Goal: Task Accomplishment & Management: Manage account settings

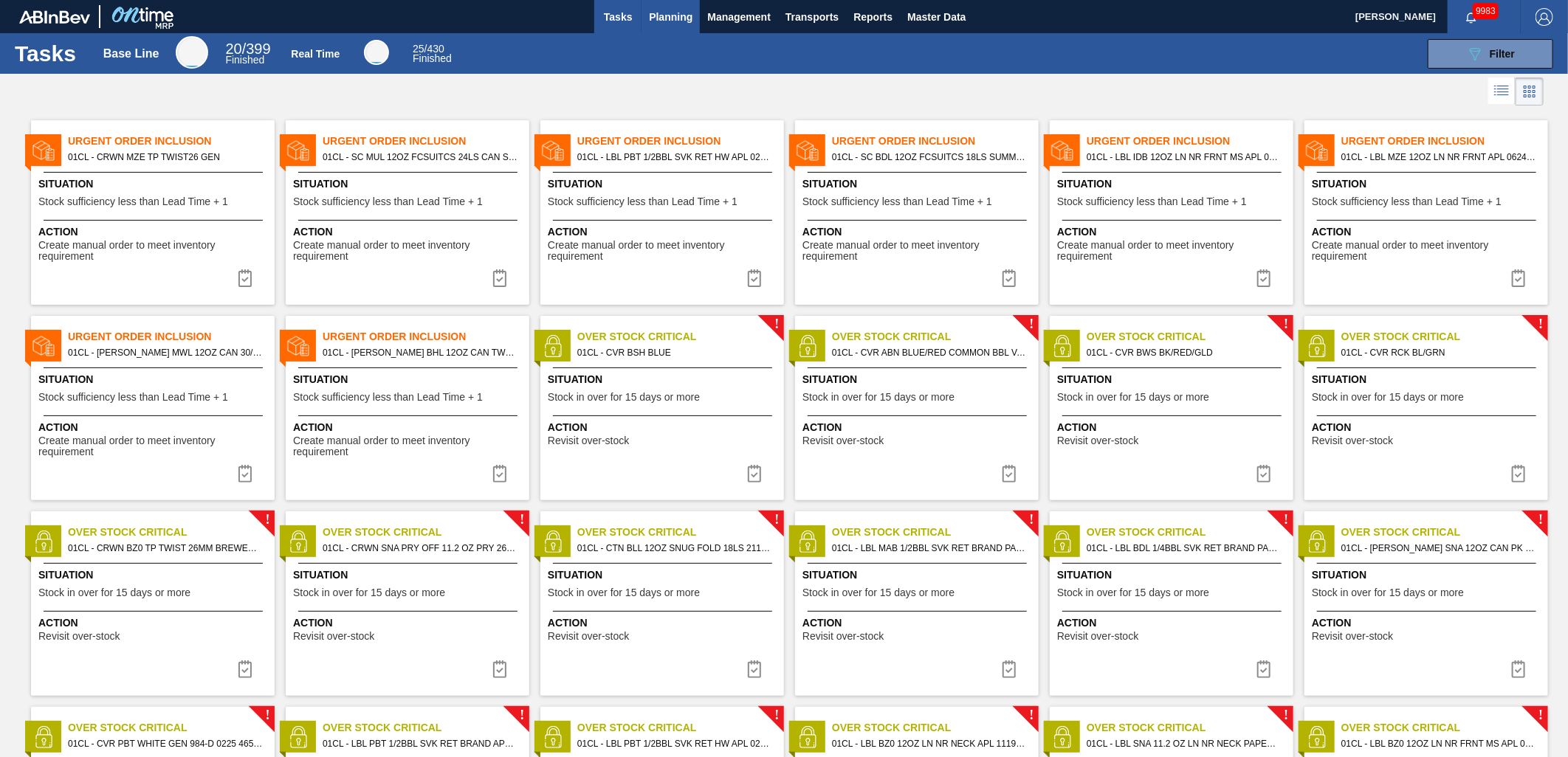
click at [669, 13] on span "Planning" at bounding box center [670, 17] width 43 height 17
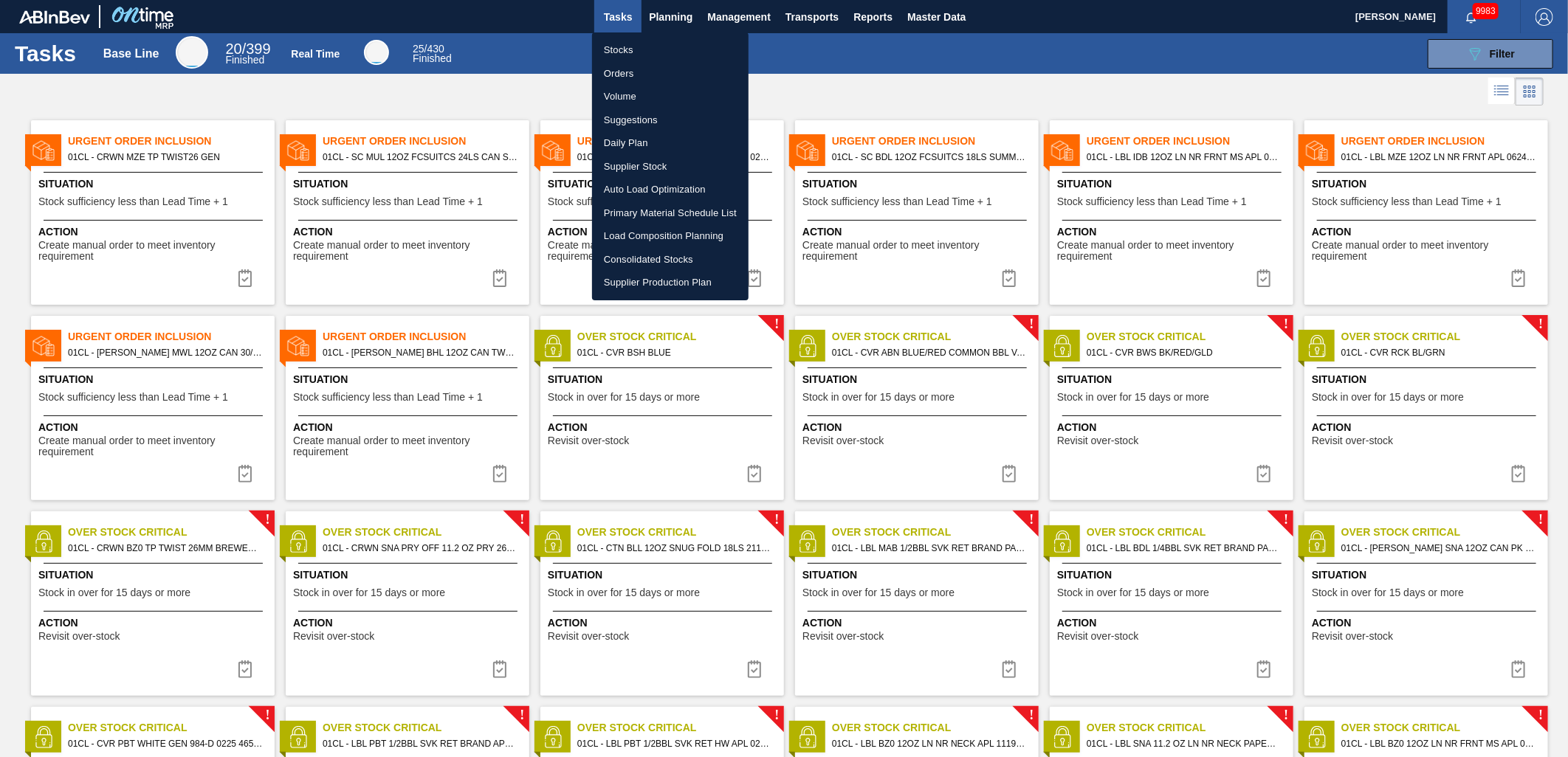
click at [675, 13] on div at bounding box center [784, 378] width 1568 height 757
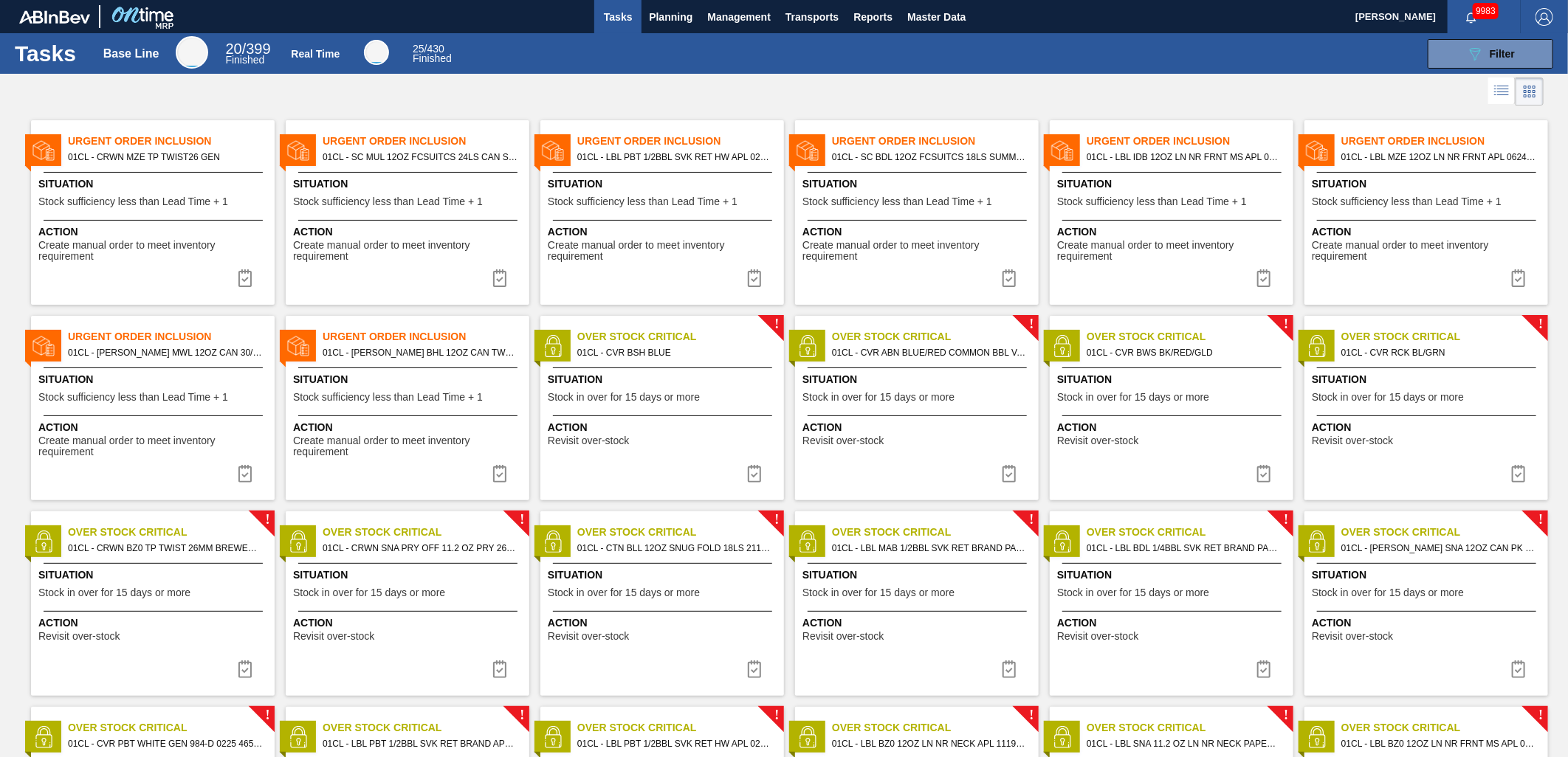
click at [672, 19] on span "Planning" at bounding box center [670, 17] width 43 height 17
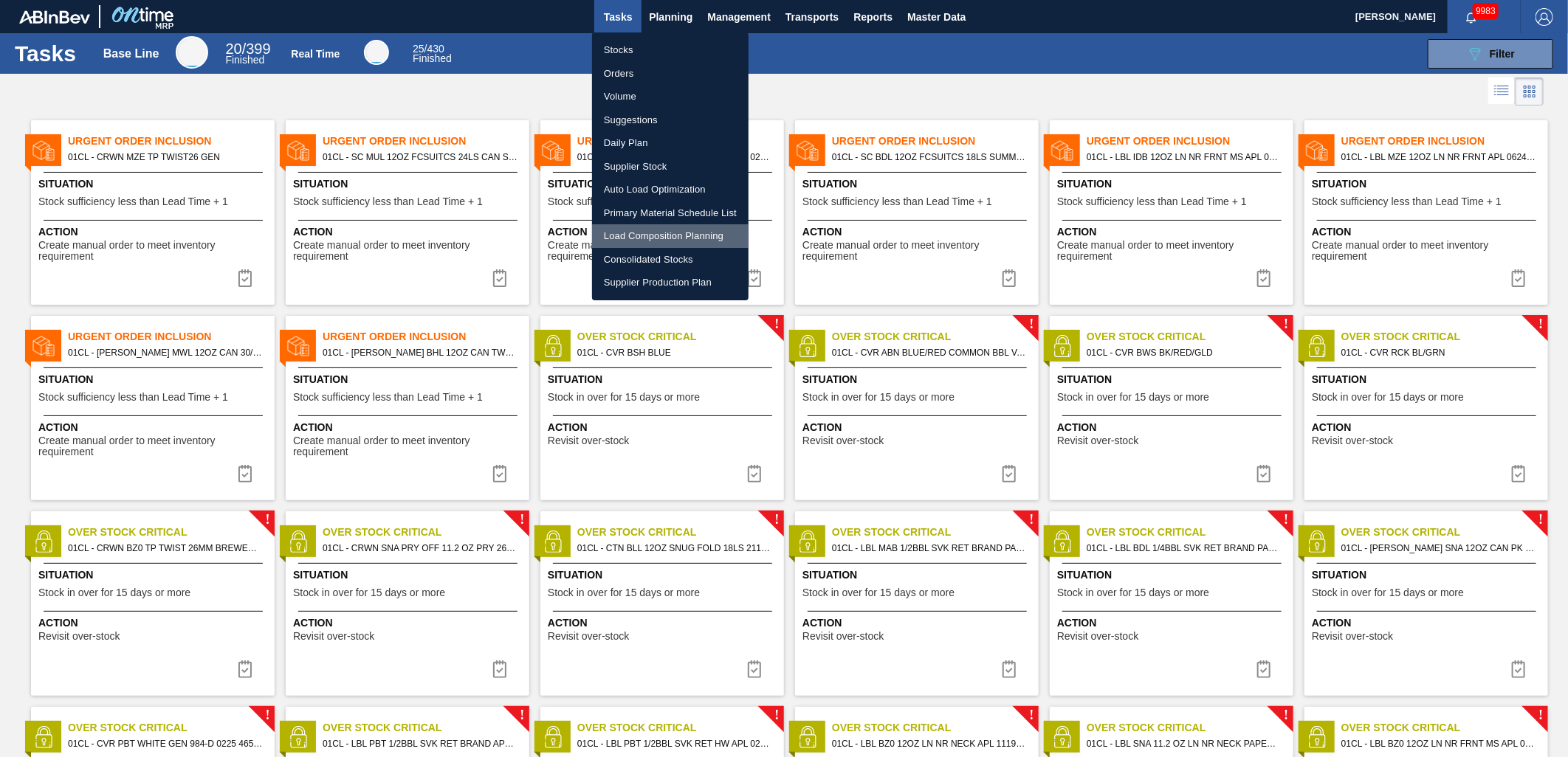
click at [668, 232] on li "Load Composition Planning" at bounding box center [671, 237] width 157 height 24
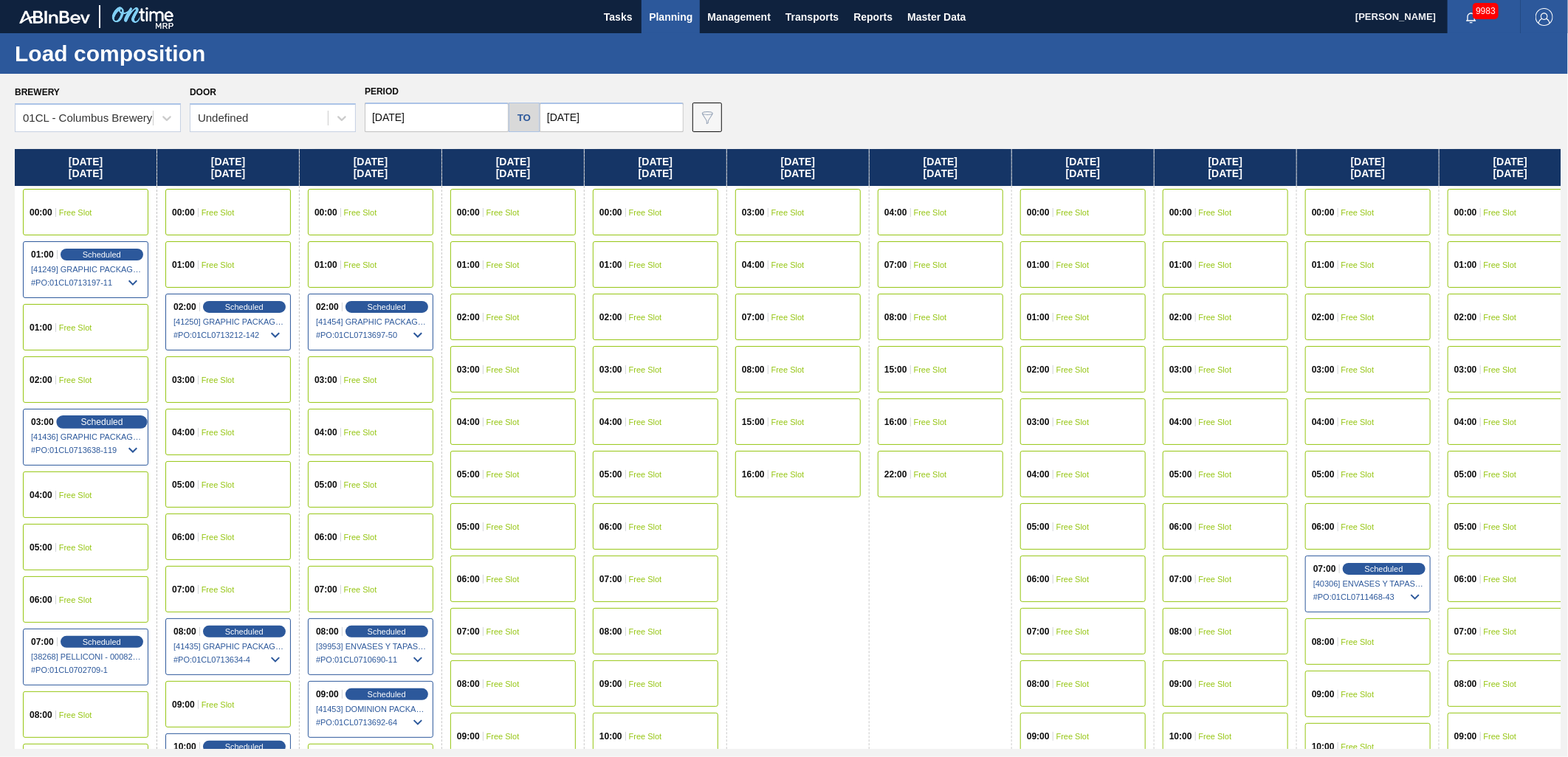
click at [99, 422] on span "Scheduled" at bounding box center [101, 422] width 42 height 9
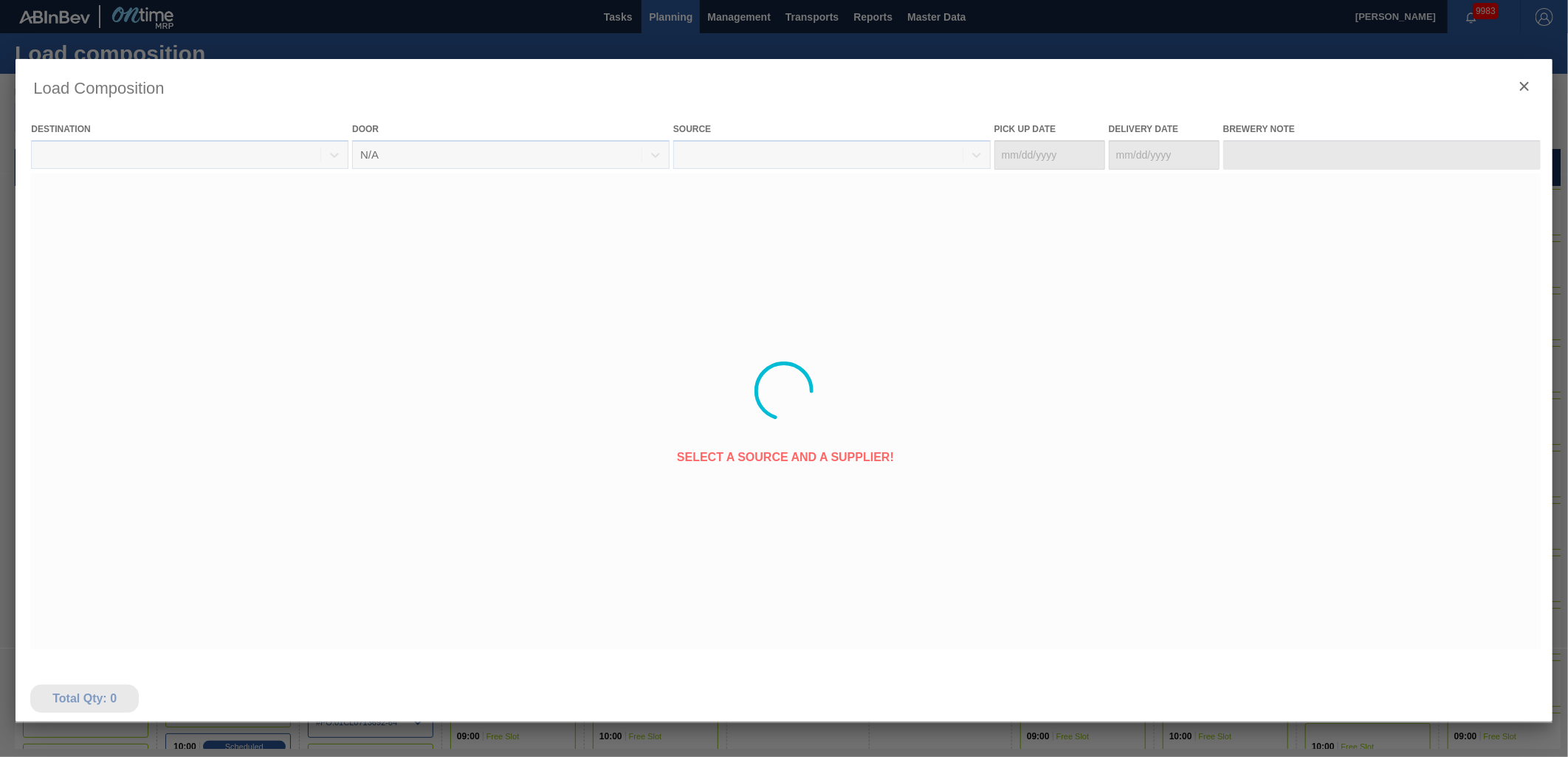
type Date "08/16/2025"
type Date "[DATE]"
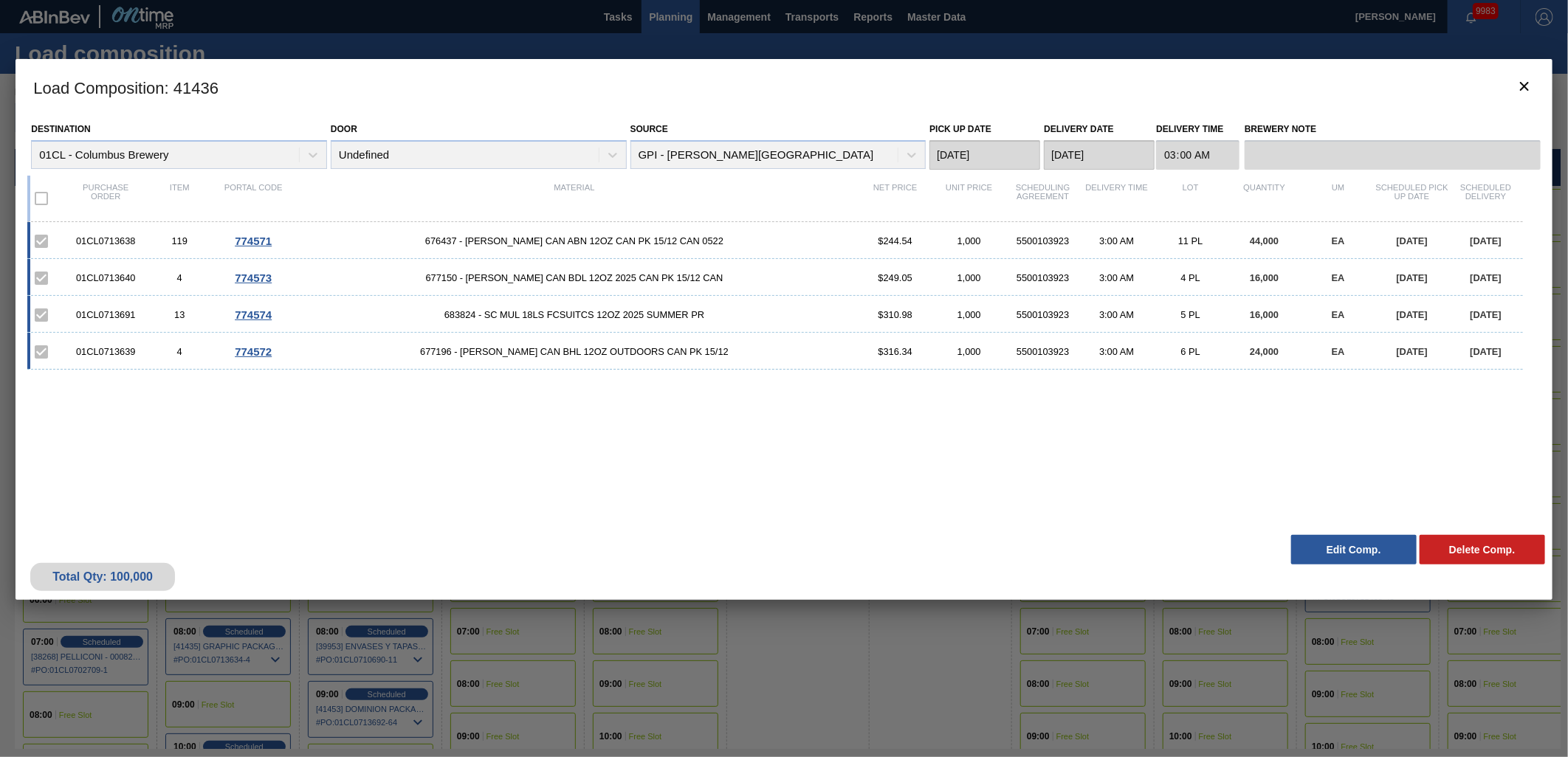
click at [1340, 554] on button "Edit Comp." at bounding box center [1354, 550] width 125 height 29
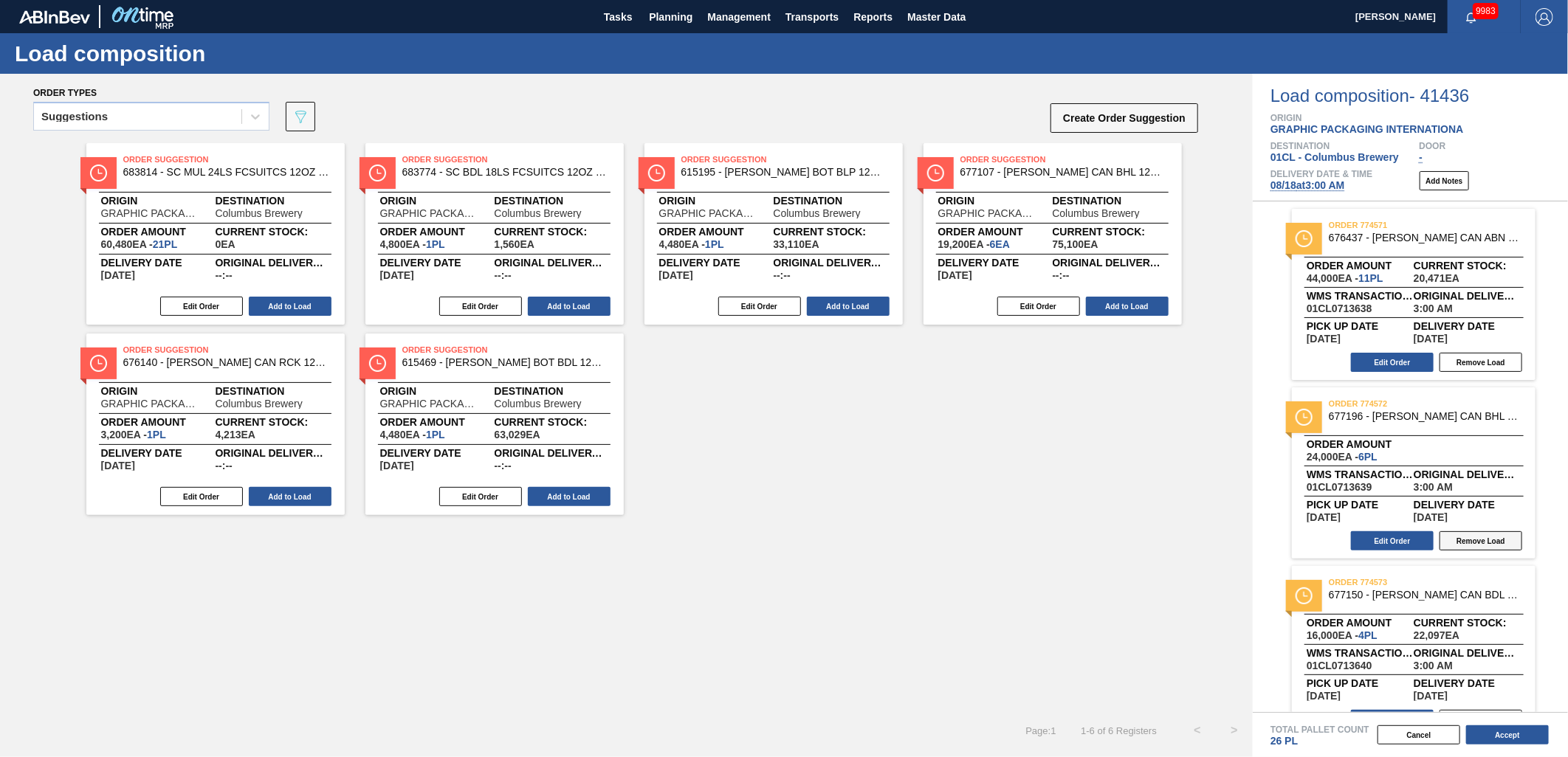
click at [1469, 542] on button "Remove Load" at bounding box center [1481, 541] width 83 height 19
click at [1123, 308] on button "Add to Load" at bounding box center [1128, 306] width 83 height 19
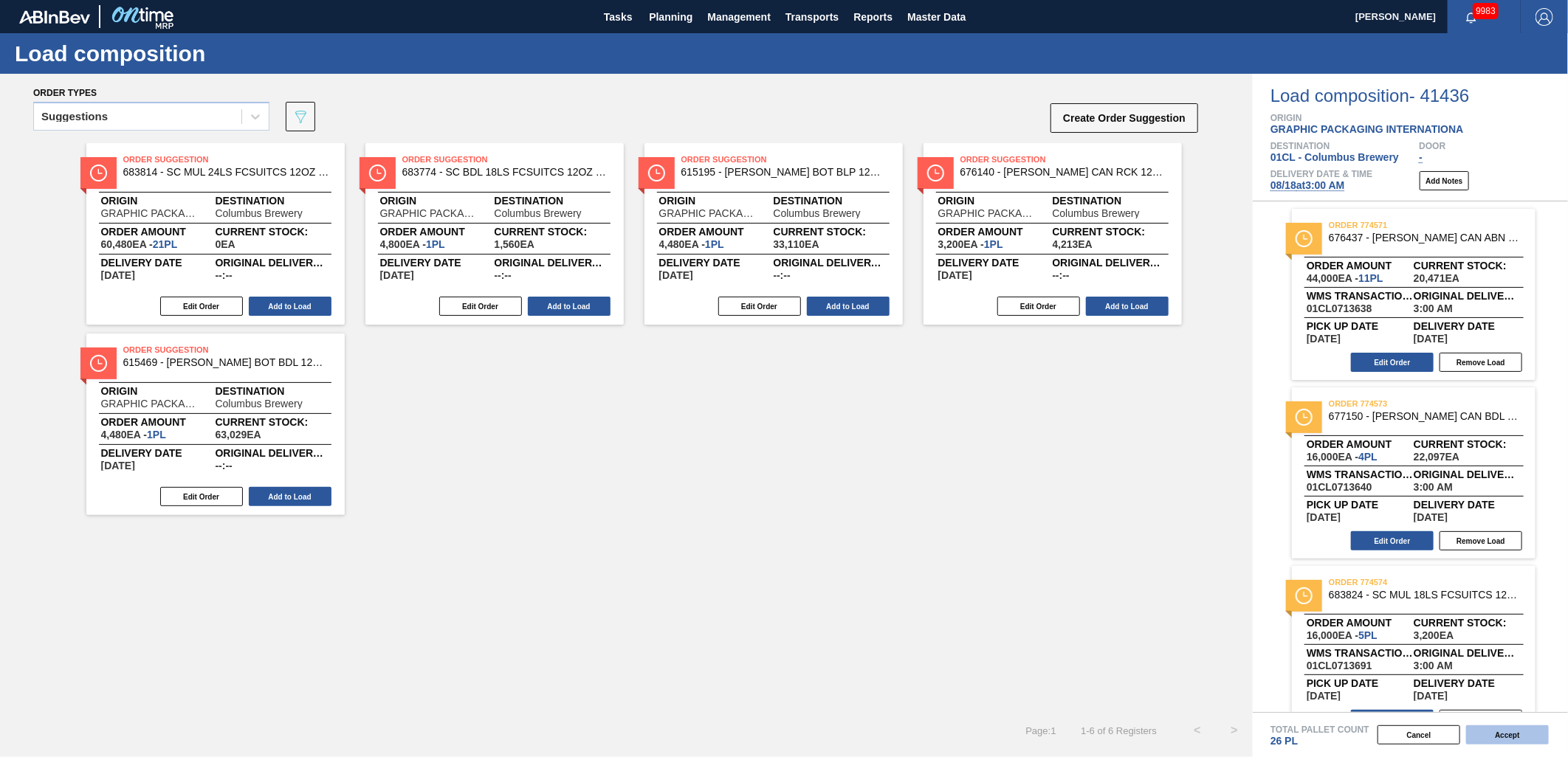
click at [1504, 737] on button "Accept" at bounding box center [1508, 735] width 83 height 19
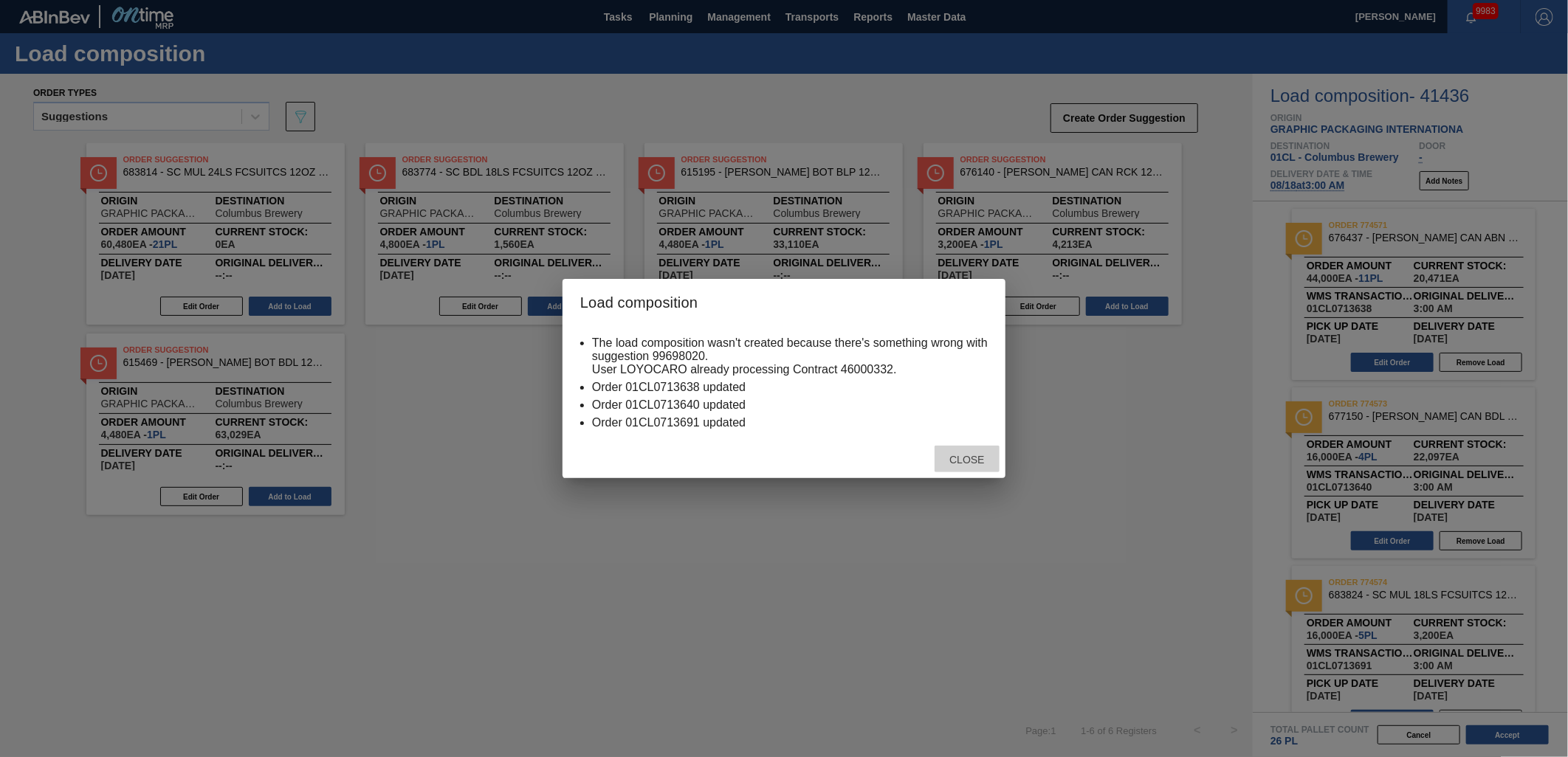
click at [967, 456] on span "Close" at bounding box center [966, 460] width 58 height 12
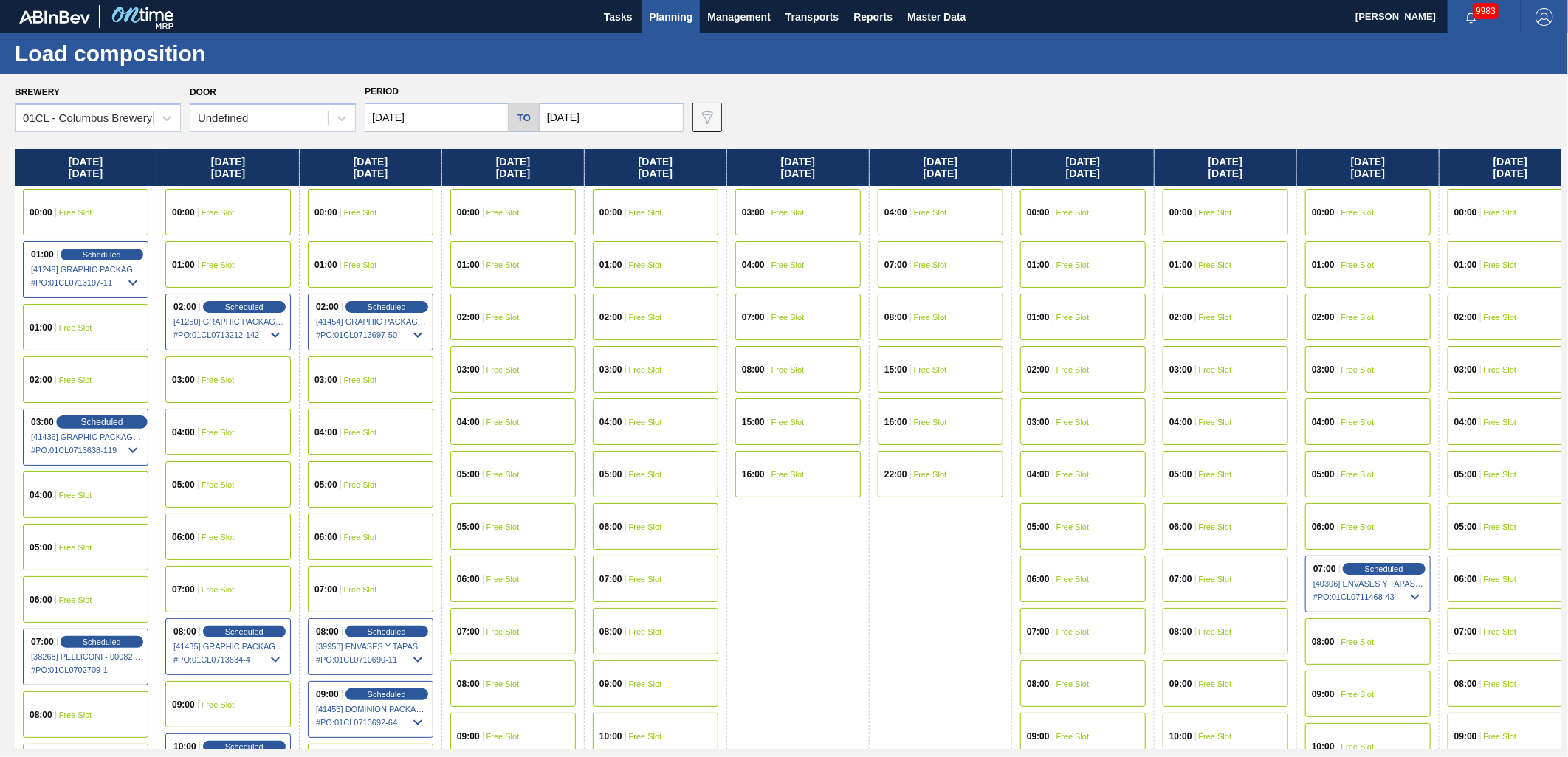
click at [84, 422] on span "Scheduled" at bounding box center [101, 422] width 42 height 9
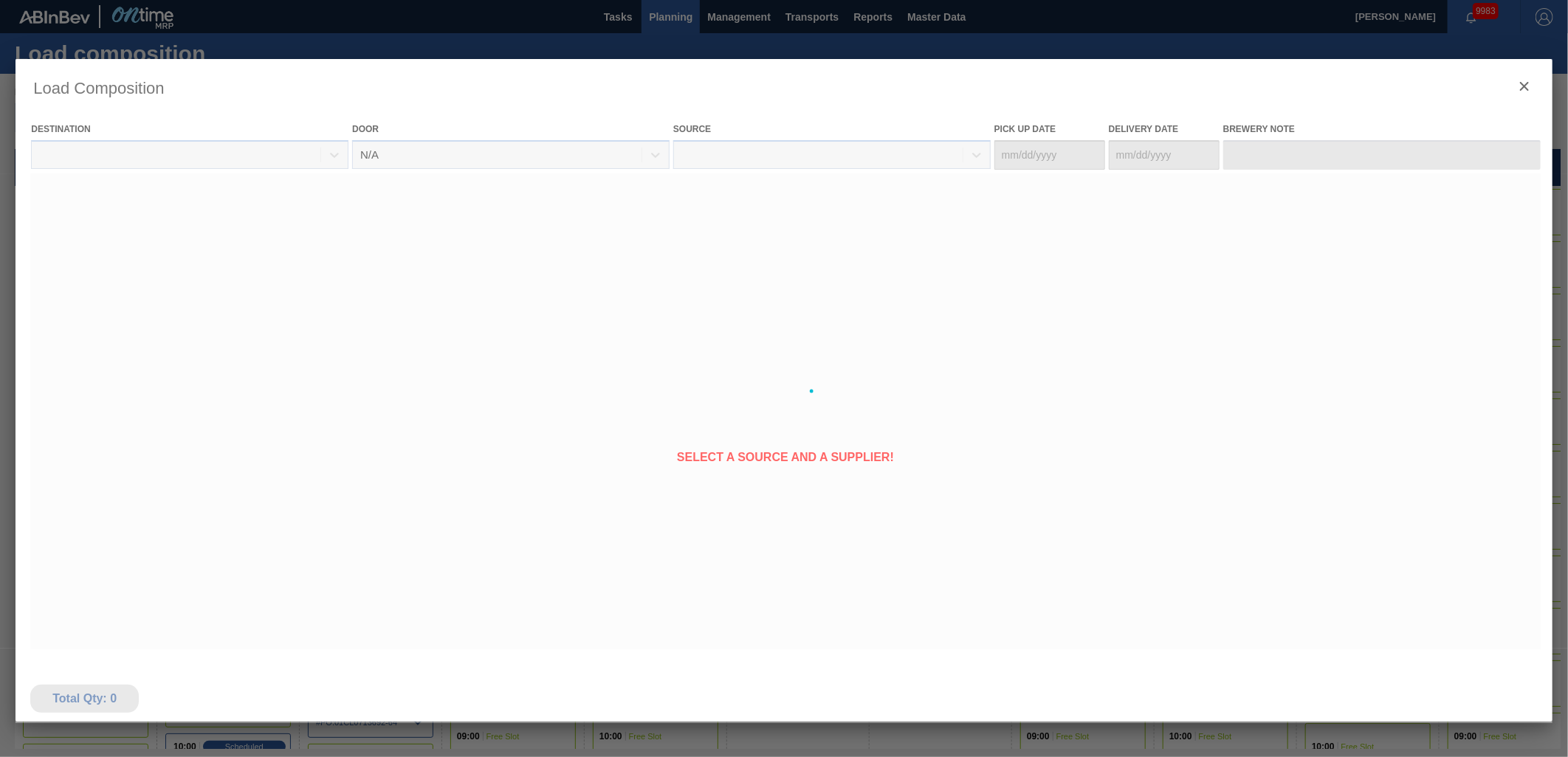
type Date "08/16/2025"
type Date "[DATE]"
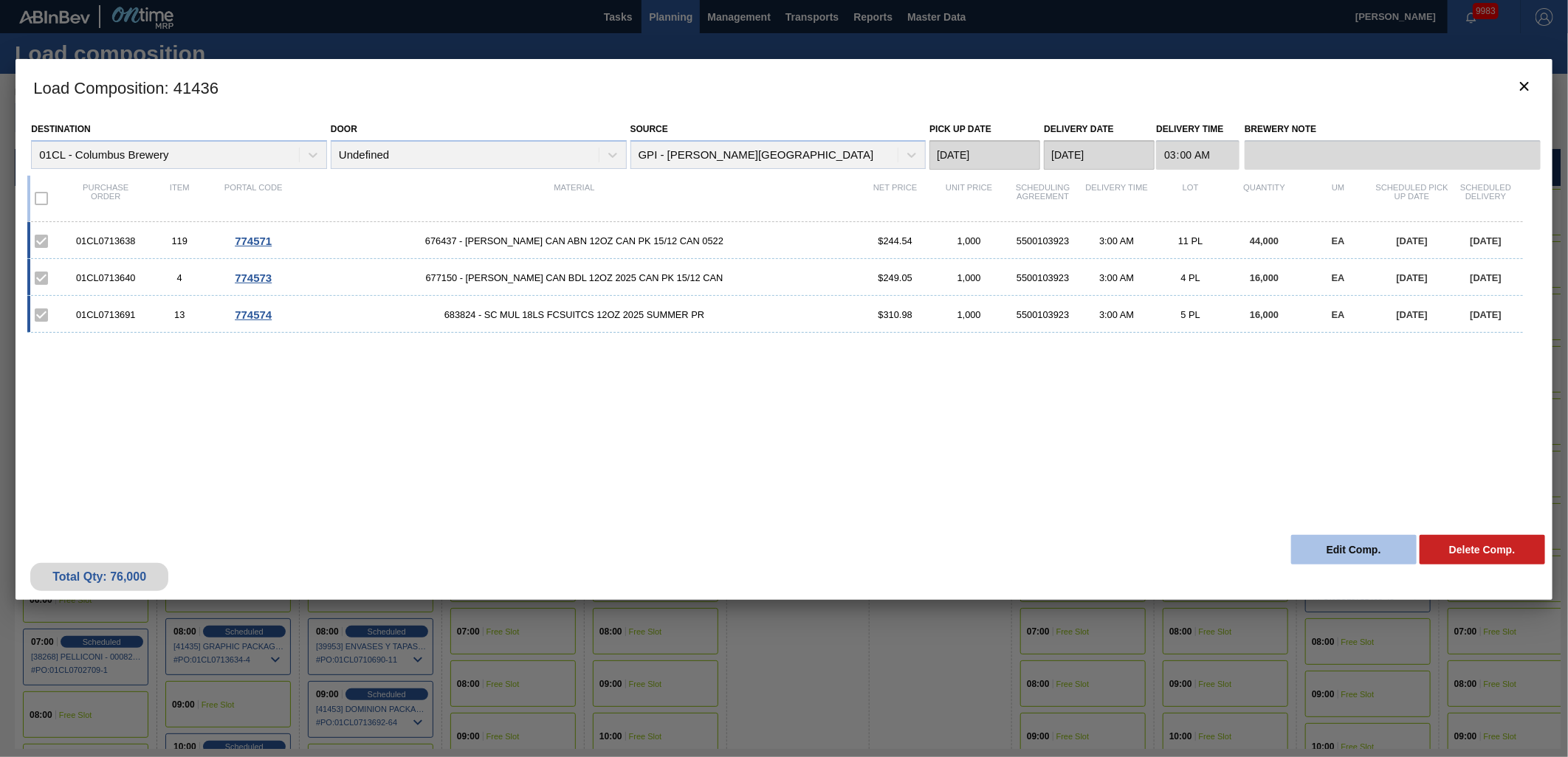
click at [1349, 554] on button "Edit Comp." at bounding box center [1354, 550] width 125 height 29
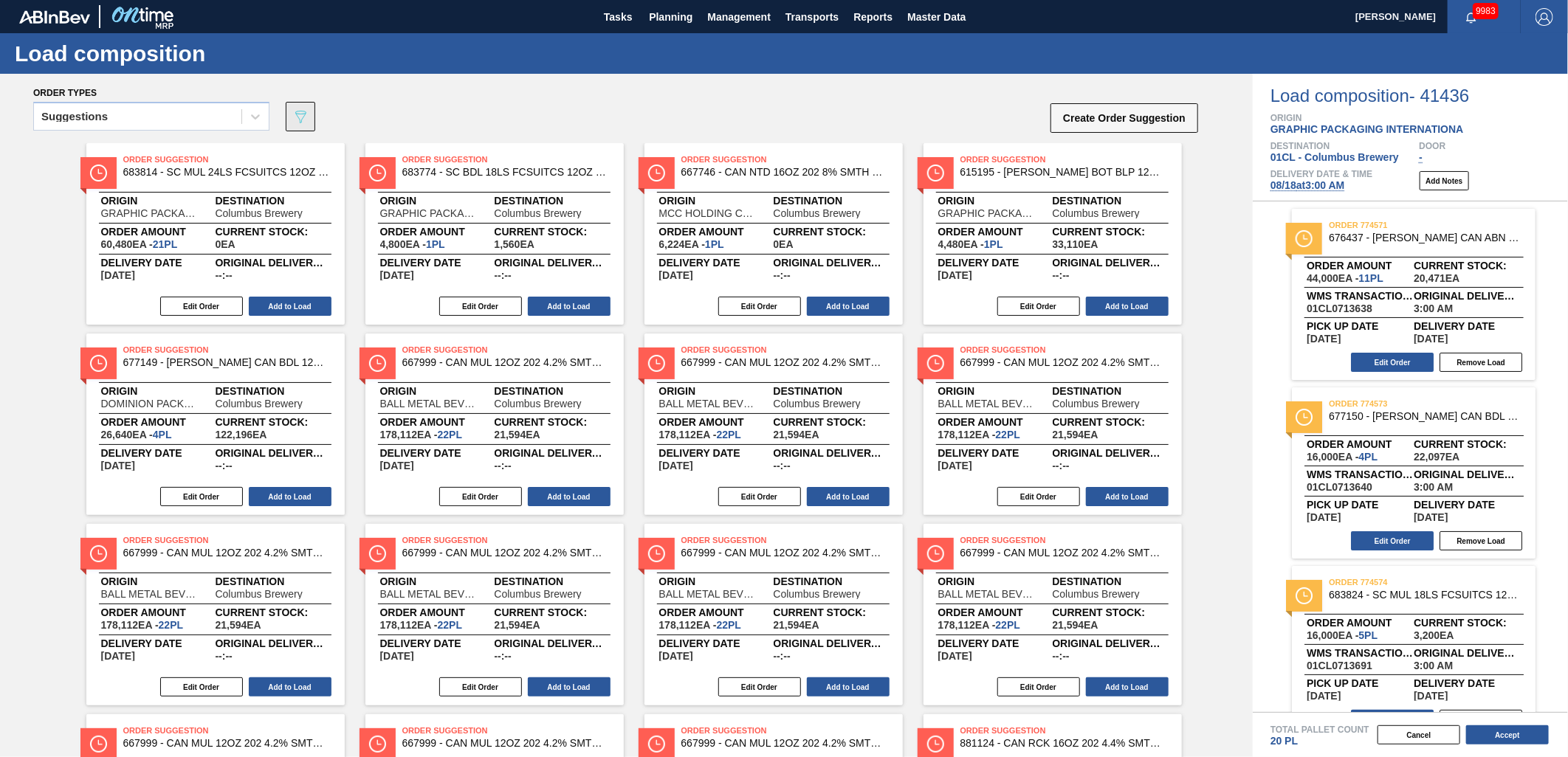
click at [299, 104] on button "089F7B8B-B2A5-4AFE-B5C0-19BA573D28AC" at bounding box center [300, 117] width 29 height 29
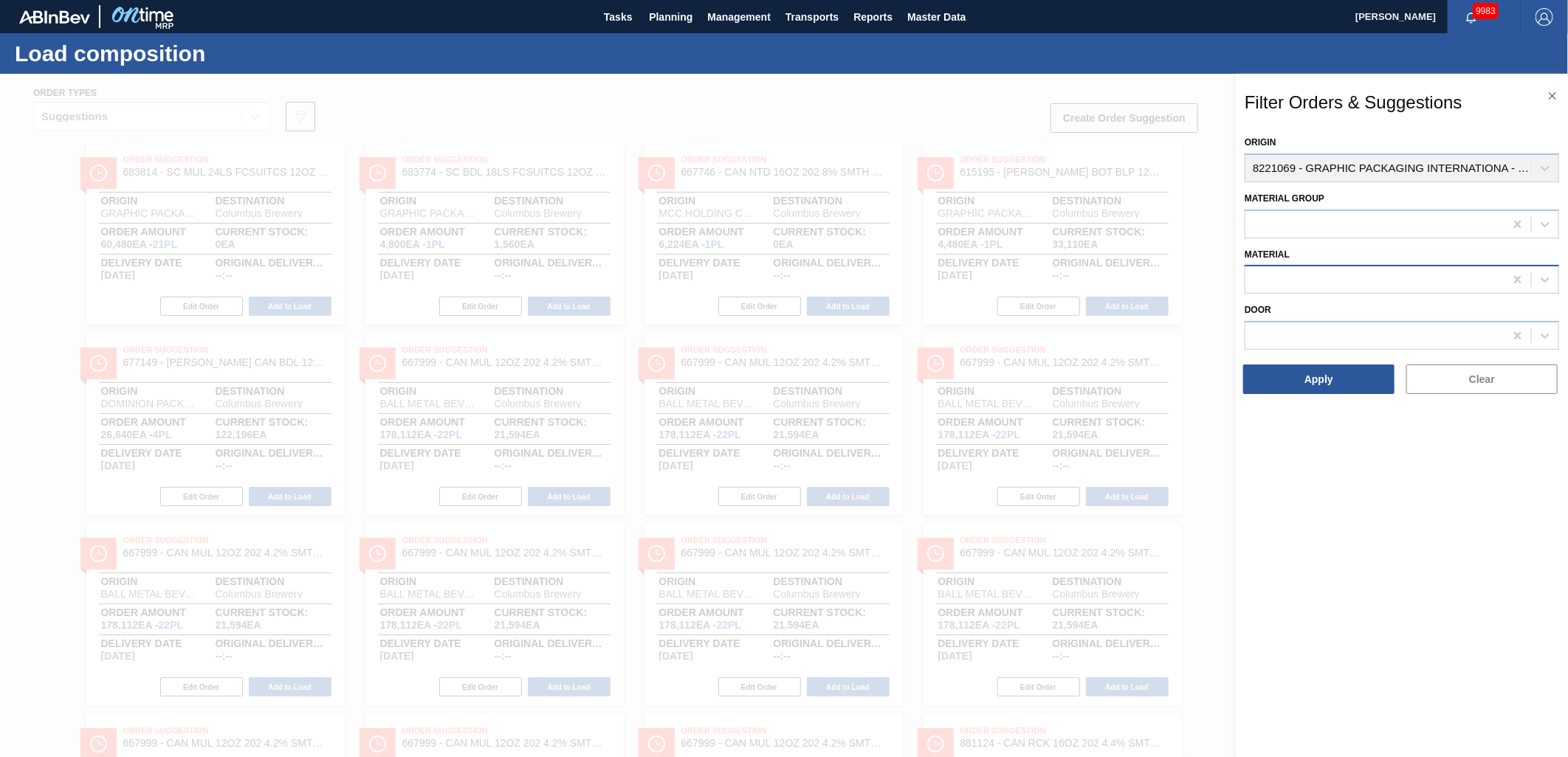
click at [1305, 279] on div at bounding box center [1375, 280] width 259 height 21
type input "677107"
click at [1318, 374] on button "Apply" at bounding box center [1319, 379] width 151 height 29
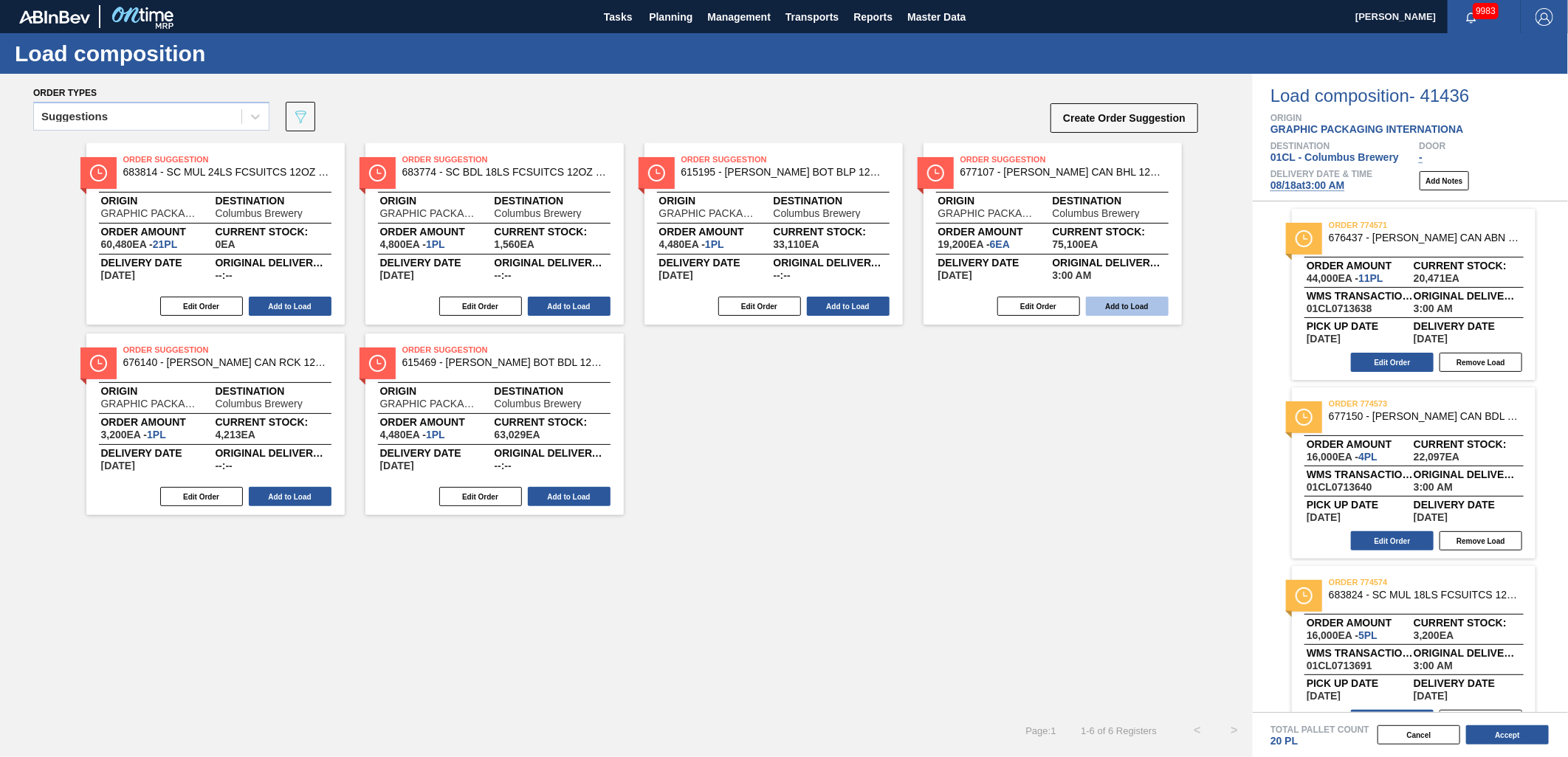
click at [1122, 303] on button "Add to Load" at bounding box center [1128, 306] width 83 height 19
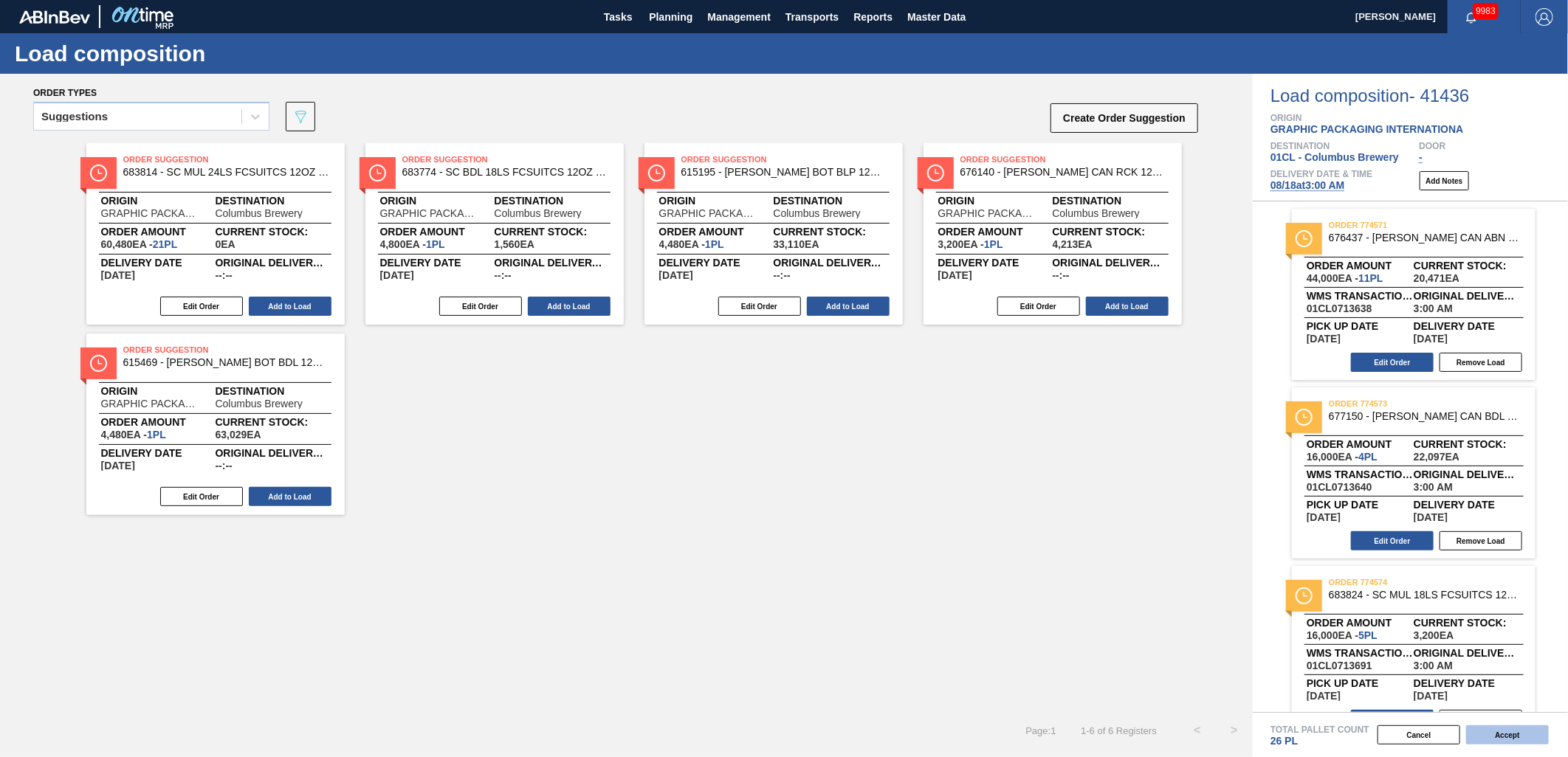
click at [1514, 727] on button "Accept" at bounding box center [1508, 735] width 83 height 19
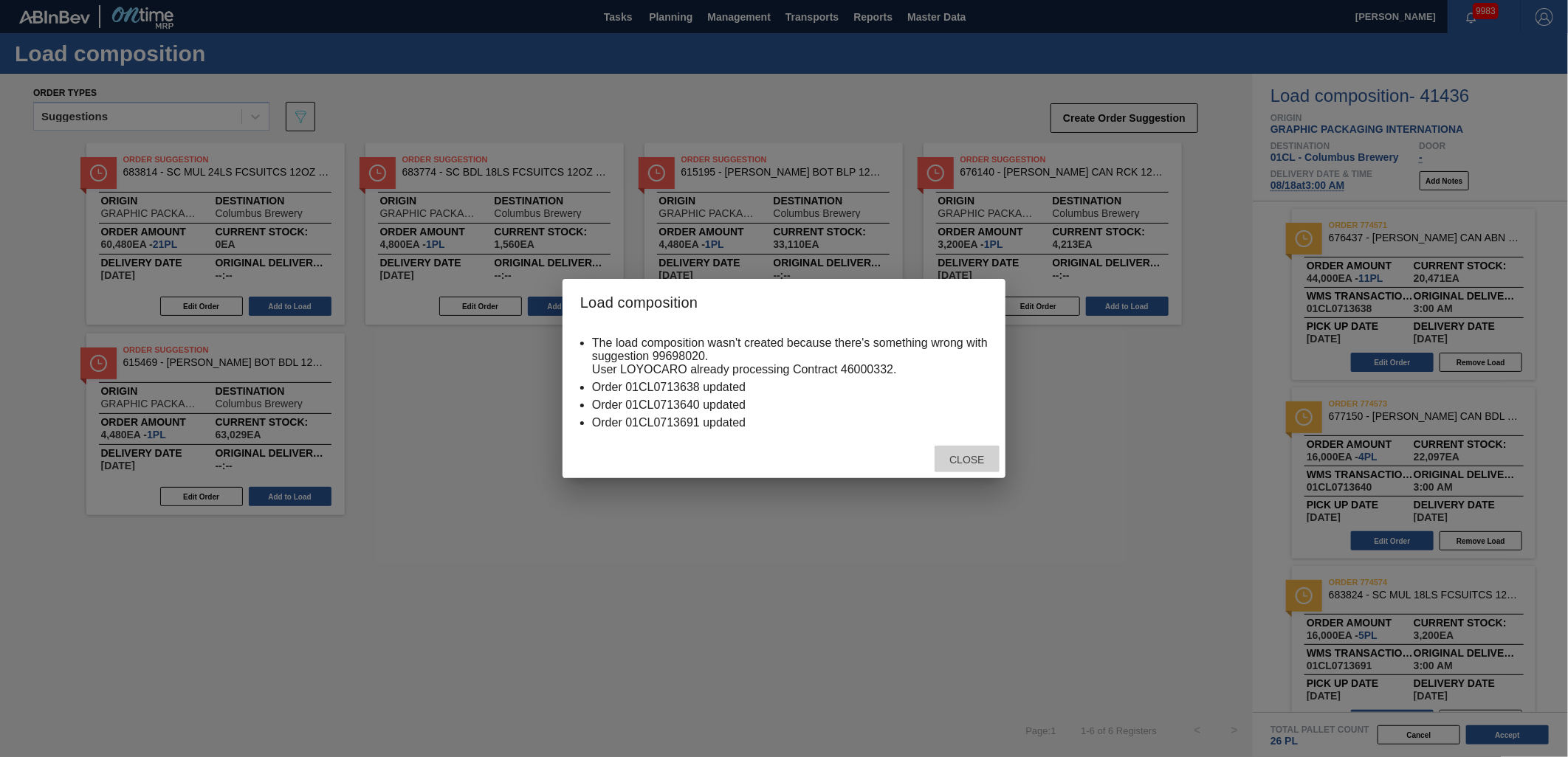
click at [965, 456] on span "Close" at bounding box center [966, 460] width 58 height 12
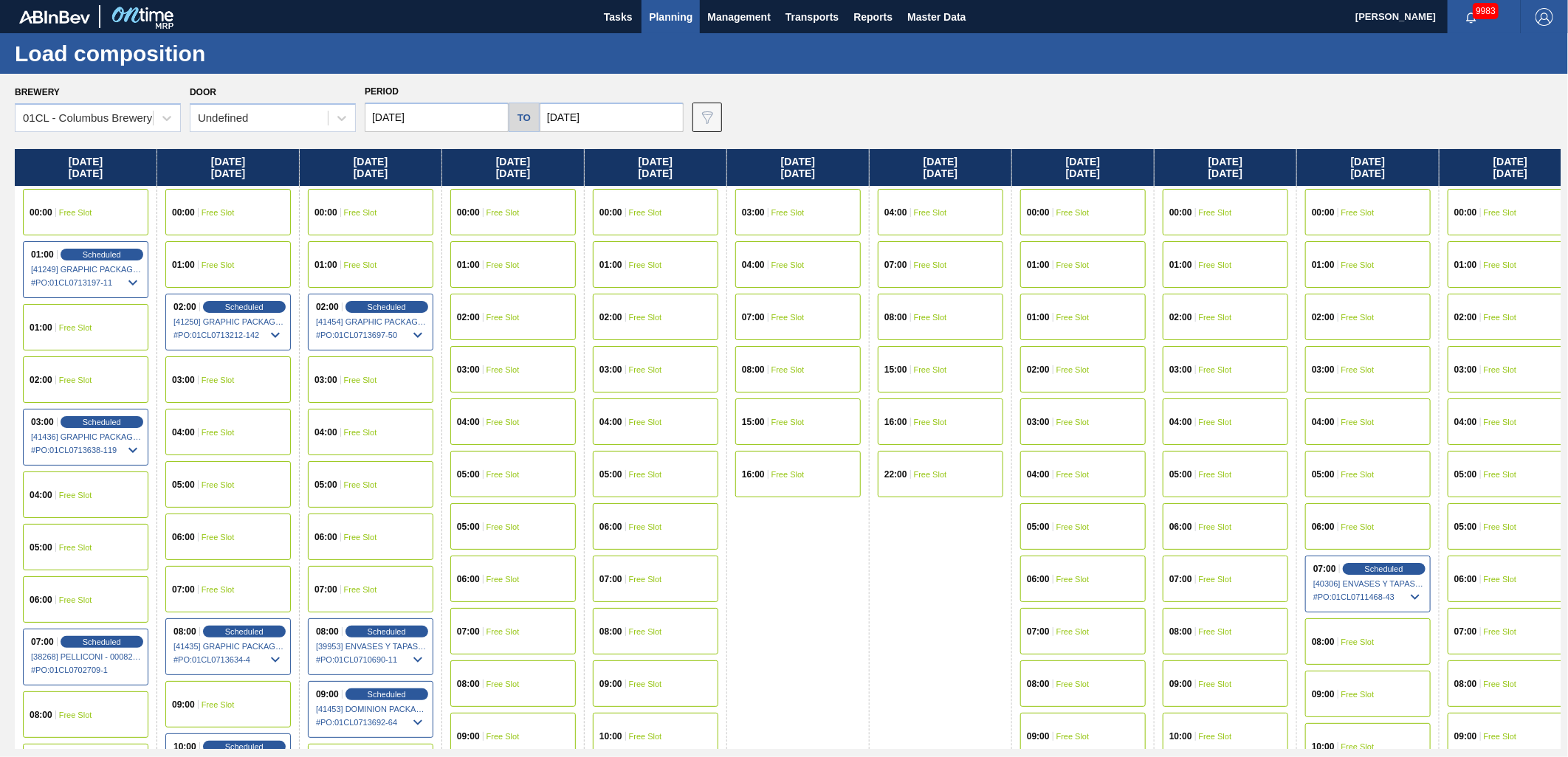
click at [518, 370] on span "Free Slot" at bounding box center [503, 370] width 33 height 9
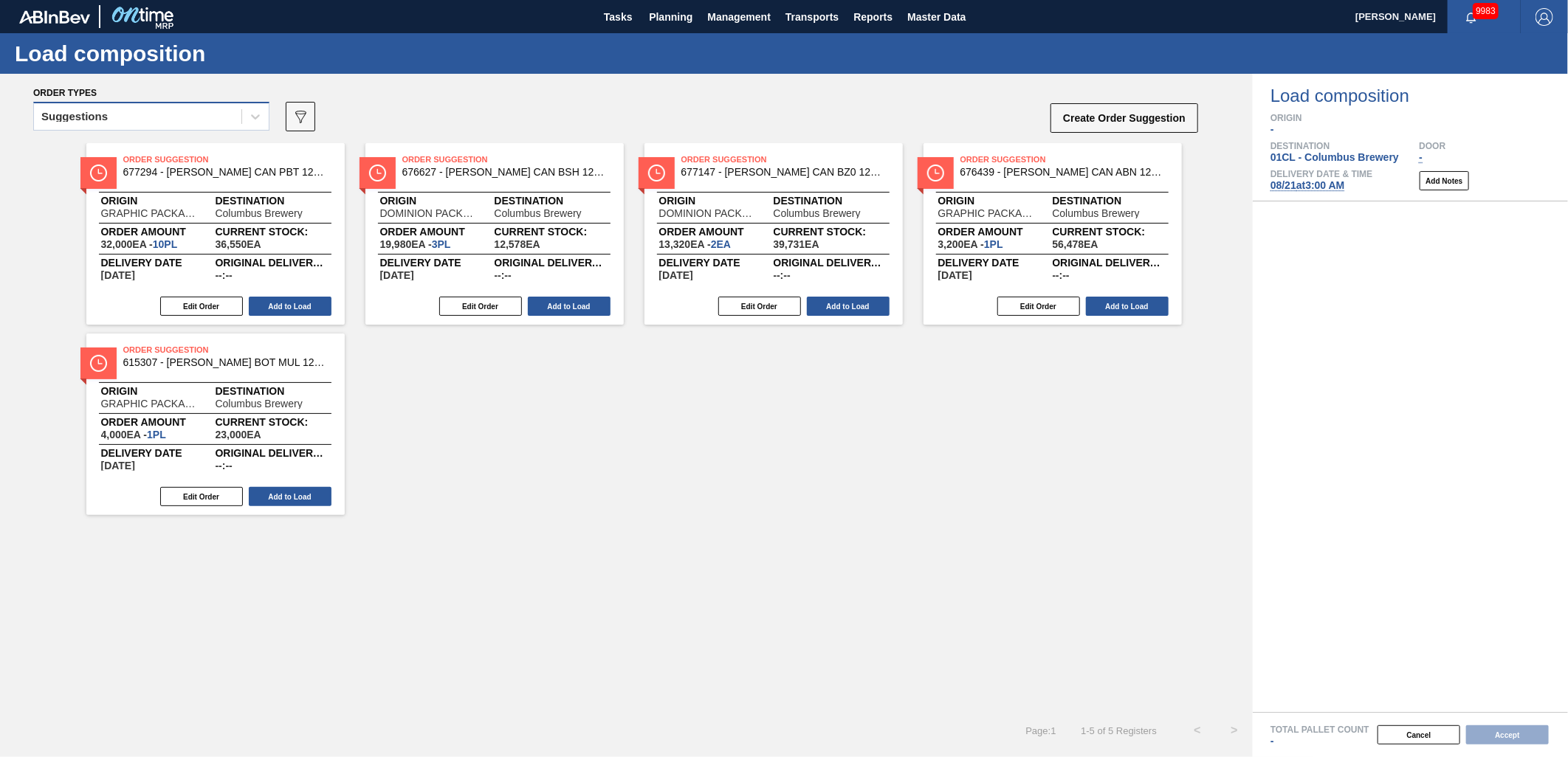
click at [212, 115] on div "Suggestions" at bounding box center [137, 116] width 207 height 21
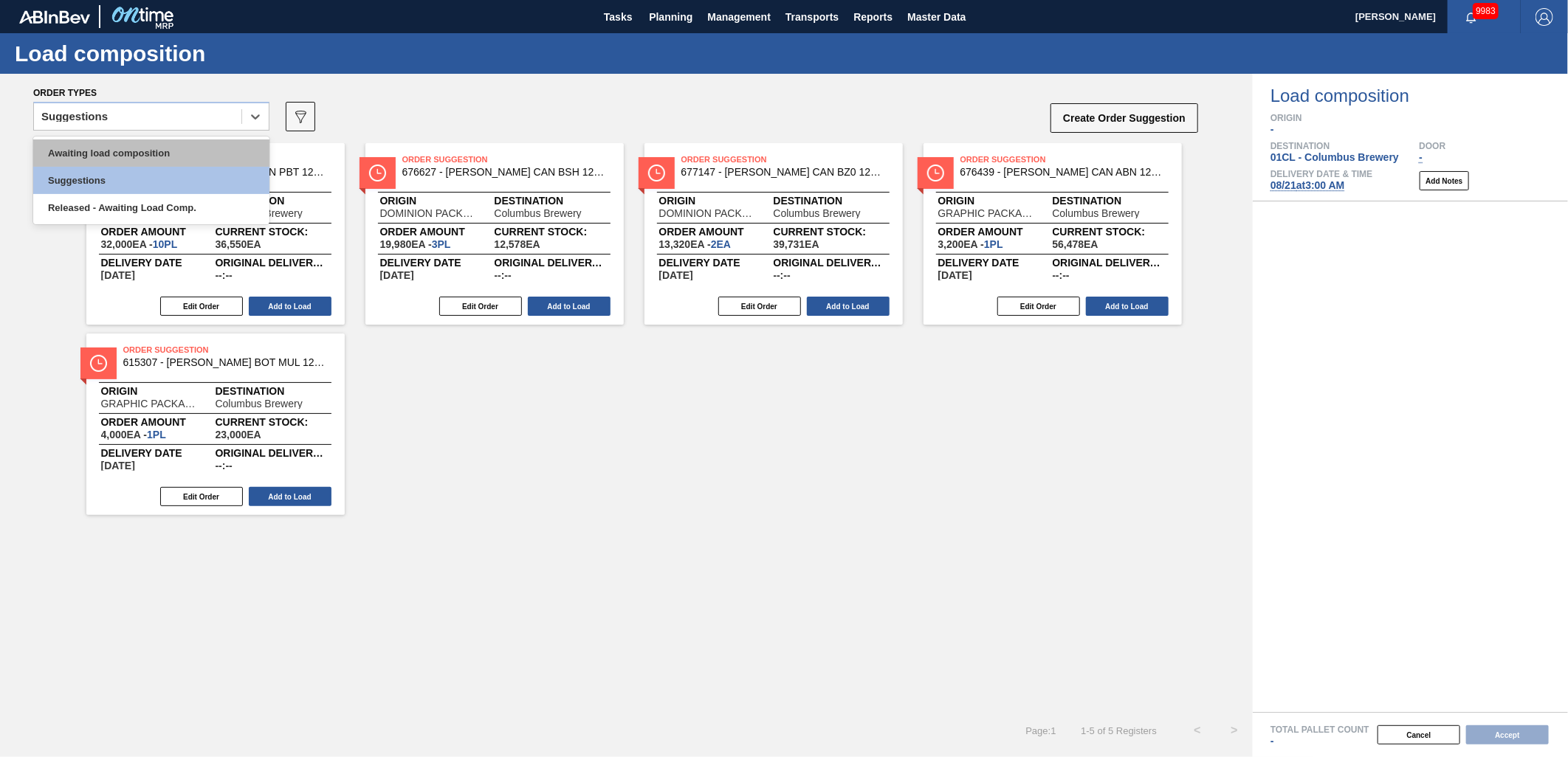
click at [171, 151] on div "Awaiting load composition" at bounding box center [151, 153] width 236 height 28
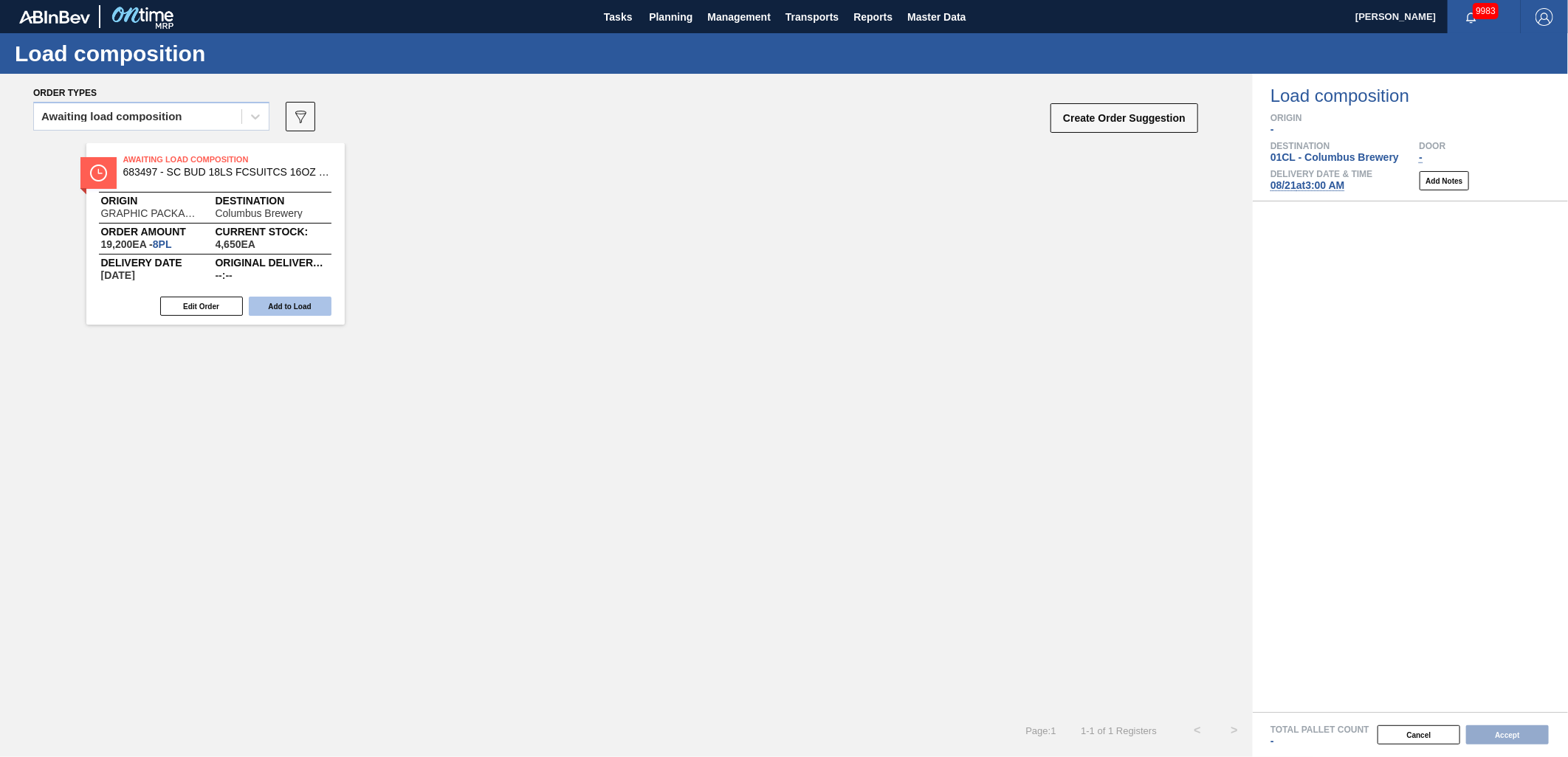
click at [291, 304] on button "Add to Load" at bounding box center [290, 306] width 83 height 19
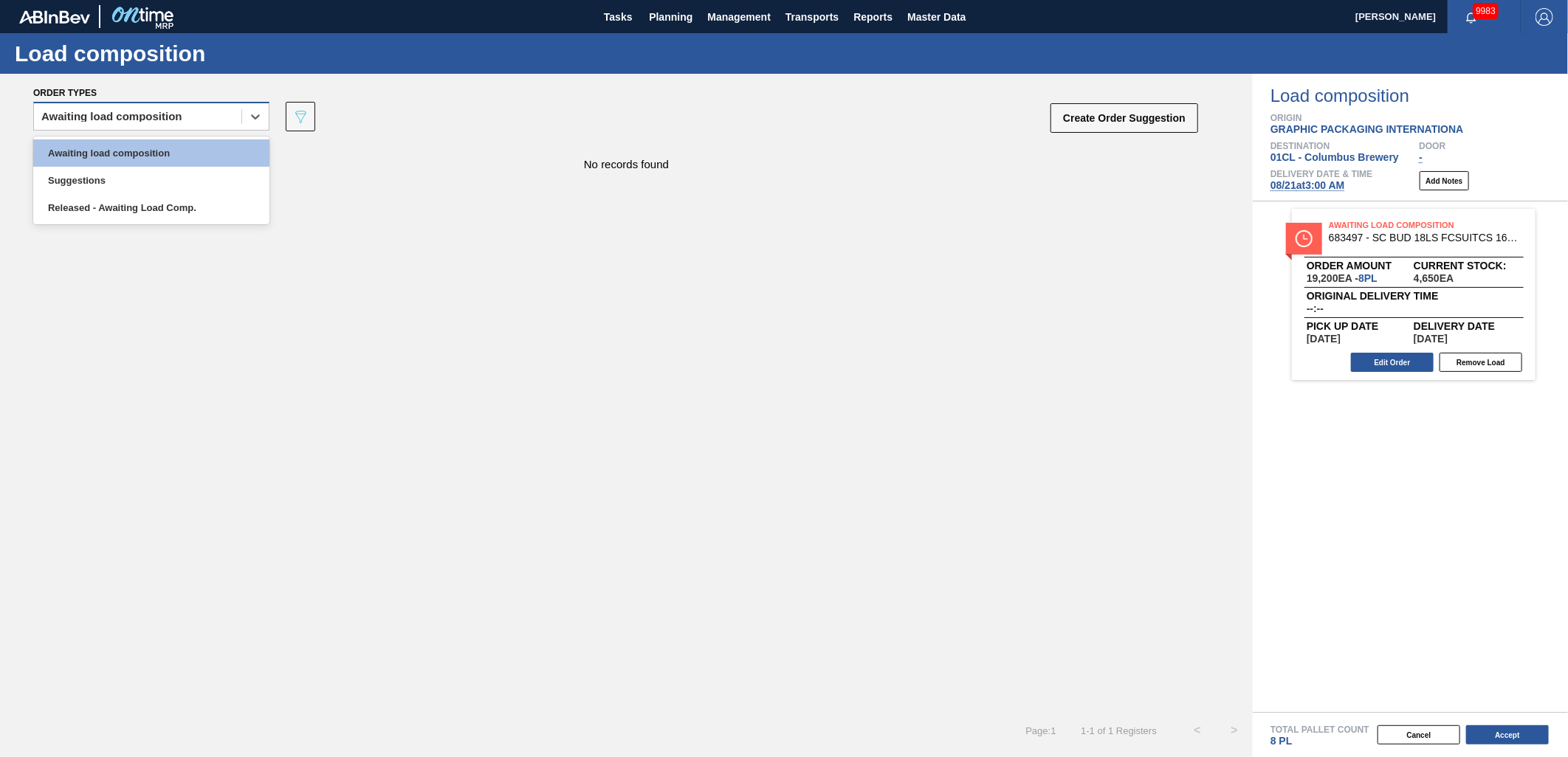
click at [222, 111] on div "Awaiting load composition" at bounding box center [137, 116] width 207 height 21
click at [181, 205] on div "Released - Awaiting Load Comp." at bounding box center [151, 208] width 236 height 28
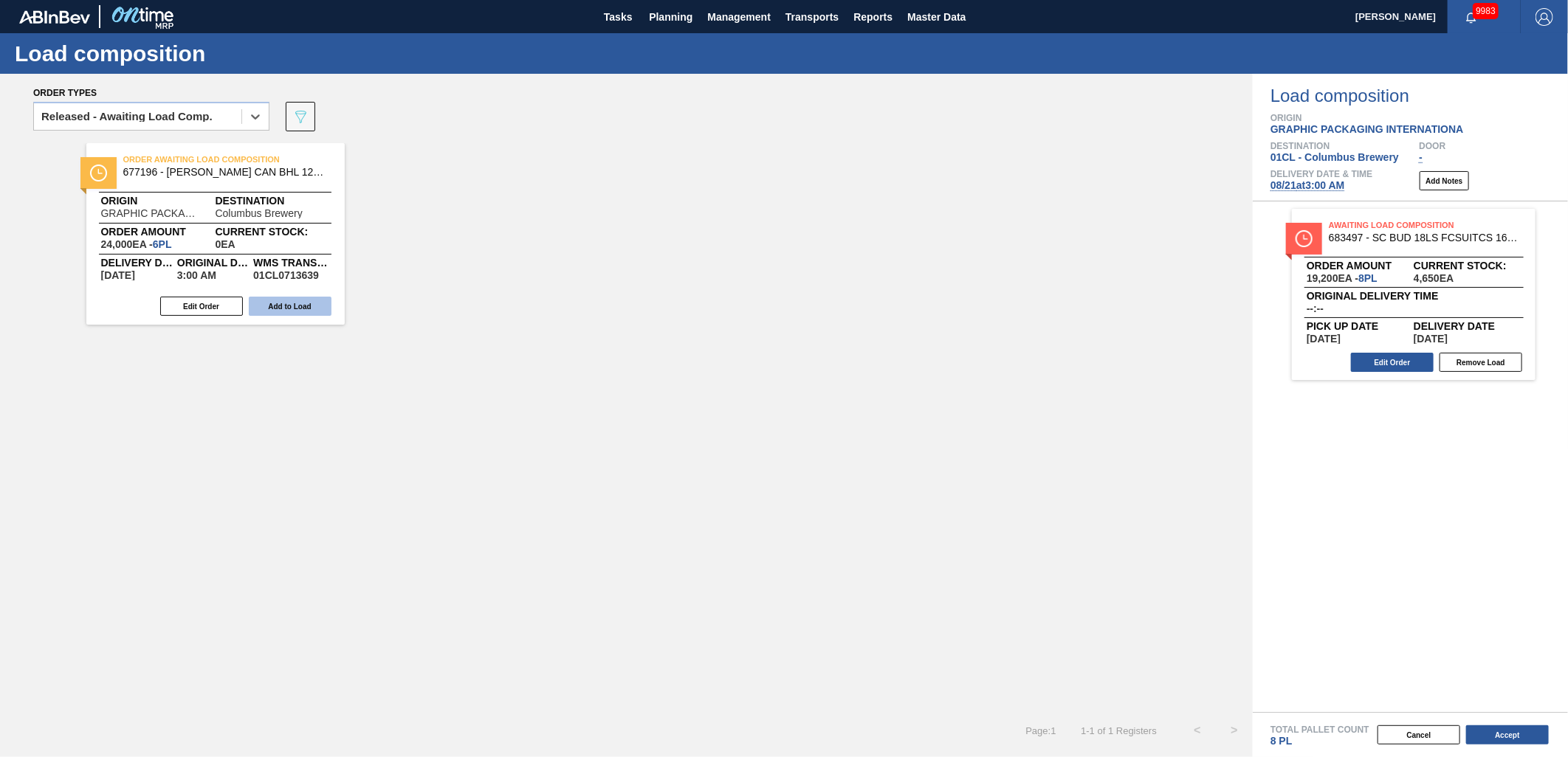
click at [275, 303] on button "Add to Load" at bounding box center [290, 306] width 83 height 19
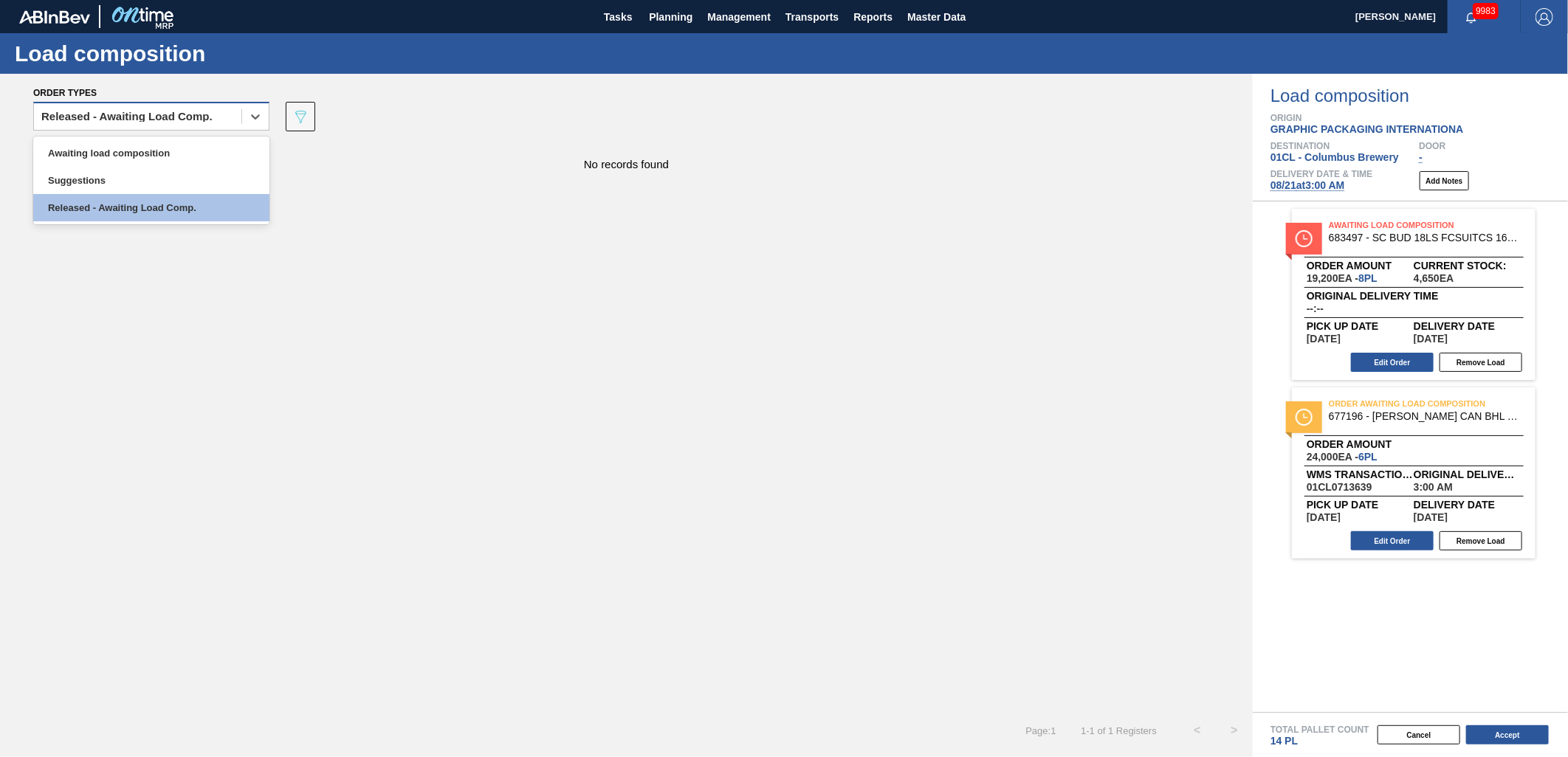
click at [213, 122] on div "Released - Awaiting Load Comp." at bounding box center [137, 116] width 207 height 21
click at [165, 158] on div "Awaiting load composition" at bounding box center [151, 153] width 236 height 28
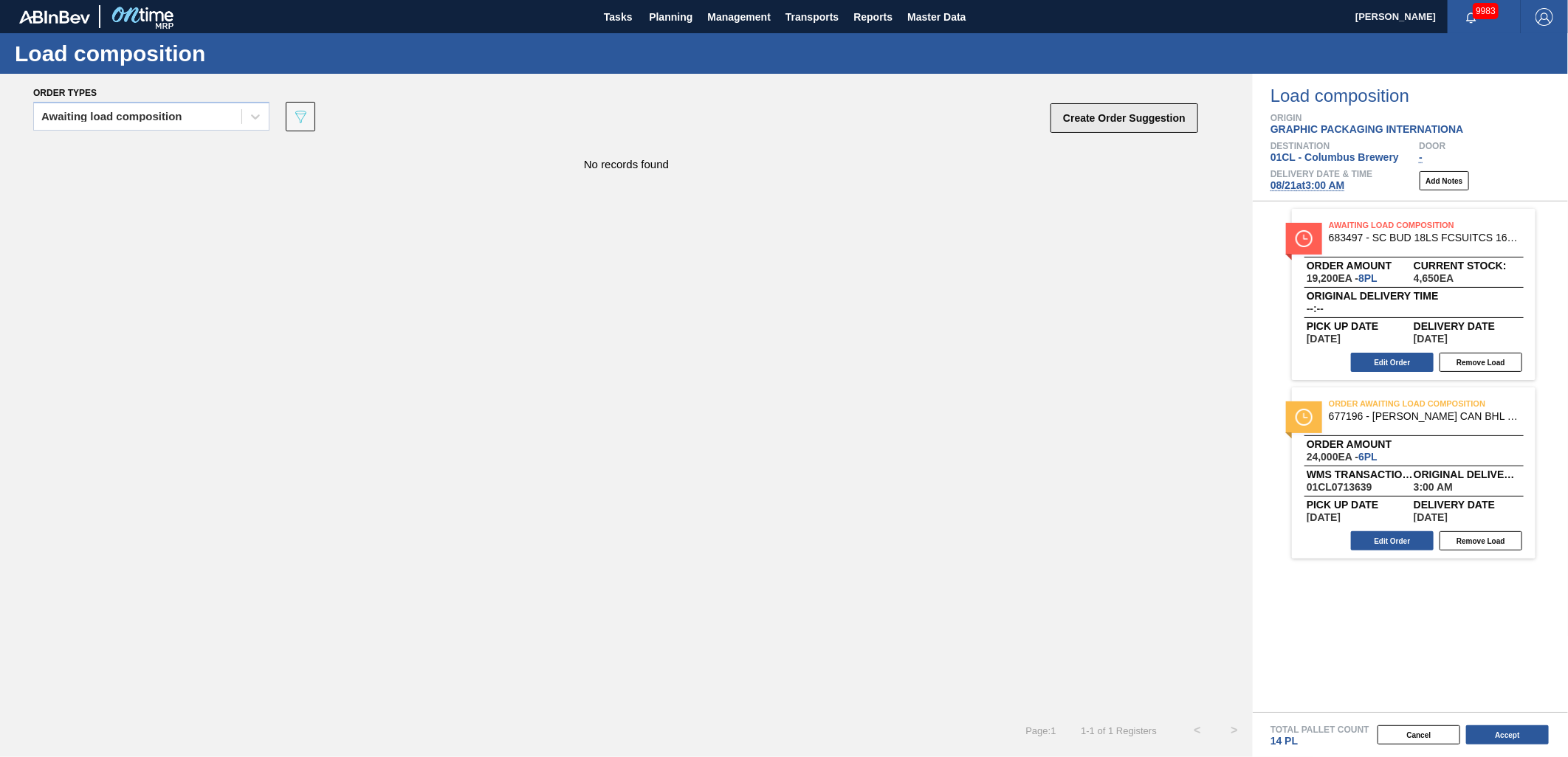
click at [1126, 126] on button "Create Order Suggestion" at bounding box center [1124, 118] width 147 height 29
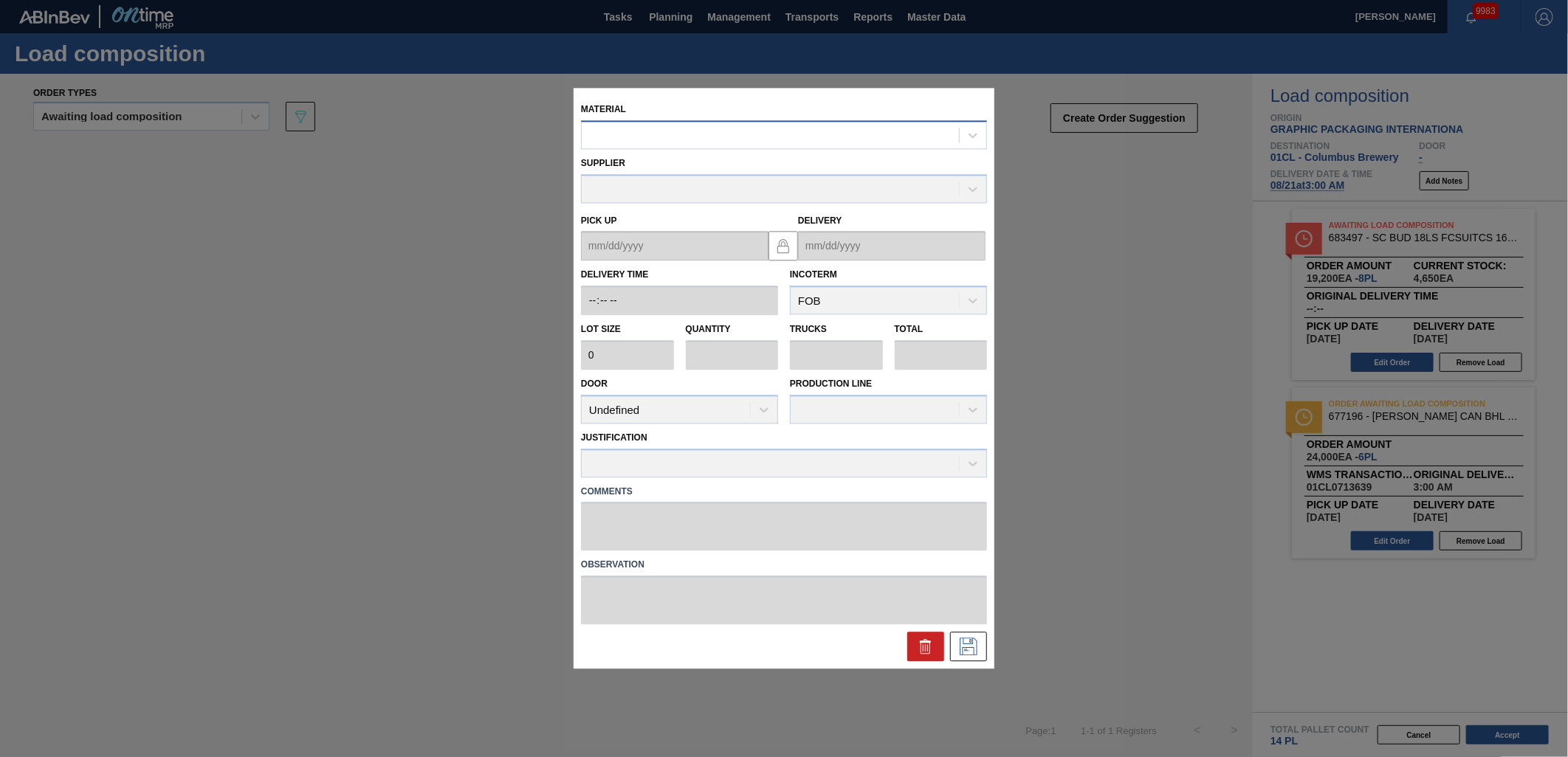
click at [698, 133] on div at bounding box center [771, 134] width 378 height 21
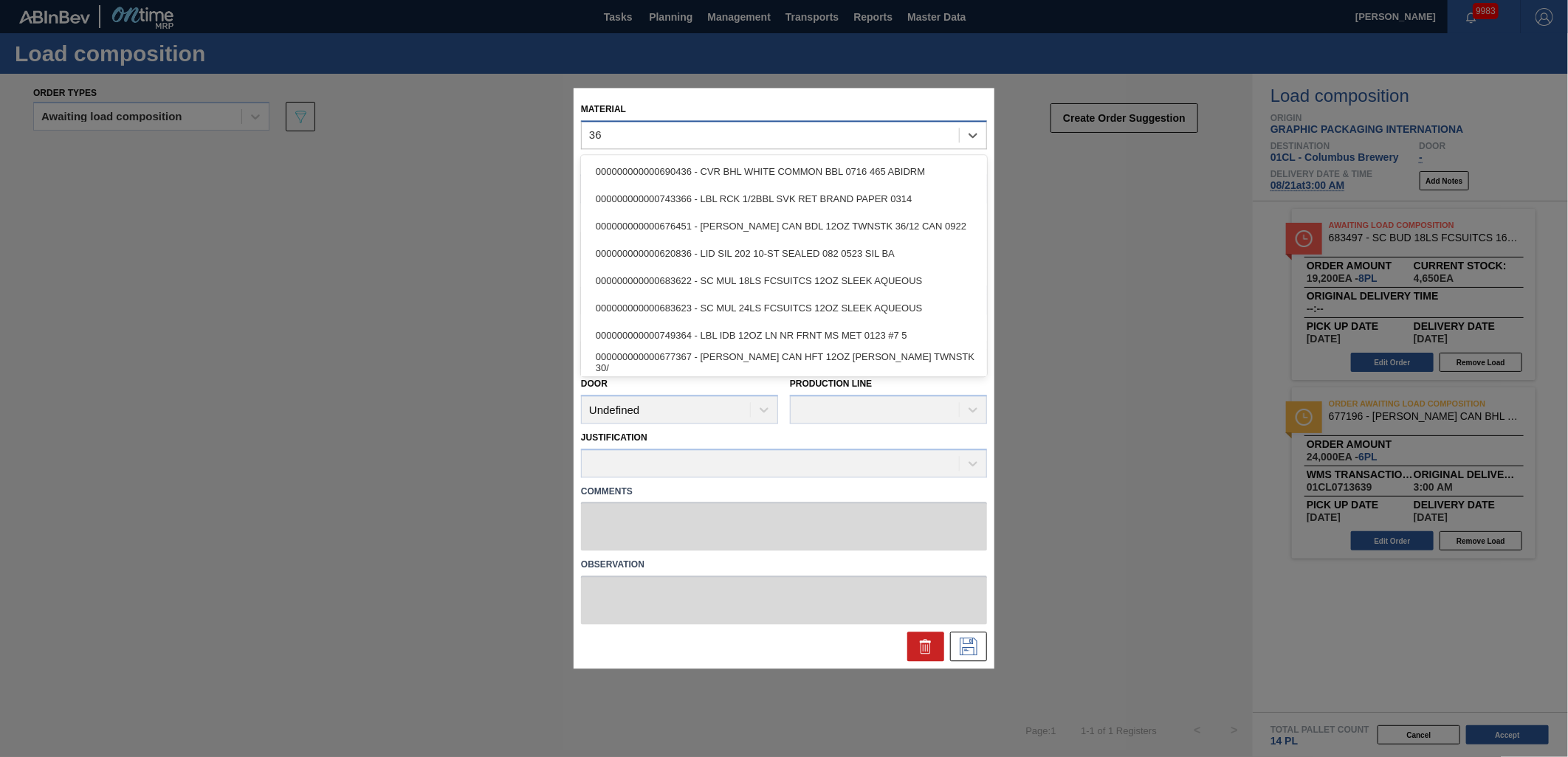
type input "3"
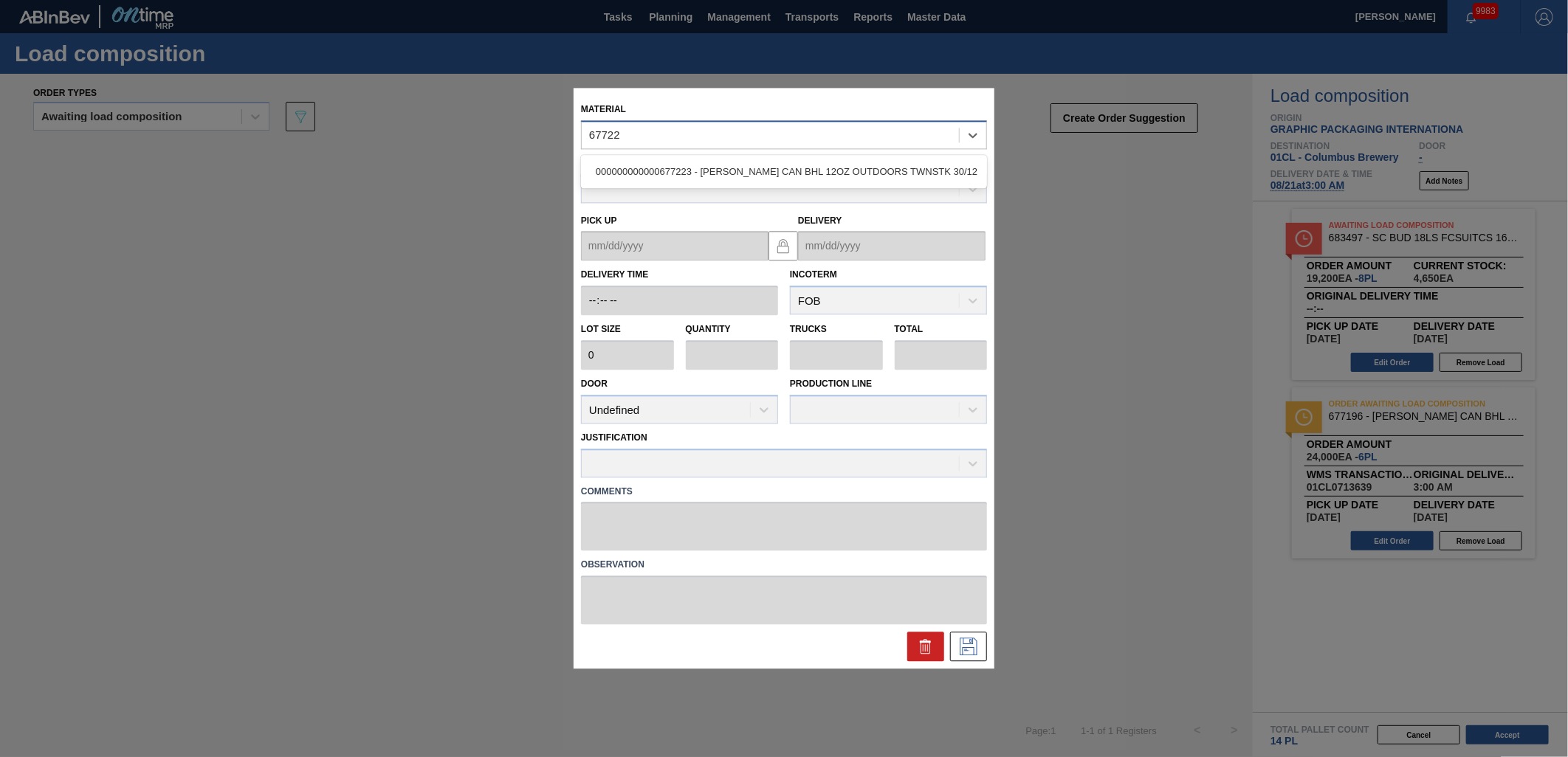
type input "677223"
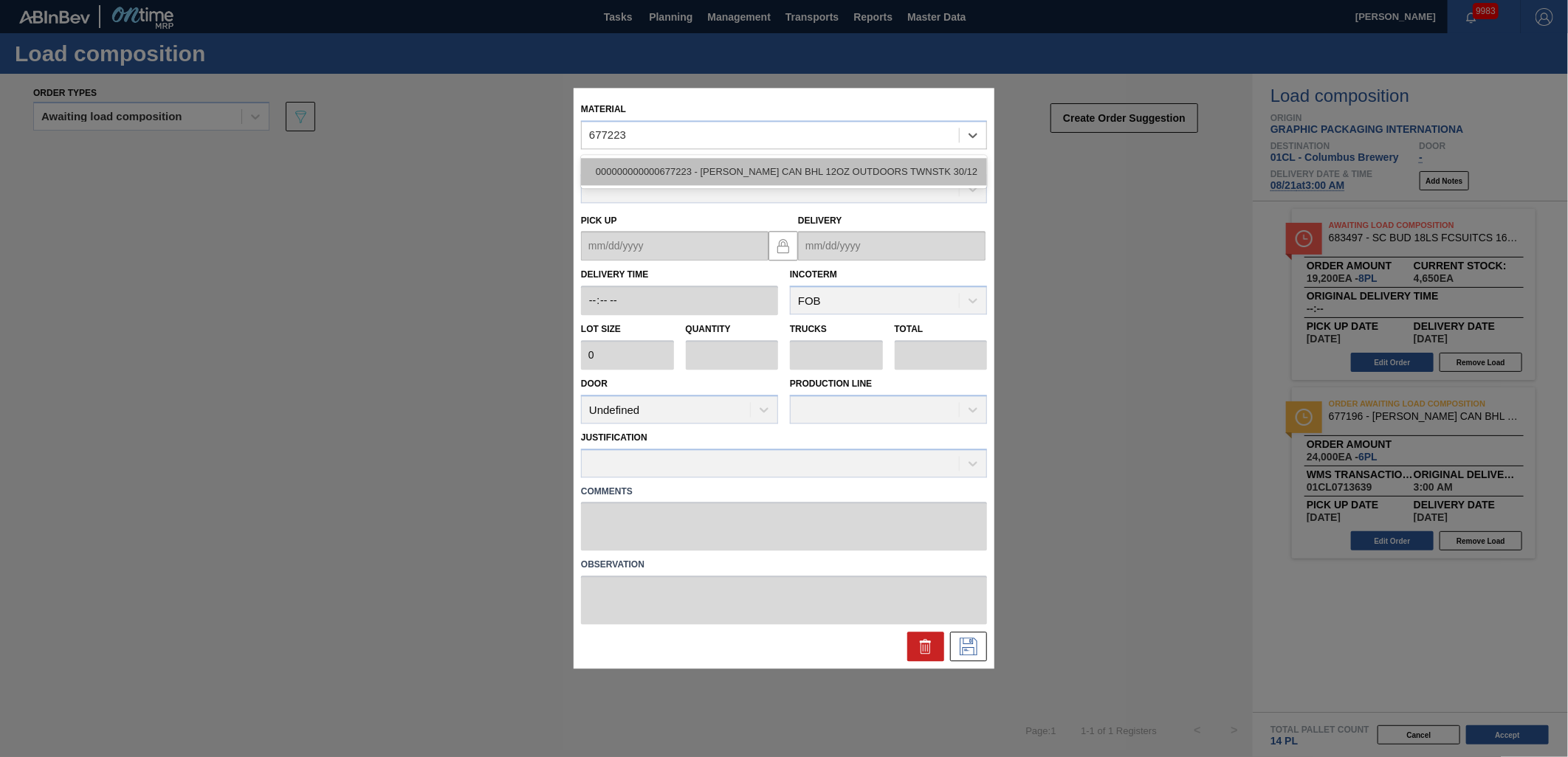
click at [734, 170] on div "000000000000677223 - CARR CAN BHL 12OZ OUTDOORS TWNSTK 30/12" at bounding box center [784, 172] width 406 height 28
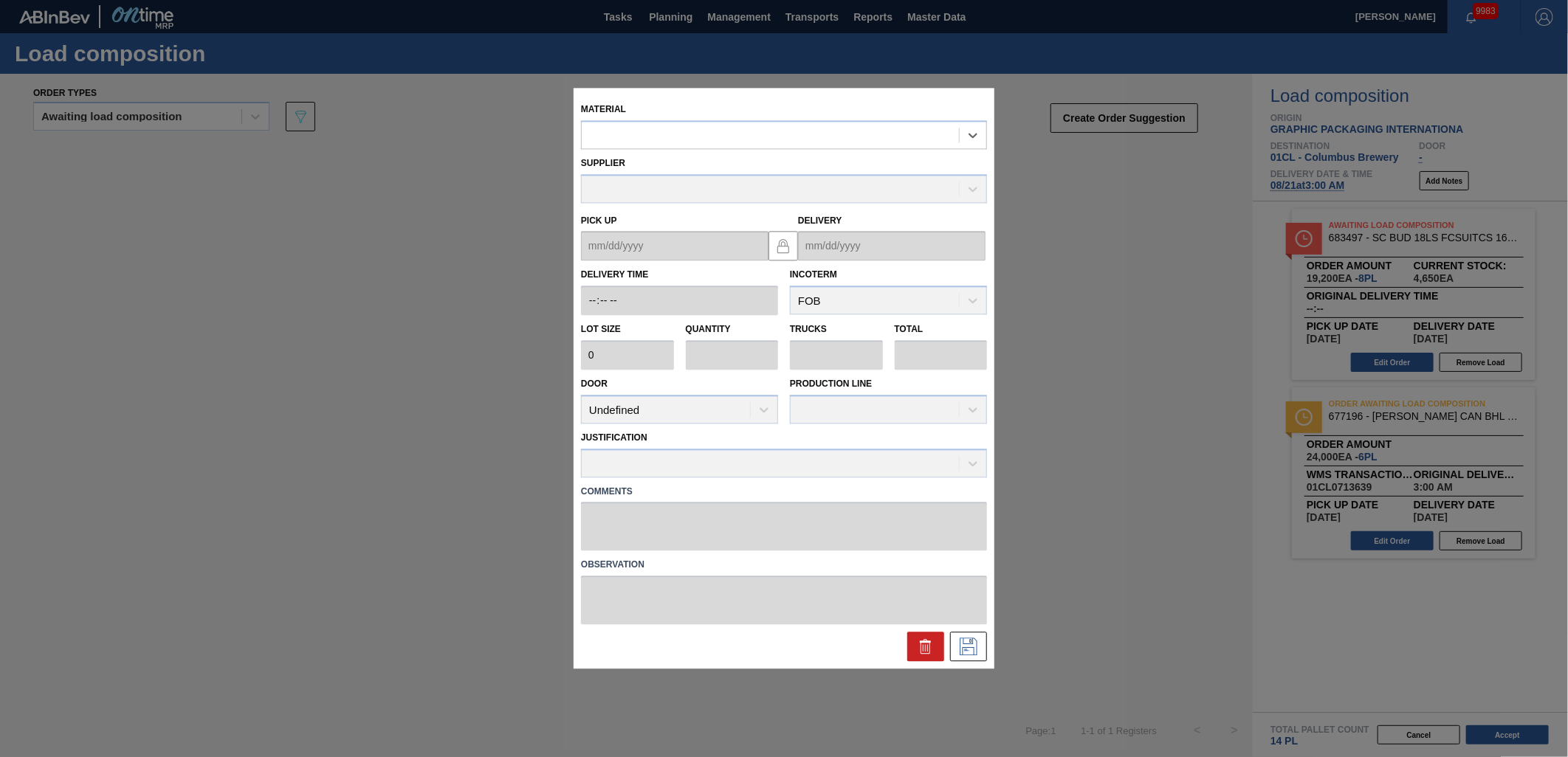
type input "3,200"
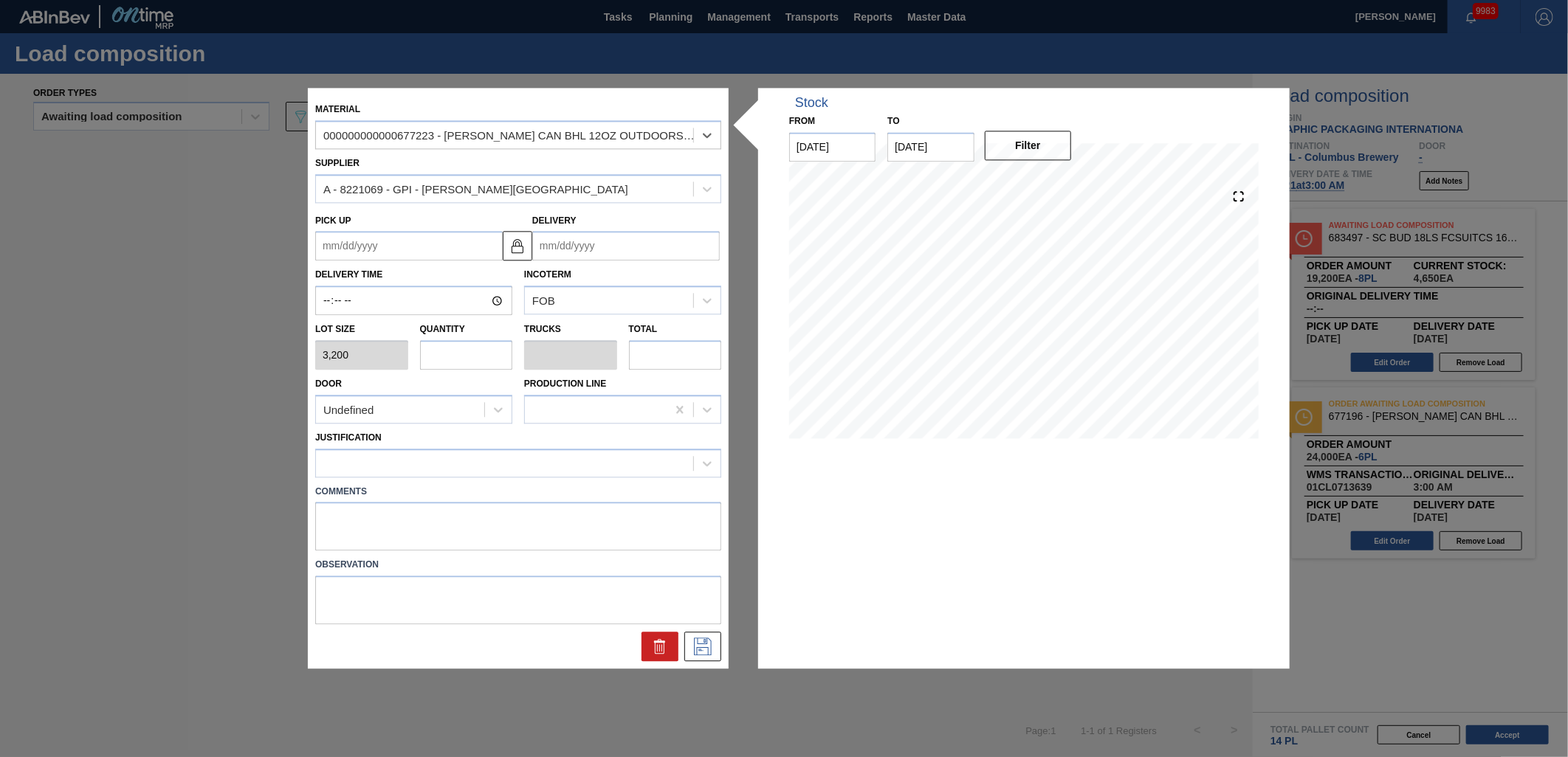
click at [645, 255] on input "Delivery" at bounding box center [626, 247] width 188 height 29
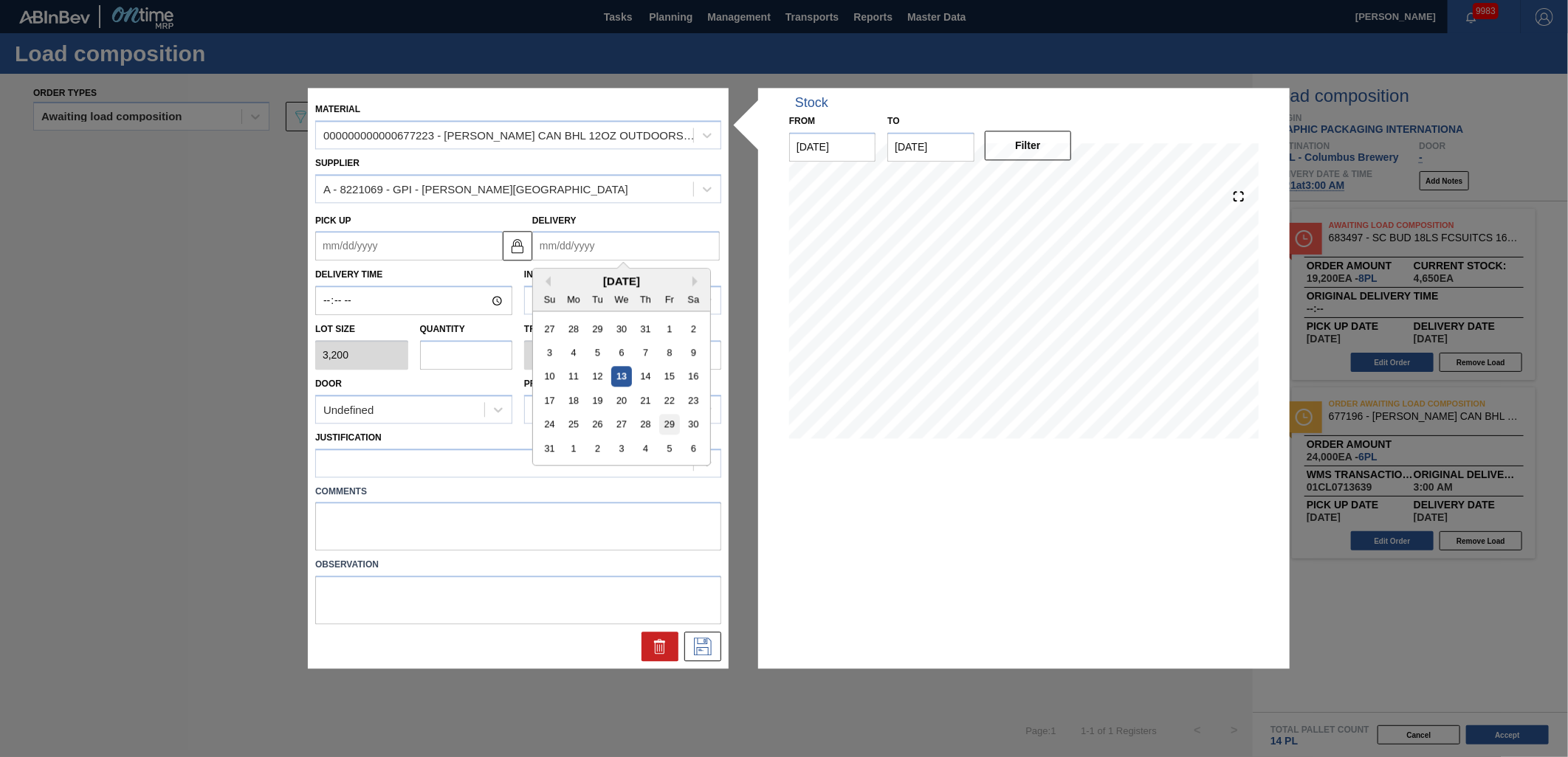
click at [665, 426] on div "29" at bounding box center [670, 425] width 20 height 20
type up "[DATE]"
type input "08/29/2025"
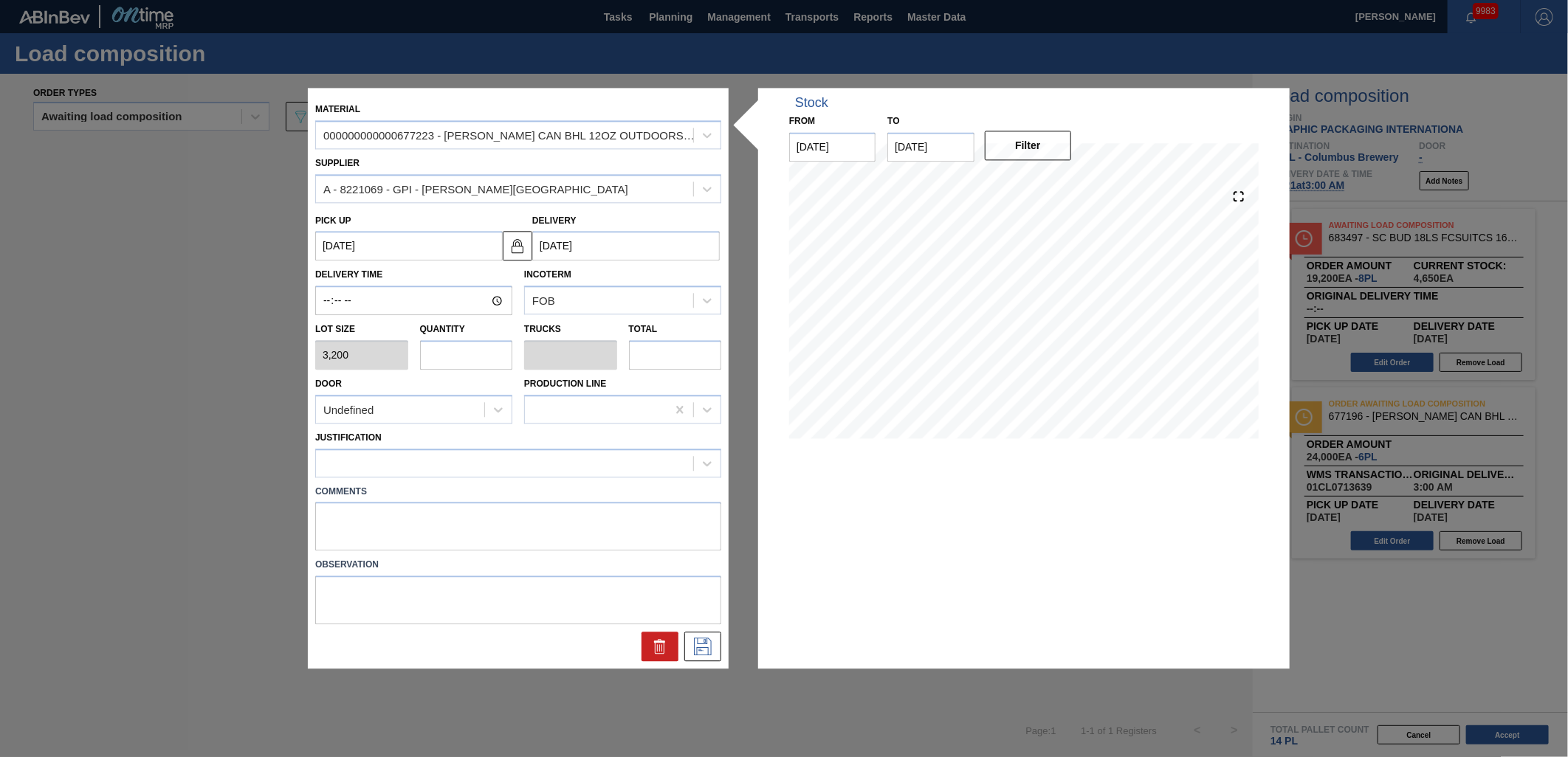
click at [660, 250] on input "08/29/2025" at bounding box center [626, 247] width 188 height 29
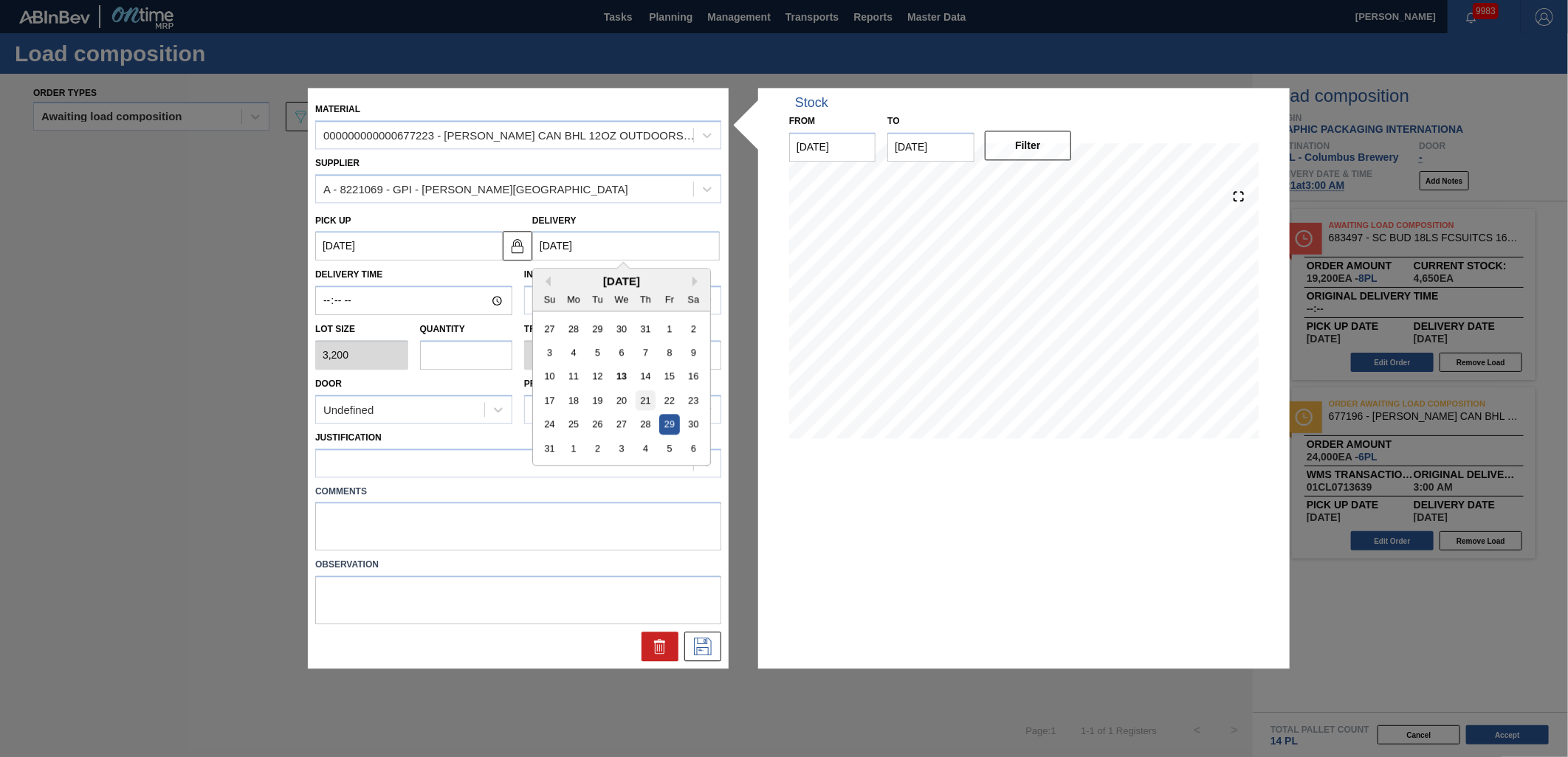
click at [645, 403] on div "21" at bounding box center [646, 402] width 20 height 20
type up "[DATE]"
type input "[DATE]"
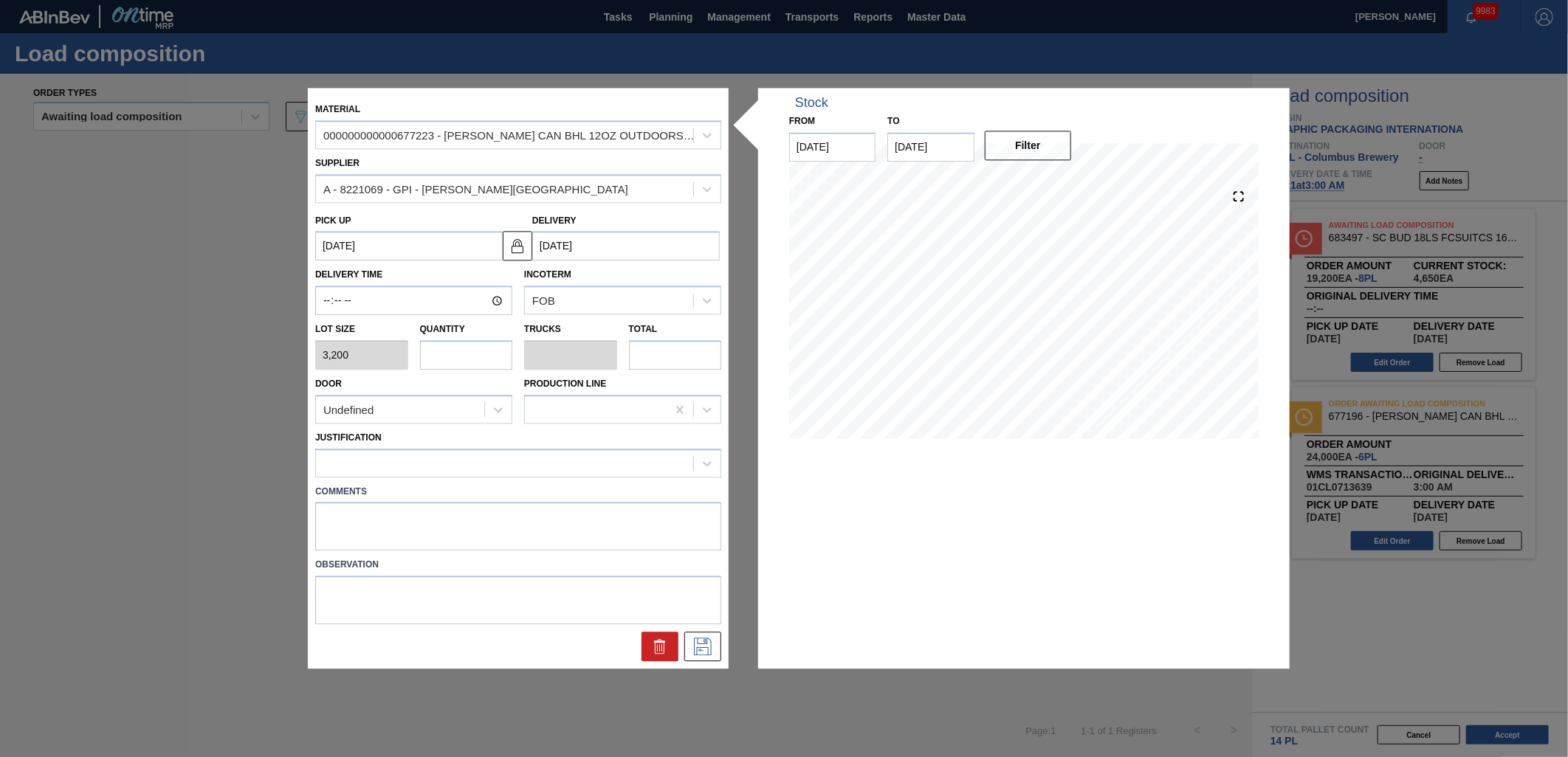
click at [477, 344] on input "text" at bounding box center [466, 355] width 93 height 29
type input "1"
type input "0.038"
type input "3,200"
type input "12"
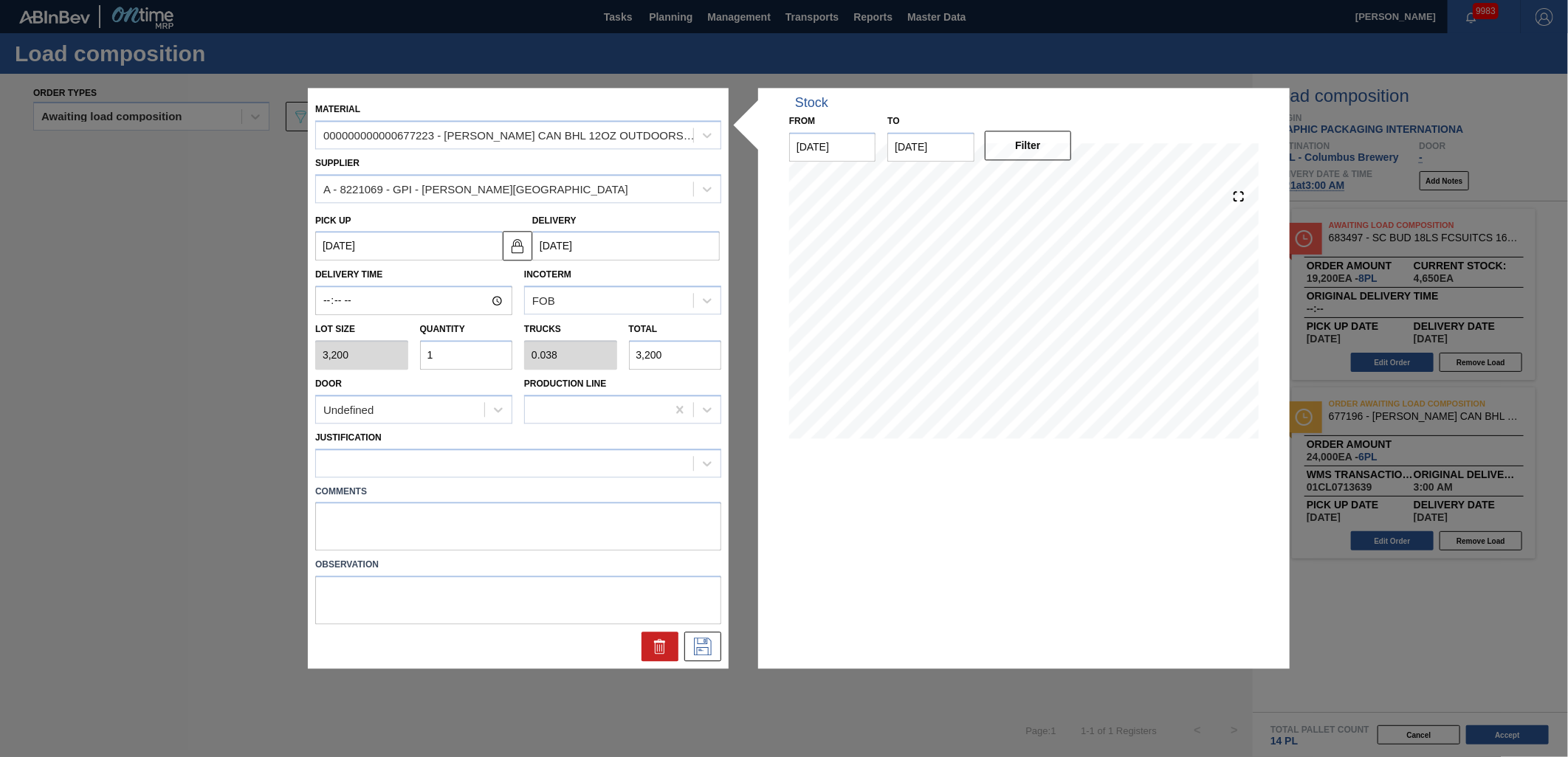
type input "0.462"
type input "38,400"
type input "12"
click at [652, 458] on div at bounding box center [505, 462] width 378 height 21
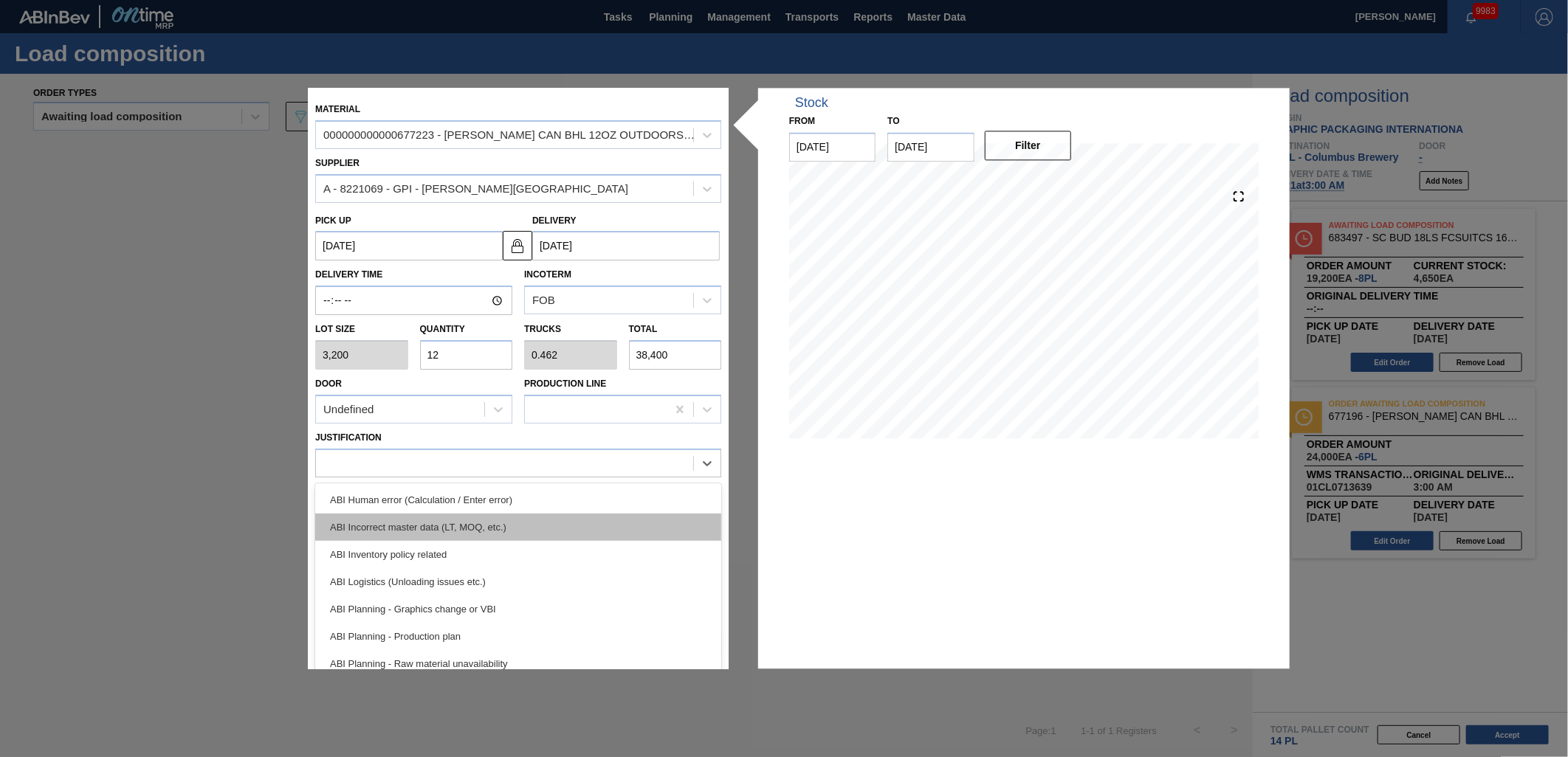
scroll to position [82, 0]
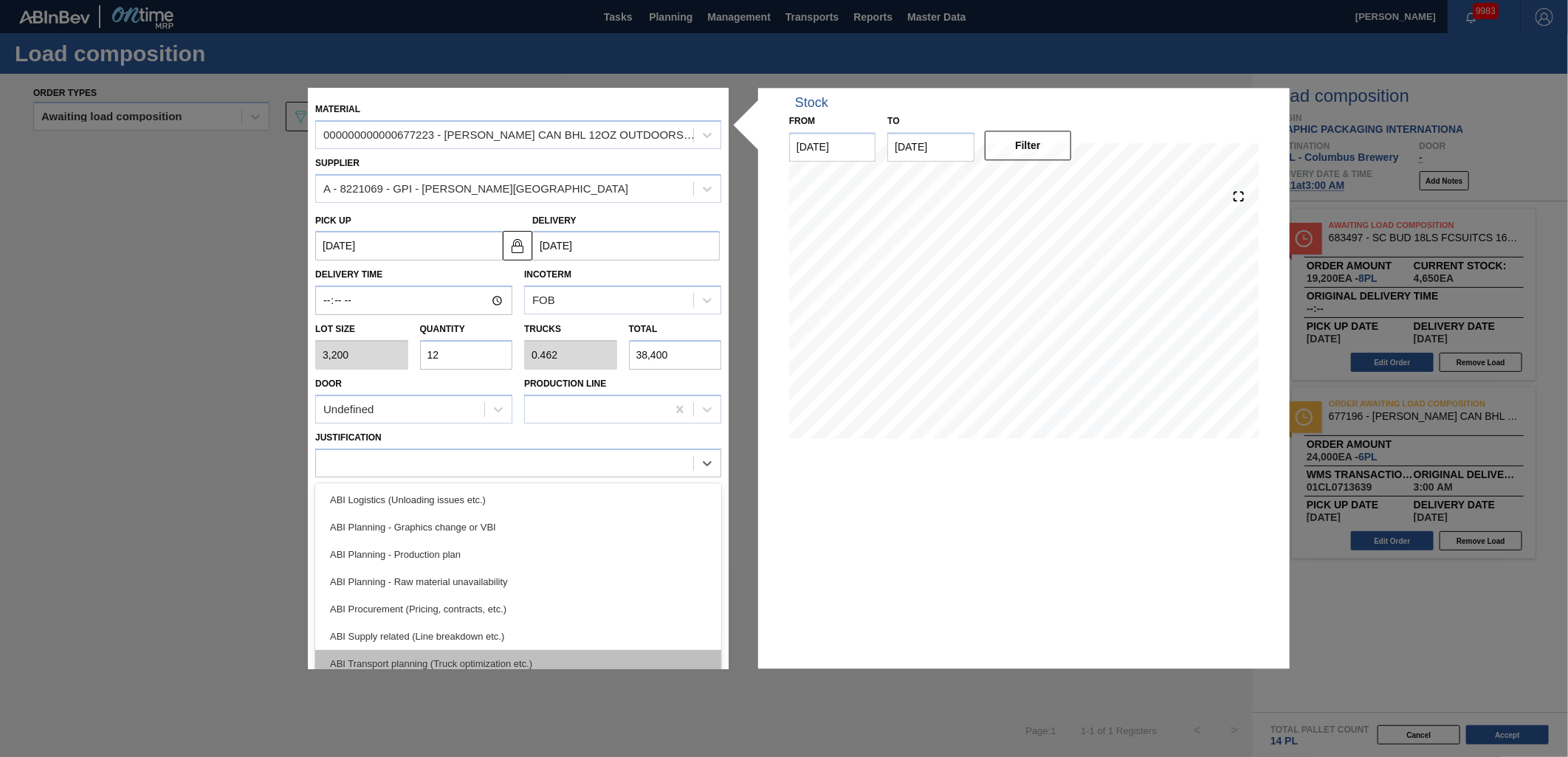
click at [566, 662] on div "ABI Transport planning (Truck optimization etc.)" at bounding box center [518, 664] width 406 height 28
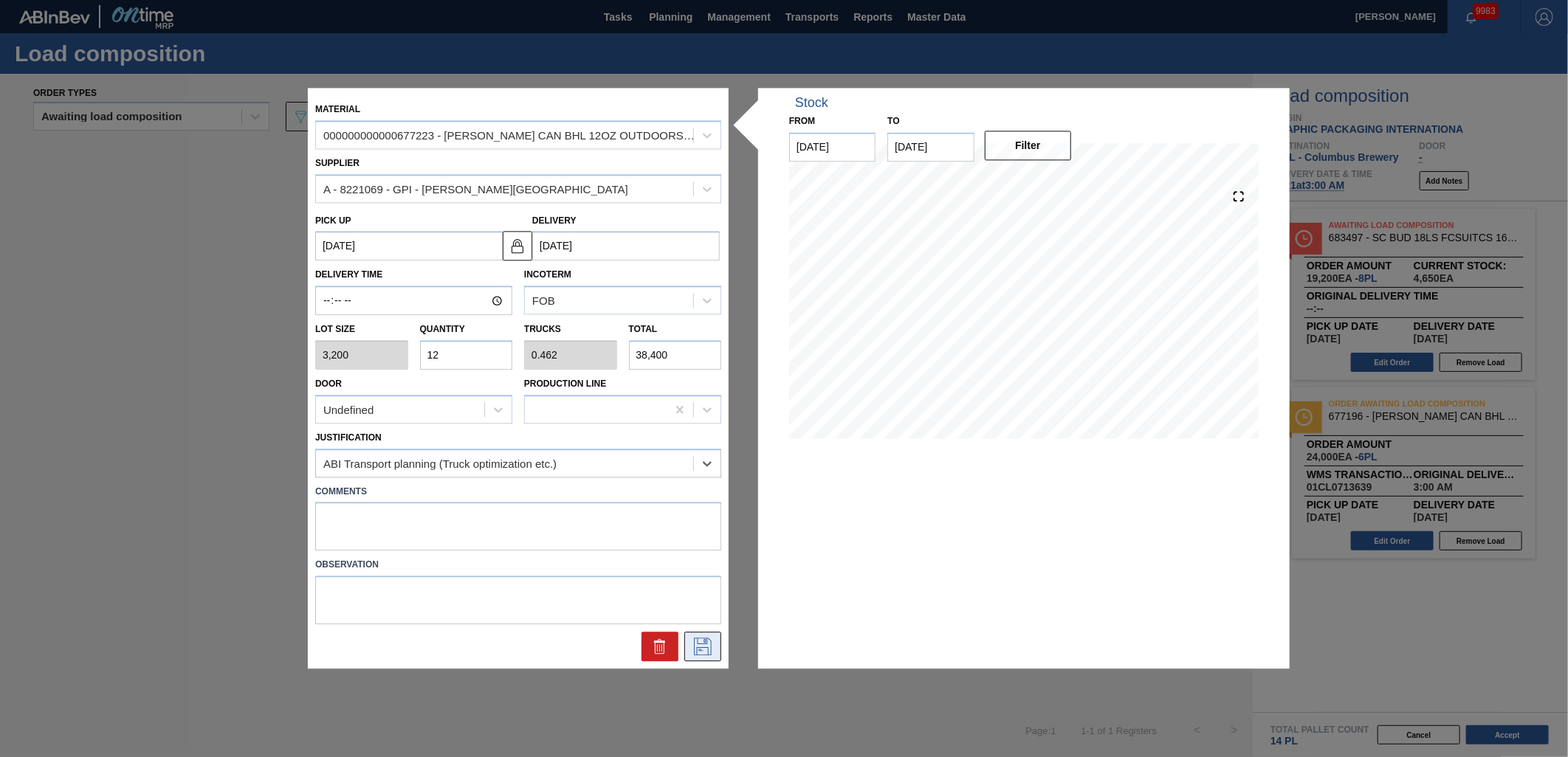
click at [708, 642] on icon at bounding box center [703, 646] width 24 height 17
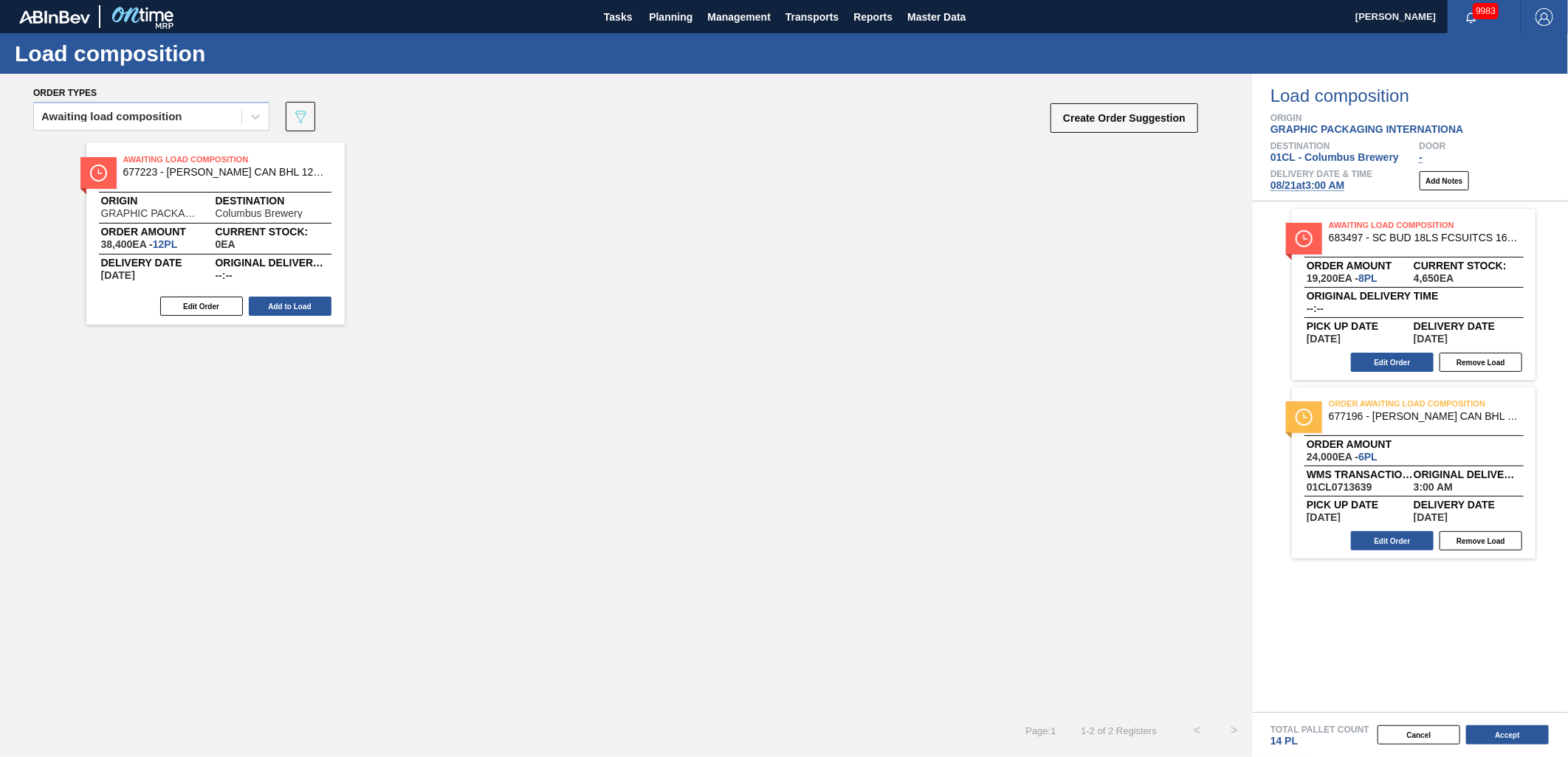
click at [275, 303] on button "Add to Load" at bounding box center [290, 306] width 83 height 19
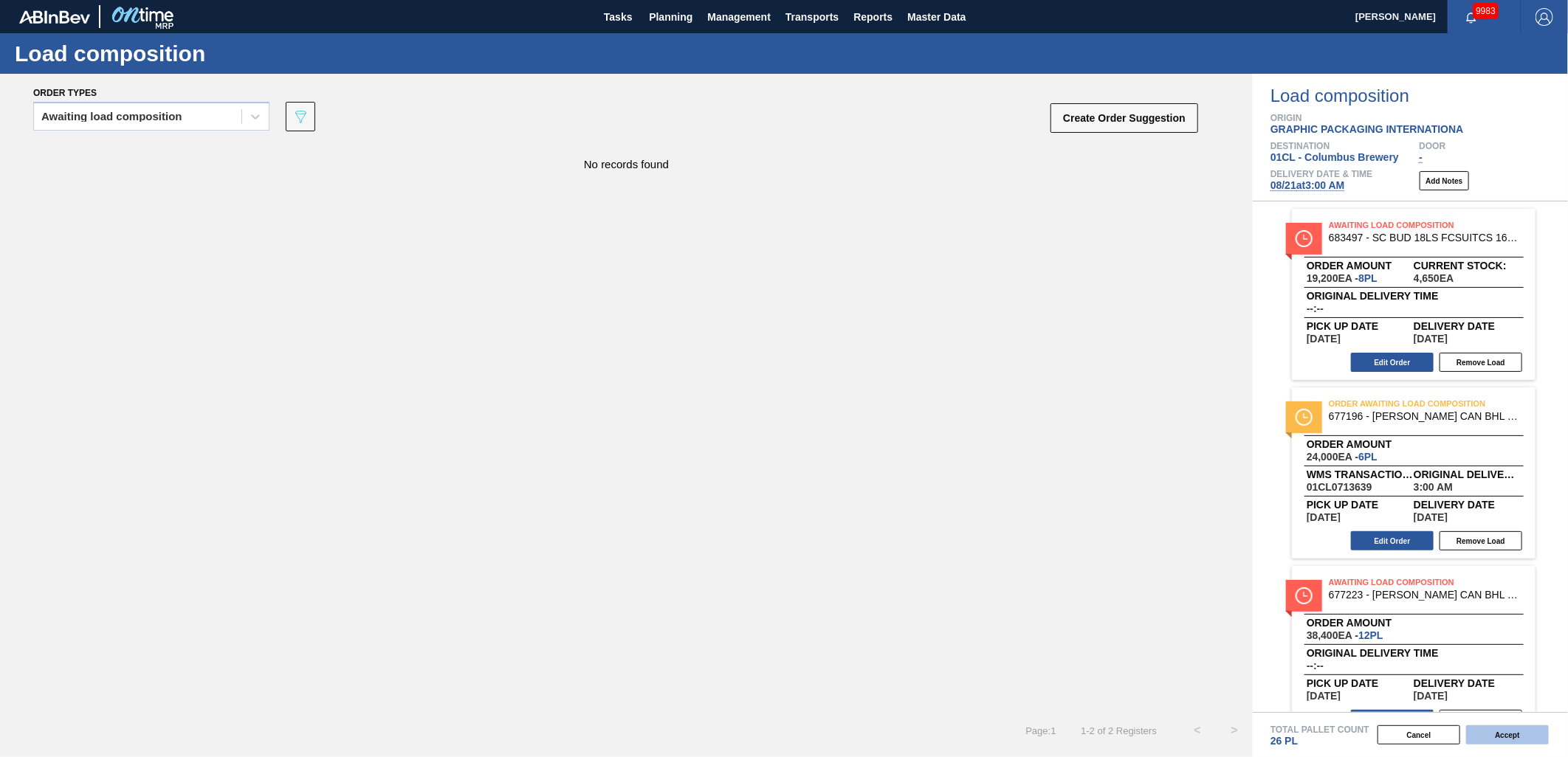
click at [1521, 732] on button "Accept" at bounding box center [1508, 735] width 83 height 19
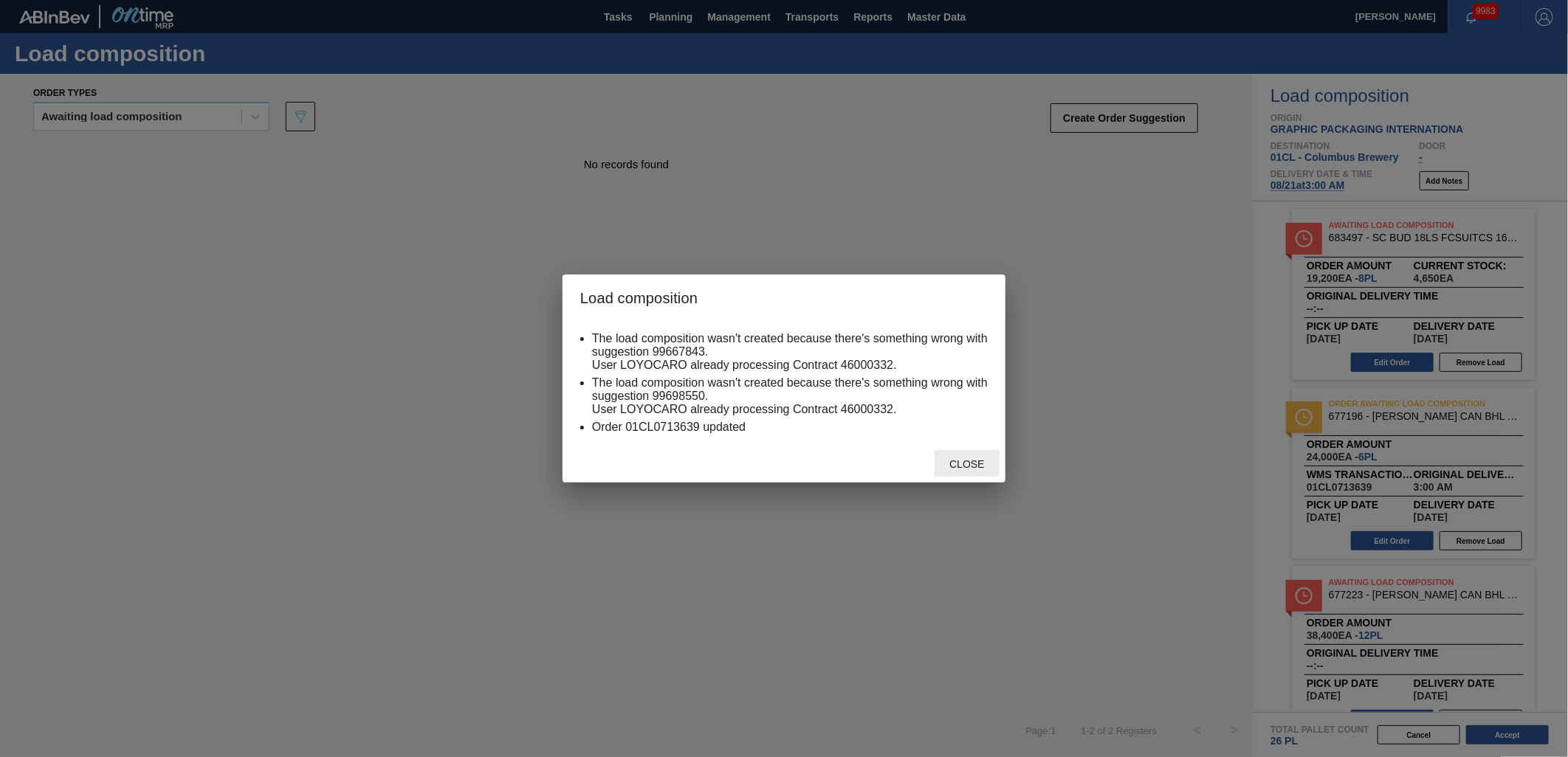
click at [973, 462] on span "Close" at bounding box center [966, 464] width 58 height 12
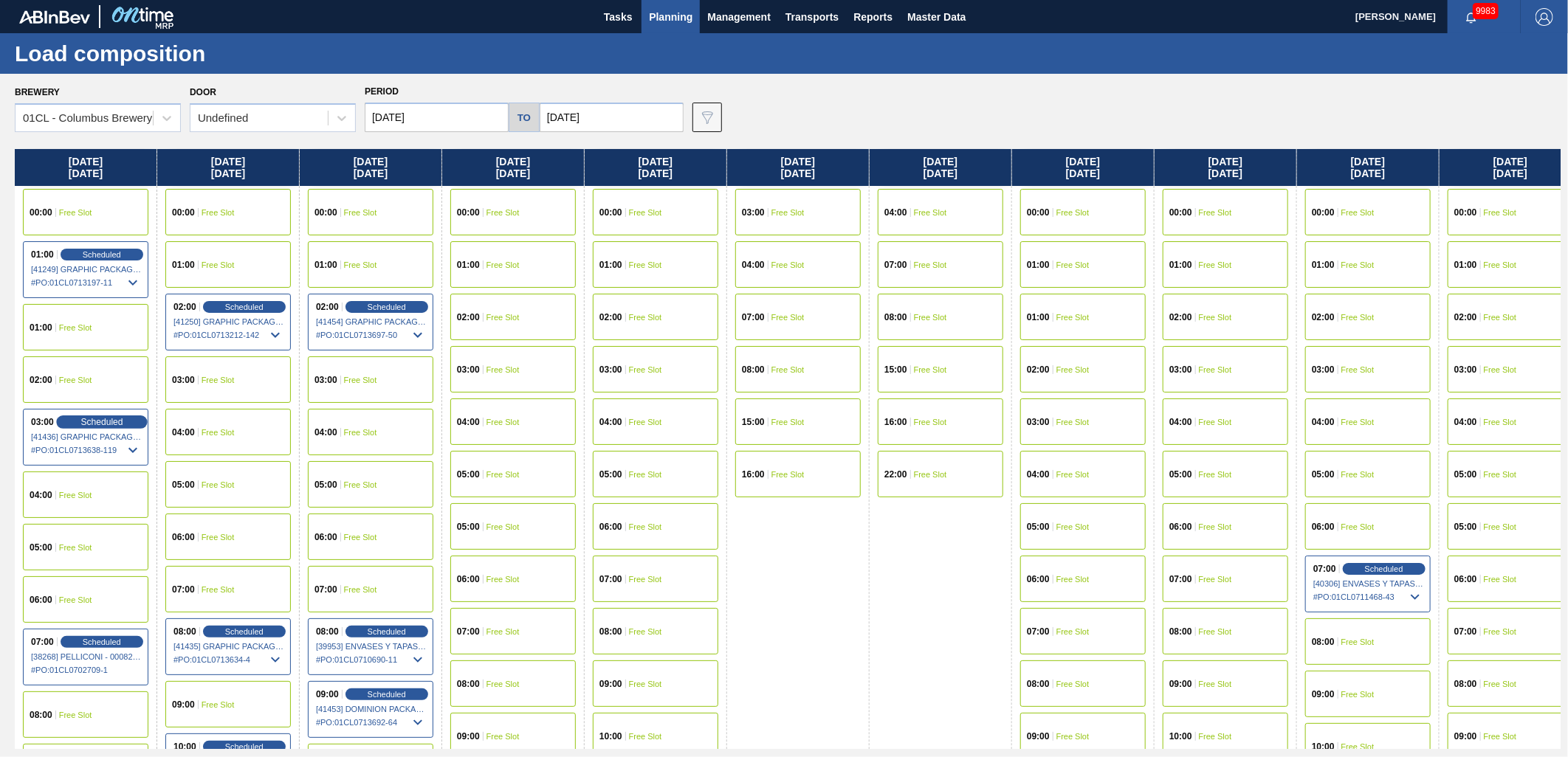
click at [84, 418] on span "Scheduled" at bounding box center [101, 422] width 42 height 9
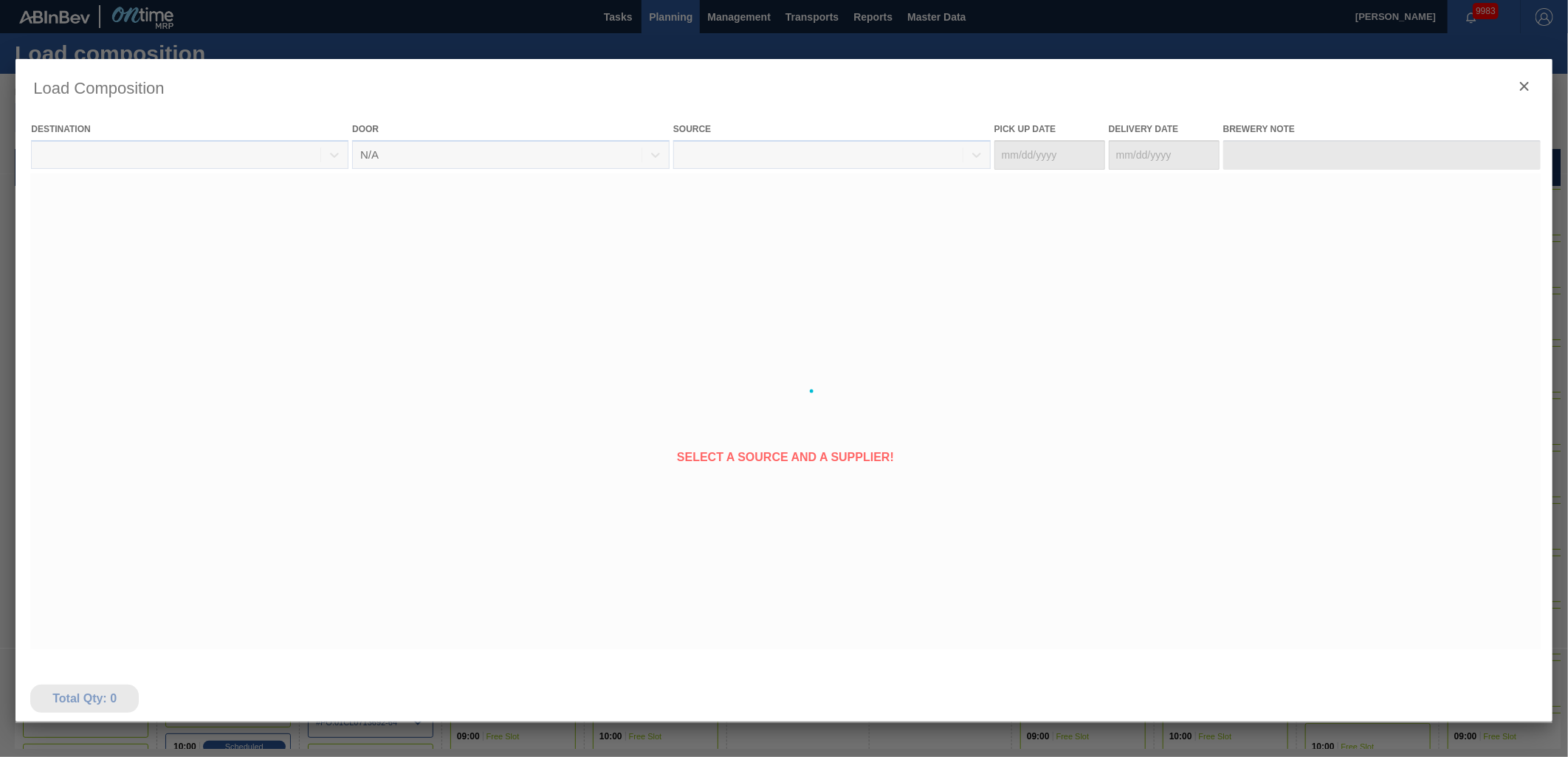
type Date "08/16/2025"
type Date "[DATE]"
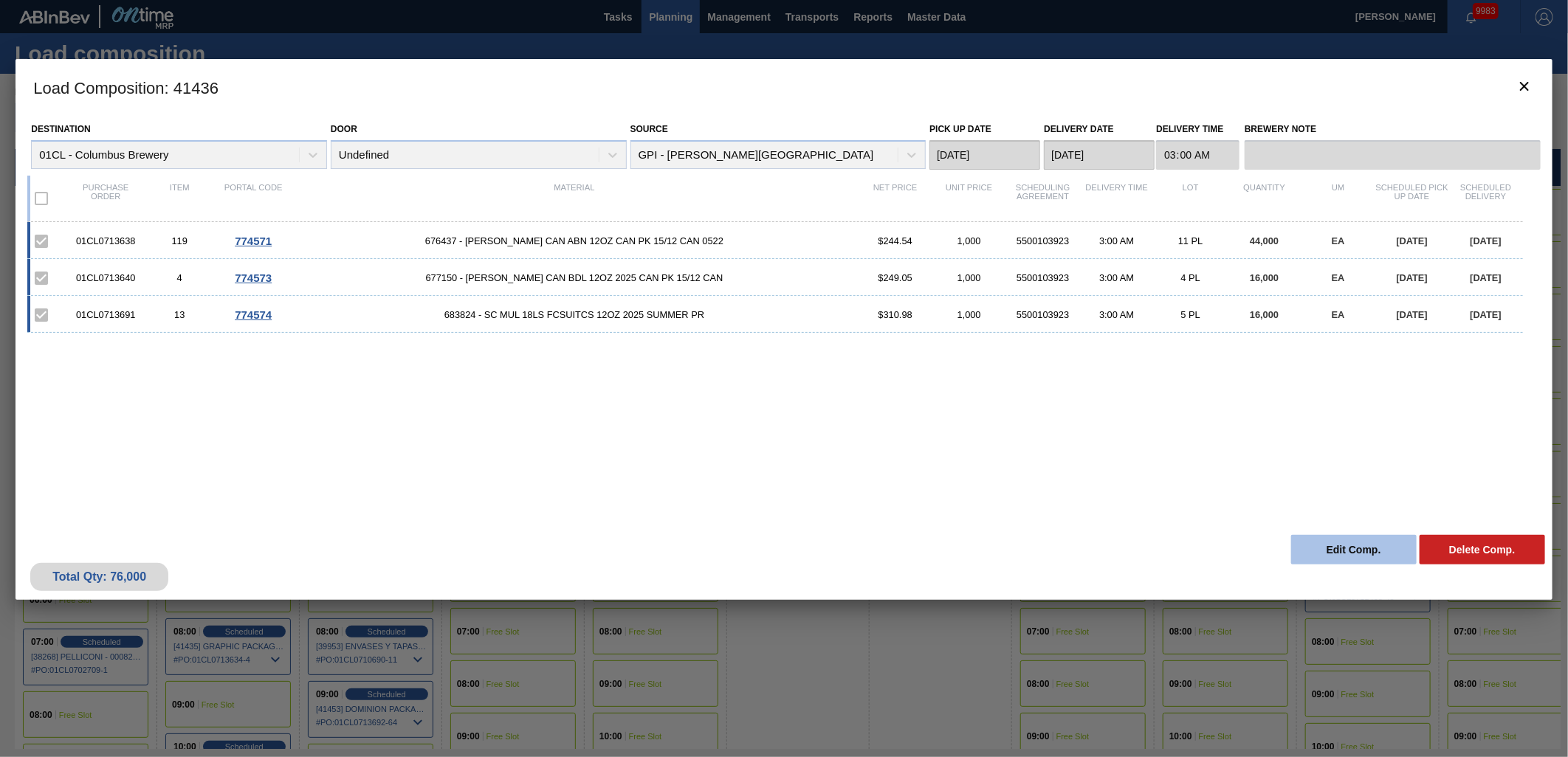
click at [1333, 544] on button "Edit Comp." at bounding box center [1354, 550] width 125 height 29
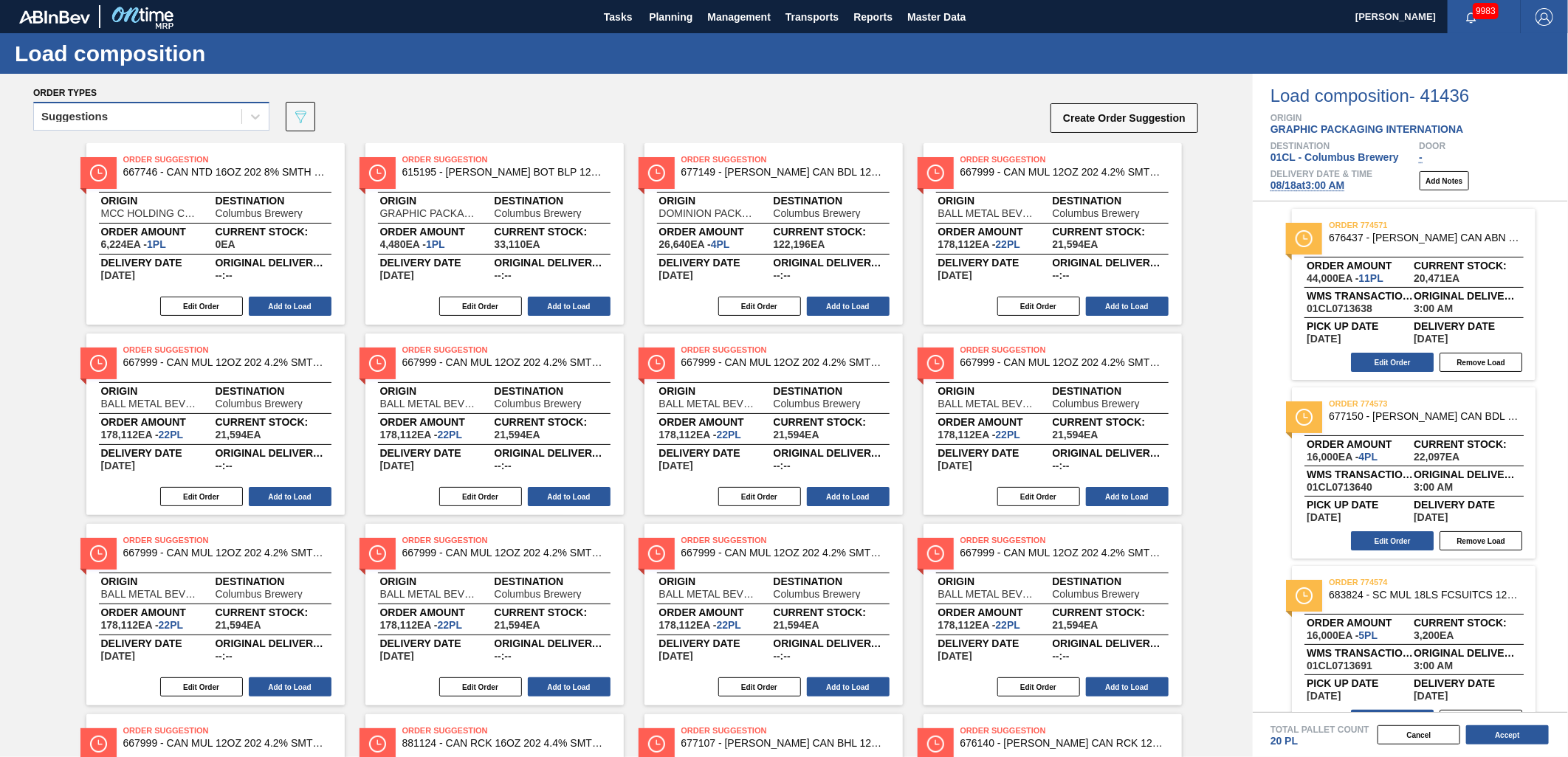
click at [145, 121] on div "Suggestions" at bounding box center [137, 116] width 207 height 21
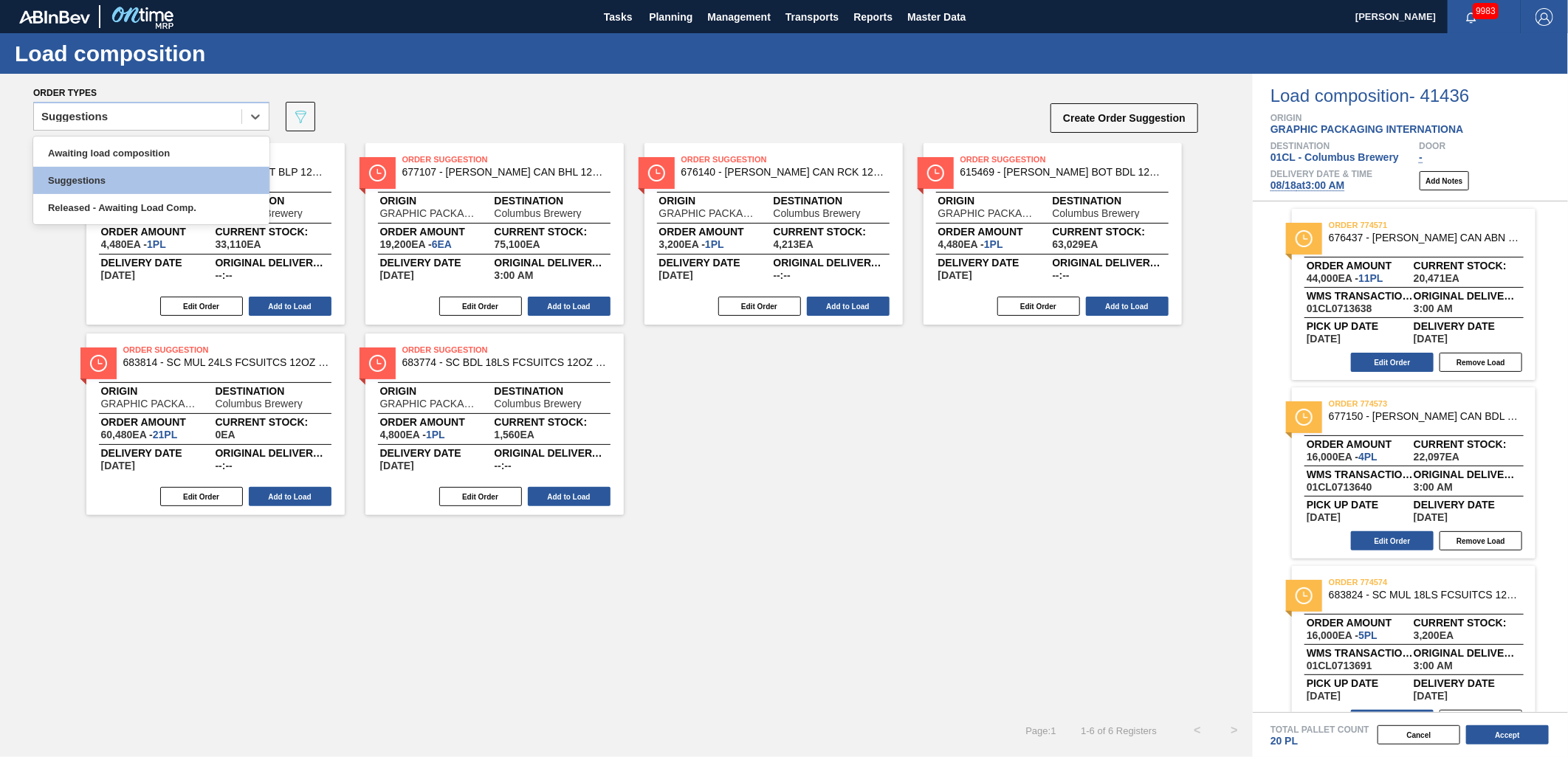
click at [1012, 389] on div "Order Suggestion 615195 - CARR BOT BLP 12OZ SNUG 12/12 12OZ BOT 11 Origin GRAPH…" at bounding box center [626, 329] width 1253 height 372
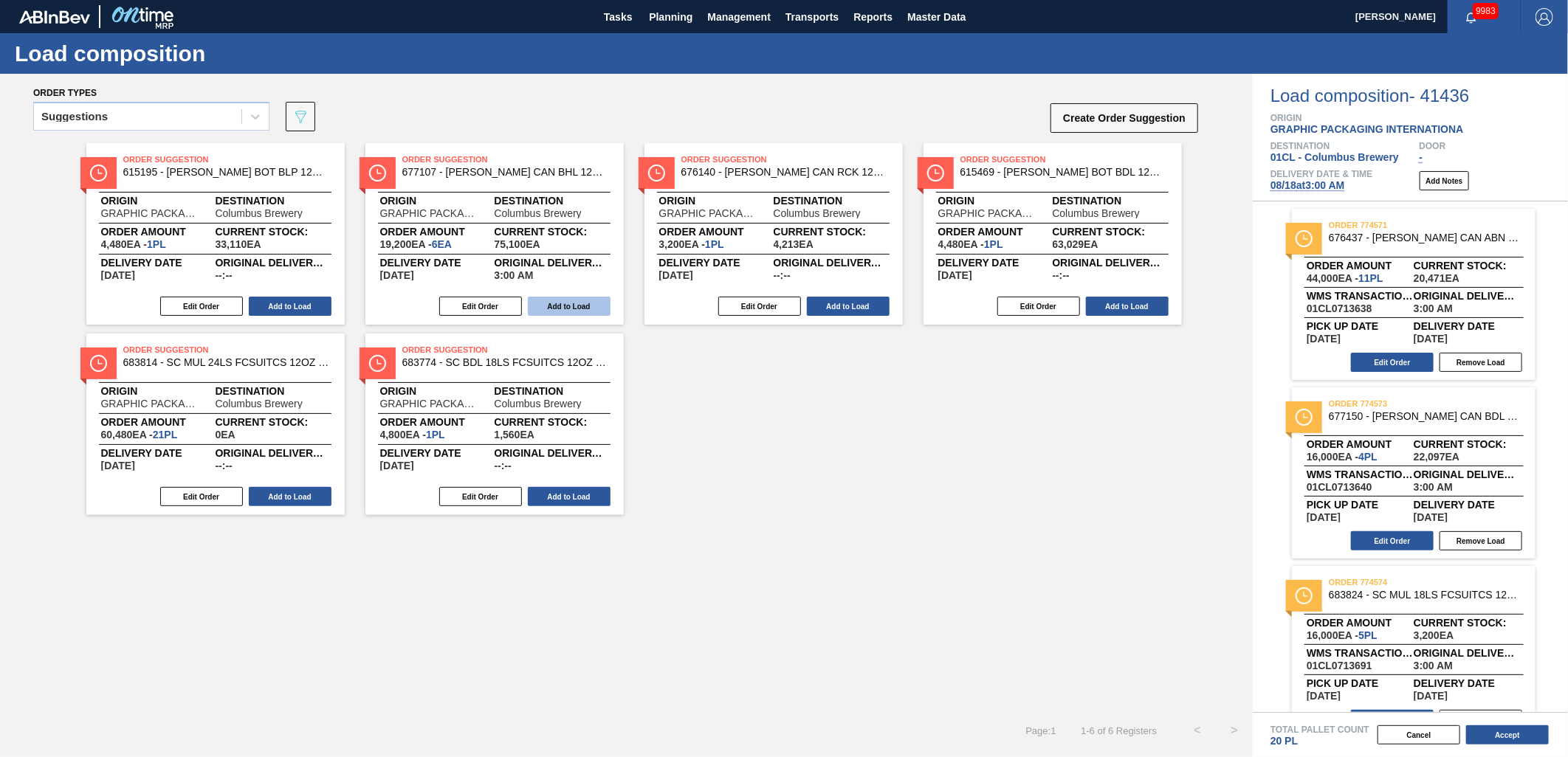
click at [562, 299] on button "Add to Load" at bounding box center [569, 306] width 83 height 19
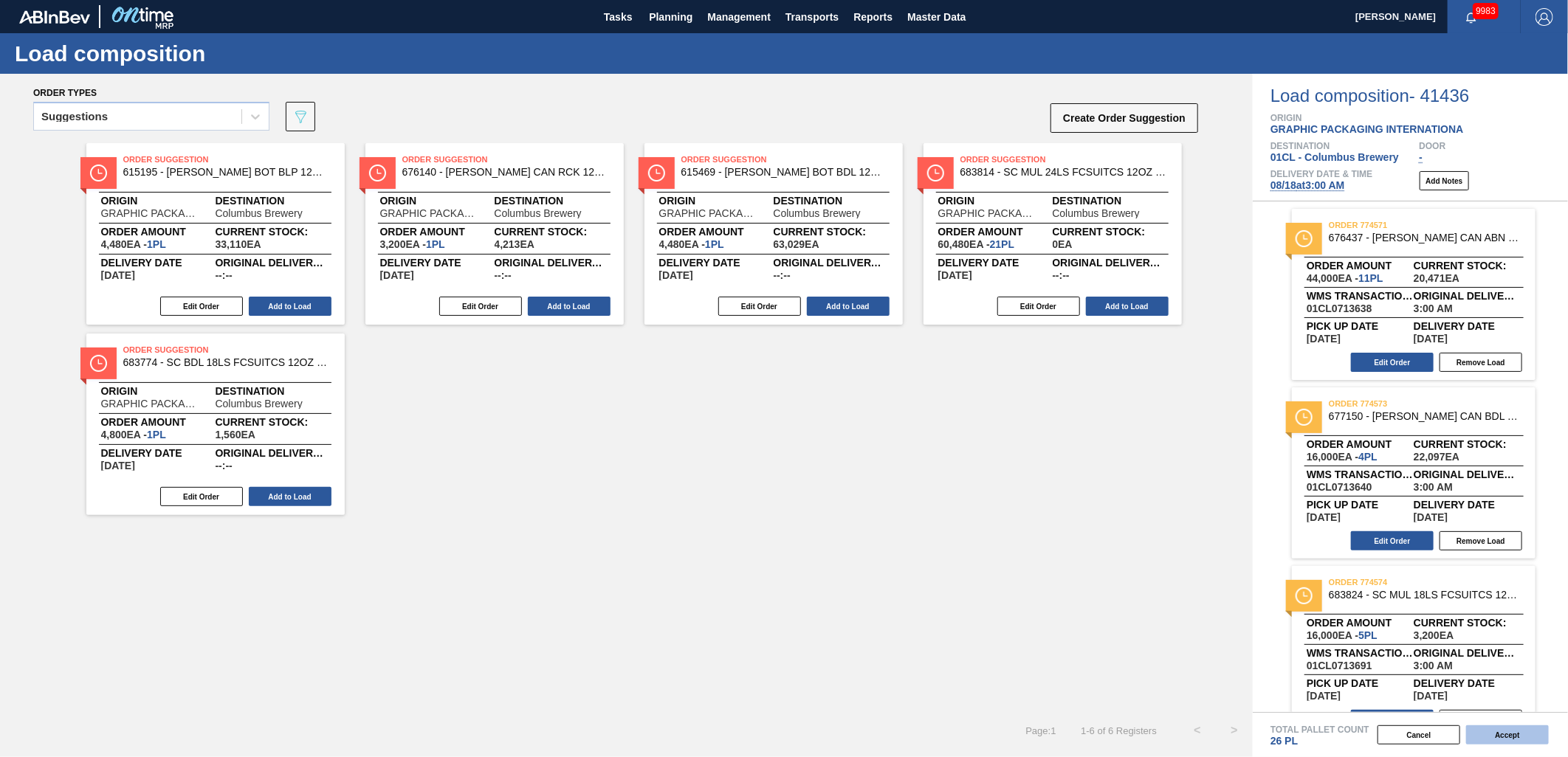
click at [1519, 734] on button "Accept" at bounding box center [1508, 735] width 83 height 19
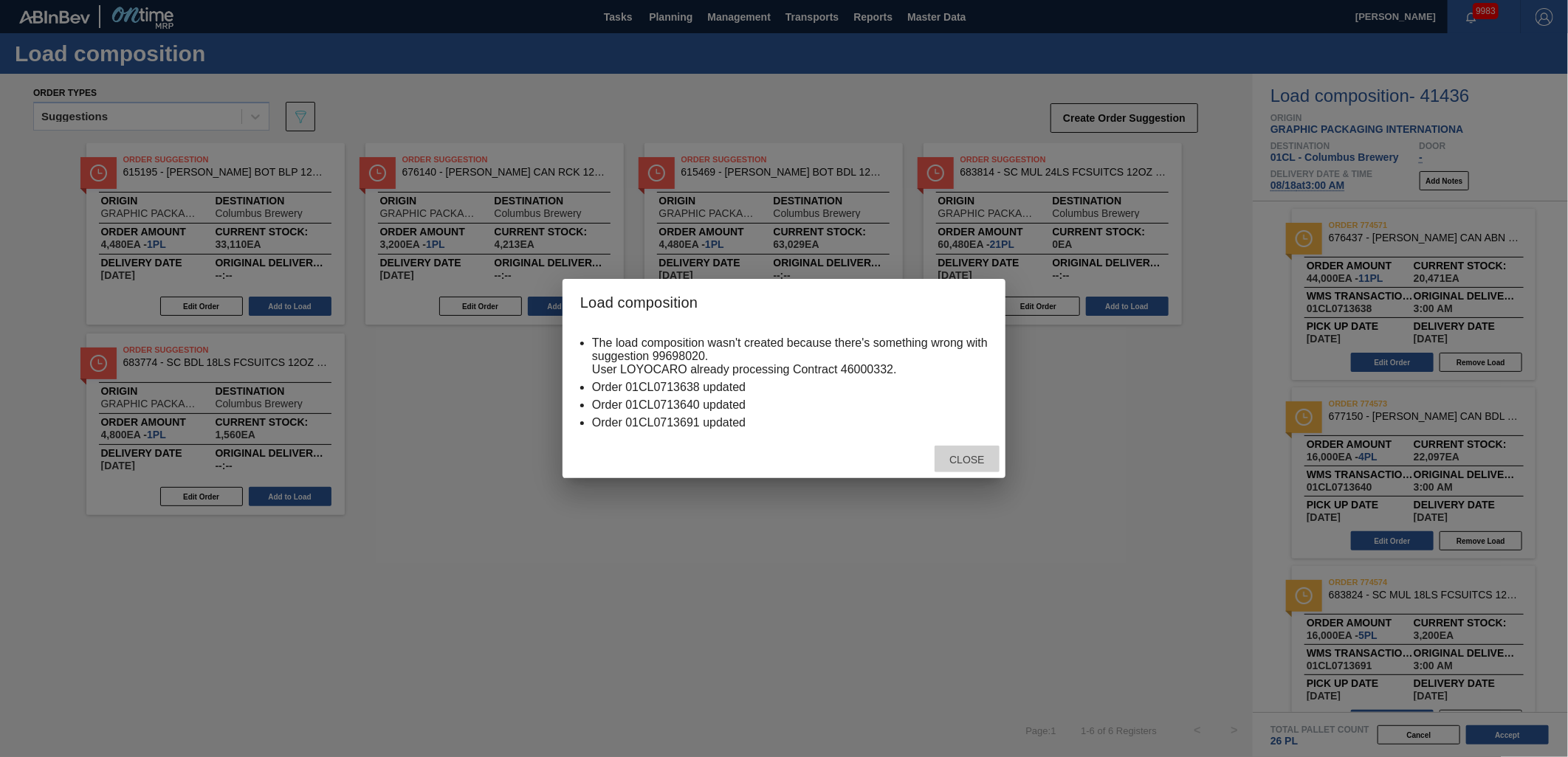
click at [973, 460] on span "Close" at bounding box center [966, 460] width 58 height 12
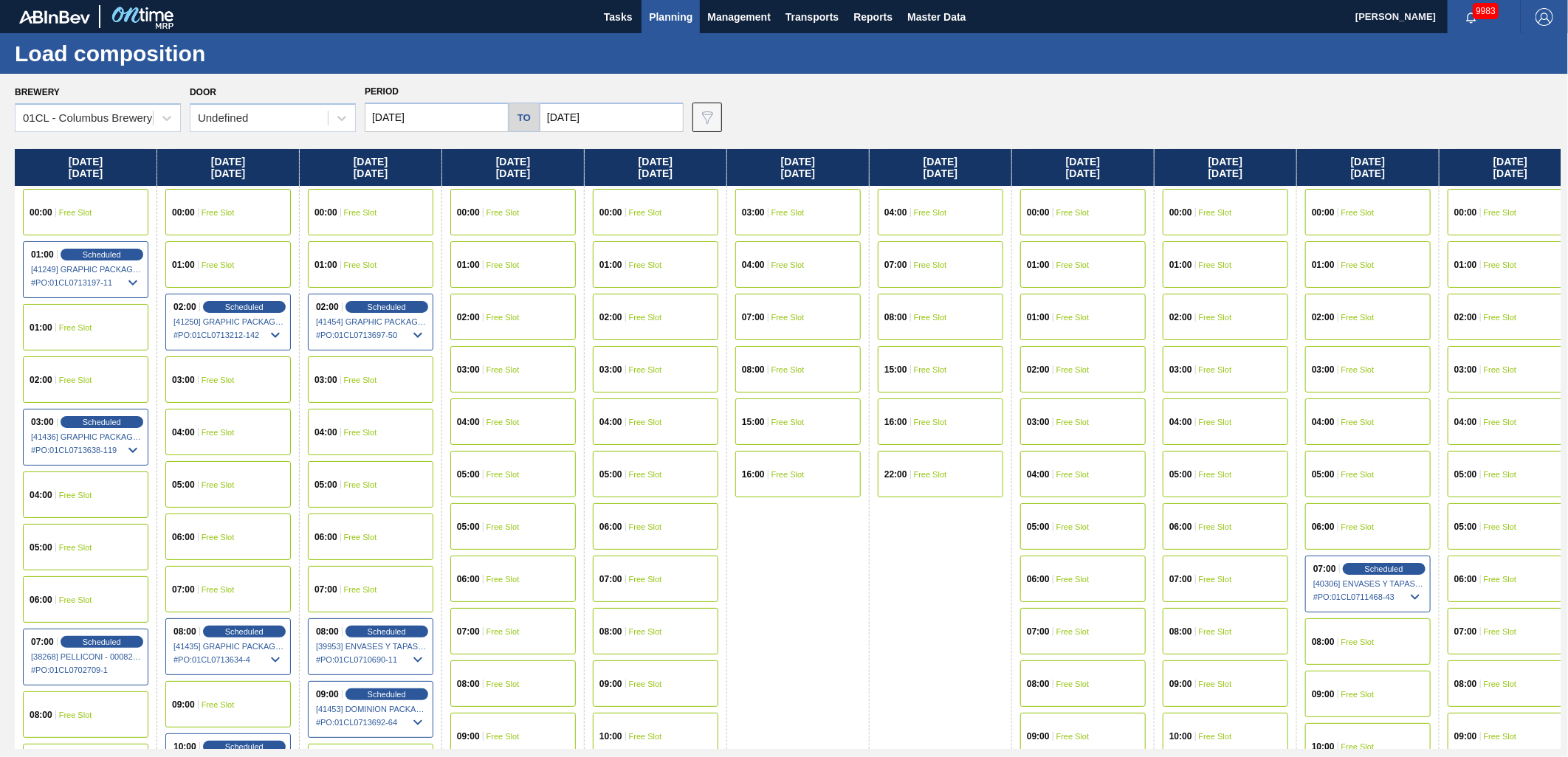
click at [107, 425] on span "Scheduled" at bounding box center [101, 422] width 42 height 9
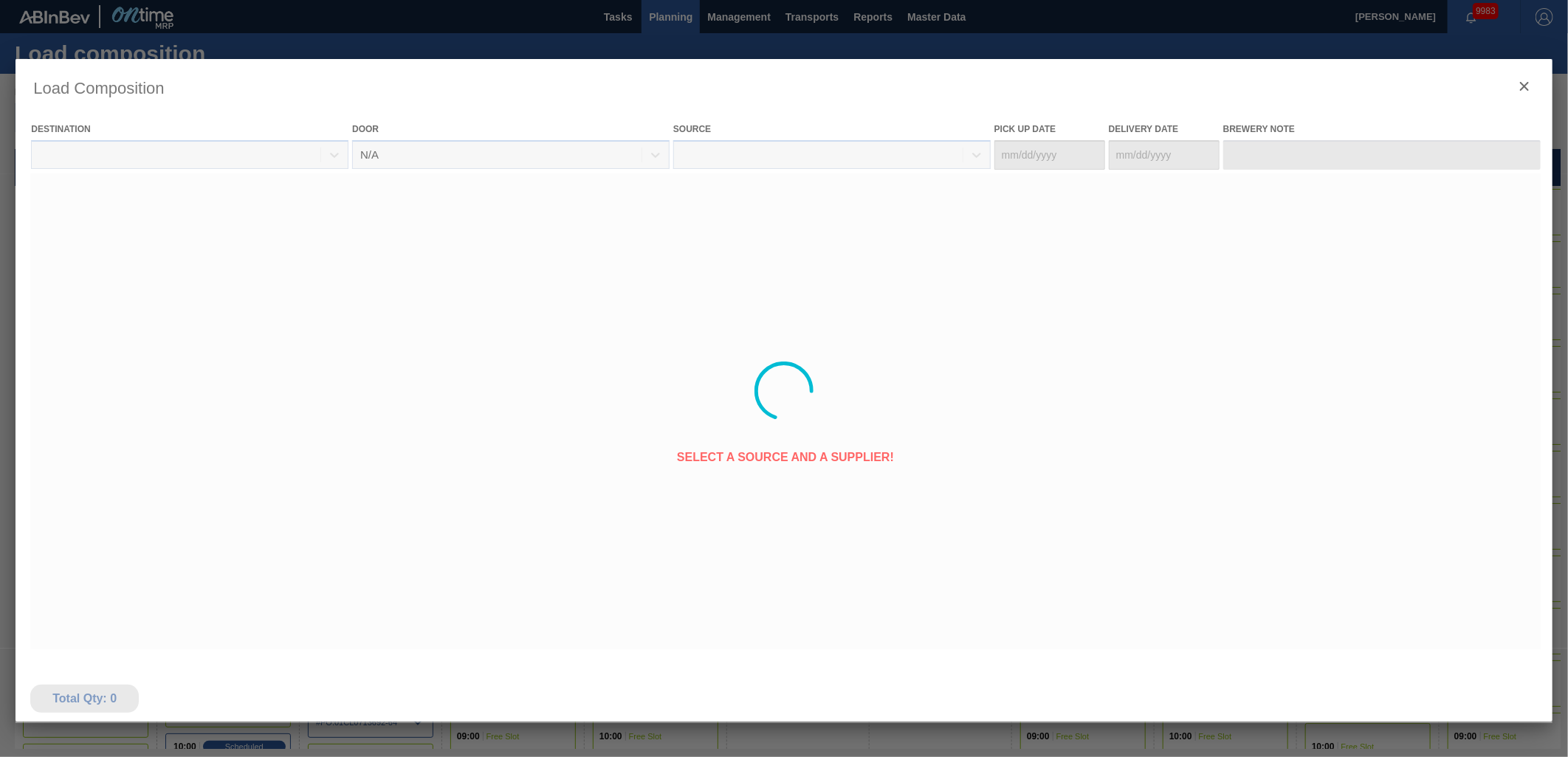
type Date "08/16/2025"
type Date "[DATE]"
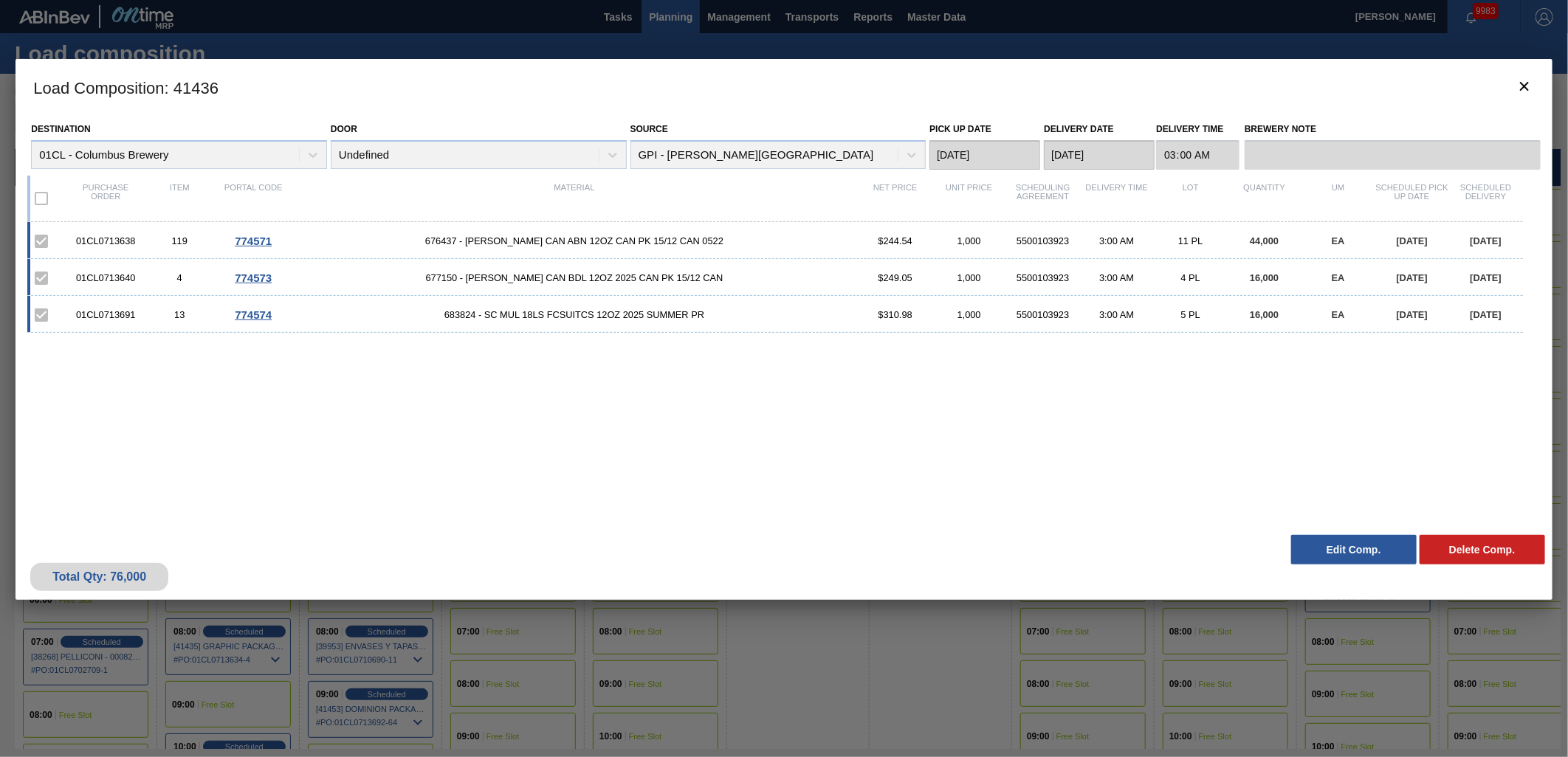
click at [1346, 553] on button "Edit Comp." at bounding box center [1354, 550] width 125 height 29
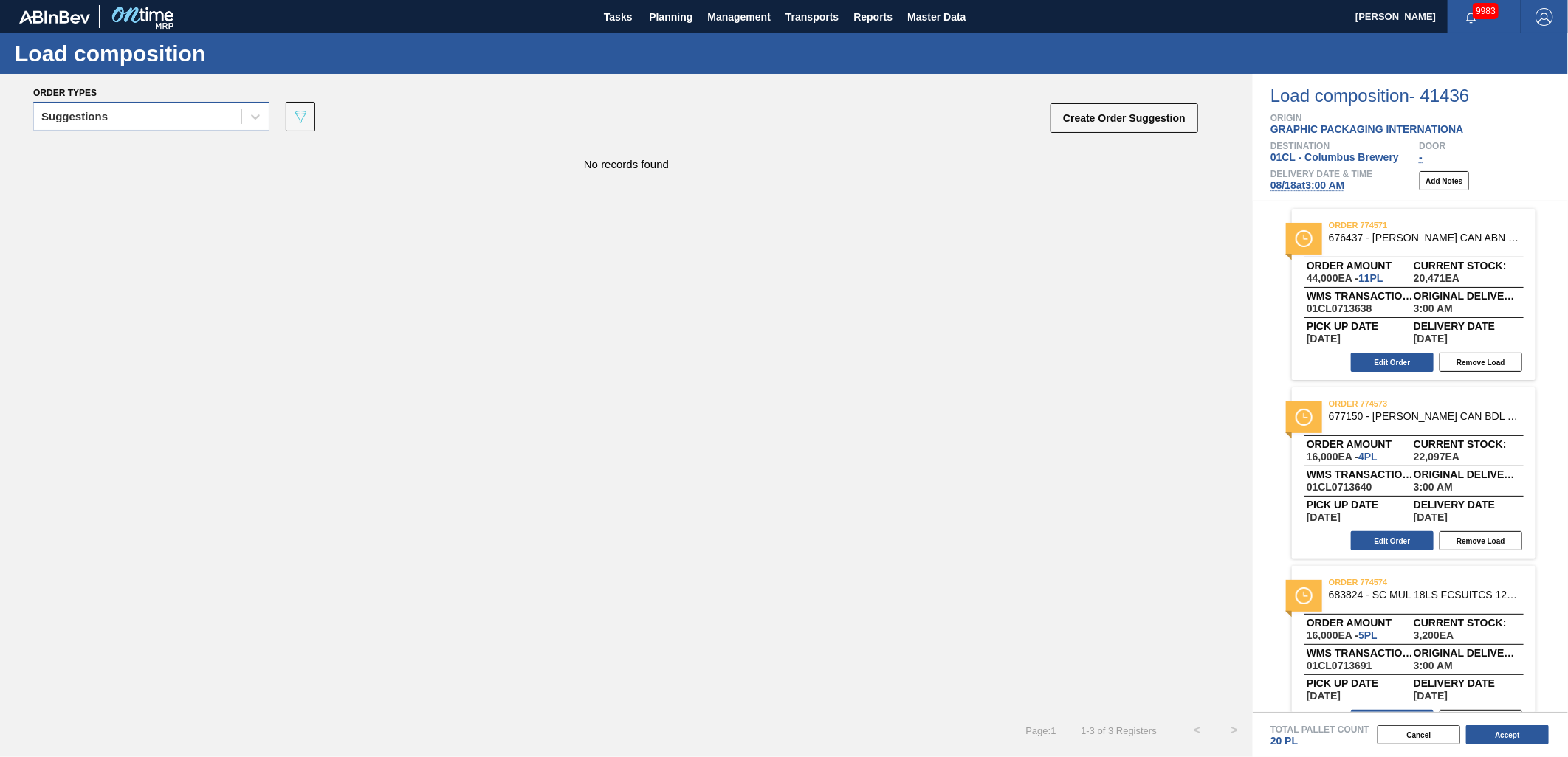
click at [175, 122] on div "Suggestions" at bounding box center [137, 116] width 207 height 21
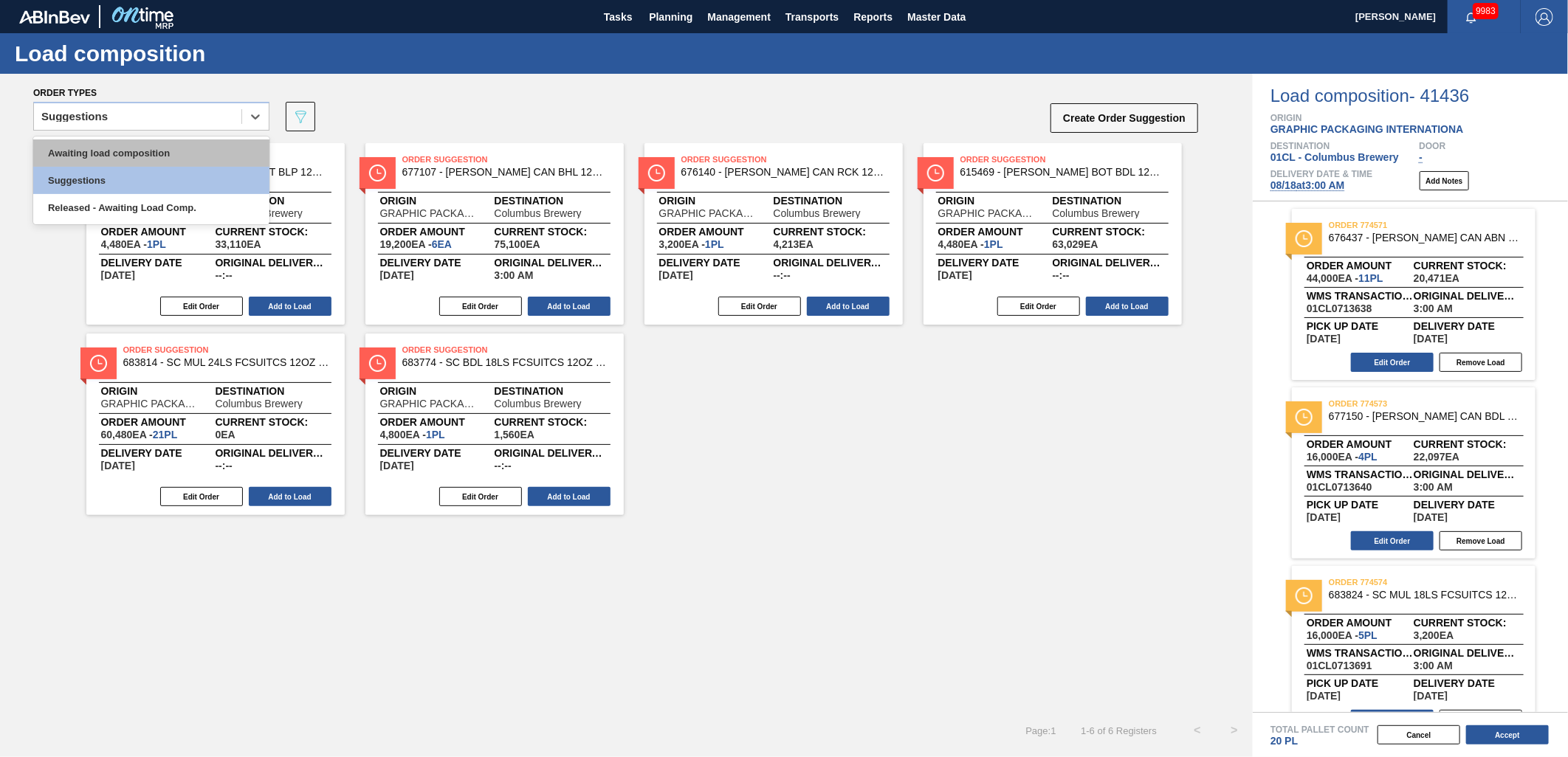
click at [159, 151] on div "Awaiting load composition" at bounding box center [151, 153] width 236 height 28
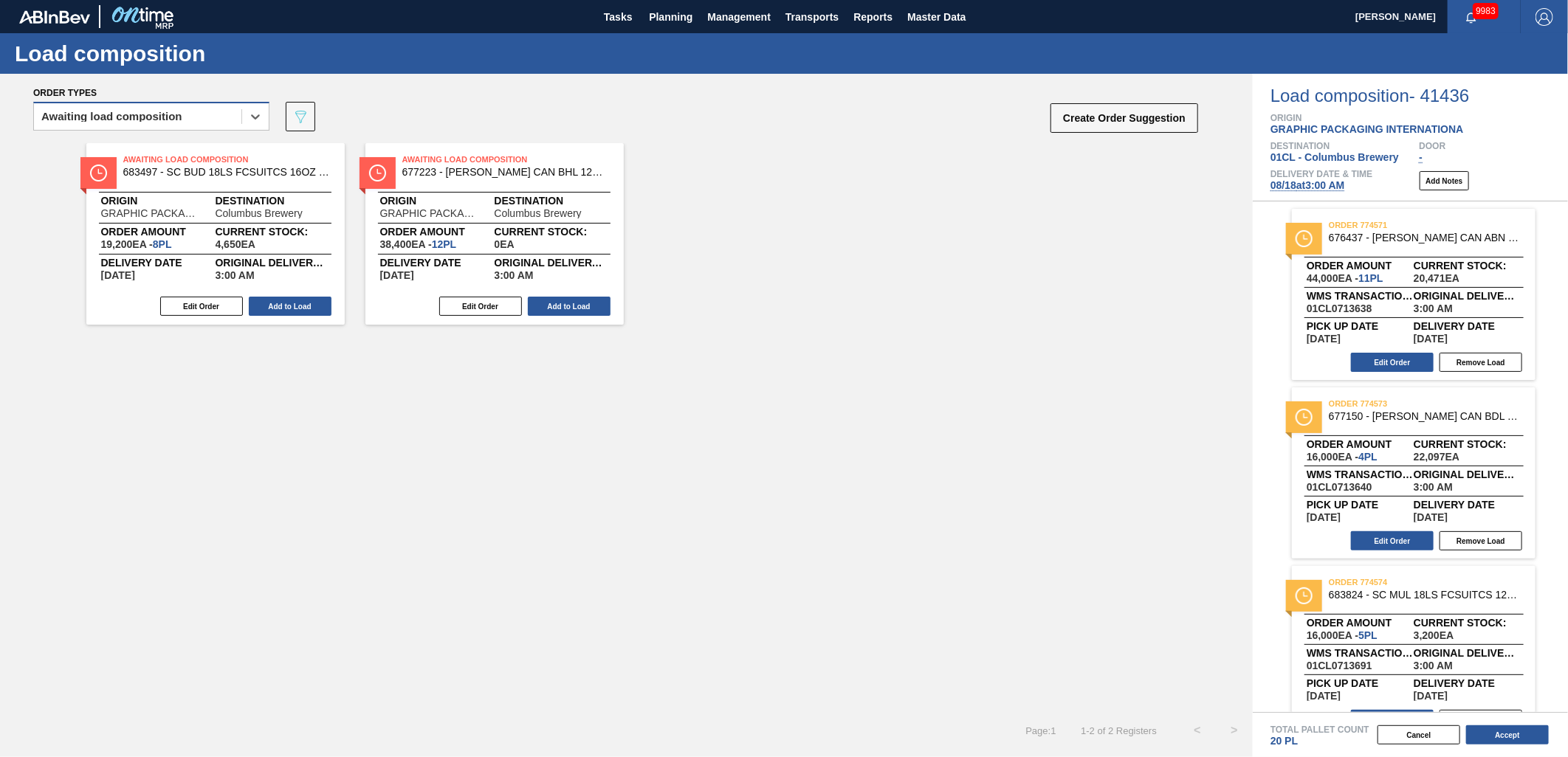
click at [164, 118] on div "Awaiting load composition" at bounding box center [111, 116] width 141 height 10
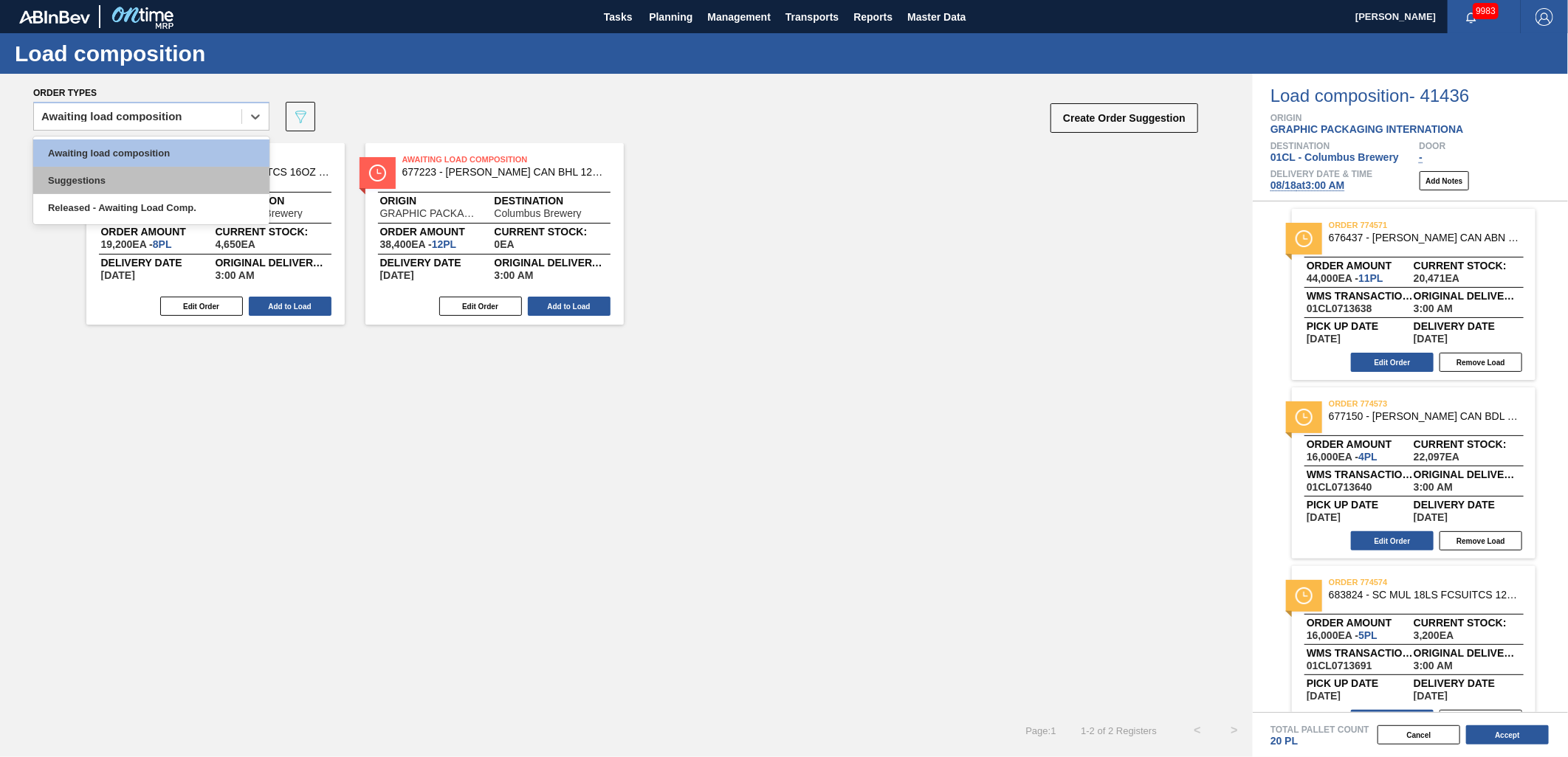
click at [135, 168] on div "Suggestions" at bounding box center [151, 181] width 236 height 28
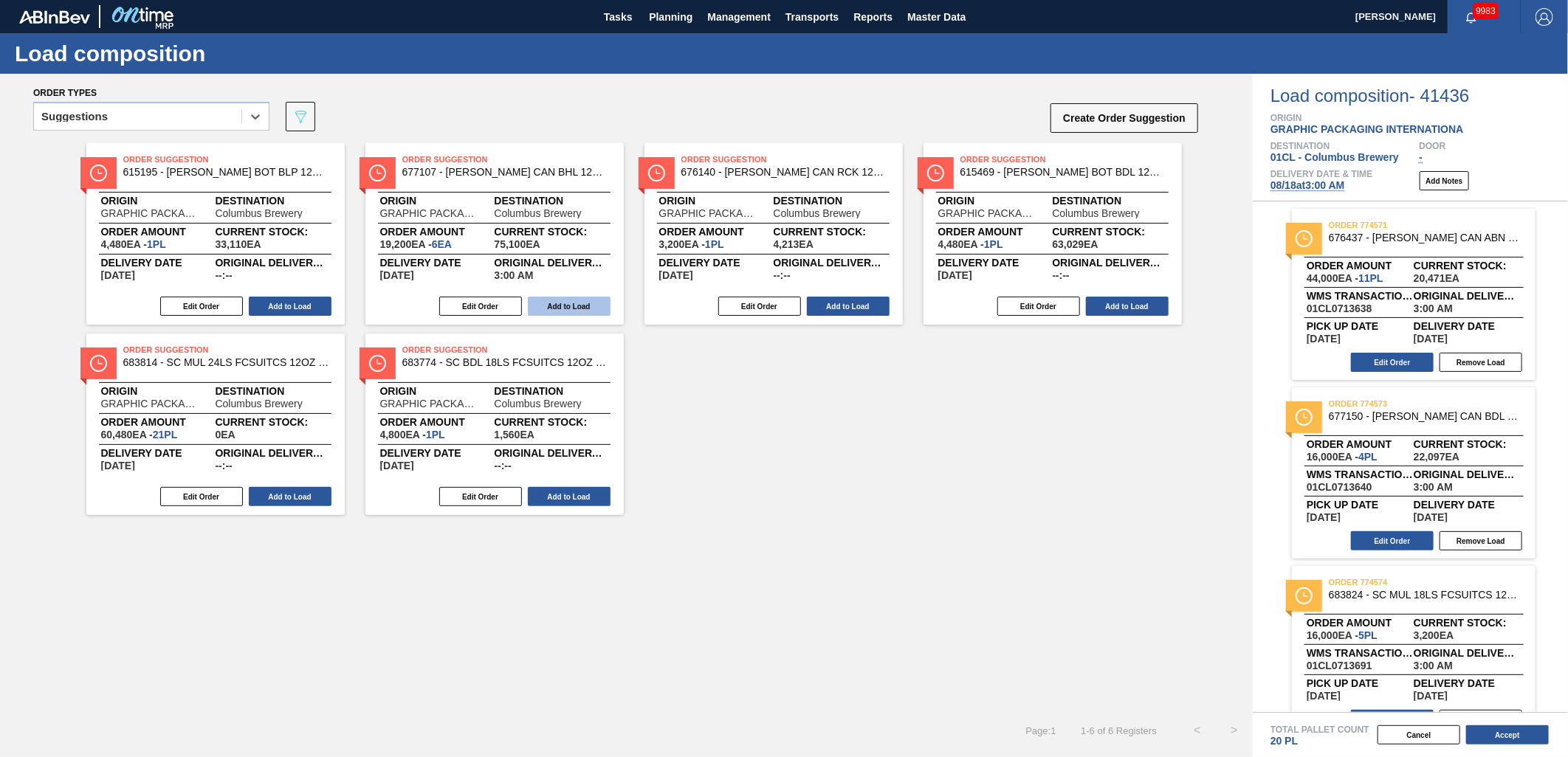
click at [572, 306] on button "Add to Load" at bounding box center [569, 306] width 83 height 19
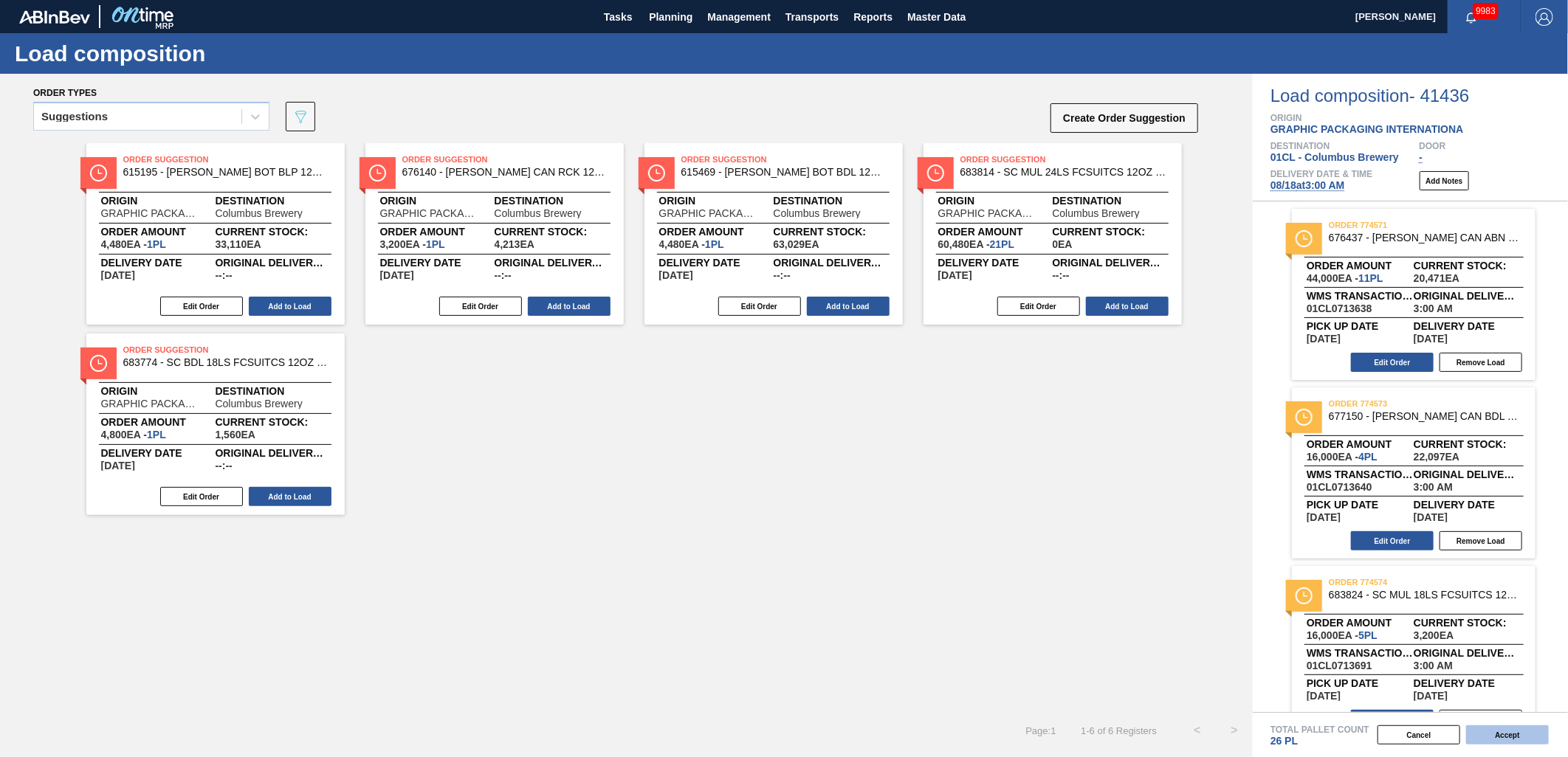
click at [1518, 734] on button "Accept" at bounding box center [1508, 735] width 83 height 19
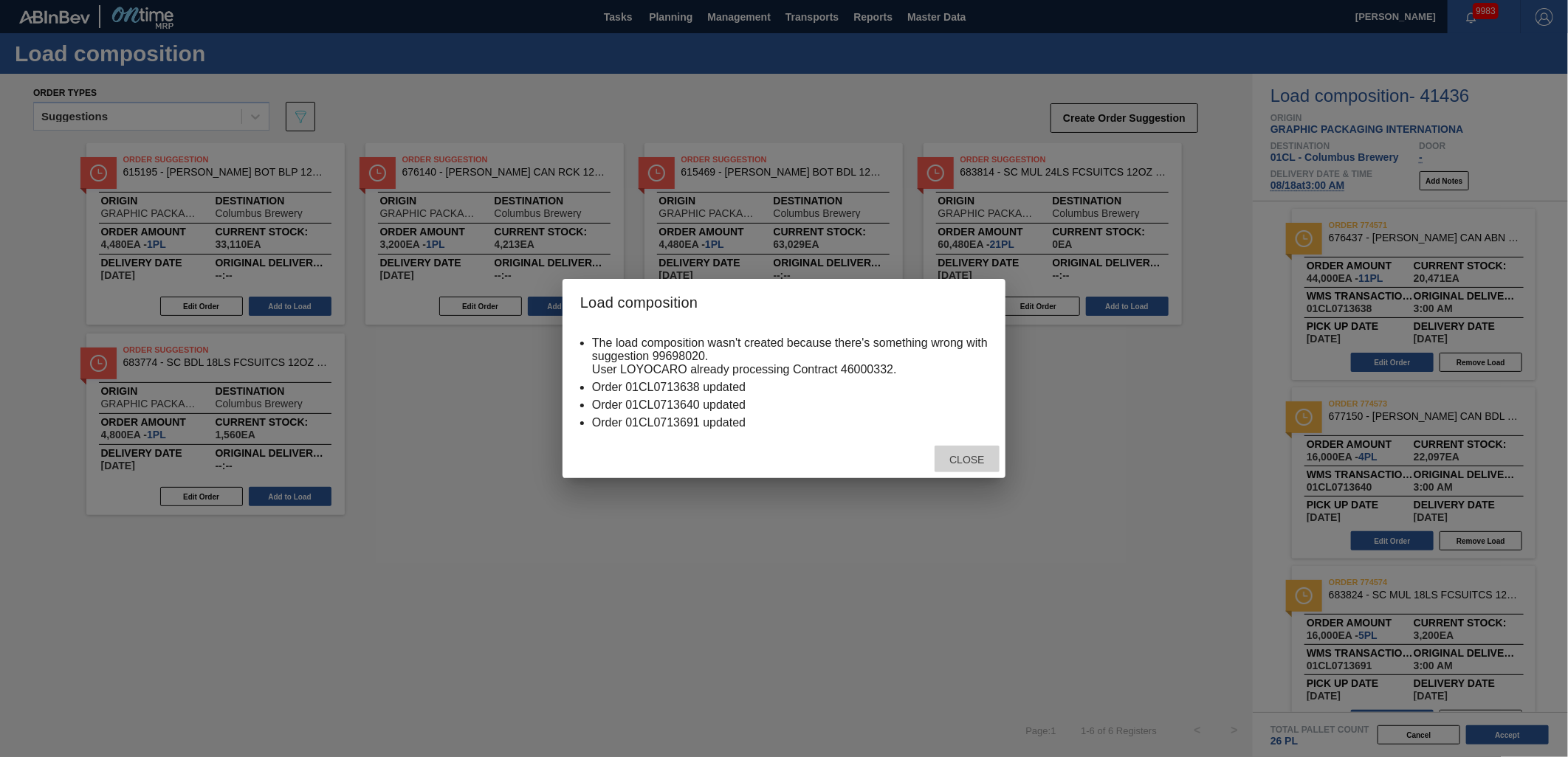
click at [946, 452] on div "Close" at bounding box center [967, 460] width 65 height 28
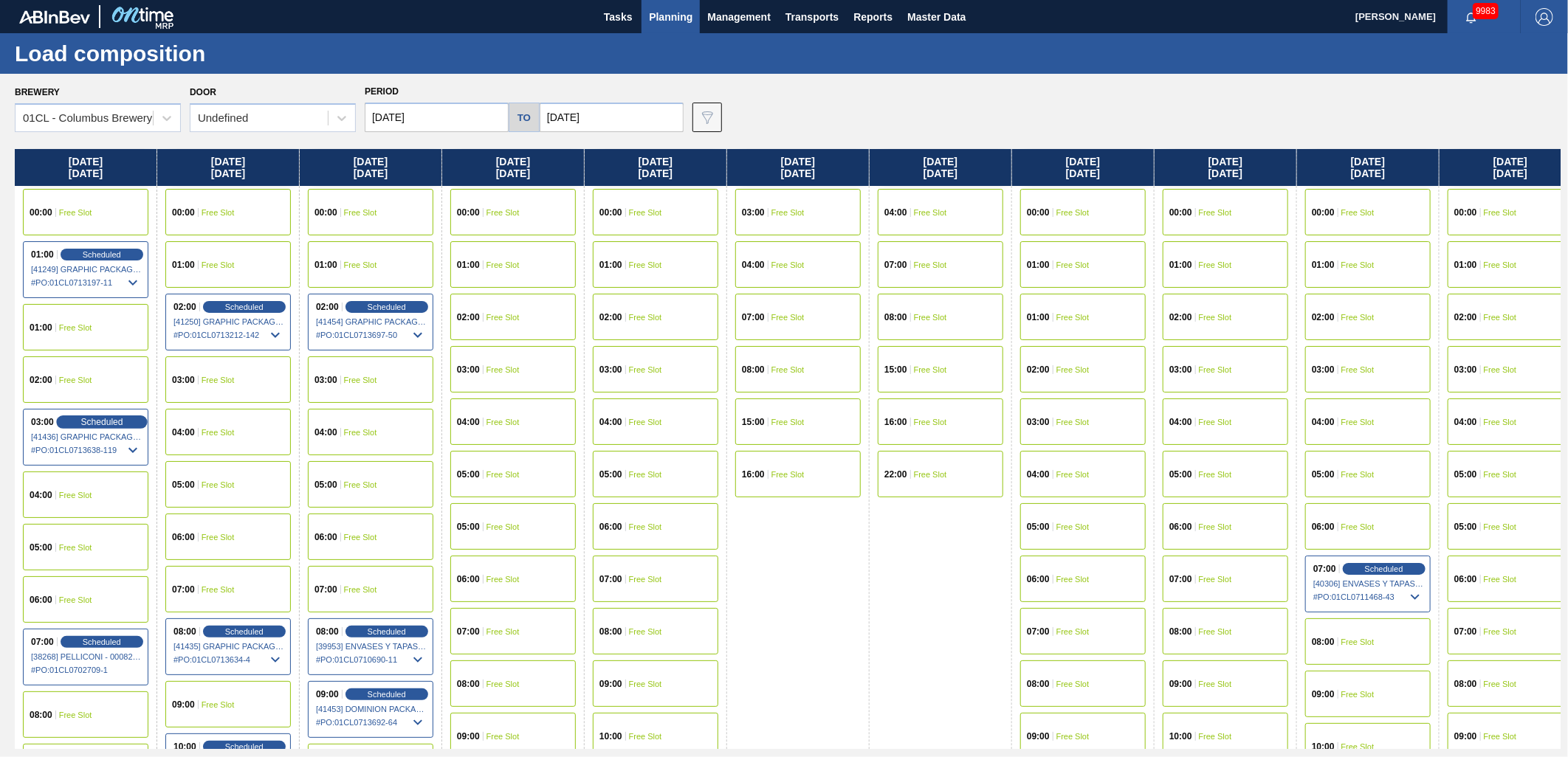
click at [85, 418] on span "Scheduled" at bounding box center [101, 422] width 42 height 9
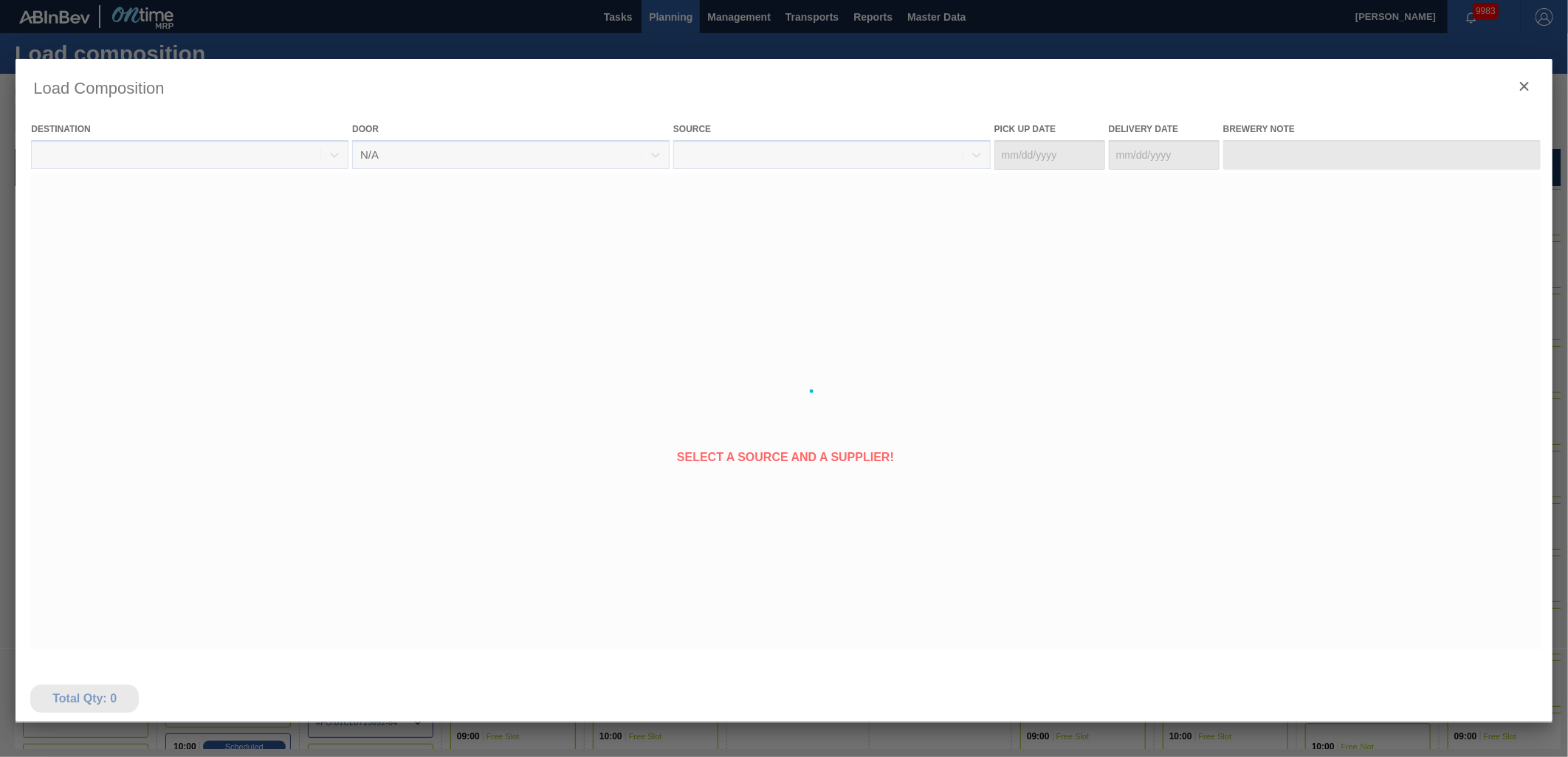
type Date "08/16/2025"
type Date "[DATE]"
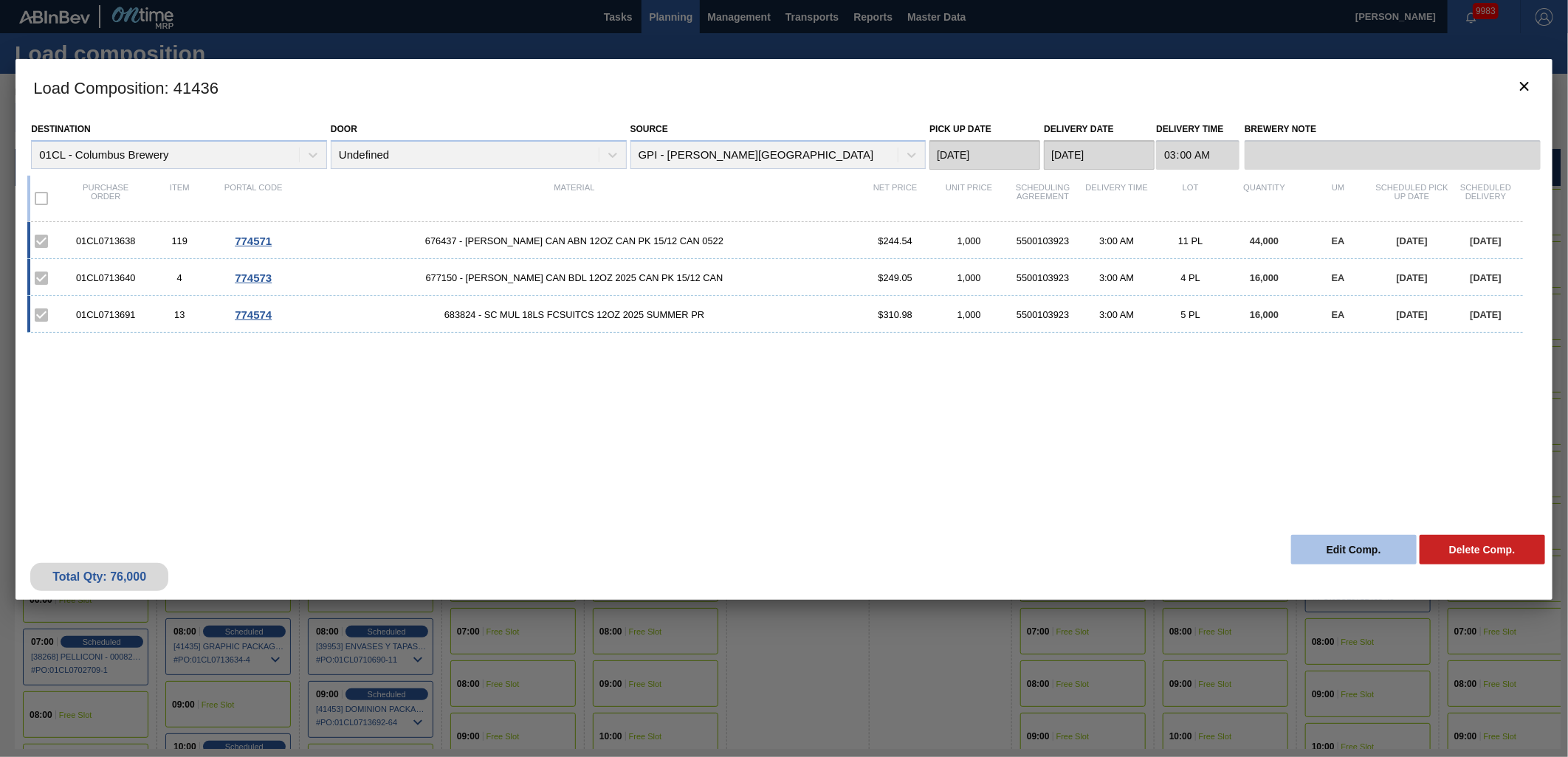
click at [1320, 551] on button "Edit Comp." at bounding box center [1354, 550] width 125 height 29
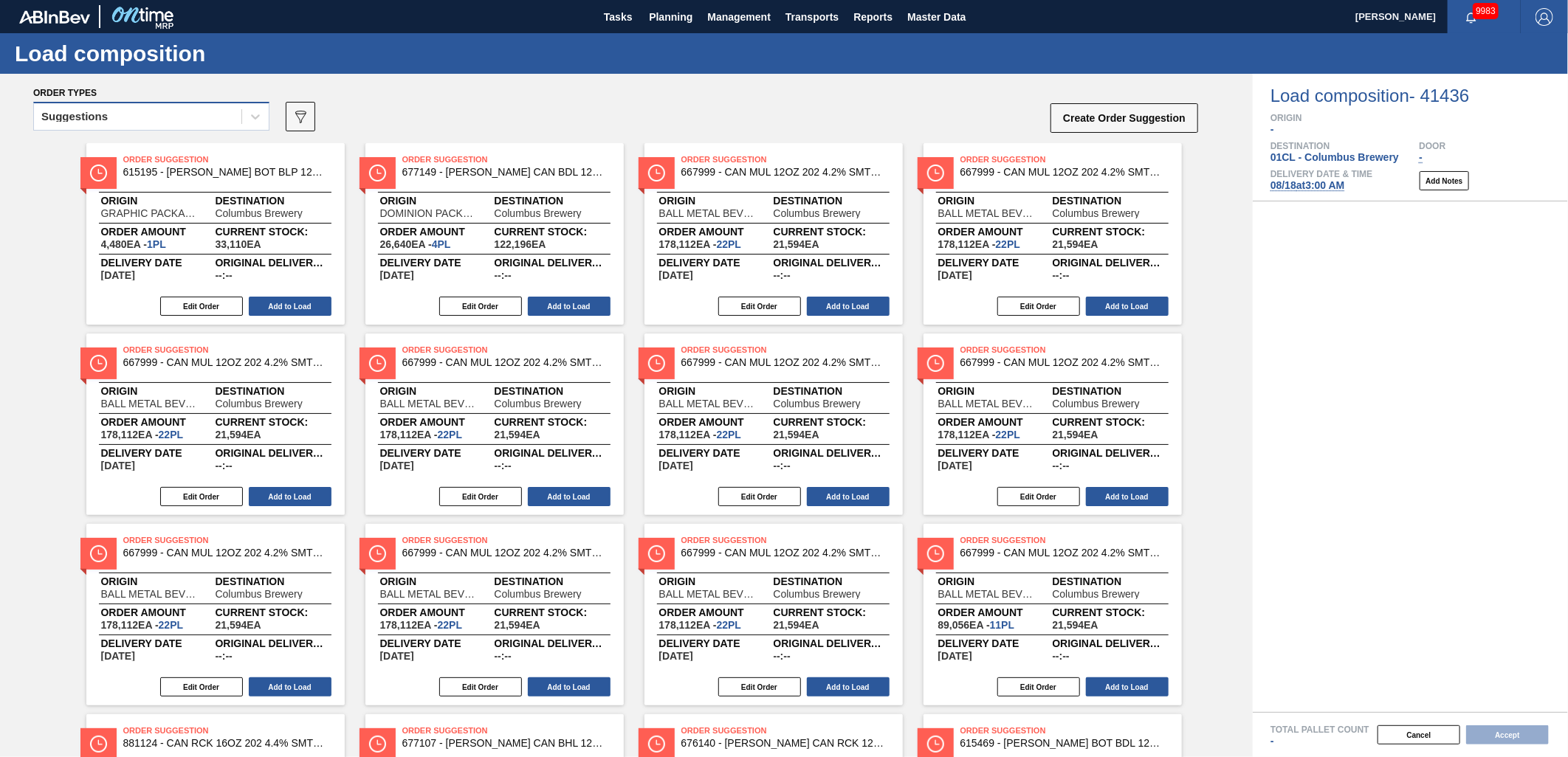
click at [232, 122] on div "Suggestions" at bounding box center [137, 116] width 207 height 21
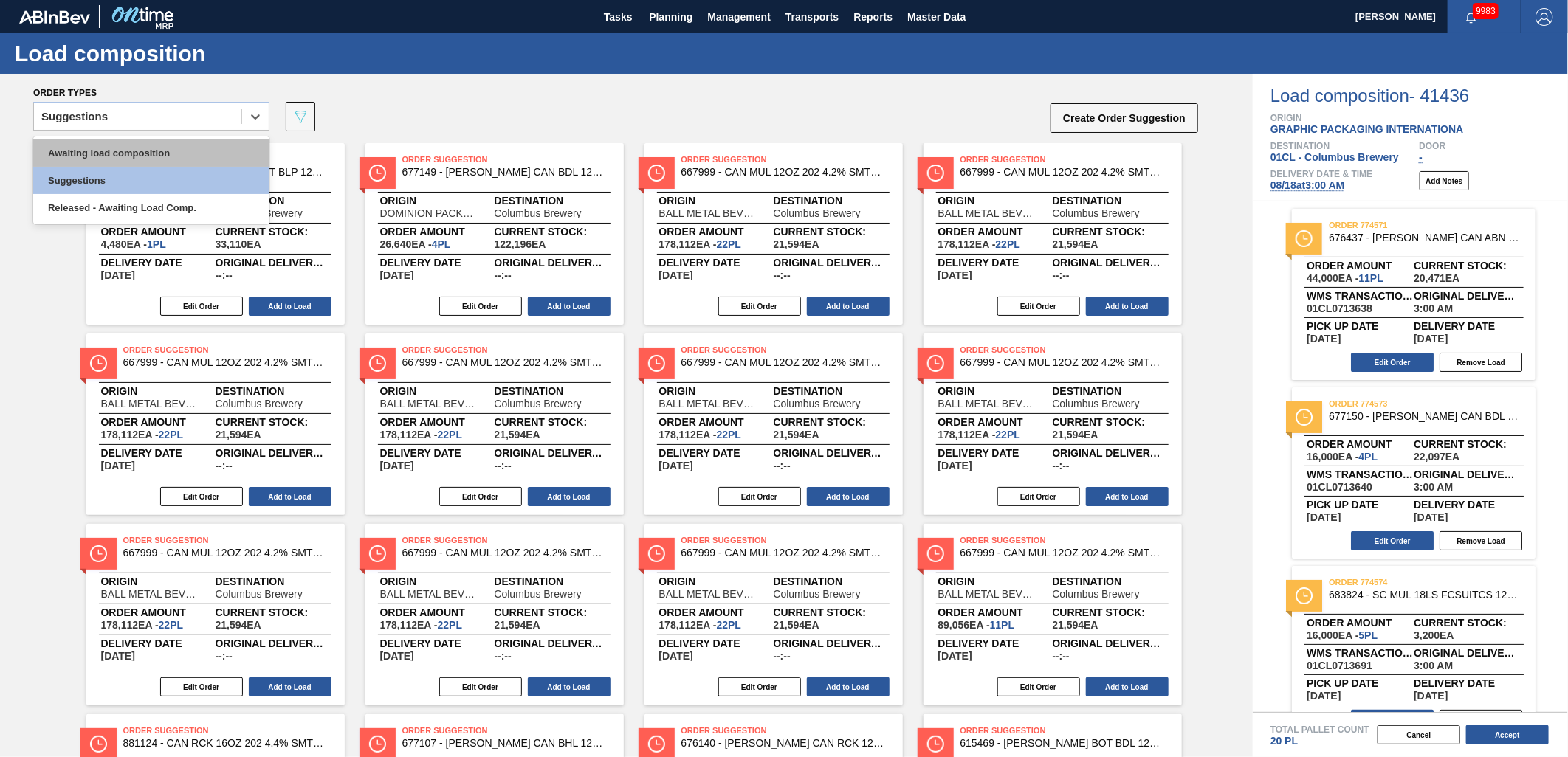
click at [190, 153] on div "Awaiting load composition" at bounding box center [151, 153] width 236 height 28
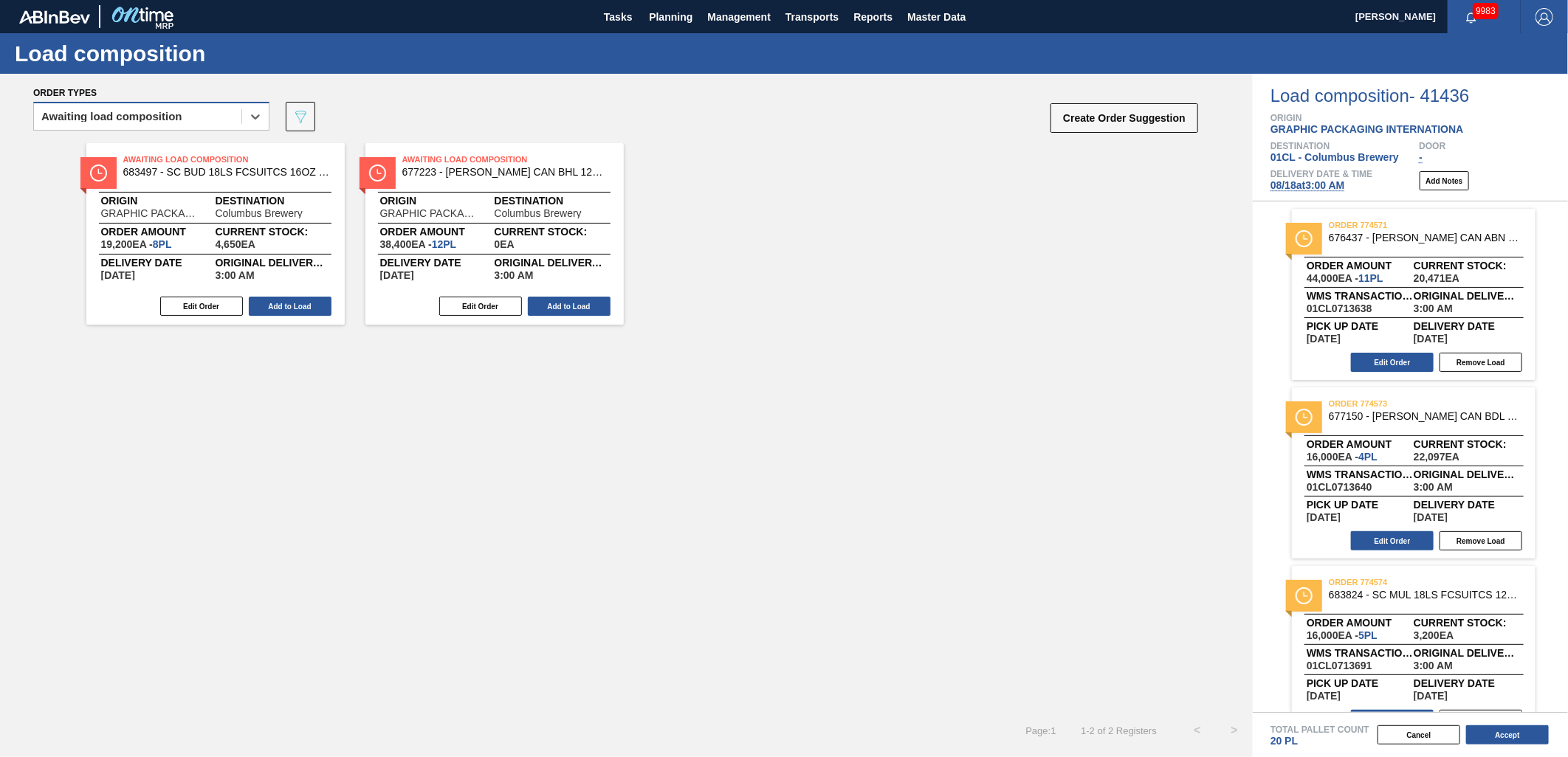
click at [194, 108] on div "Awaiting load composition" at bounding box center [137, 116] width 207 height 21
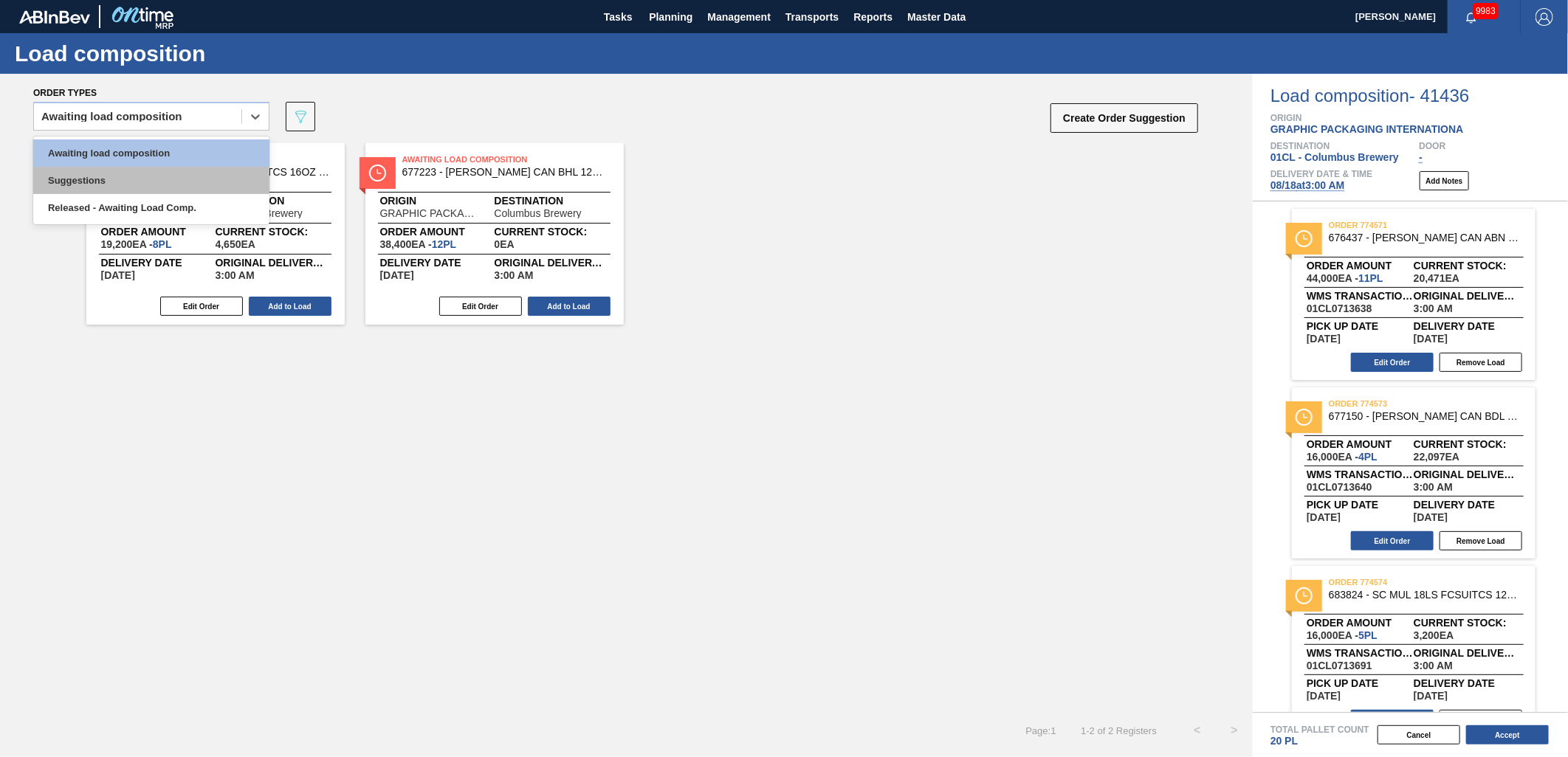
click at [144, 177] on div "Suggestions" at bounding box center [151, 181] width 236 height 28
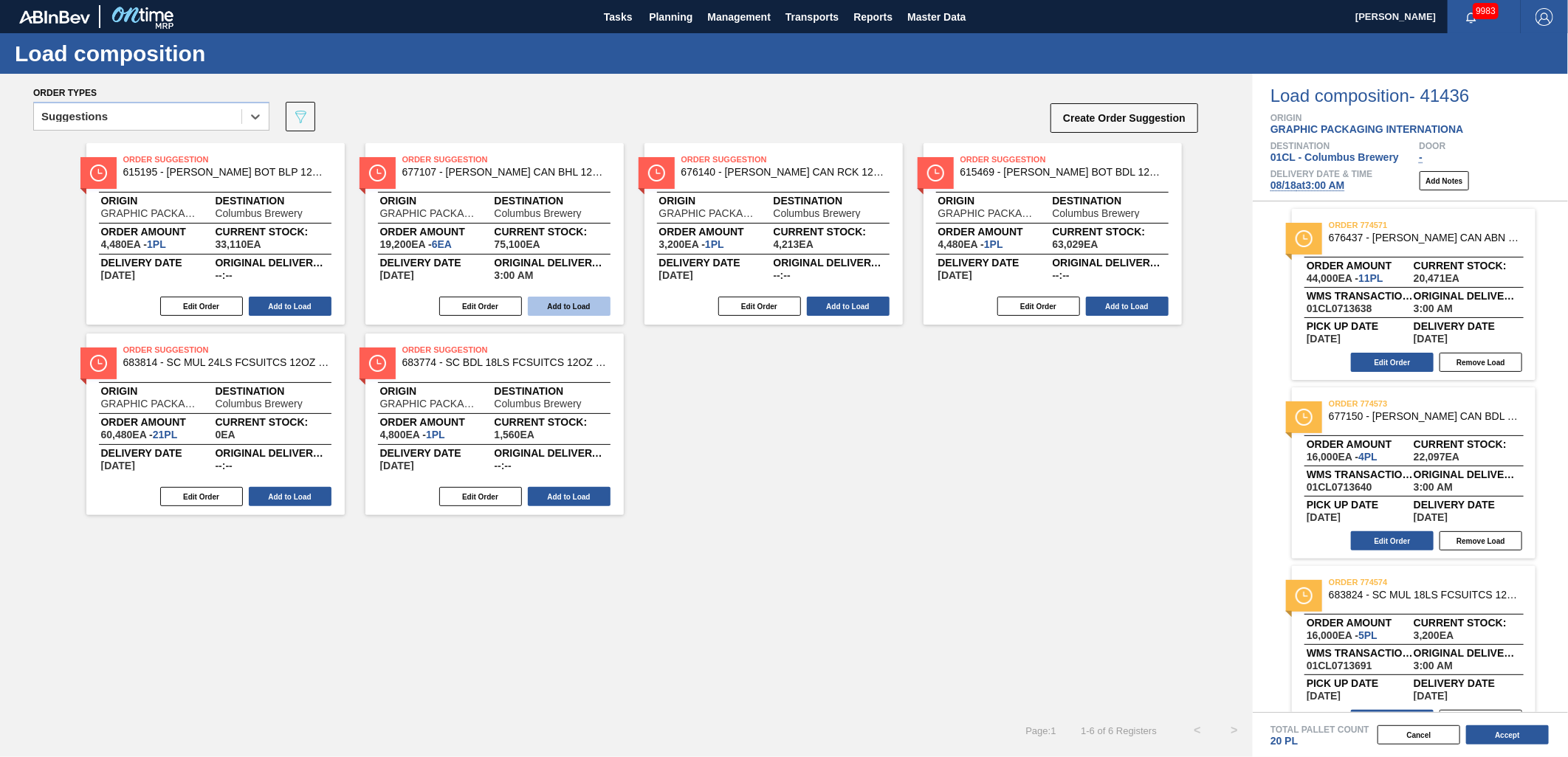
click at [580, 307] on button "Add to Load" at bounding box center [569, 306] width 83 height 19
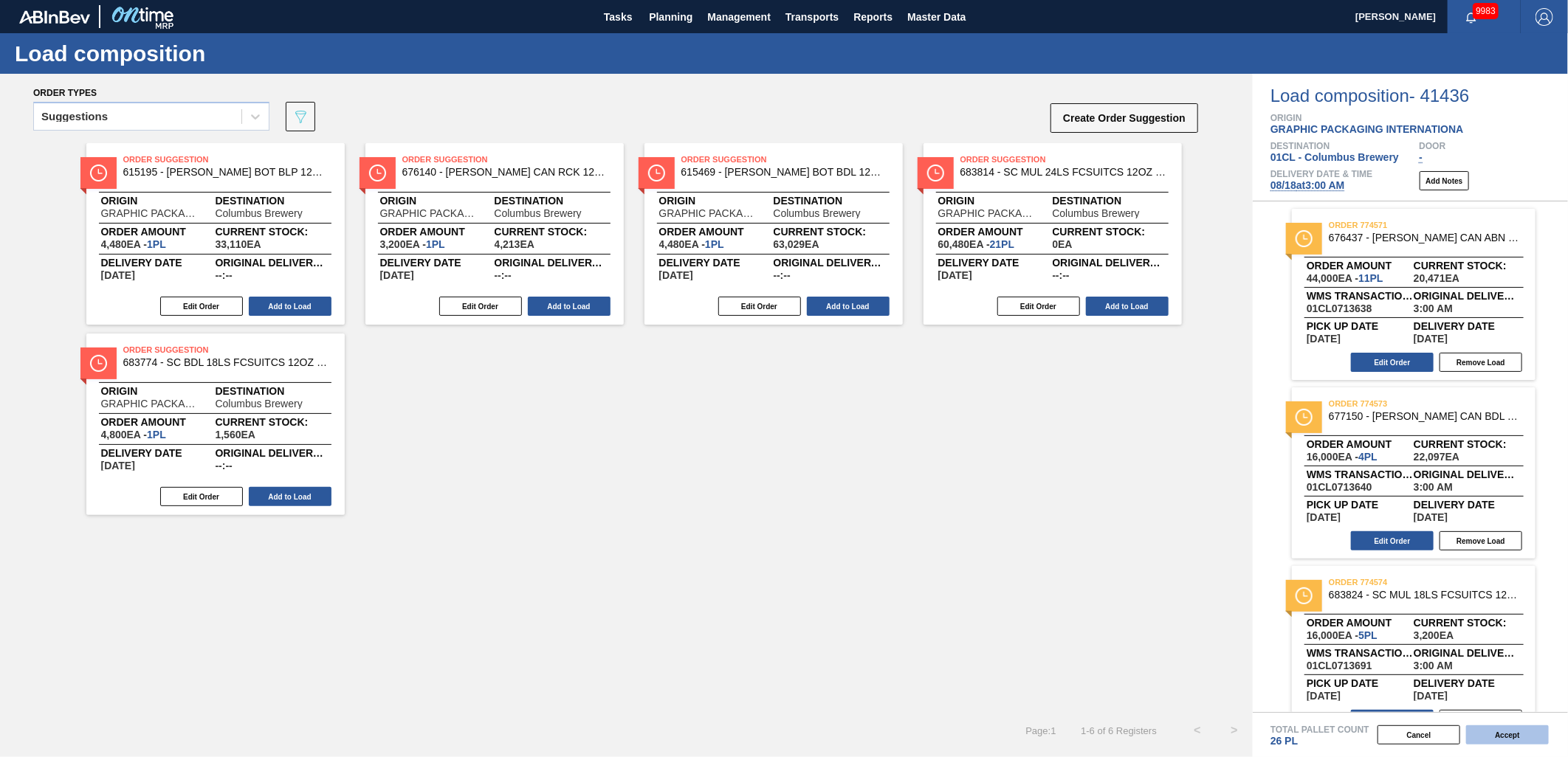
click at [1480, 727] on button "Accept" at bounding box center [1508, 735] width 83 height 19
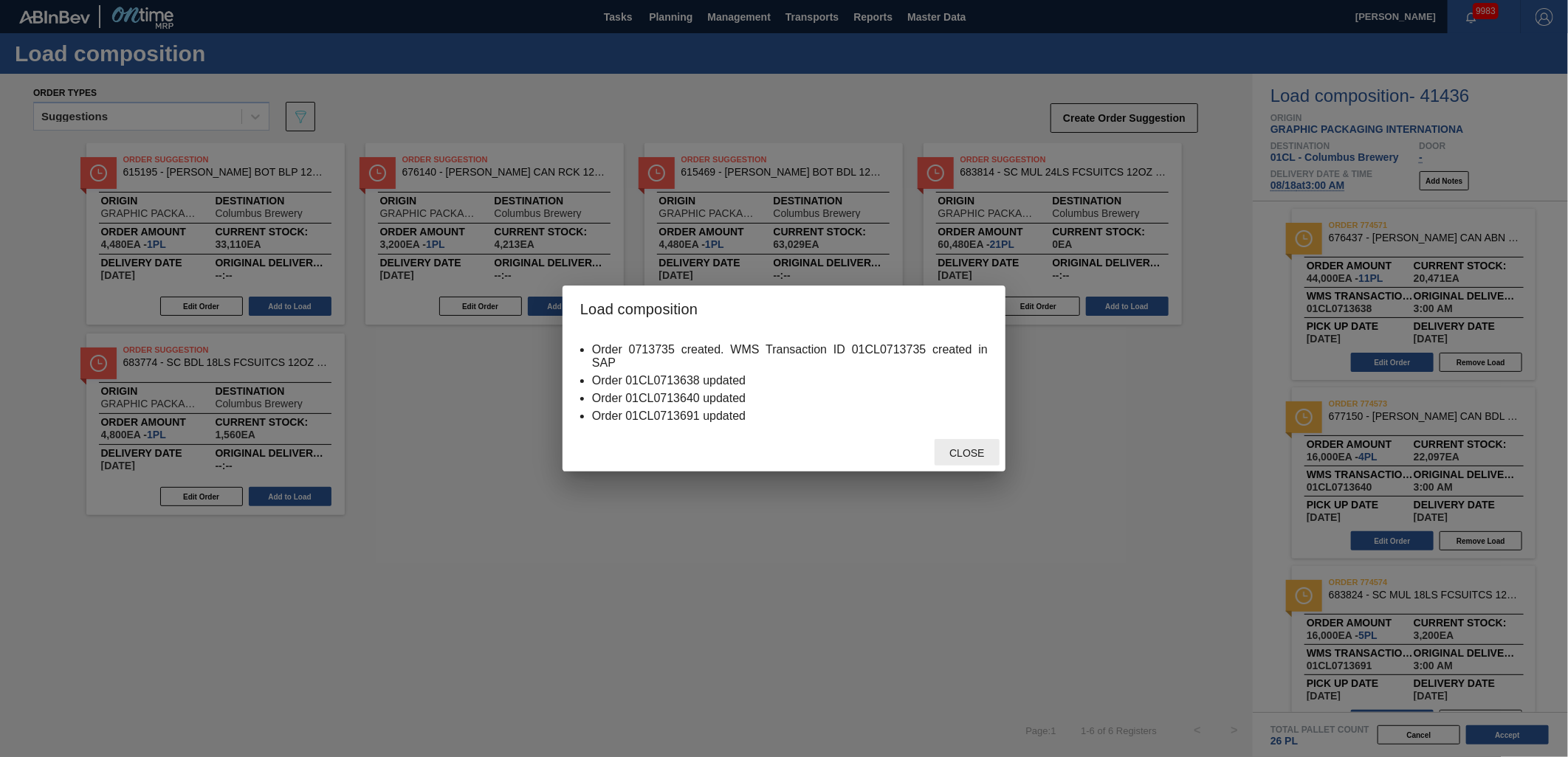
click at [965, 446] on div "Close" at bounding box center [967, 453] width 65 height 28
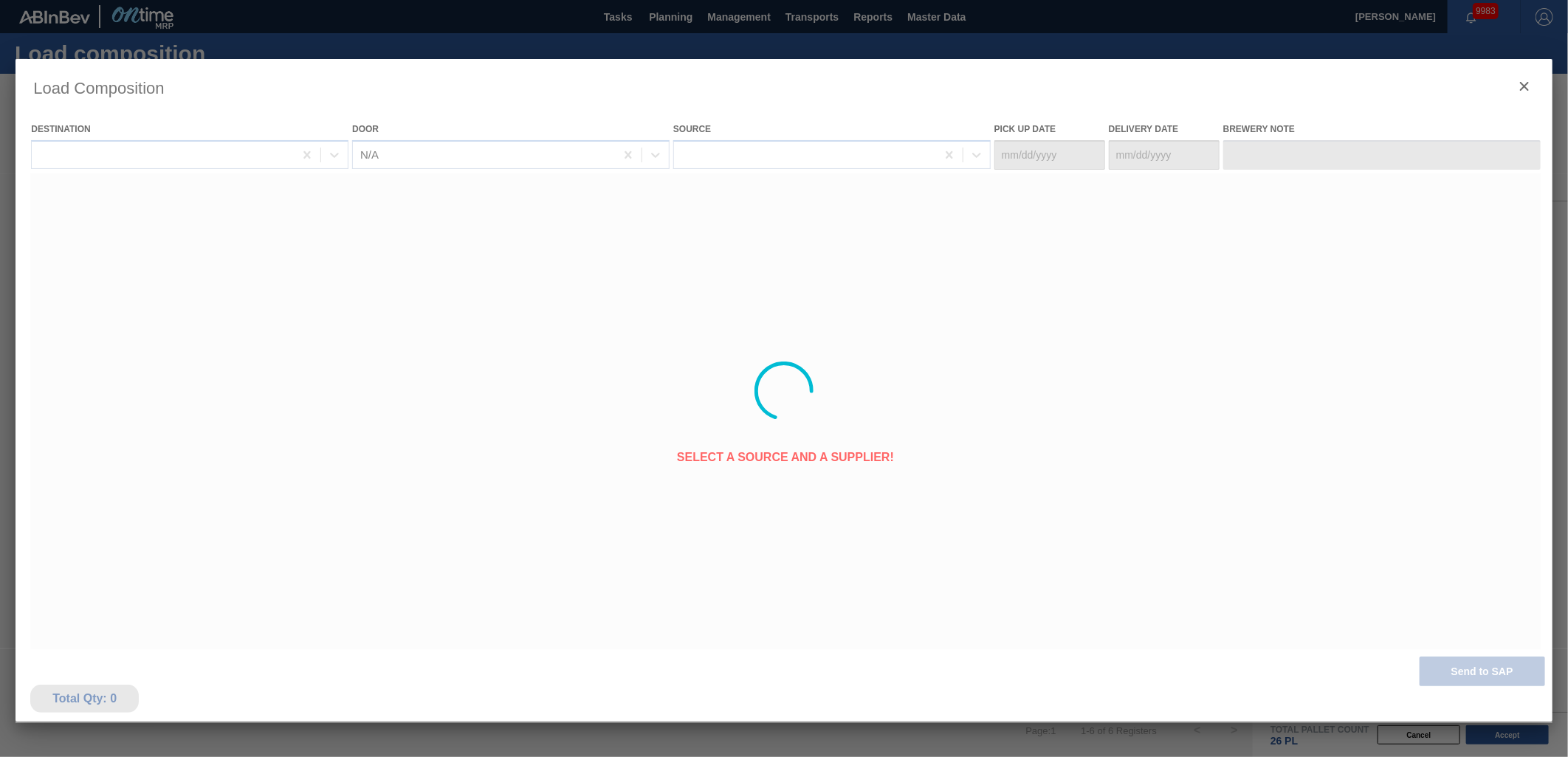
type Date "08/16/2025"
type Date "[DATE]"
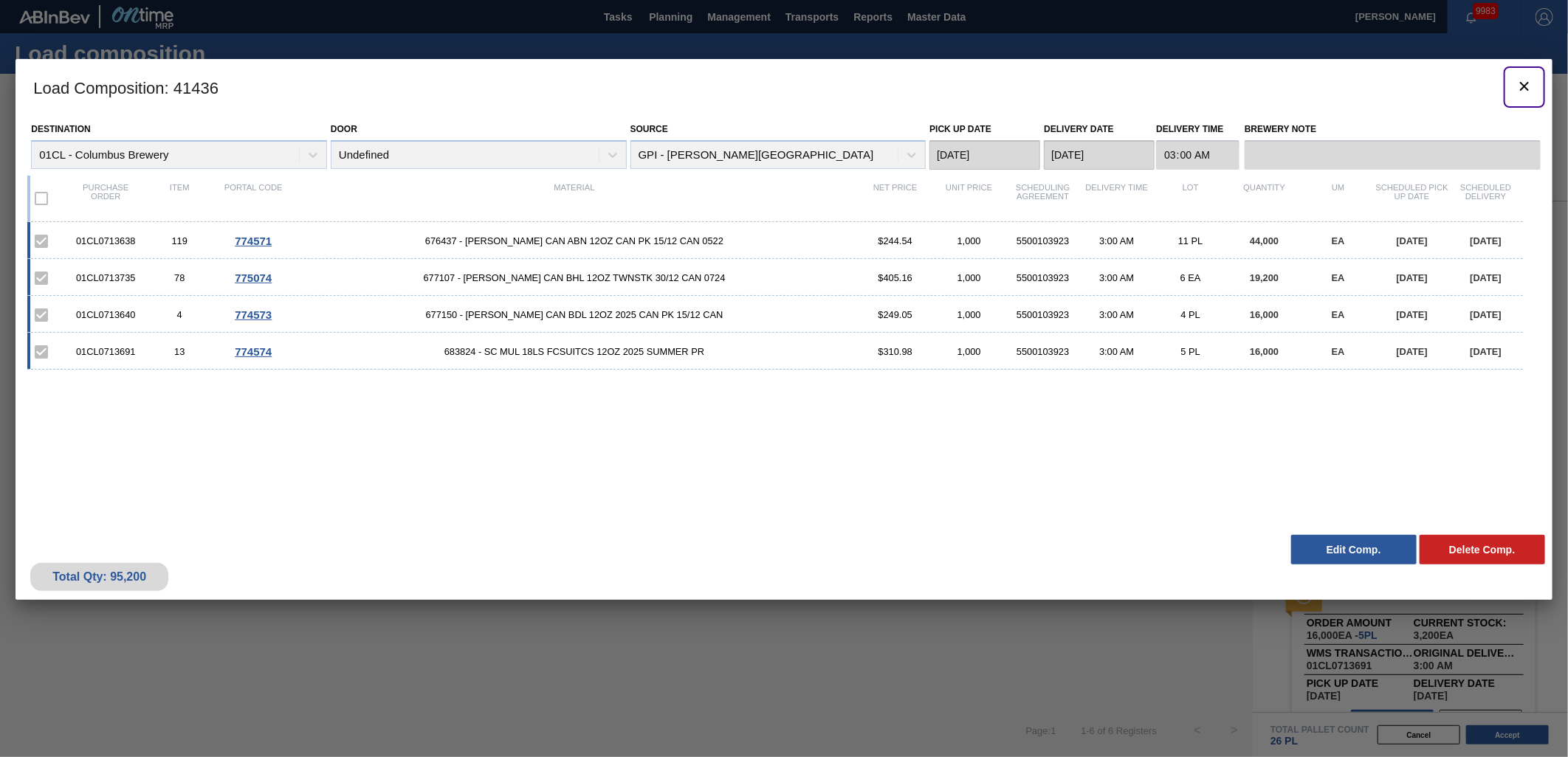
click at [1521, 85] on icon "botão de ícone" at bounding box center [1524, 86] width 18 height 17
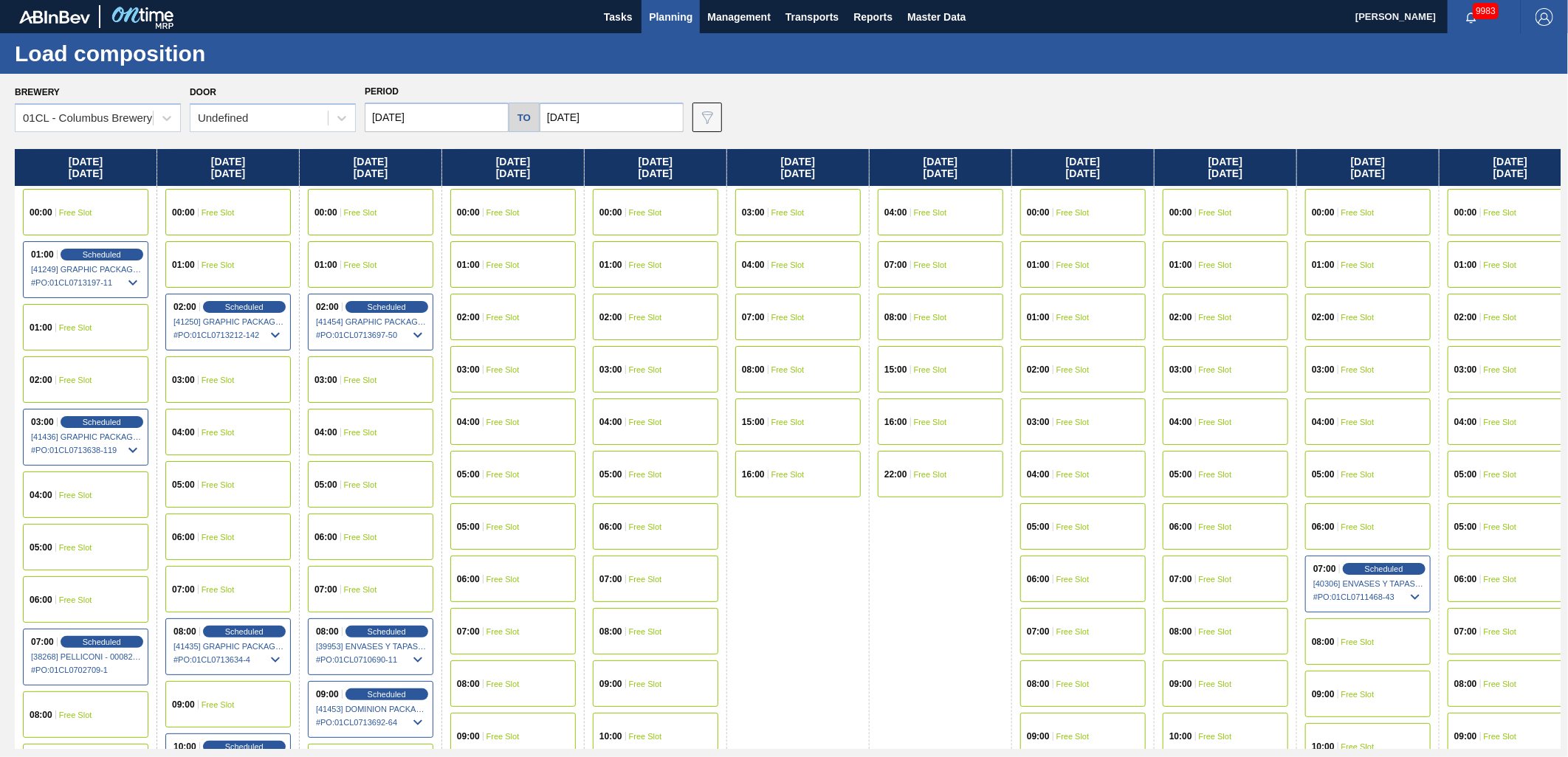
click at [503, 314] on span "Free Slot" at bounding box center [503, 318] width 33 height 9
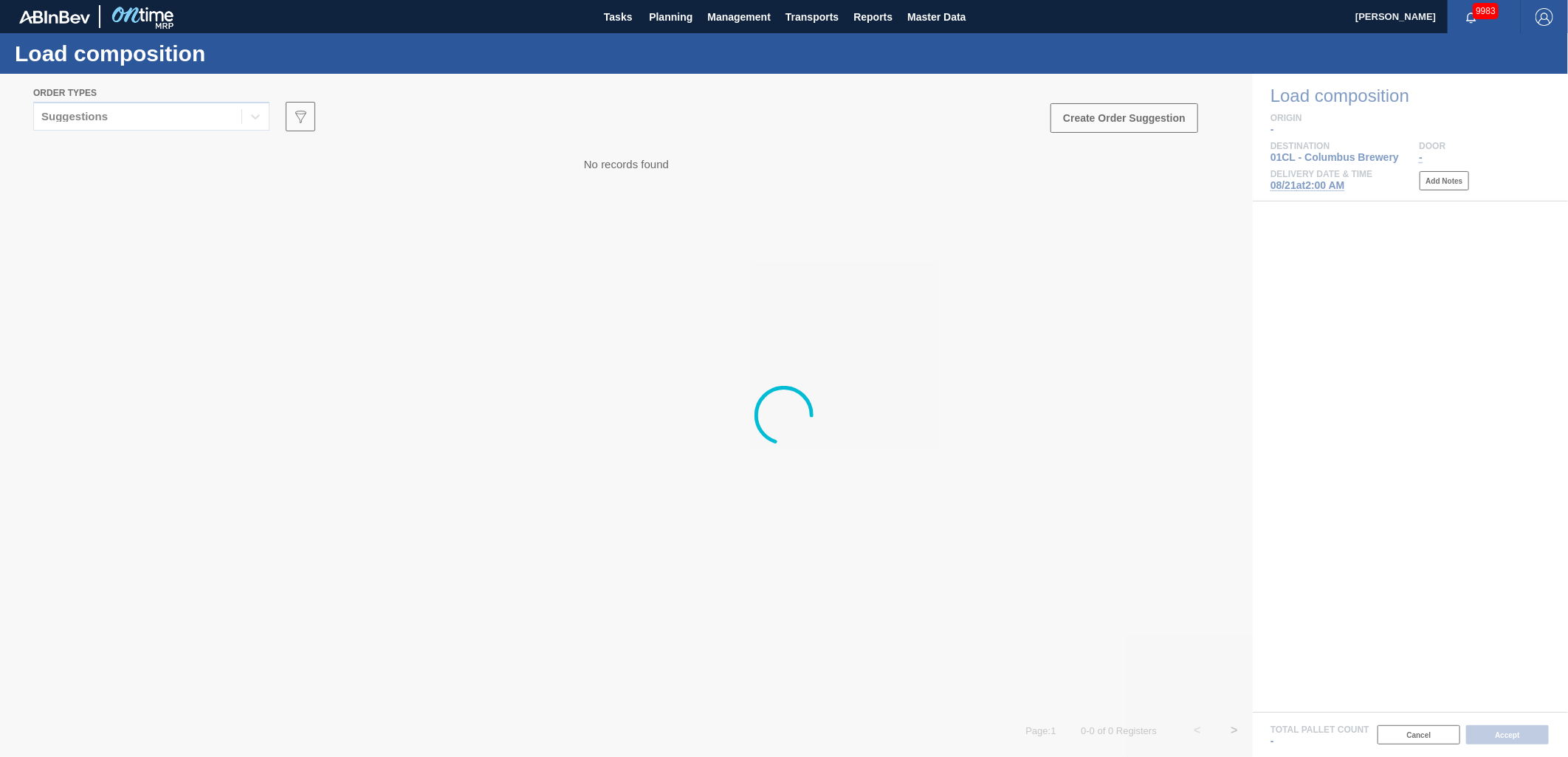
click at [191, 111] on div at bounding box center [784, 415] width 1568 height 683
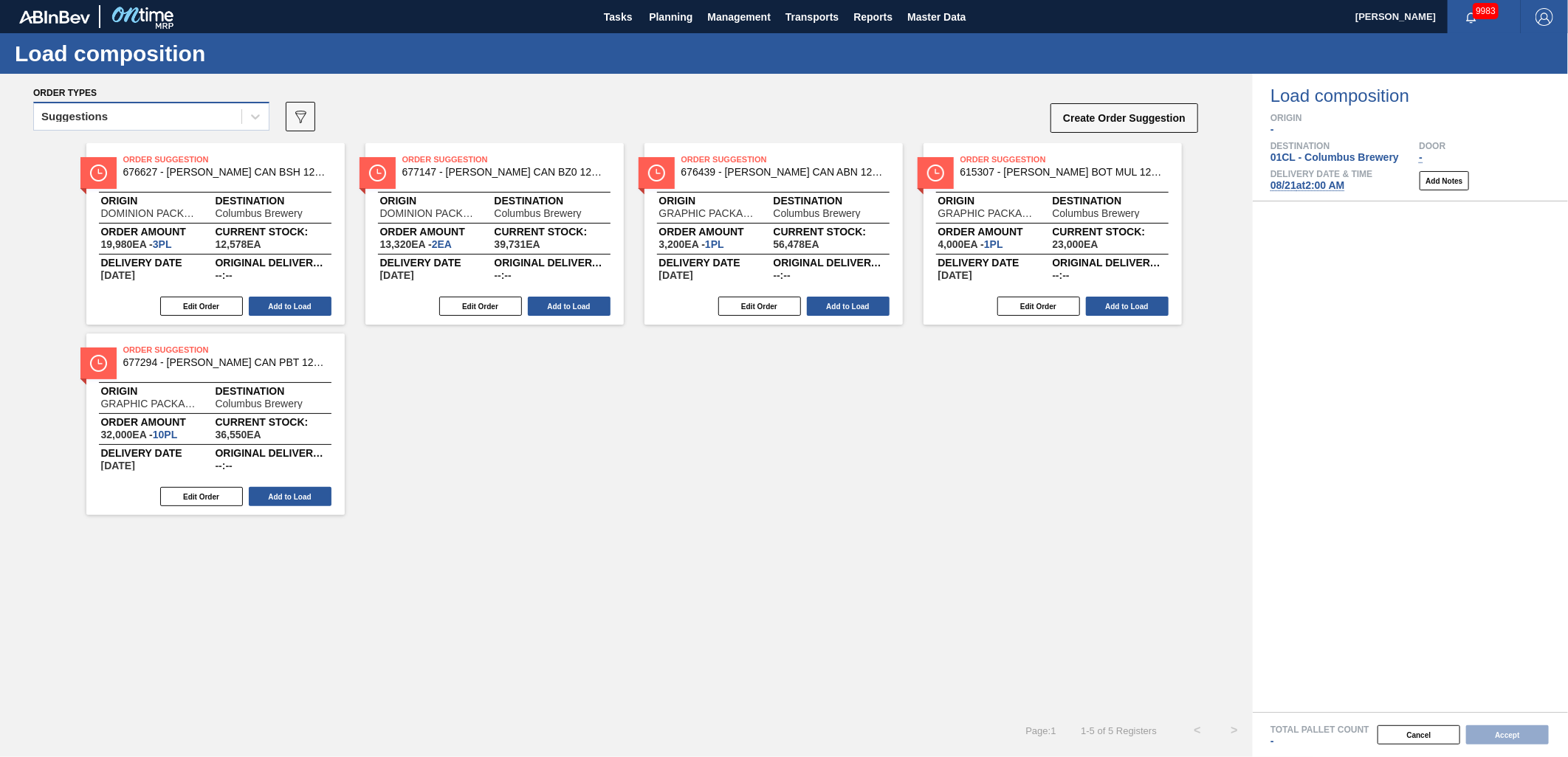
click at [191, 114] on div "Suggestions" at bounding box center [137, 116] width 207 height 21
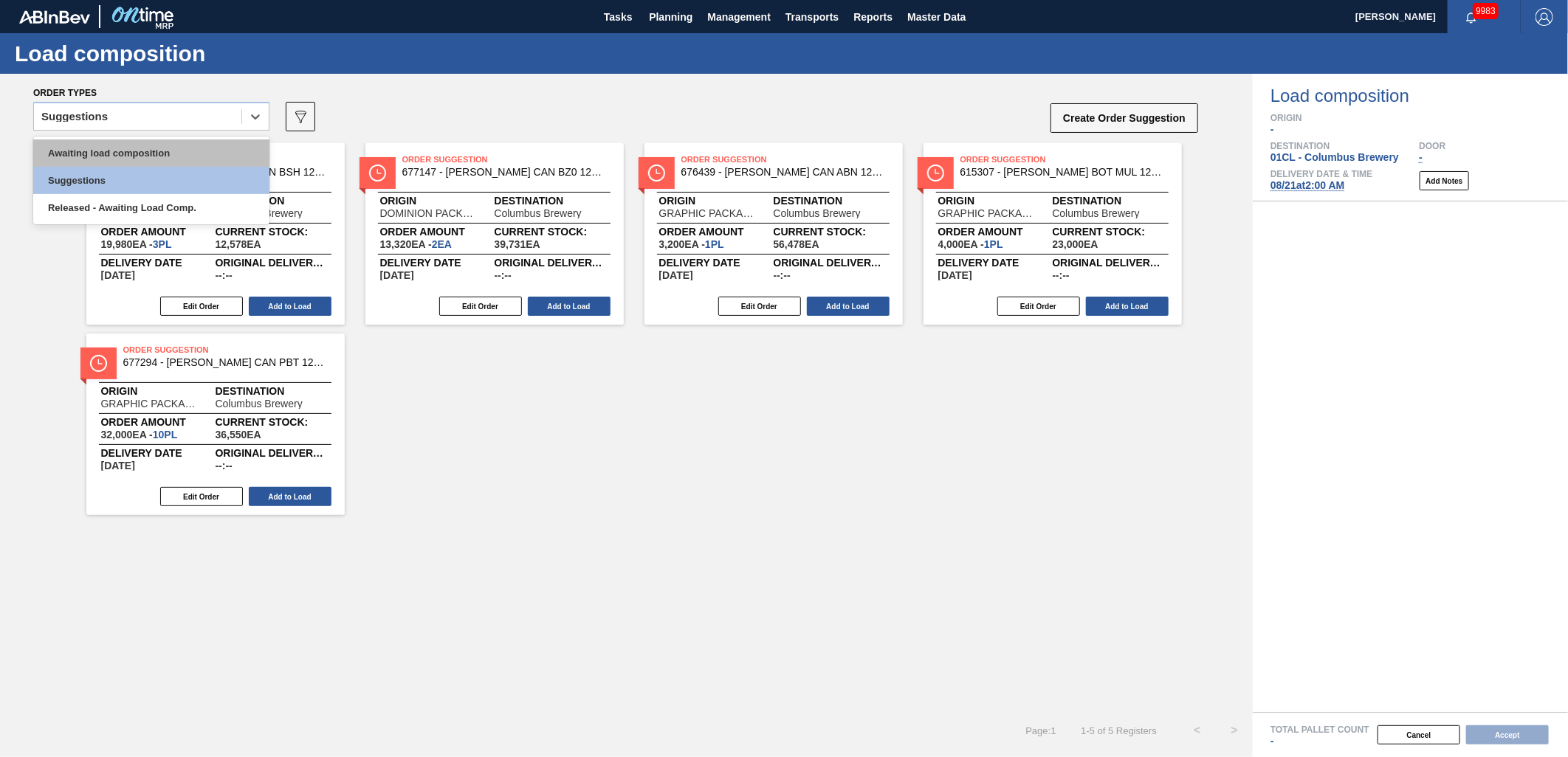
click at [146, 149] on div "Awaiting load composition" at bounding box center [151, 153] width 236 height 28
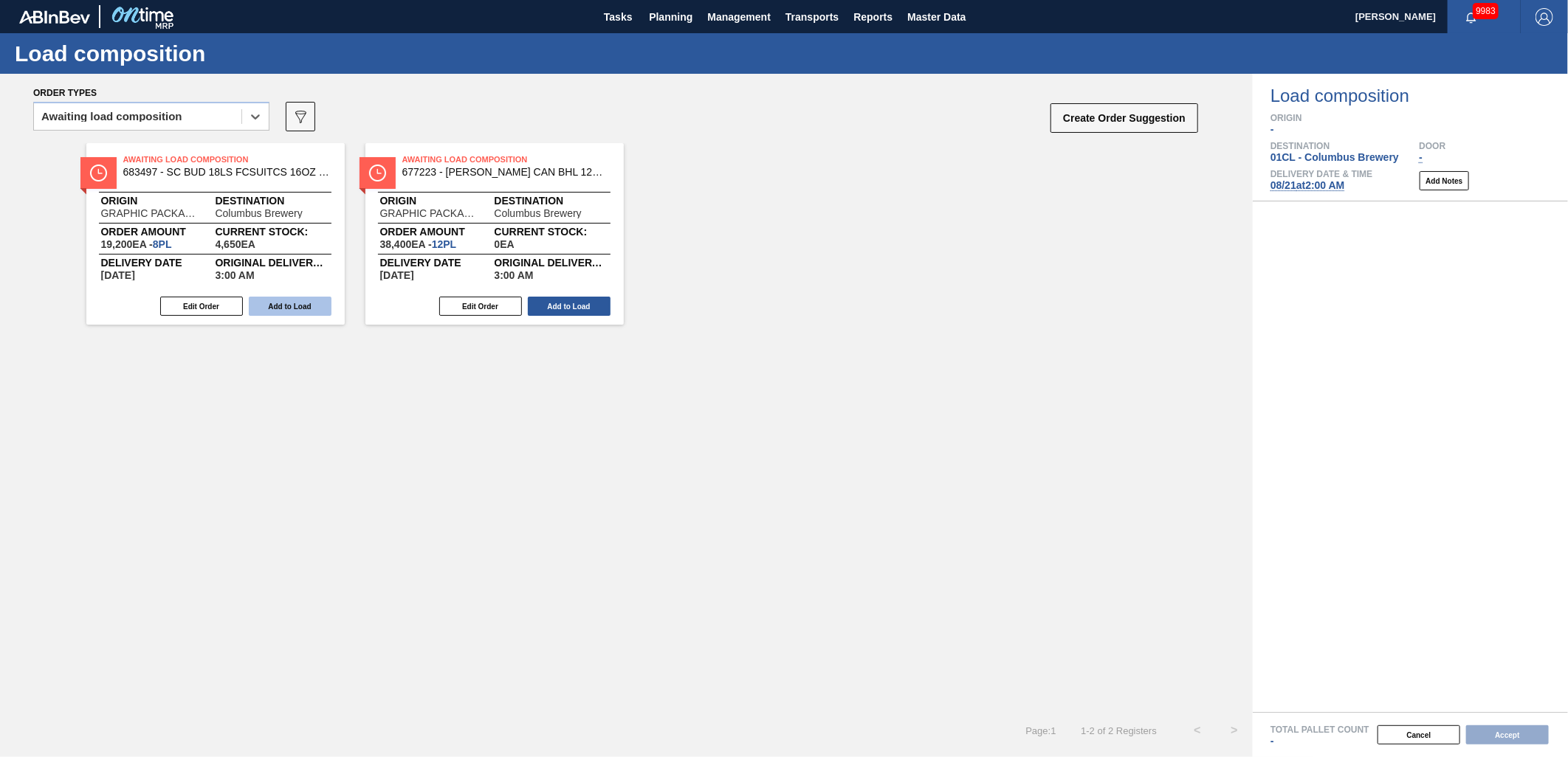
click at [289, 304] on button "Add to Load" at bounding box center [290, 306] width 83 height 19
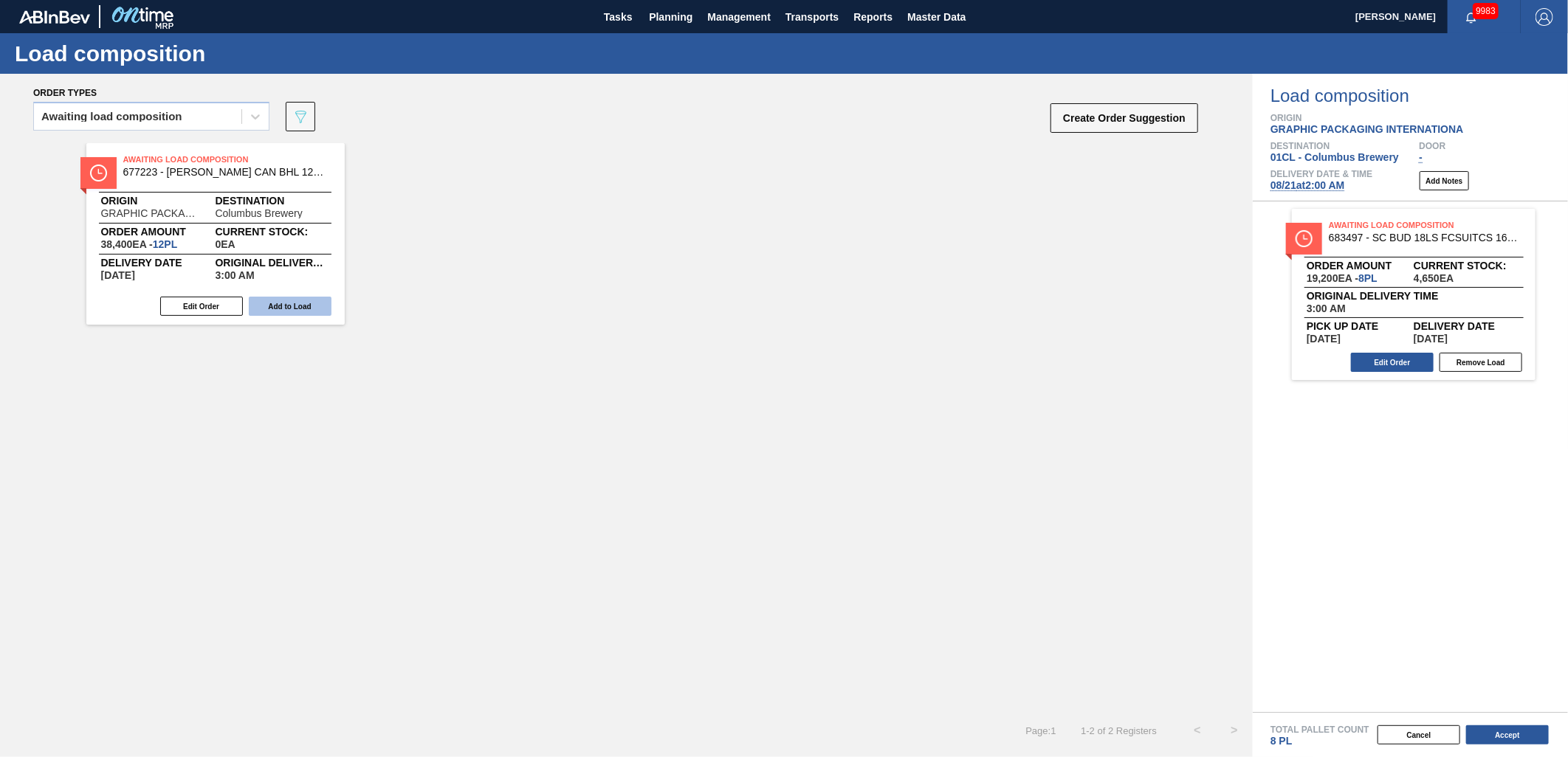
click at [274, 307] on button "Add to Load" at bounding box center [290, 306] width 83 height 19
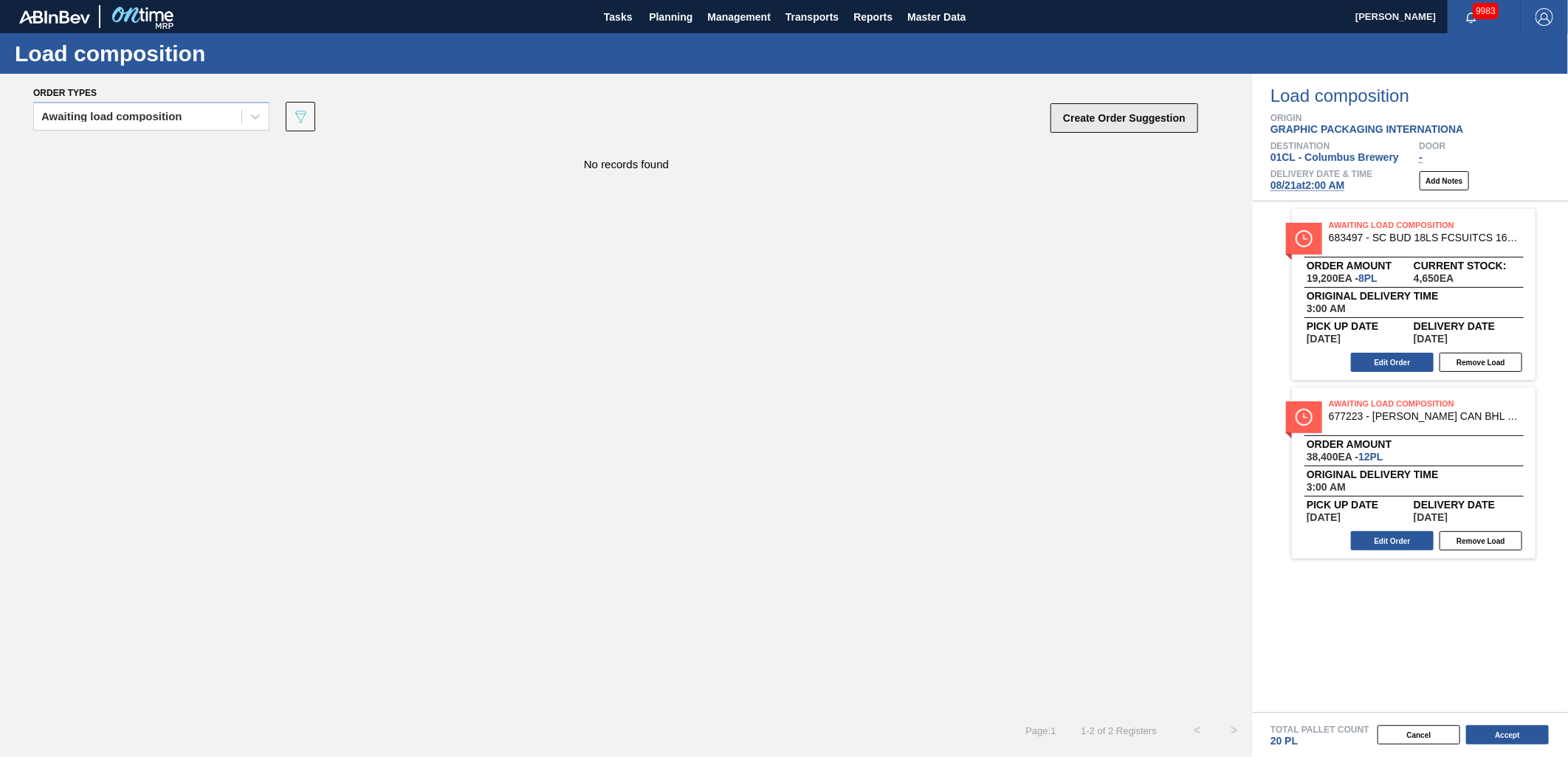
click at [1106, 112] on button "Create Order Suggestion" at bounding box center [1124, 118] width 147 height 29
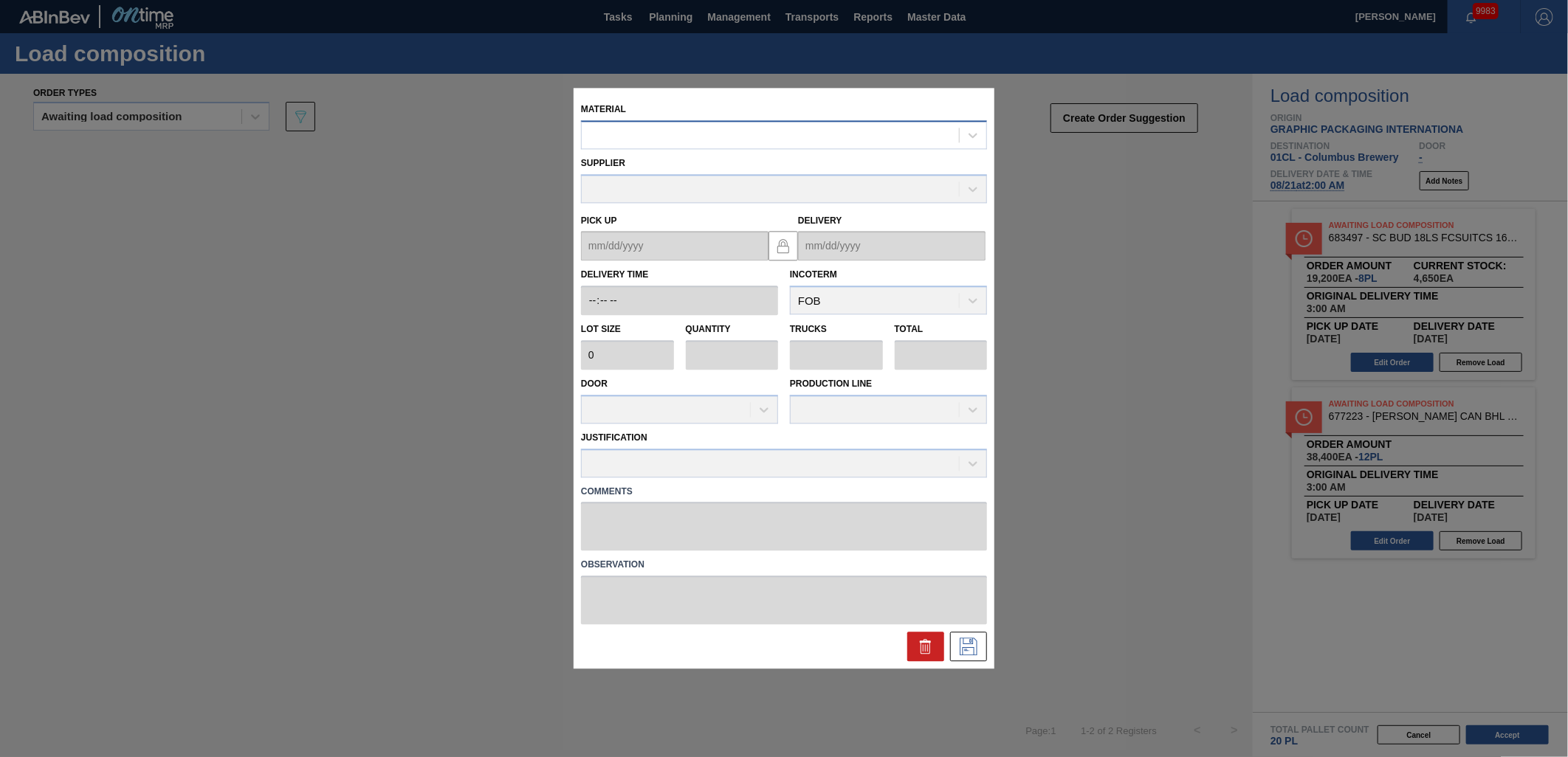
click at [732, 141] on div at bounding box center [771, 134] width 378 height 21
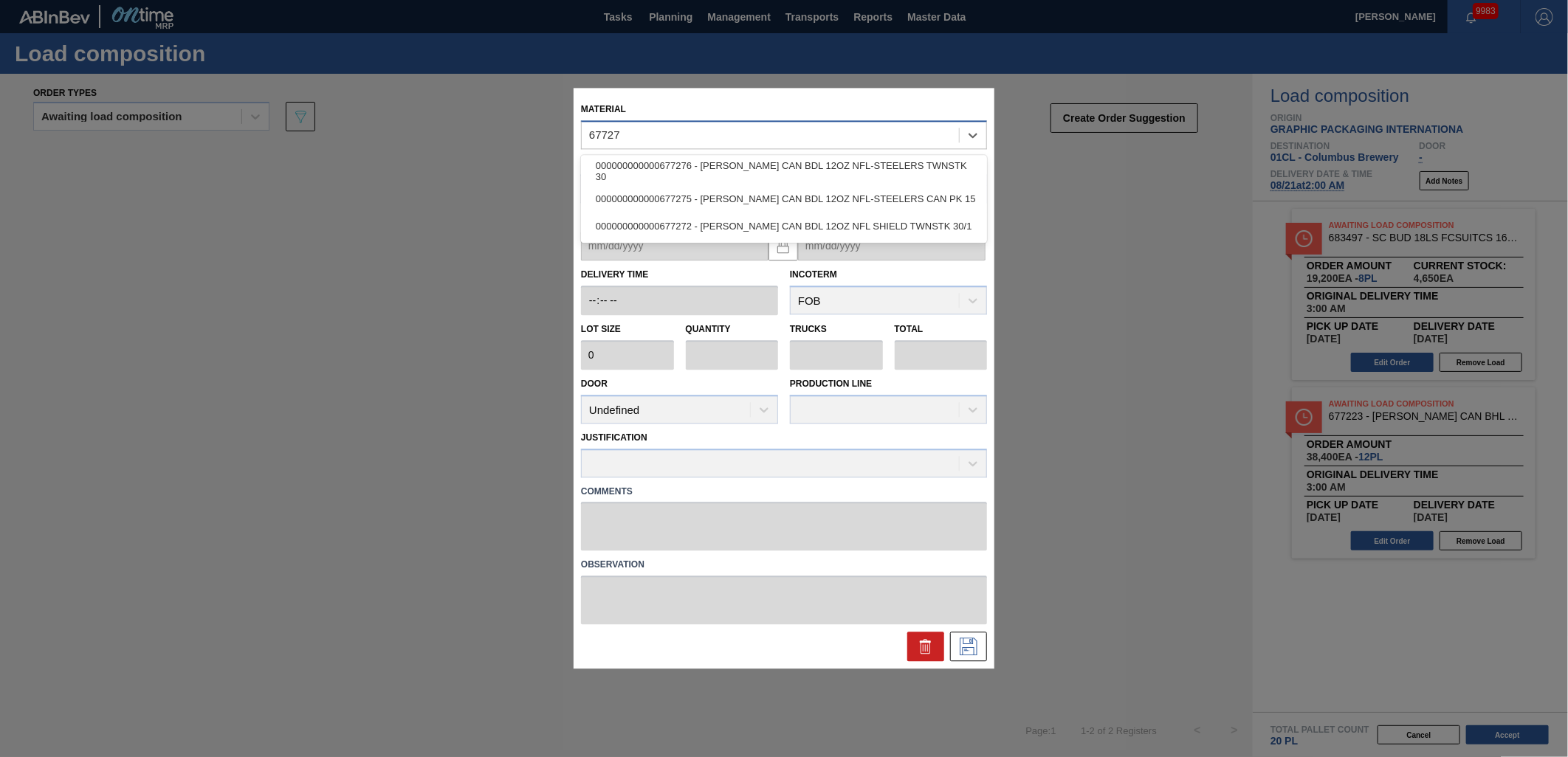
type input "677276"
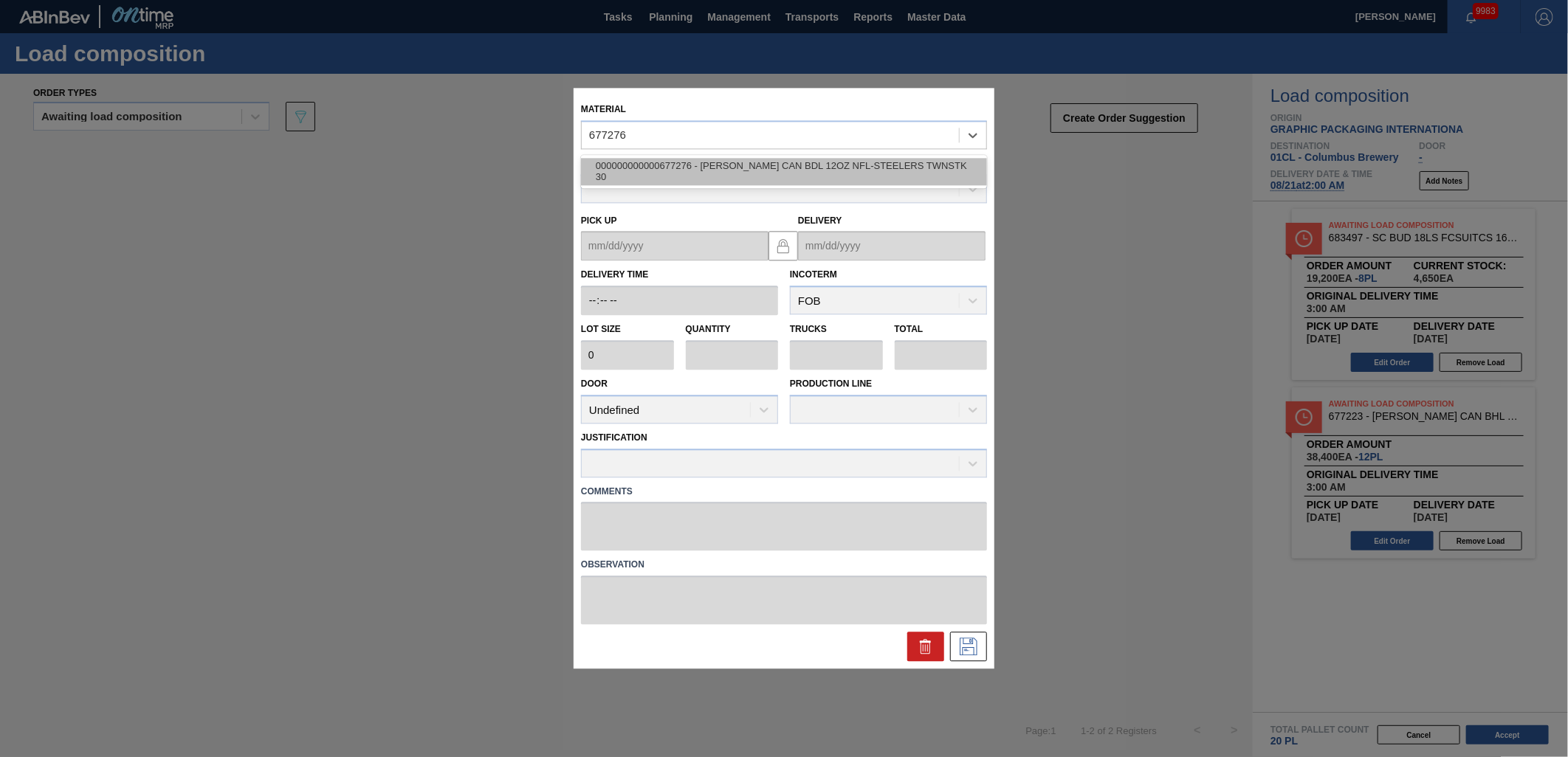
click at [758, 158] on div "000000000000677276 - CARR CAN BDL 12OZ NFL-STEELERS TWNSTK 30" at bounding box center [784, 172] width 406 height 28
type input "3,200"
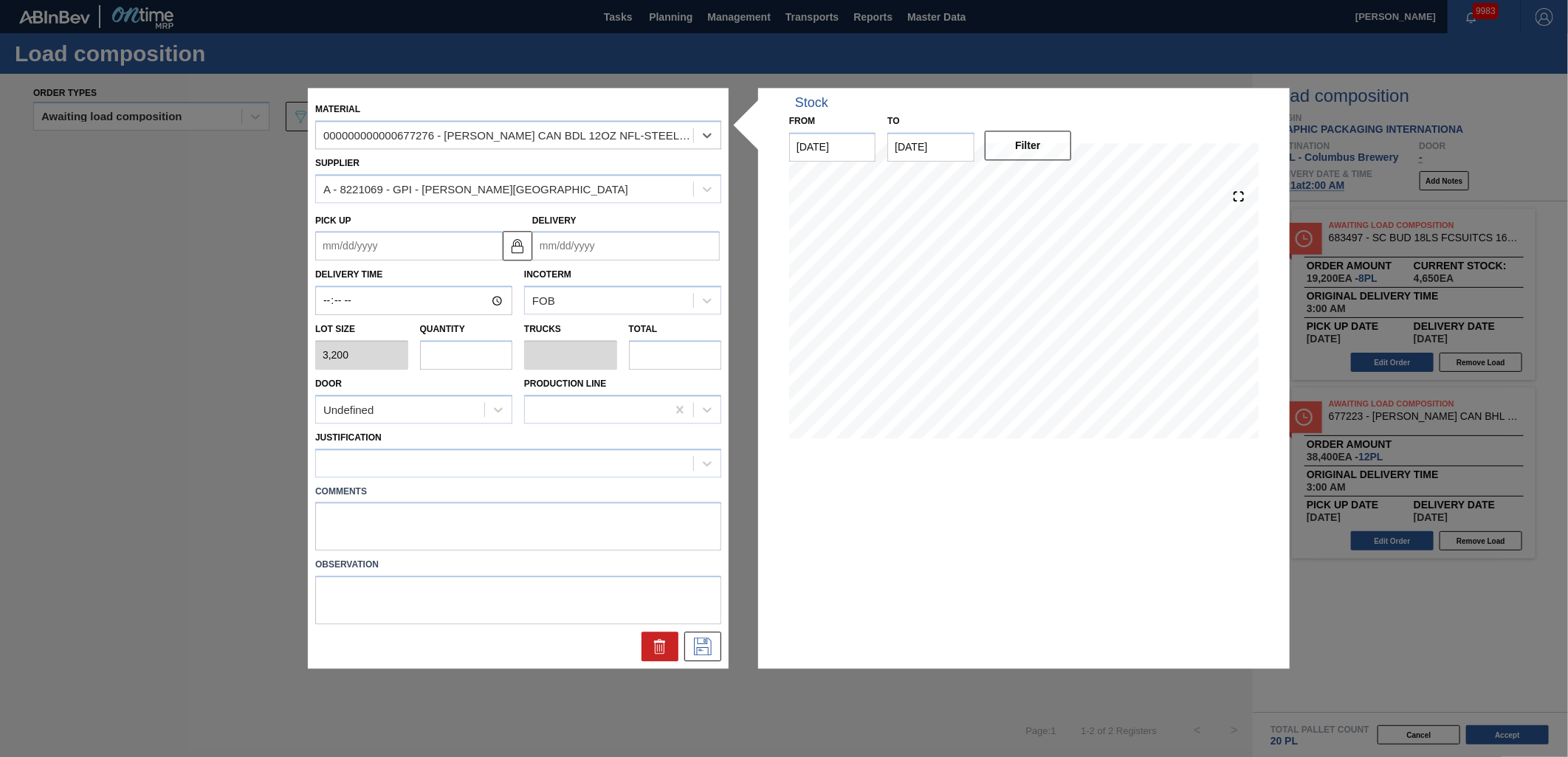
click at [626, 251] on input "Delivery" at bounding box center [626, 247] width 188 height 29
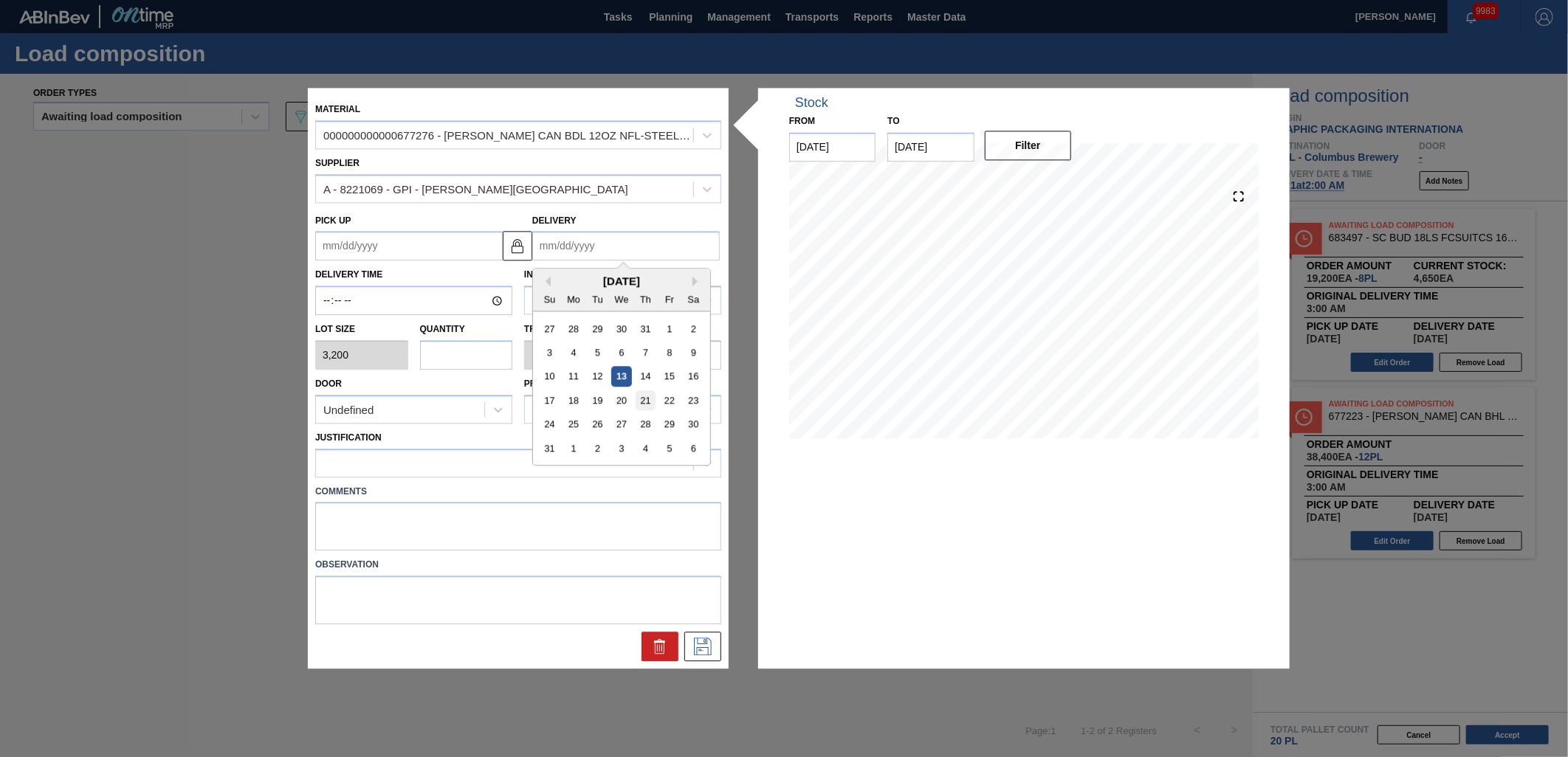
click at [645, 400] on div "21" at bounding box center [646, 402] width 20 height 20
type up "[DATE]"
type input "[DATE]"
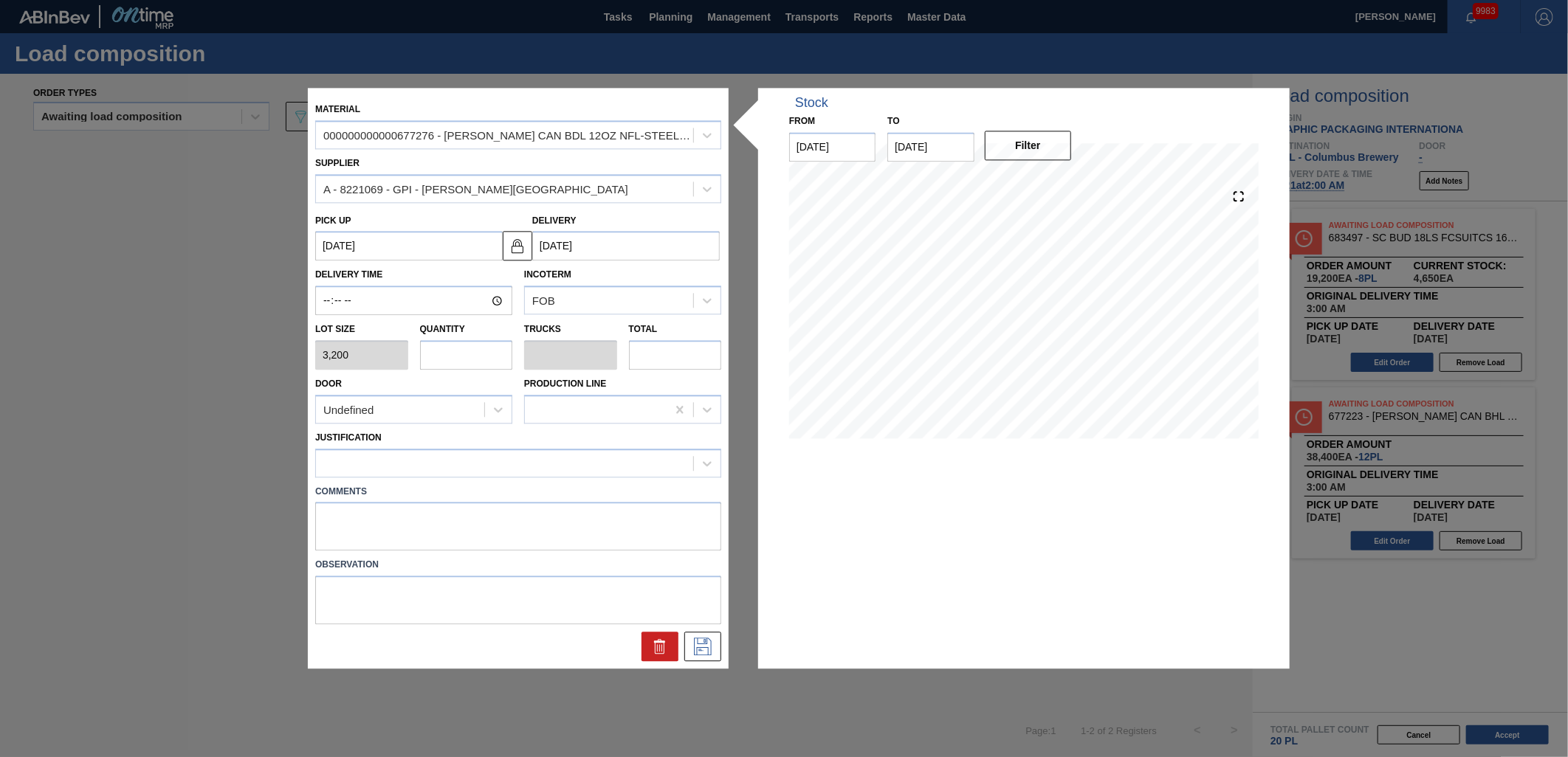
click at [484, 355] on input "text" at bounding box center [466, 355] width 93 height 29
type input "1"
type input "0.038"
type input "3,200"
type input "1"
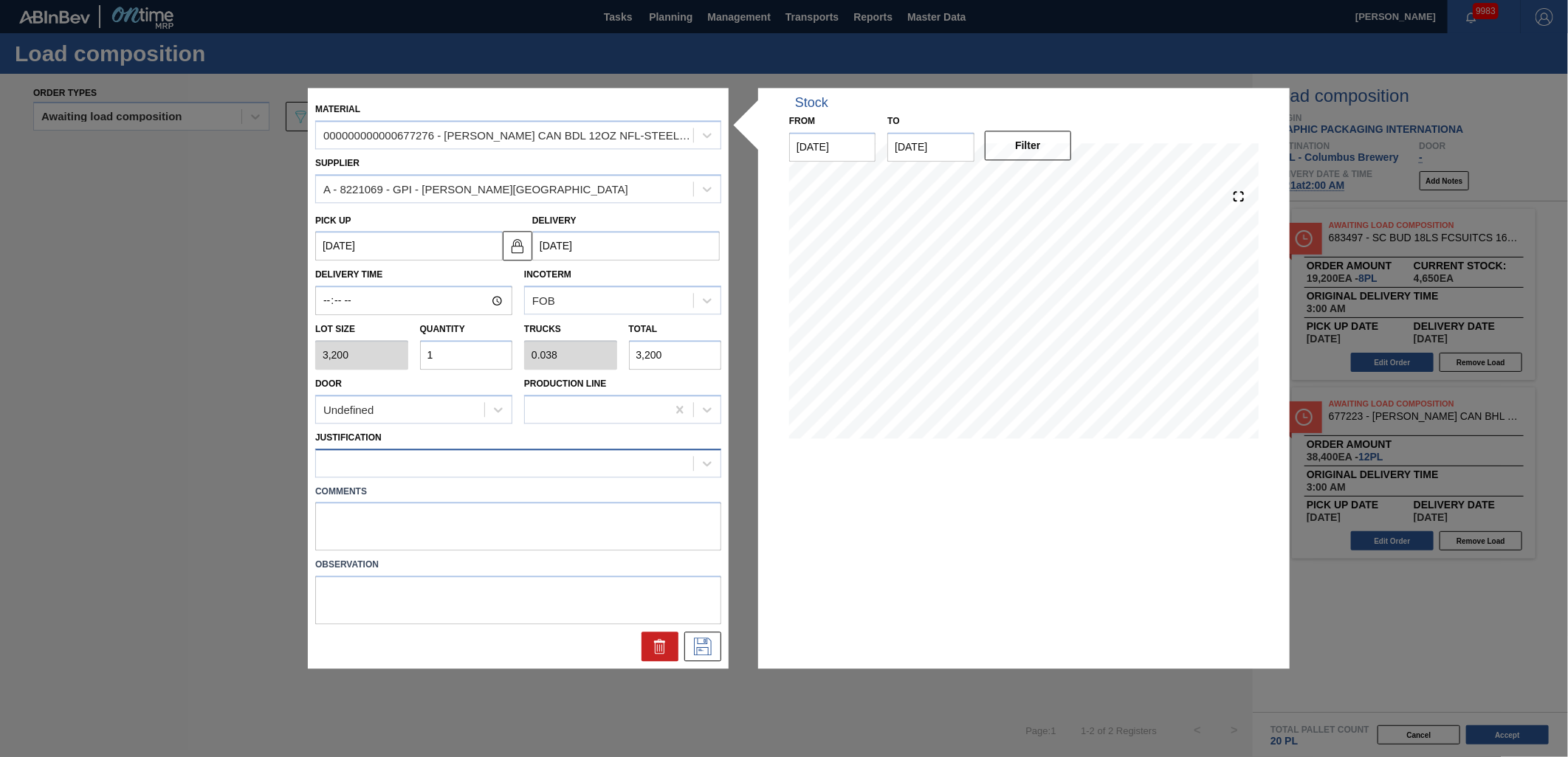
click at [583, 459] on div at bounding box center [505, 462] width 378 height 21
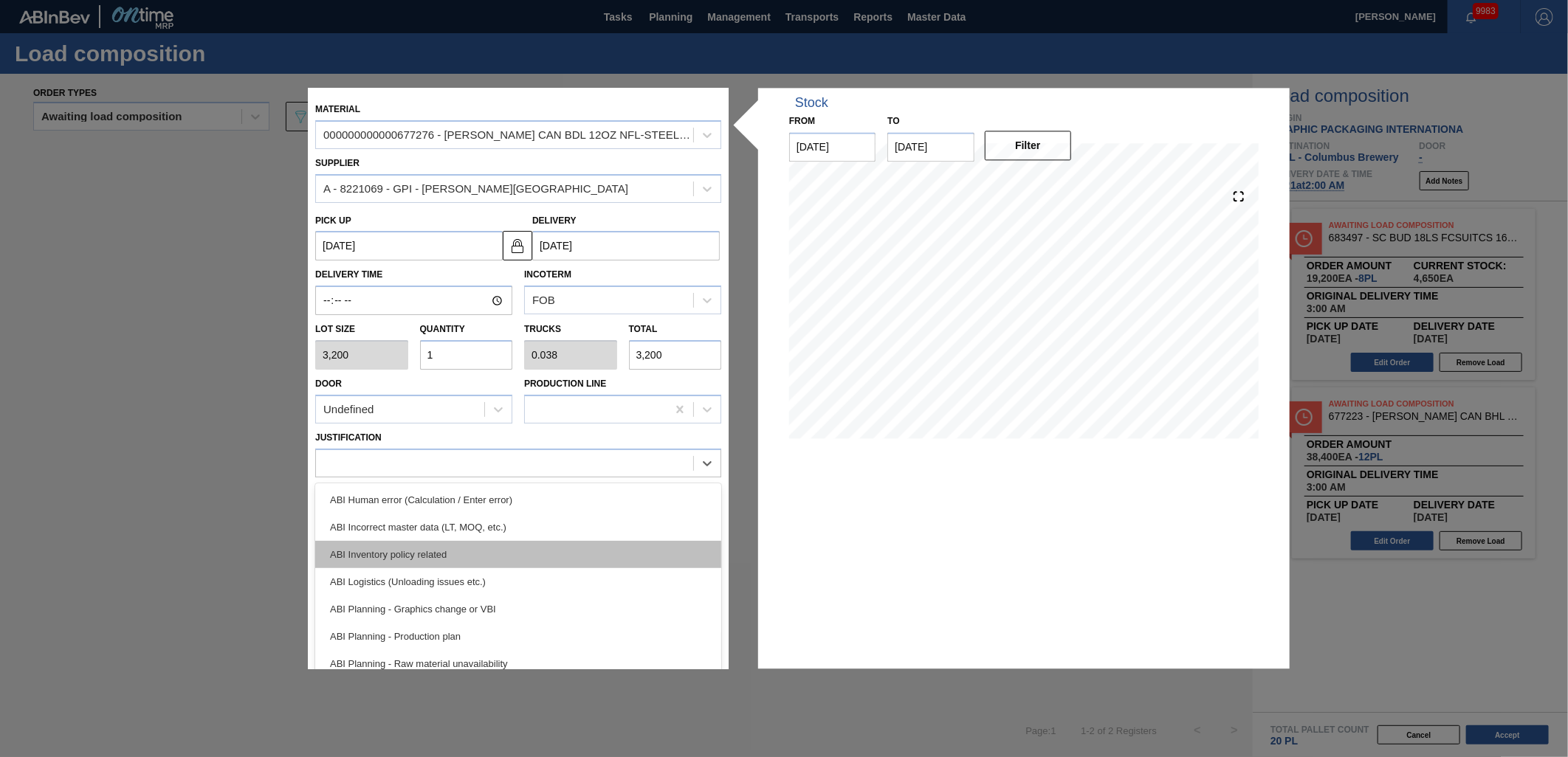
click at [579, 563] on div "ABI Inventory policy related" at bounding box center [518, 554] width 406 height 28
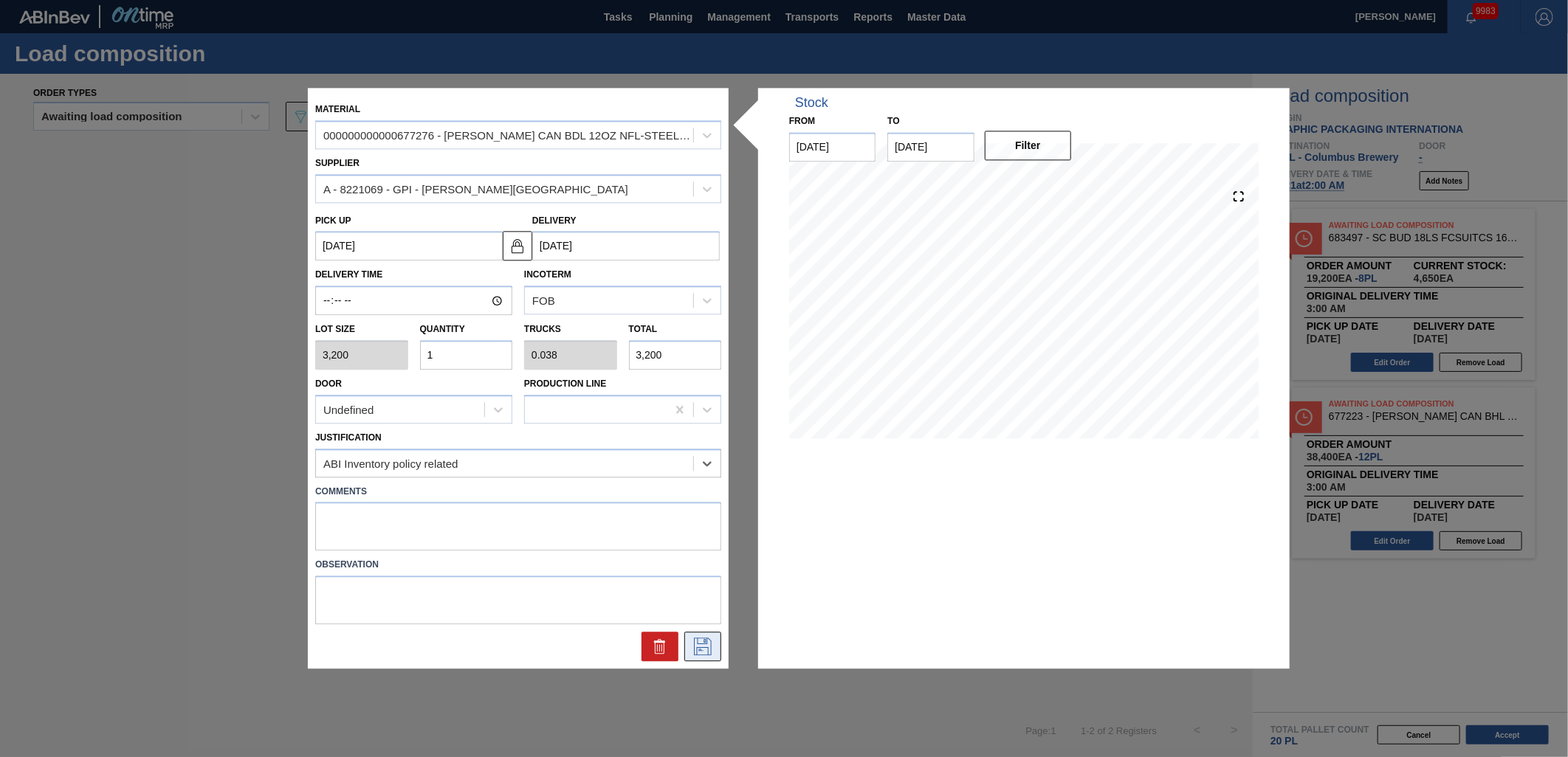
click at [706, 640] on icon at bounding box center [703, 646] width 24 height 17
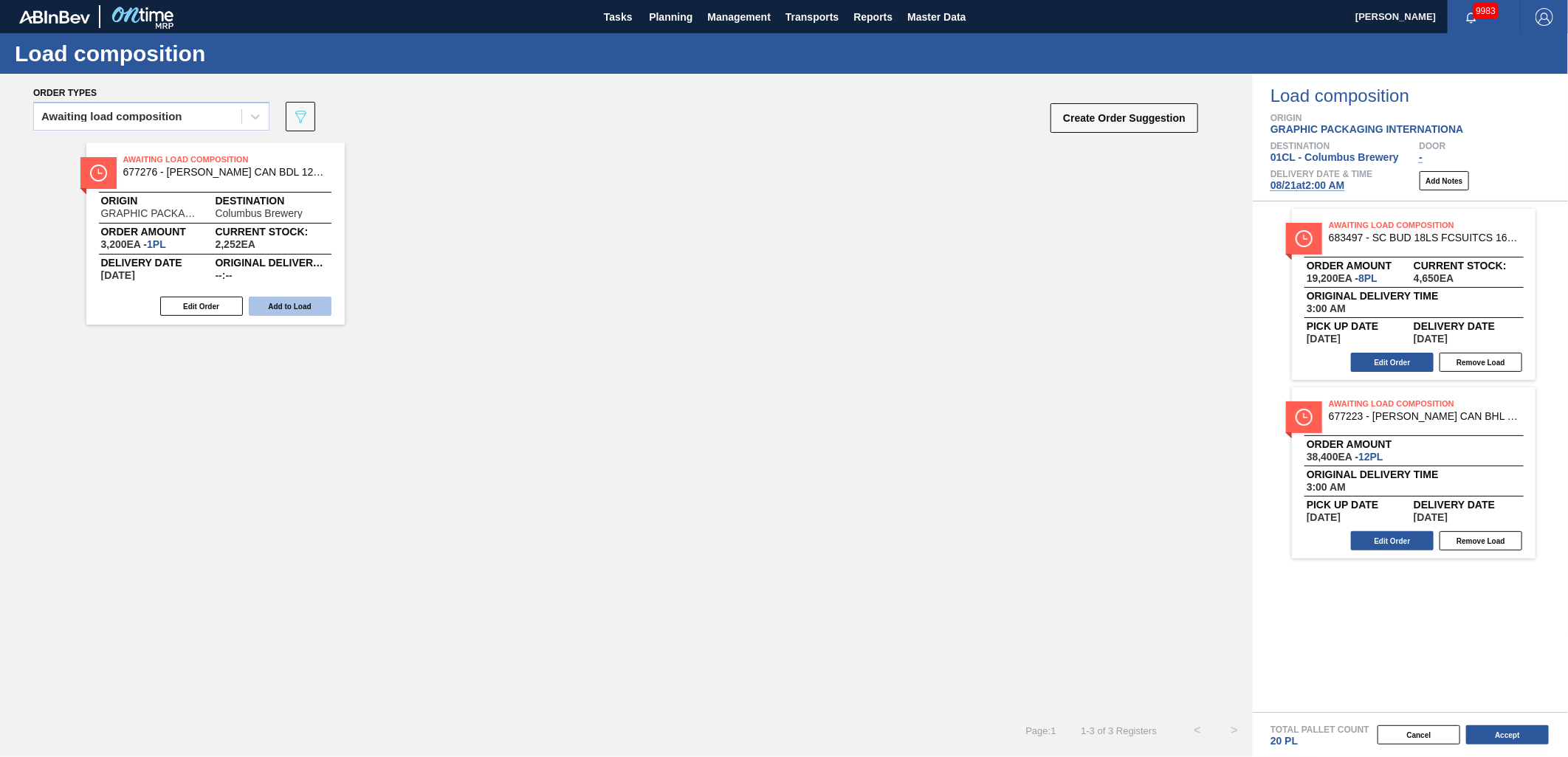
click at [298, 310] on button "Add to Load" at bounding box center [290, 306] width 83 height 19
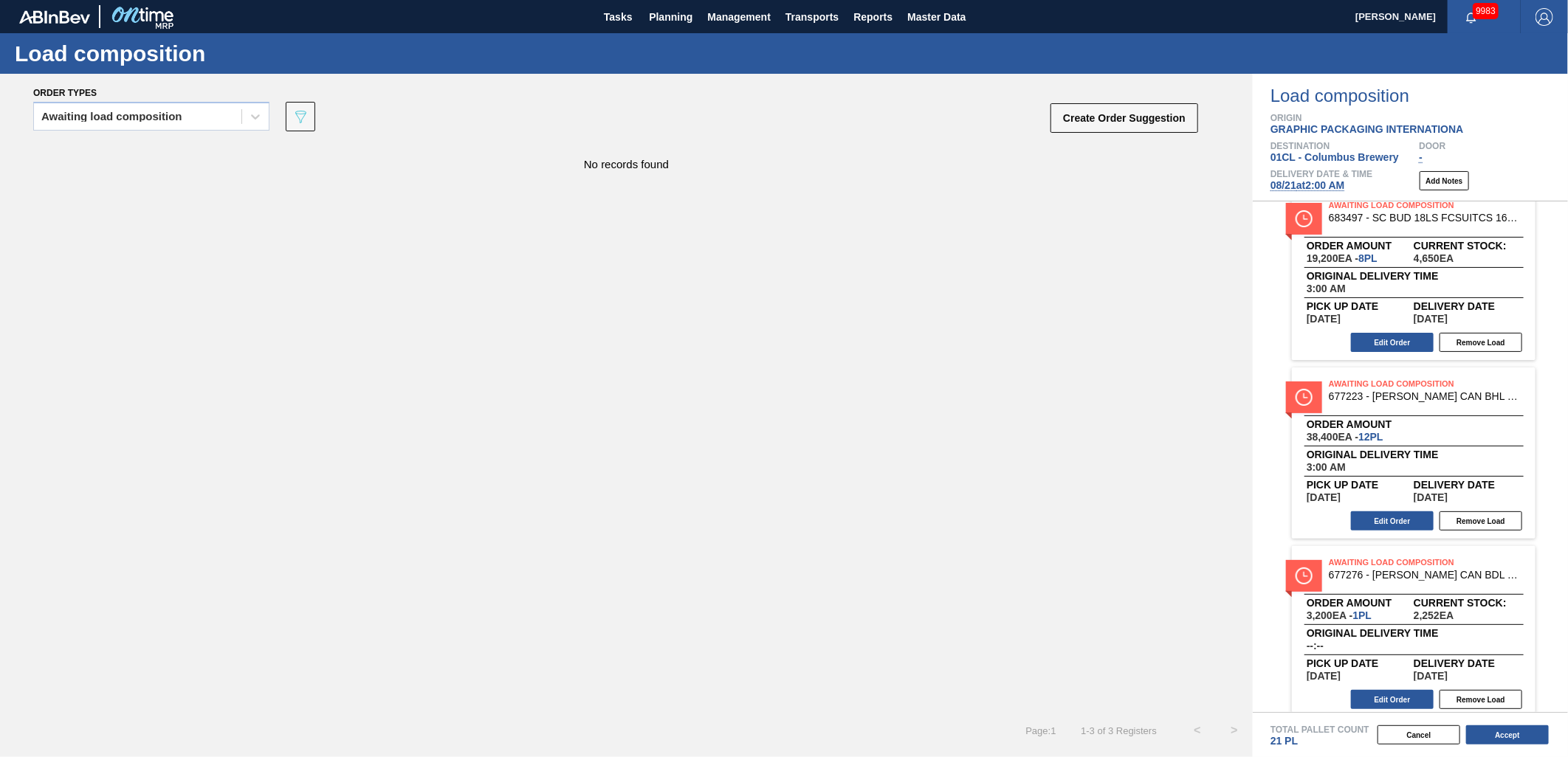
scroll to position [31, 0]
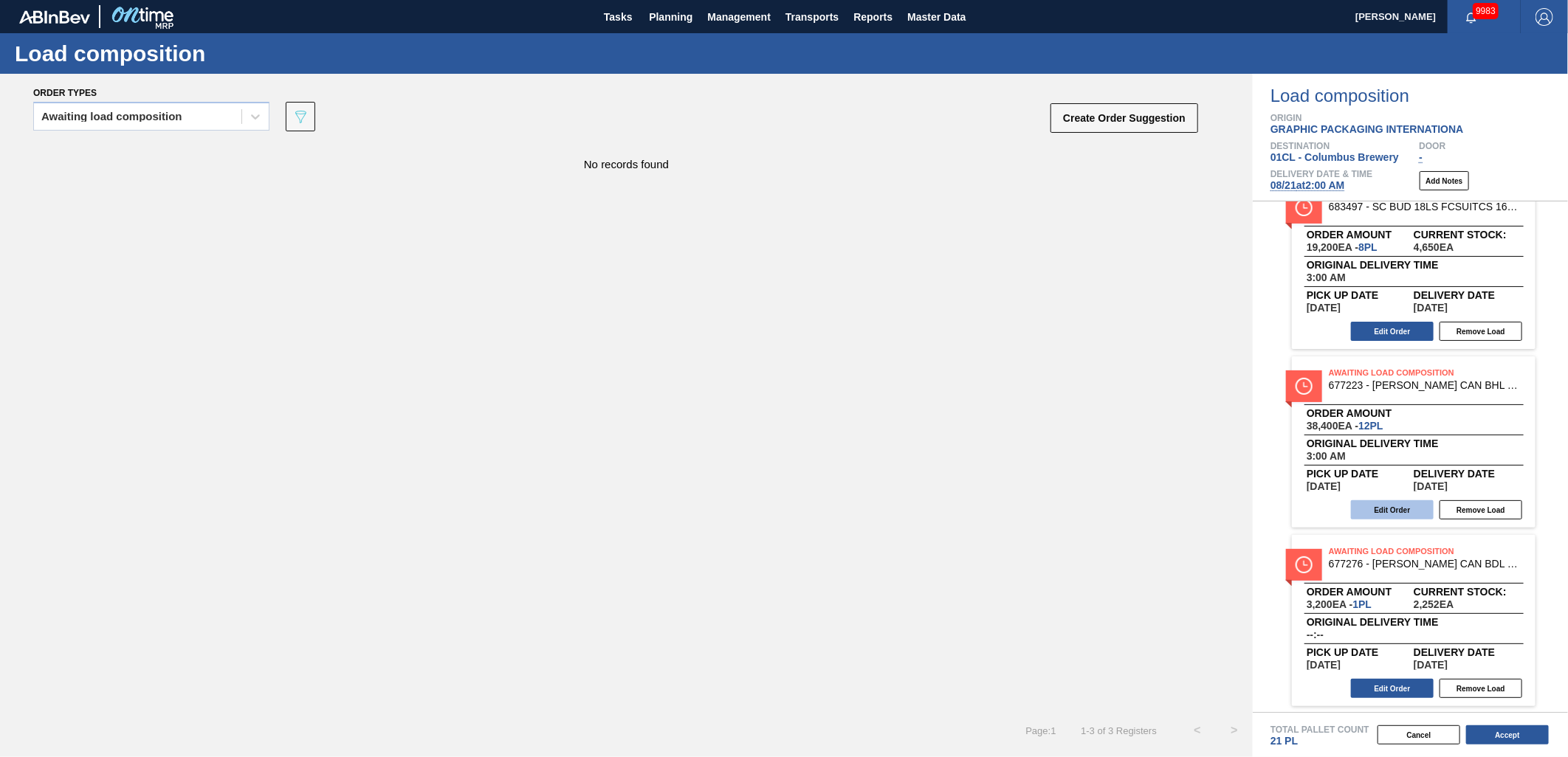
click at [1406, 505] on button "Edit Order" at bounding box center [1393, 509] width 83 height 19
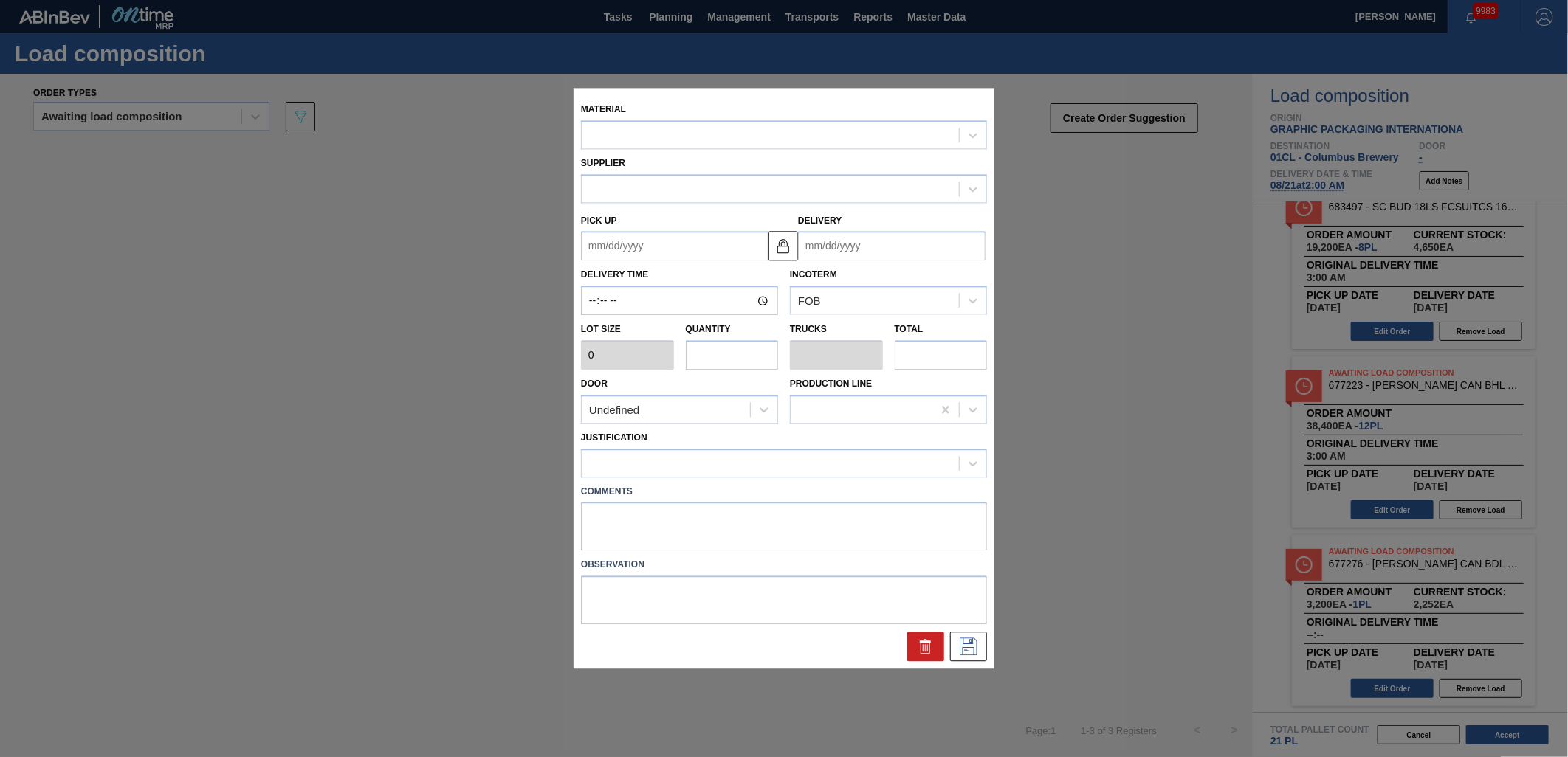
type input "03:00:00"
type input "3,200"
type input "12"
type input "0.462"
type input "38,400"
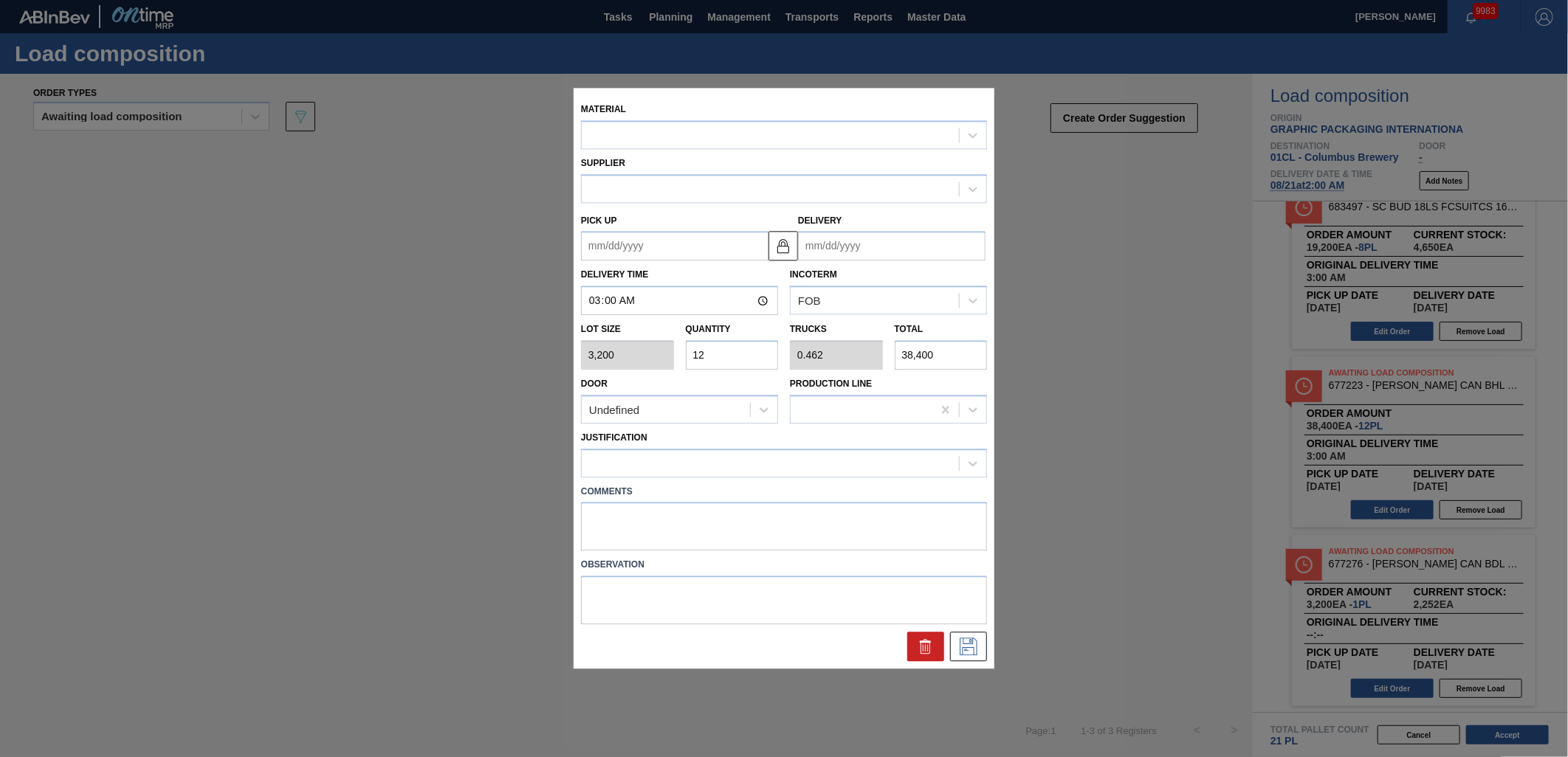
type up "[DATE]"
type input "[DATE]"
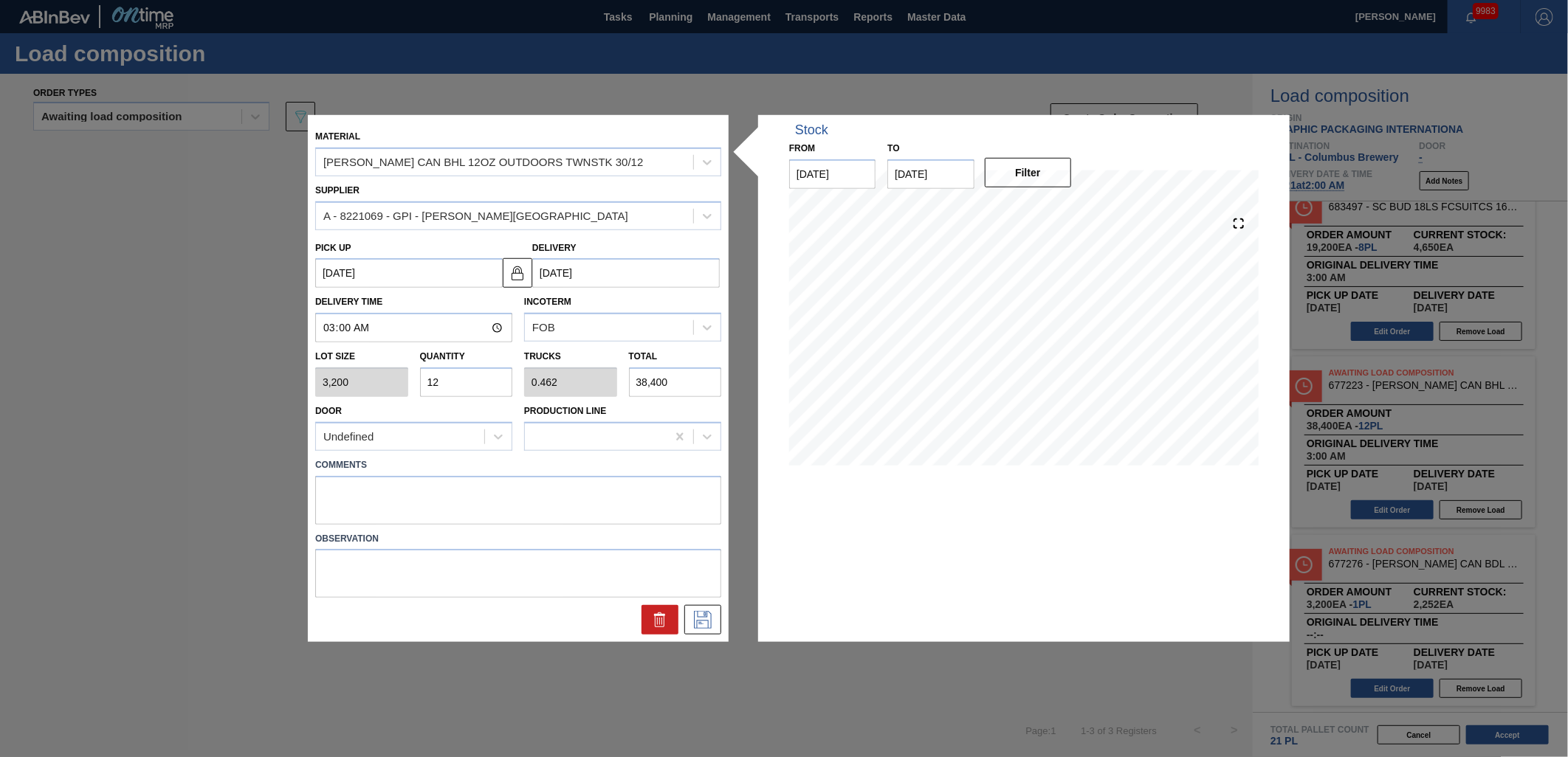
click at [476, 384] on input "12" at bounding box center [466, 382] width 93 height 29
type input "1"
type input "0.038"
type input "3,200"
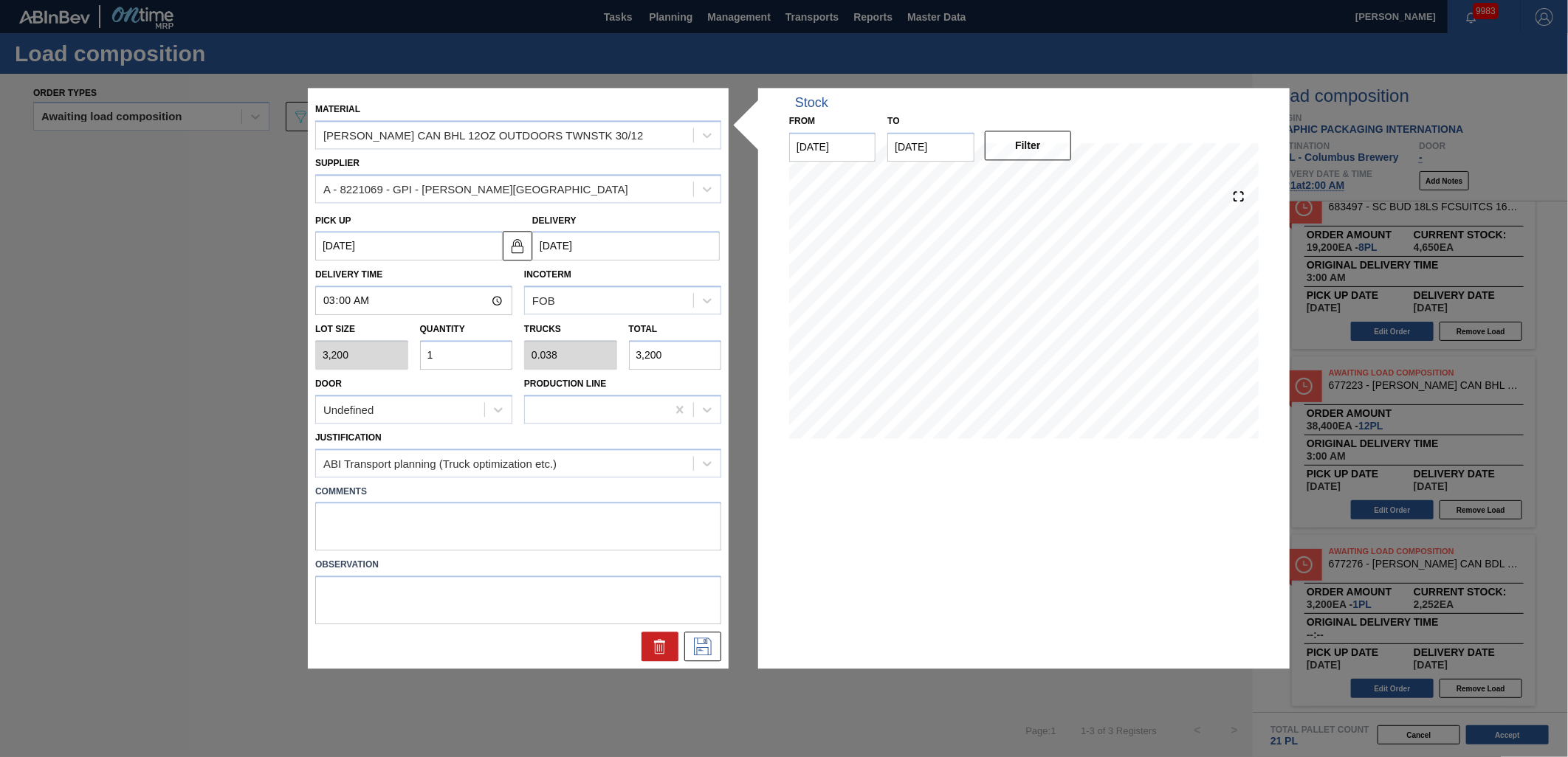
type input "17"
type input "0.654"
type input "54,400"
type input "17"
click at [707, 651] on icon at bounding box center [703, 646] width 24 height 17
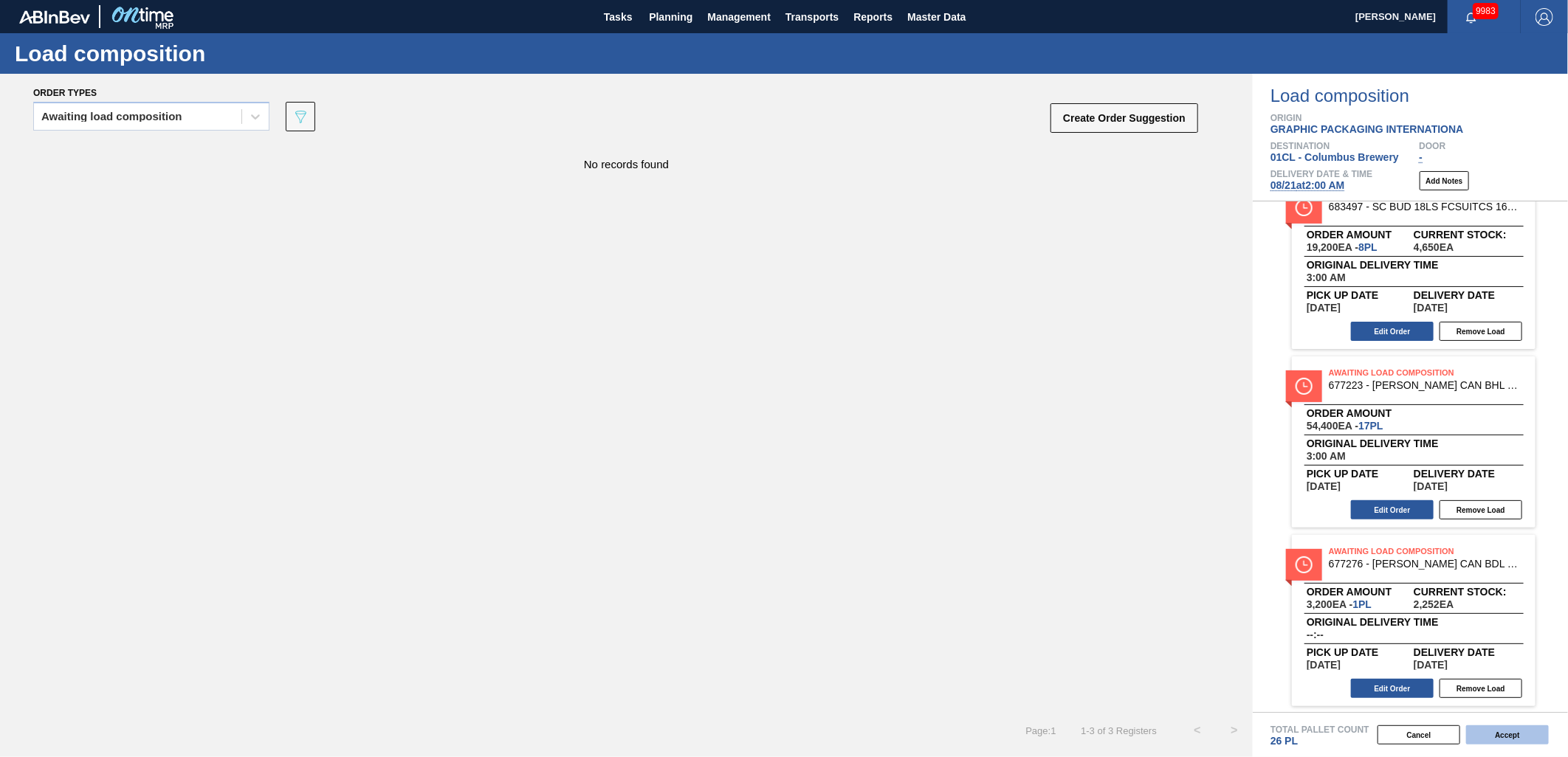
click at [1534, 736] on button "Accept" at bounding box center [1508, 735] width 83 height 19
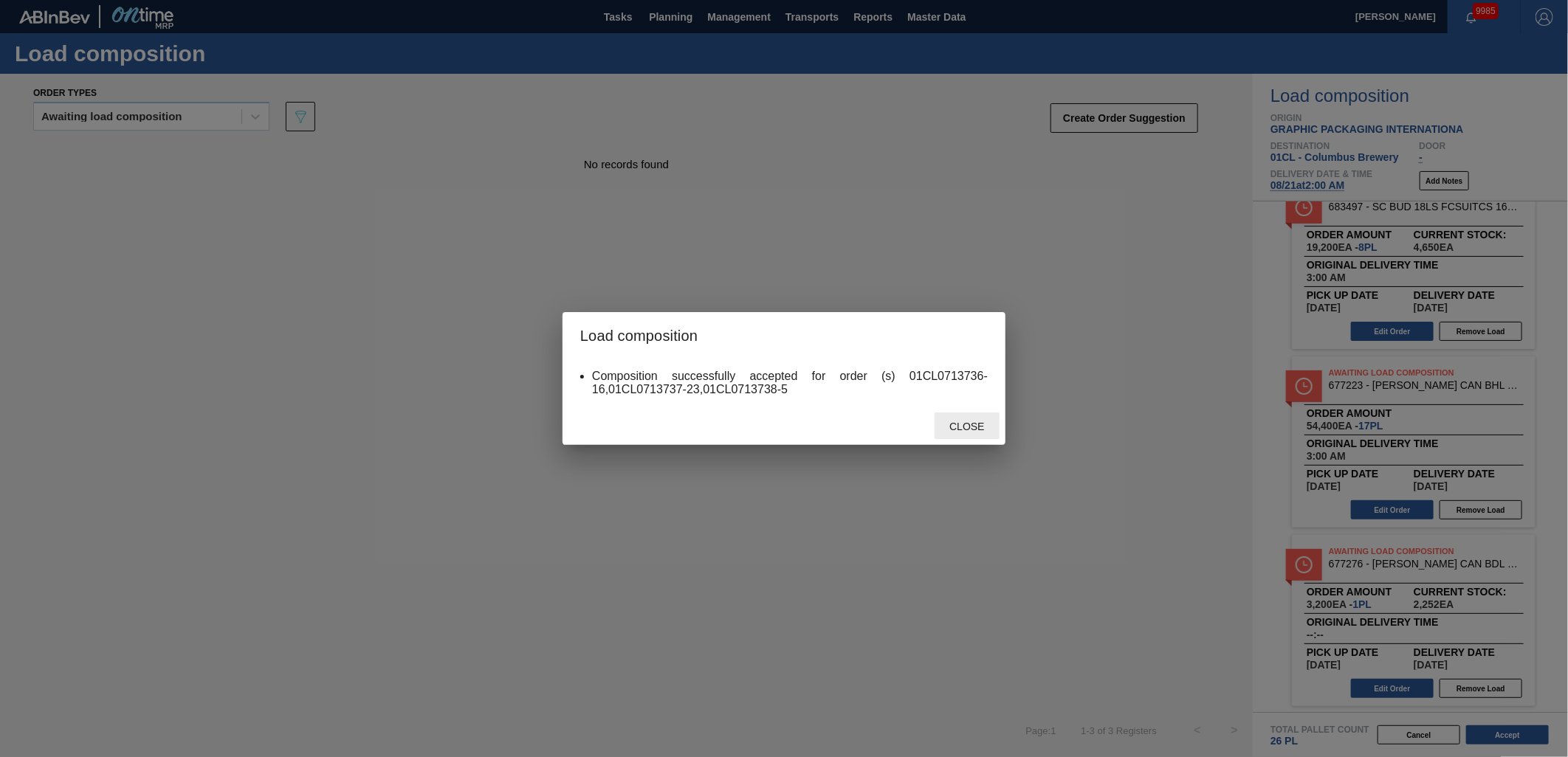
click at [971, 415] on div "Close" at bounding box center [967, 426] width 65 height 28
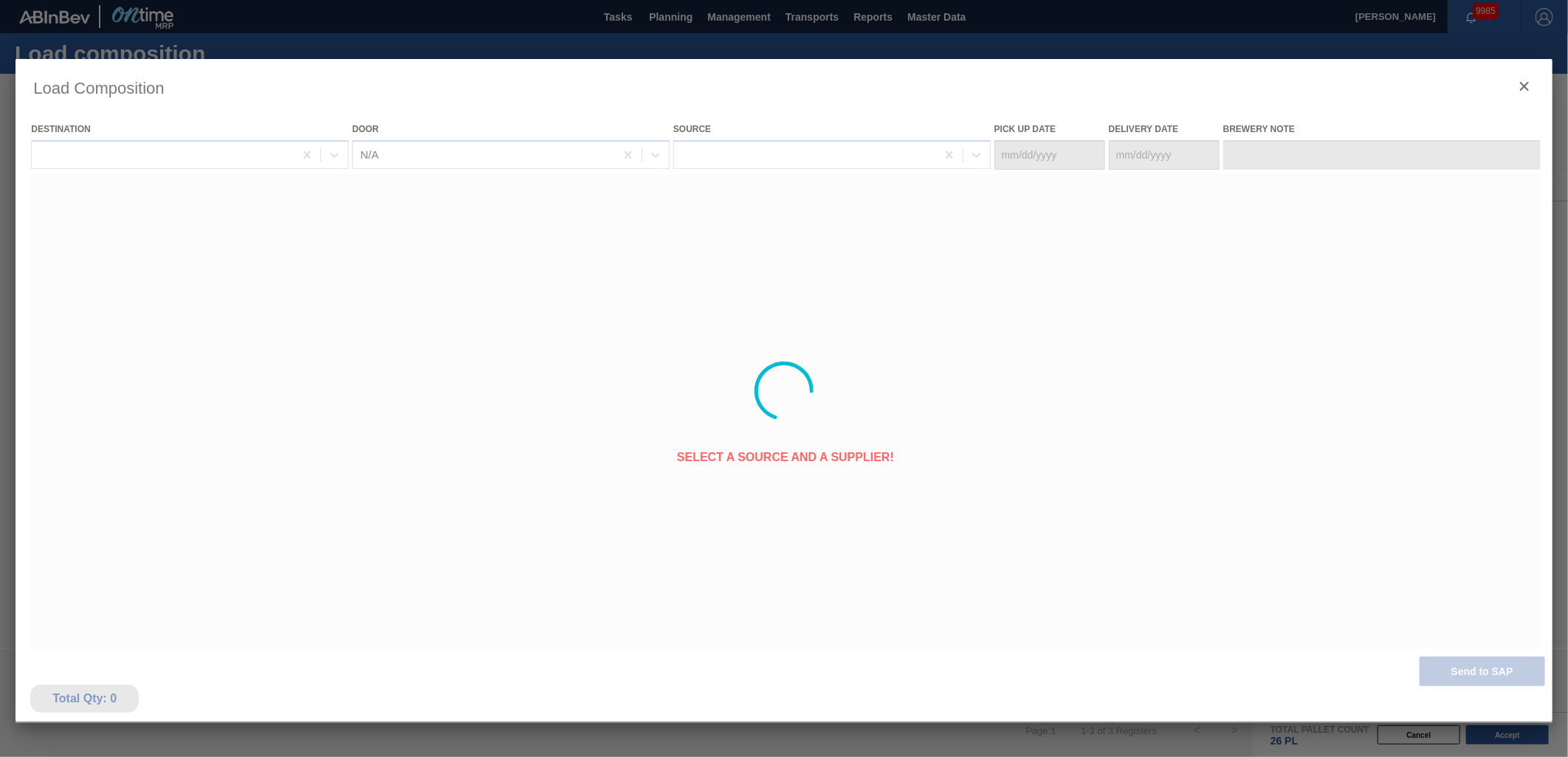
type Date "[DATE]"
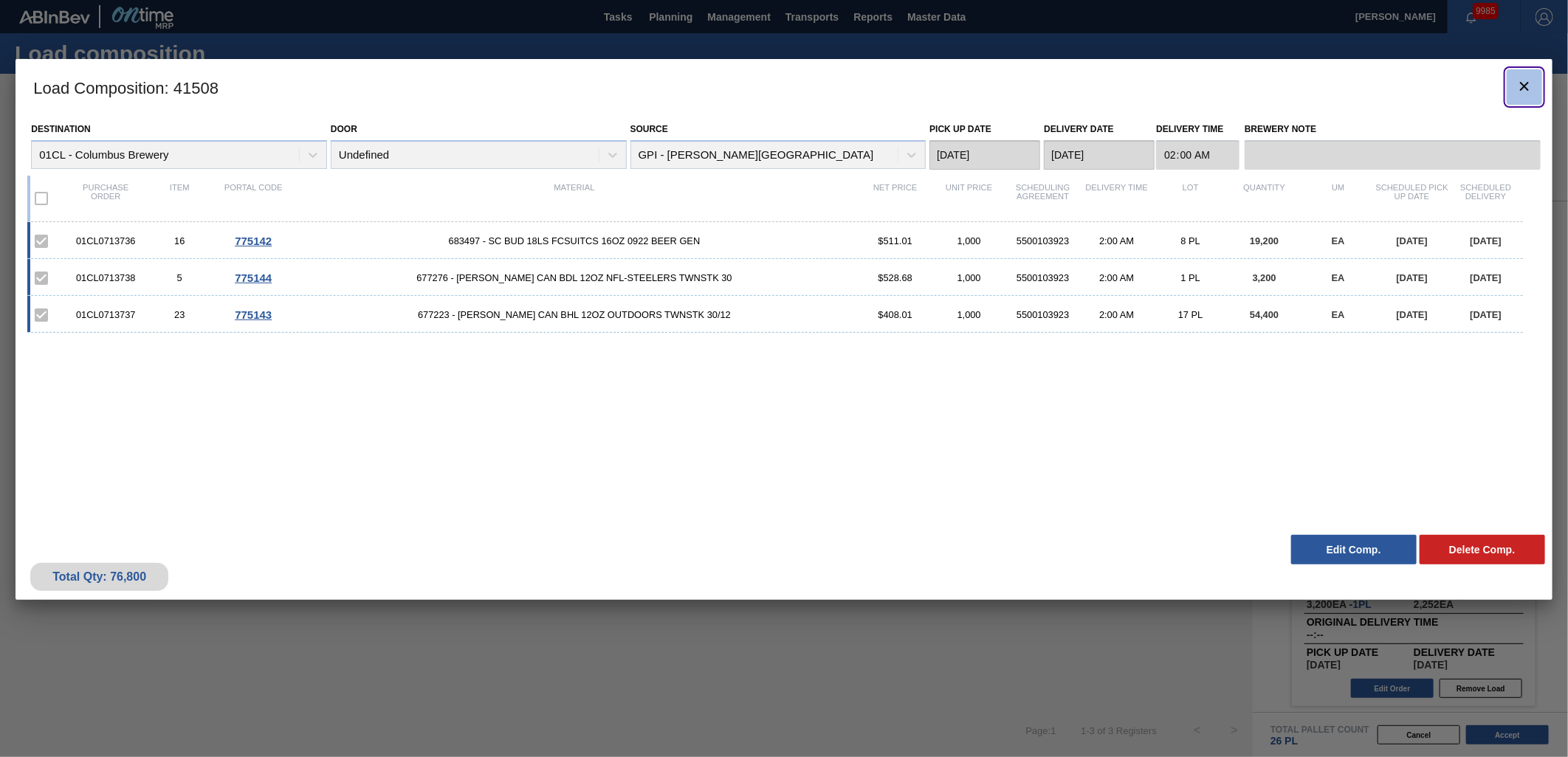
click at [1519, 75] on button "botão de ícone" at bounding box center [1525, 87] width 35 height 35
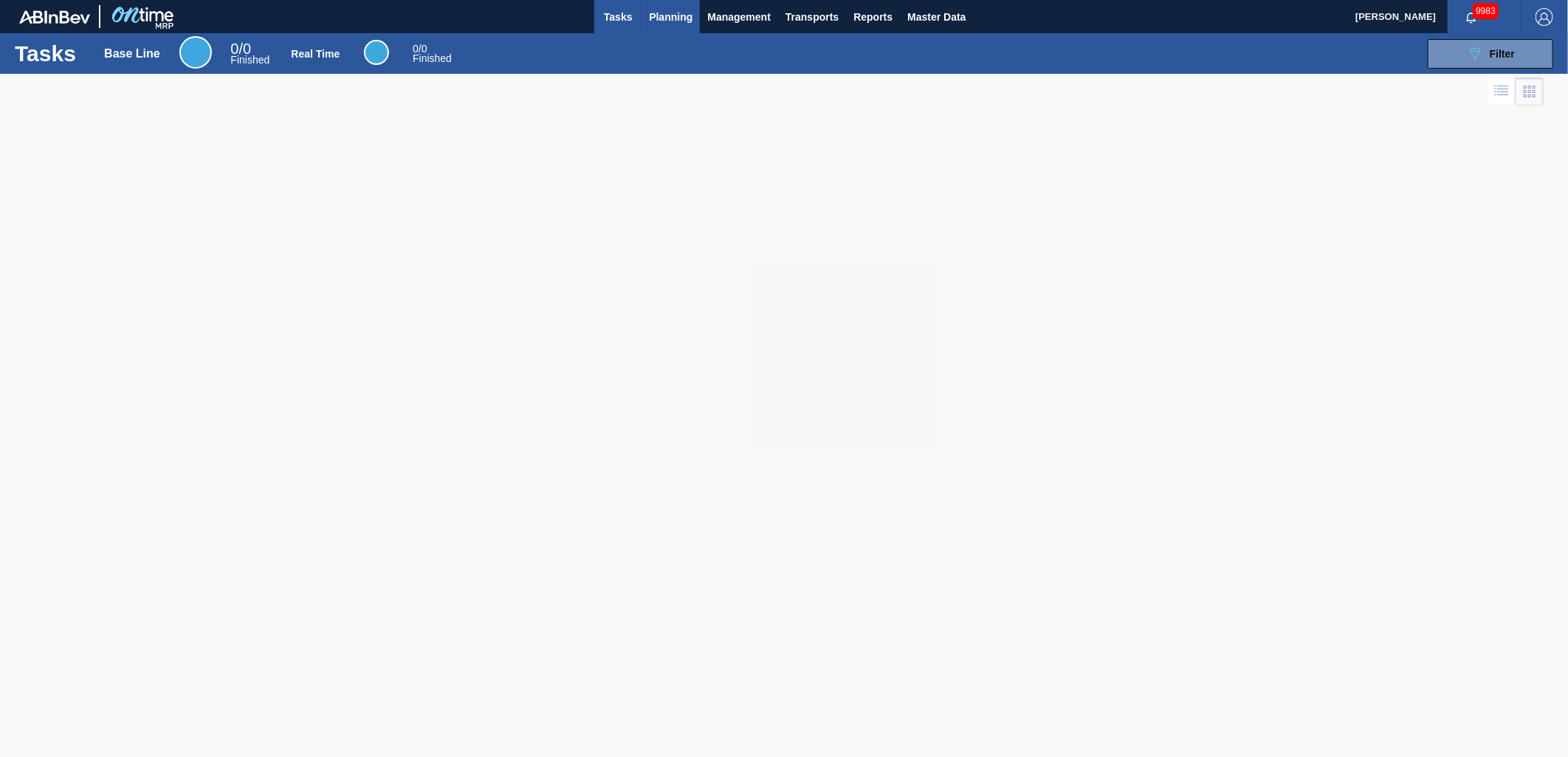
click at [656, 13] on span "Planning" at bounding box center [670, 17] width 43 height 17
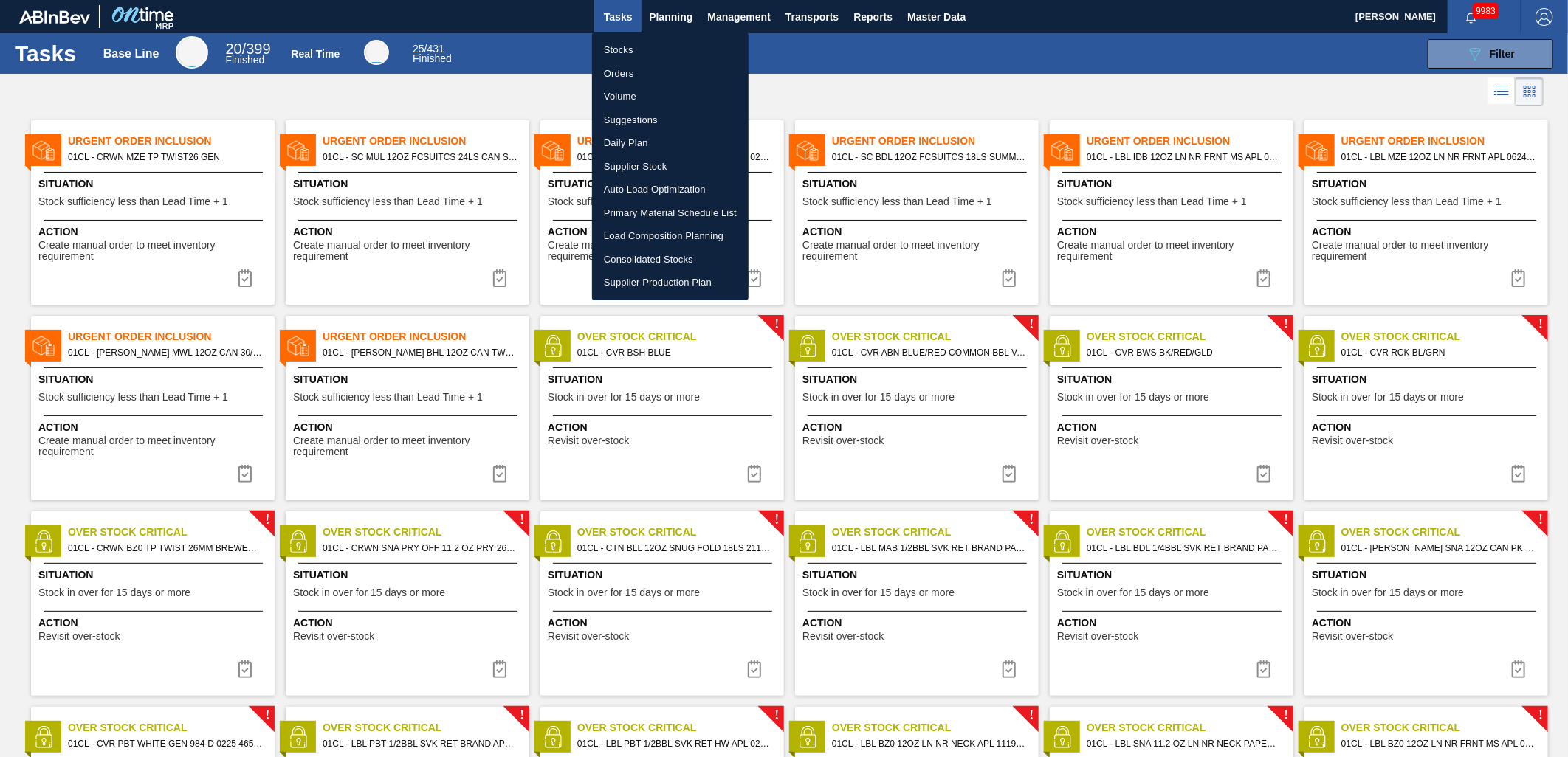
click at [638, 50] on li "Stocks" at bounding box center [671, 51] width 157 height 24
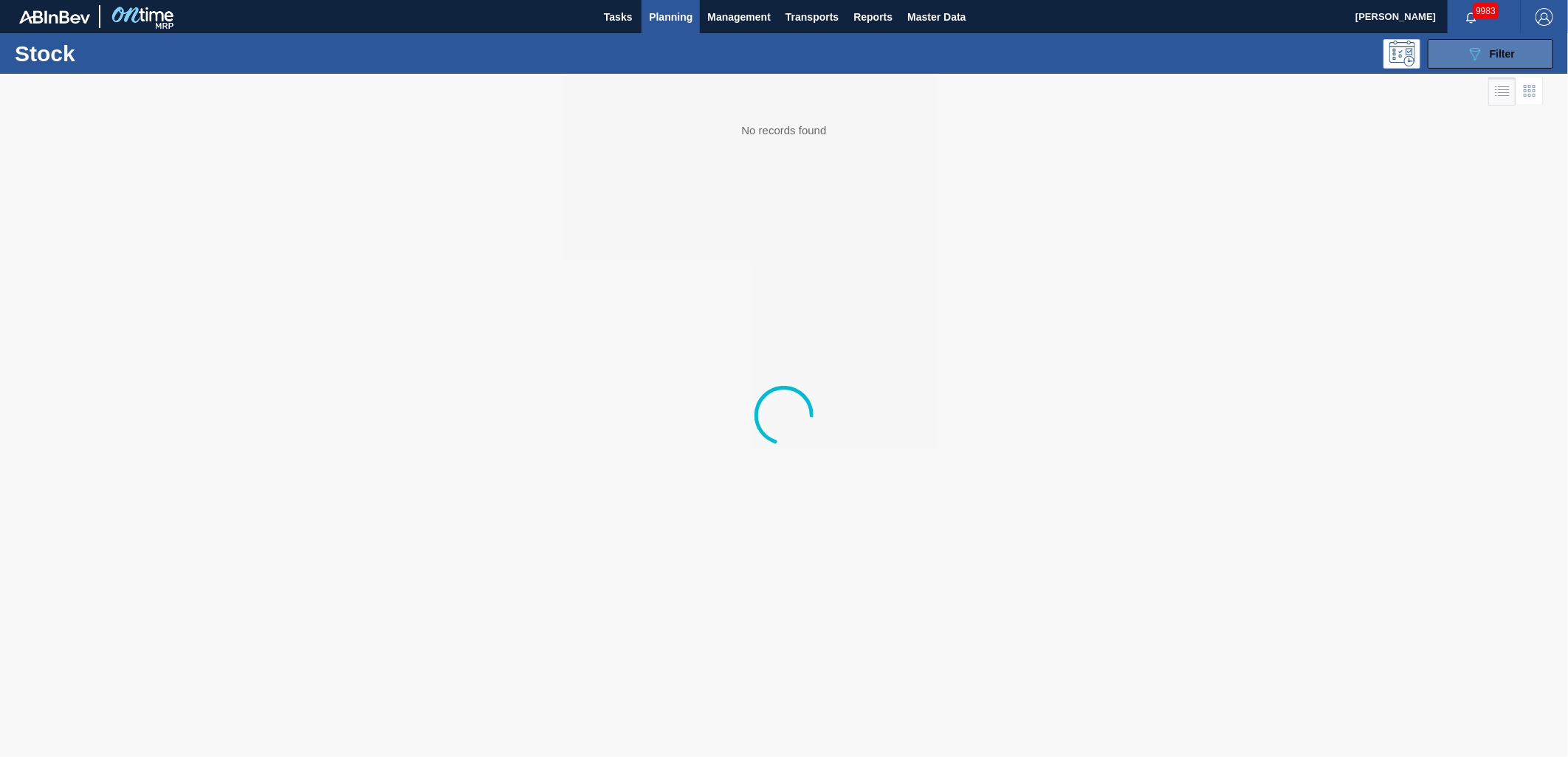
click at [1467, 59] on icon "089F7B8B-B2A5-4AFE-B5C0-19BA573D28AC" at bounding box center [1475, 53] width 18 height 17
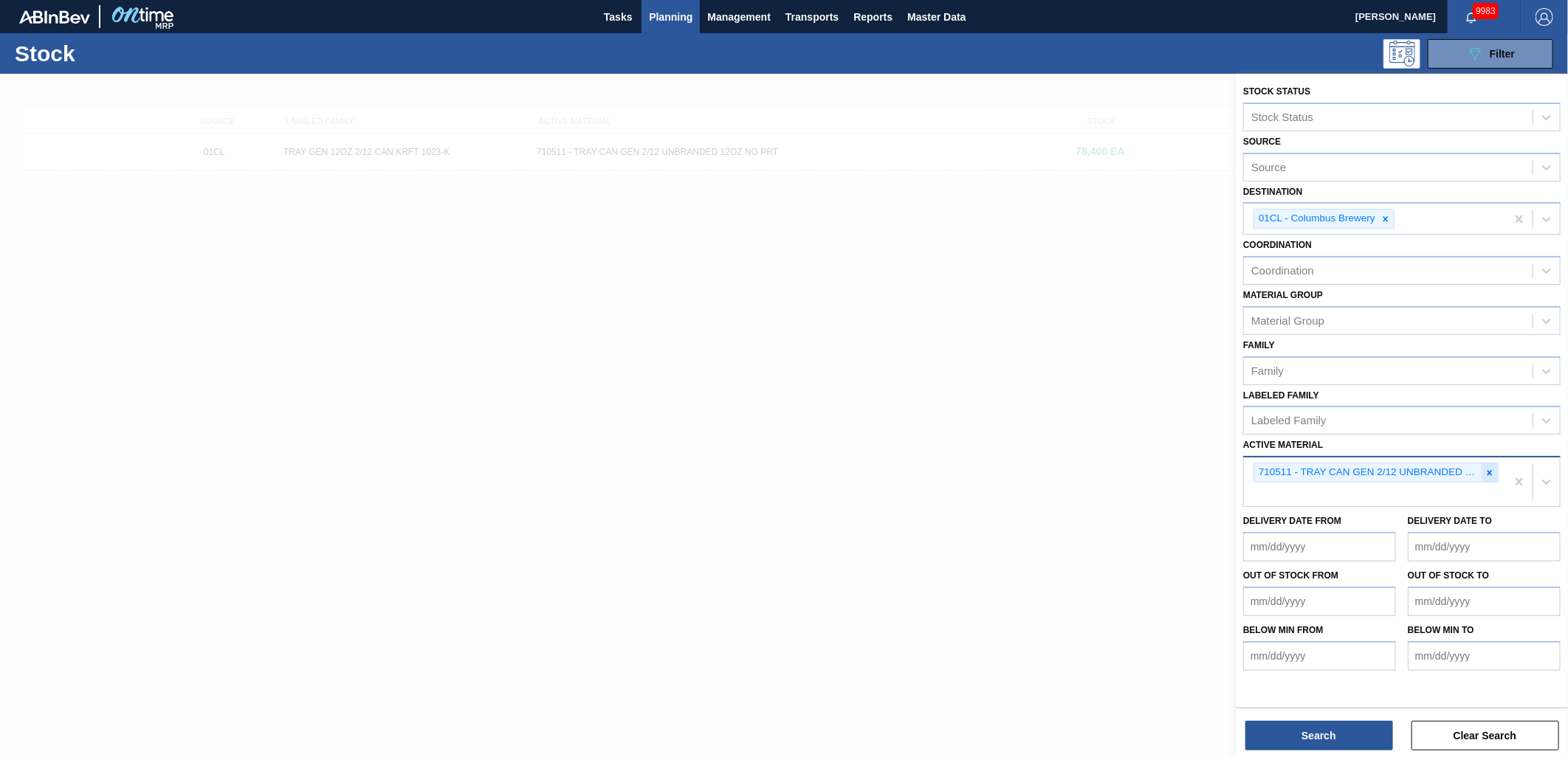
click at [1490, 471] on icon at bounding box center [1490, 472] width 10 height 10
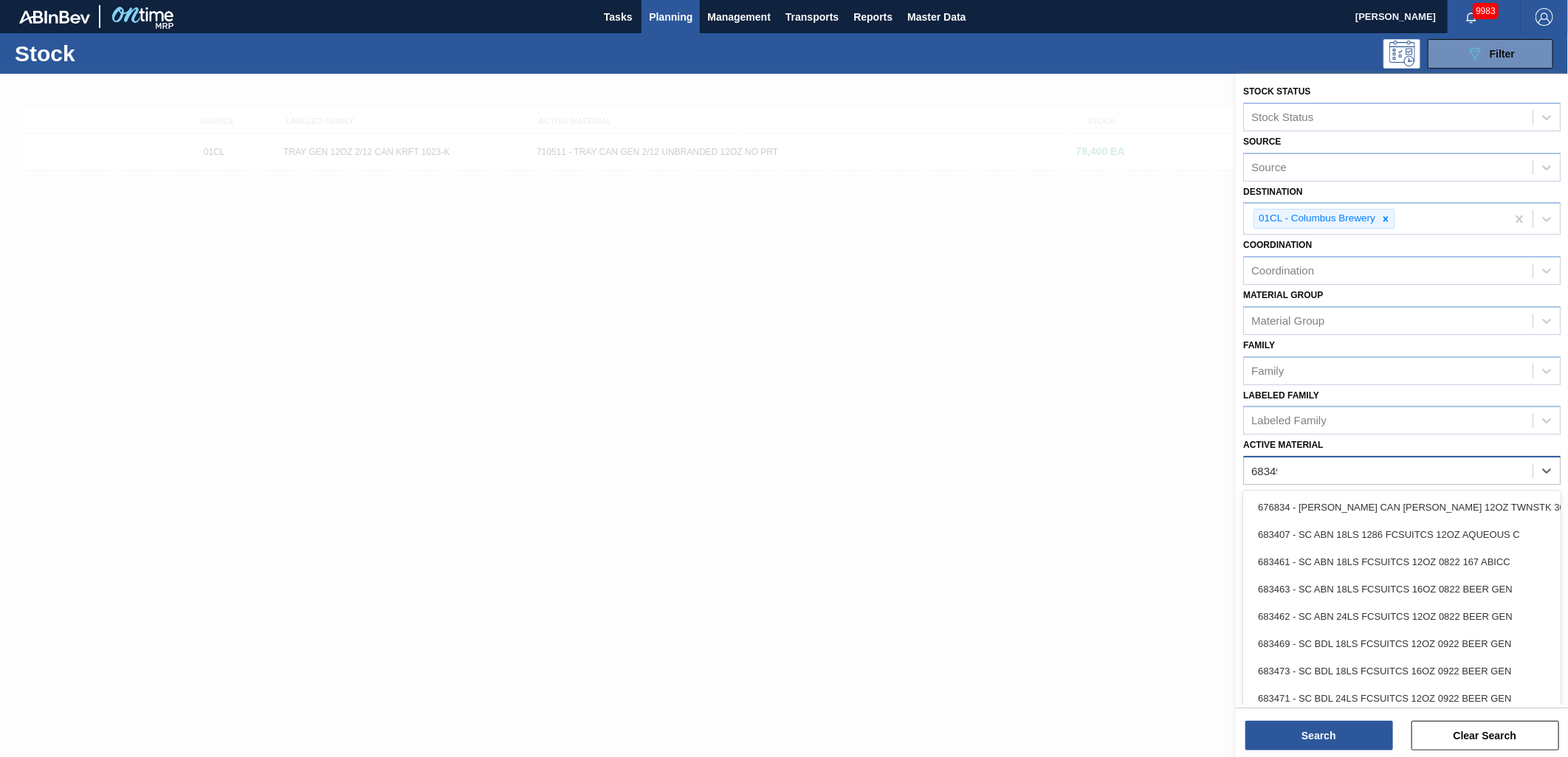
type Material "683497"
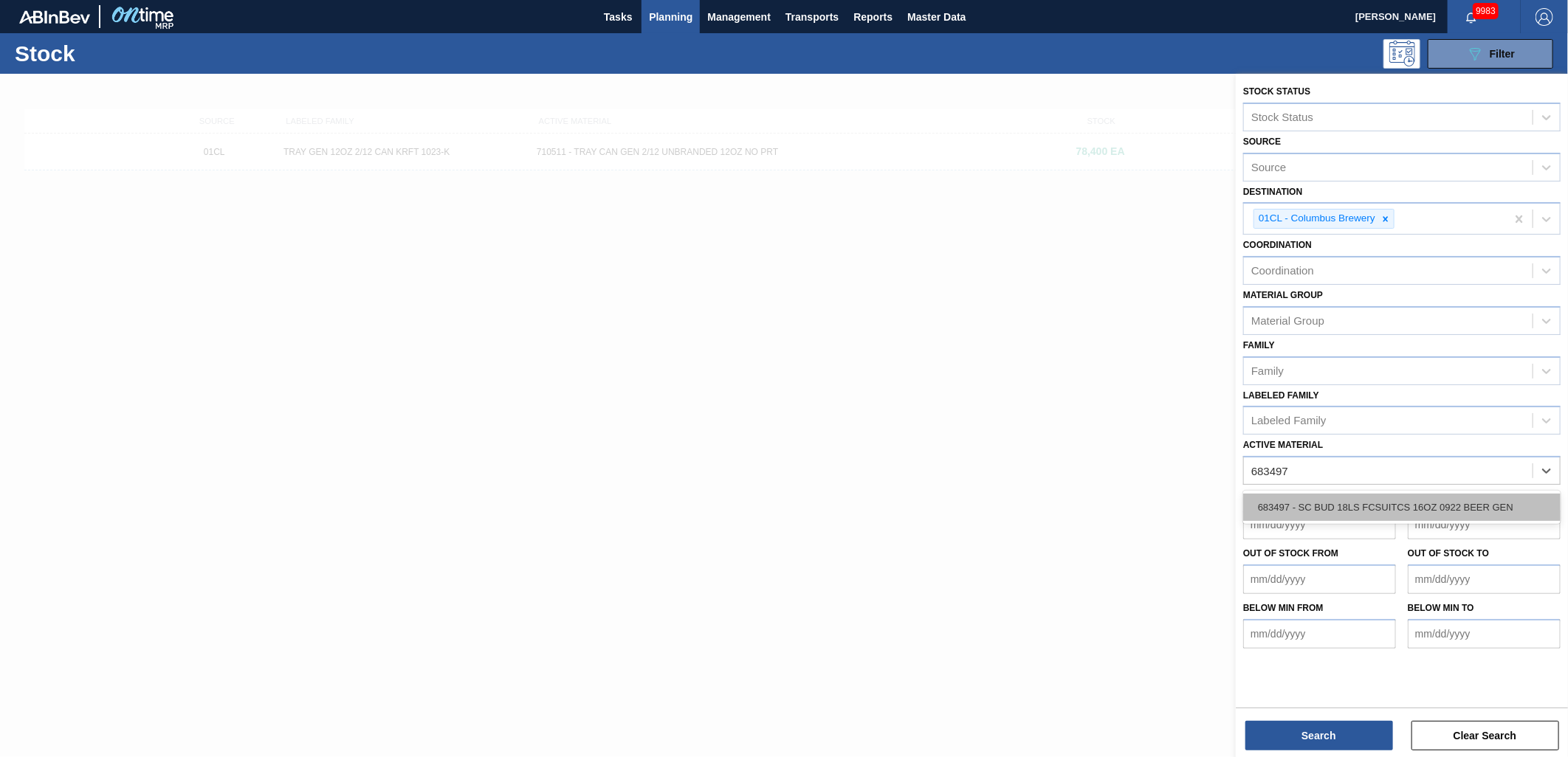
click at [1442, 503] on div "683497 - SC BUD 18LS FCSUITCS 16OZ 0922 BEER GEN" at bounding box center [1402, 507] width 318 height 28
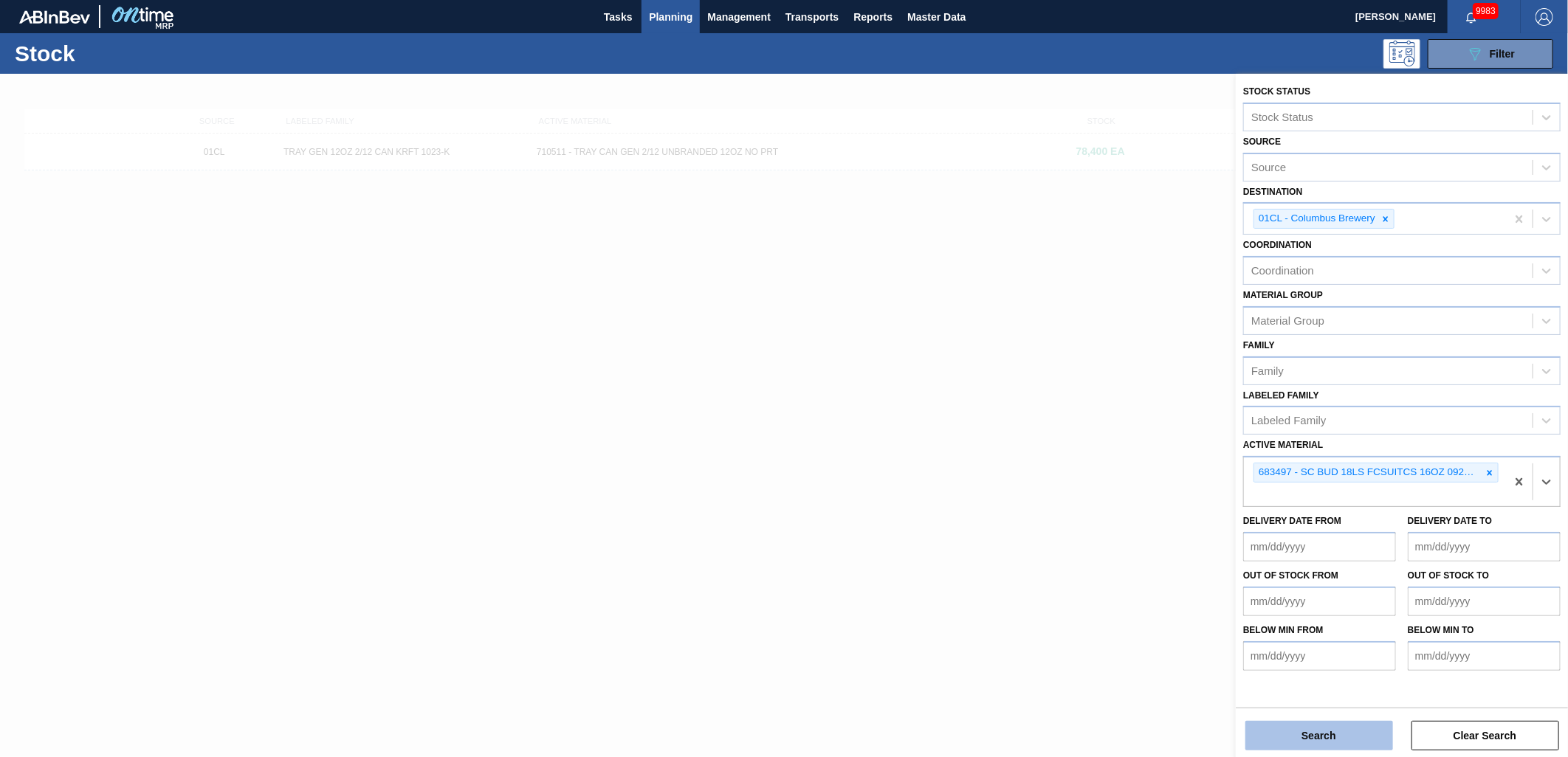
click at [1340, 726] on button "Search" at bounding box center [1319, 736] width 147 height 29
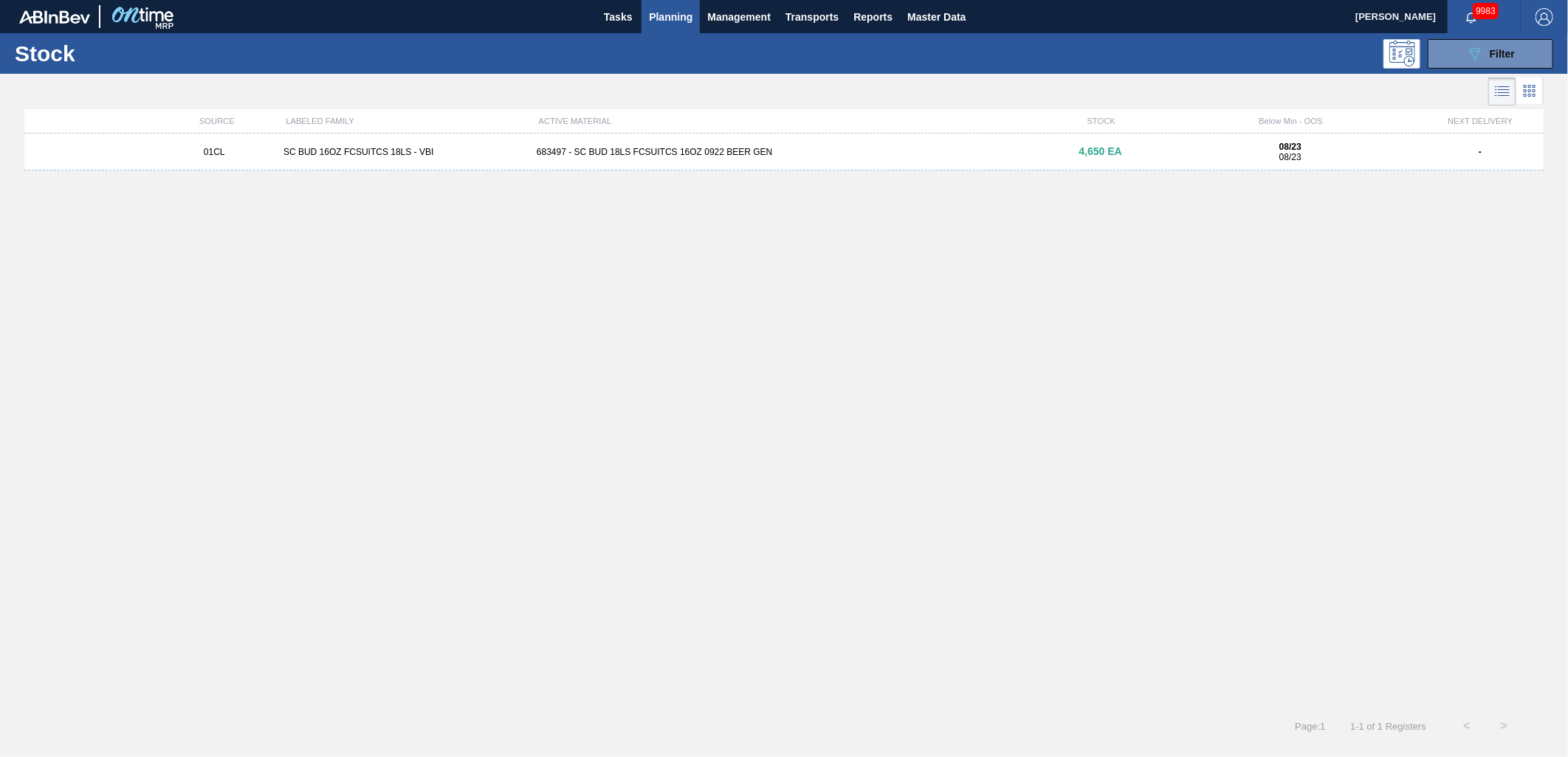
click at [597, 169] on div "01CL SC BUD 16OZ FCSUITCS 18LS - VBI 683497 - SC BUD 18LS FCSUITCS 16OZ 0922 BE…" at bounding box center [783, 152] width 1519 height 37
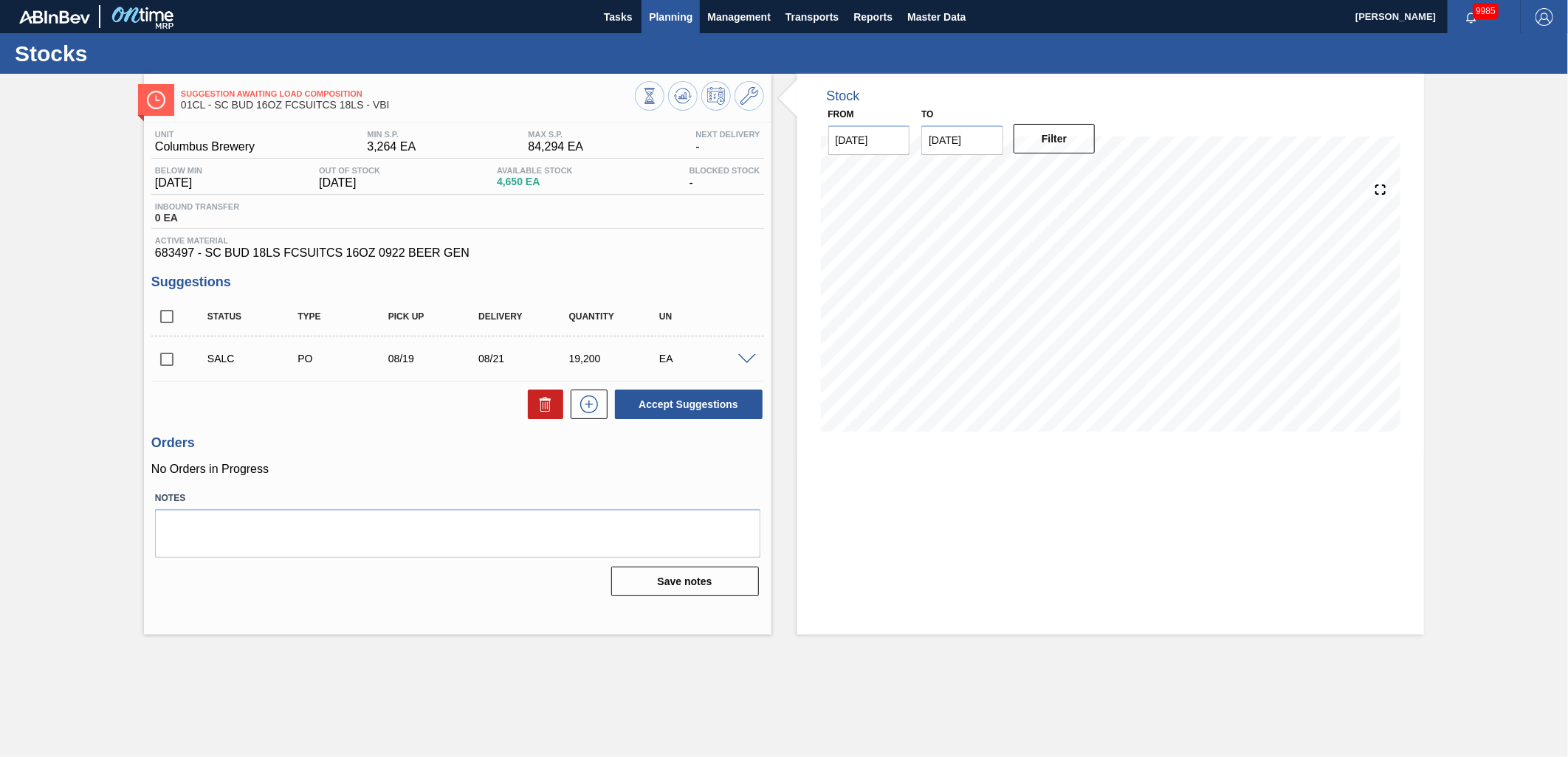
click at [671, 15] on span "Planning" at bounding box center [670, 17] width 43 height 17
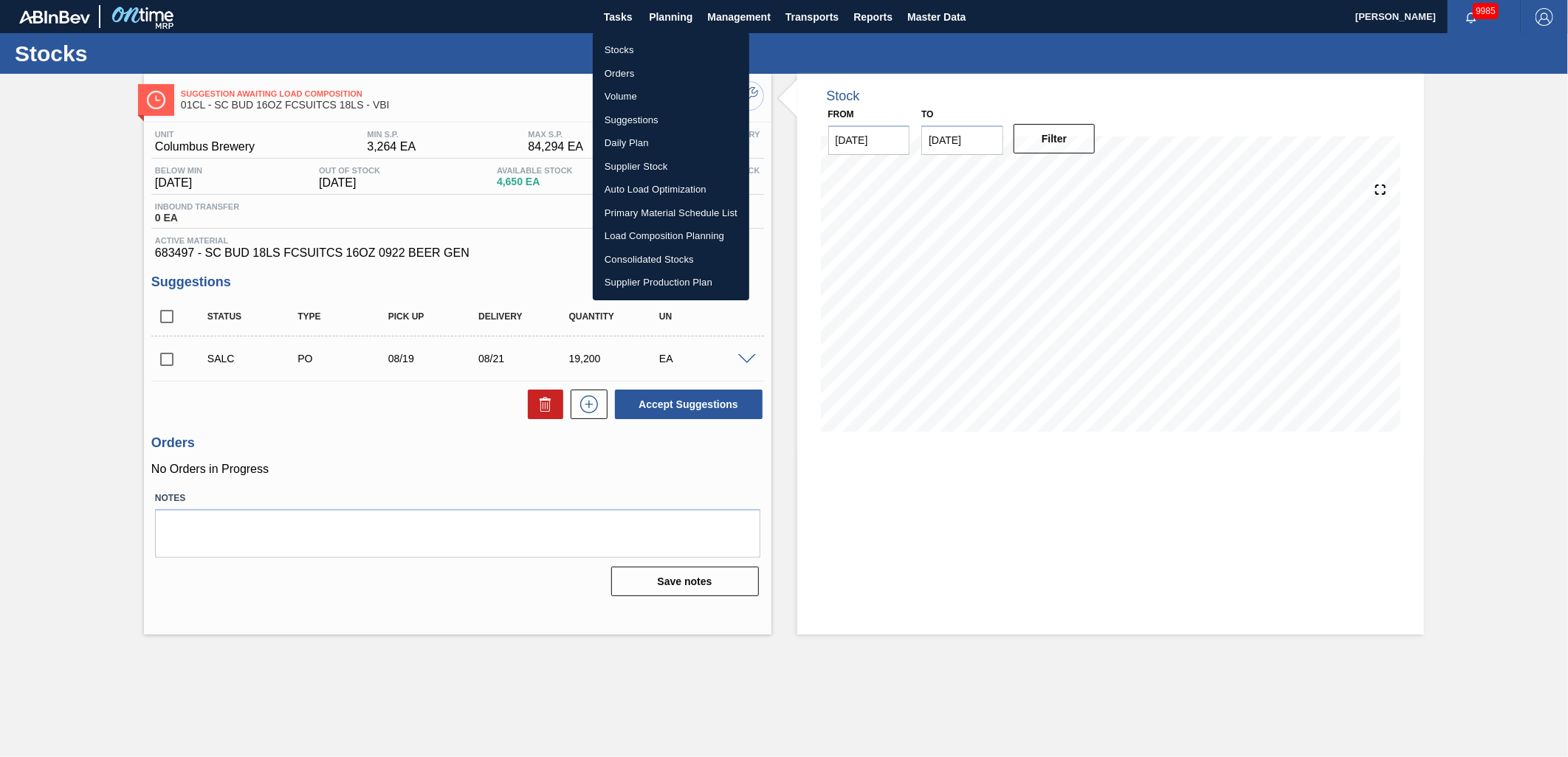
click at [628, 115] on li "Suggestions" at bounding box center [672, 121] width 157 height 24
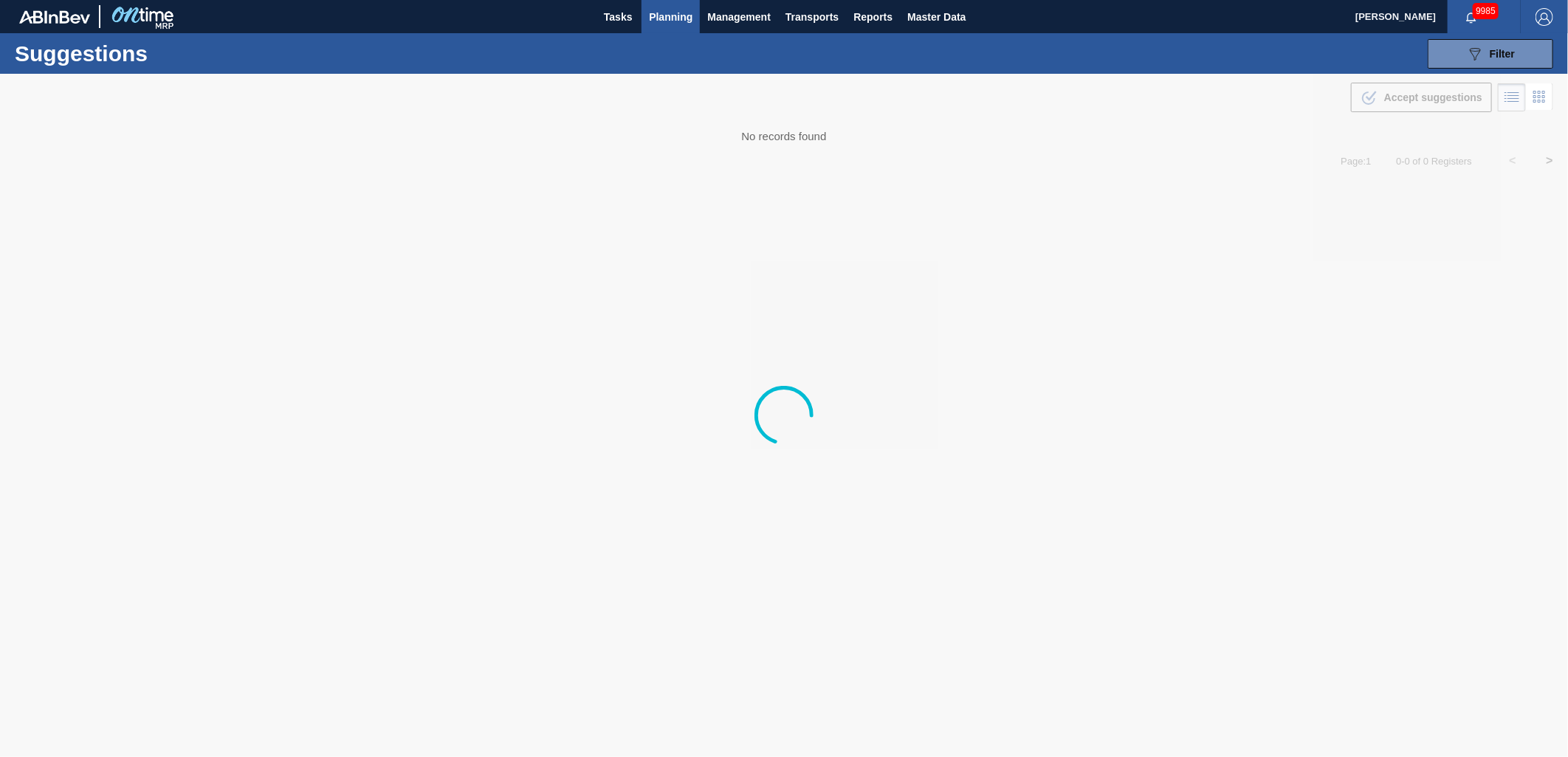
type from "[DATE]"
type to "[DATE]"
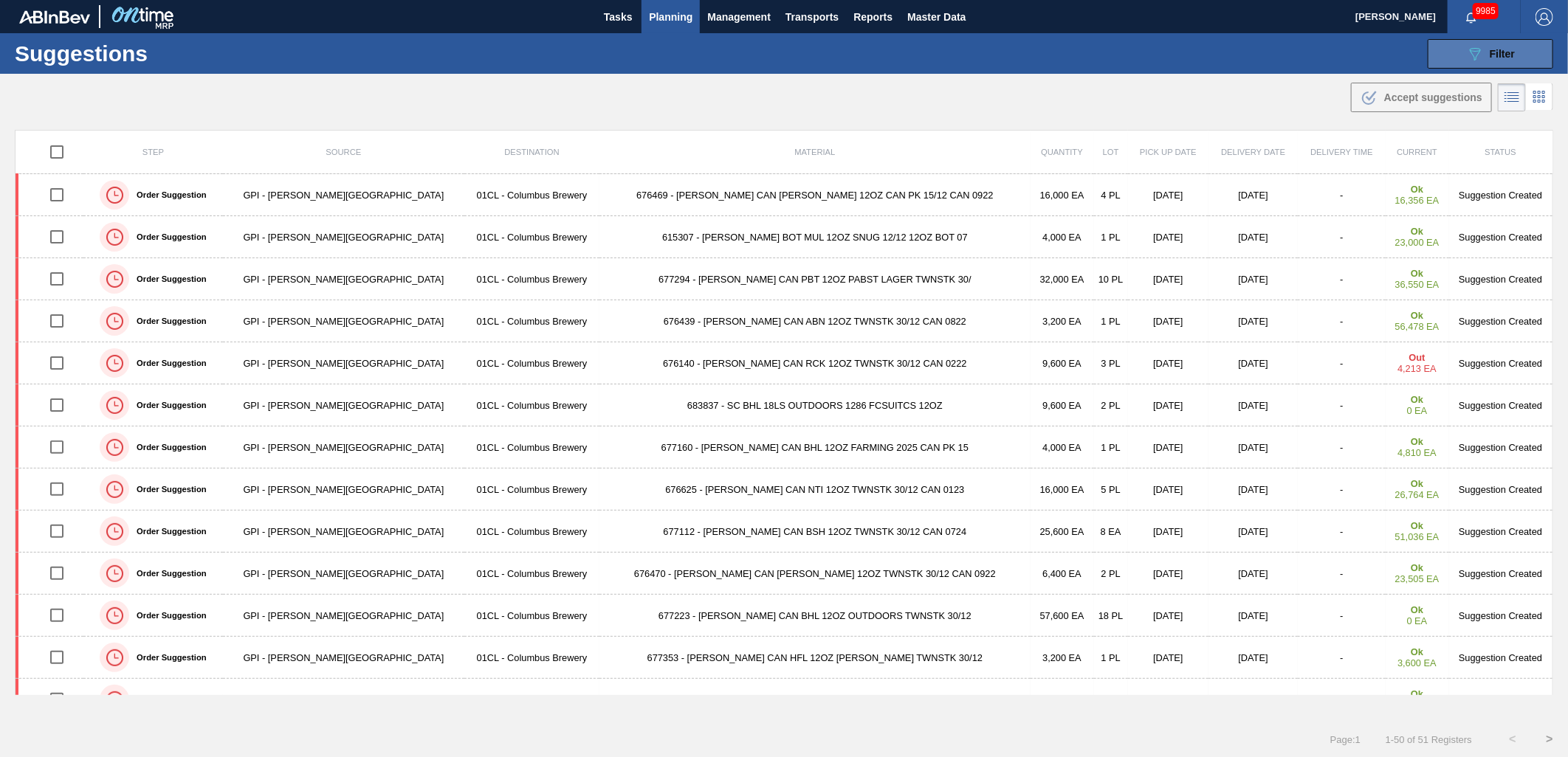
drag, startPoint x: 1467, startPoint y: 50, endPoint x: 1452, endPoint y: 48, distance: 15.1
click at [1467, 50] on icon "089F7B8B-B2A5-4AFE-B5C0-19BA573D28AC" at bounding box center [1475, 53] width 18 height 17
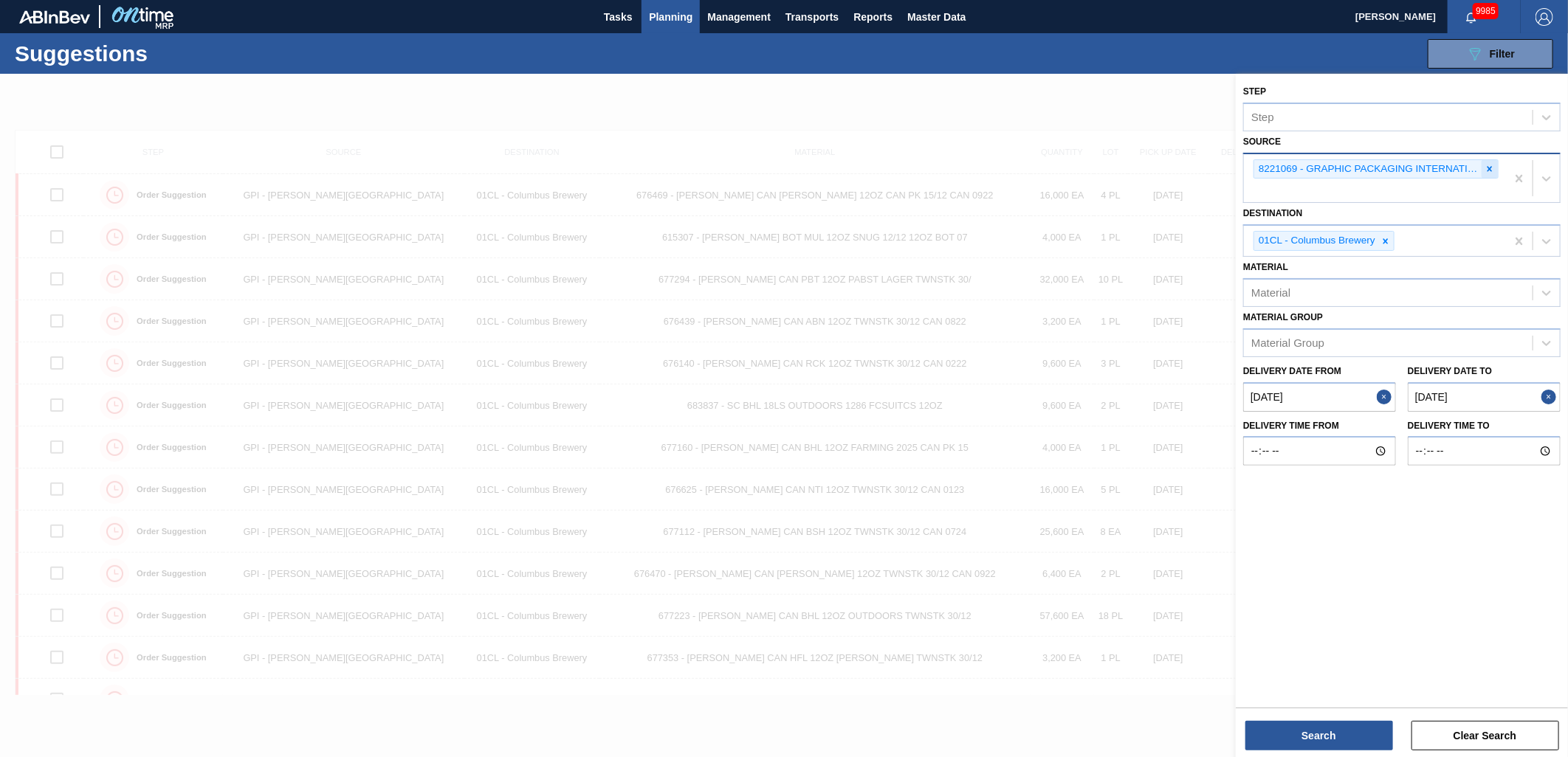
click at [1487, 166] on icon at bounding box center [1490, 169] width 10 height 10
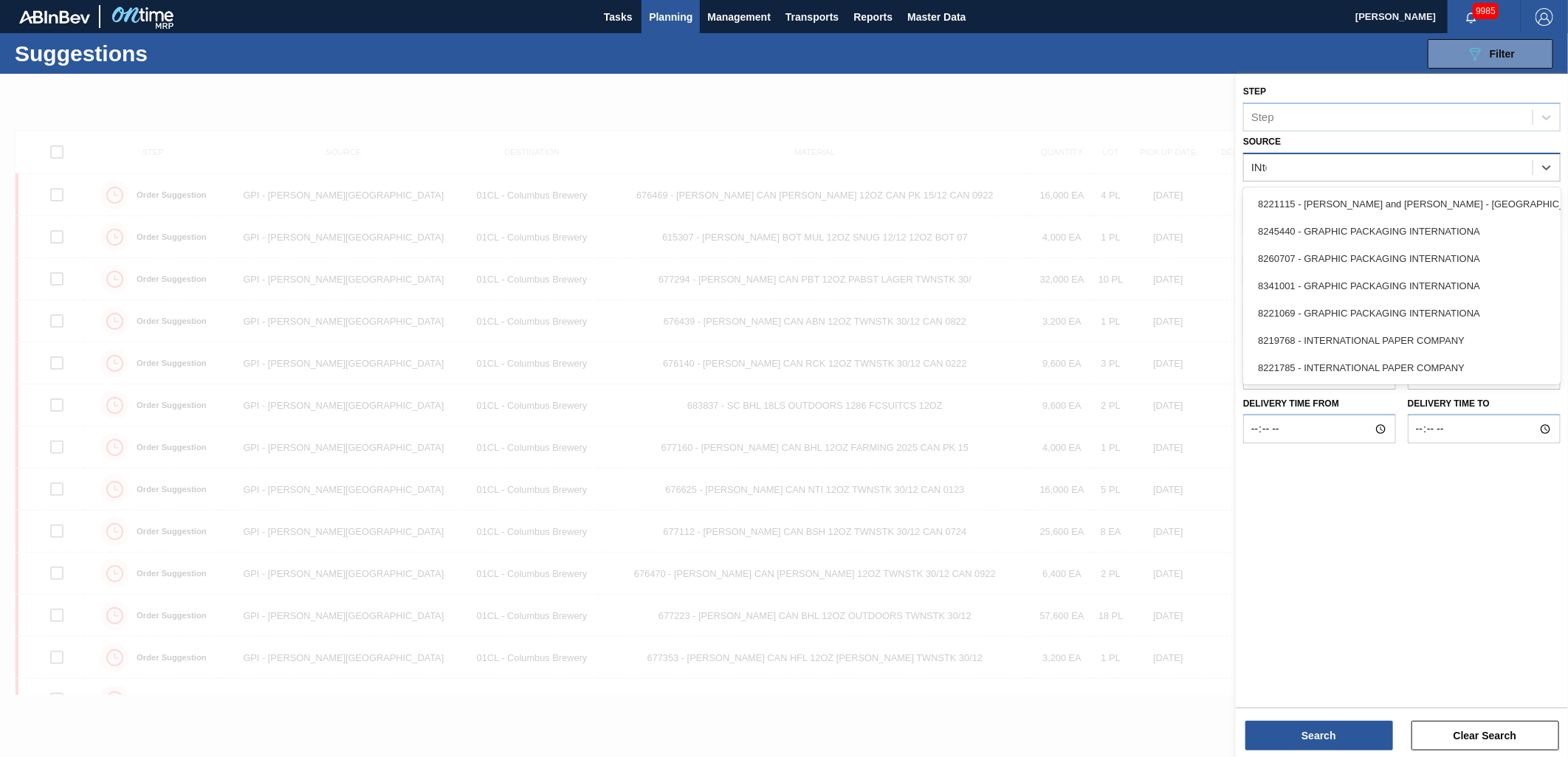
type input "INter"
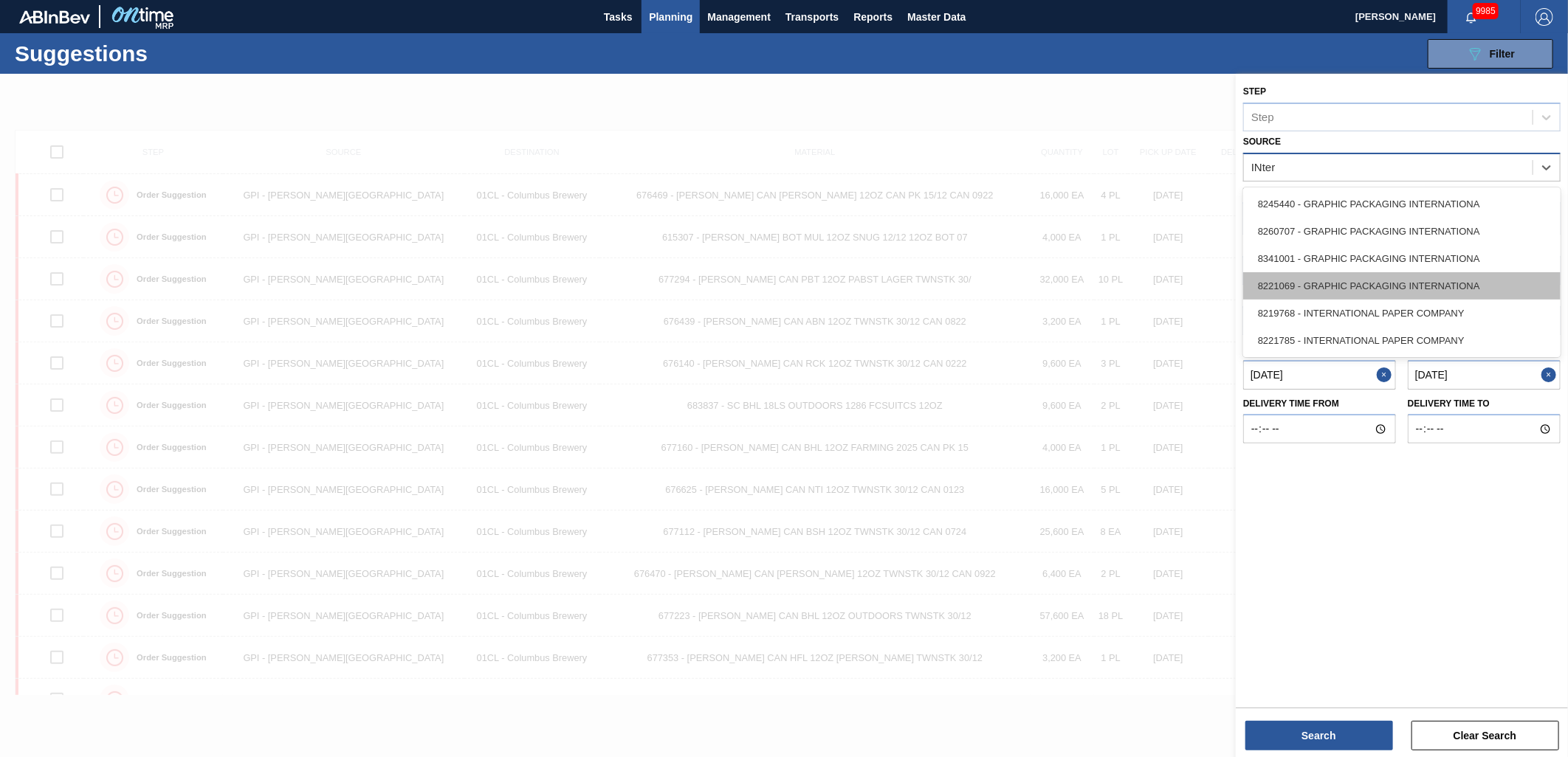
click at [1425, 281] on div "8221069 - GRAPHIC PACKAGING INTERNATIONA" at bounding box center [1402, 286] width 318 height 28
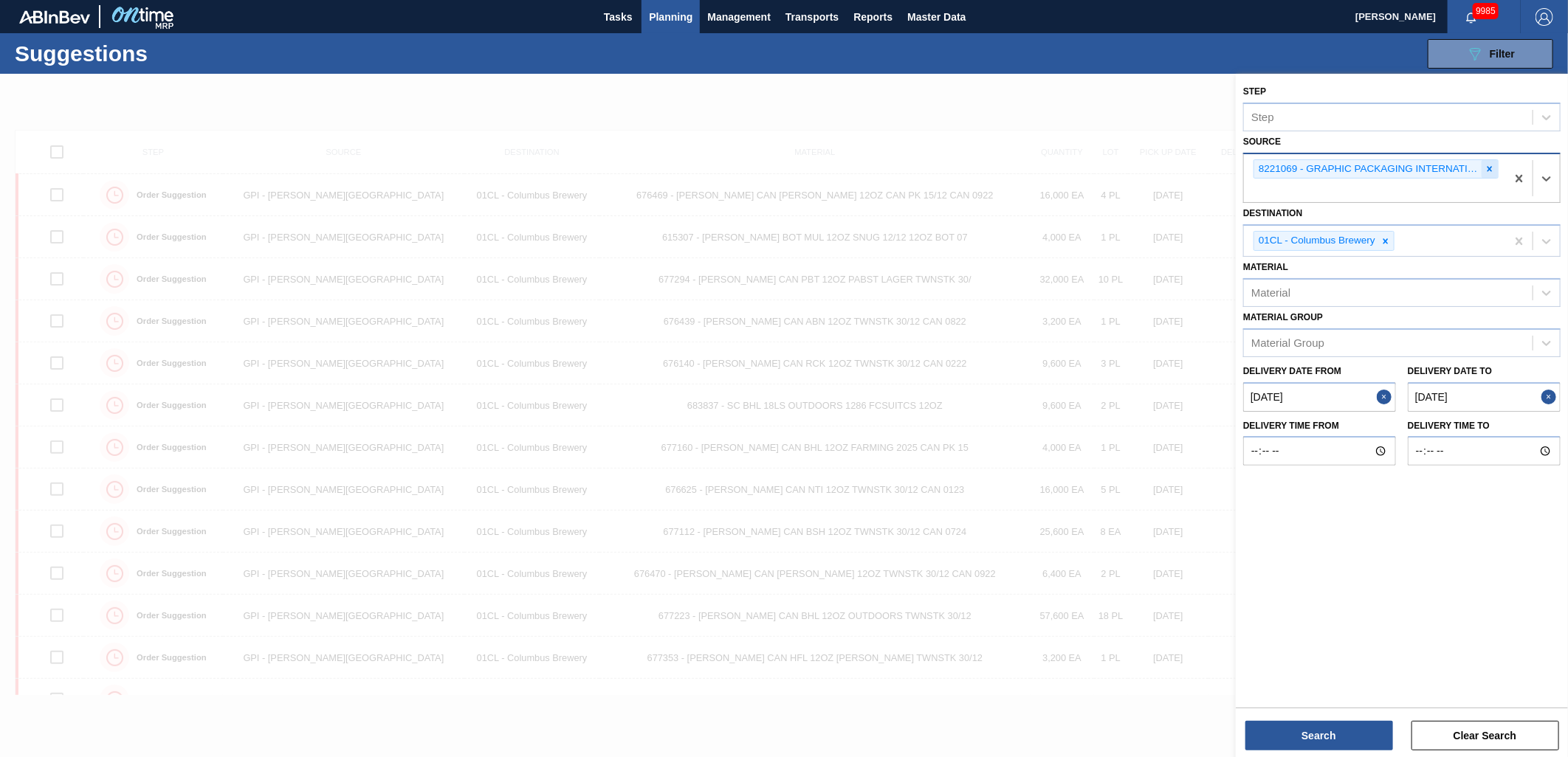
click at [1490, 166] on icon at bounding box center [1490, 169] width 10 height 10
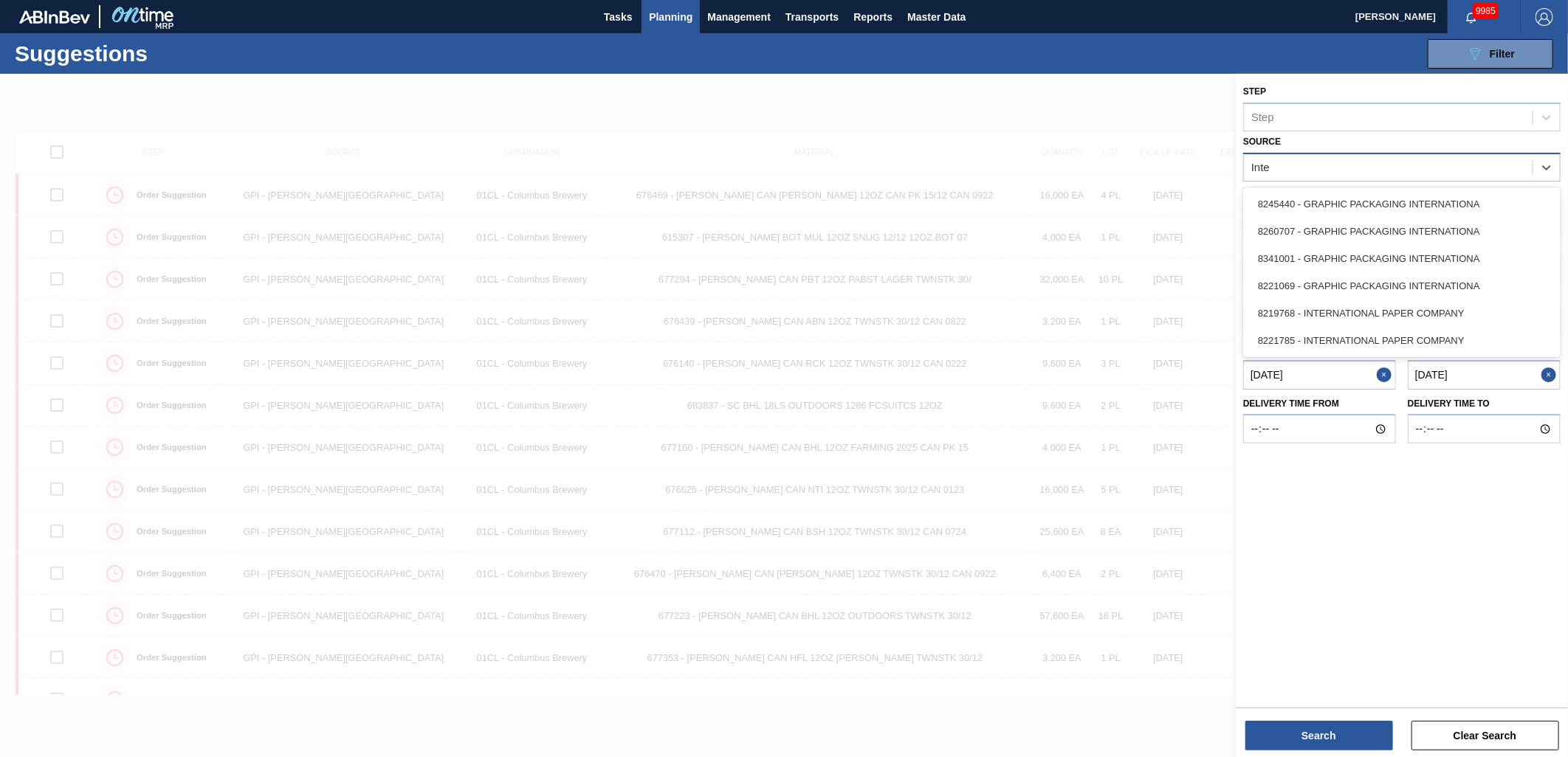
type input "Inter"
click at [1363, 338] on div "8221785 - INTERNATIONAL PAPER COMPANY" at bounding box center [1402, 341] width 318 height 28
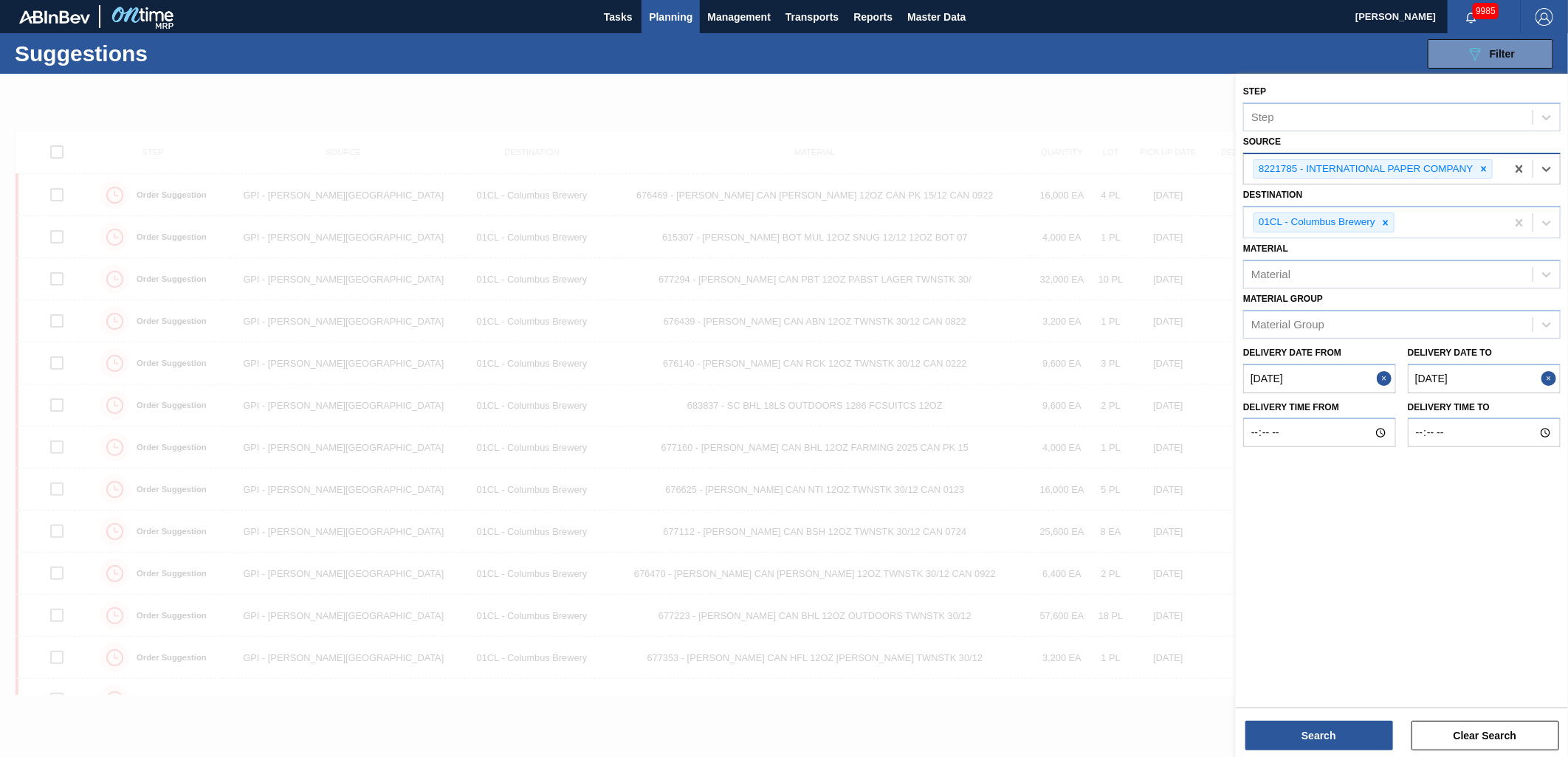
click at [1475, 375] on to "[DATE]" at bounding box center [1484, 378] width 153 height 29
click at [1541, 411] on button "Next Month" at bounding box center [1543, 413] width 10 height 10
click at [1492, 509] on div "18" at bounding box center [1492, 509] width 20 height 20
type to "[DATE]"
click at [1329, 734] on button "Search" at bounding box center [1319, 736] width 147 height 29
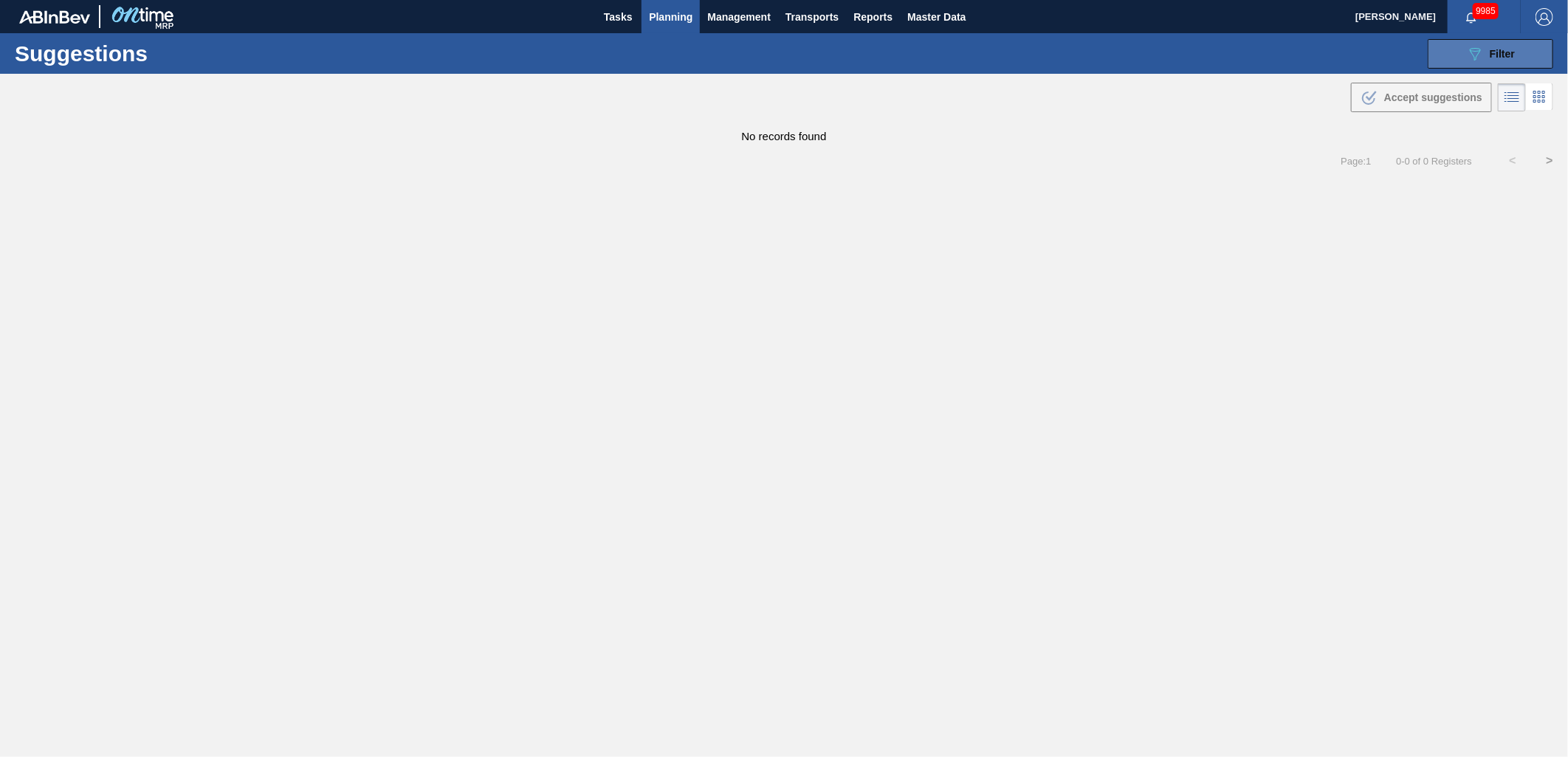
click at [1509, 49] on span "Filter" at bounding box center [1502, 53] width 25 height 12
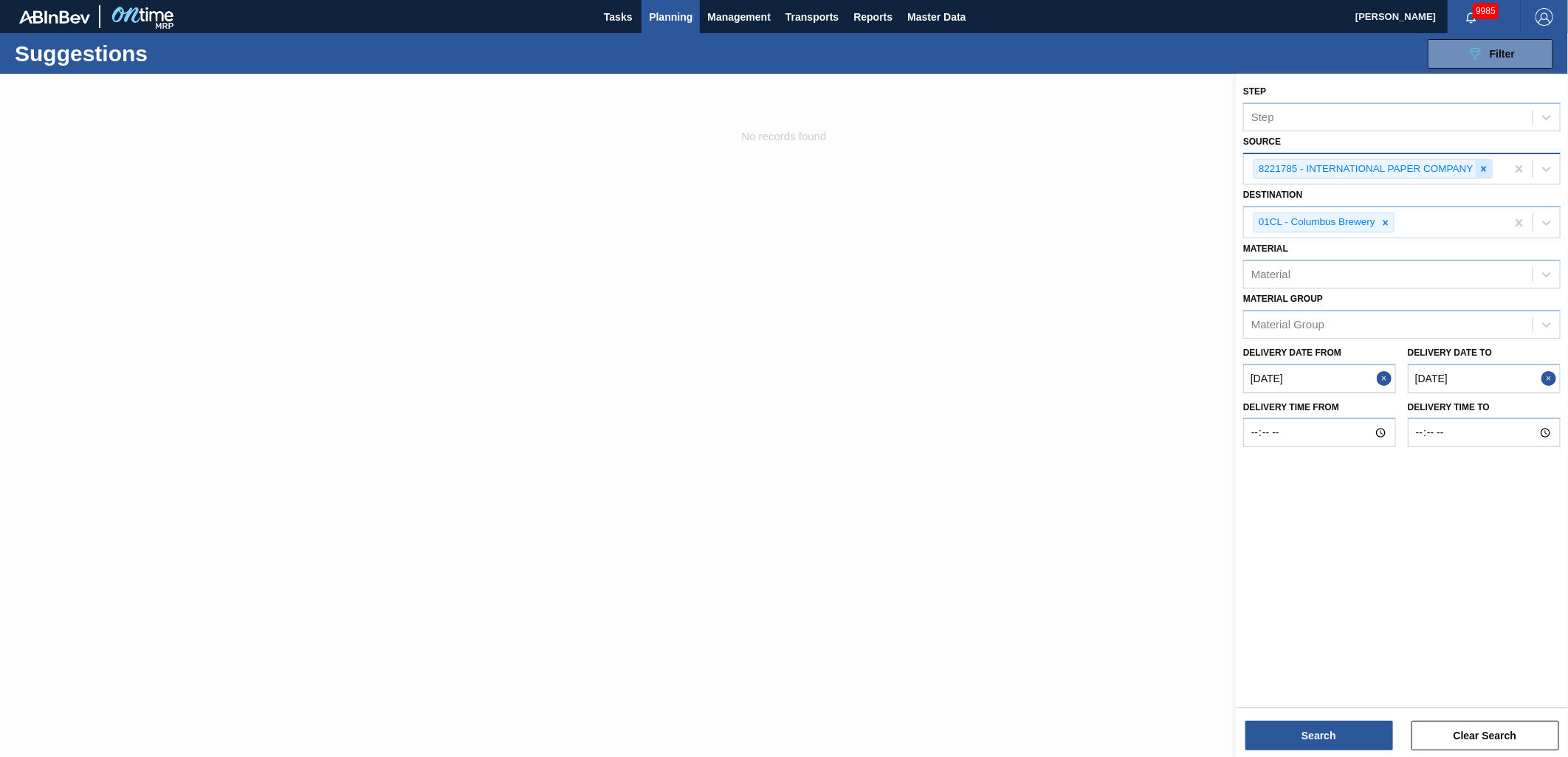
click at [1482, 168] on icon at bounding box center [1483, 169] width 10 height 10
type input "IN"
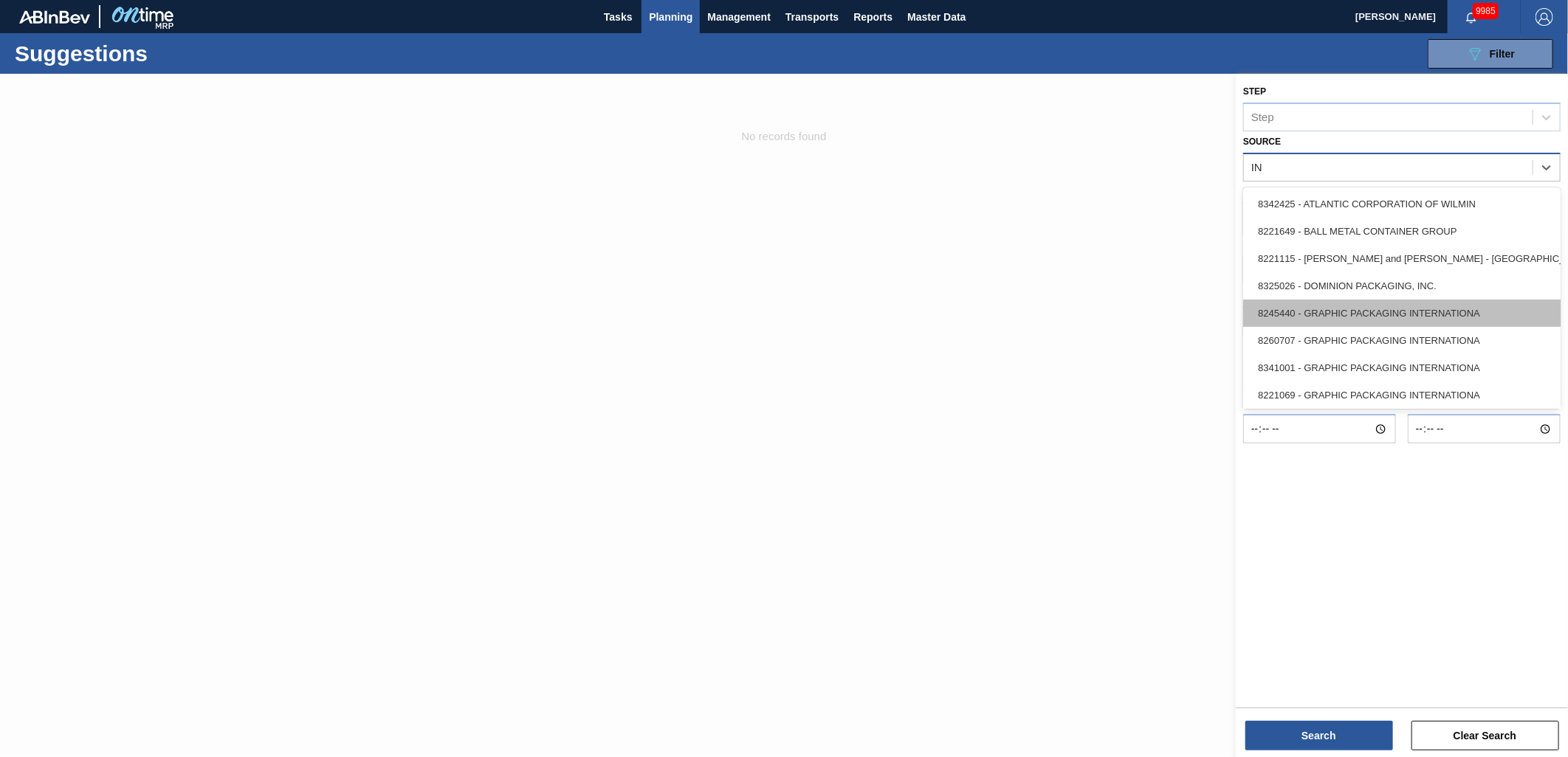
scroll to position [82, 0]
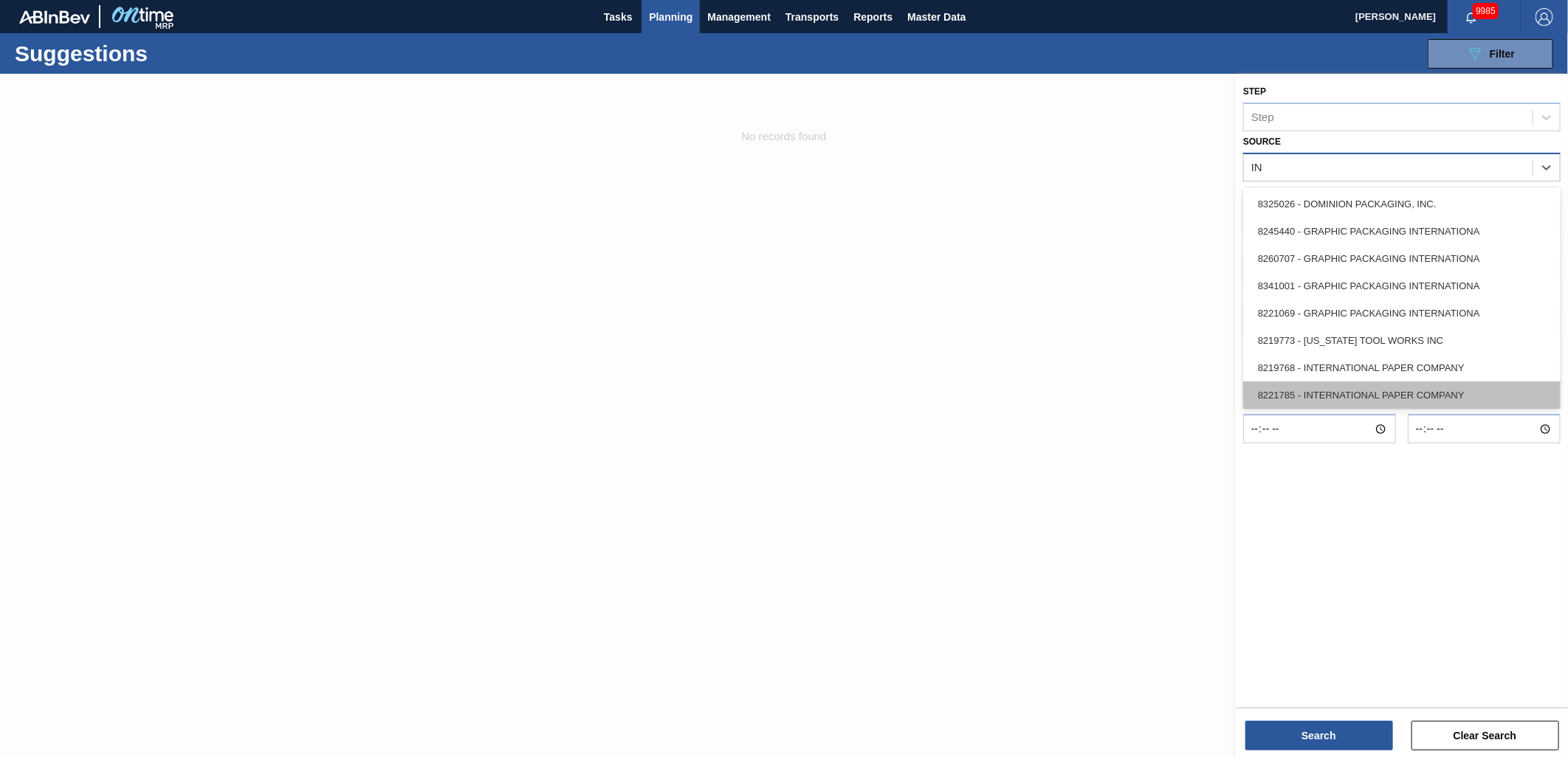
click at [1411, 381] on div "8221785 - INTERNATIONAL PAPER COMPANY" at bounding box center [1402, 395] width 318 height 28
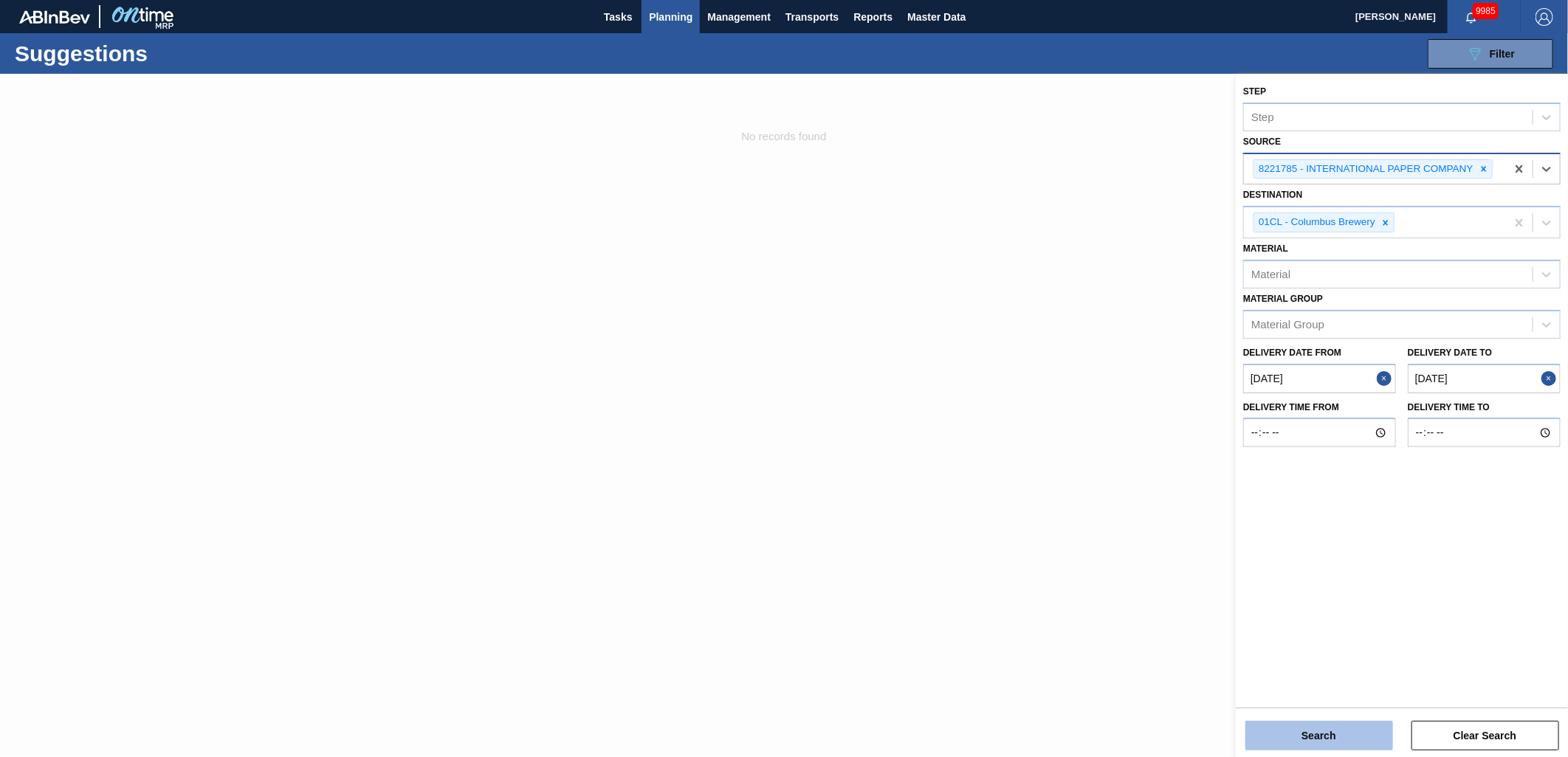
click at [1333, 734] on button "Search" at bounding box center [1319, 736] width 147 height 29
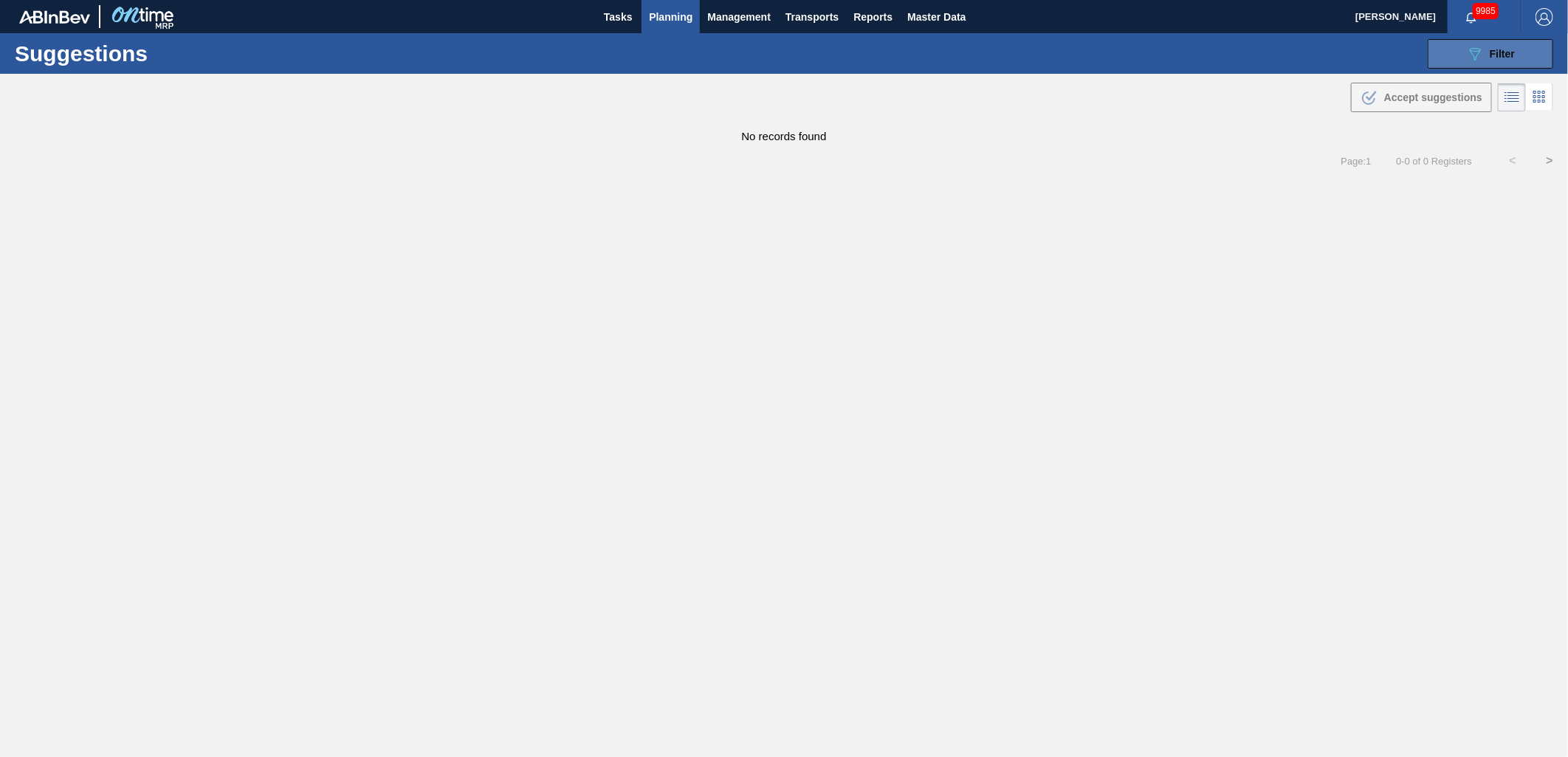
click at [1464, 60] on button "089F7B8B-B2A5-4AFE-B5C0-19BA573D28AC Filter" at bounding box center [1491, 53] width 125 height 29
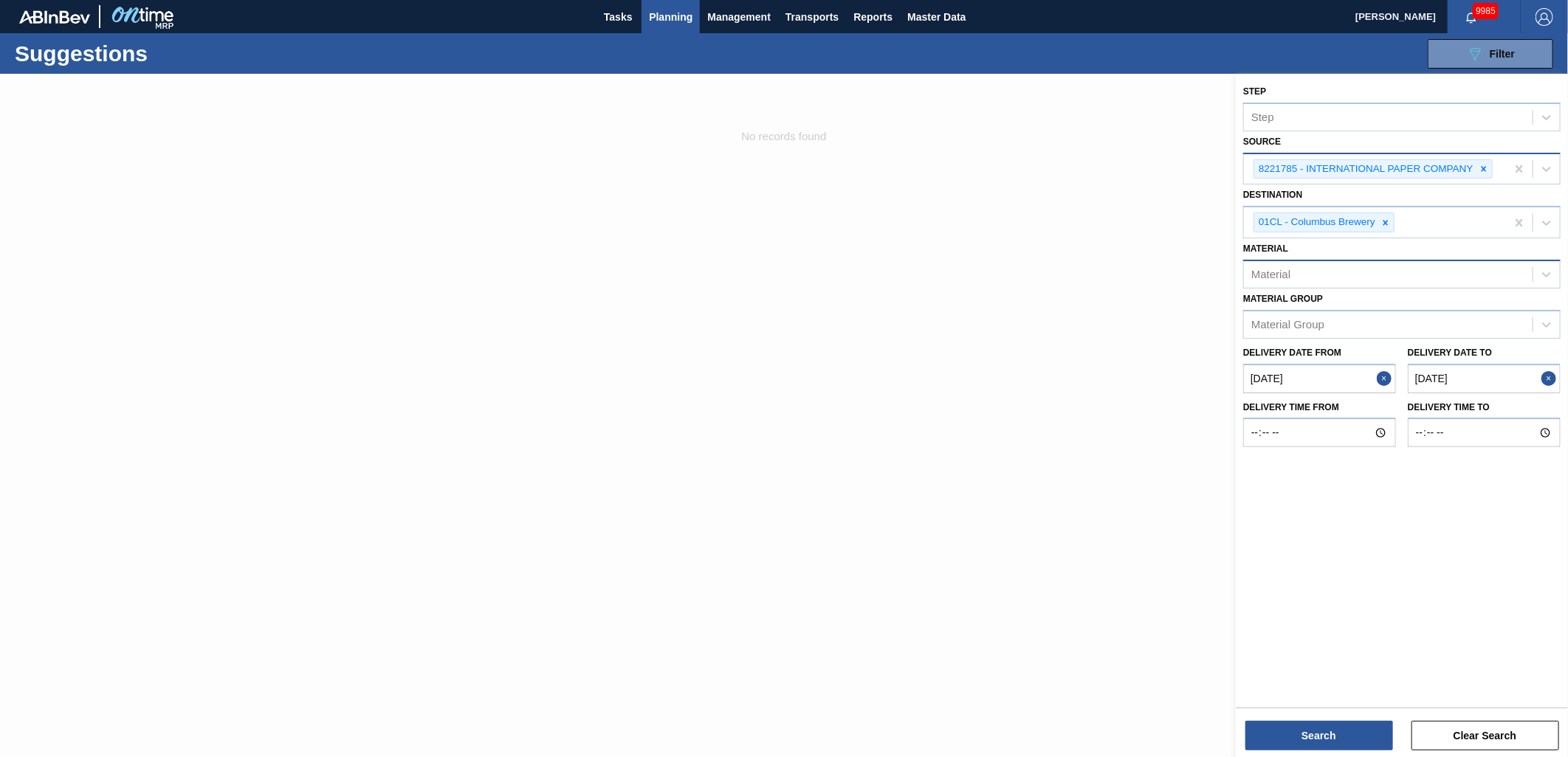
click at [1437, 274] on div "Material" at bounding box center [1387, 274] width 288 height 21
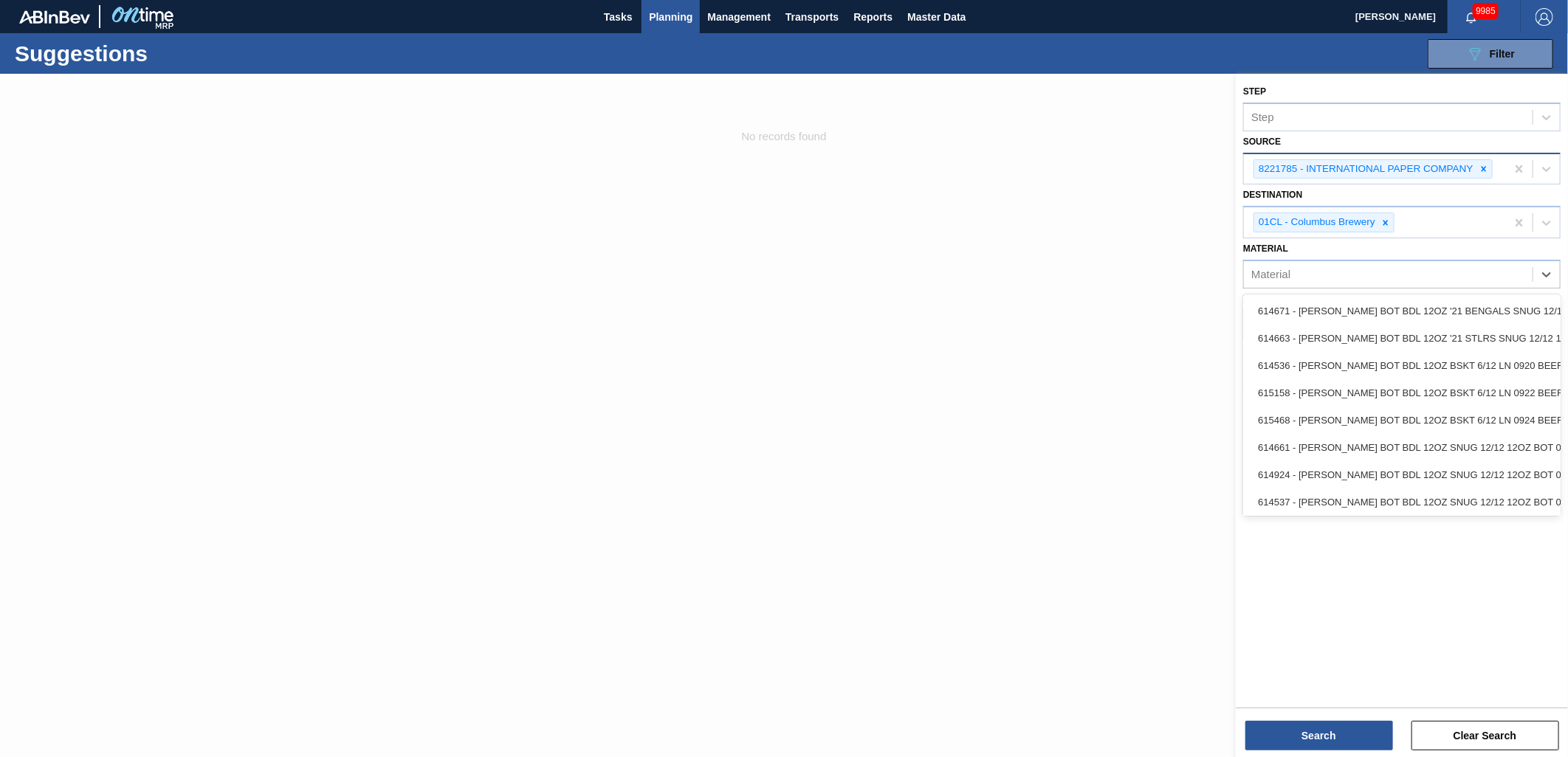
click at [1086, 348] on div at bounding box center [784, 452] width 1568 height 757
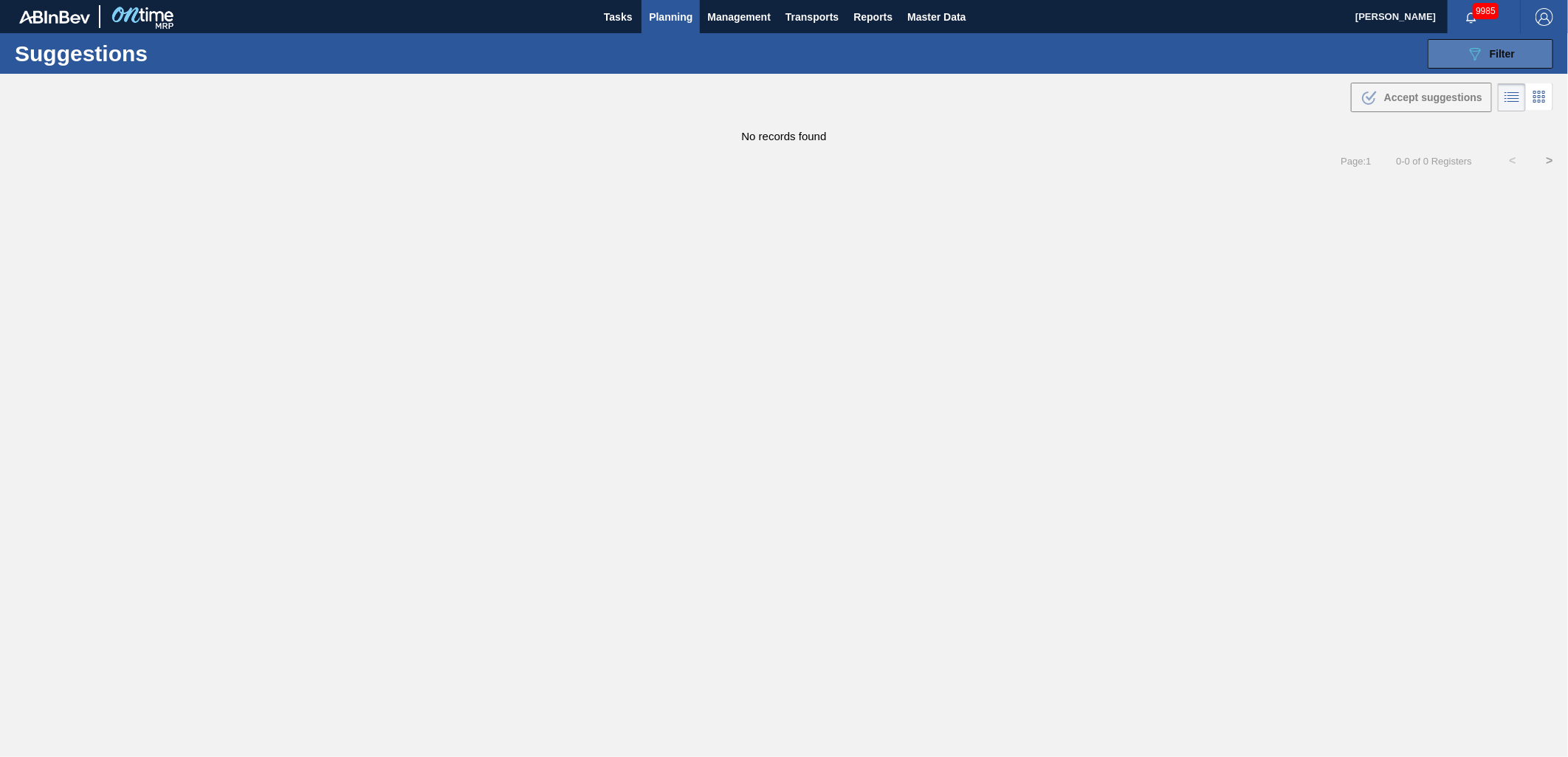
click at [1470, 60] on icon "089F7B8B-B2A5-4AFE-B5C0-19BA573D28AC" at bounding box center [1475, 53] width 18 height 17
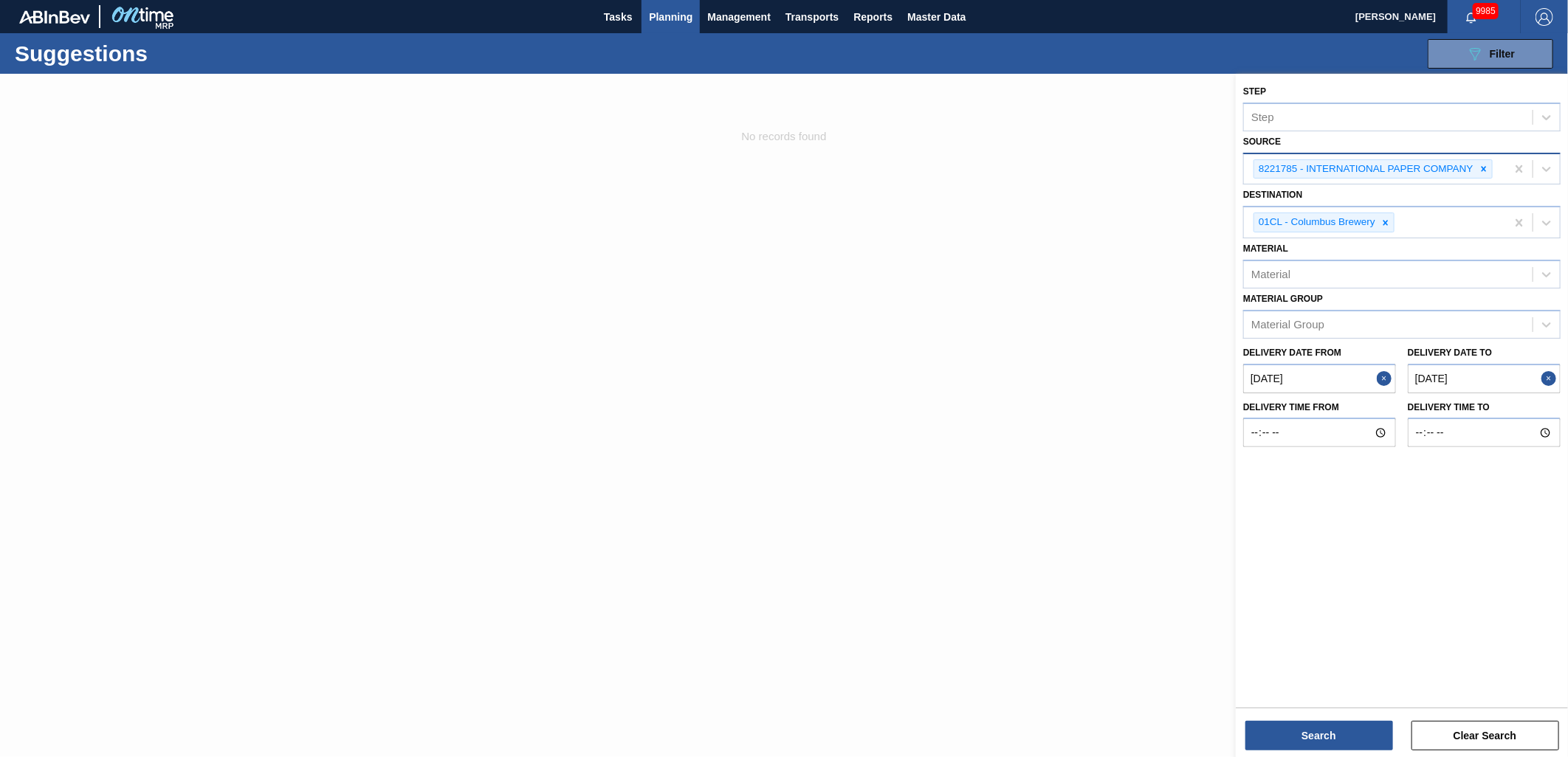
click at [1382, 380] on button "Close" at bounding box center [1387, 378] width 19 height 29
click at [1352, 378] on from "Delivery Date from" at bounding box center [1320, 378] width 153 height 29
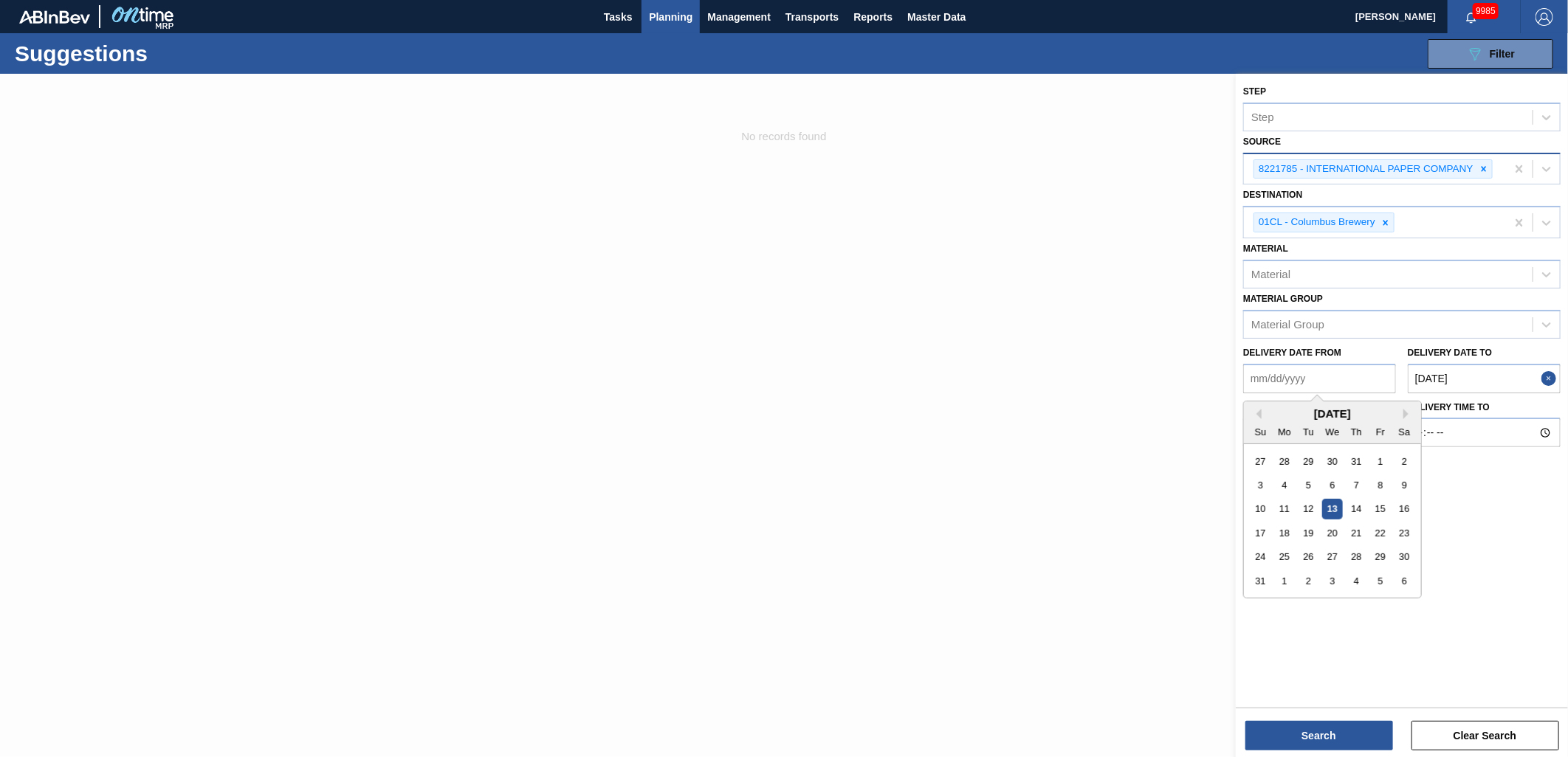
click at [1328, 504] on div "13" at bounding box center [1332, 509] width 20 height 20
type from "[DATE]"
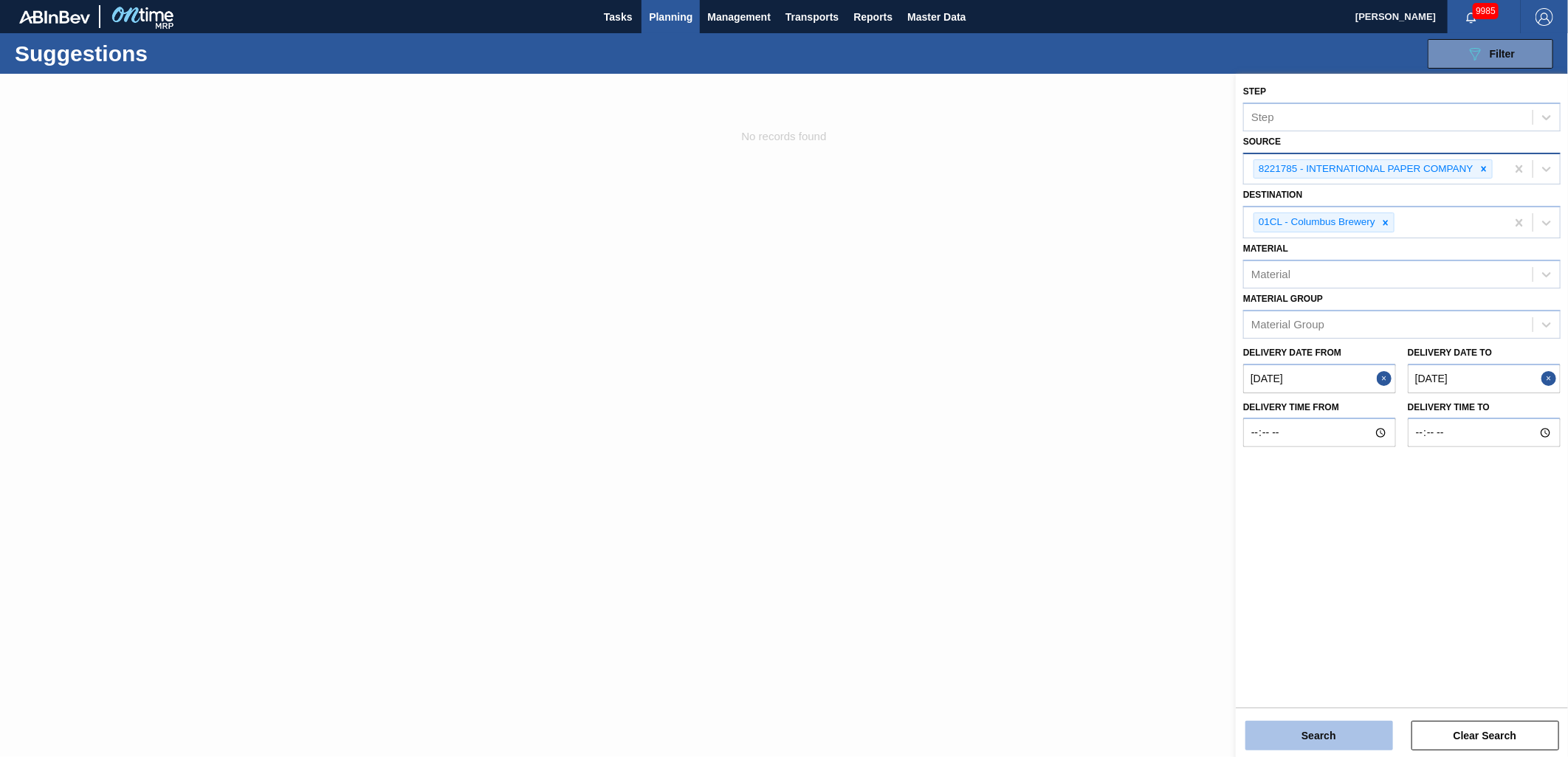
click at [1341, 740] on button "Search" at bounding box center [1319, 736] width 147 height 29
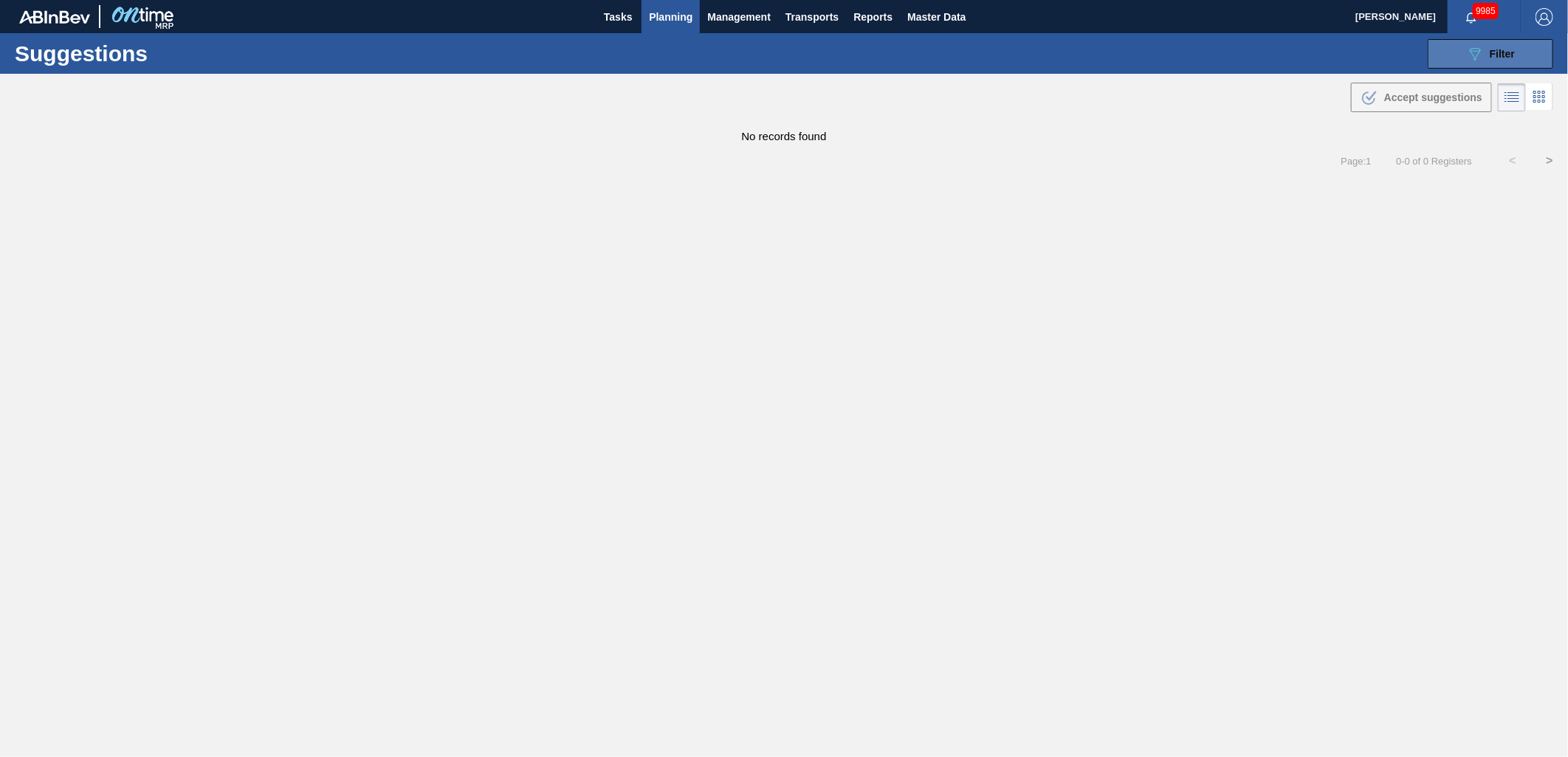
click at [1503, 42] on button "089F7B8B-B2A5-4AFE-B5C0-19BA573D28AC Filter" at bounding box center [1491, 53] width 125 height 29
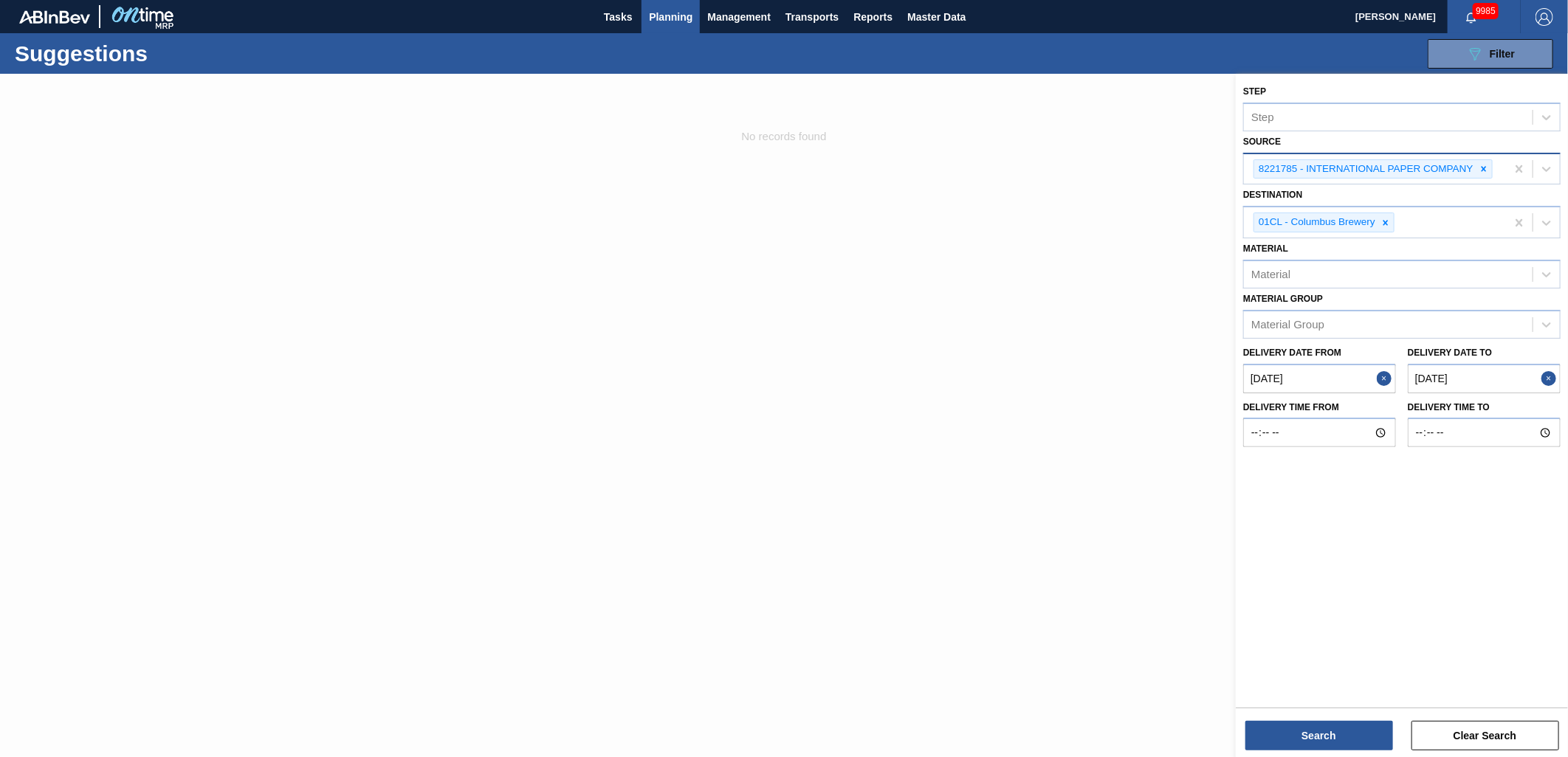
click at [1488, 374] on to "[DATE]" at bounding box center [1484, 378] width 153 height 29
click at [1444, 539] on div "23" at bounding box center [1444, 533] width 20 height 20
type to "[DATE]"
click at [1340, 738] on button "Search" at bounding box center [1319, 736] width 147 height 29
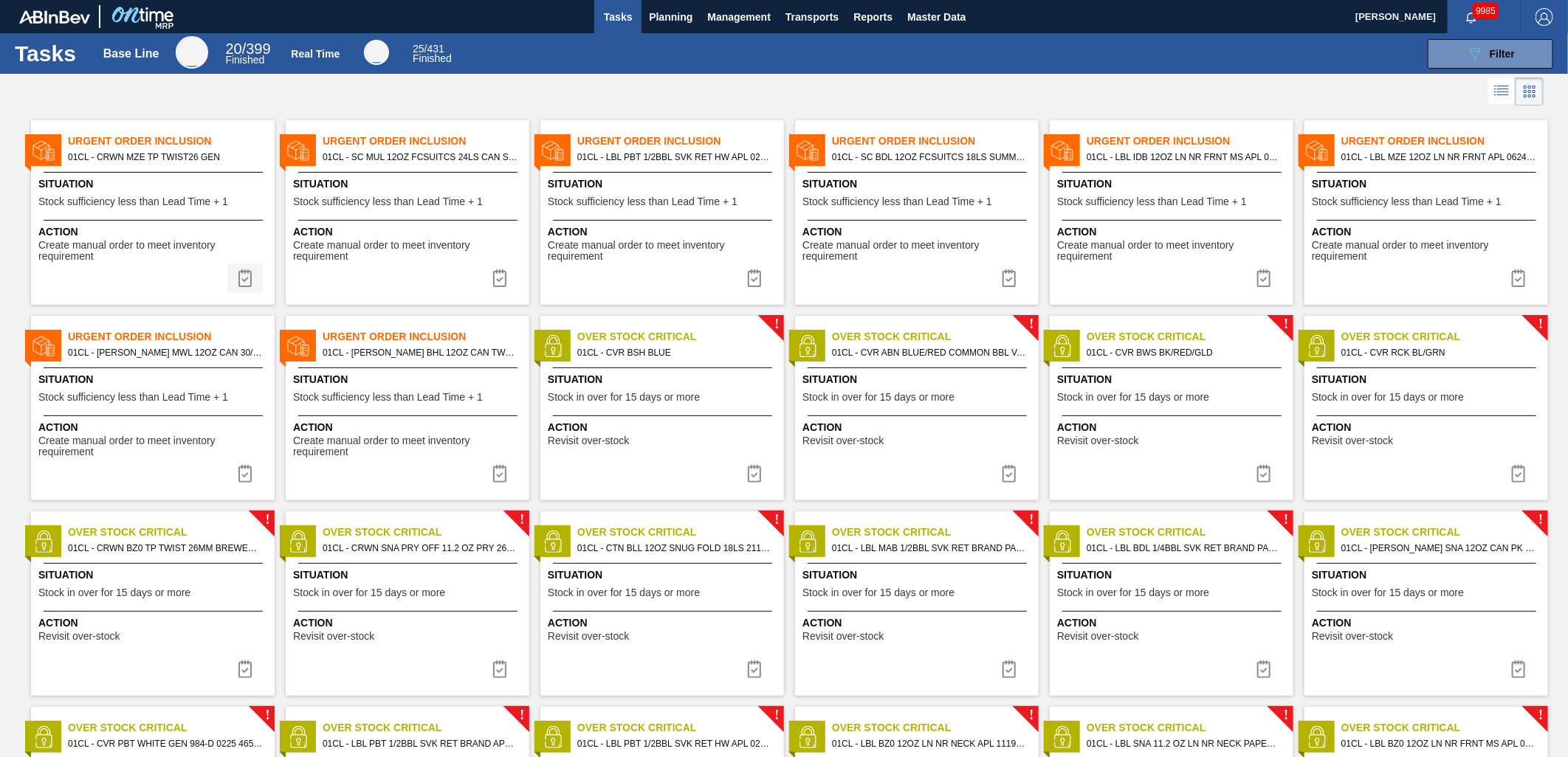
click at [247, 283] on img at bounding box center [244, 278] width 18 height 17
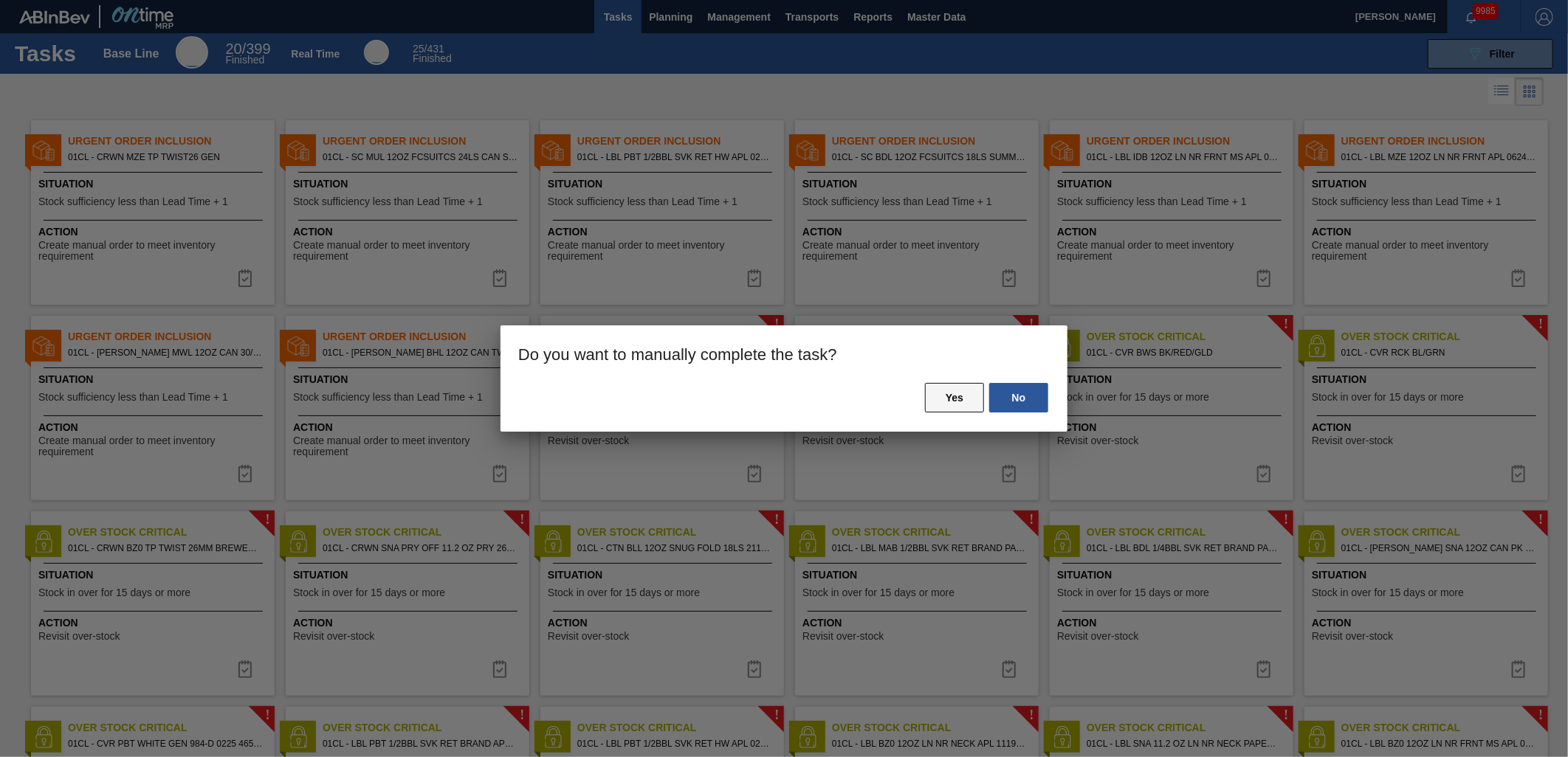
click at [961, 396] on button "Yes" at bounding box center [954, 398] width 59 height 29
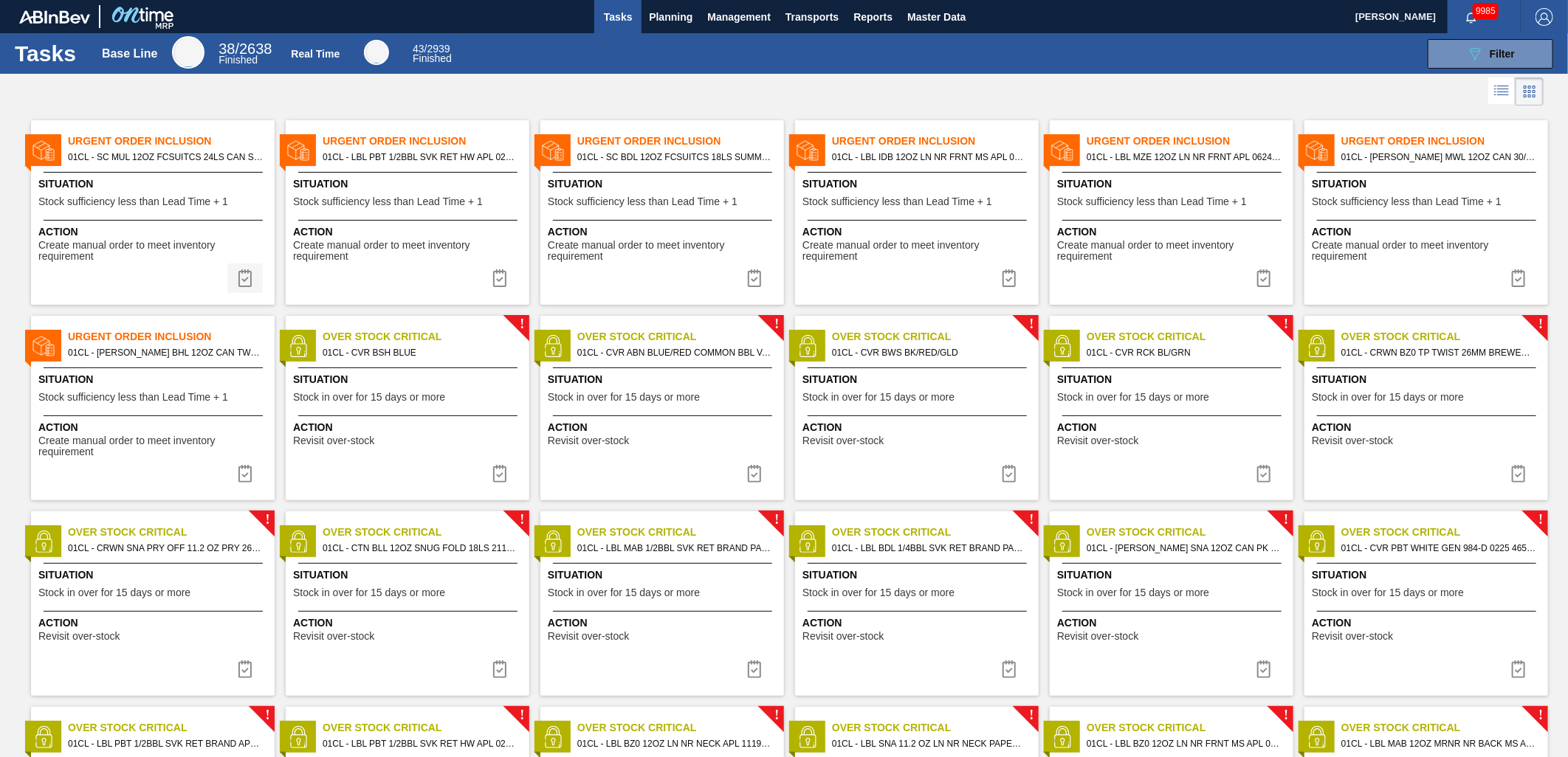
click at [240, 276] on img at bounding box center [244, 278] width 18 height 17
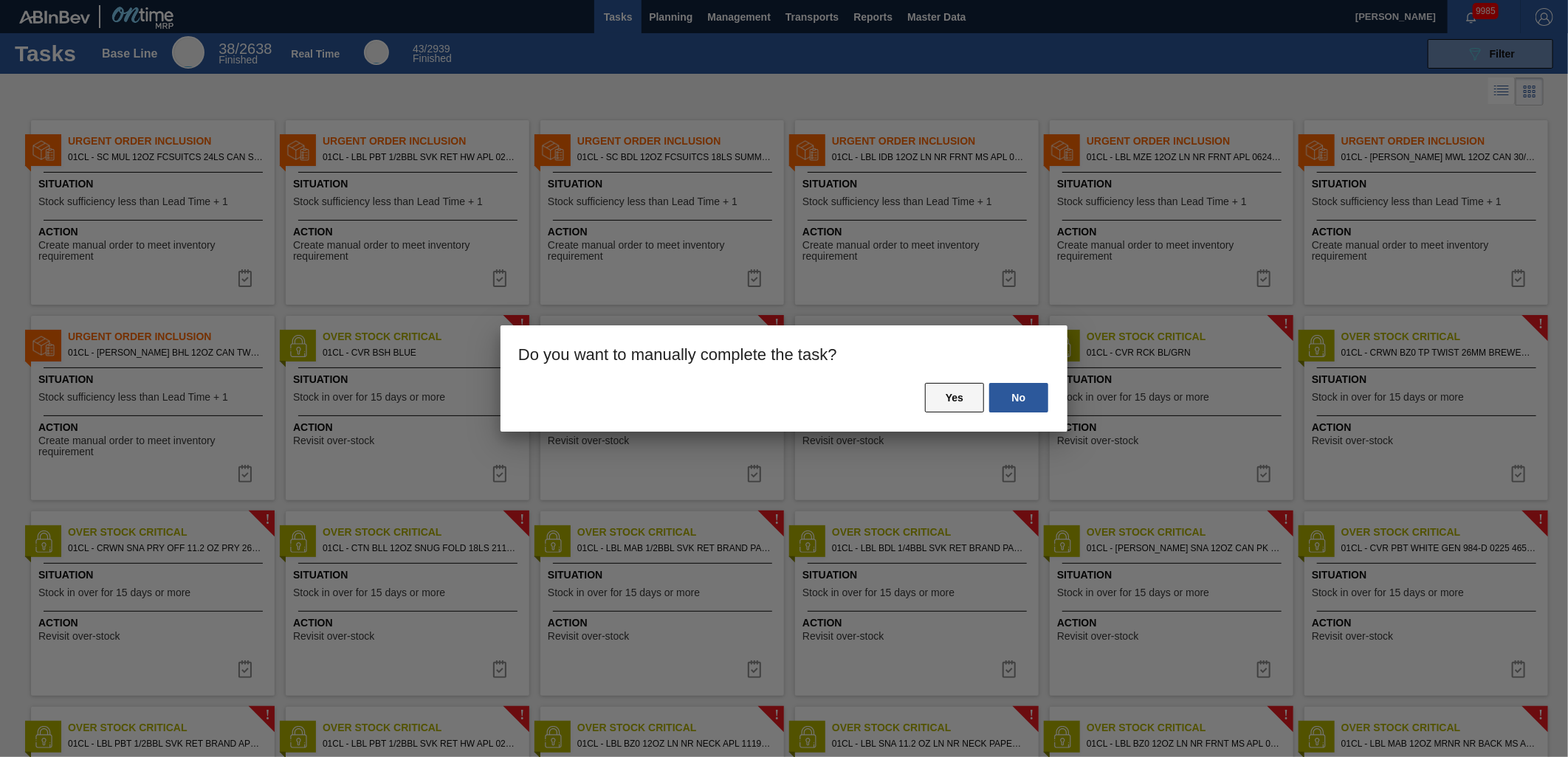
click at [942, 401] on button "Yes" at bounding box center [954, 398] width 59 height 29
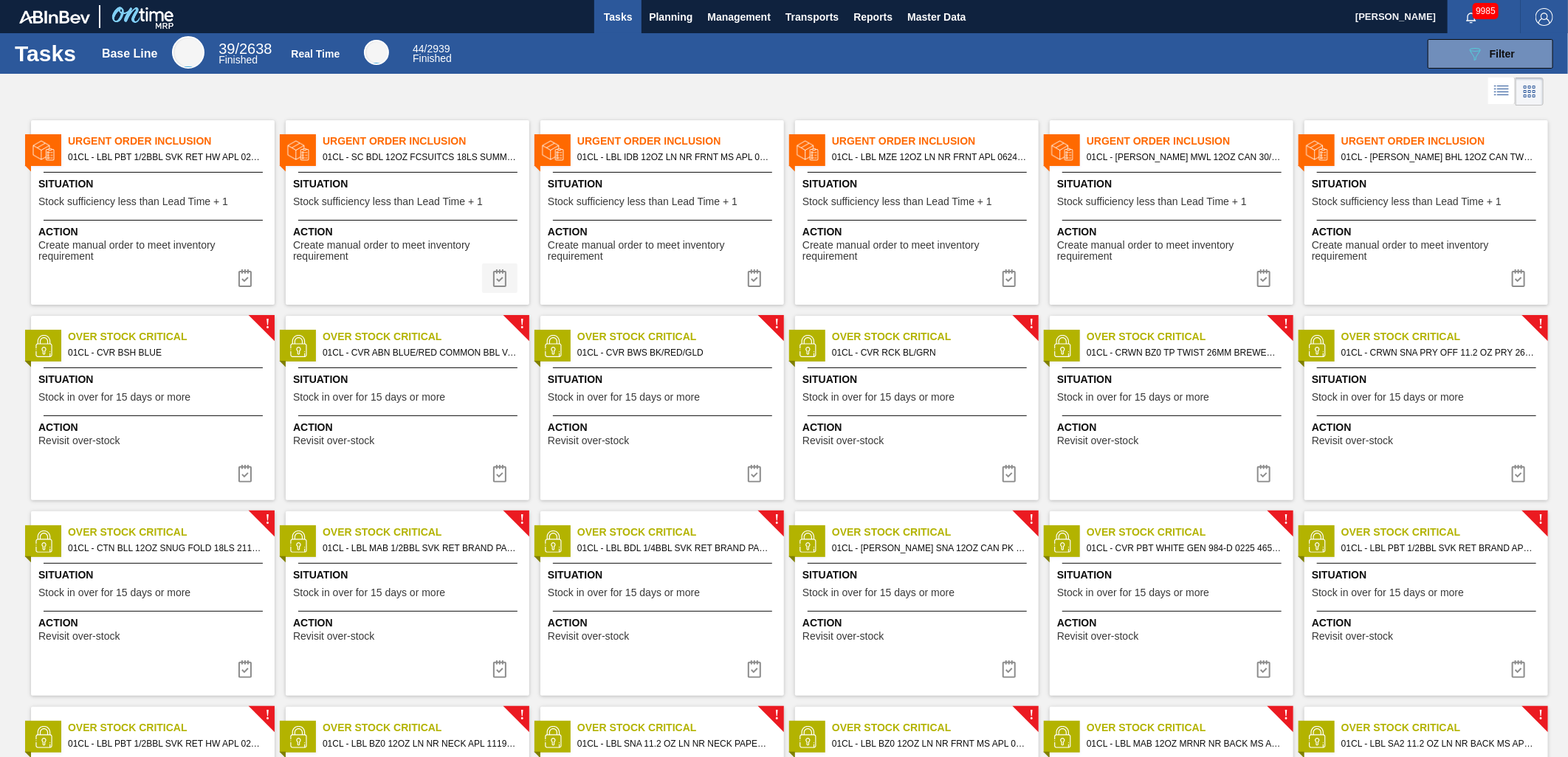
click at [497, 274] on img at bounding box center [499, 278] width 18 height 17
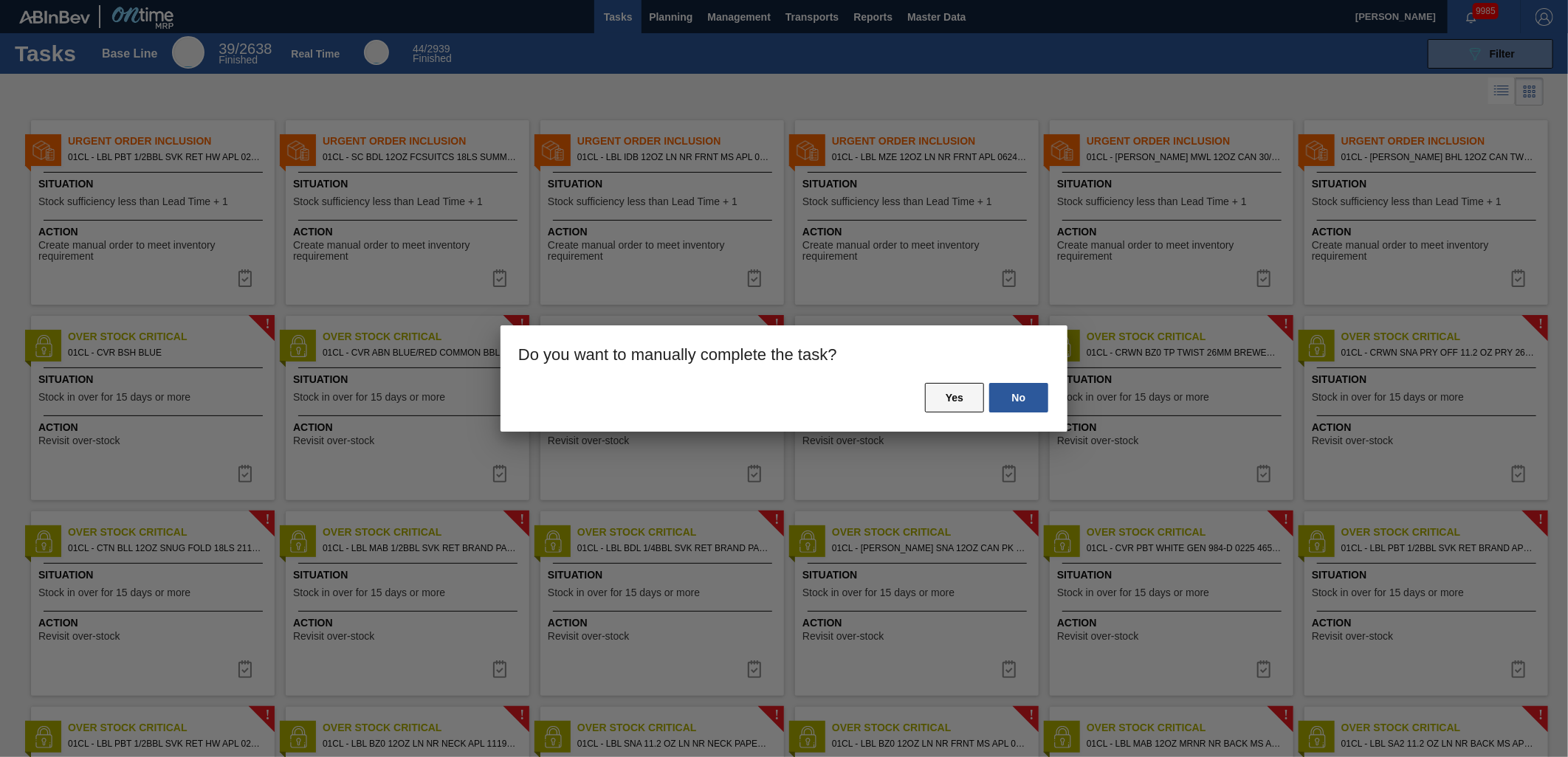
click at [963, 389] on button "Yes" at bounding box center [954, 398] width 59 height 29
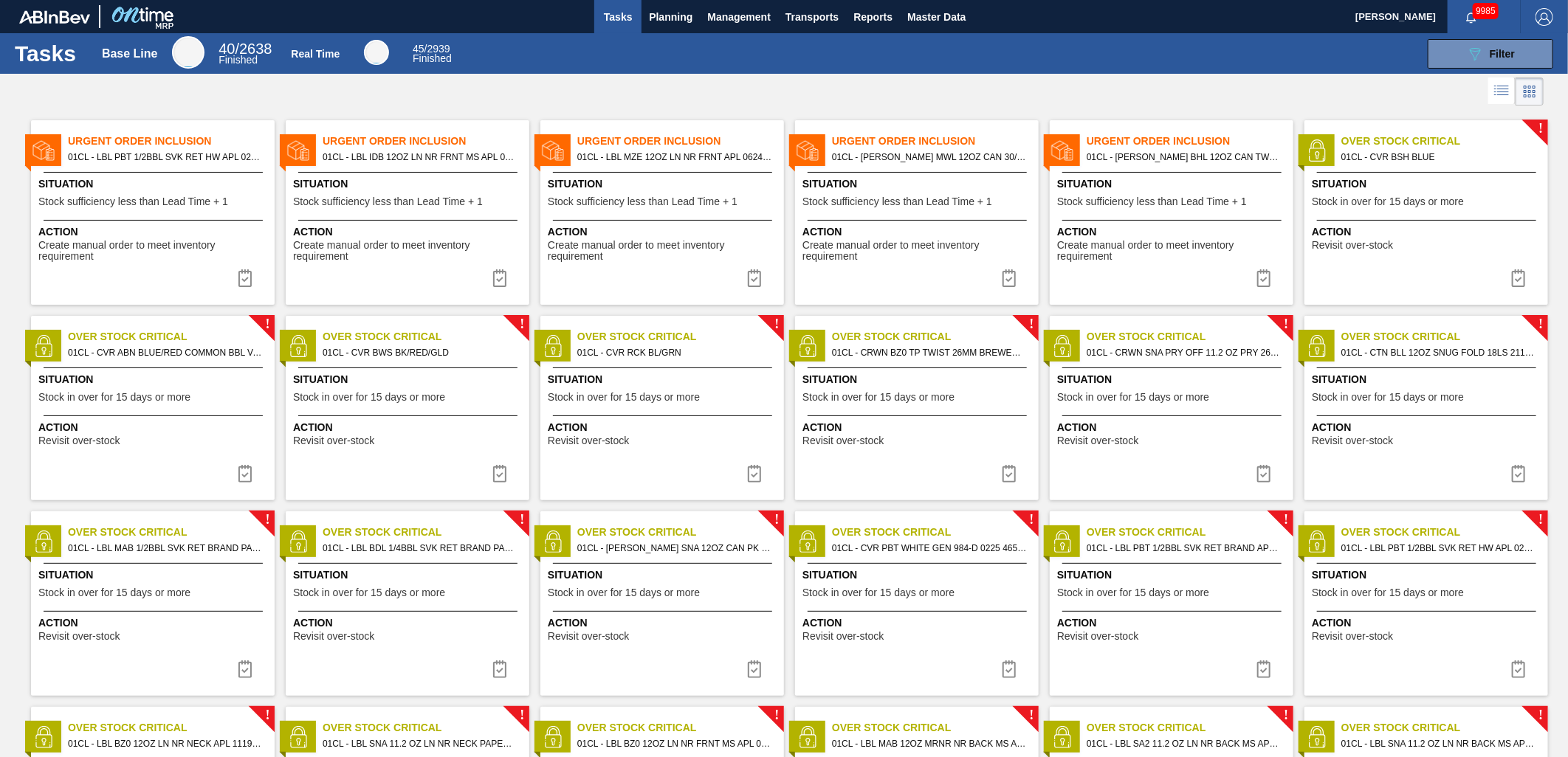
click at [1256, 281] on img at bounding box center [1263, 278] width 18 height 17
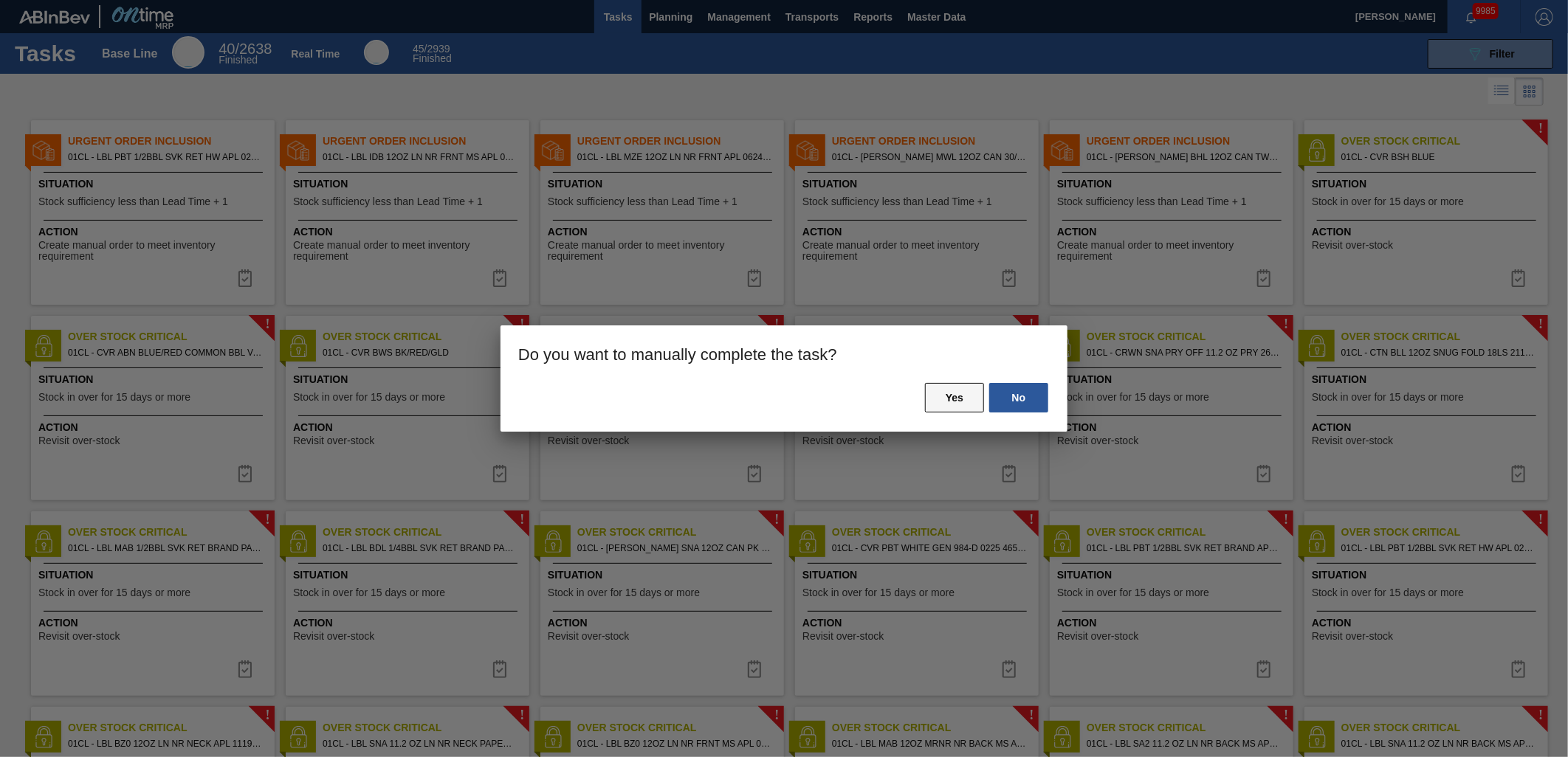
click at [960, 392] on button "Yes" at bounding box center [954, 398] width 59 height 29
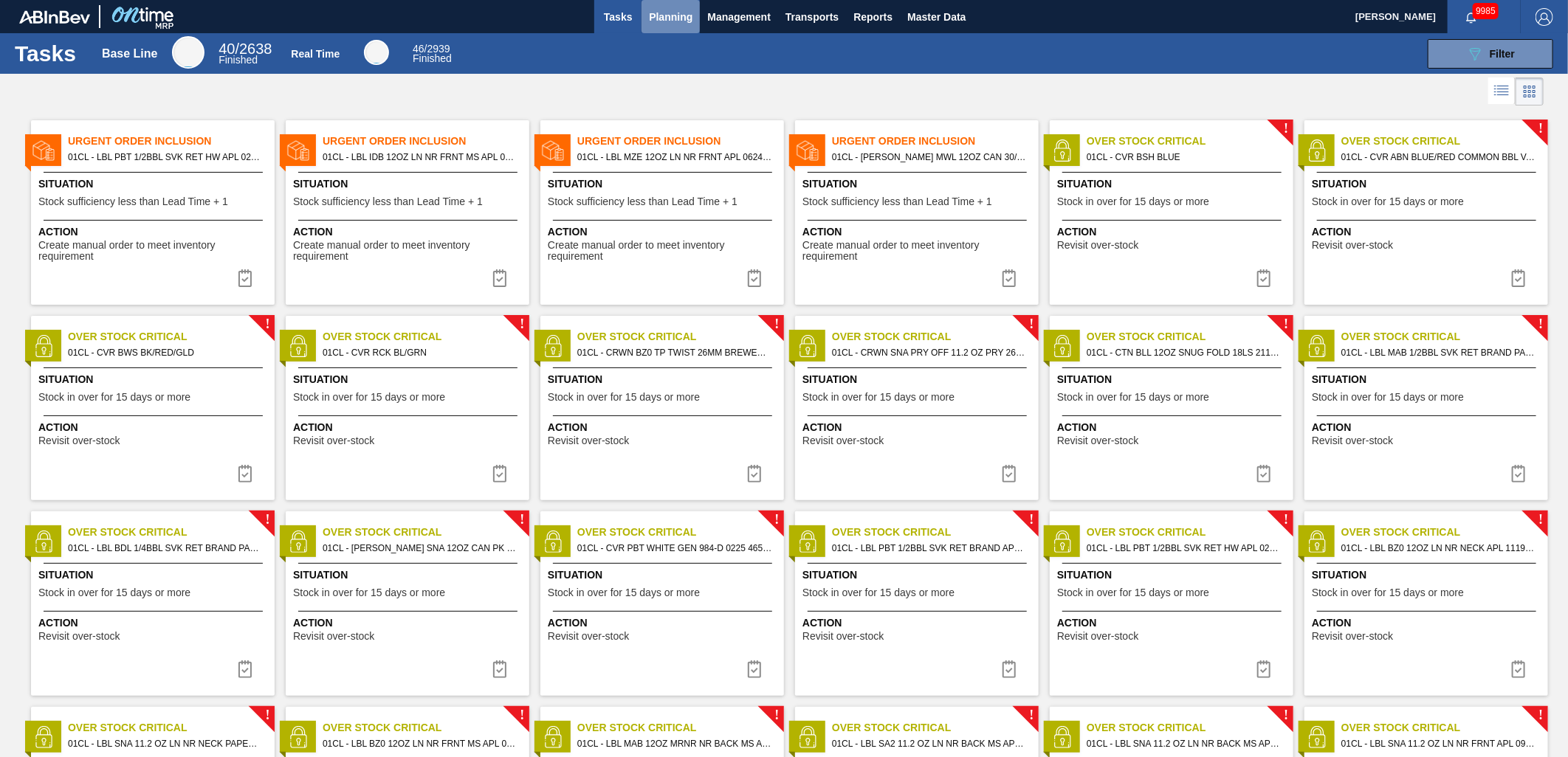
click at [680, 16] on span "Planning" at bounding box center [670, 17] width 43 height 17
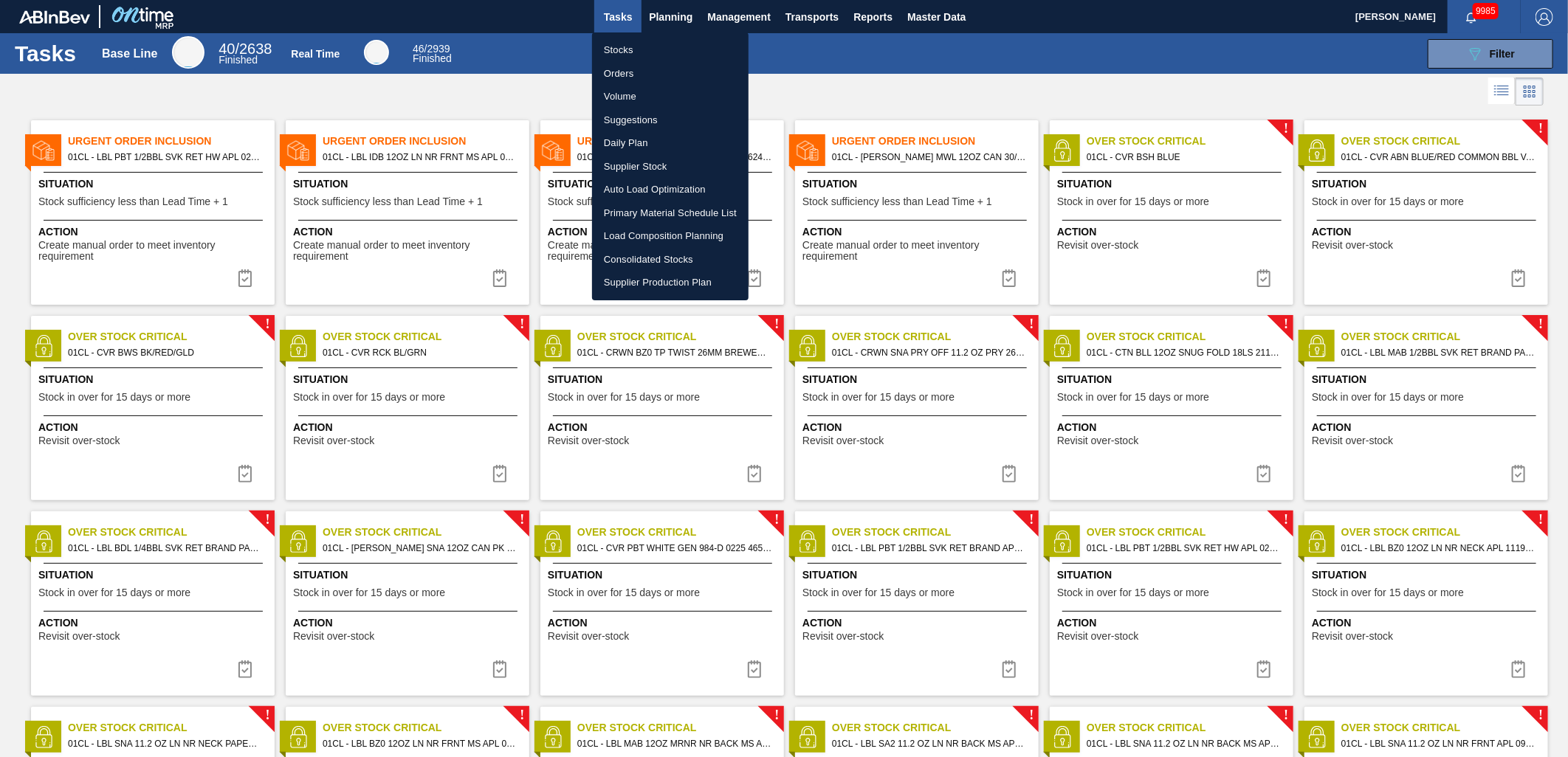
click at [661, 109] on li "Suggestions" at bounding box center [671, 121] width 157 height 24
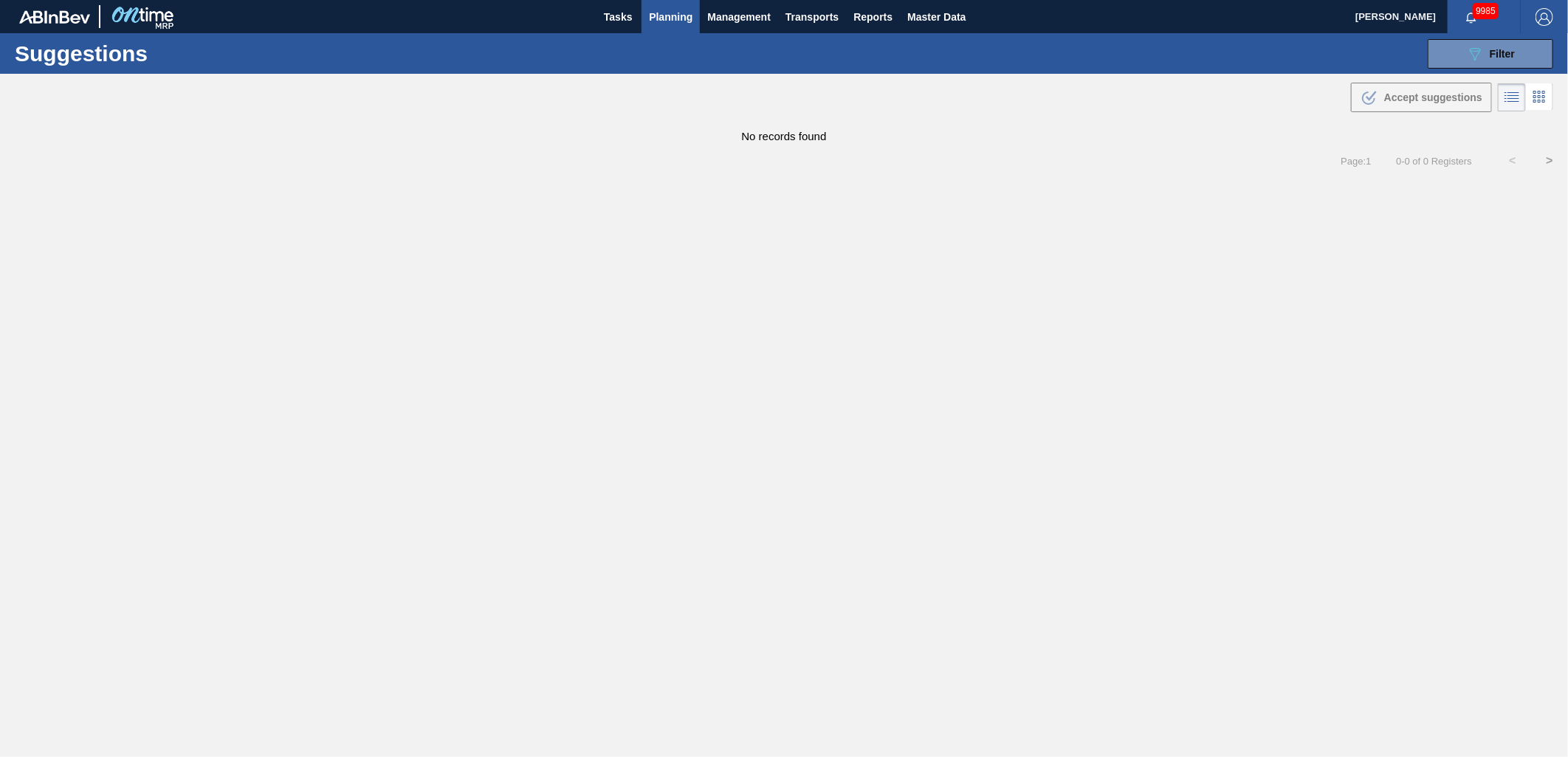
type from "[DATE]"
type to "[DATE]"
click at [1479, 49] on icon "089F7B8B-B2A5-4AFE-B5C0-19BA573D28AC" at bounding box center [1475, 53] width 18 height 17
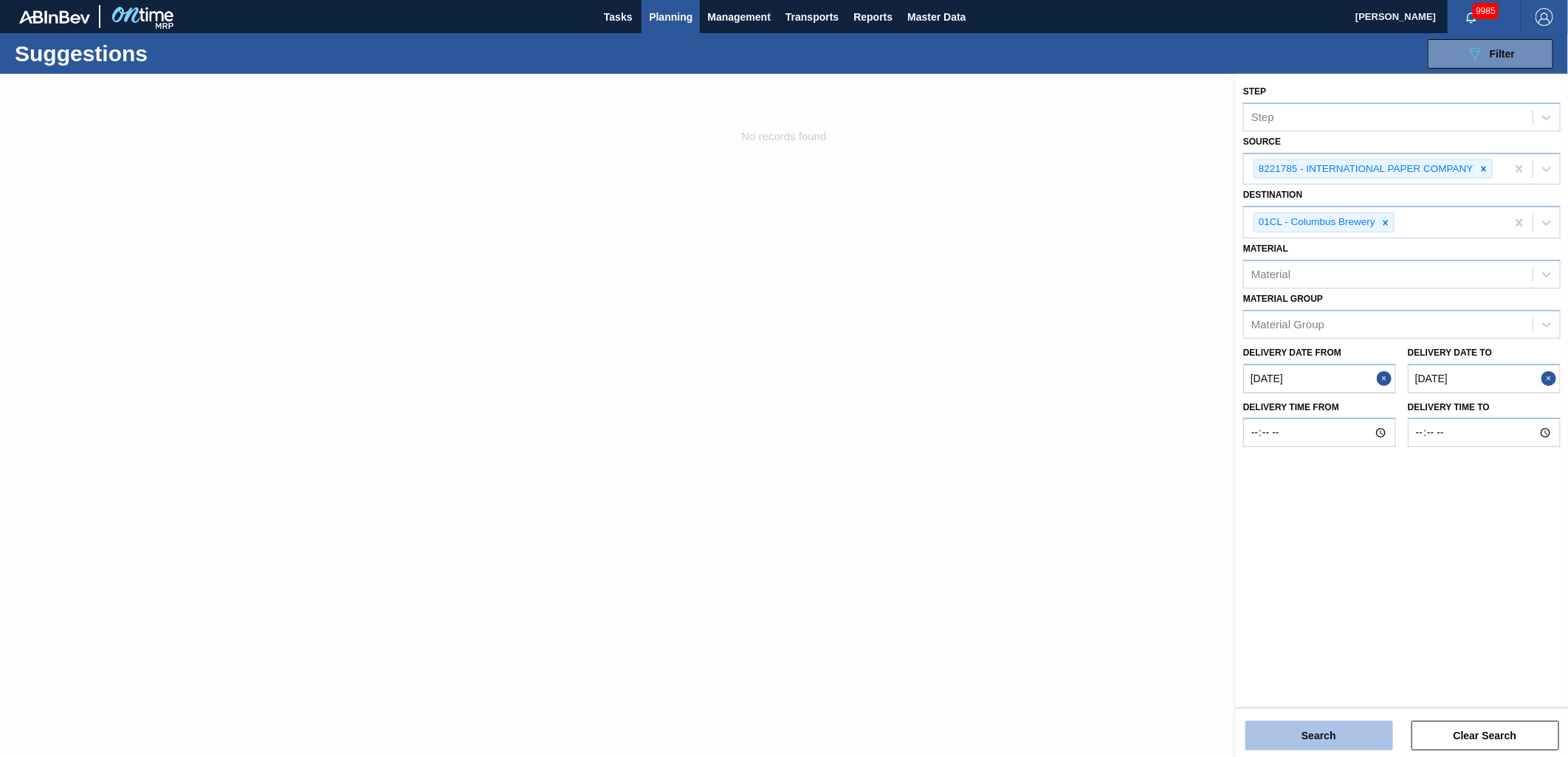
click at [1350, 735] on button "Search" at bounding box center [1319, 736] width 147 height 29
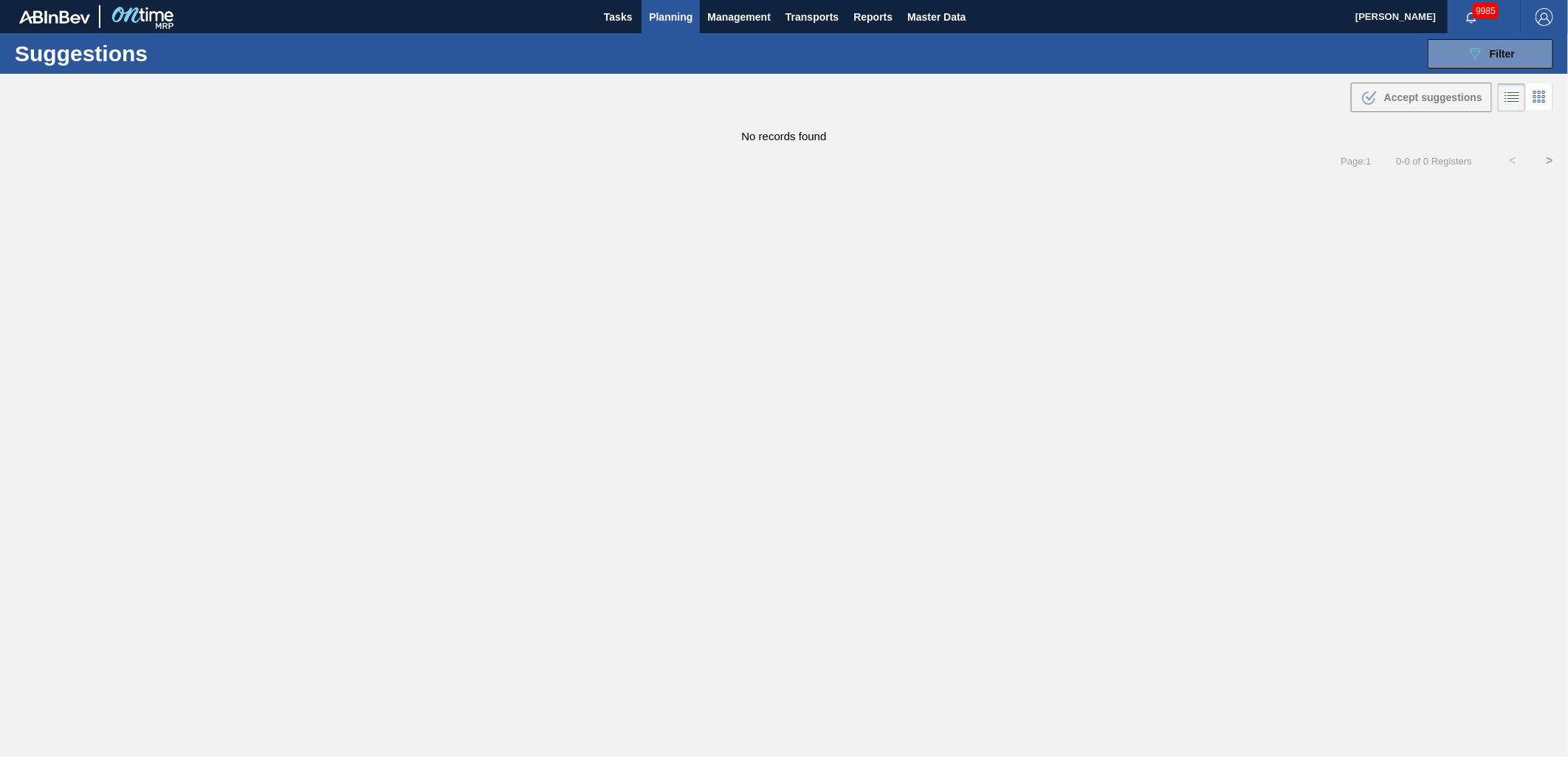
click at [670, 15] on span "Planning" at bounding box center [670, 17] width 43 height 17
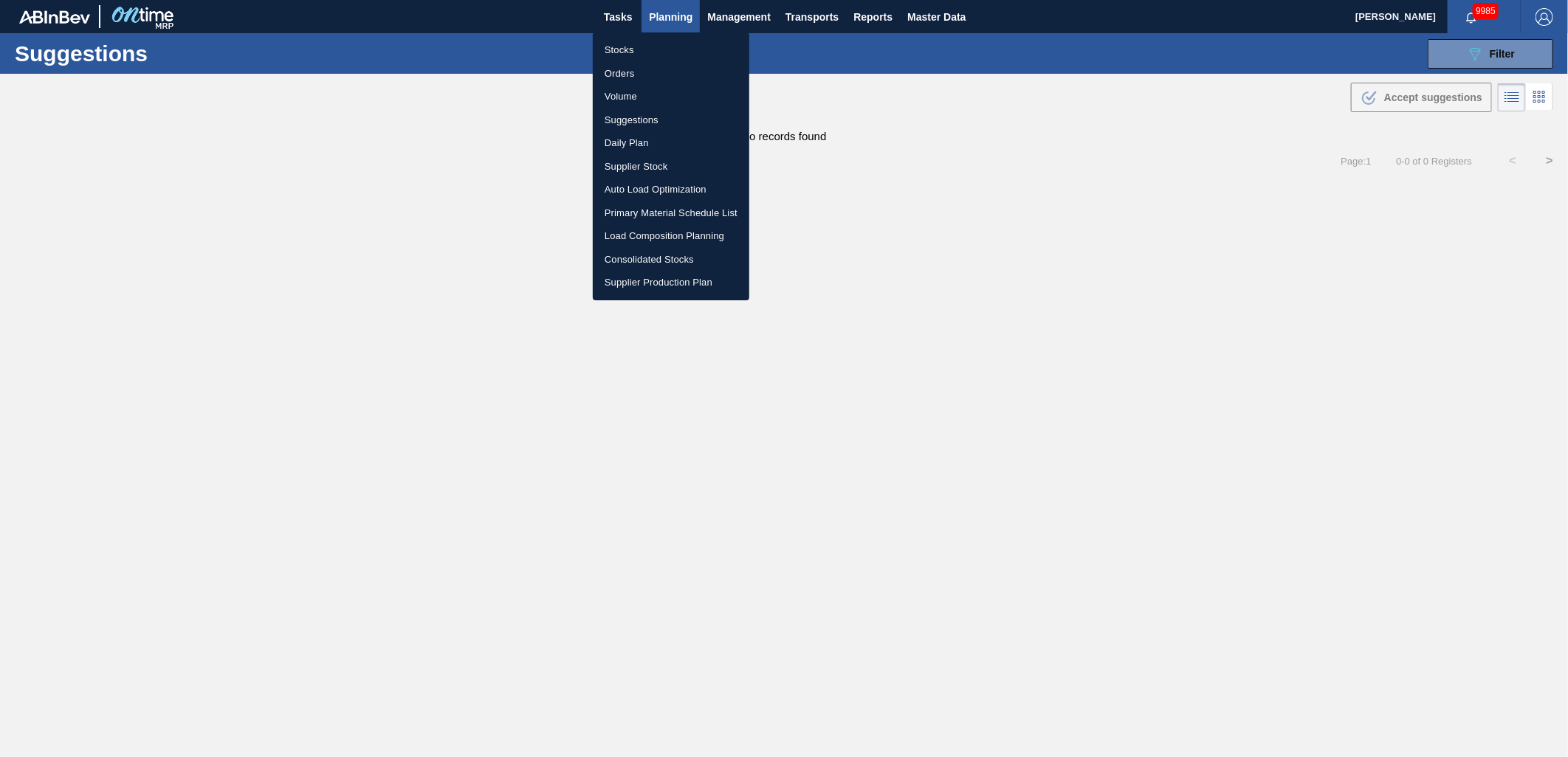
click at [649, 234] on li "Load Composition Planning" at bounding box center [672, 237] width 157 height 24
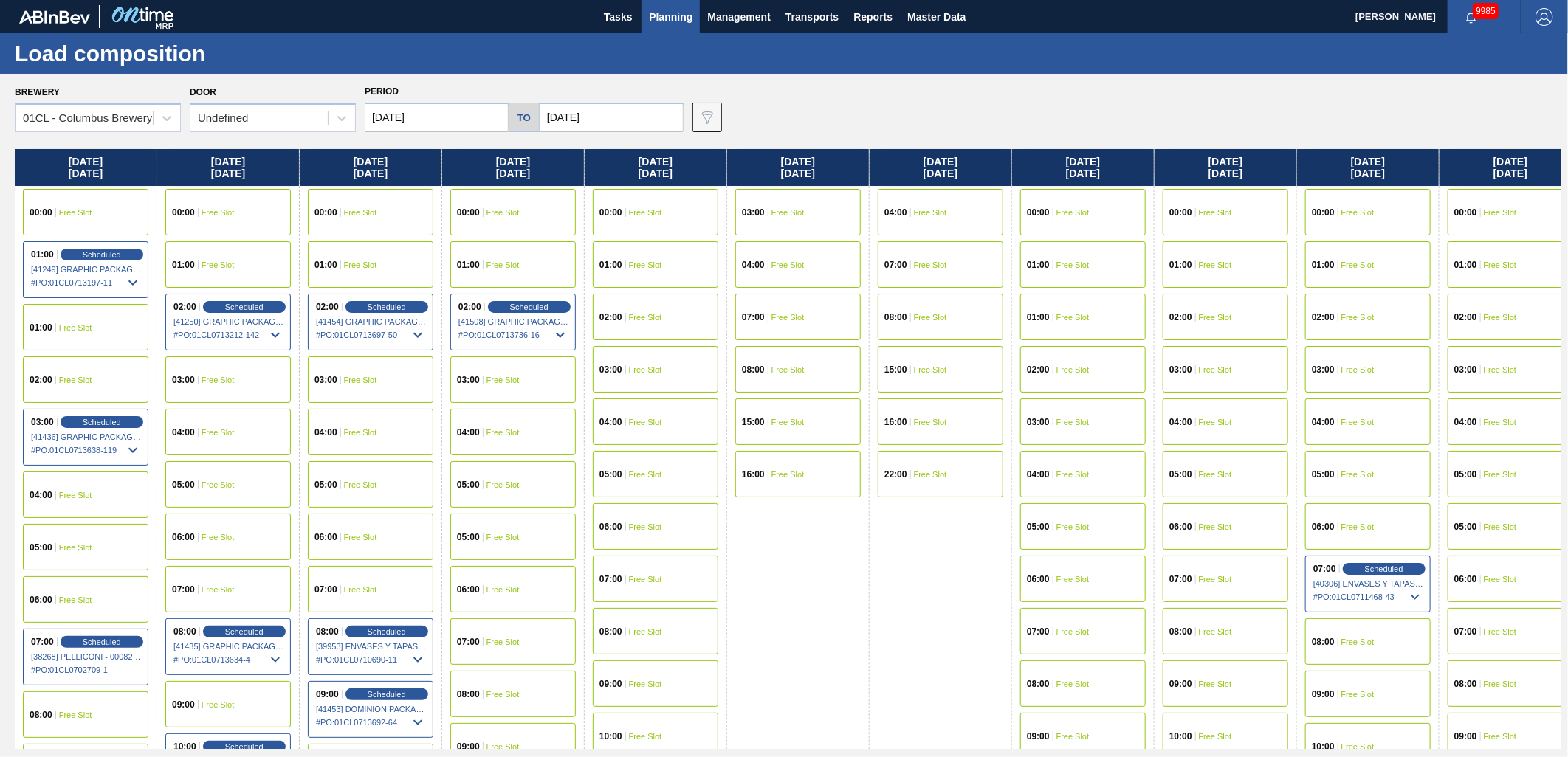
click at [456, 119] on input "[DATE]" at bounding box center [437, 117] width 144 height 29
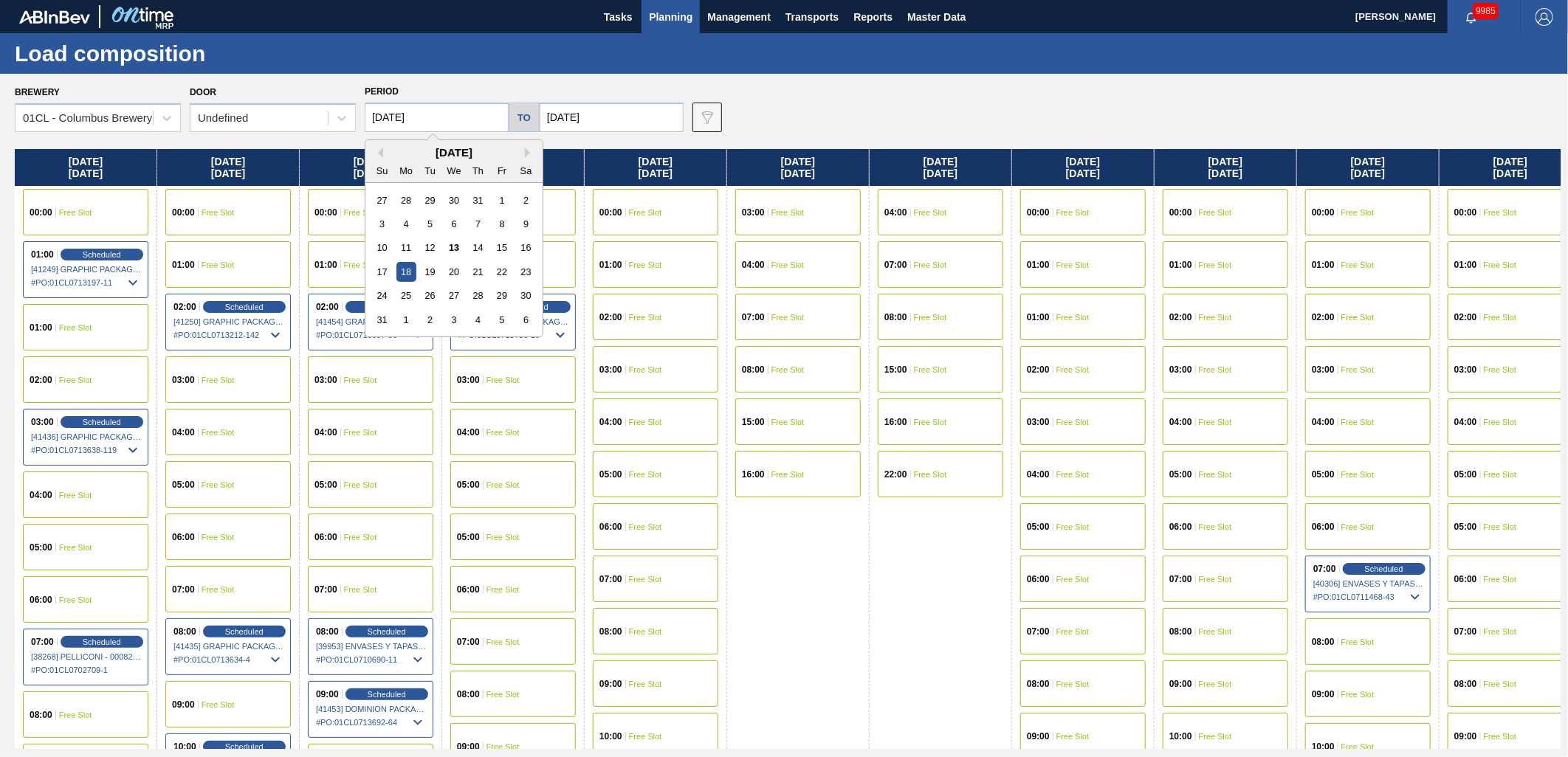
click at [630, 124] on input "09/03/2025" at bounding box center [612, 117] width 144 height 29
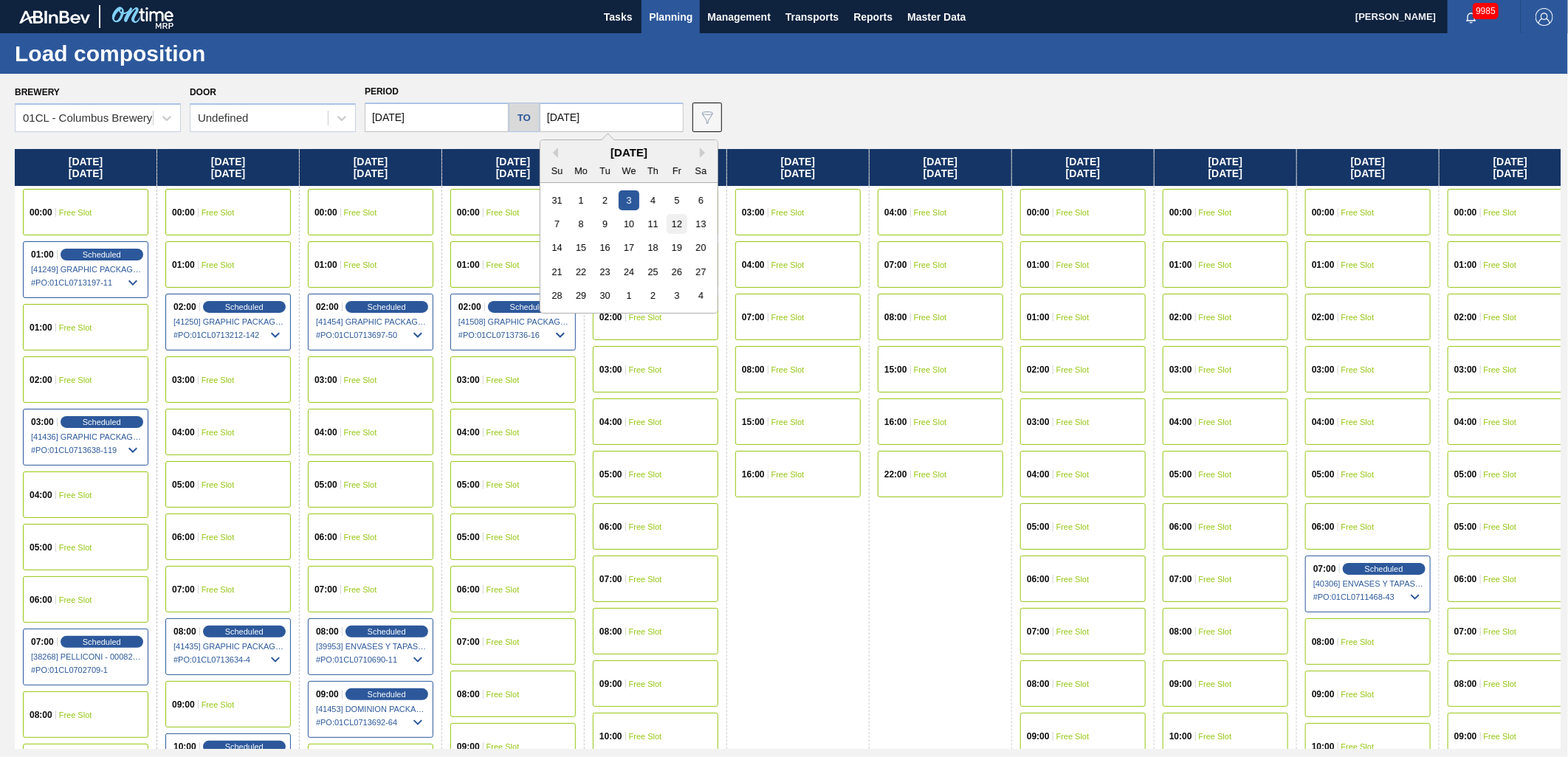
click at [683, 226] on div "12" at bounding box center [677, 224] width 20 height 20
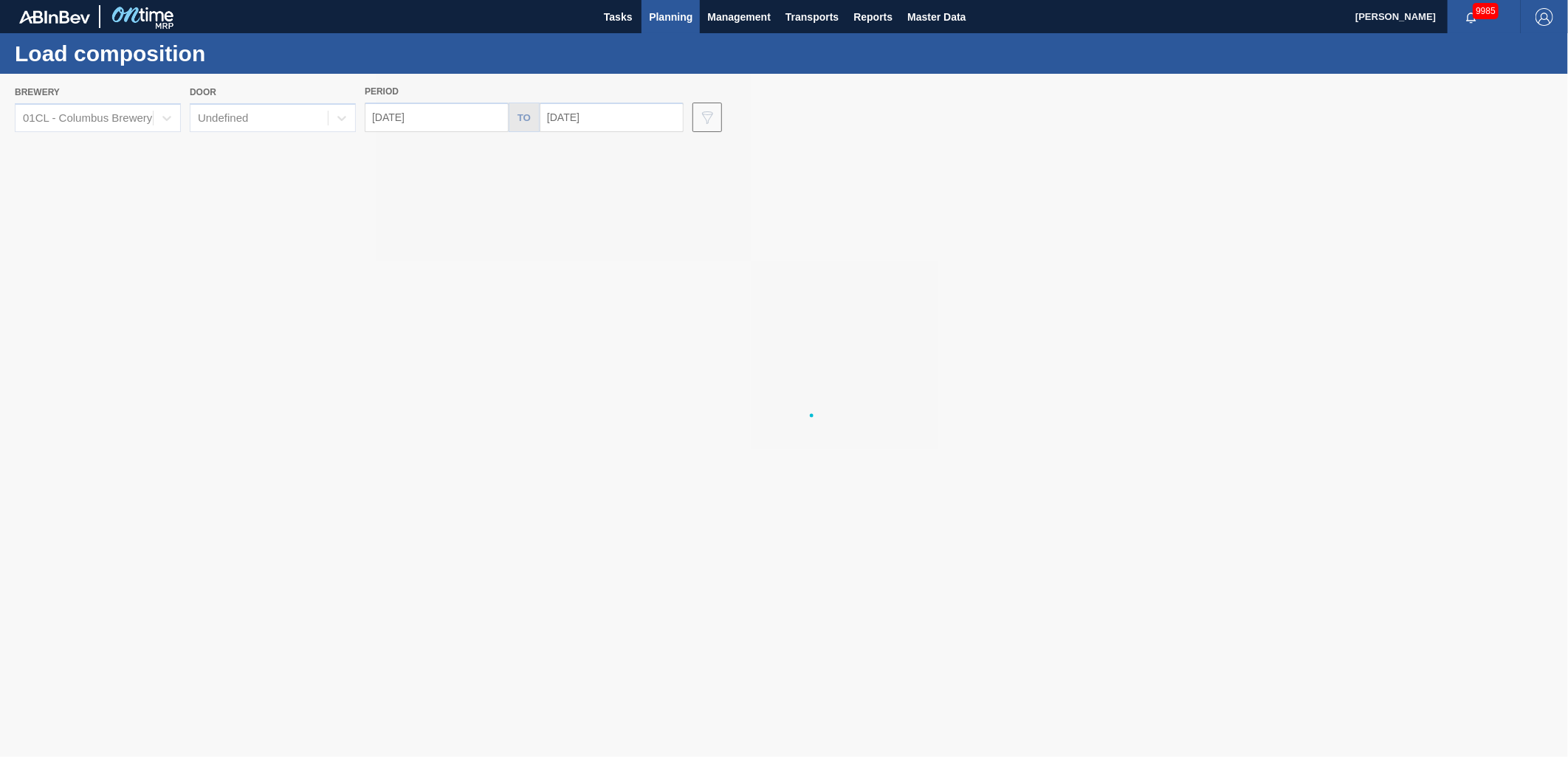
type input "09/12/2025"
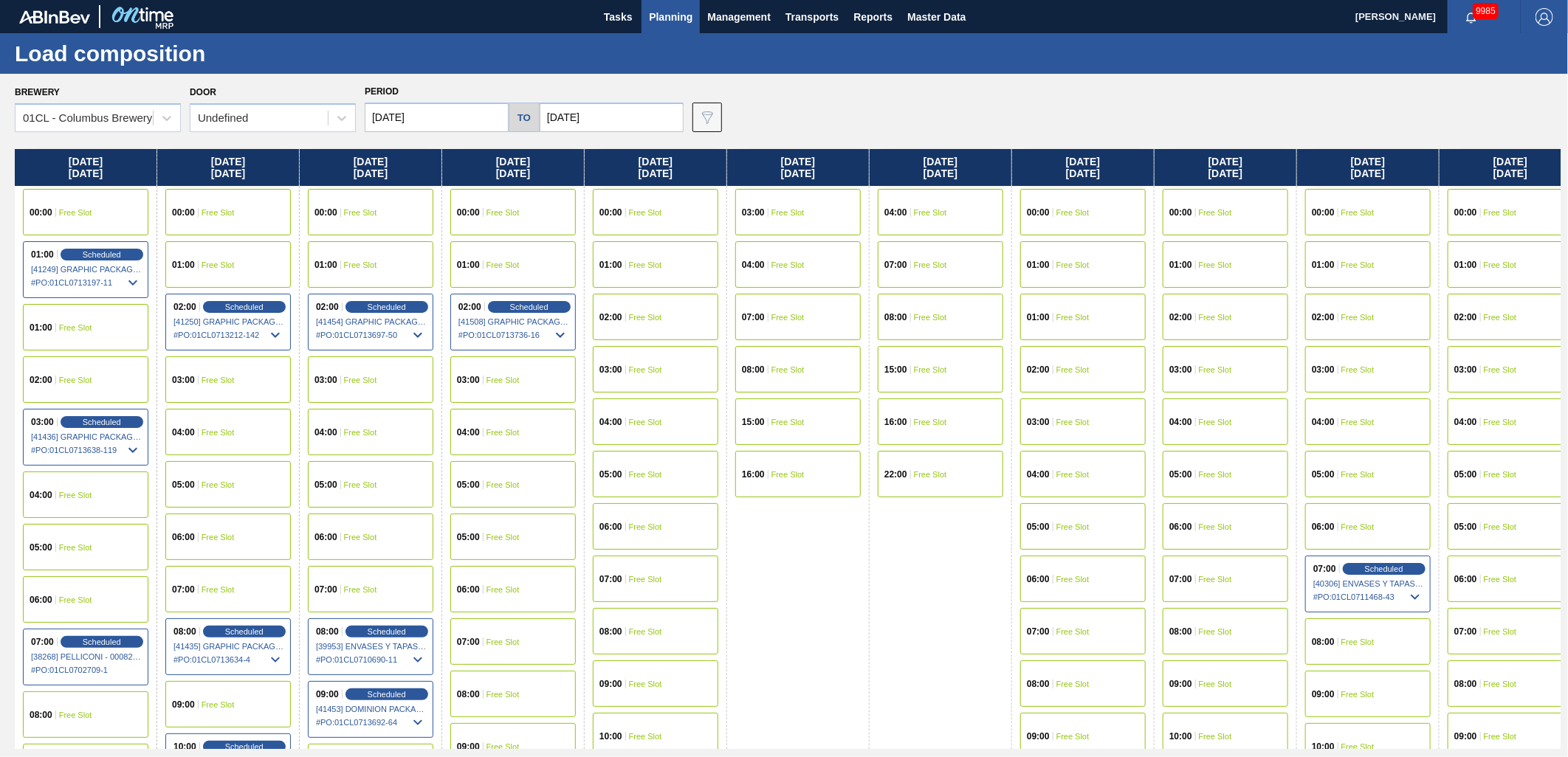
click at [465, 120] on input "[DATE]" at bounding box center [437, 117] width 144 height 29
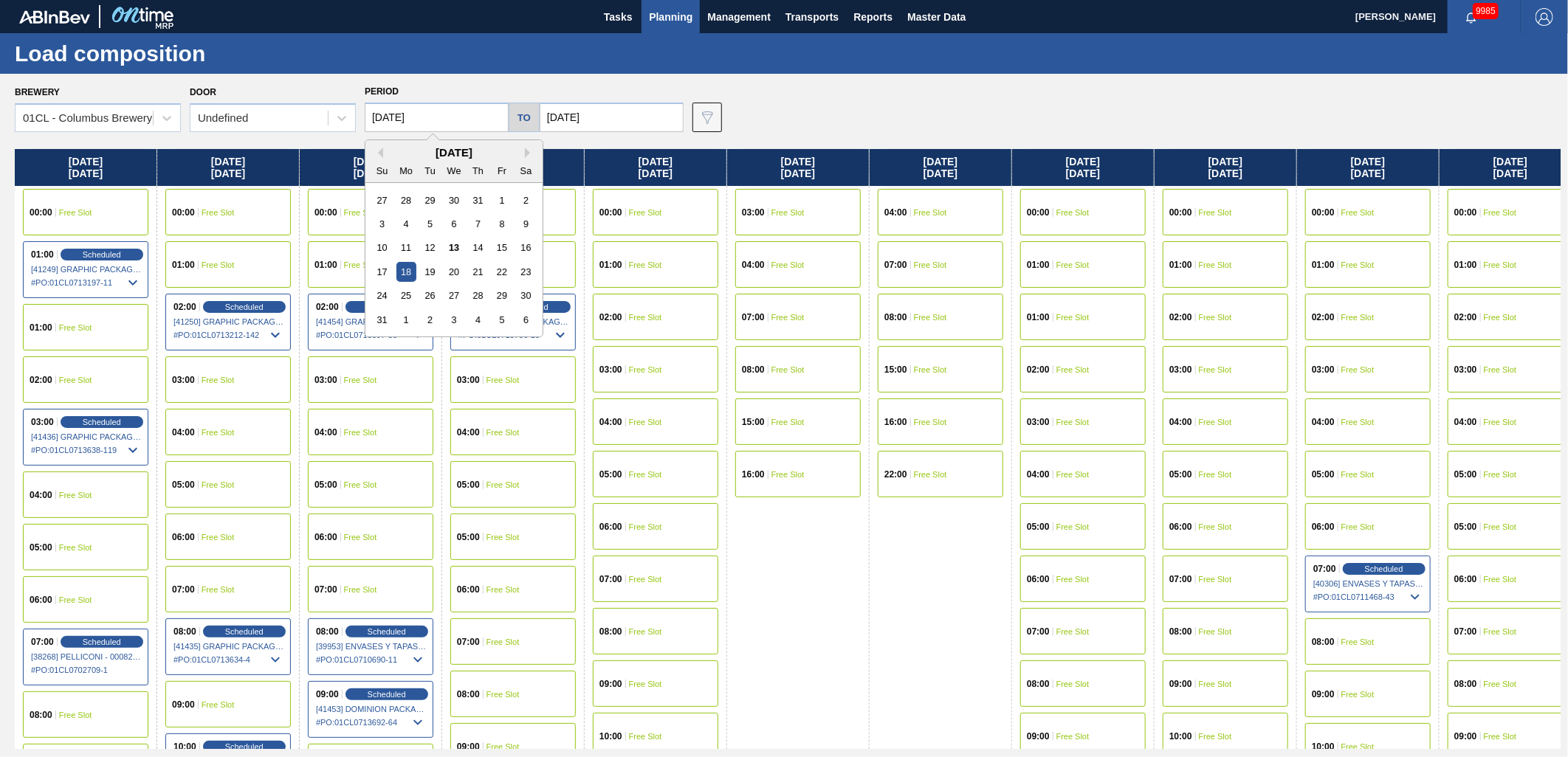
click at [522, 154] on div "[DATE]" at bounding box center [454, 153] width 177 height 13
click at [526, 154] on button "Next Month" at bounding box center [530, 152] width 10 height 10
click at [460, 227] on div "10" at bounding box center [454, 224] width 20 height 20
type input "09/10/2025"
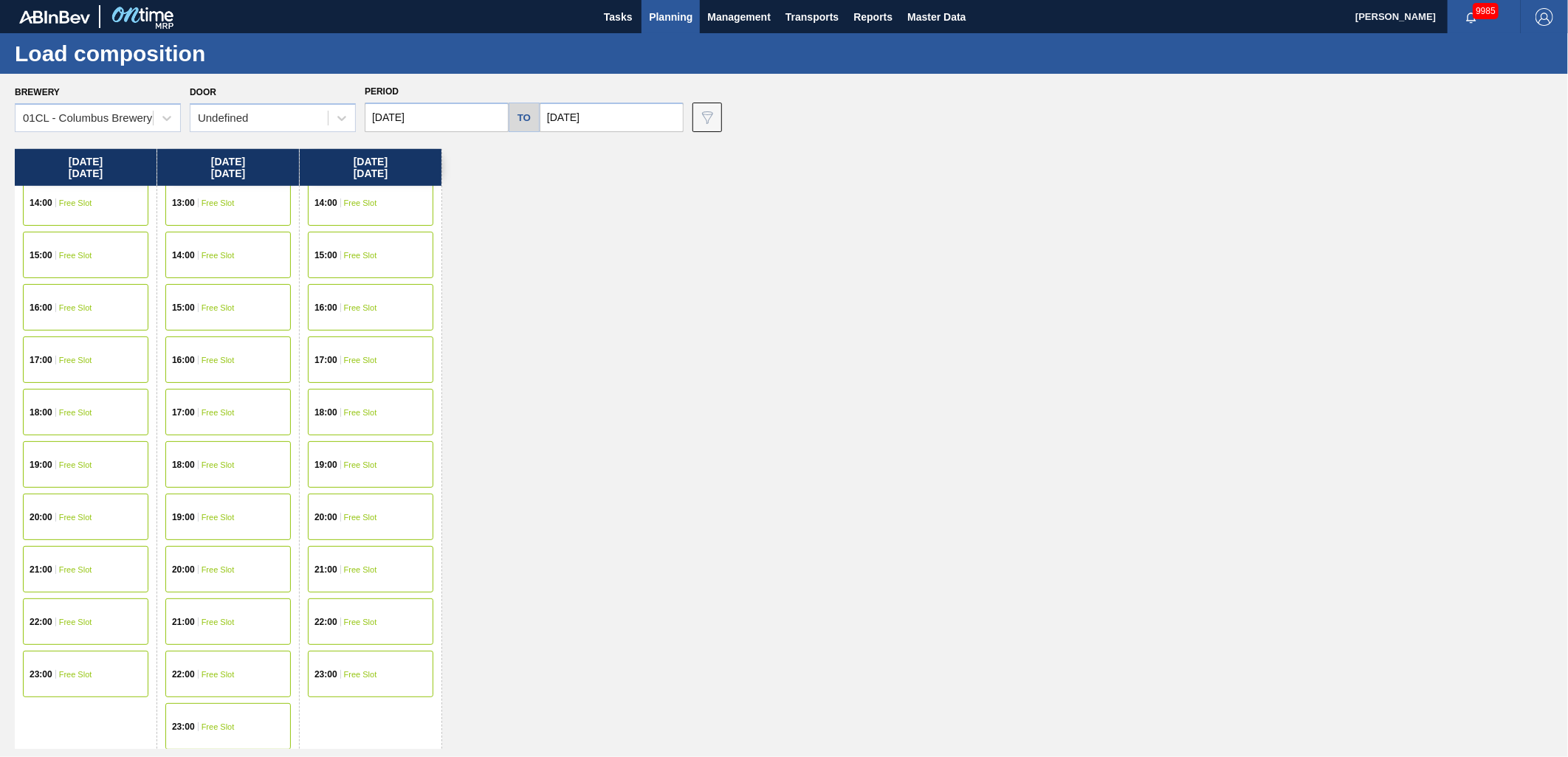
scroll to position [745, 0]
click at [251, 556] on div "20:00 Free Slot" at bounding box center [228, 567] width 125 height 46
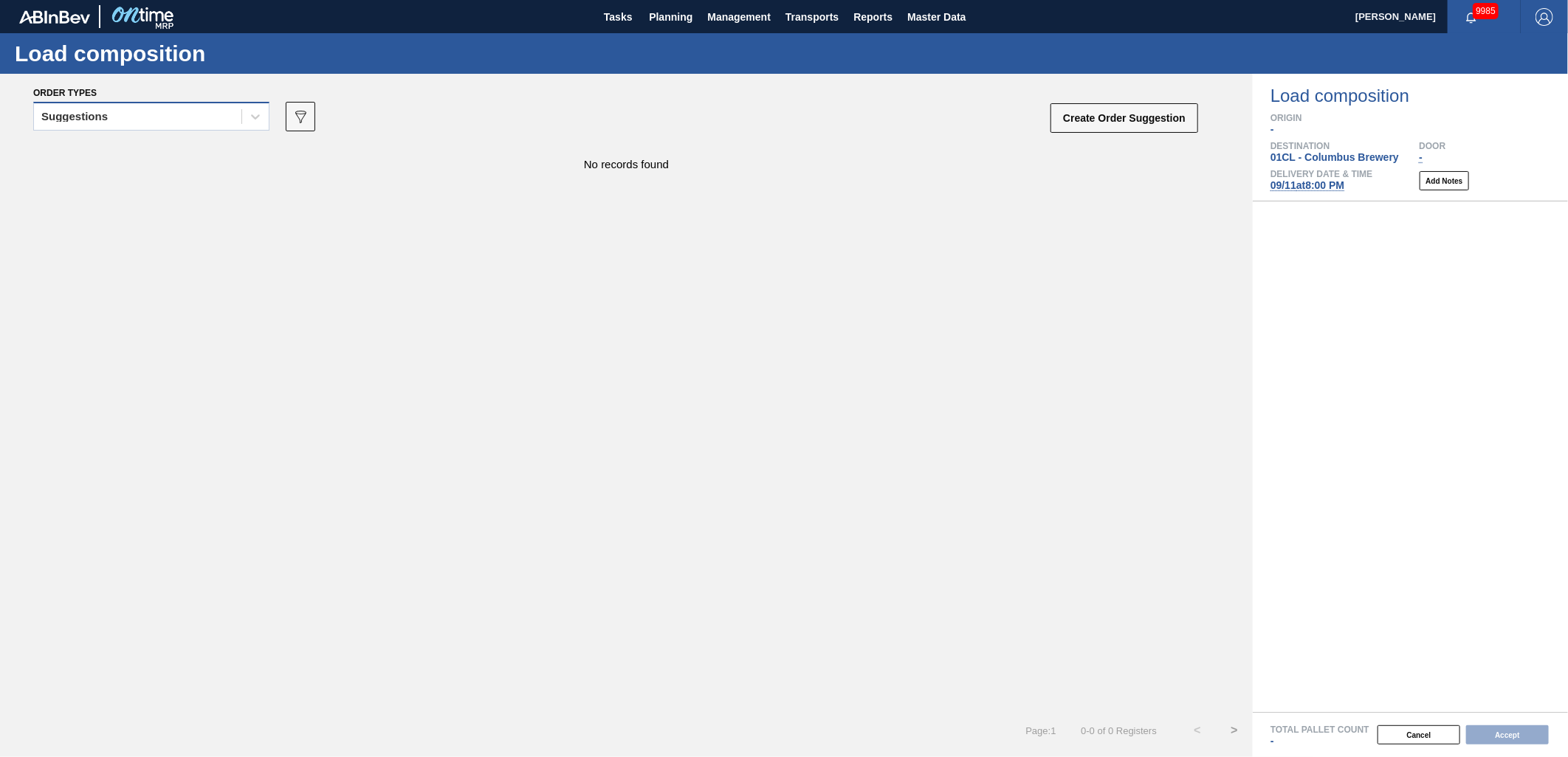
click at [220, 117] on div "Suggestions" at bounding box center [137, 116] width 207 height 21
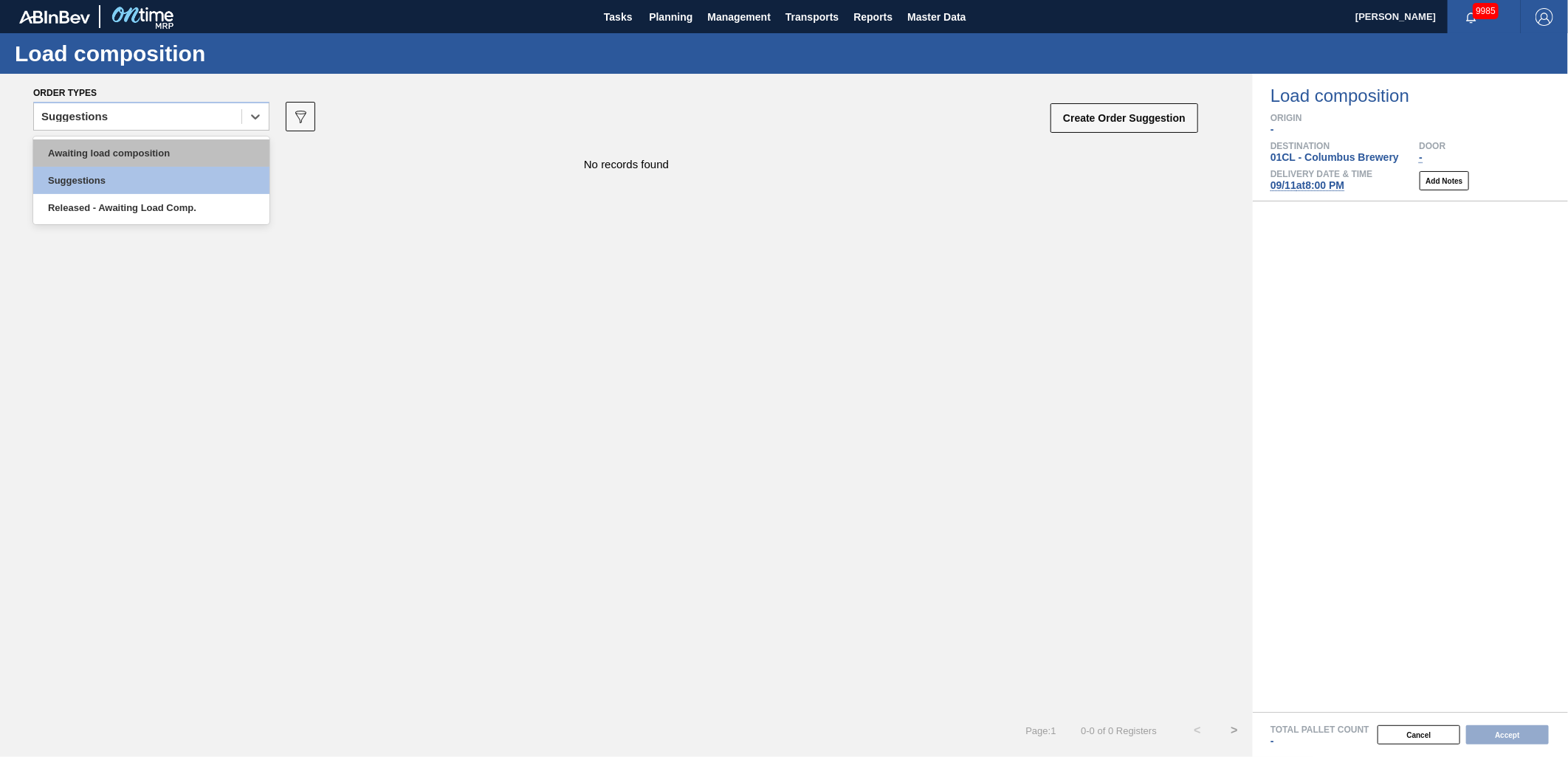
click at [194, 146] on div "Awaiting load composition" at bounding box center [151, 153] width 236 height 28
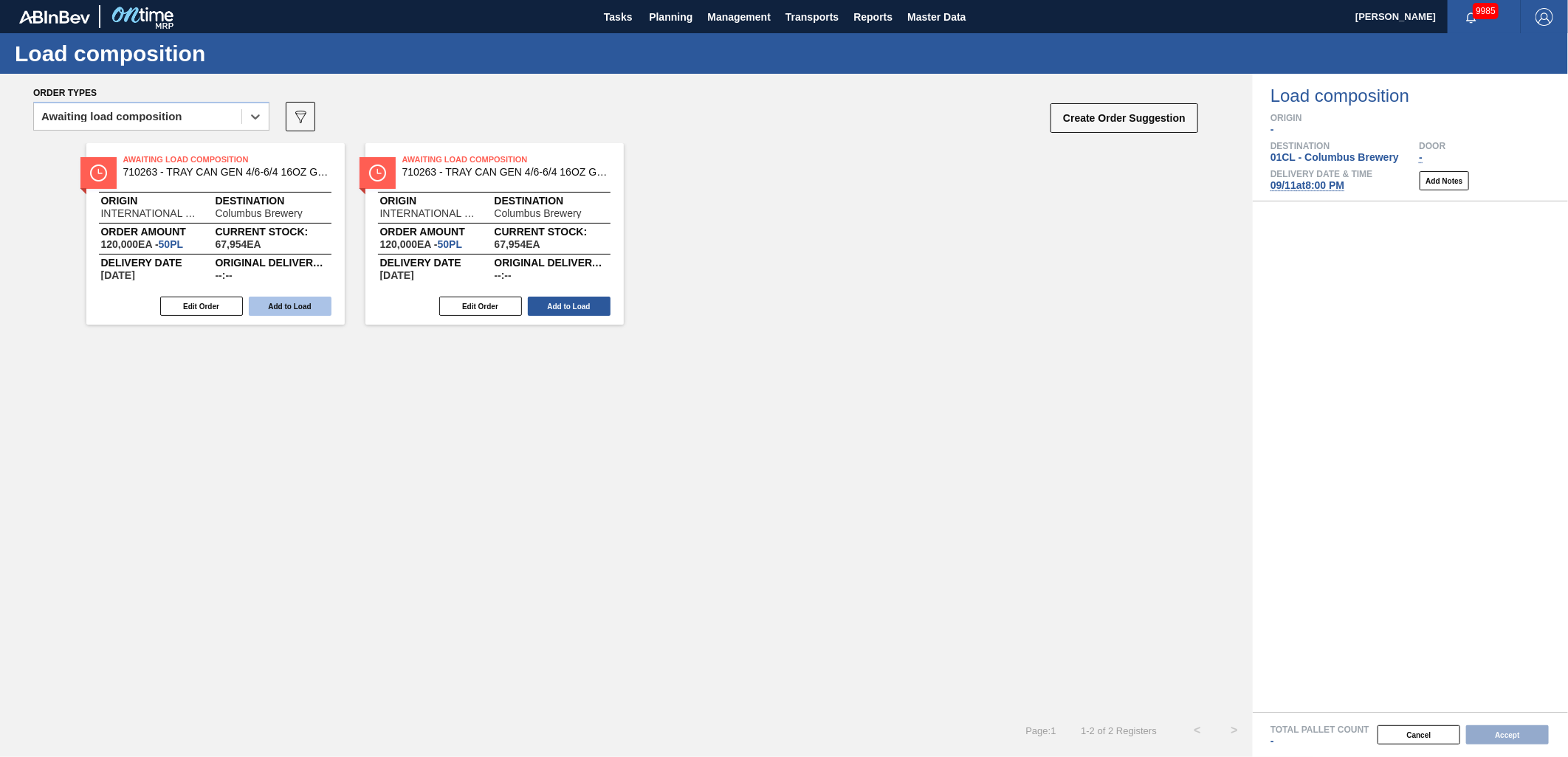
click at [303, 305] on button "Add to Load" at bounding box center [290, 306] width 83 height 19
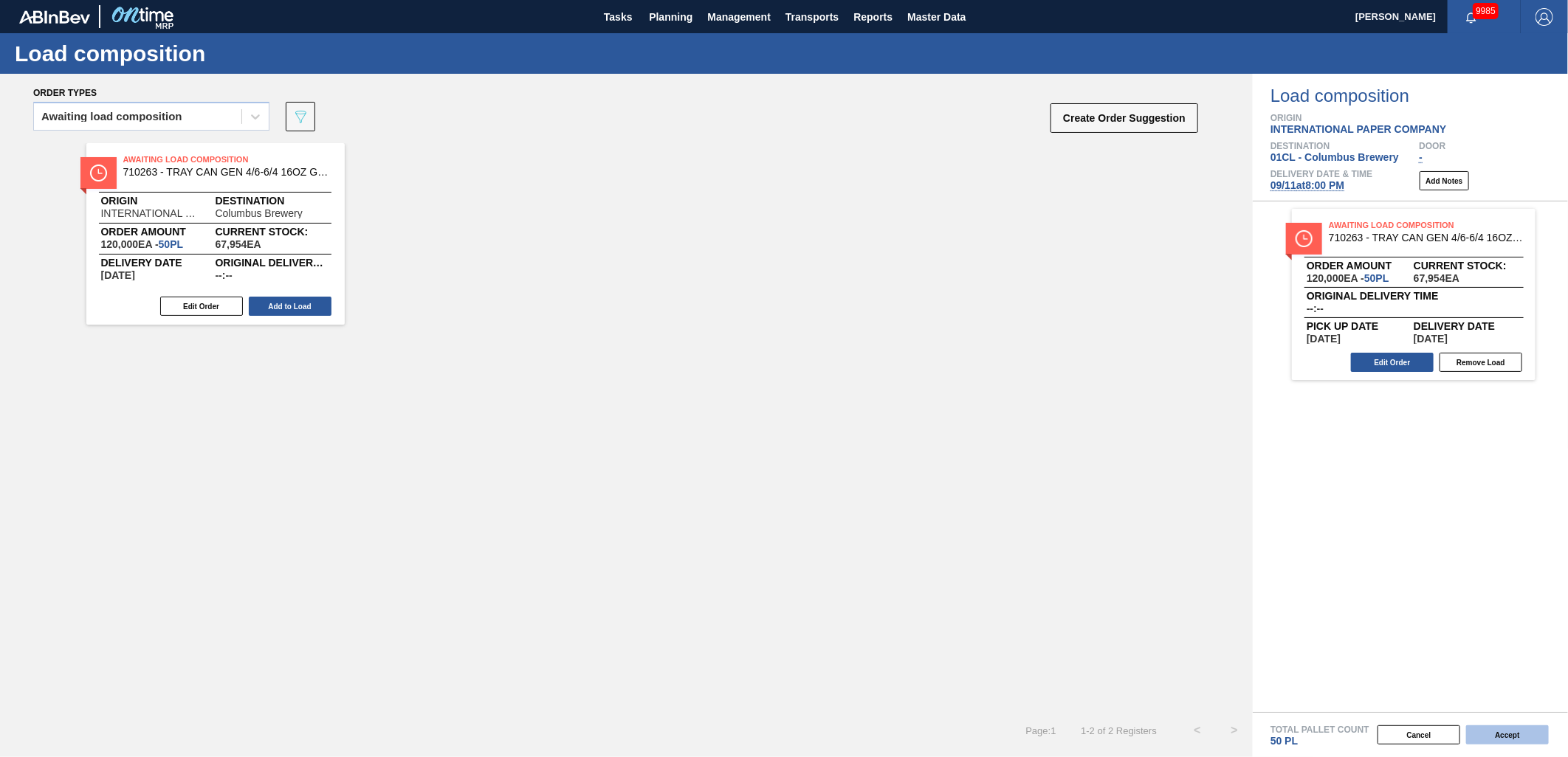
click at [1514, 730] on button "Accept" at bounding box center [1508, 735] width 83 height 19
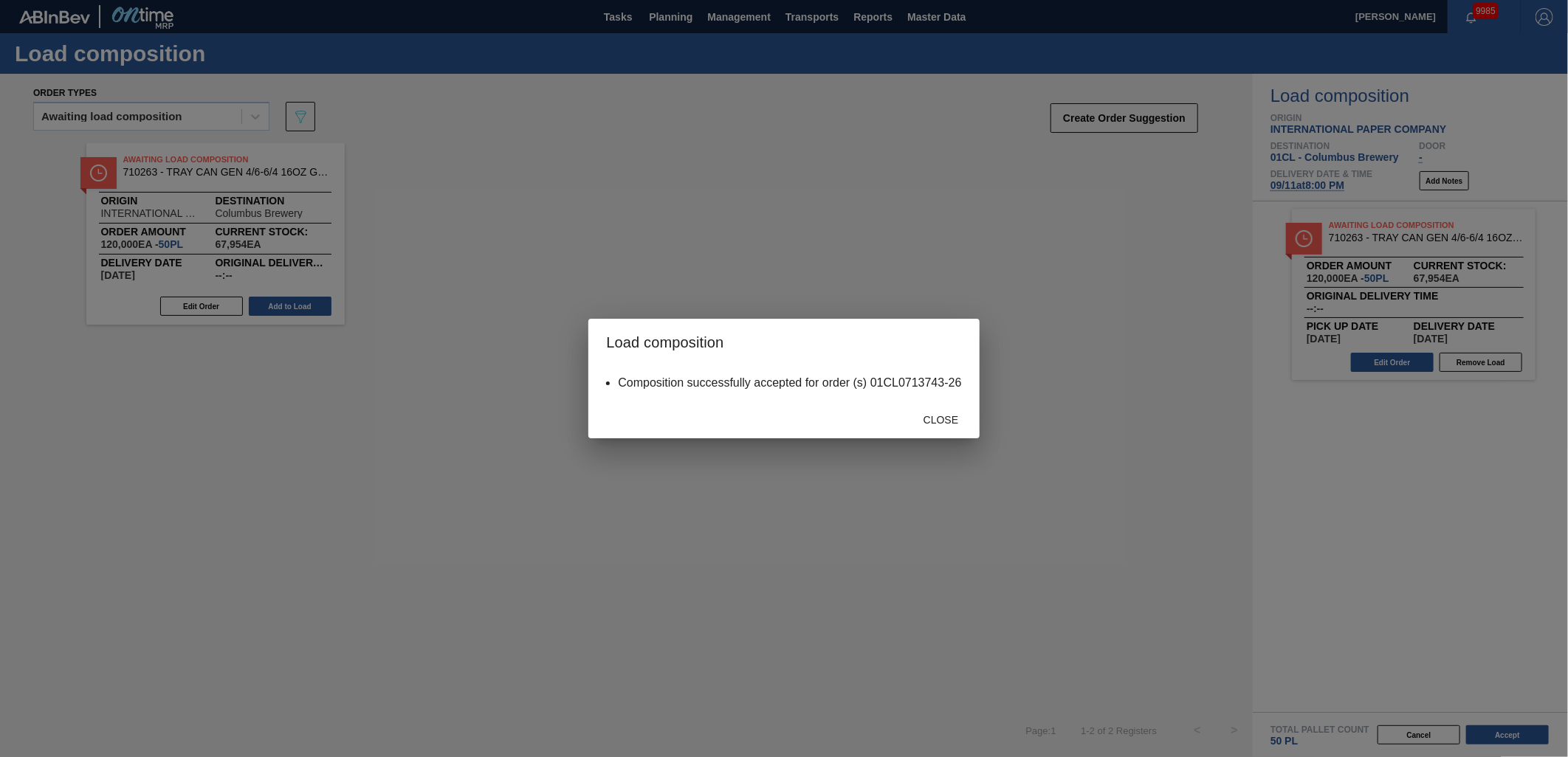
click at [942, 425] on div "Close" at bounding box center [942, 420] width 65 height 28
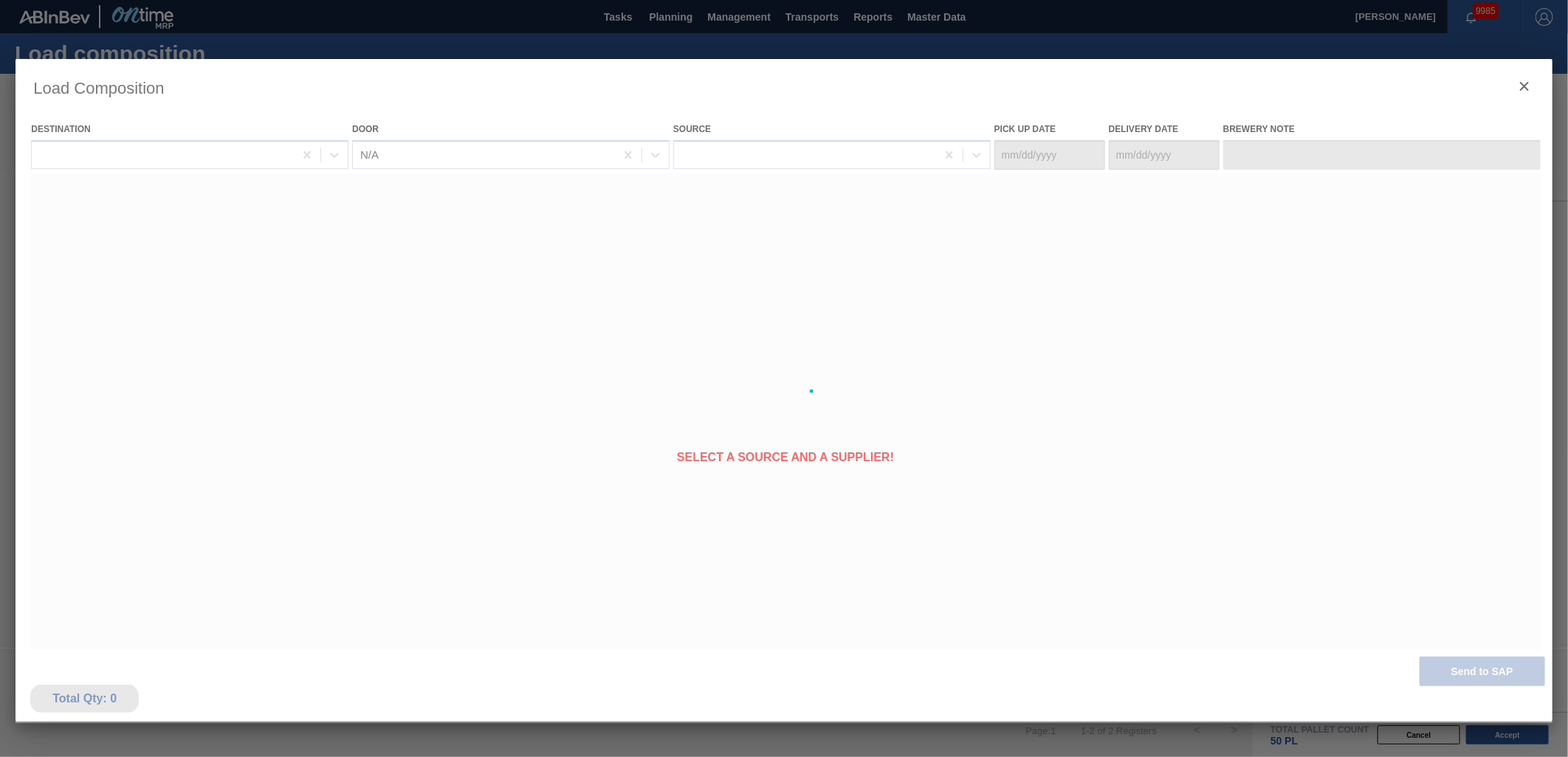
type Date "09/10/2025"
type Date "09/11/2025"
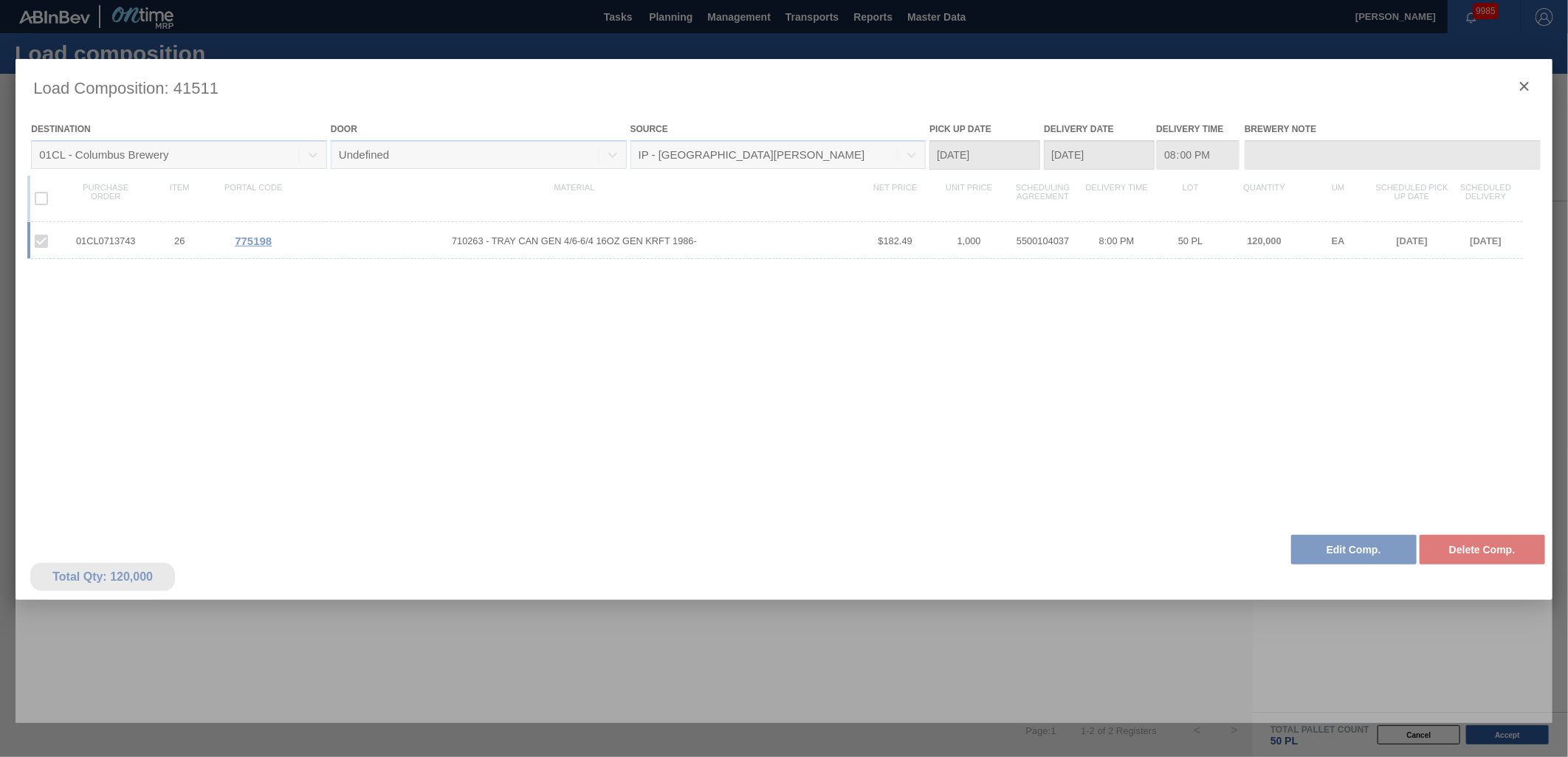
click at [1523, 85] on div at bounding box center [784, 390] width 1538 height 664
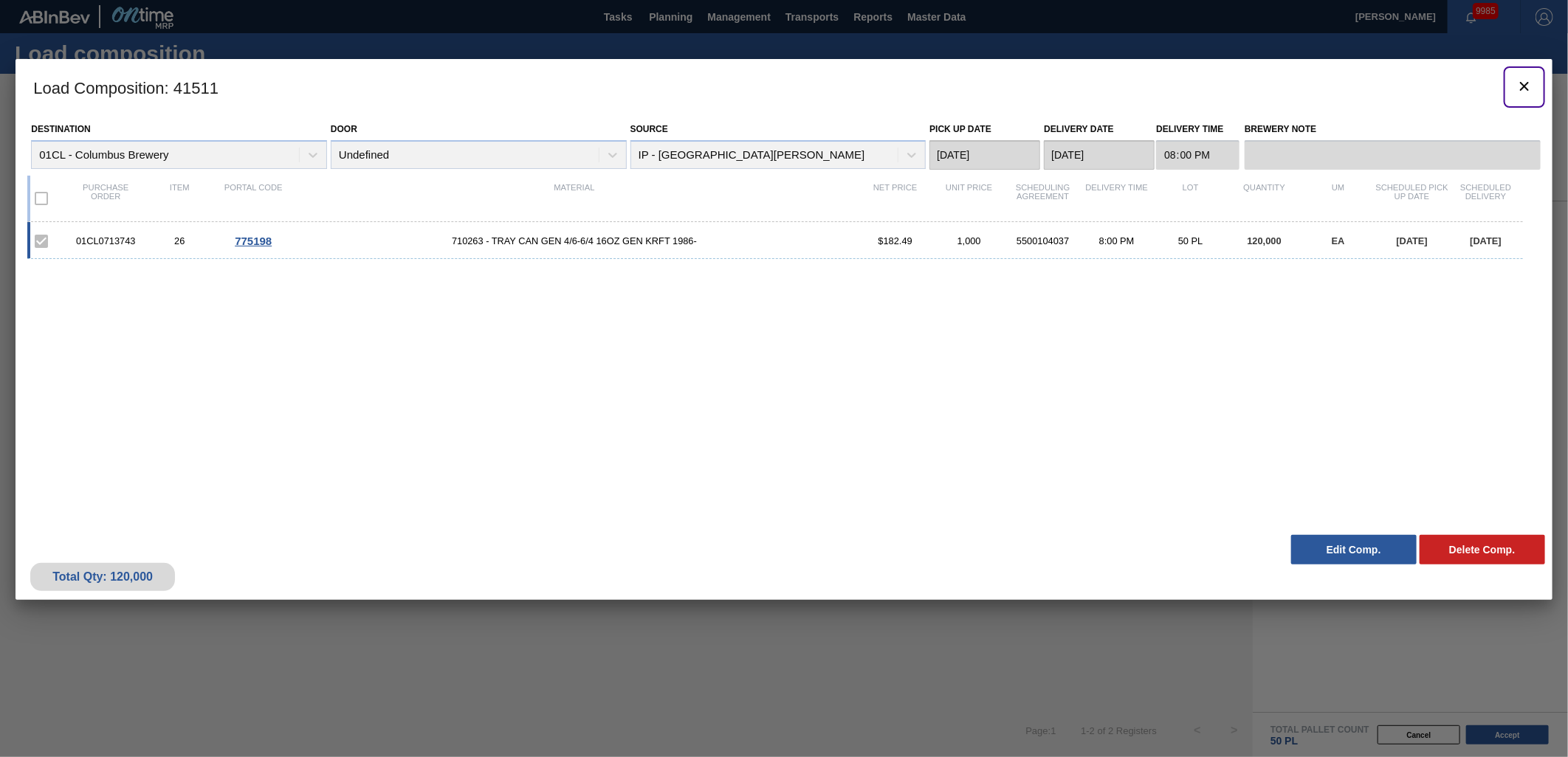
click at [1523, 85] on icon "botão de ícone" at bounding box center [1525, 87] width 9 height 9
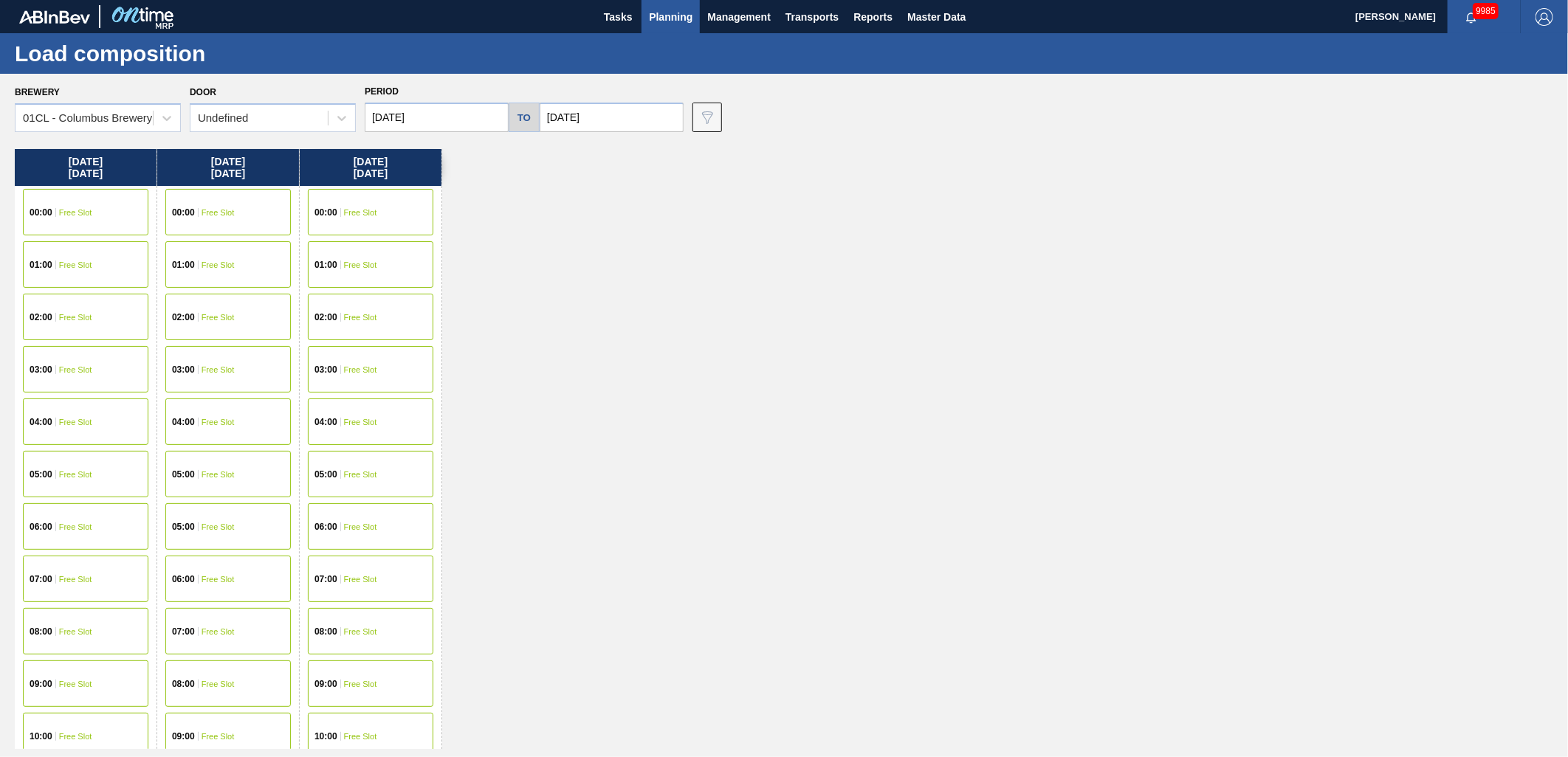
click at [673, 124] on input "09/12/2025" at bounding box center [612, 117] width 144 height 29
click at [580, 249] on div "15" at bounding box center [581, 248] width 20 height 20
type input "09/15/2025"
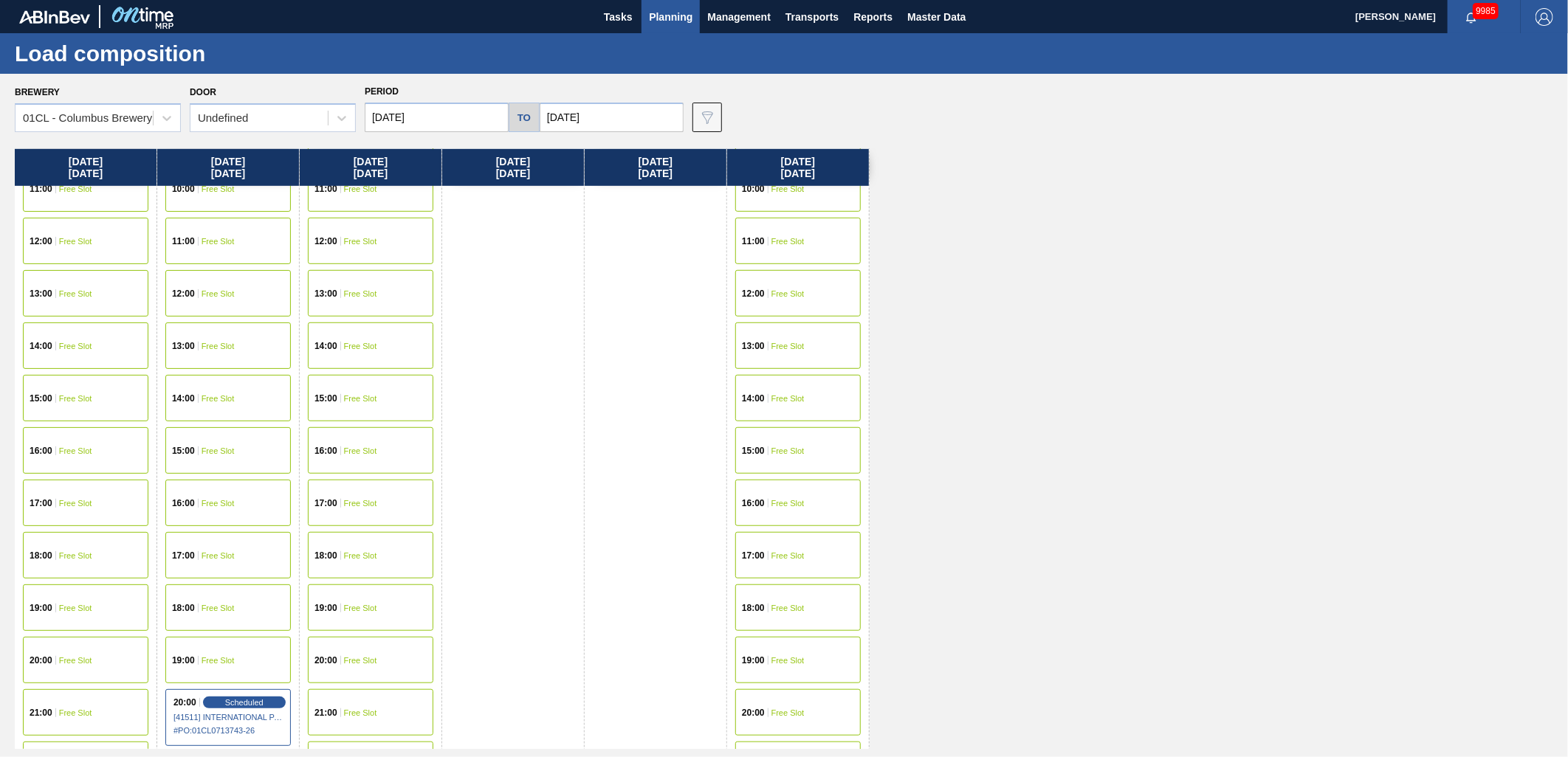
scroll to position [656, 0]
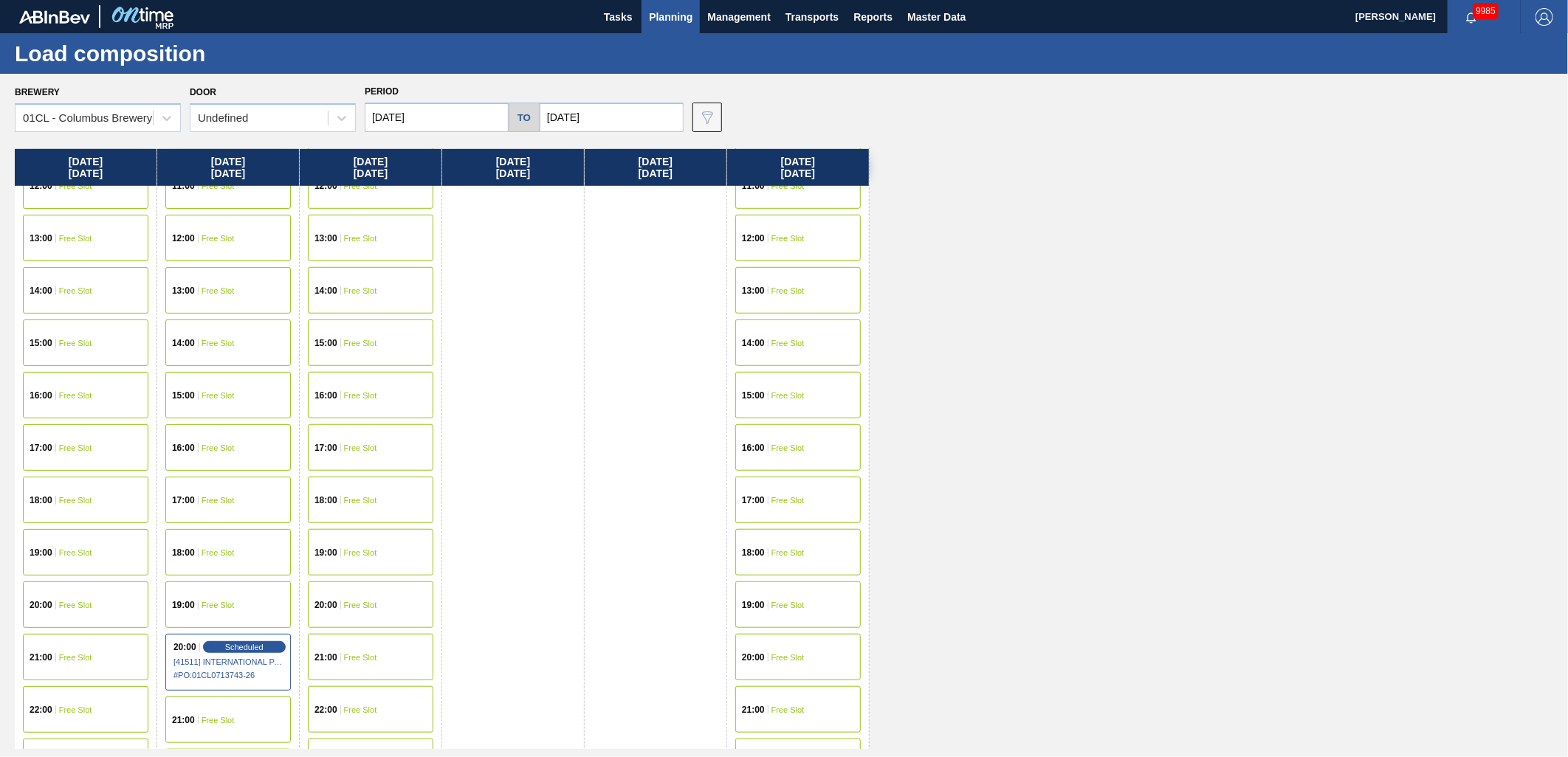
click at [784, 661] on div "20:00 Free Slot" at bounding box center [798, 657] width 125 height 46
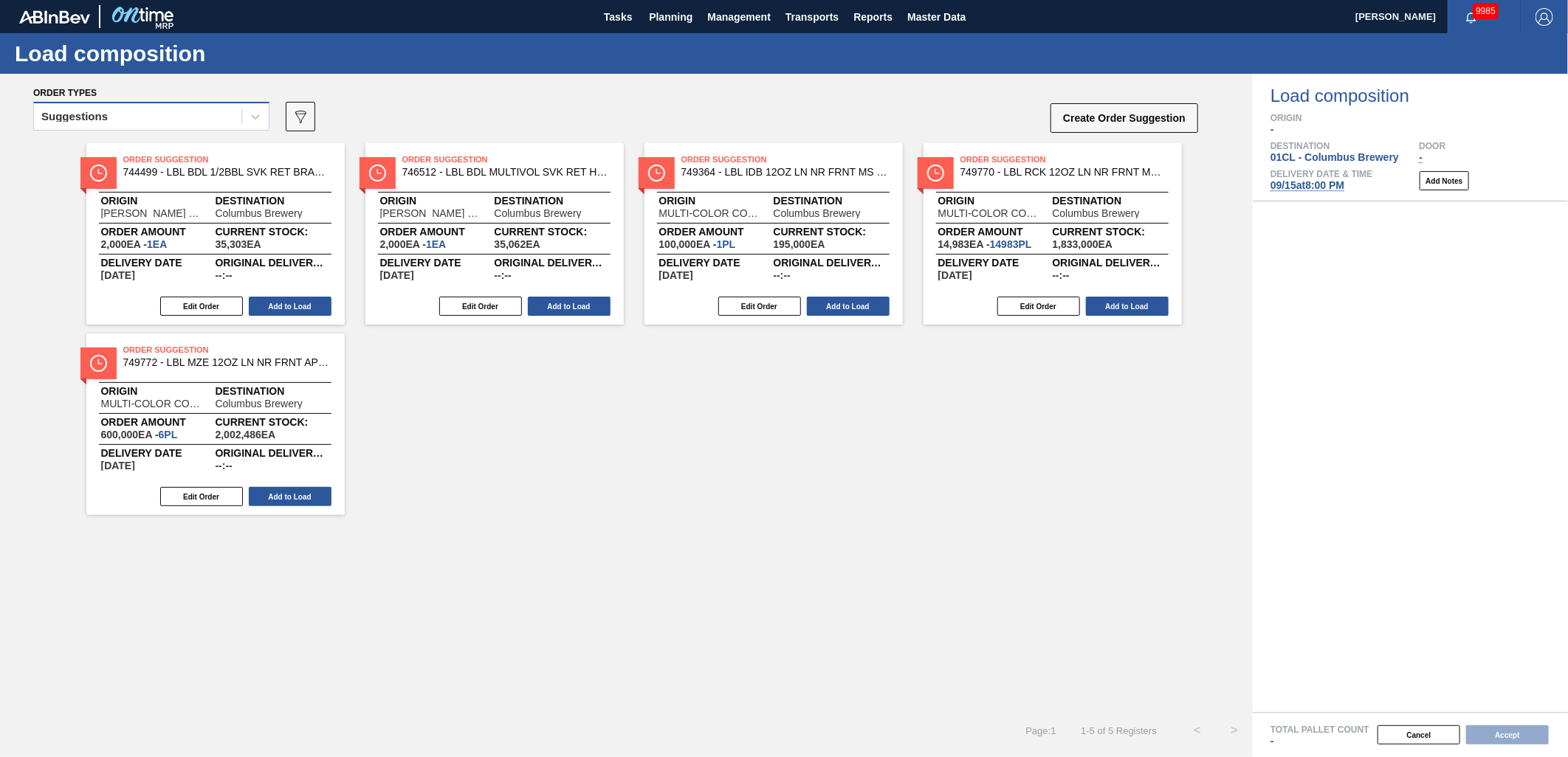
click at [107, 109] on div "Suggestions" at bounding box center [137, 116] width 207 height 21
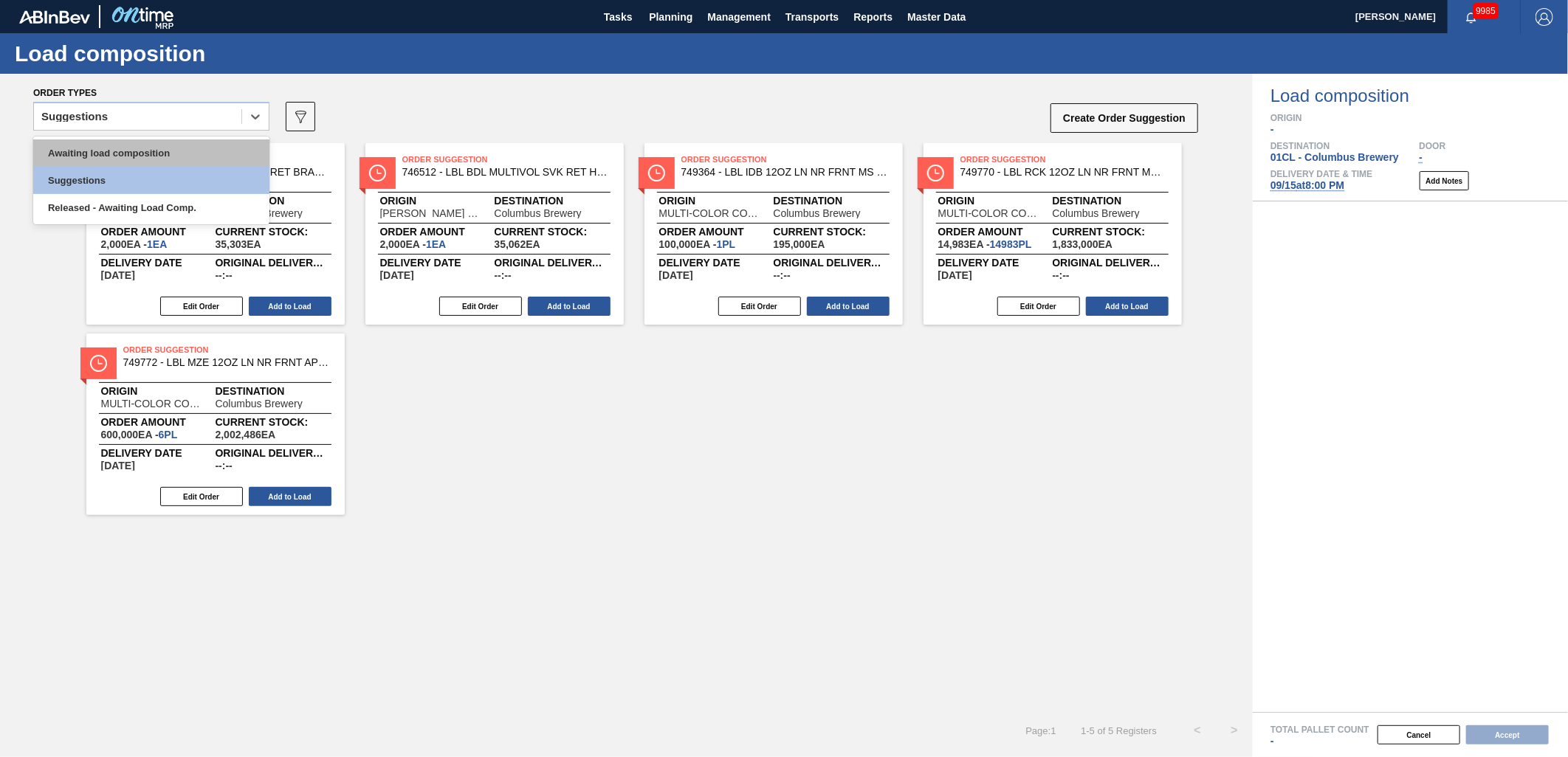
click at [101, 141] on div "Awaiting load composition" at bounding box center [151, 153] width 236 height 28
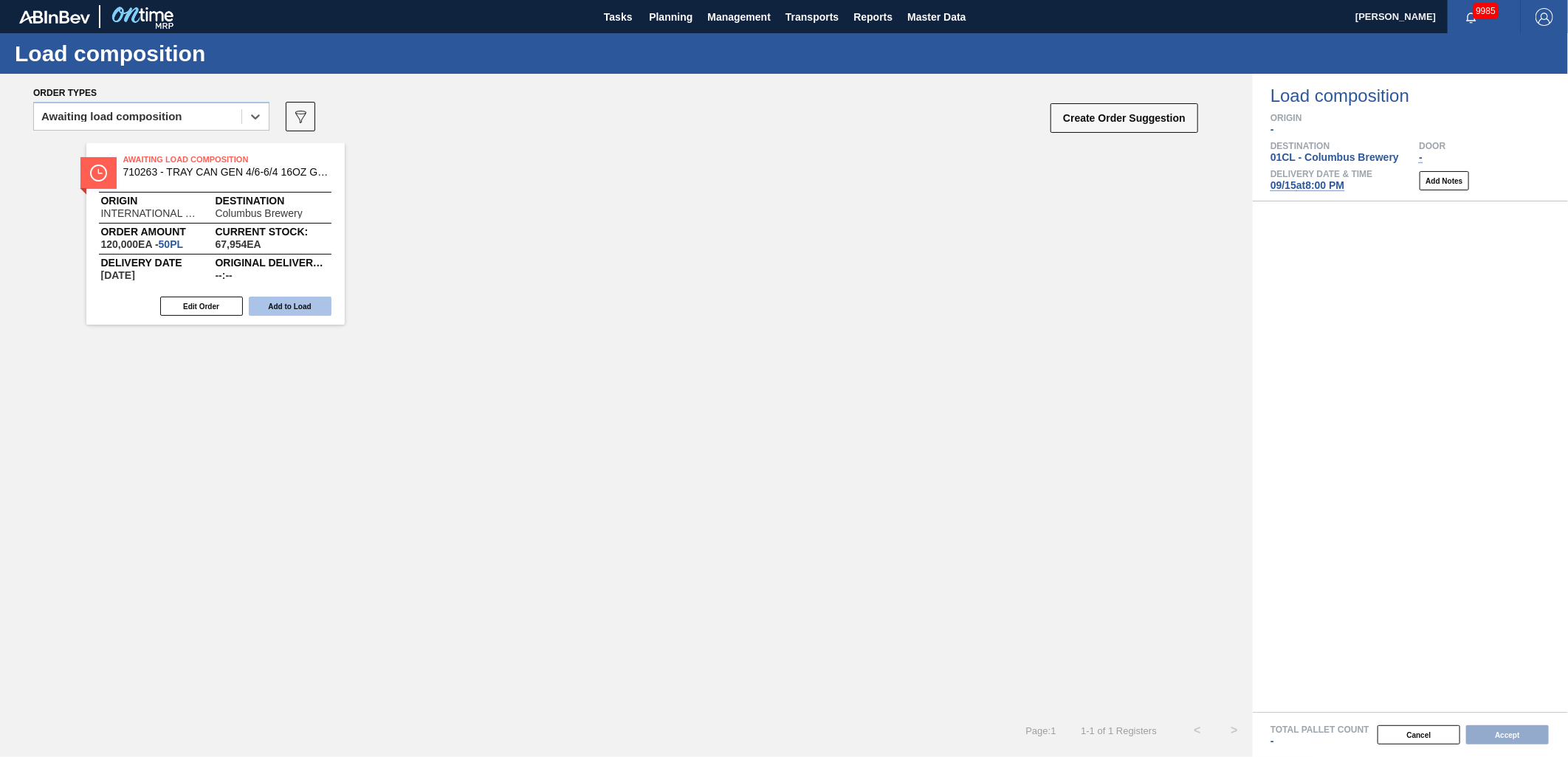
click at [301, 303] on button "Add to Load" at bounding box center [290, 306] width 83 height 19
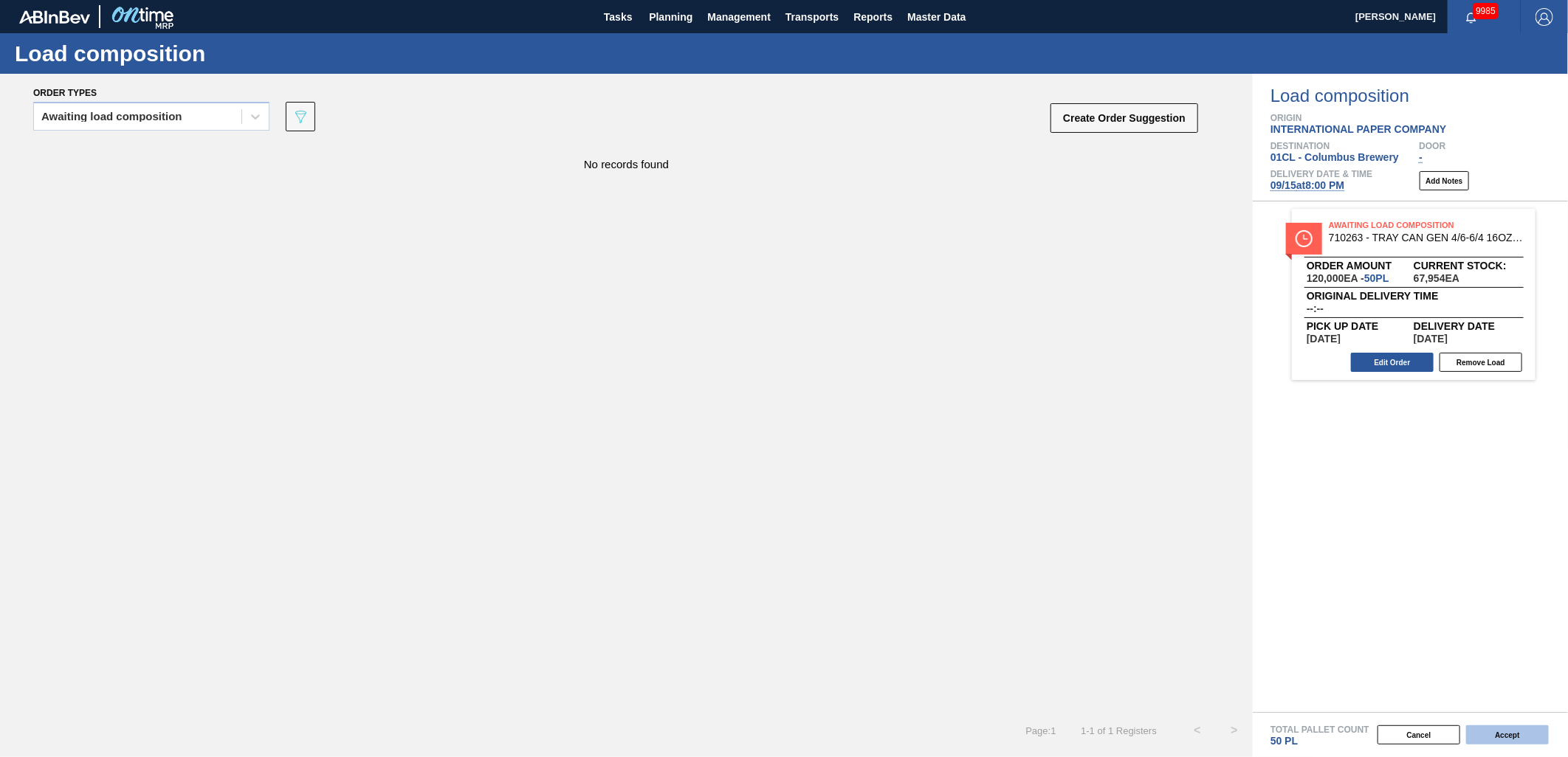
click at [1515, 735] on button "Accept" at bounding box center [1508, 735] width 83 height 19
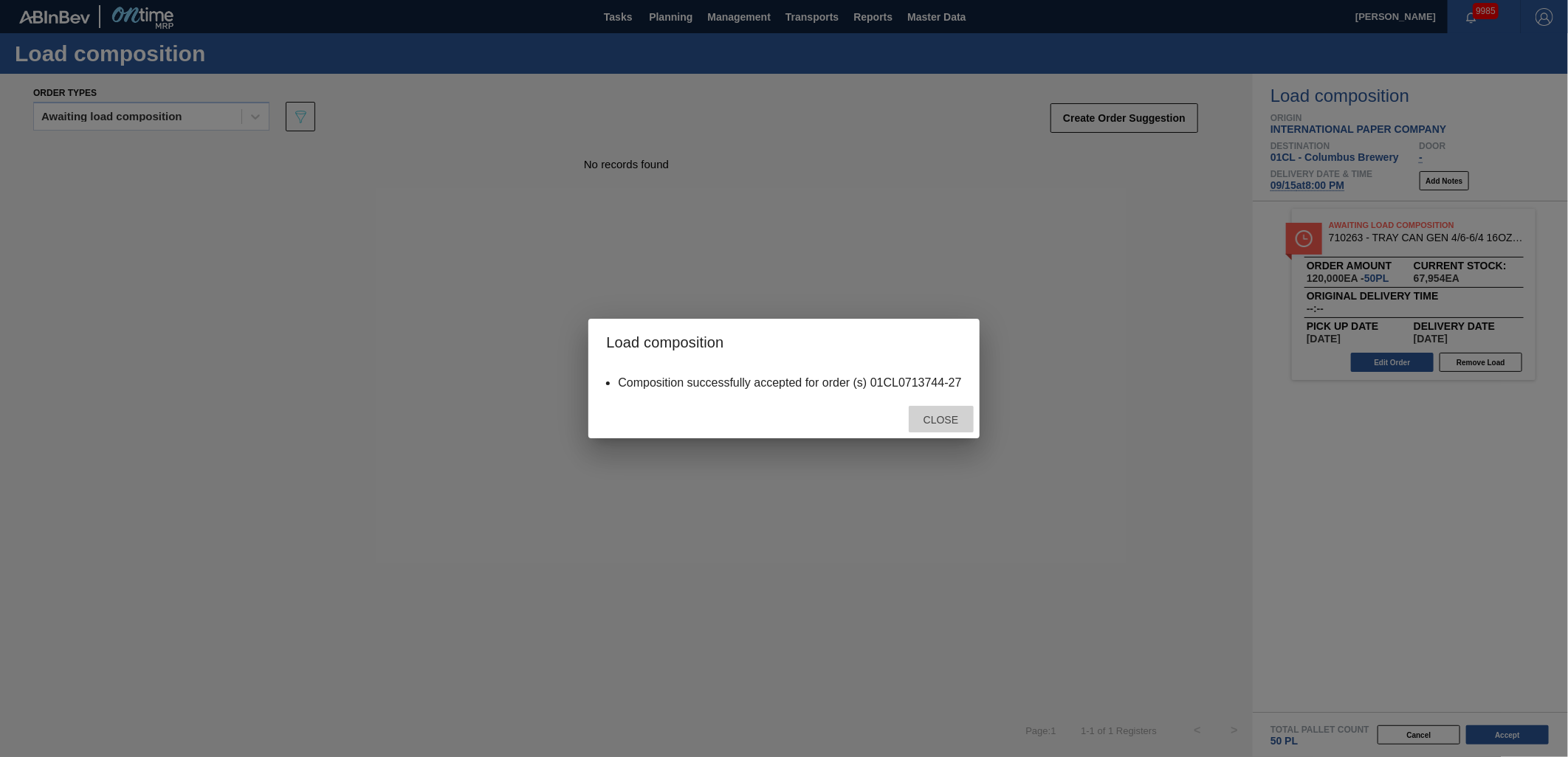
click at [954, 414] on span "Close" at bounding box center [941, 420] width 58 height 12
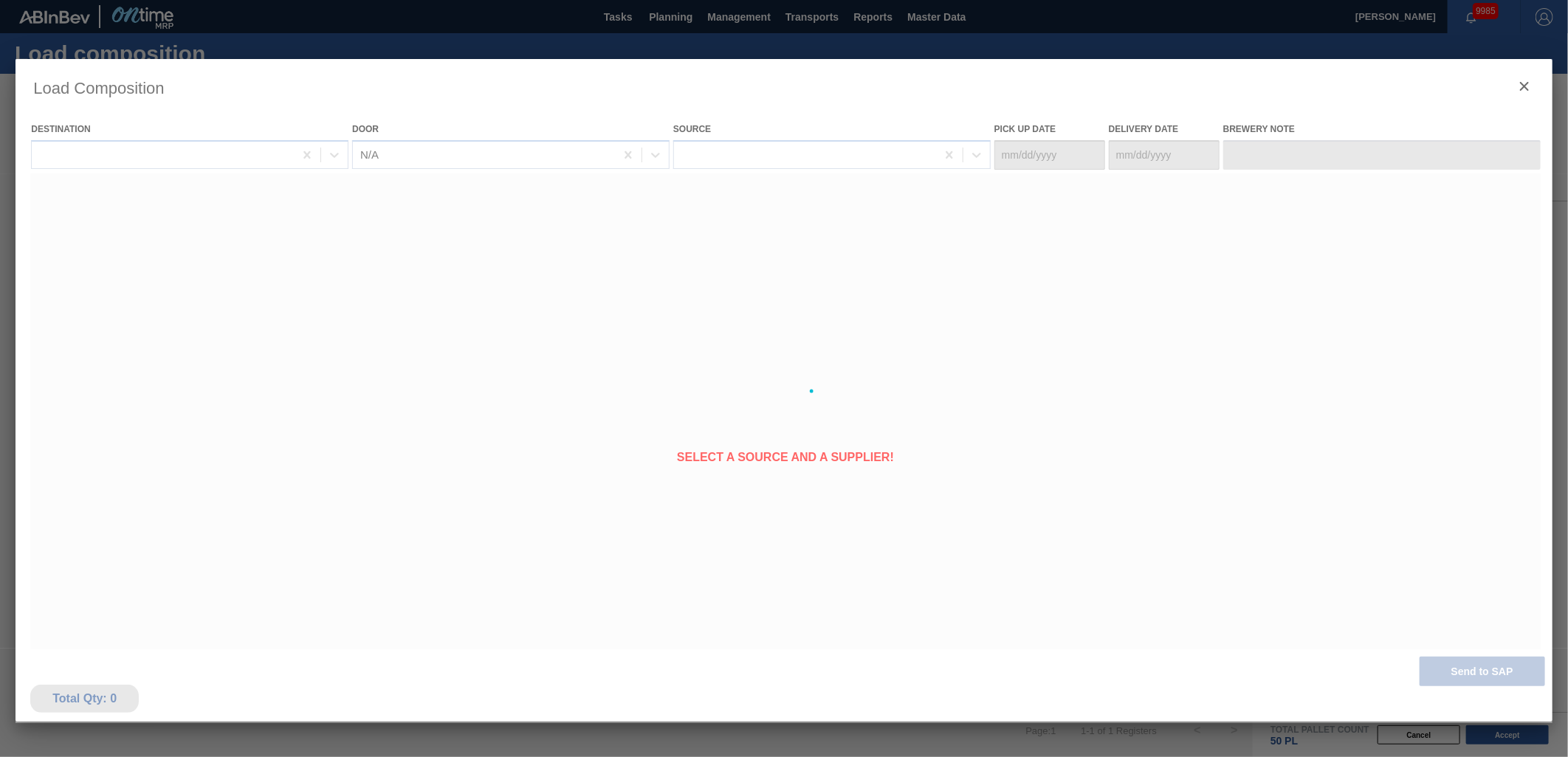
type Date "09/14/2025"
type Date "09/15/2025"
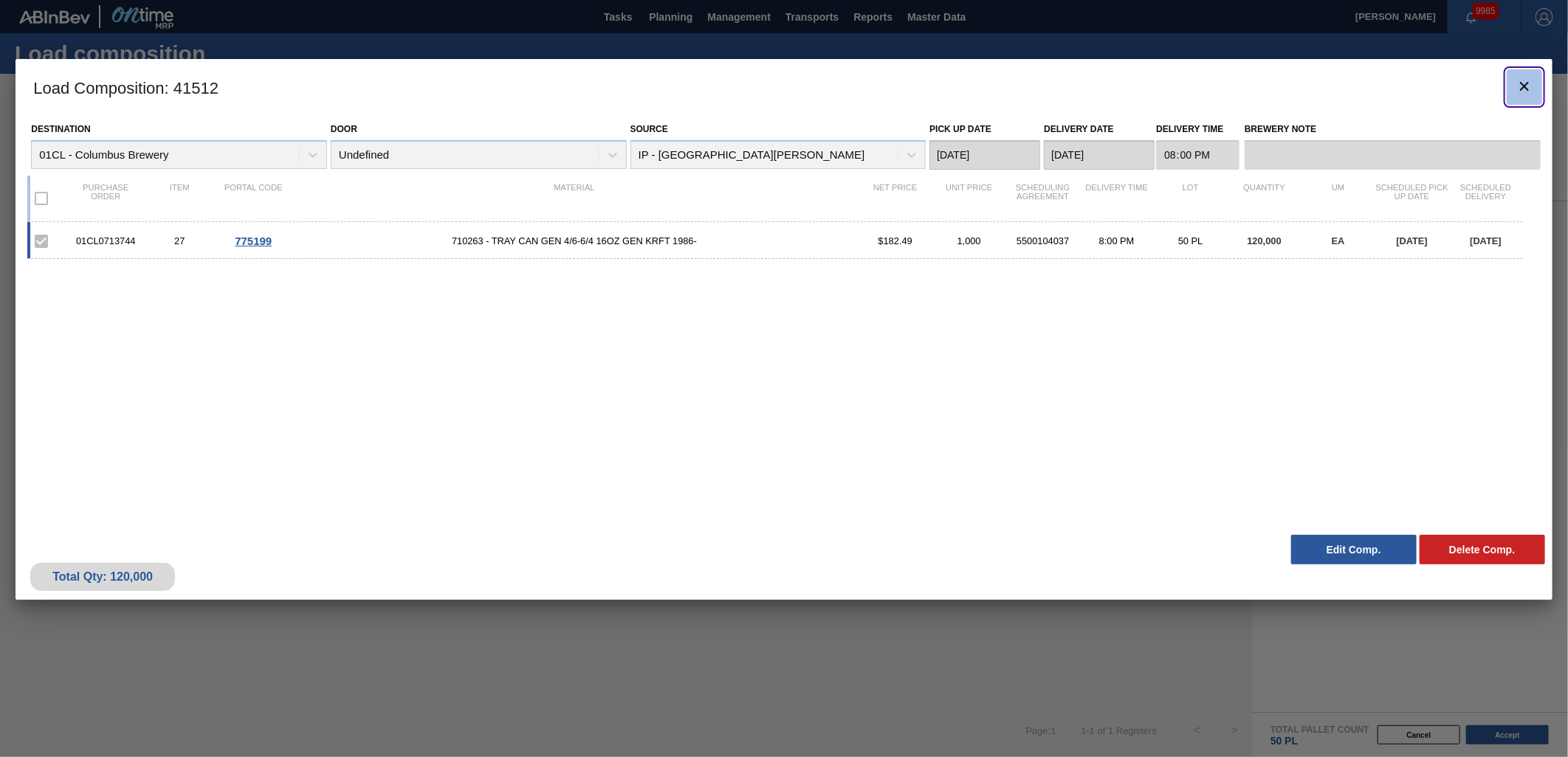
click at [1530, 87] on icon "botão de ícone" at bounding box center [1524, 86] width 18 height 17
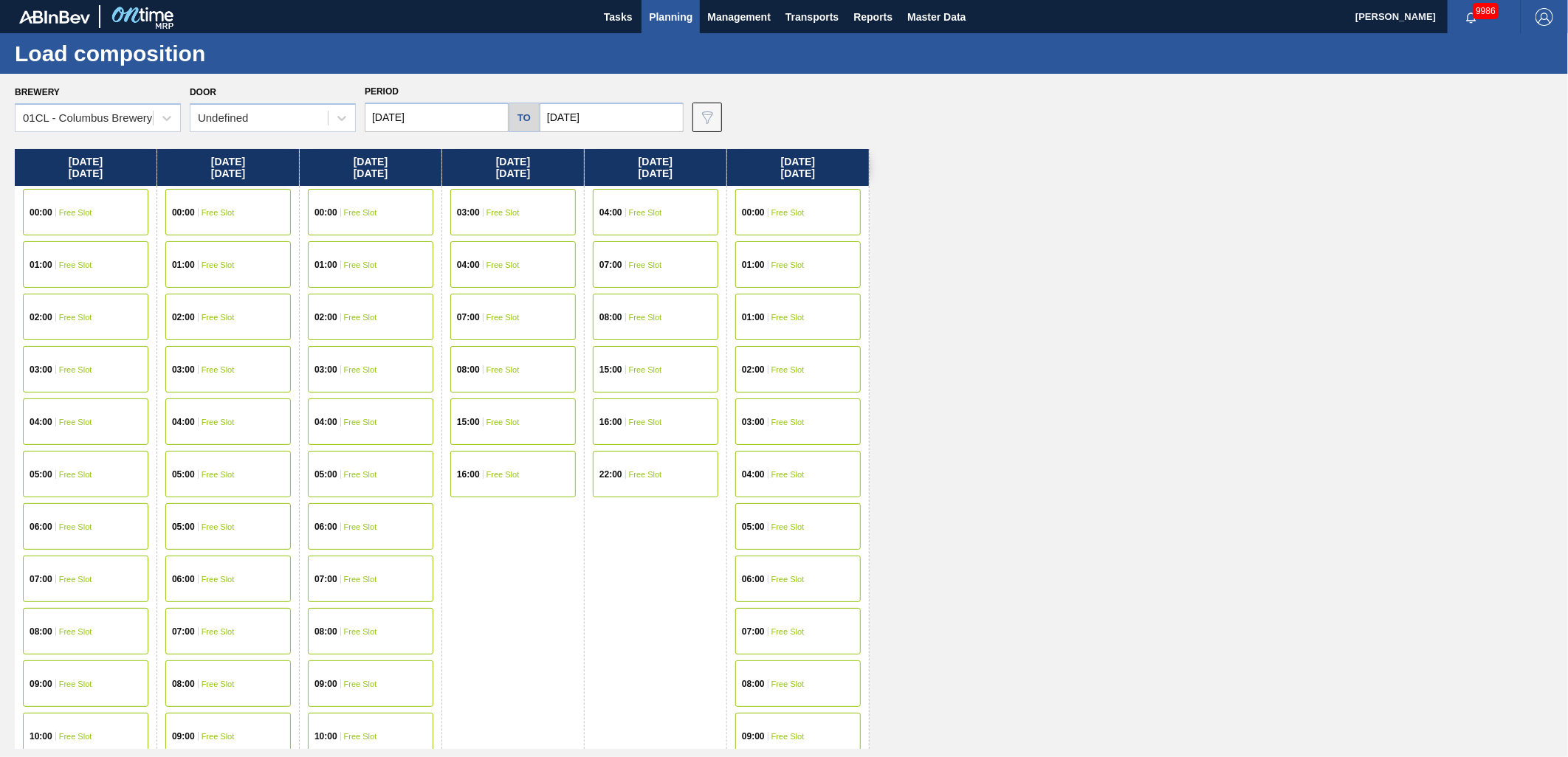
click at [1007, 564] on div "Wednesday 09/10/2025 00:00 Free Slot 01:00 Free Slot 02:00 Free Slot 03:00 Free…" at bounding box center [788, 449] width 1546 height 600
click at [474, 121] on input "09/10/2025" at bounding box center [437, 117] width 144 height 29
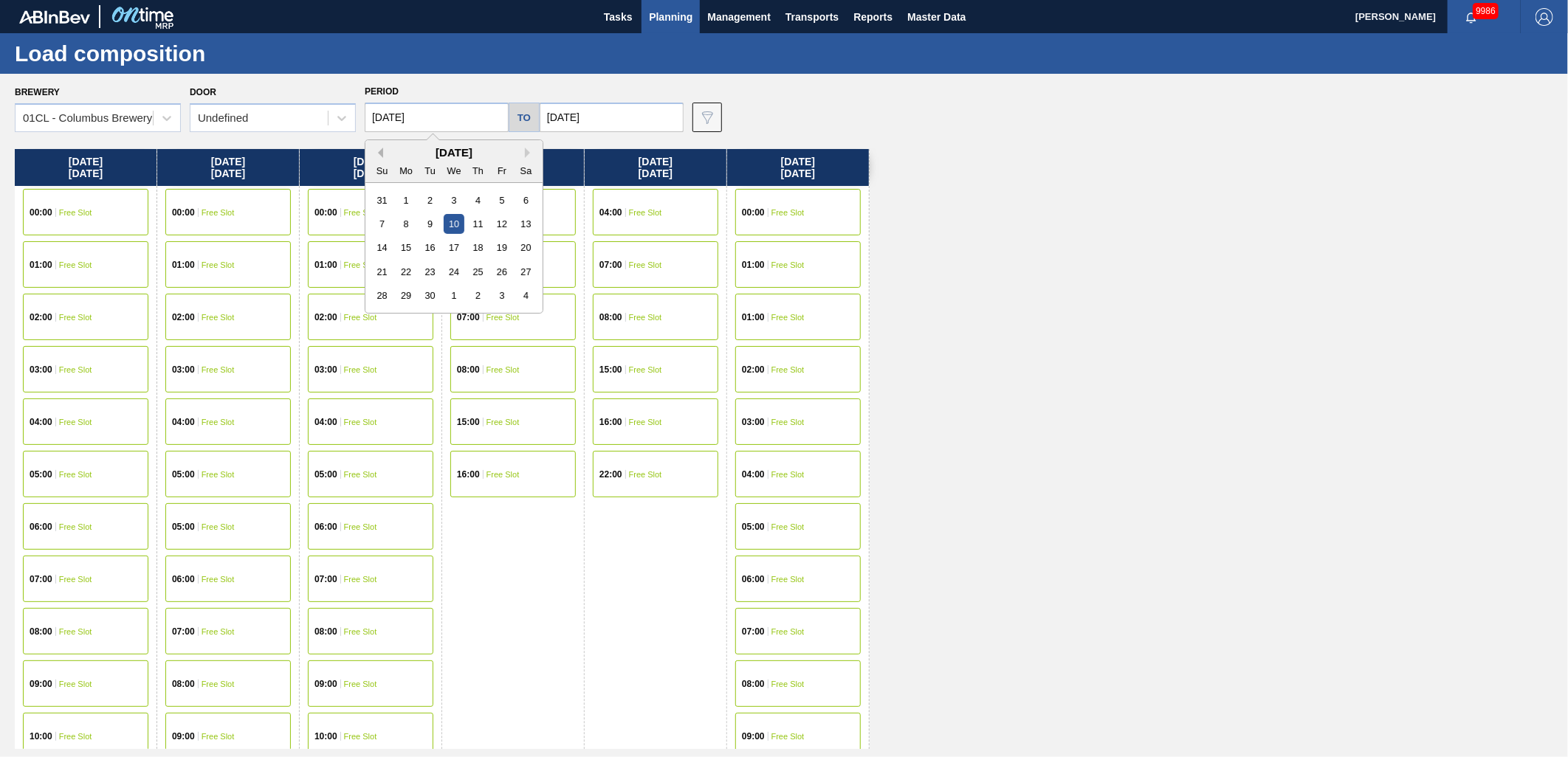
click at [380, 150] on button "Previous Month" at bounding box center [378, 152] width 10 height 10
click at [476, 274] on div "21" at bounding box center [478, 273] width 20 height 20
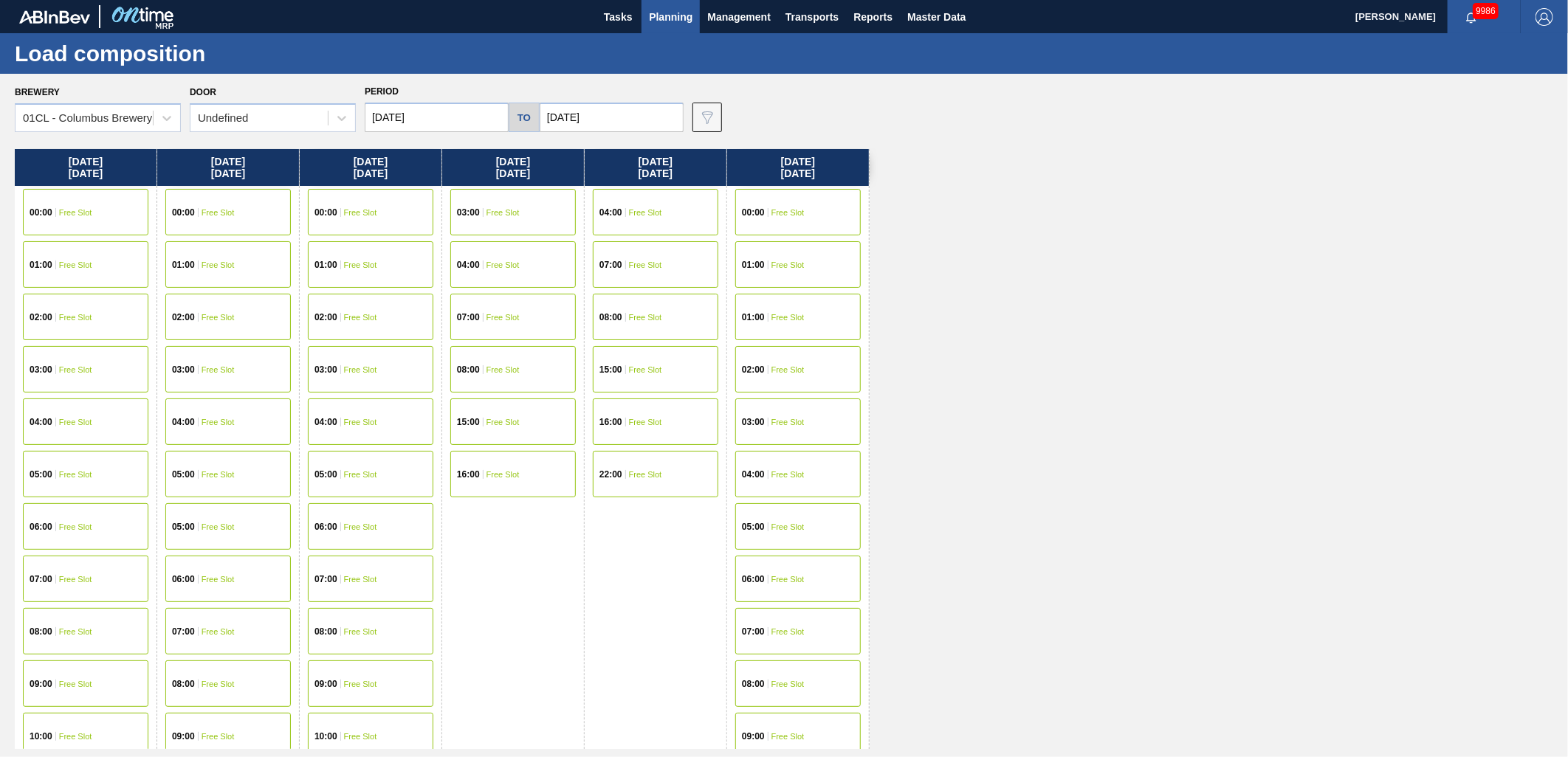
type input "[DATE]"
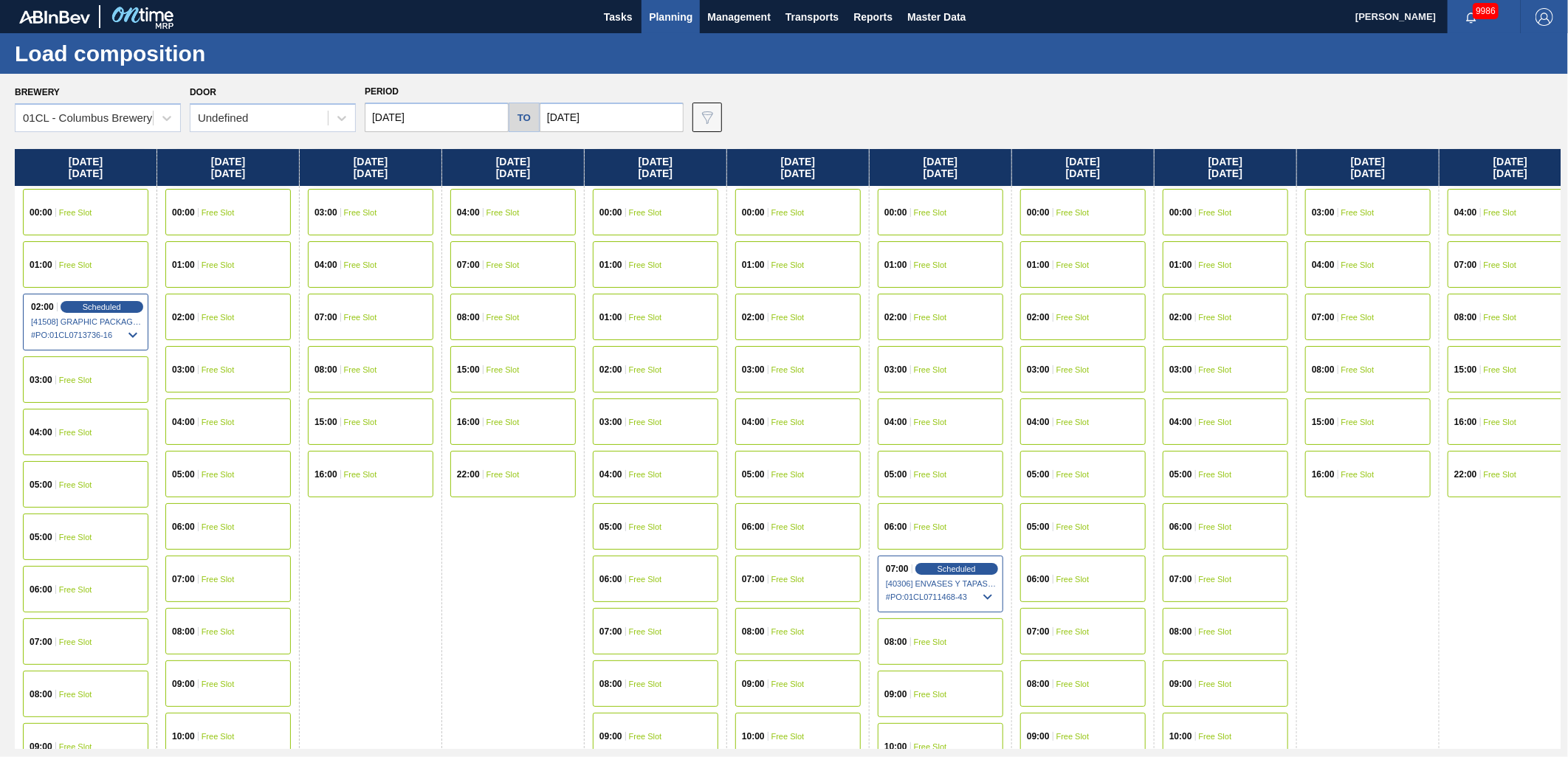
click at [80, 430] on span "Free Slot" at bounding box center [76, 433] width 33 height 9
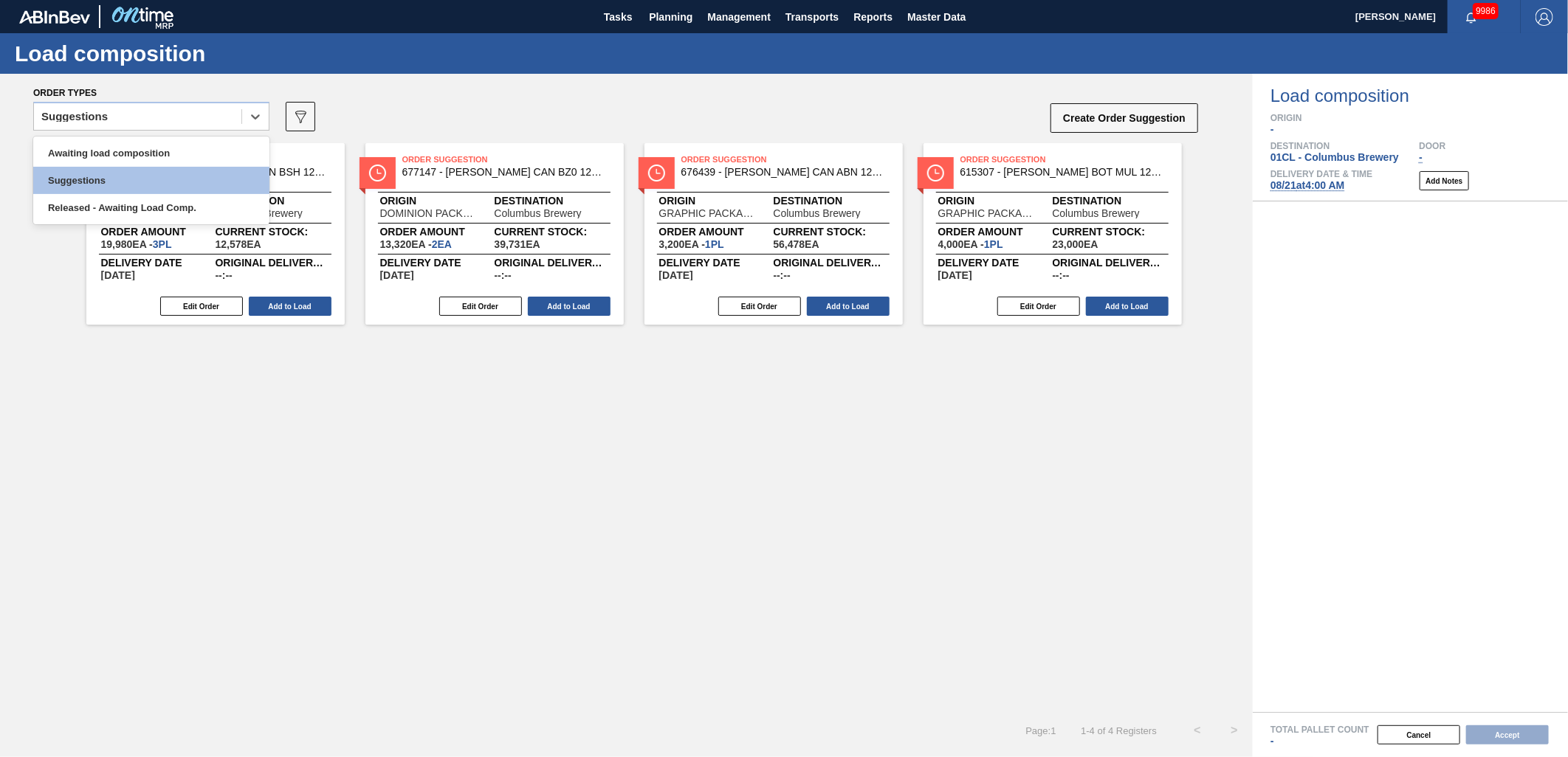
click at [209, 122] on div "Suggestions" at bounding box center [137, 116] width 207 height 21
click at [171, 150] on div "Awaiting load composition" at bounding box center [151, 153] width 236 height 28
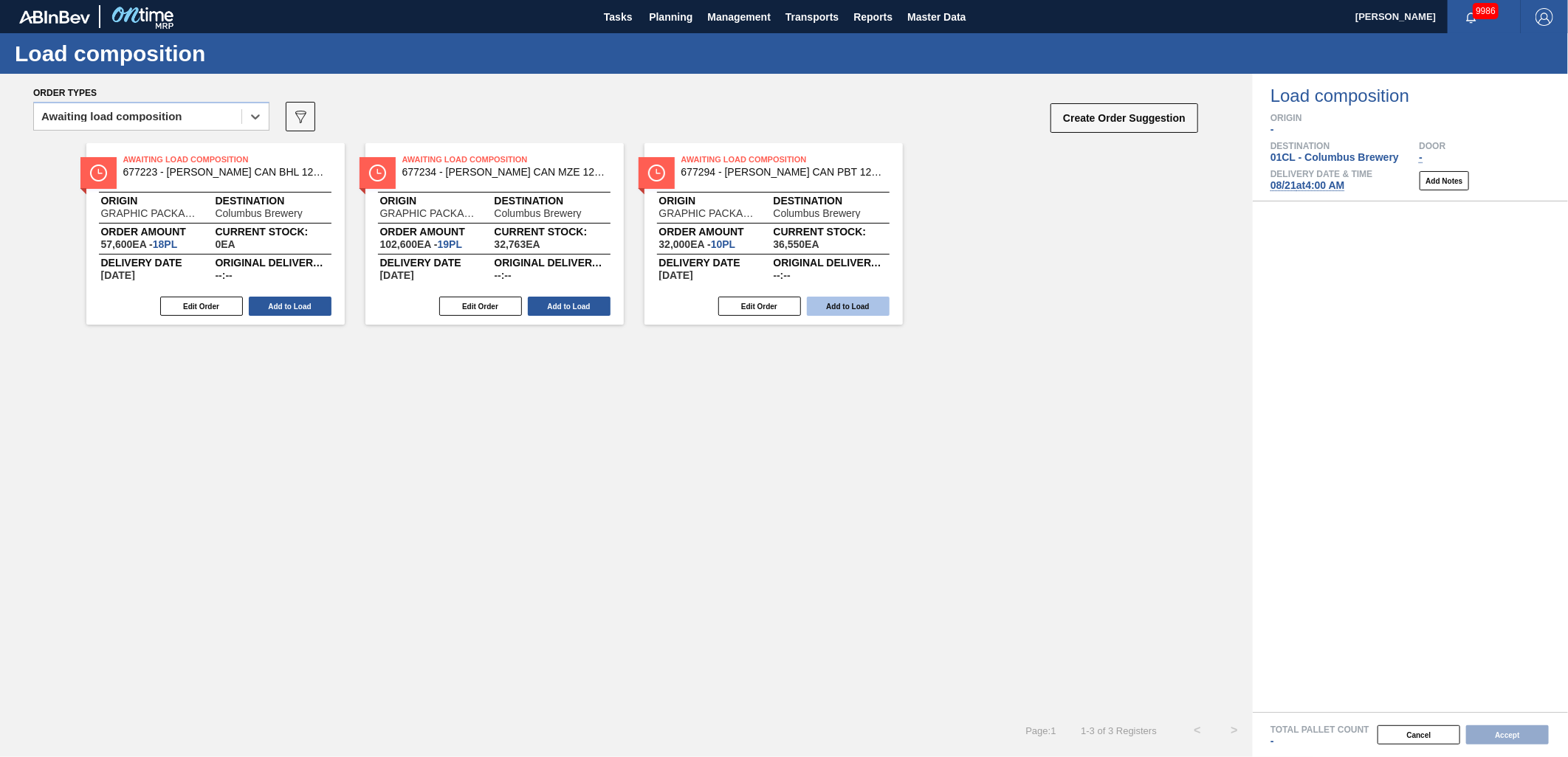
click at [839, 306] on button "Add to Load" at bounding box center [848, 306] width 83 height 19
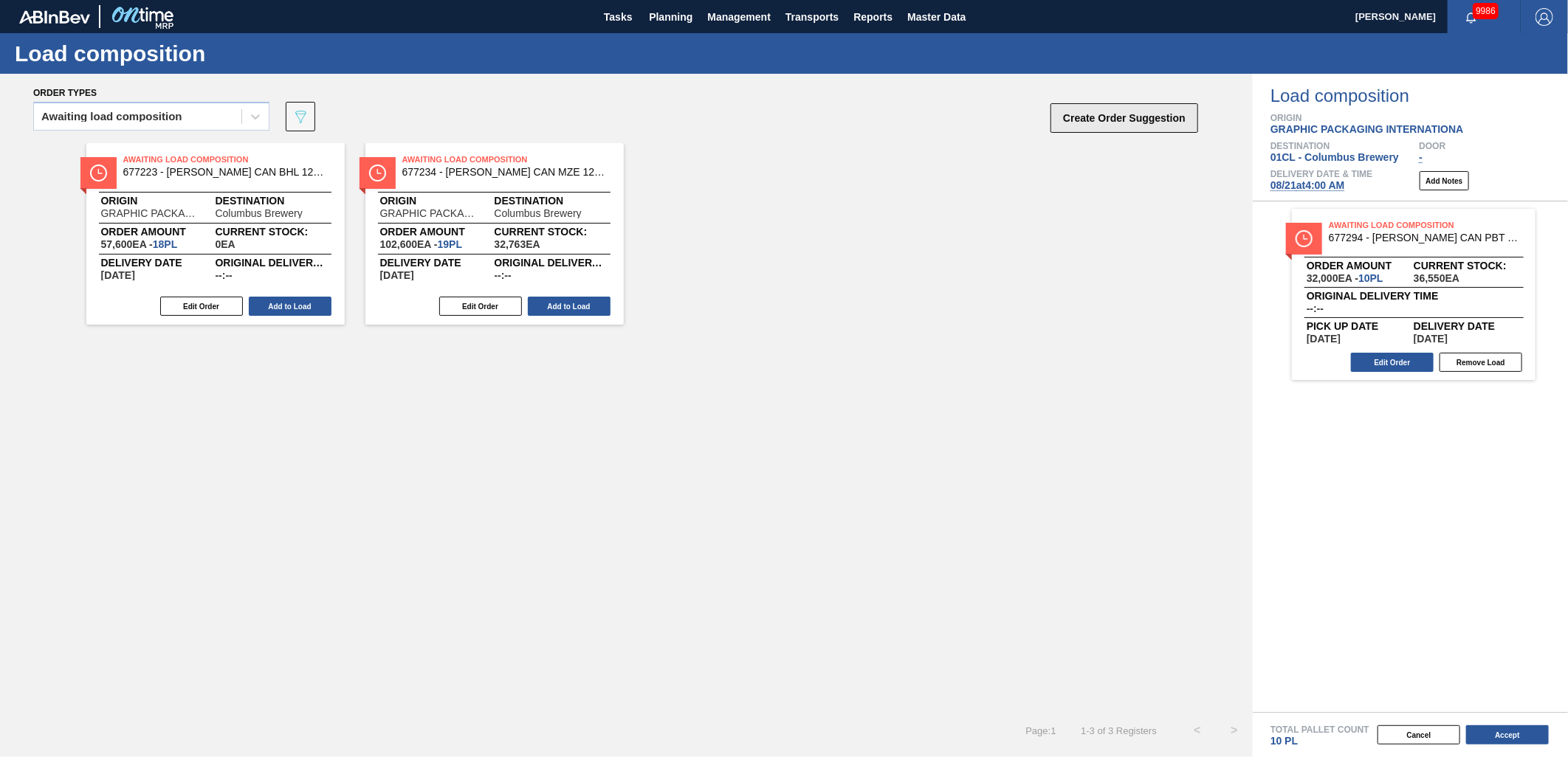
click at [1153, 119] on button "Create Order Suggestion" at bounding box center [1124, 118] width 147 height 29
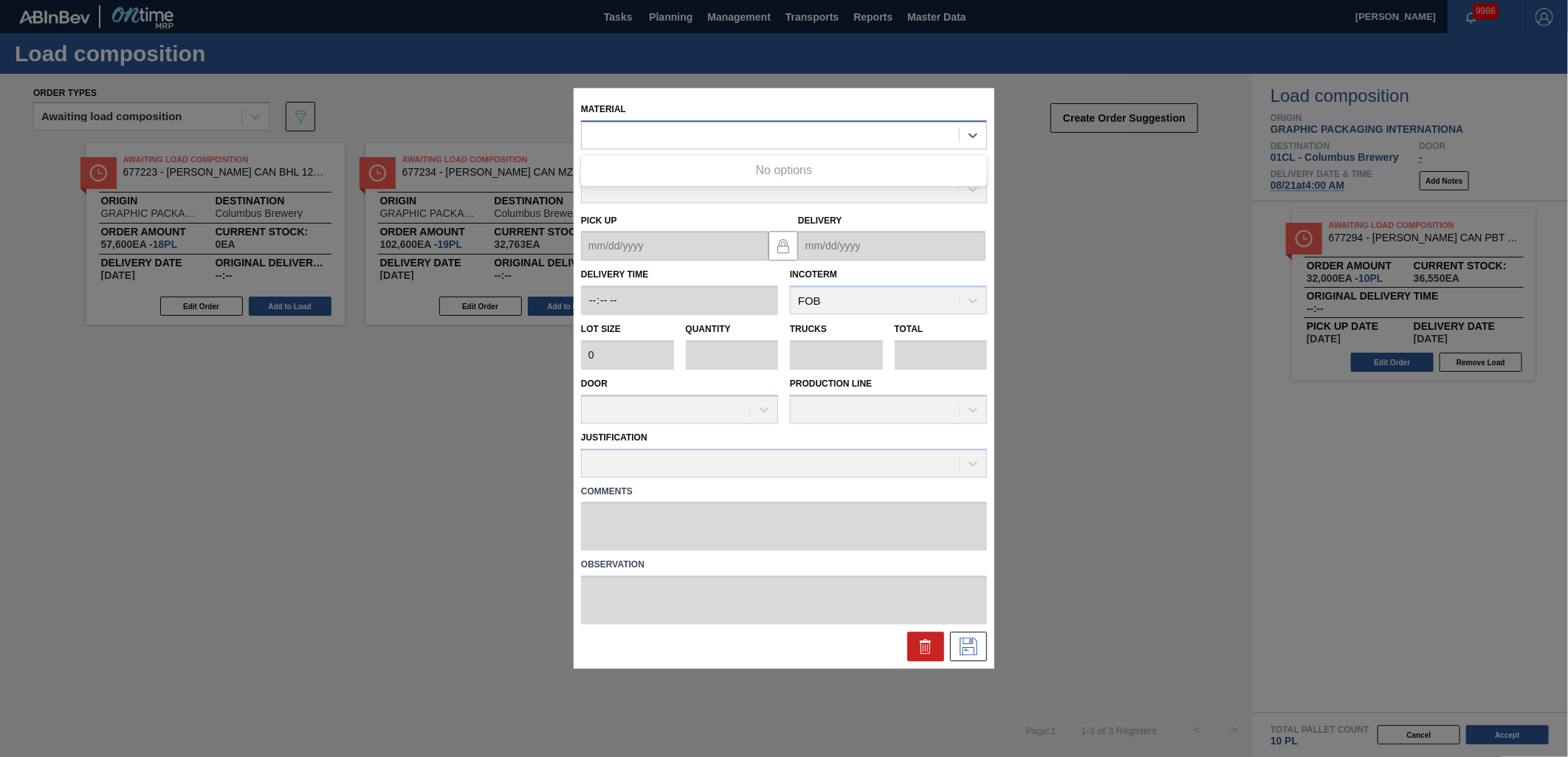
click at [779, 144] on div at bounding box center [771, 134] width 378 height 21
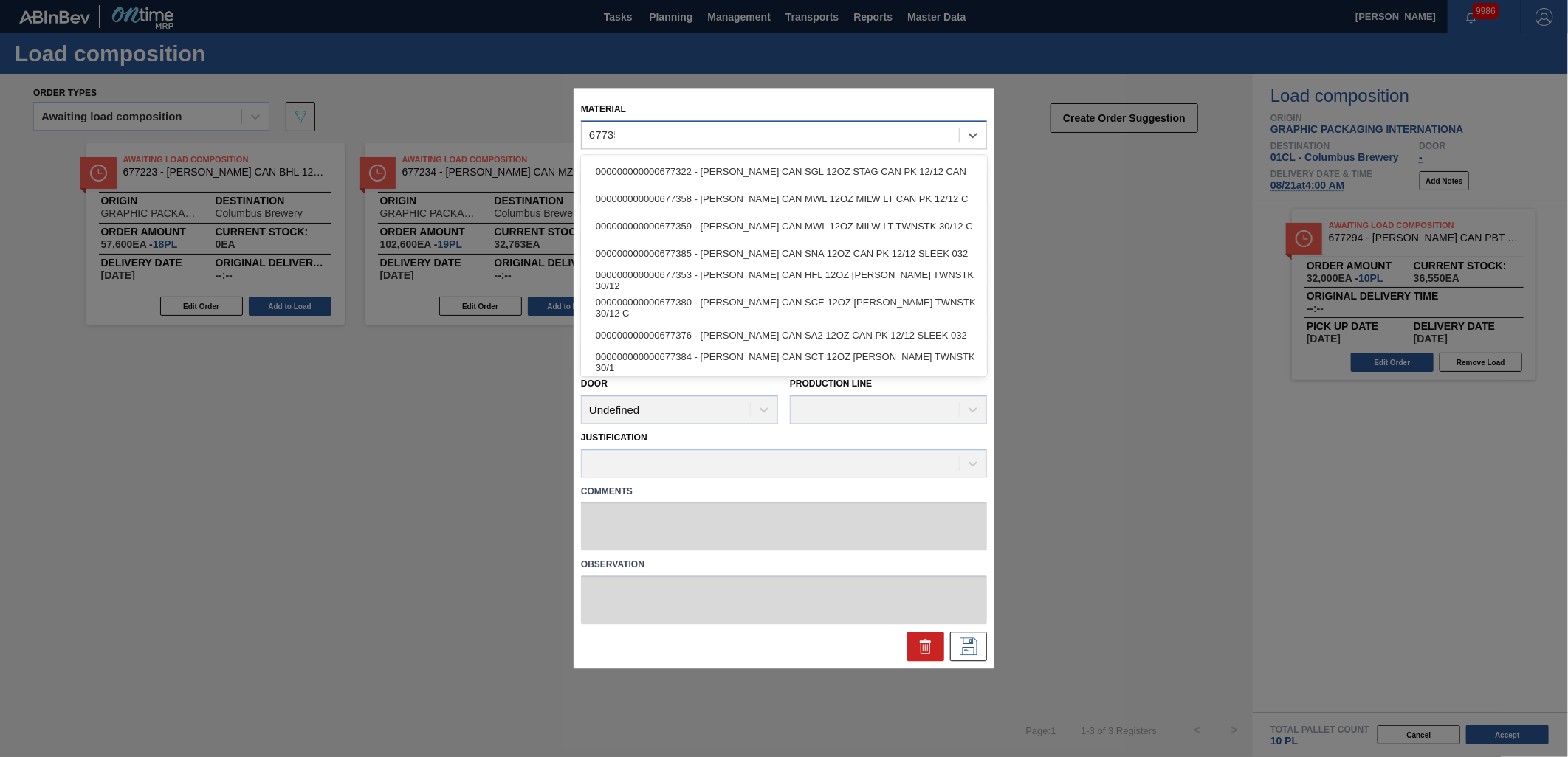
type input "677359"
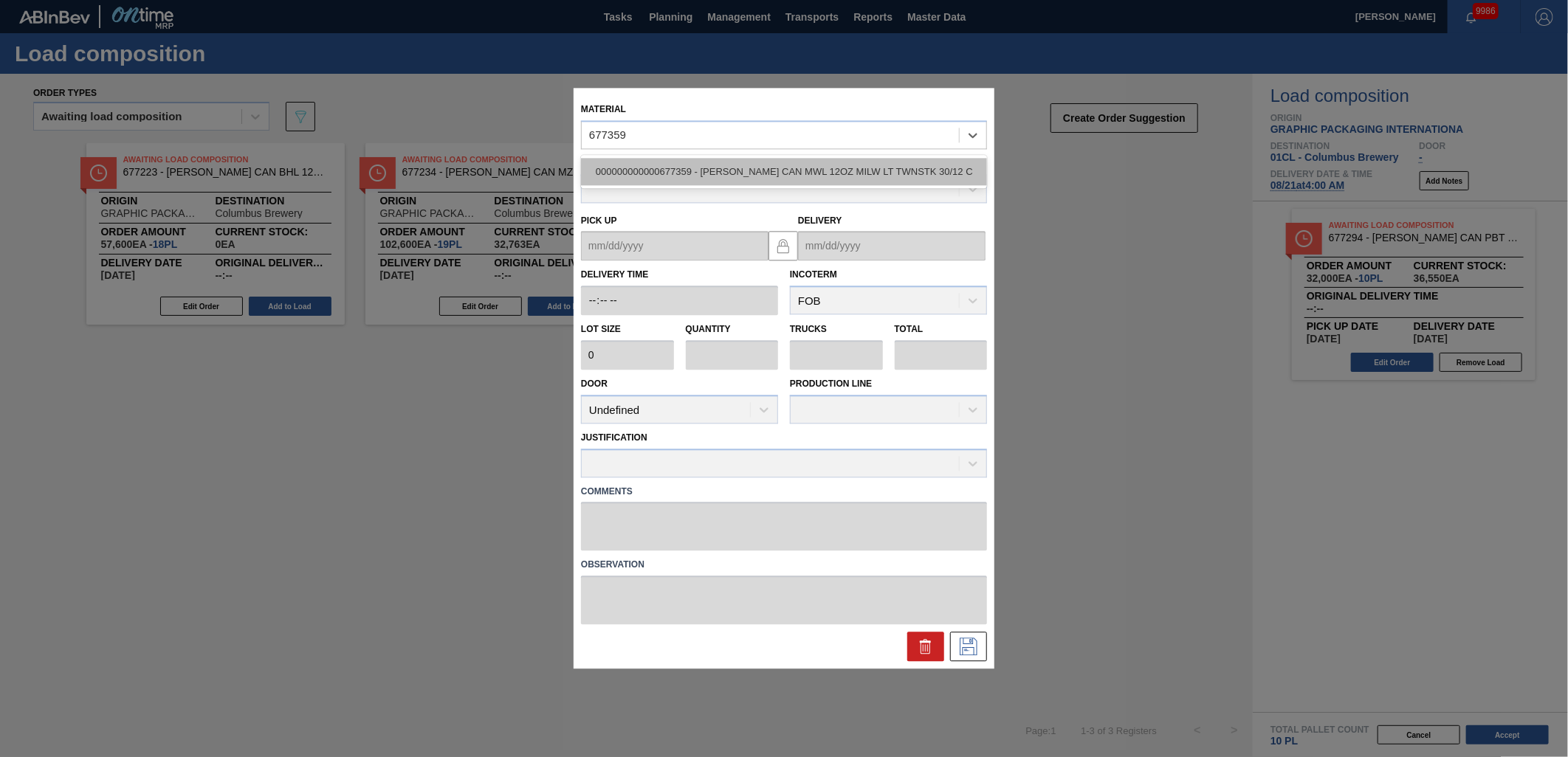
click at [754, 175] on div "000000000000677359 - CARR CAN MWL 12OZ MILW LT TWNSTK 30/12 C" at bounding box center [784, 172] width 406 height 28
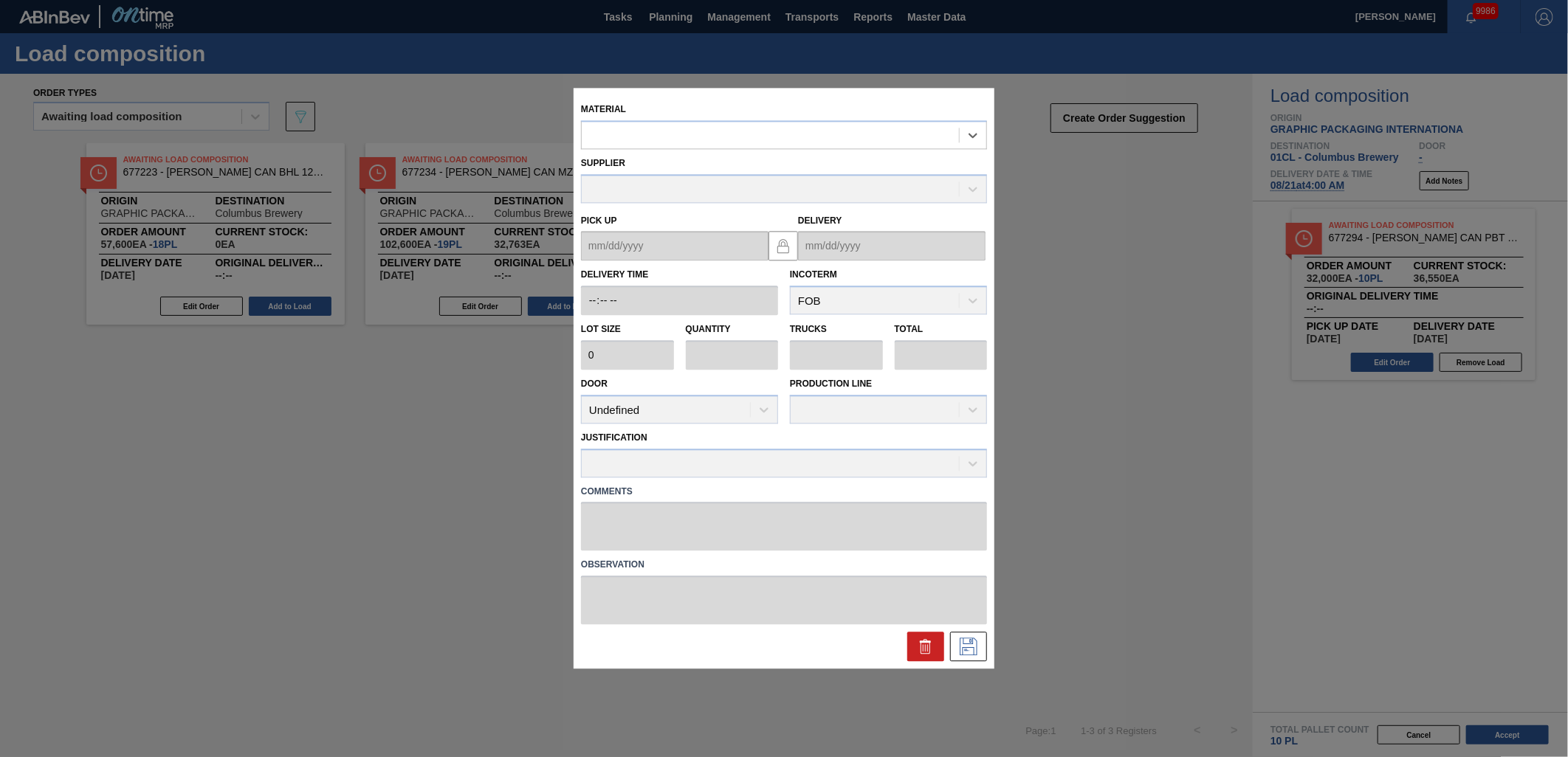
type input "3,200"
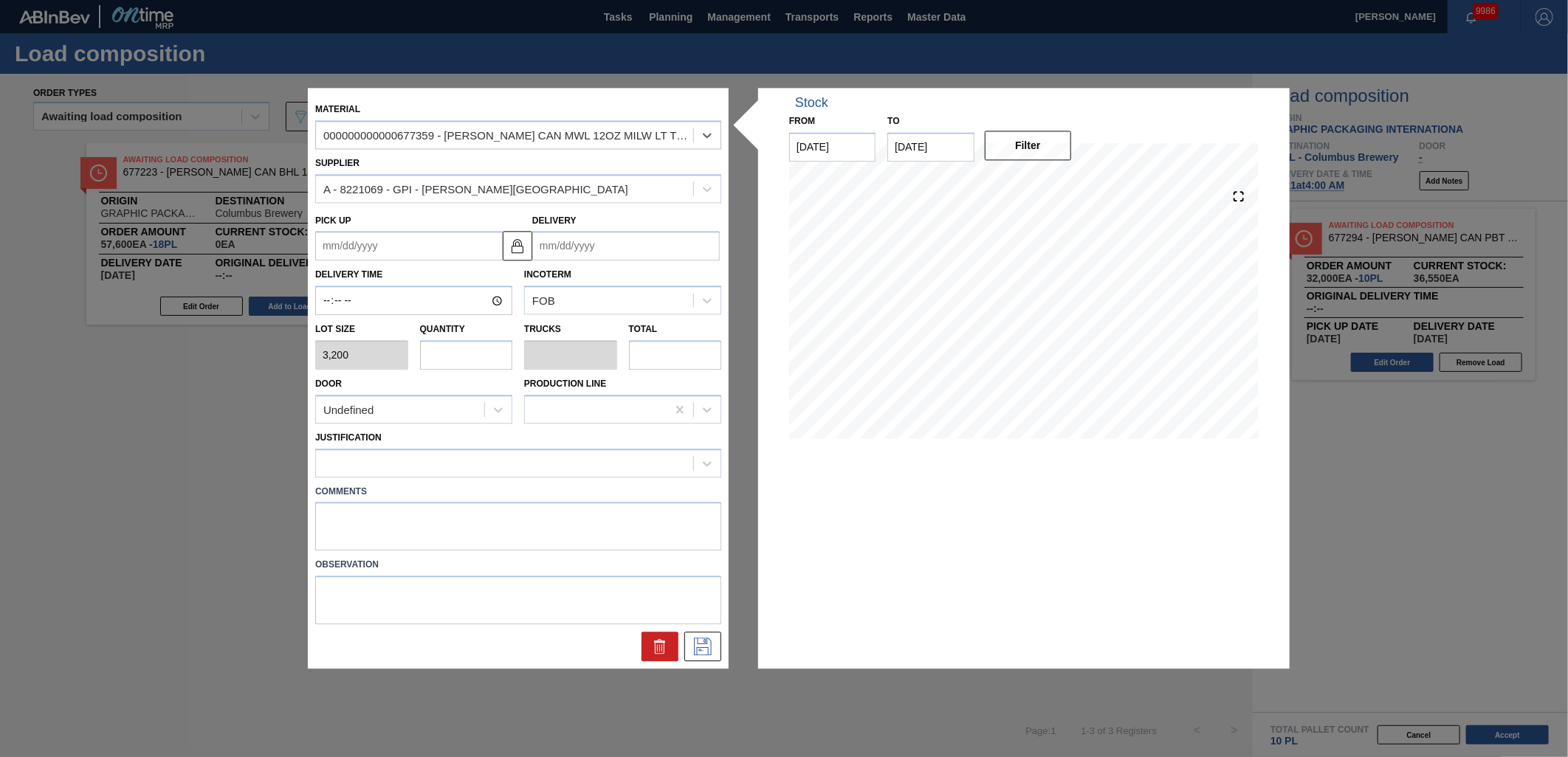
click at [586, 246] on input "Delivery" at bounding box center [626, 247] width 188 height 29
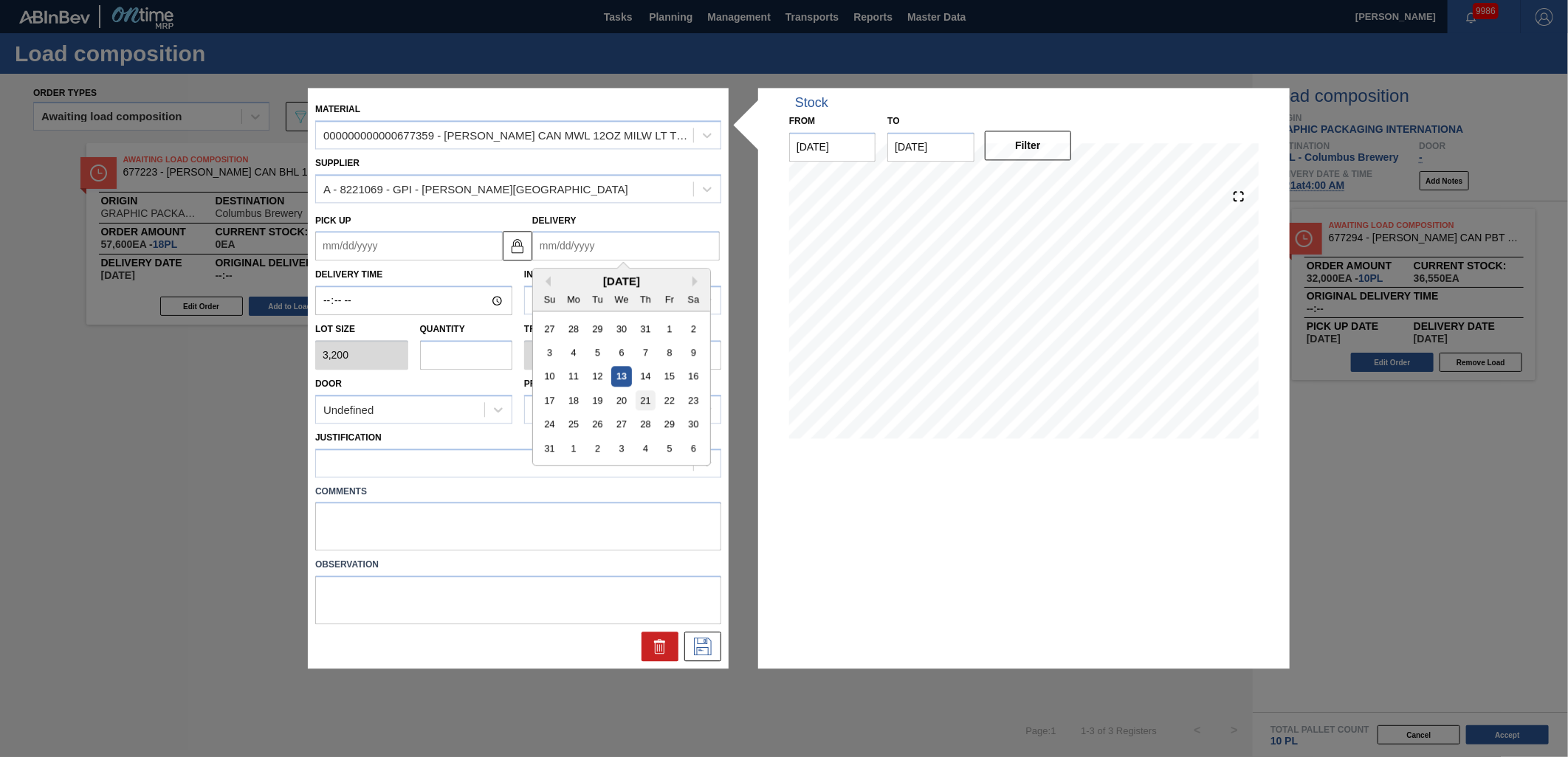
click at [646, 403] on div "21" at bounding box center [646, 402] width 20 height 20
type up "[DATE]"
type input "[DATE]"
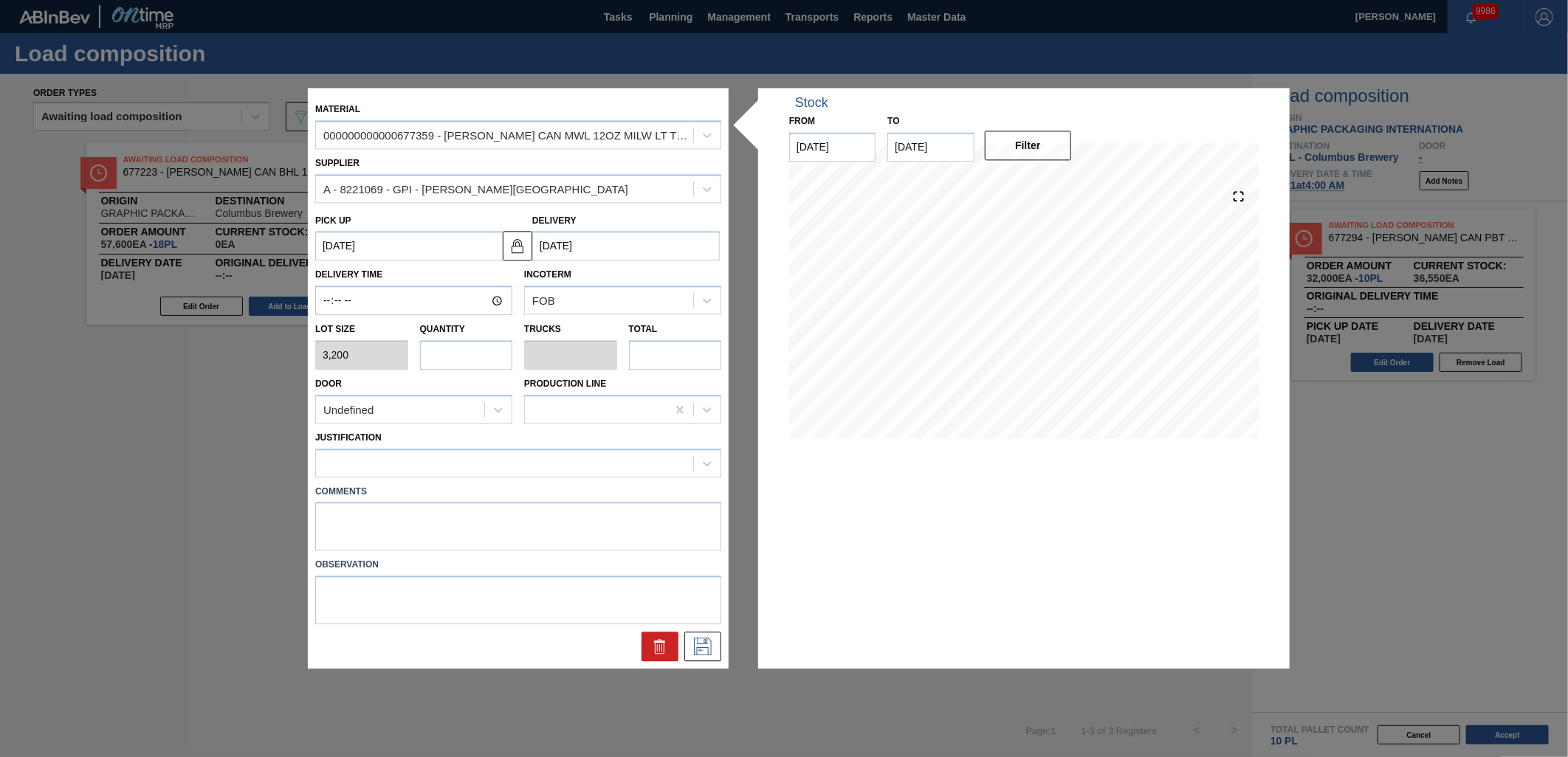
click at [473, 359] on input "text" at bounding box center [466, 355] width 93 height 29
type input "3"
type input "0.115"
type input "9,600"
type input "0"
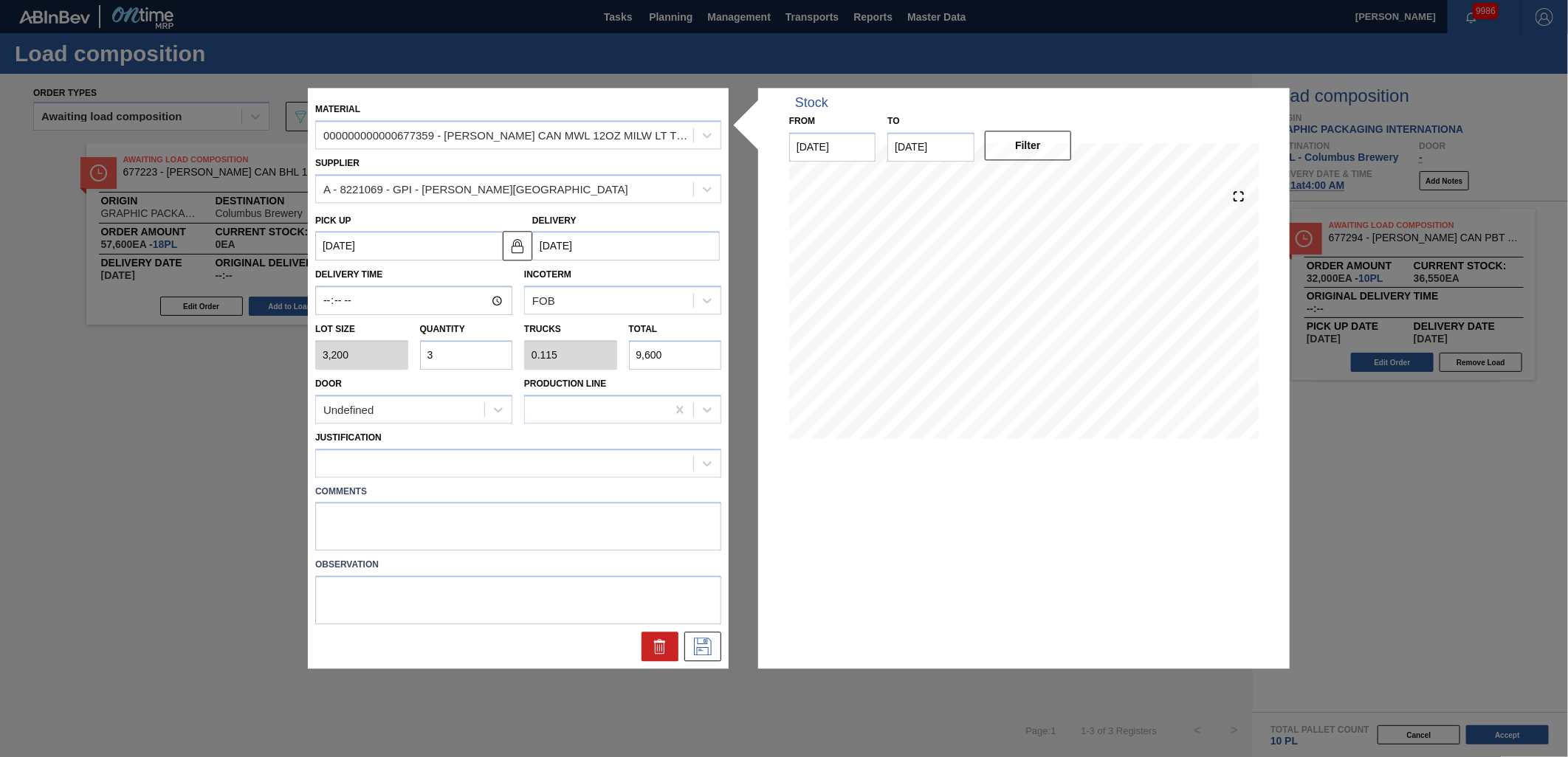
type input "0"
type input "4"
type input "0.154"
type input "12,800"
type input "4"
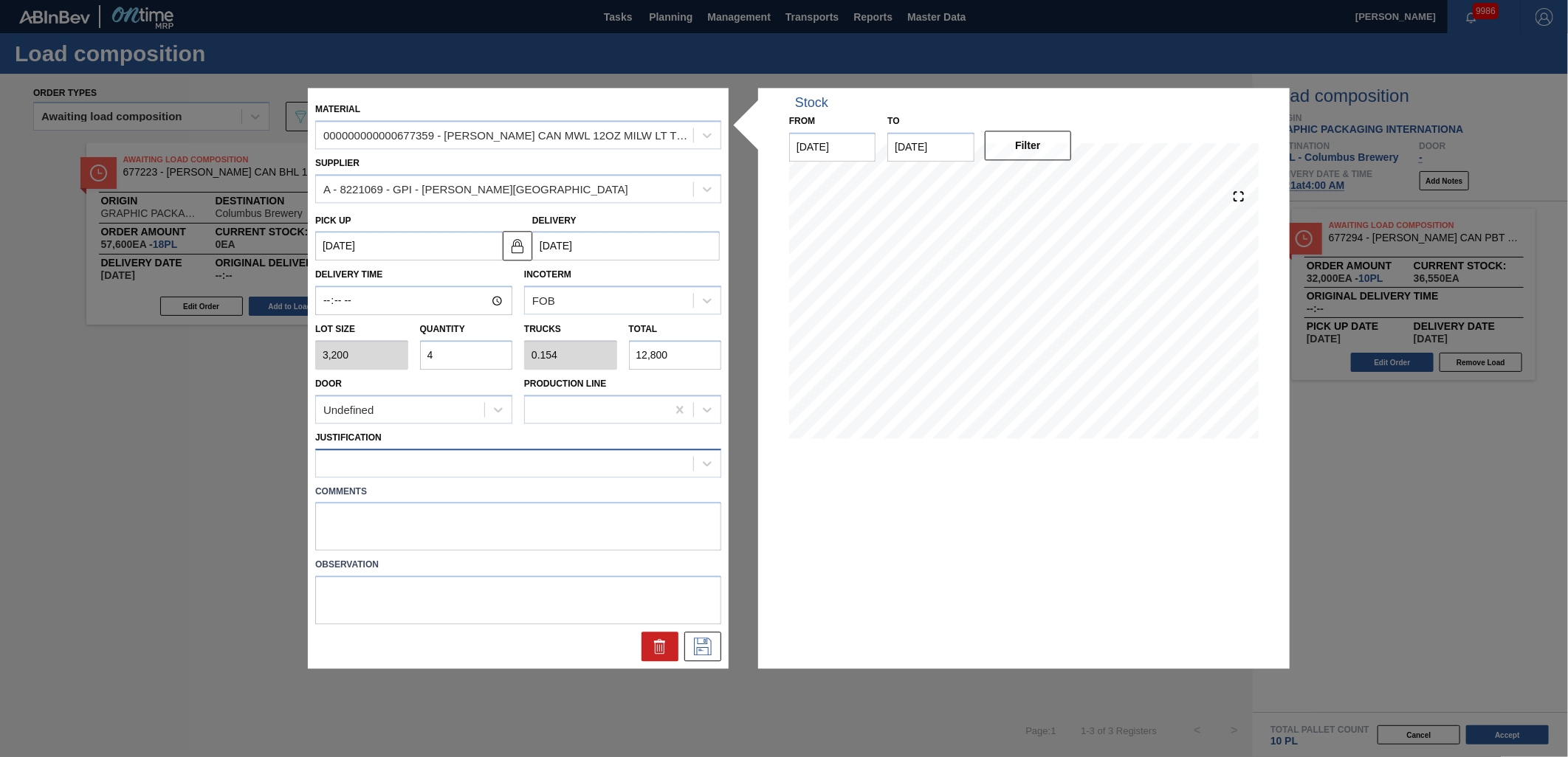
click at [467, 470] on div at bounding box center [505, 462] width 378 height 21
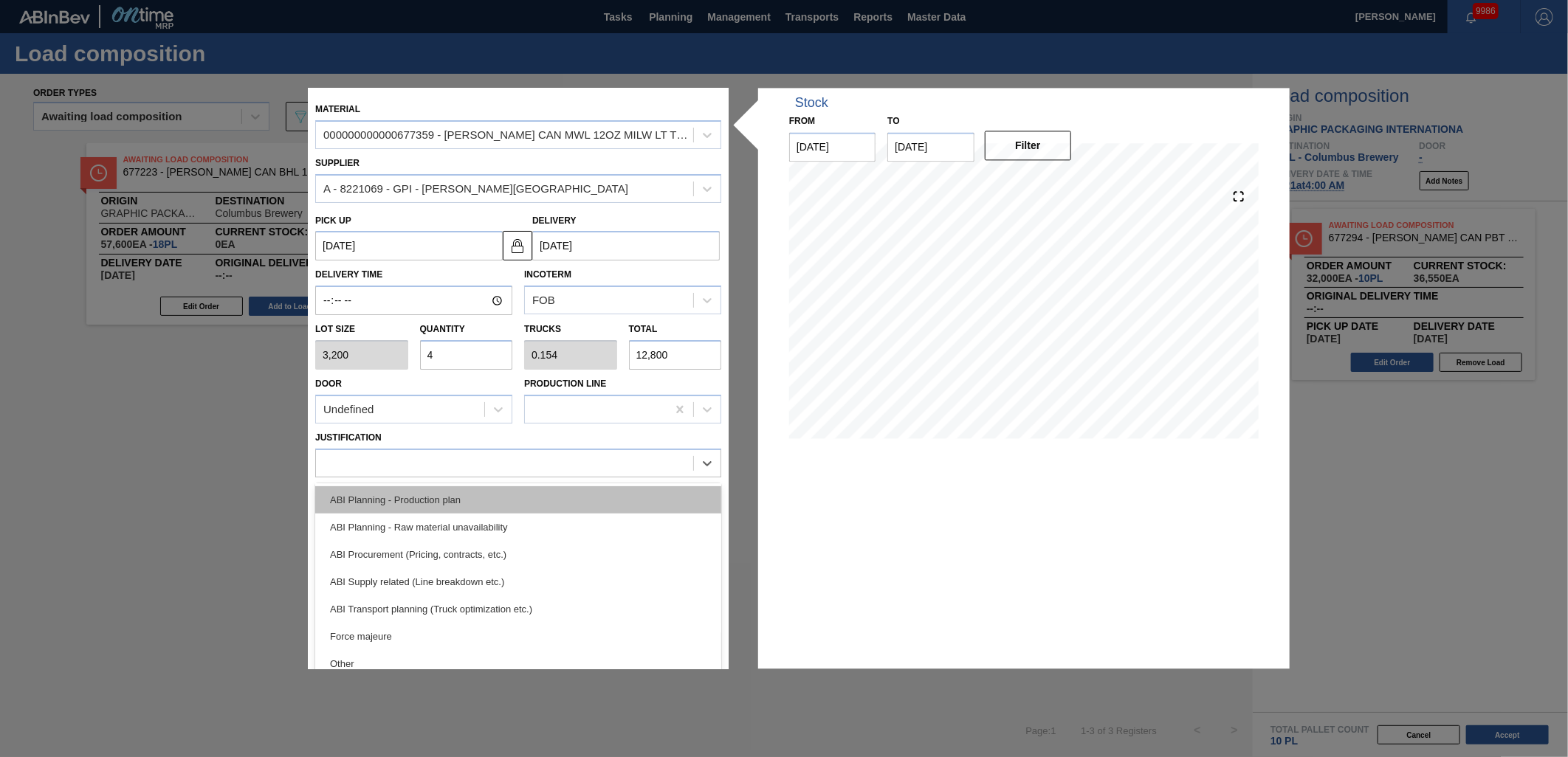
scroll to position [164, 0]
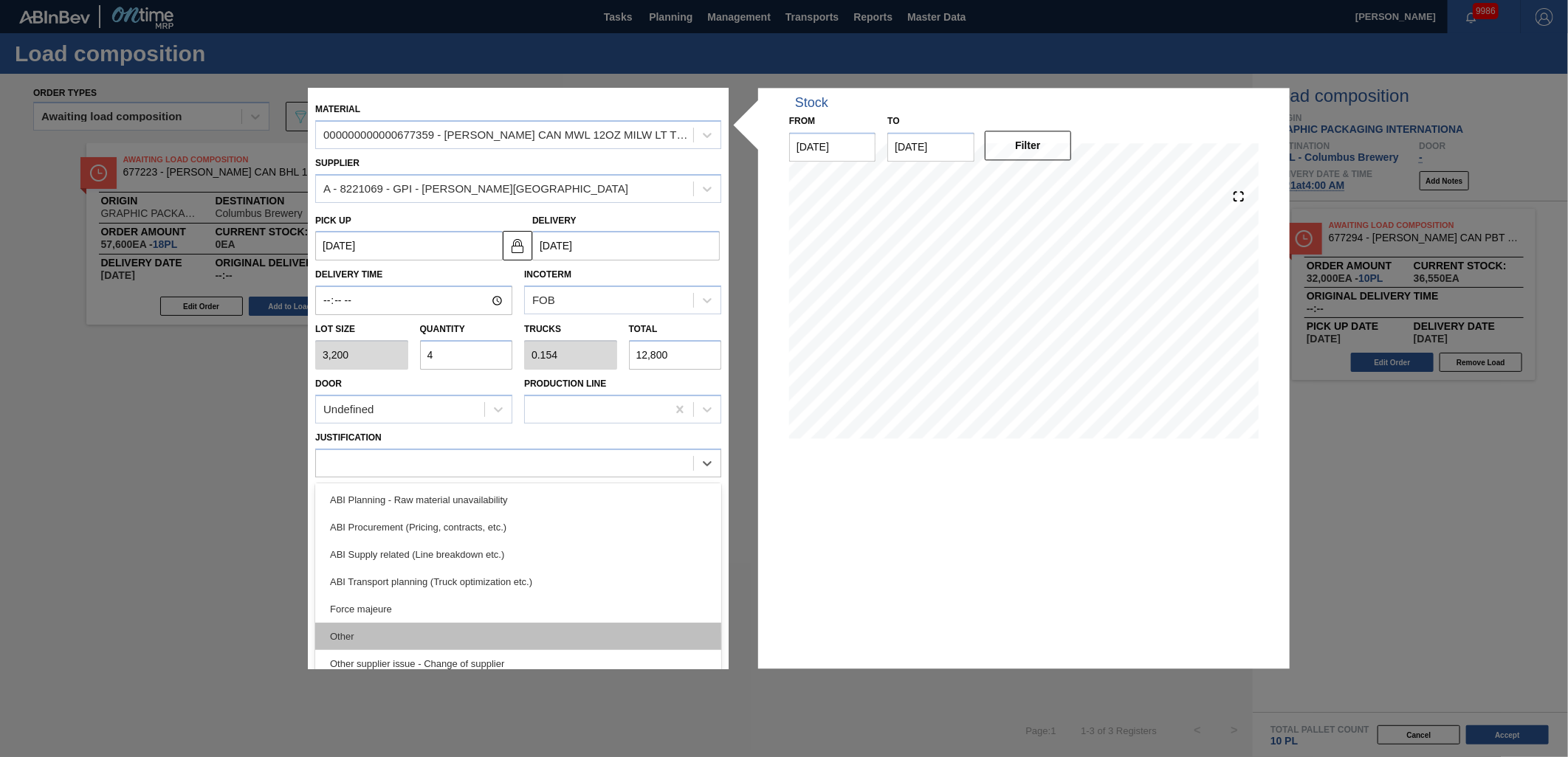
click at [485, 625] on div "Other" at bounding box center [518, 636] width 406 height 28
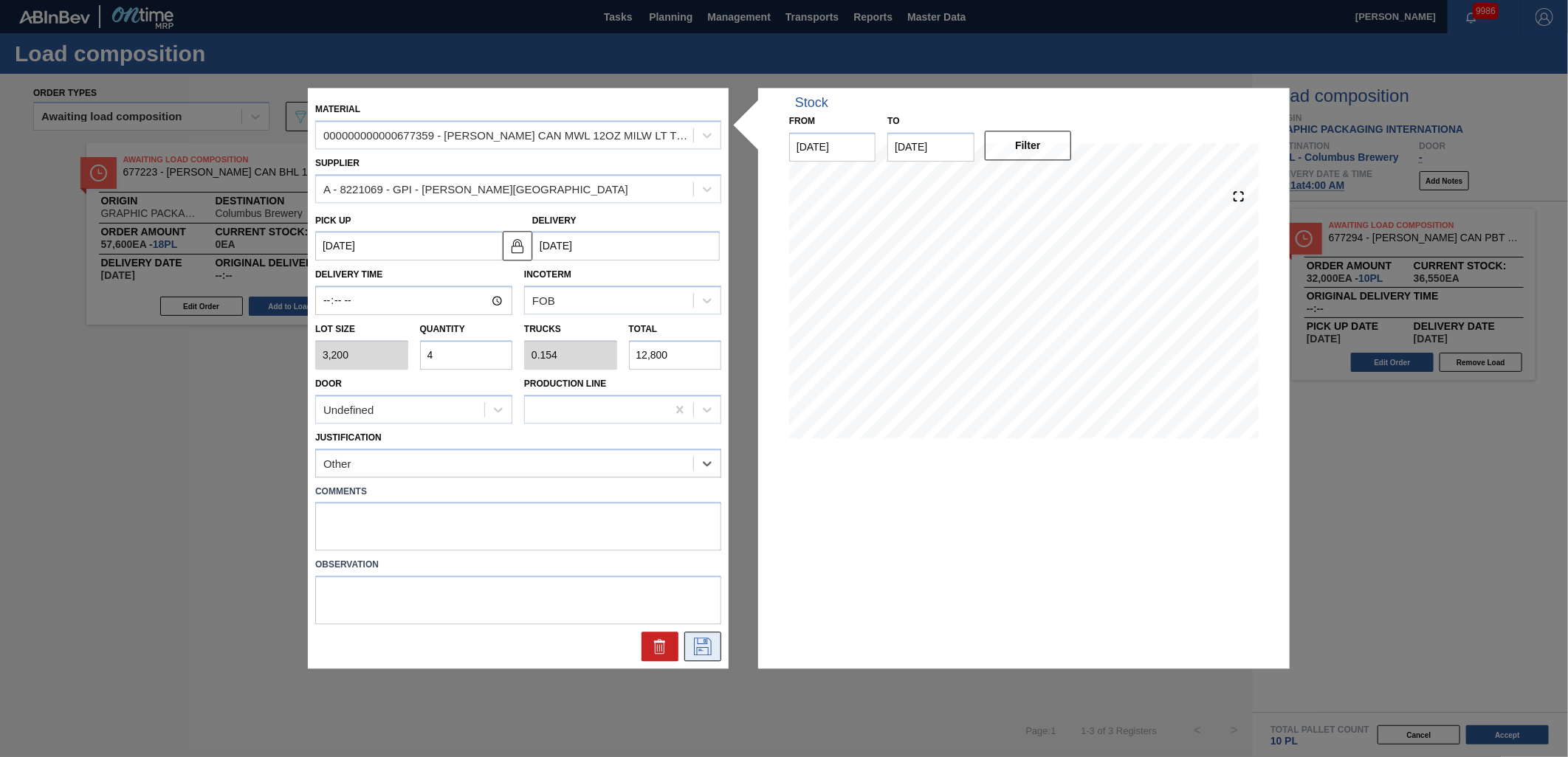
click at [708, 640] on icon at bounding box center [703, 646] width 24 height 17
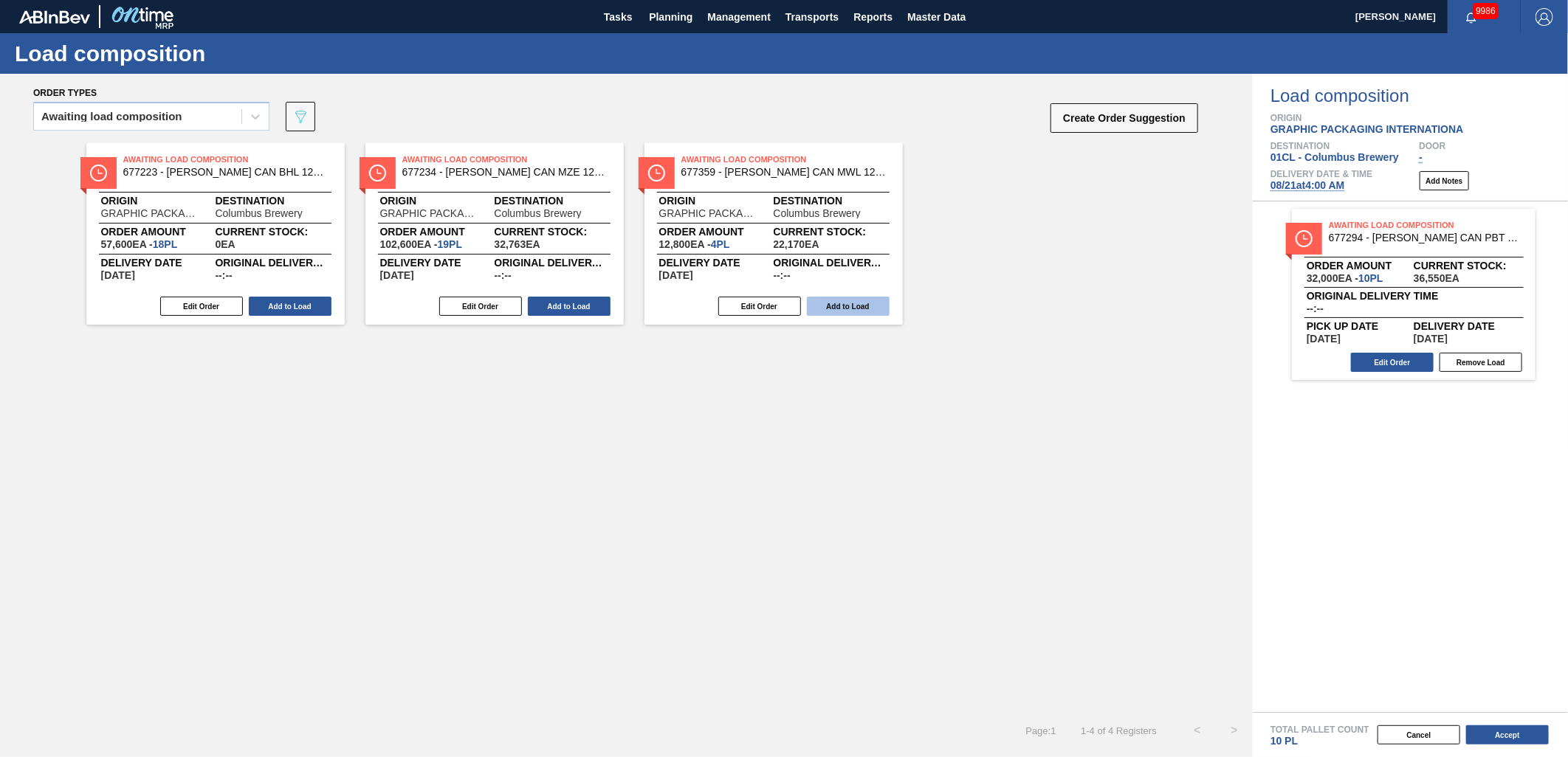
click at [874, 308] on button "Add to Load" at bounding box center [848, 306] width 83 height 19
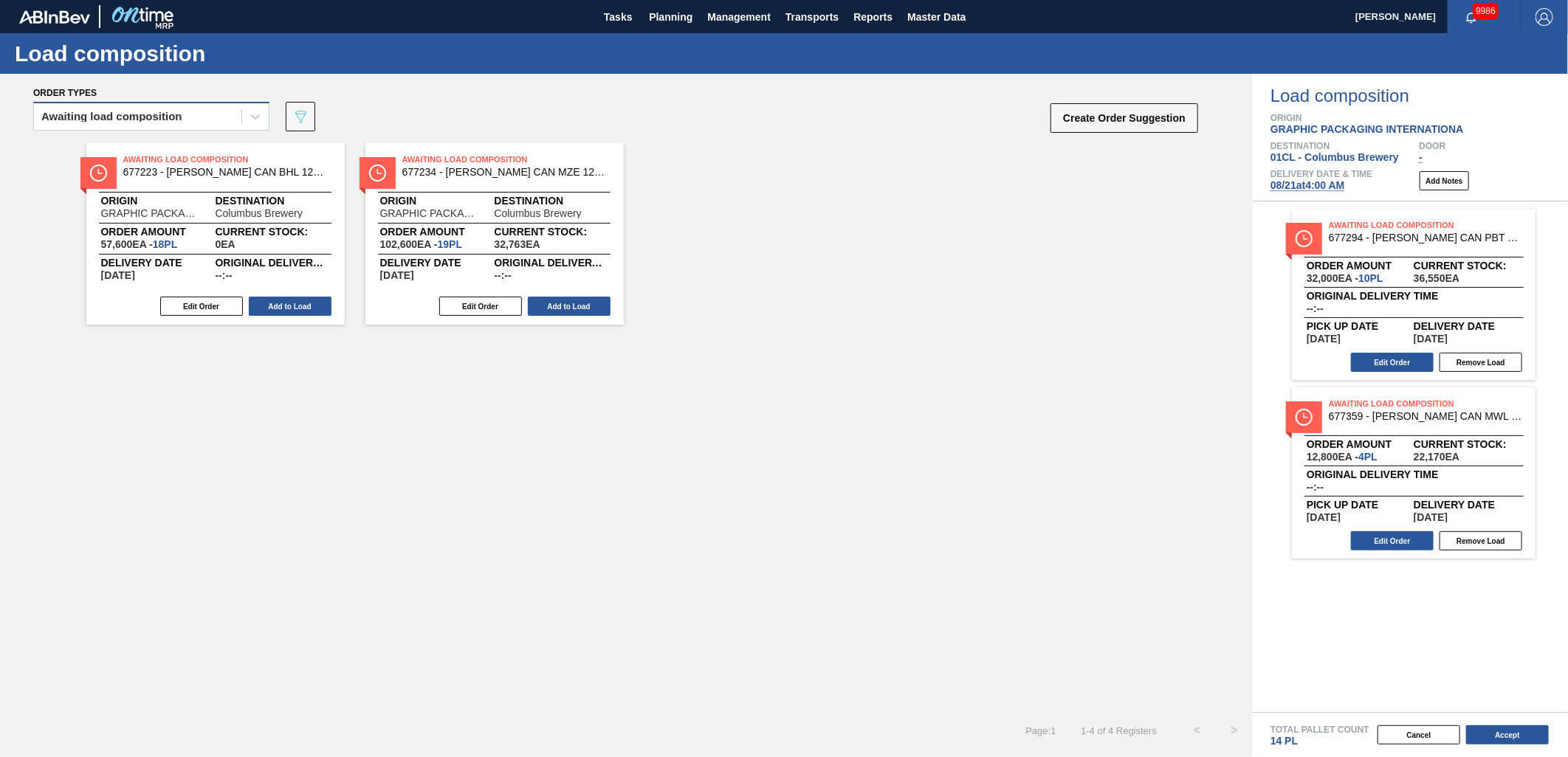
click at [228, 103] on div "Awaiting load composition" at bounding box center [151, 116] width 236 height 29
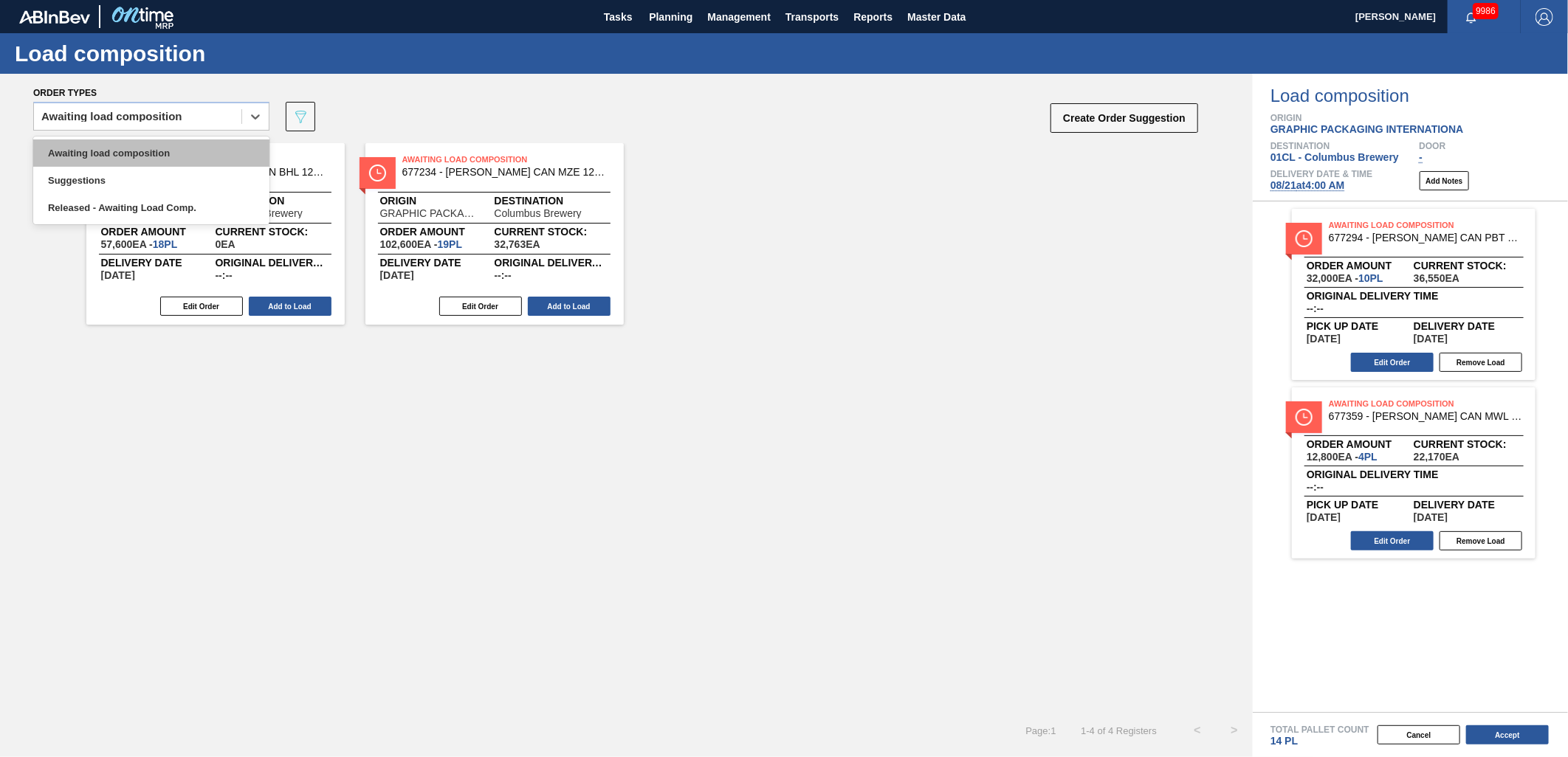
click at [200, 154] on div "Awaiting load composition" at bounding box center [151, 153] width 236 height 28
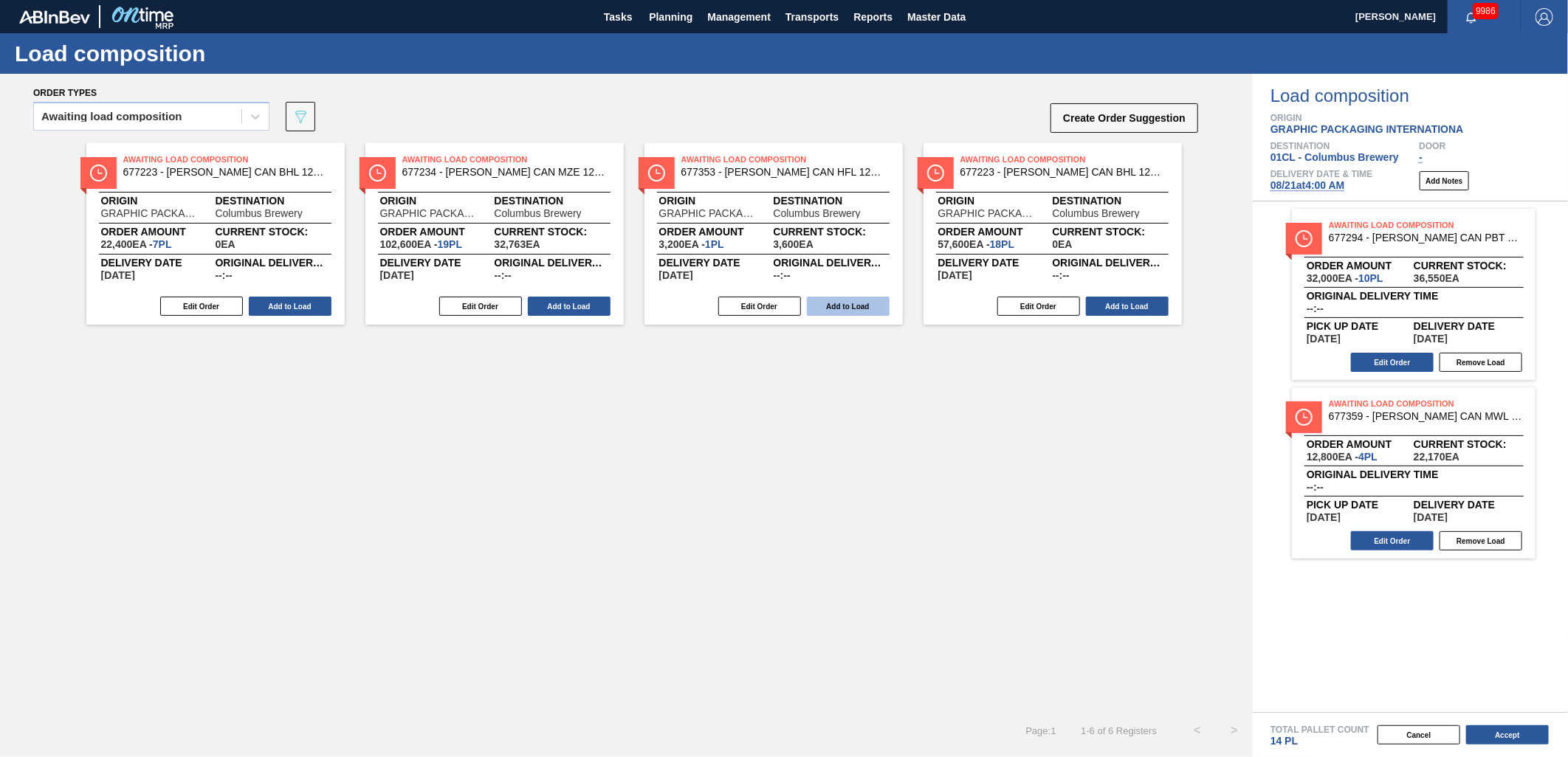
click at [822, 310] on button "Add to Load" at bounding box center [848, 306] width 83 height 19
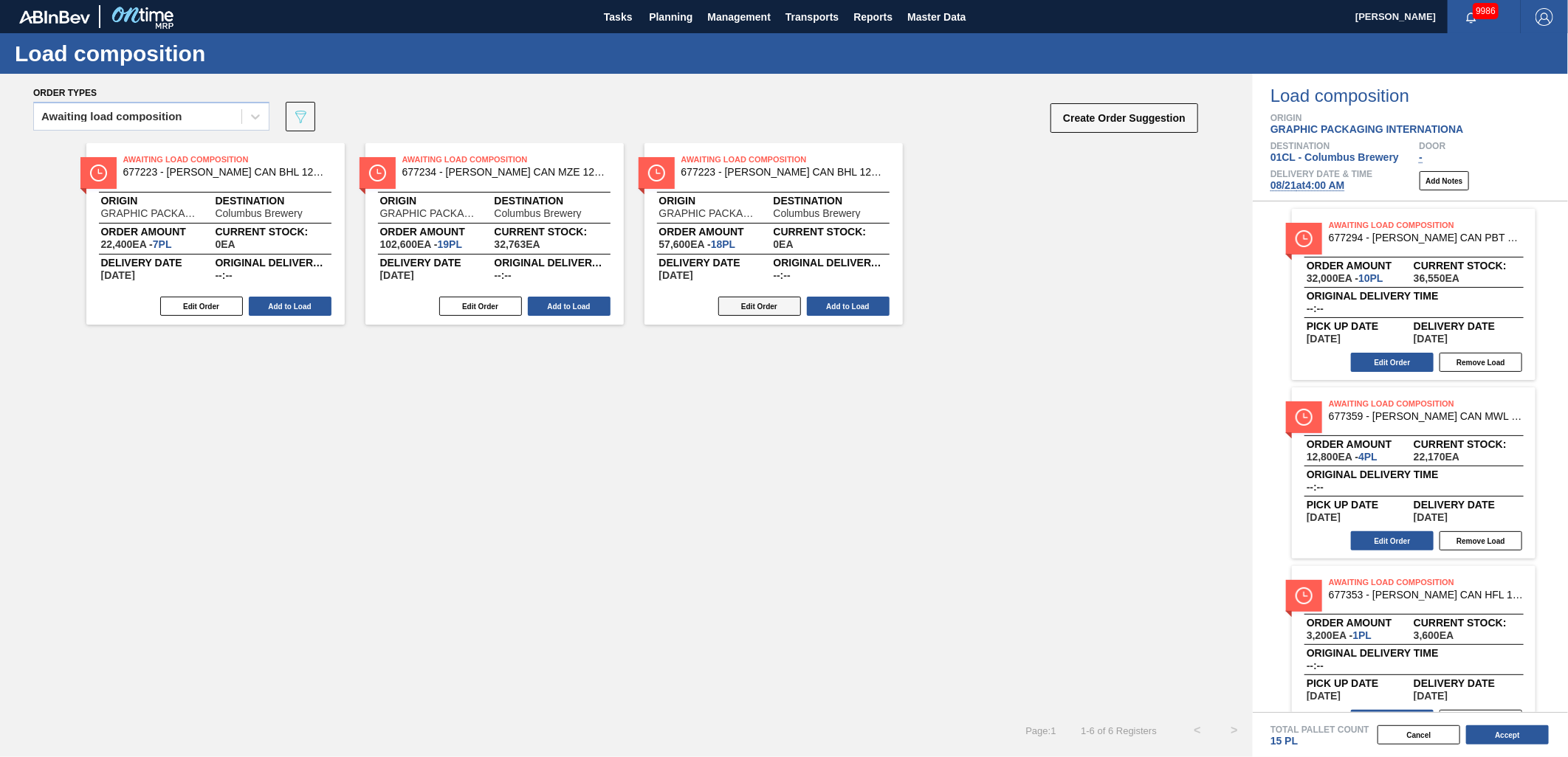
click at [740, 309] on button "Edit Order" at bounding box center [760, 306] width 83 height 19
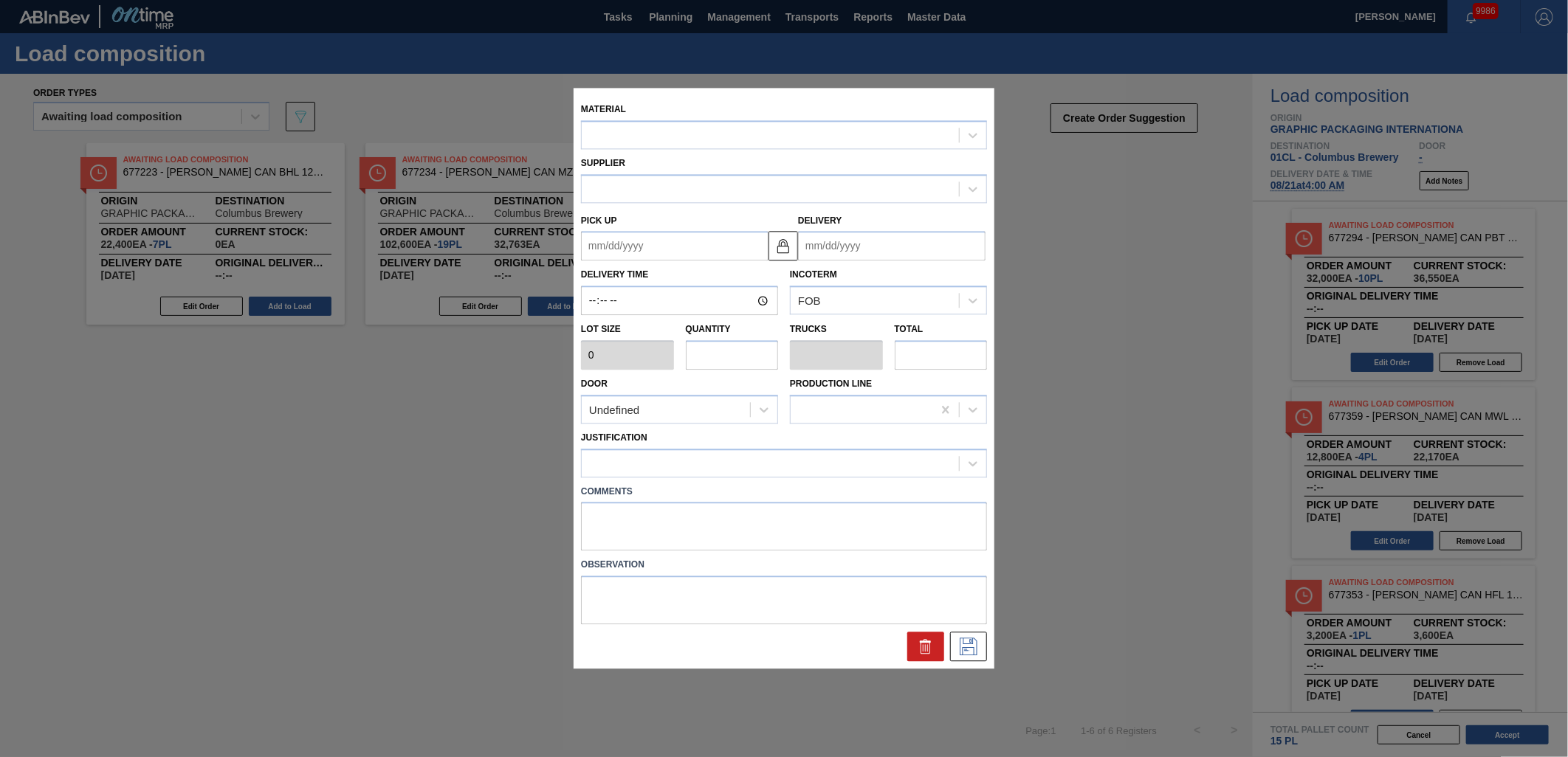
type input "3,200"
type input "18"
type input "0.692"
type input "57,600"
type up "[DATE]"
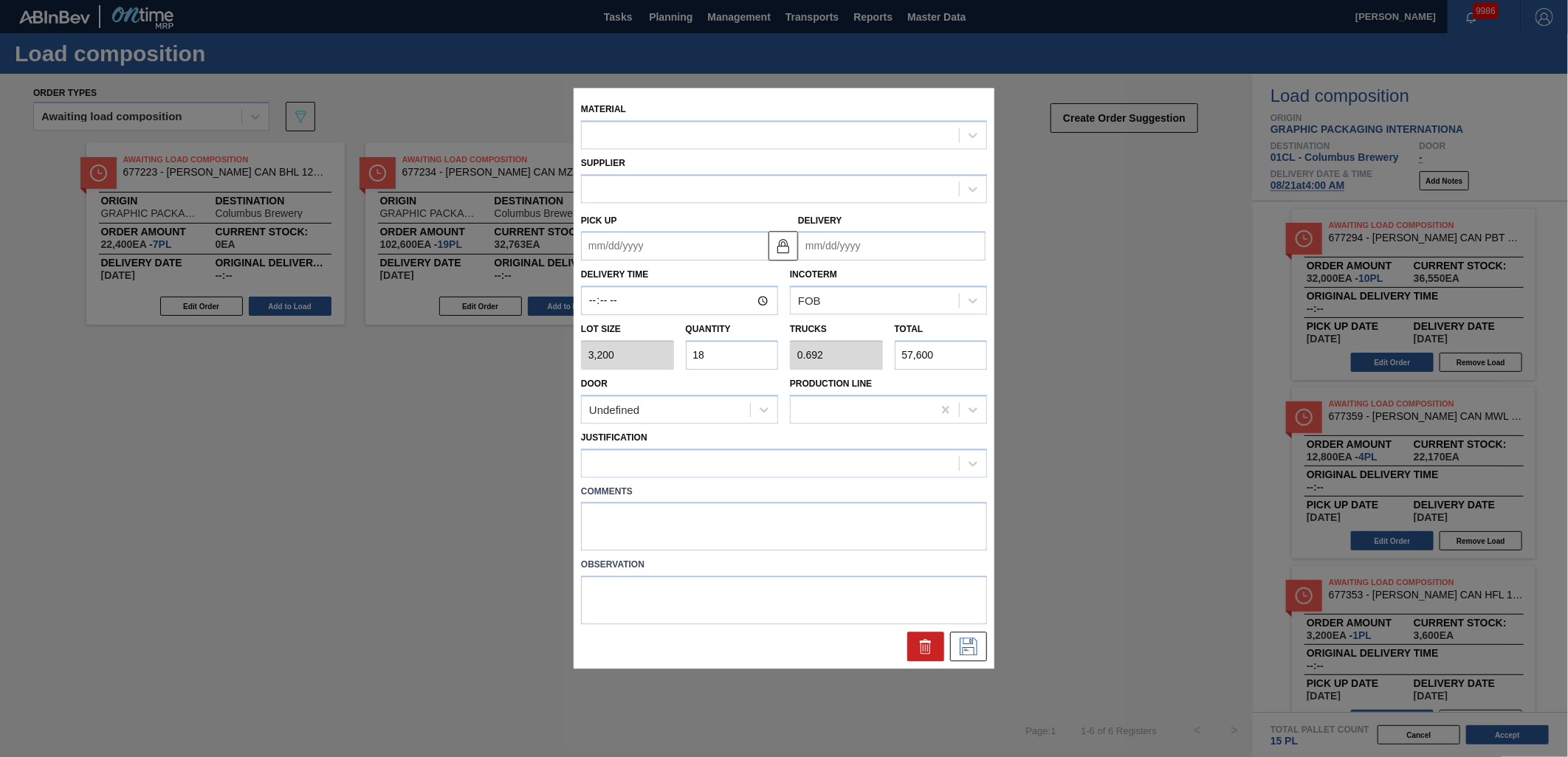
type input "[DATE]"
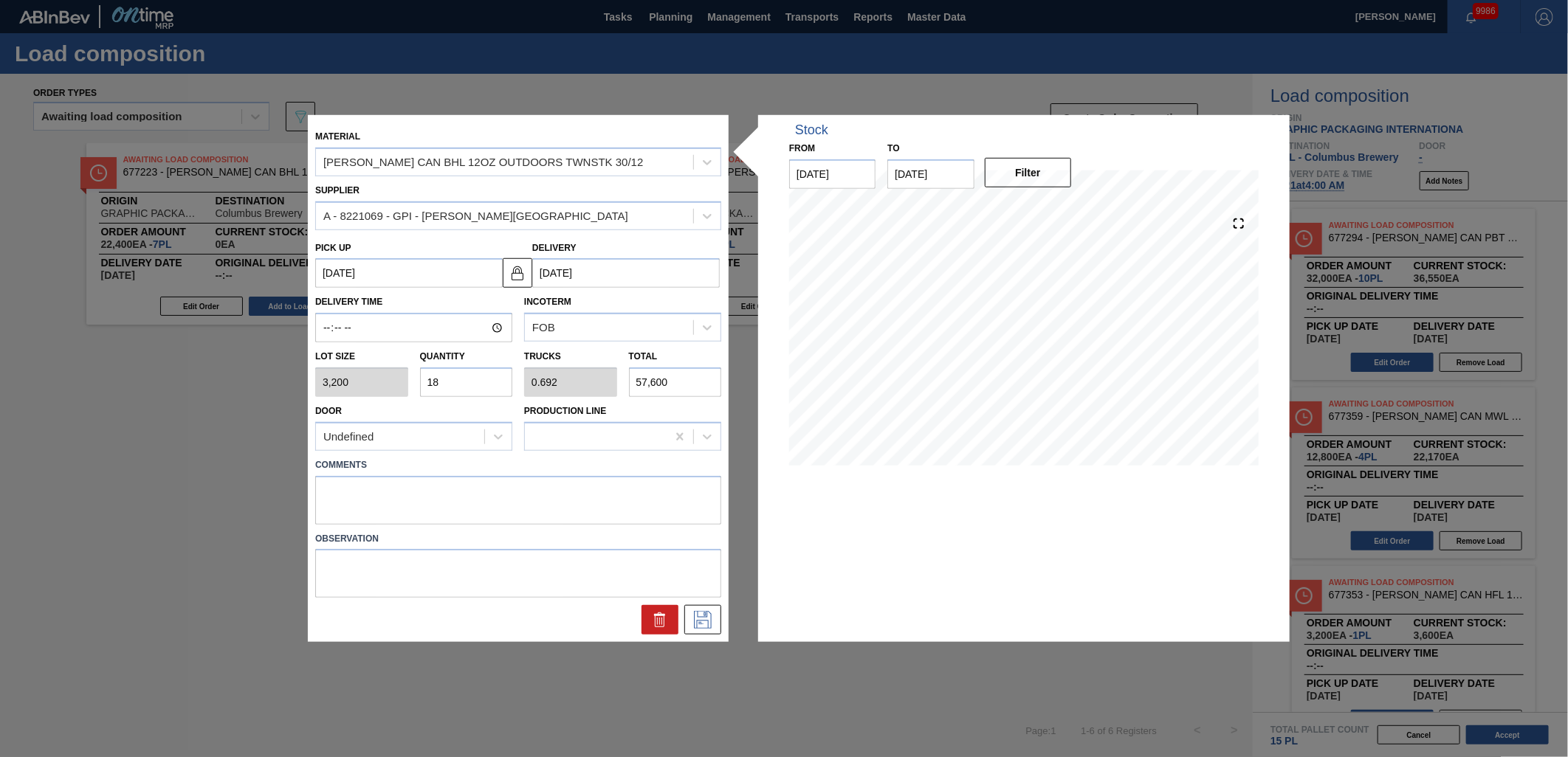
click at [467, 375] on input "18" at bounding box center [466, 382] width 93 height 29
type input "1"
type input "0.038"
type input "3,200"
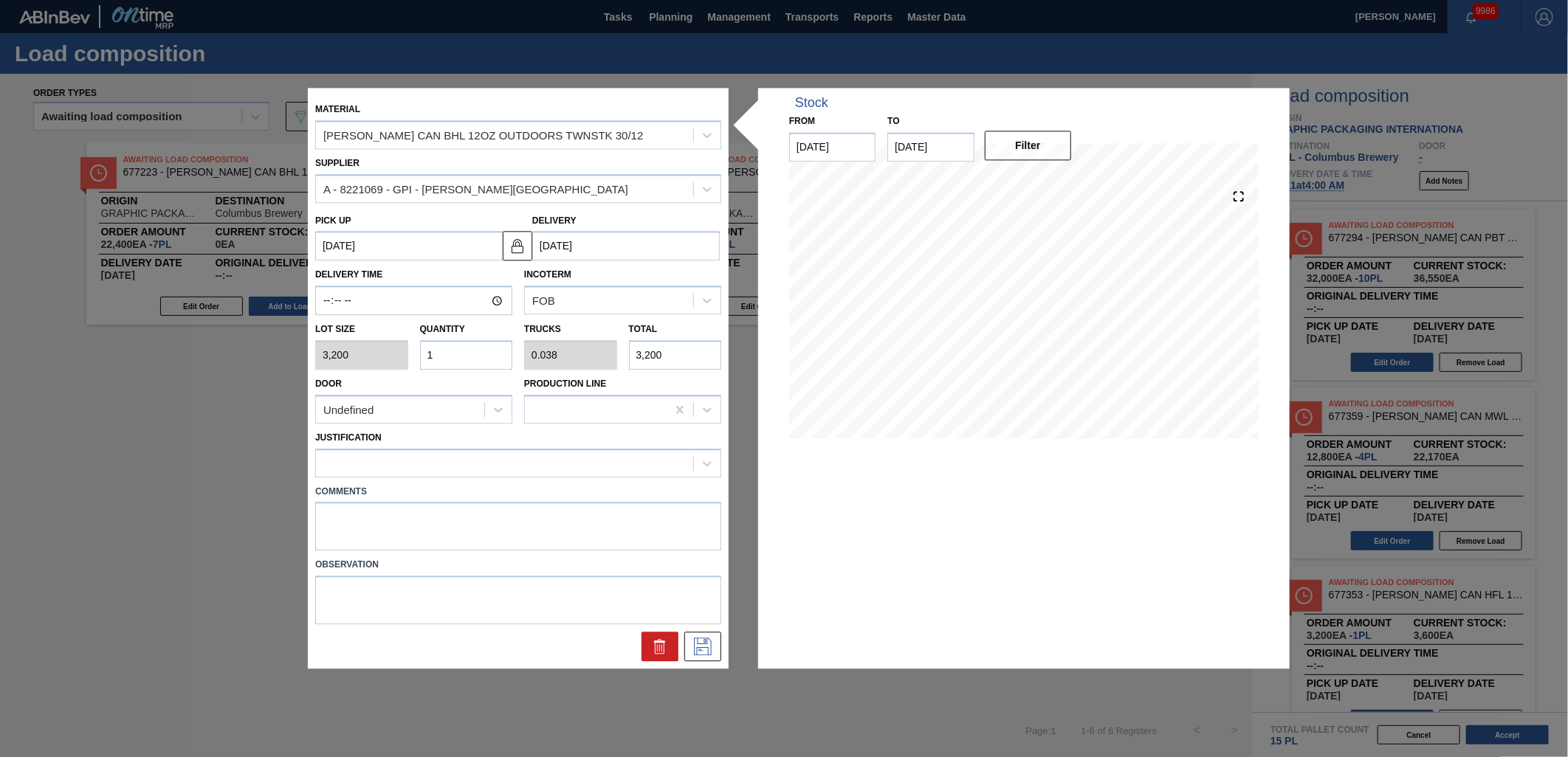
type input "11"
type input "0.423"
type input "35,200"
type input "11"
click at [709, 649] on icon at bounding box center [703, 646] width 24 height 17
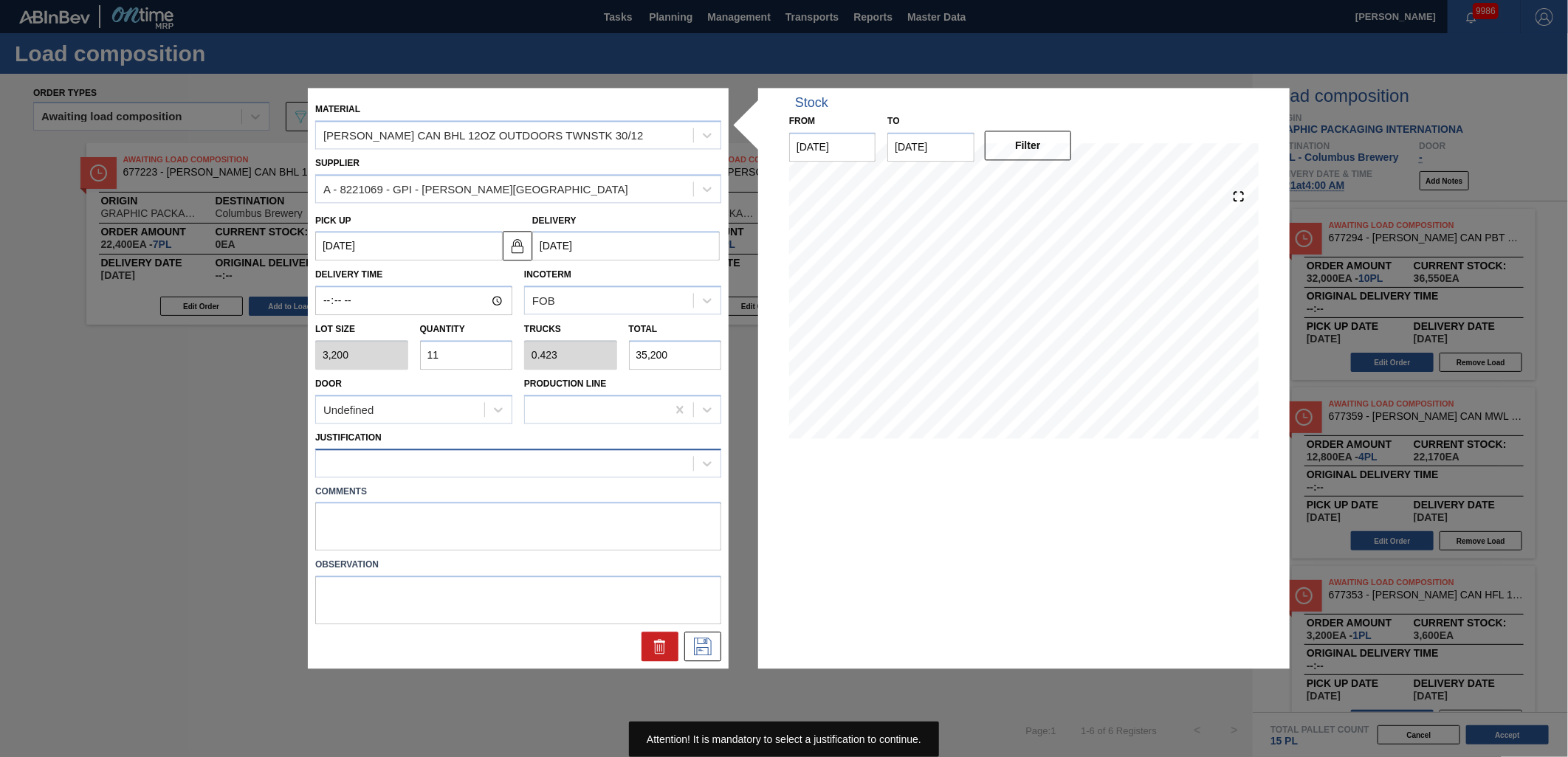
click at [579, 463] on div at bounding box center [505, 462] width 378 height 21
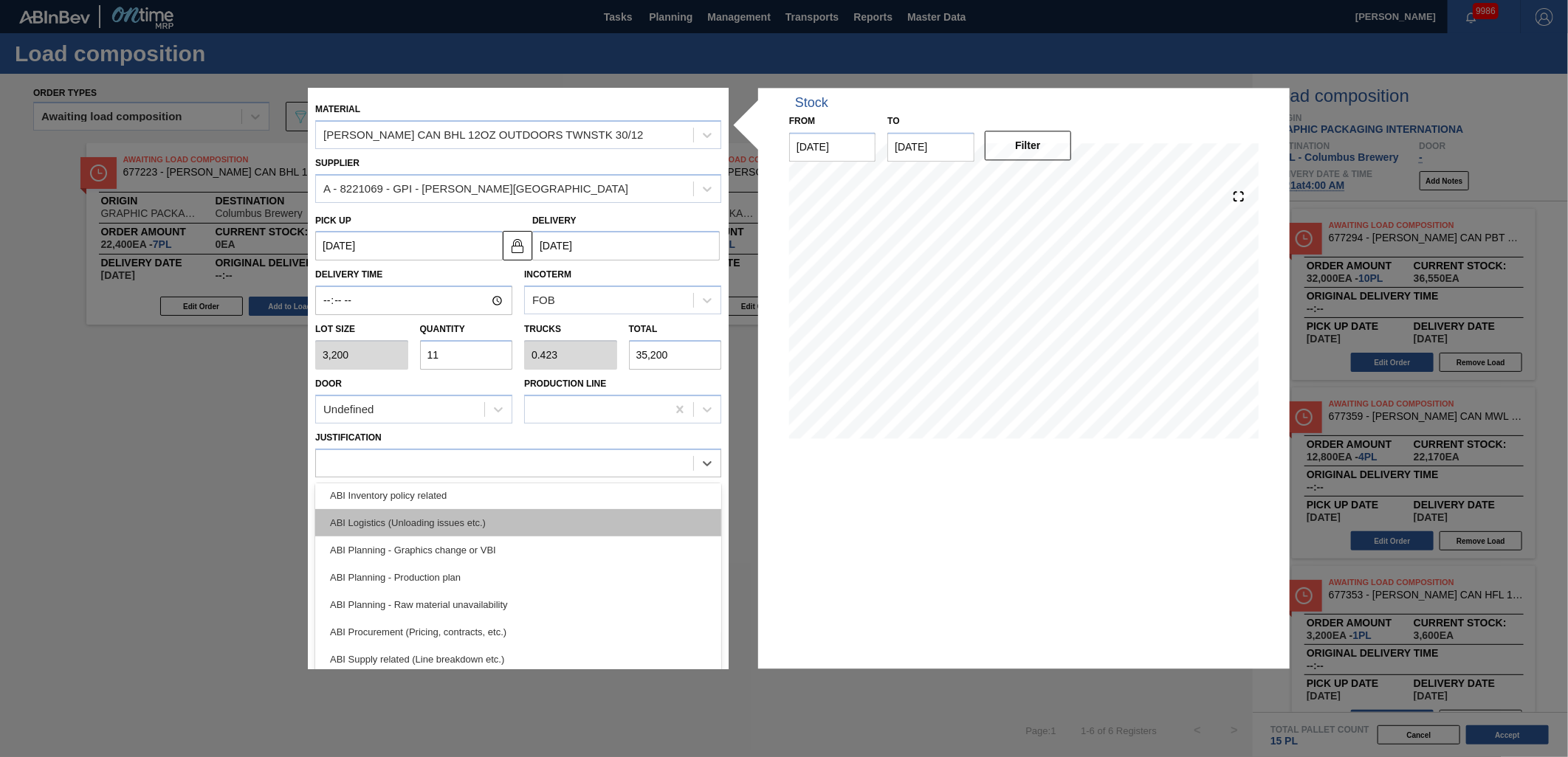
scroll to position [82, 0]
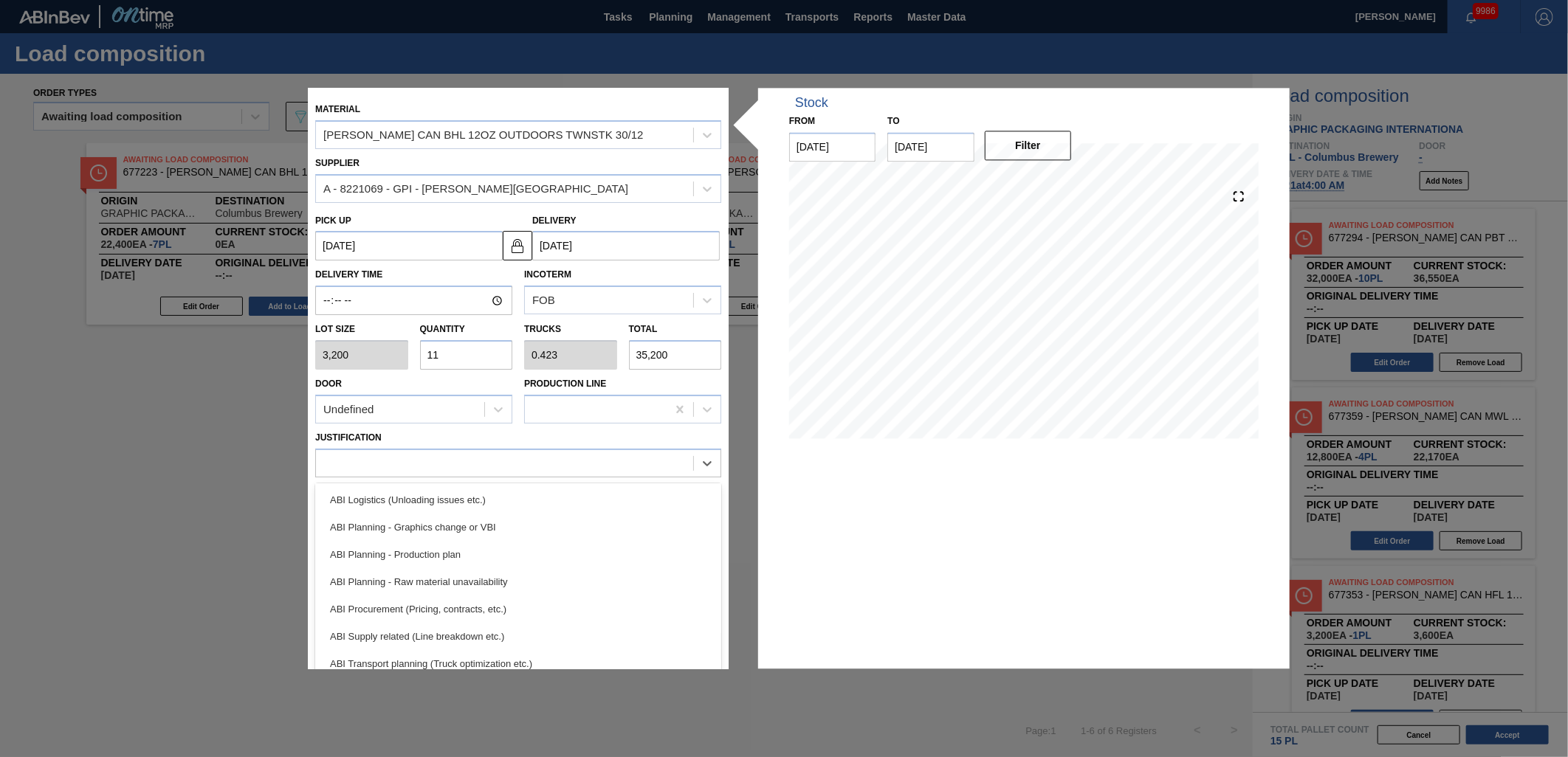
click at [556, 655] on div "ABI Transport planning (Truck optimization etc.)" at bounding box center [518, 664] width 406 height 28
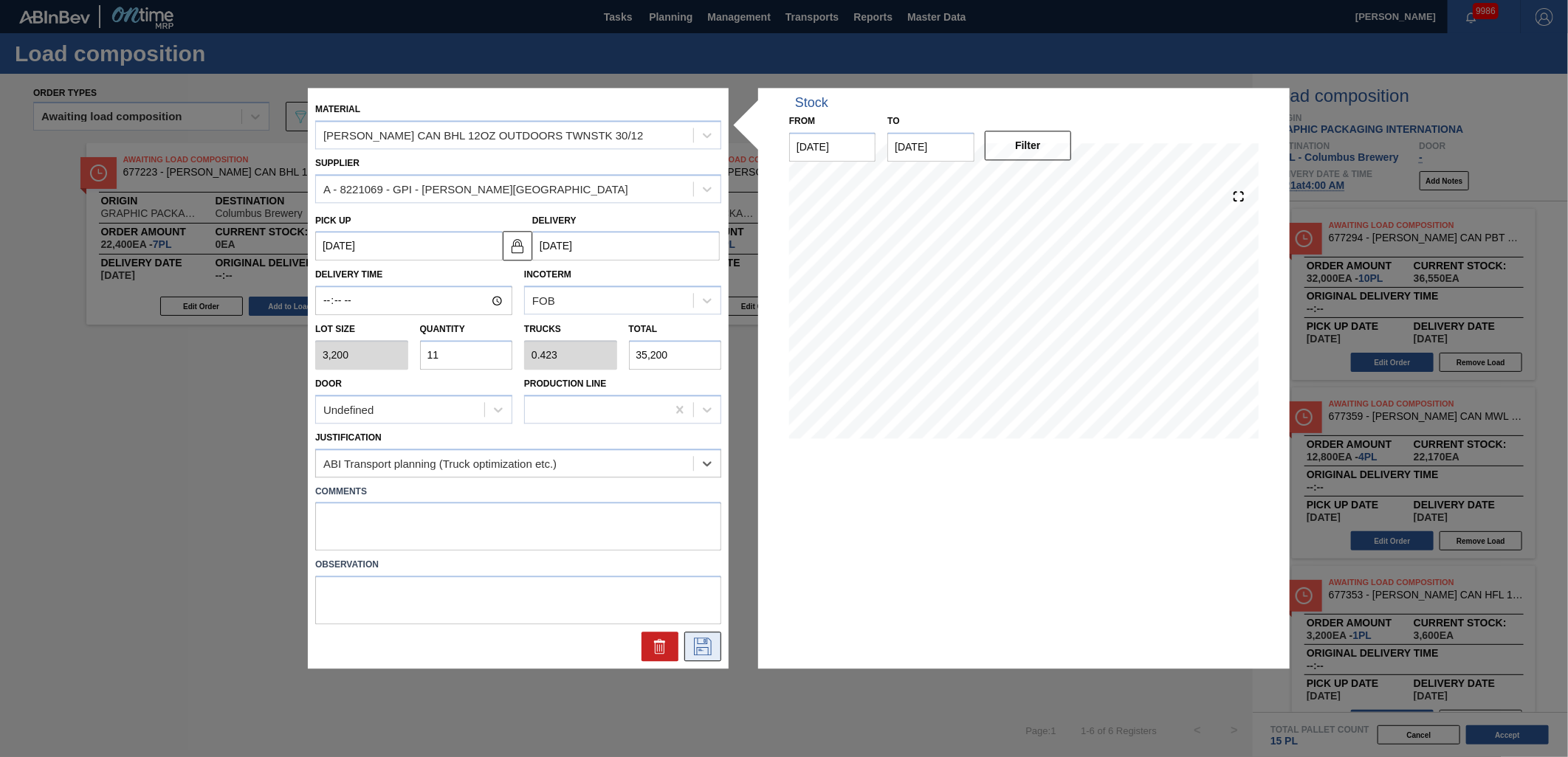
click at [705, 645] on icon at bounding box center [703, 646] width 24 height 17
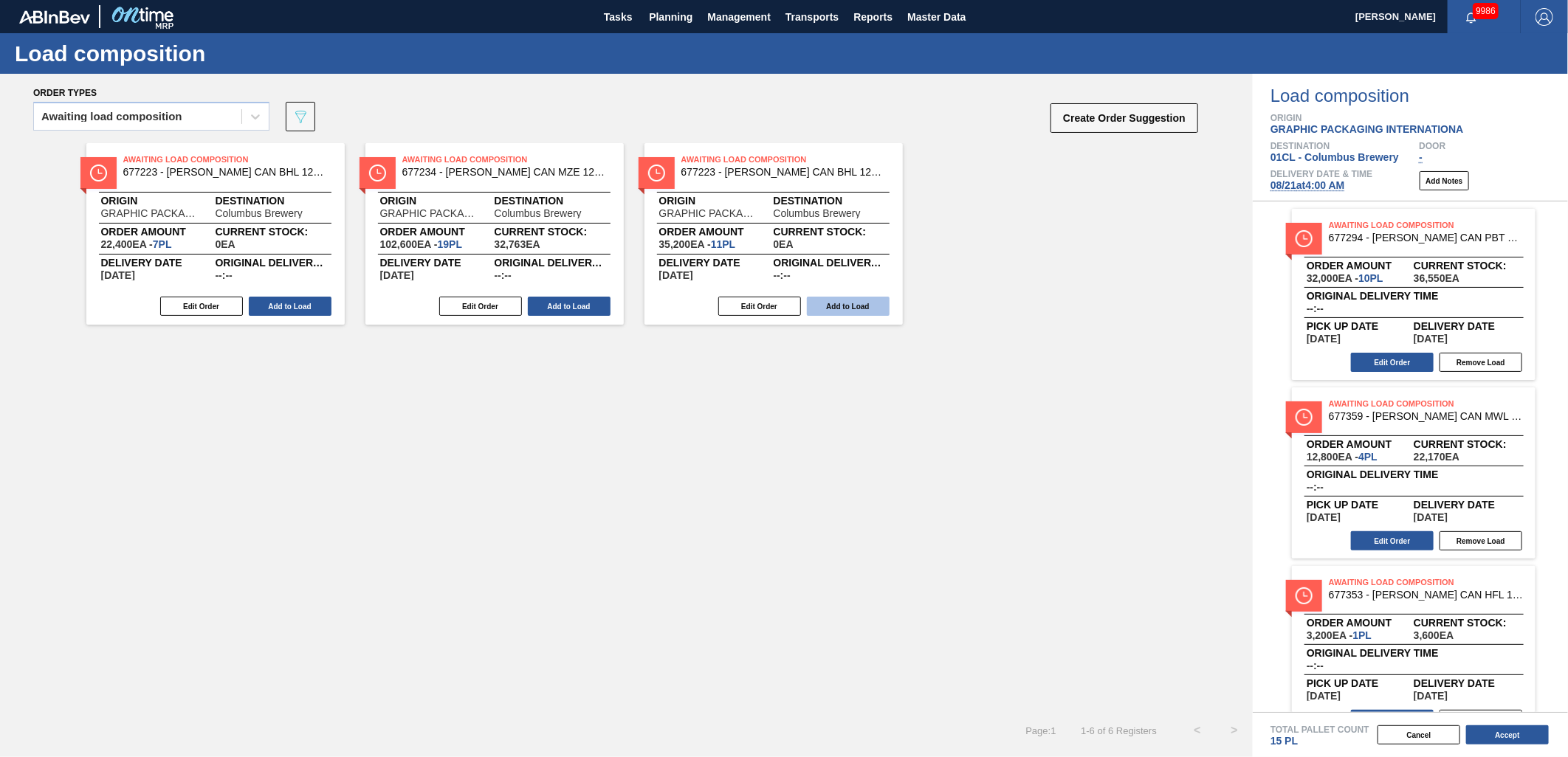
click at [837, 304] on button "Add to Load" at bounding box center [848, 306] width 83 height 19
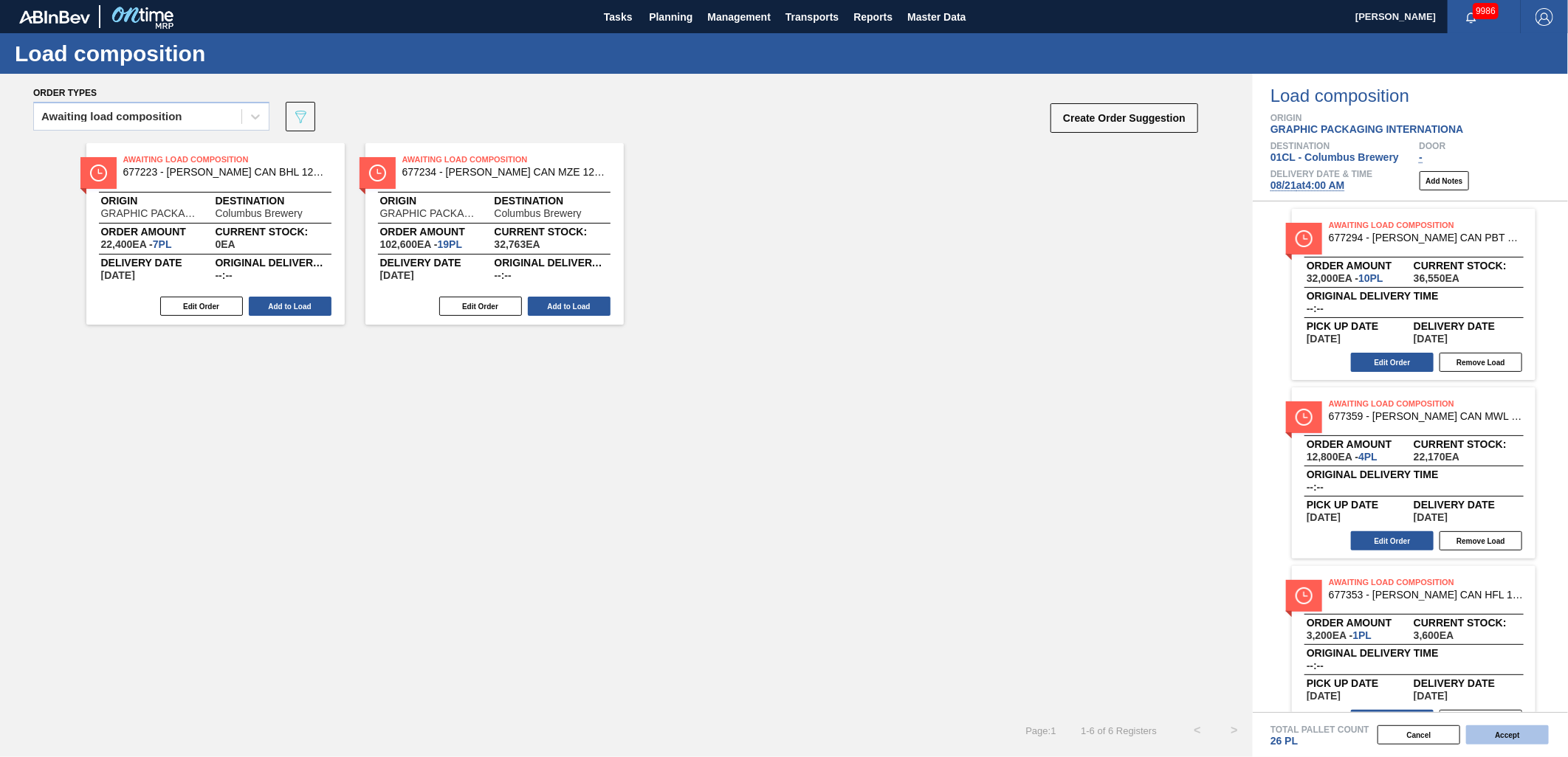
click at [1485, 728] on button "Accept" at bounding box center [1508, 735] width 83 height 19
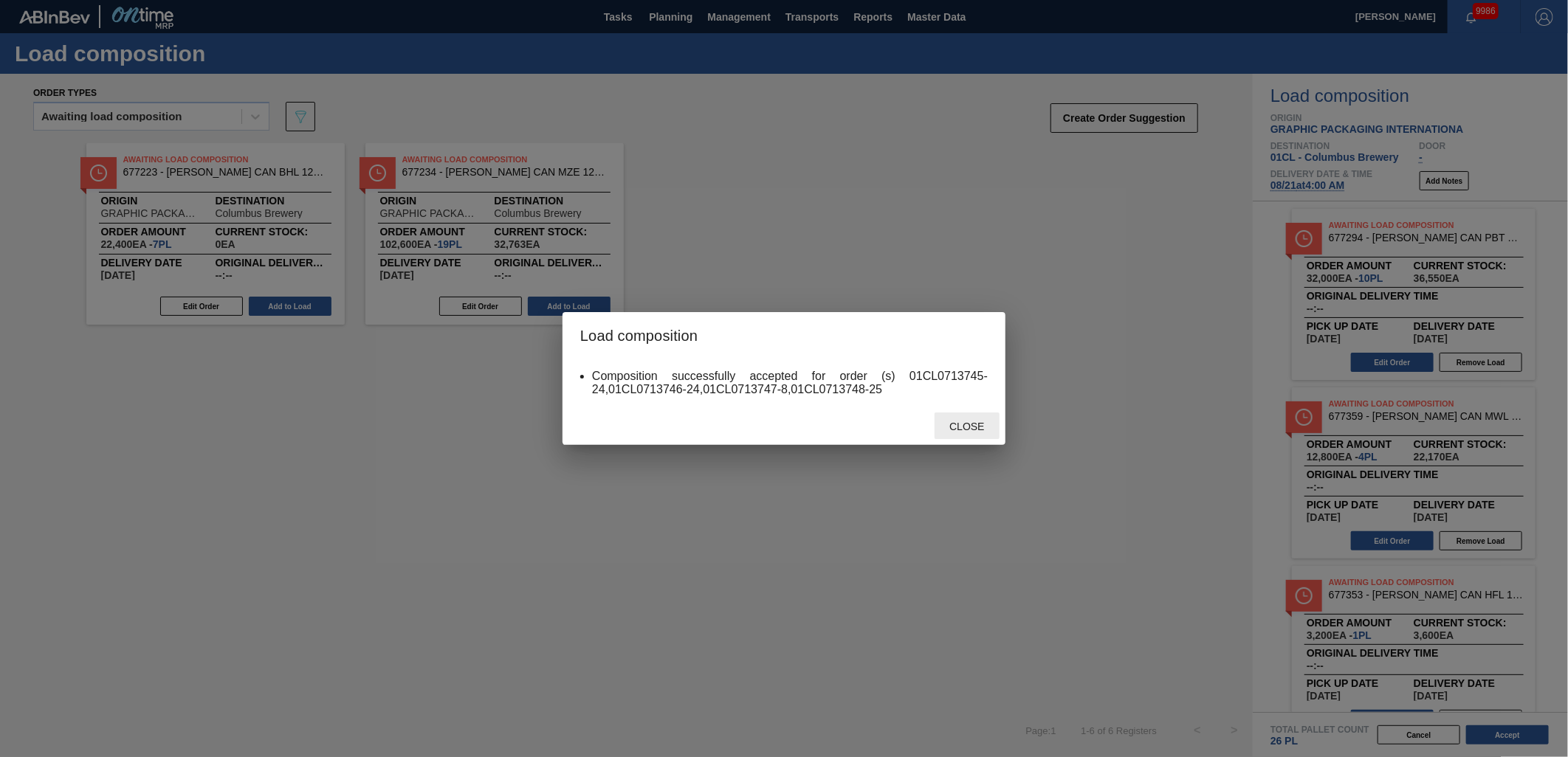
click at [979, 433] on div "Close" at bounding box center [967, 426] width 65 height 28
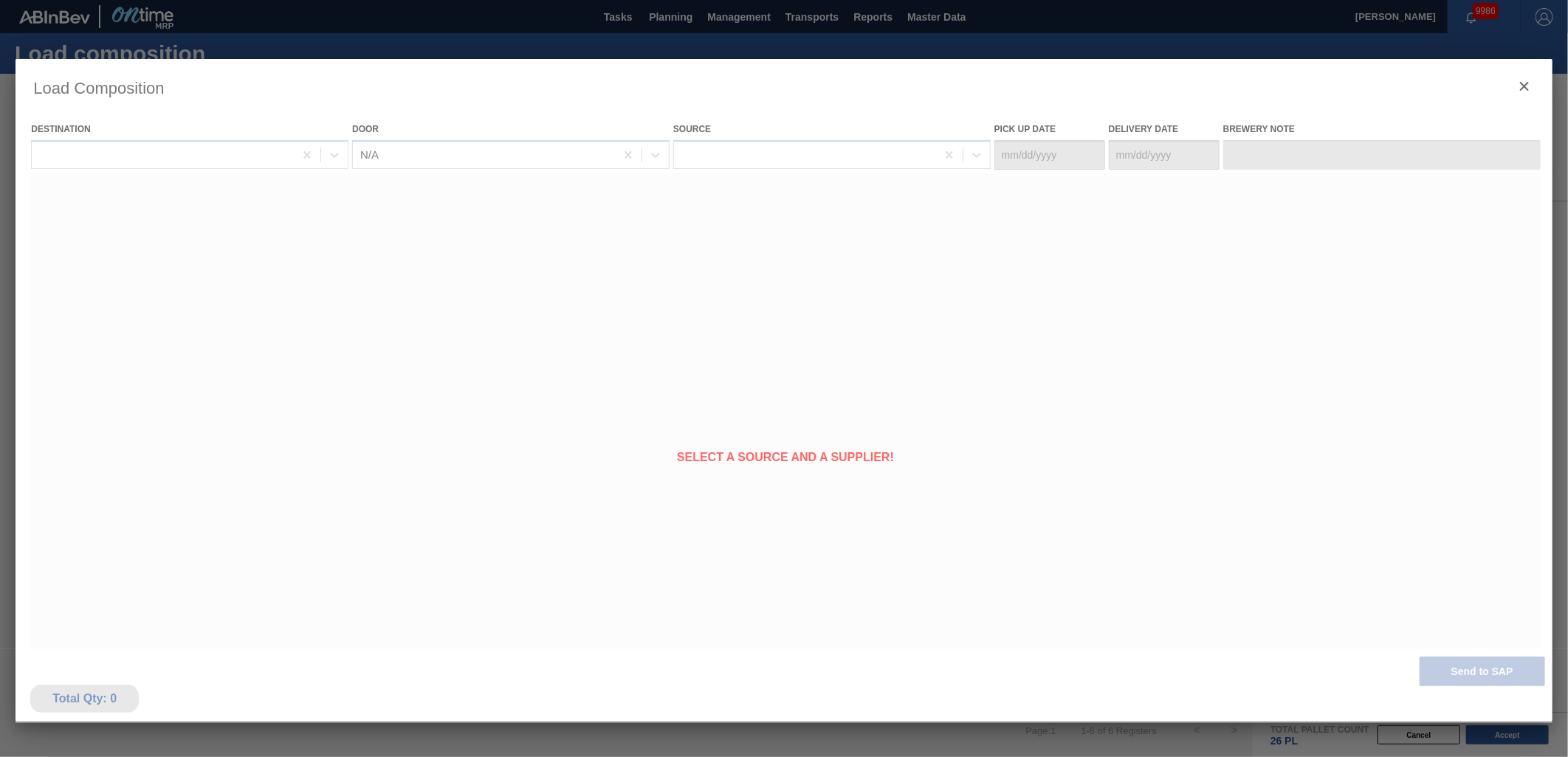
type Date "[DATE]"
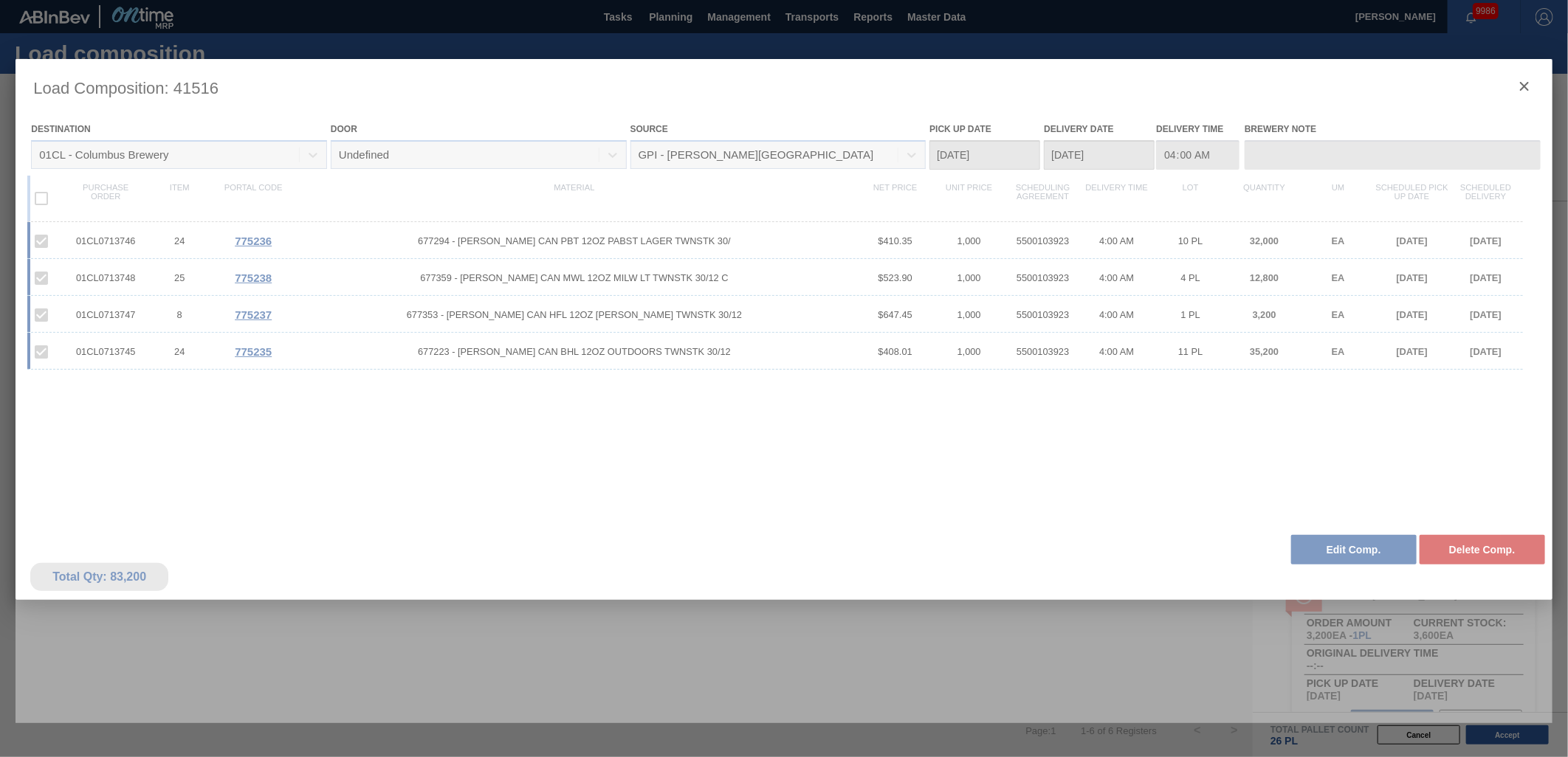
click at [1521, 81] on div at bounding box center [784, 390] width 1538 height 664
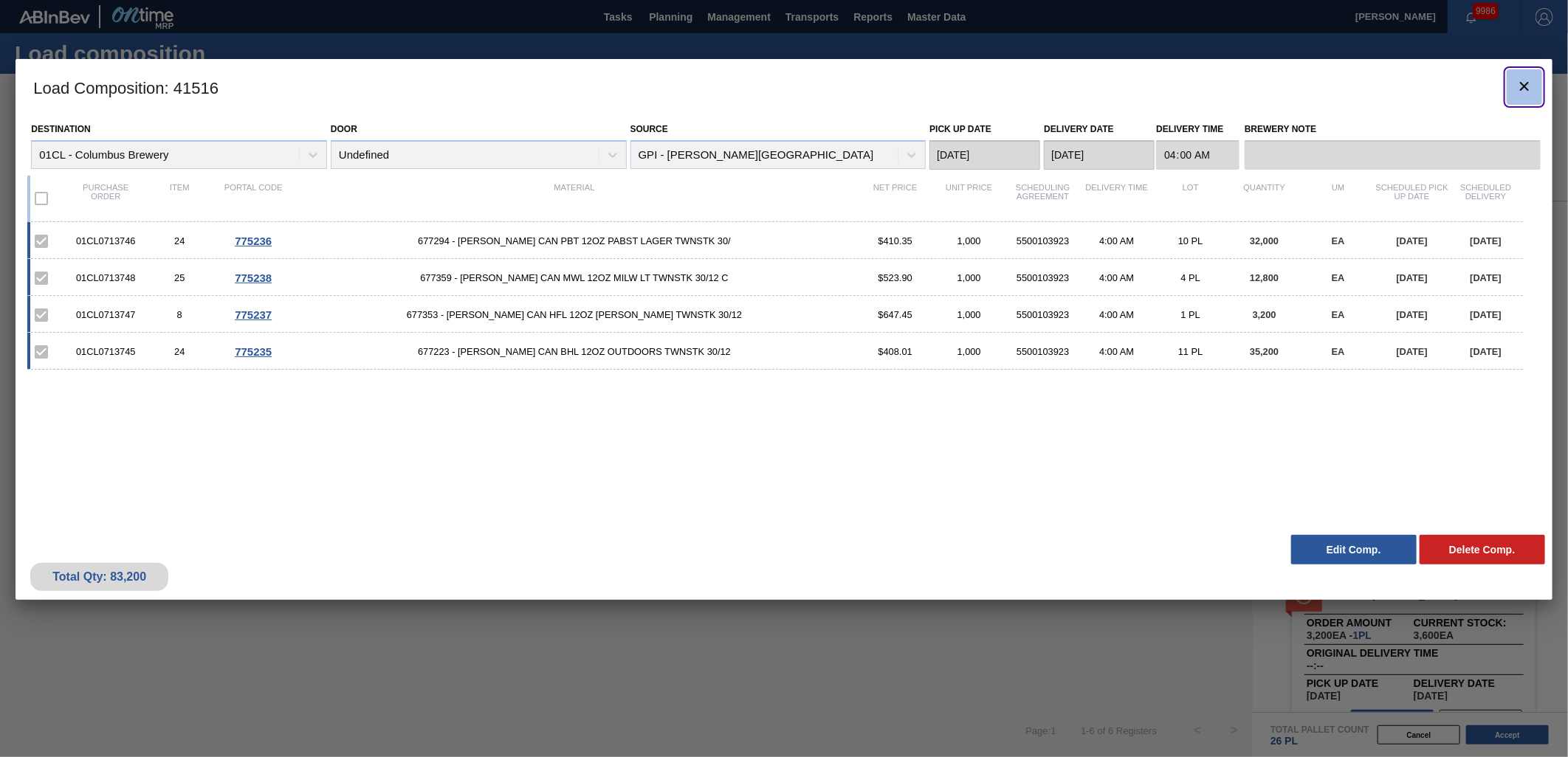
click at [1523, 87] on icon "botão de ícone" at bounding box center [1525, 87] width 9 height 9
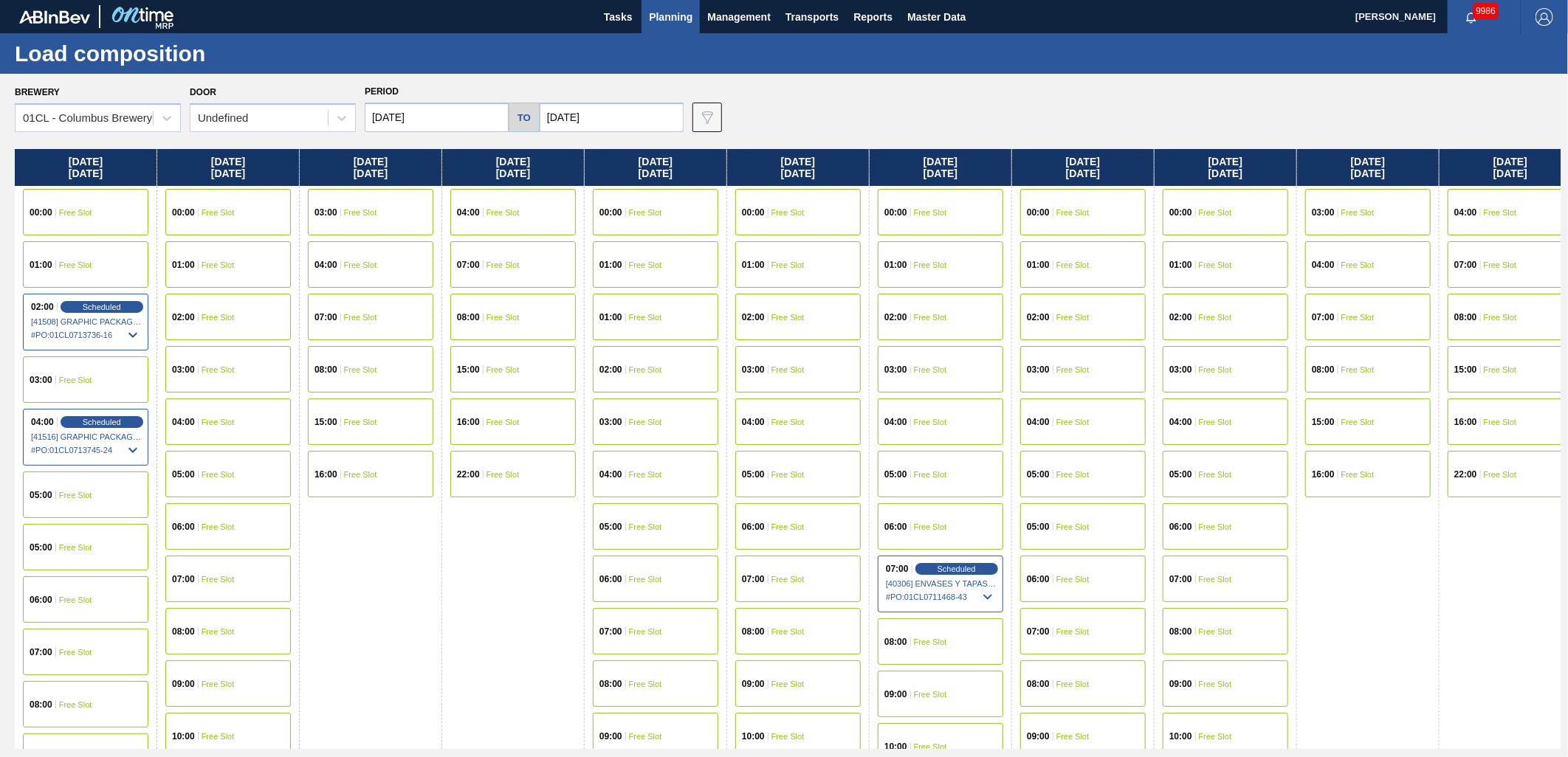
click at [237, 312] on div "02:00 Free Slot" at bounding box center [228, 317] width 125 height 46
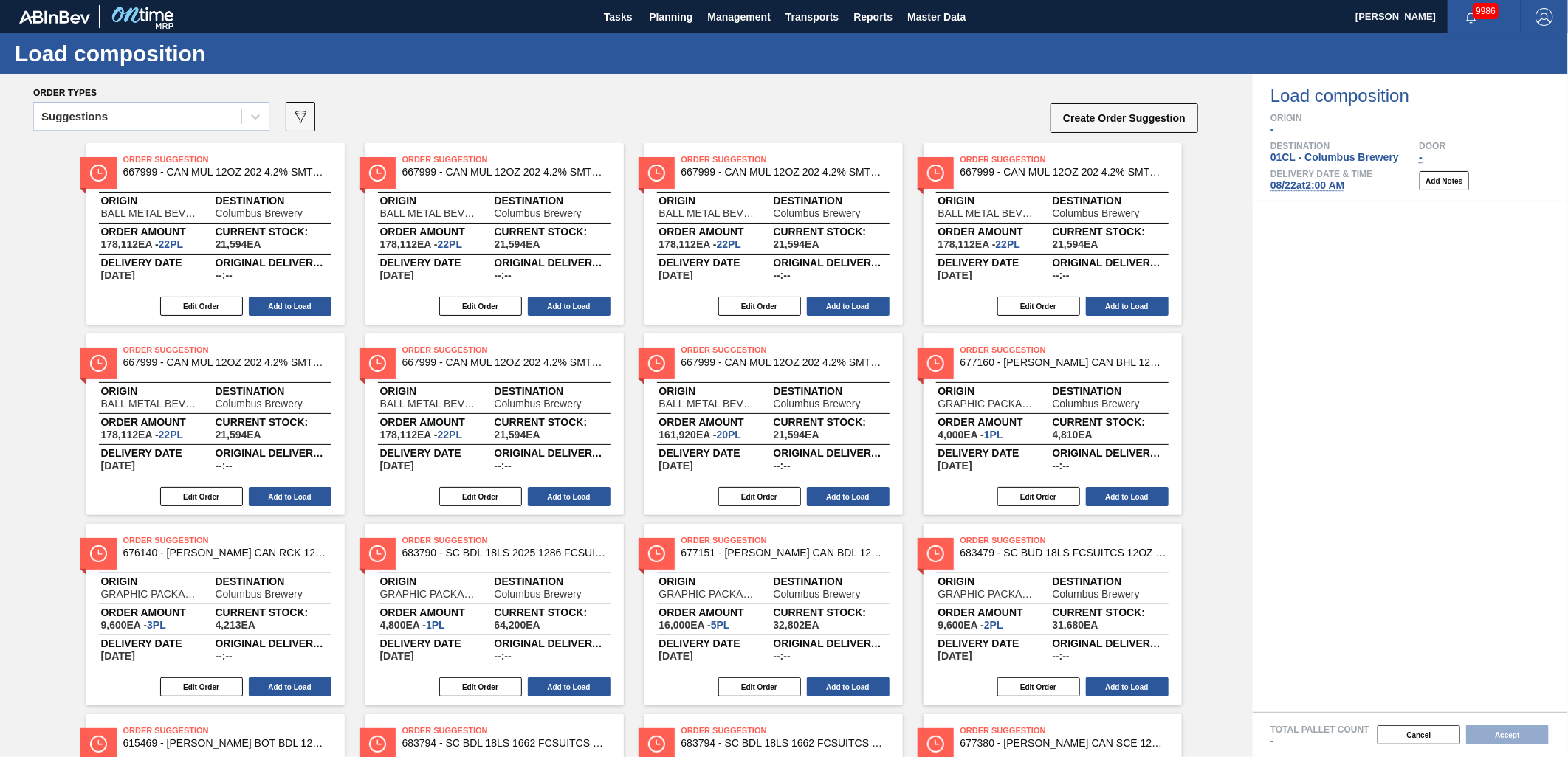
click at [210, 114] on div "Suggestions" at bounding box center [137, 116] width 207 height 21
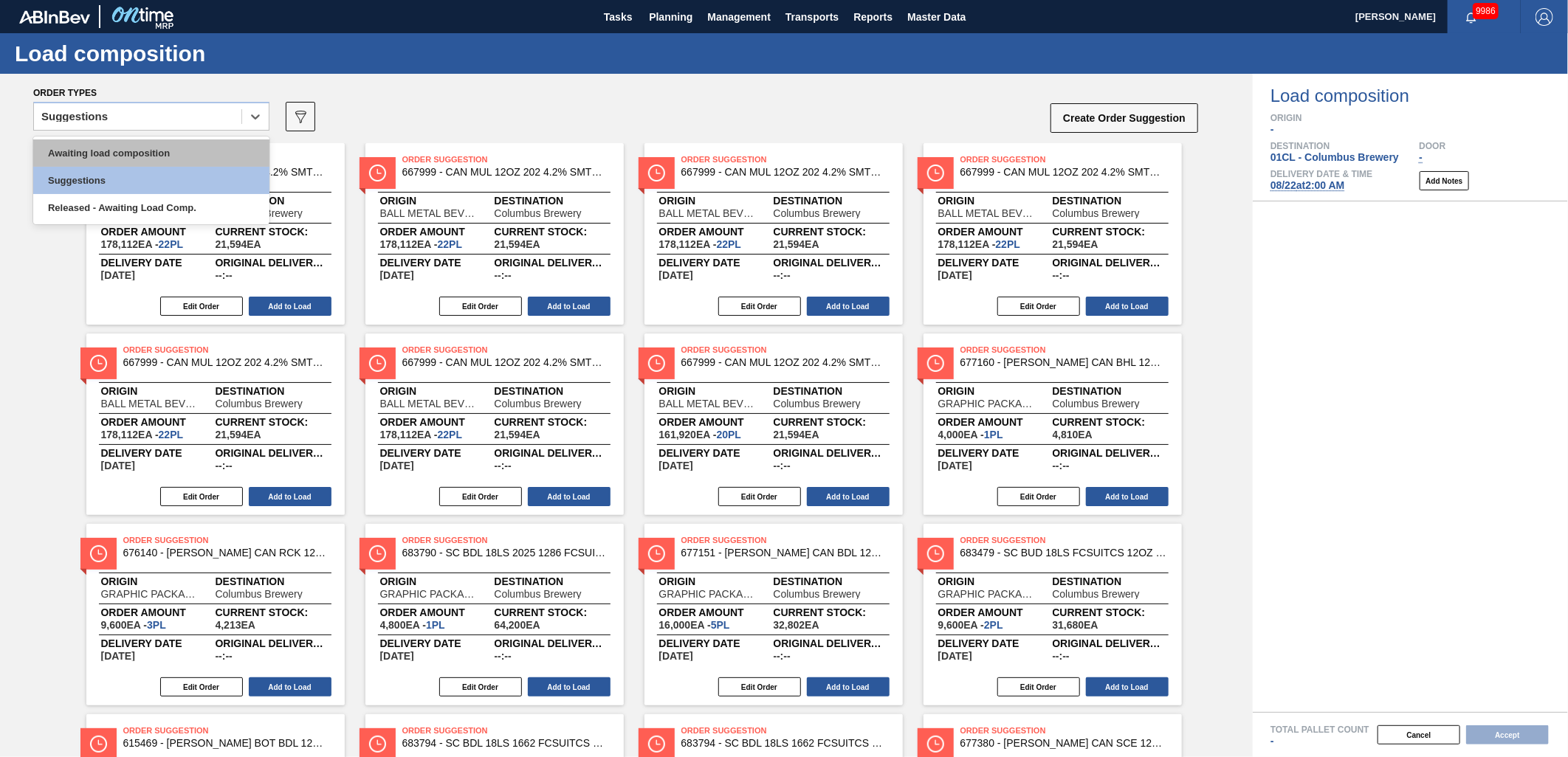
click at [173, 153] on div "Awaiting load composition" at bounding box center [151, 153] width 236 height 28
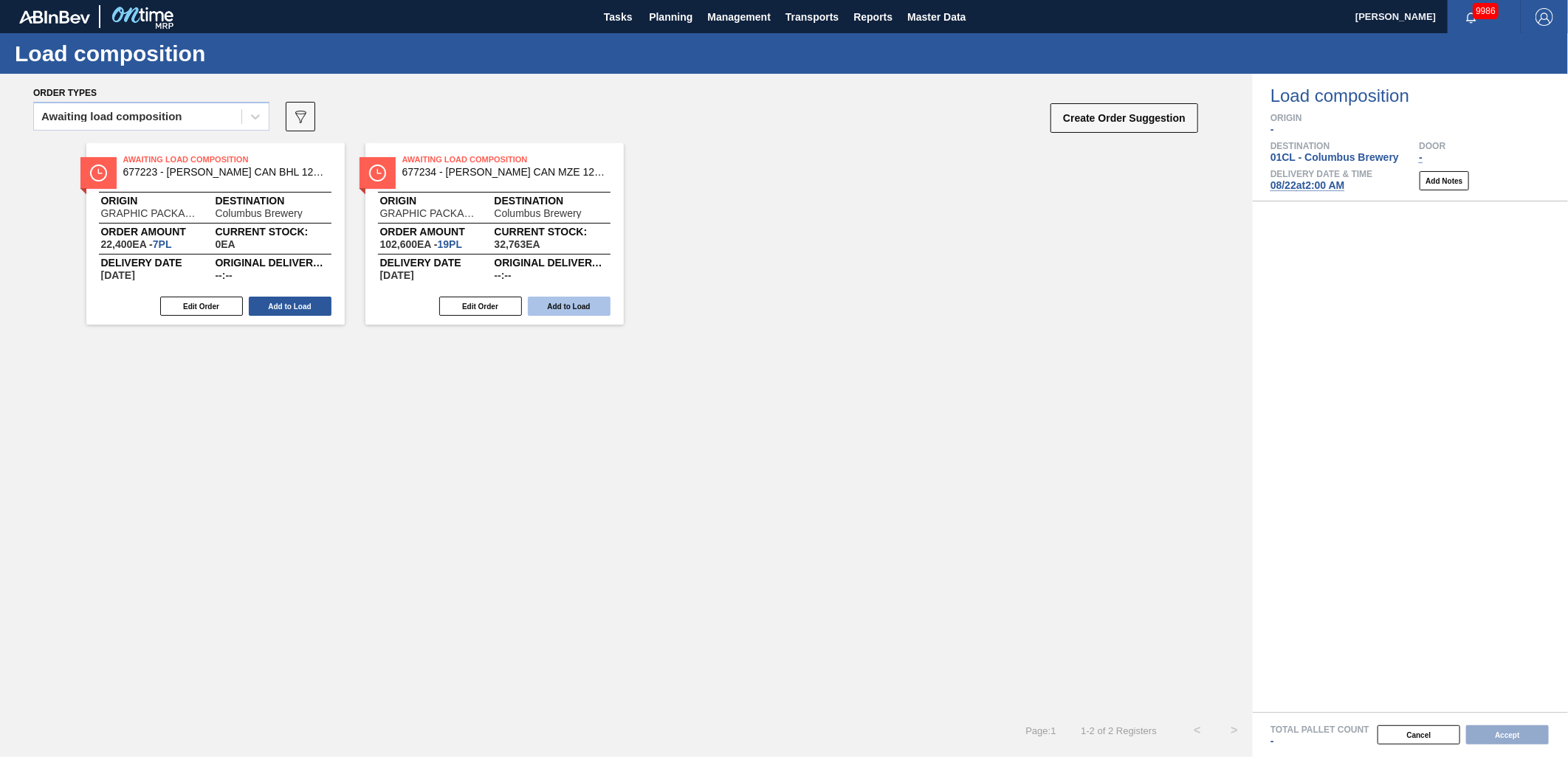
click at [556, 299] on button "Add to Load" at bounding box center [569, 306] width 83 height 19
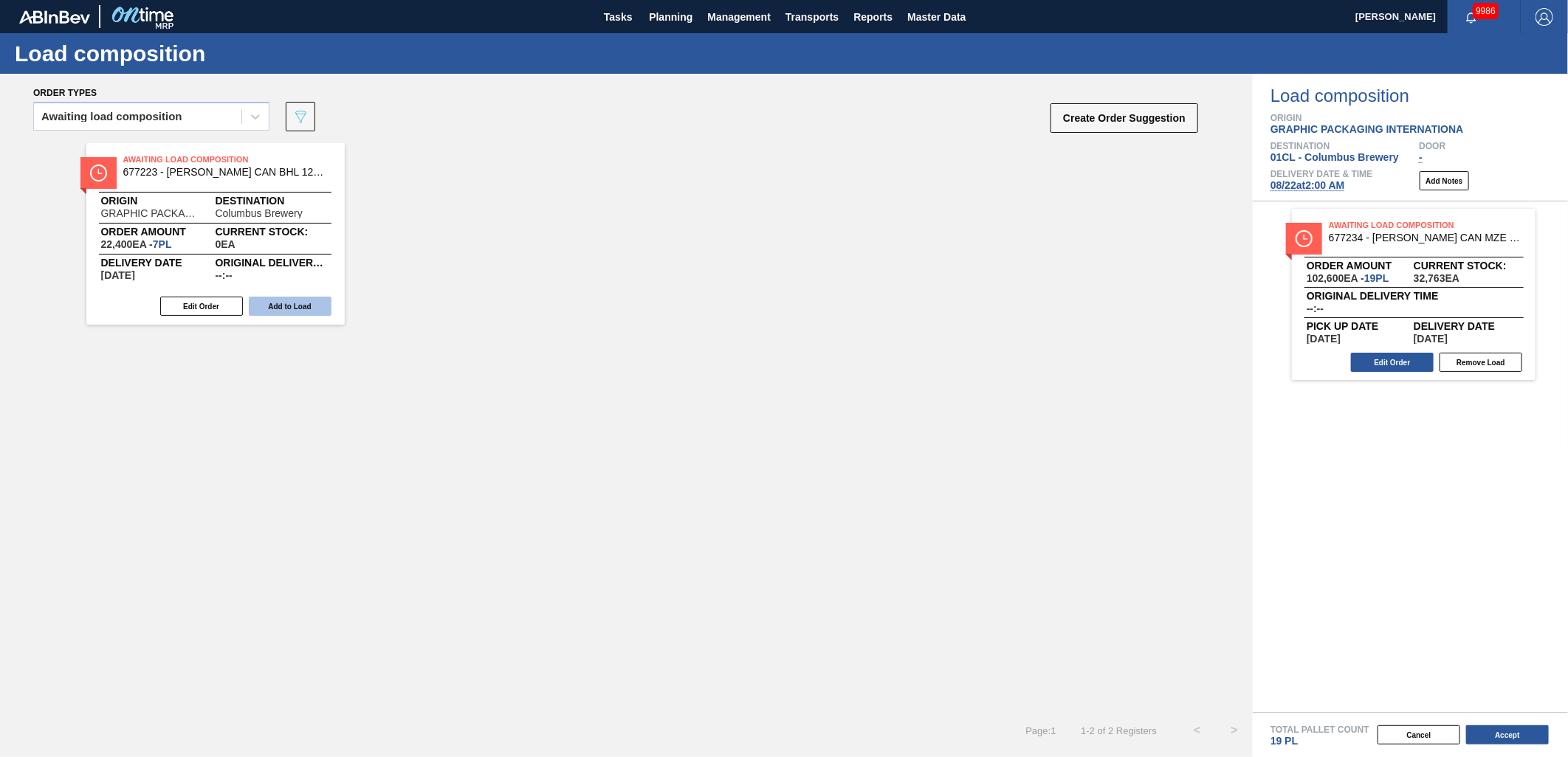
click at [271, 305] on button "Add to Load" at bounding box center [290, 306] width 83 height 19
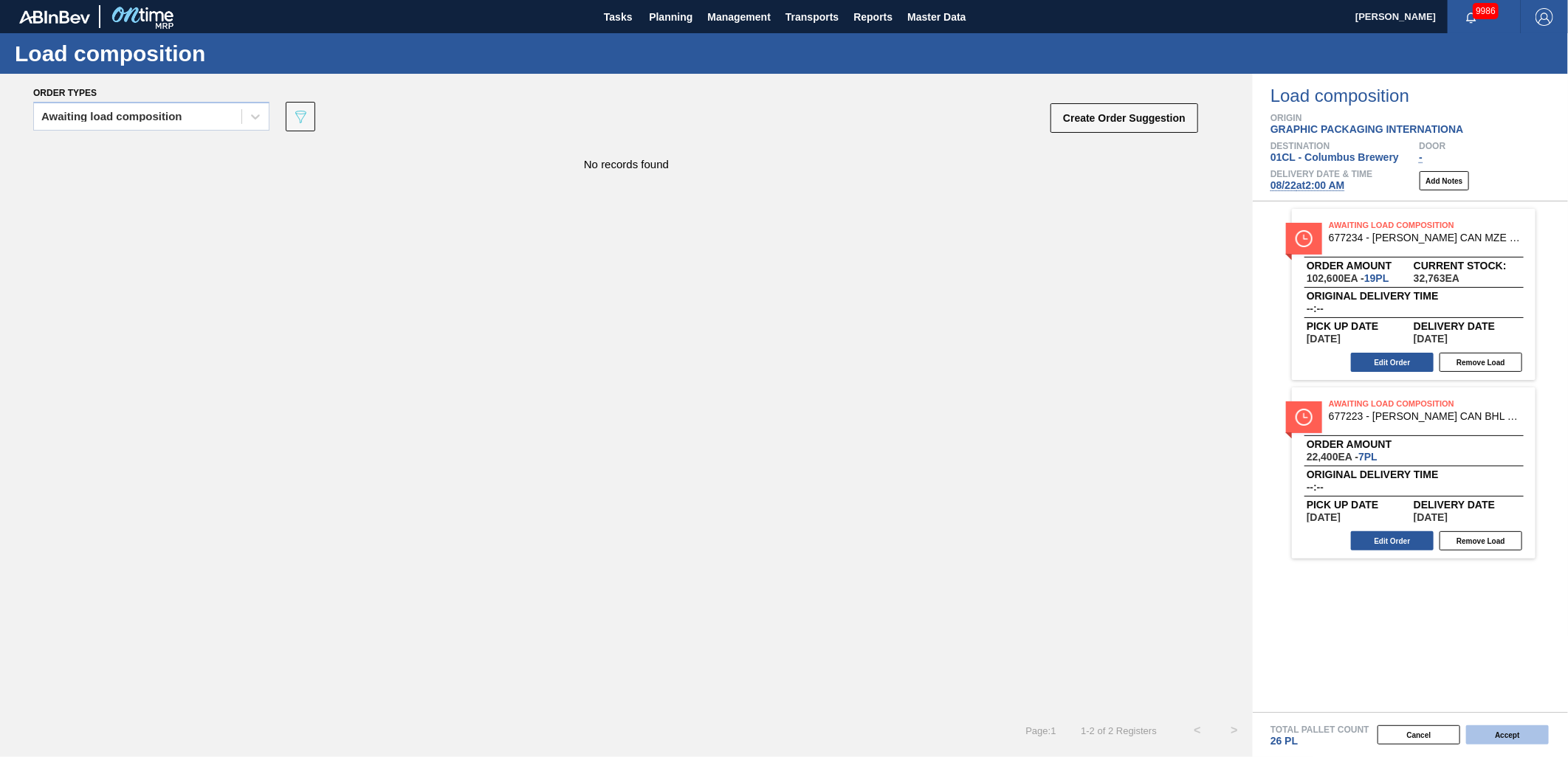
click at [1497, 734] on button "Accept" at bounding box center [1508, 735] width 83 height 19
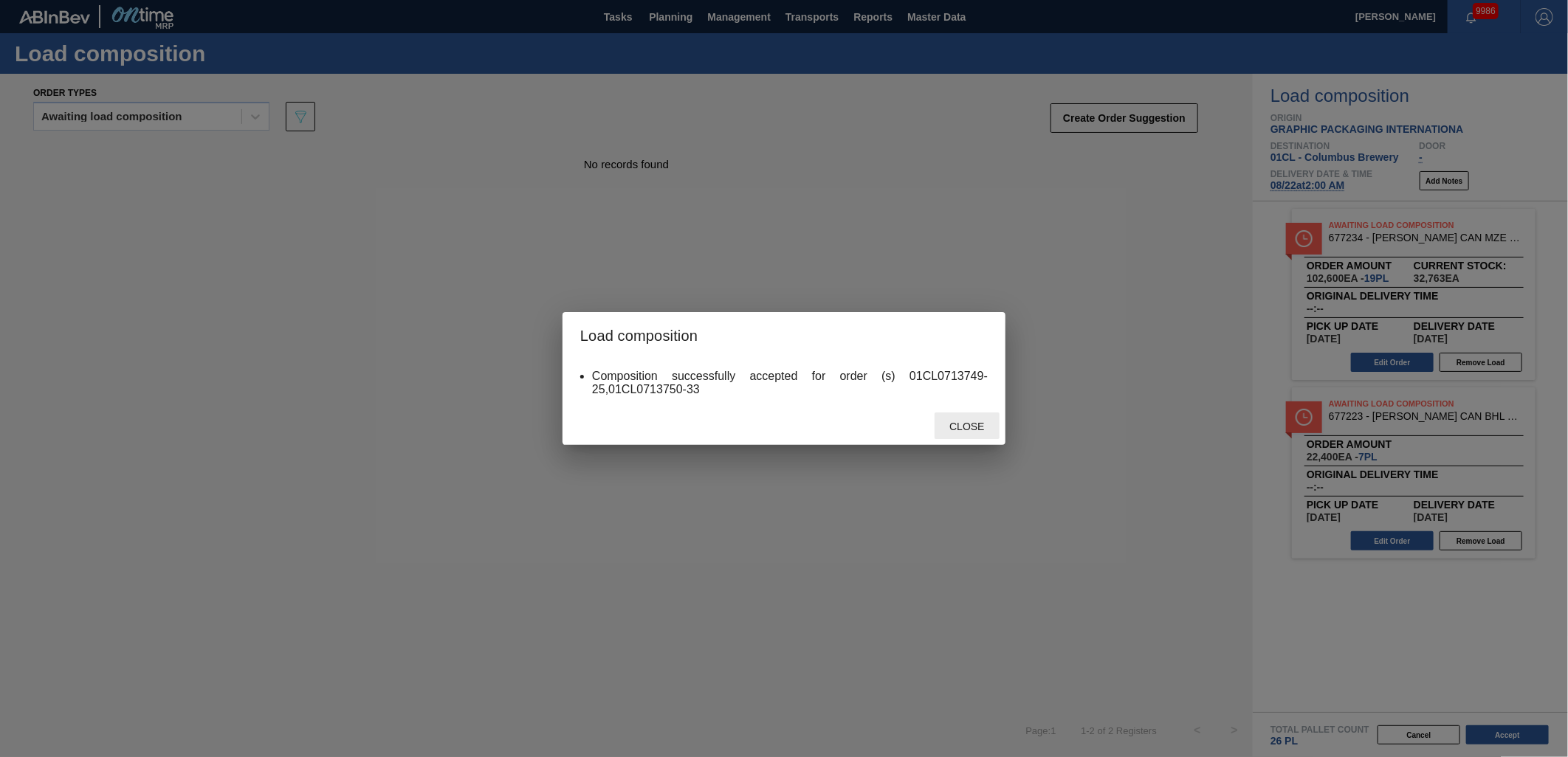
click at [985, 433] on div "Close" at bounding box center [967, 426] width 65 height 28
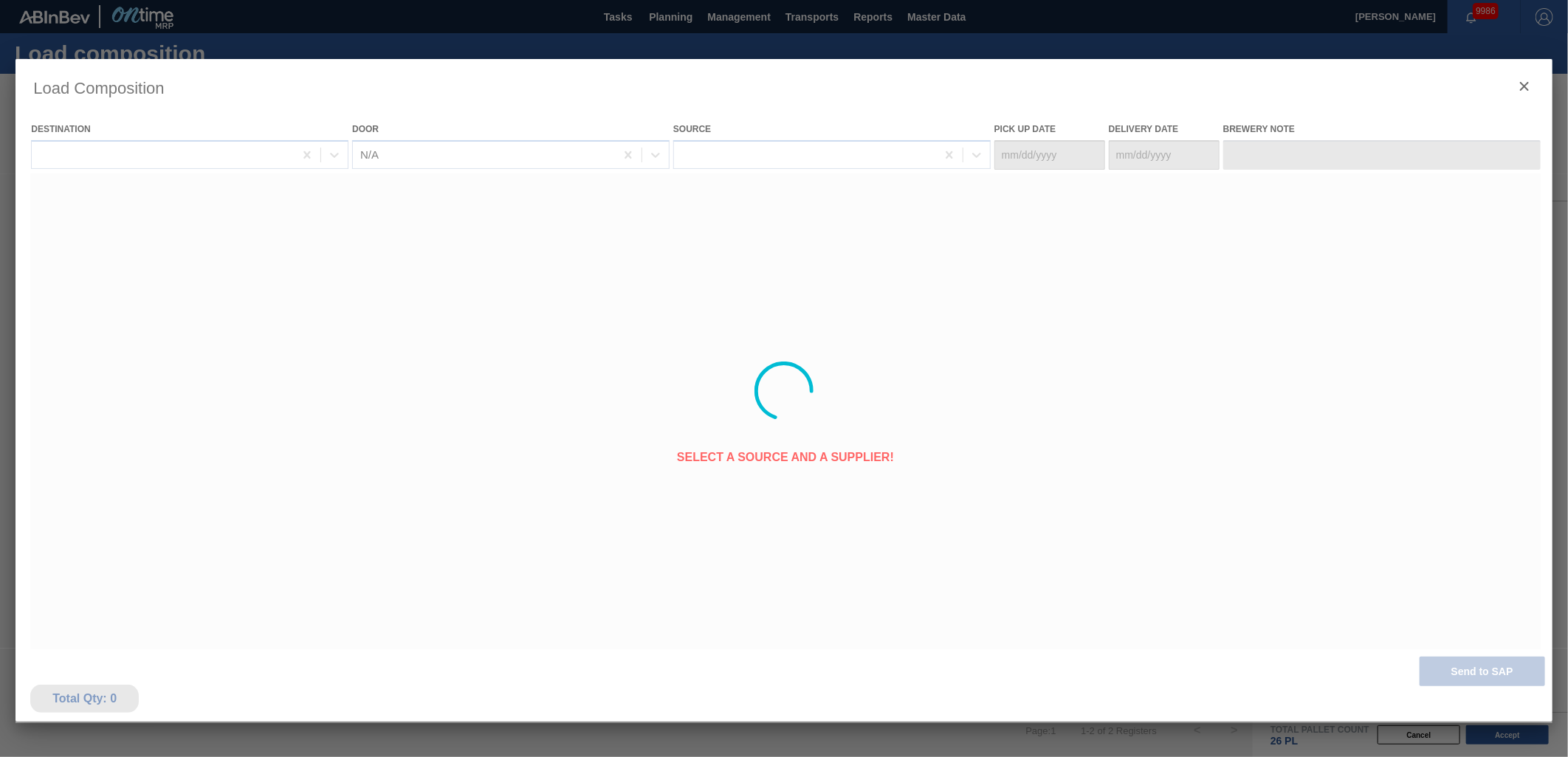
type Date "[DATE]"
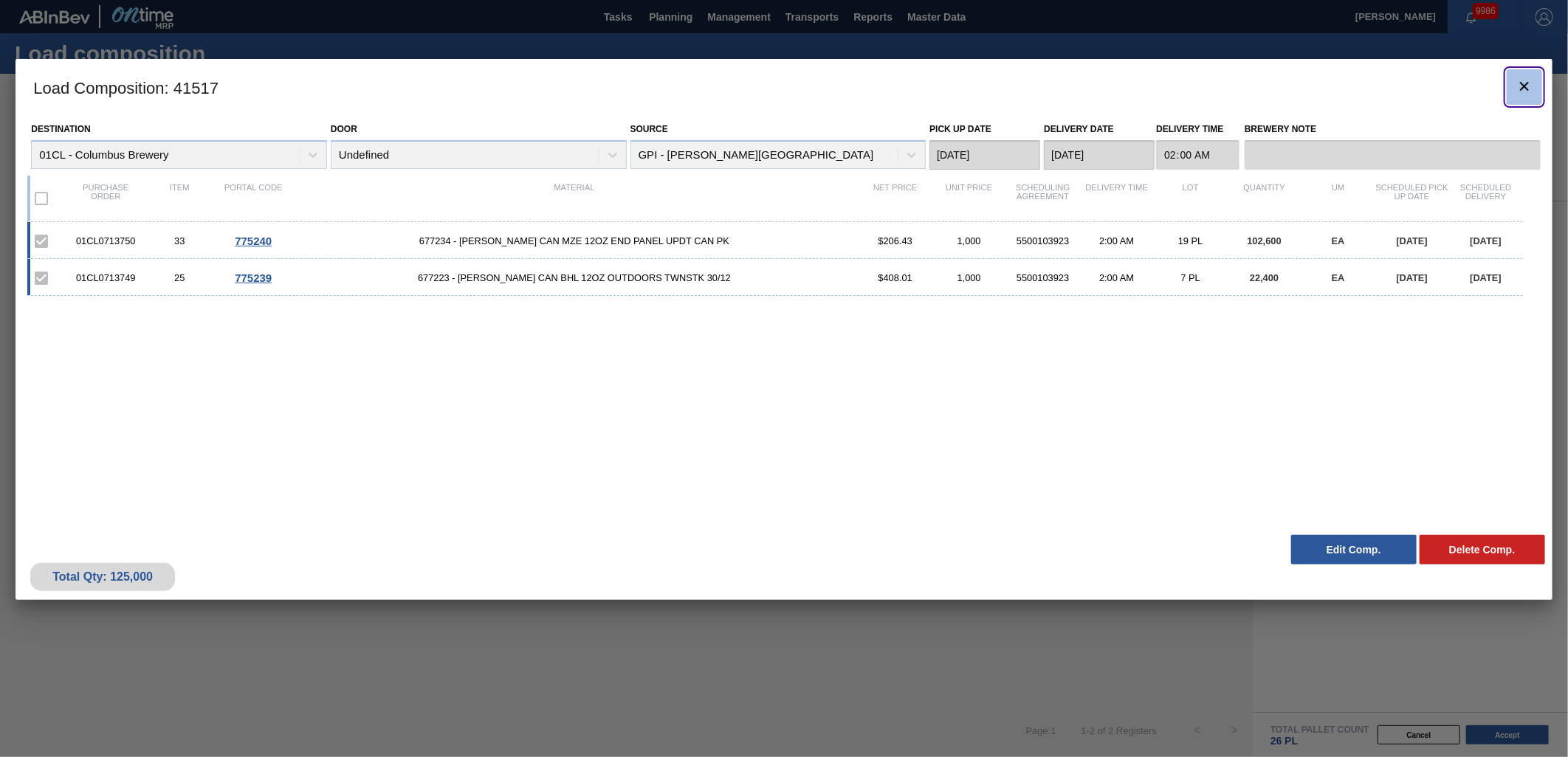
click at [1523, 81] on icon "botão de ícone" at bounding box center [1524, 86] width 18 height 17
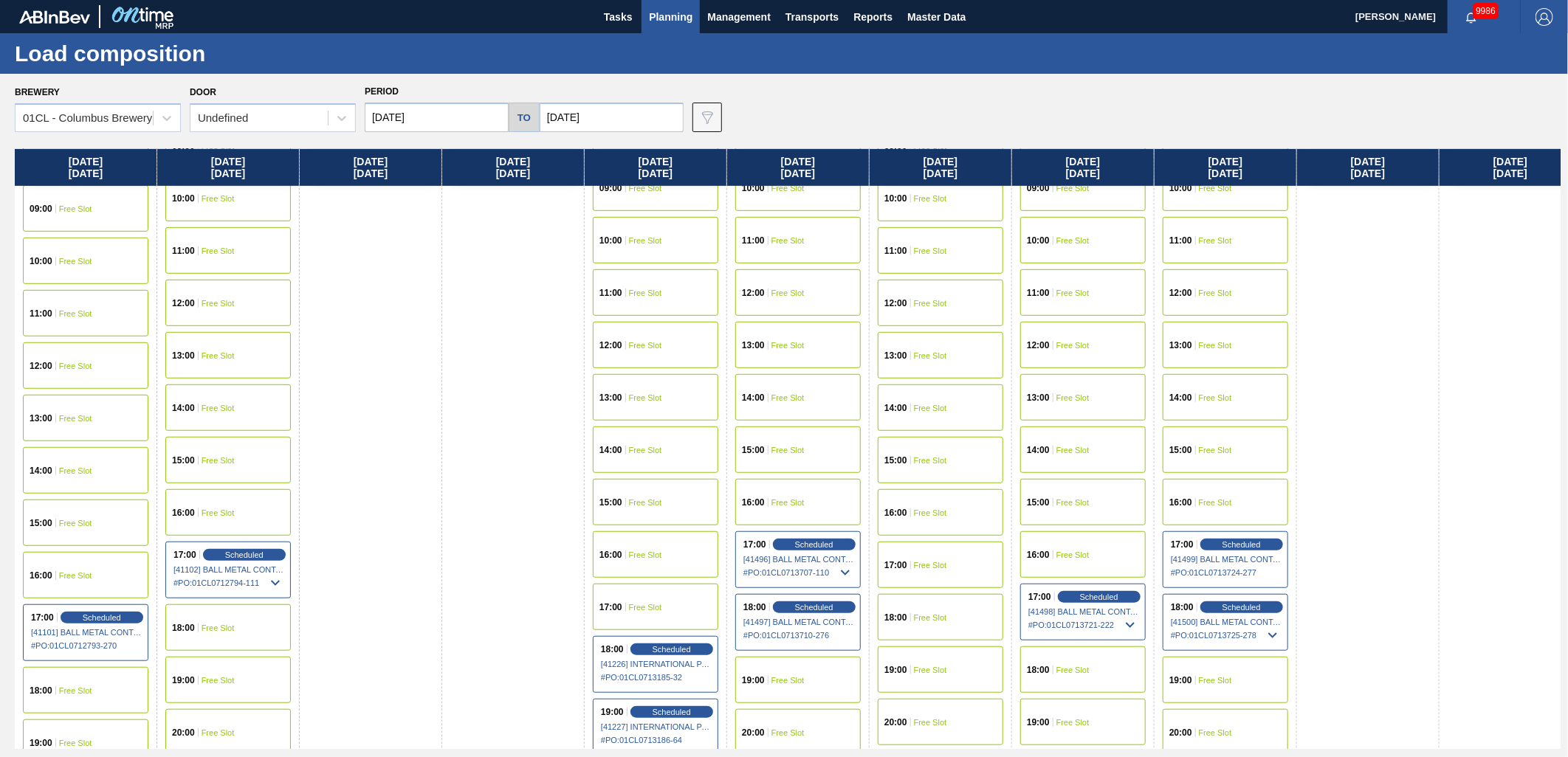
scroll to position [574, 0]
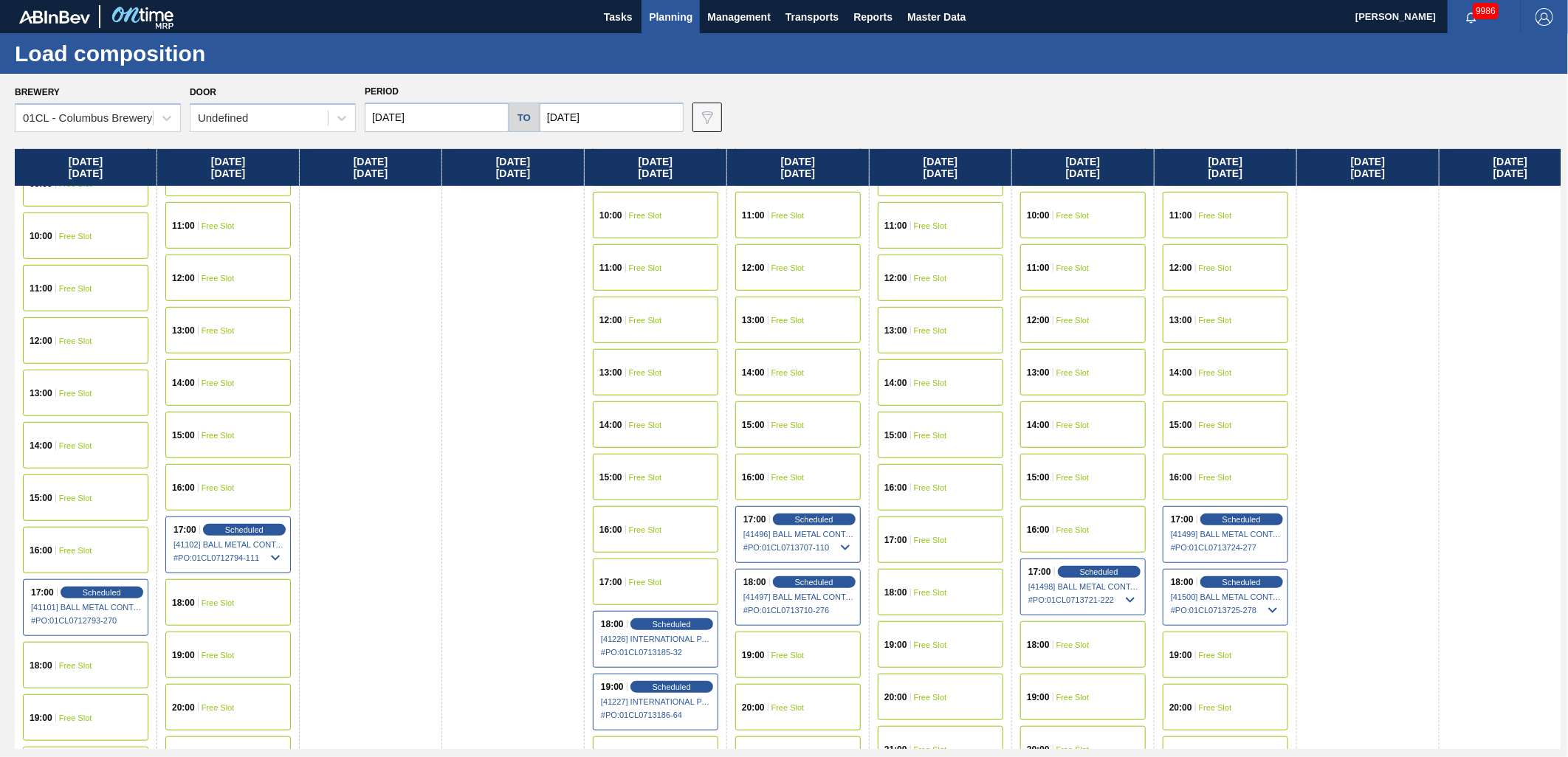
click at [210, 697] on div "20:00 Free Slot" at bounding box center [228, 707] width 125 height 46
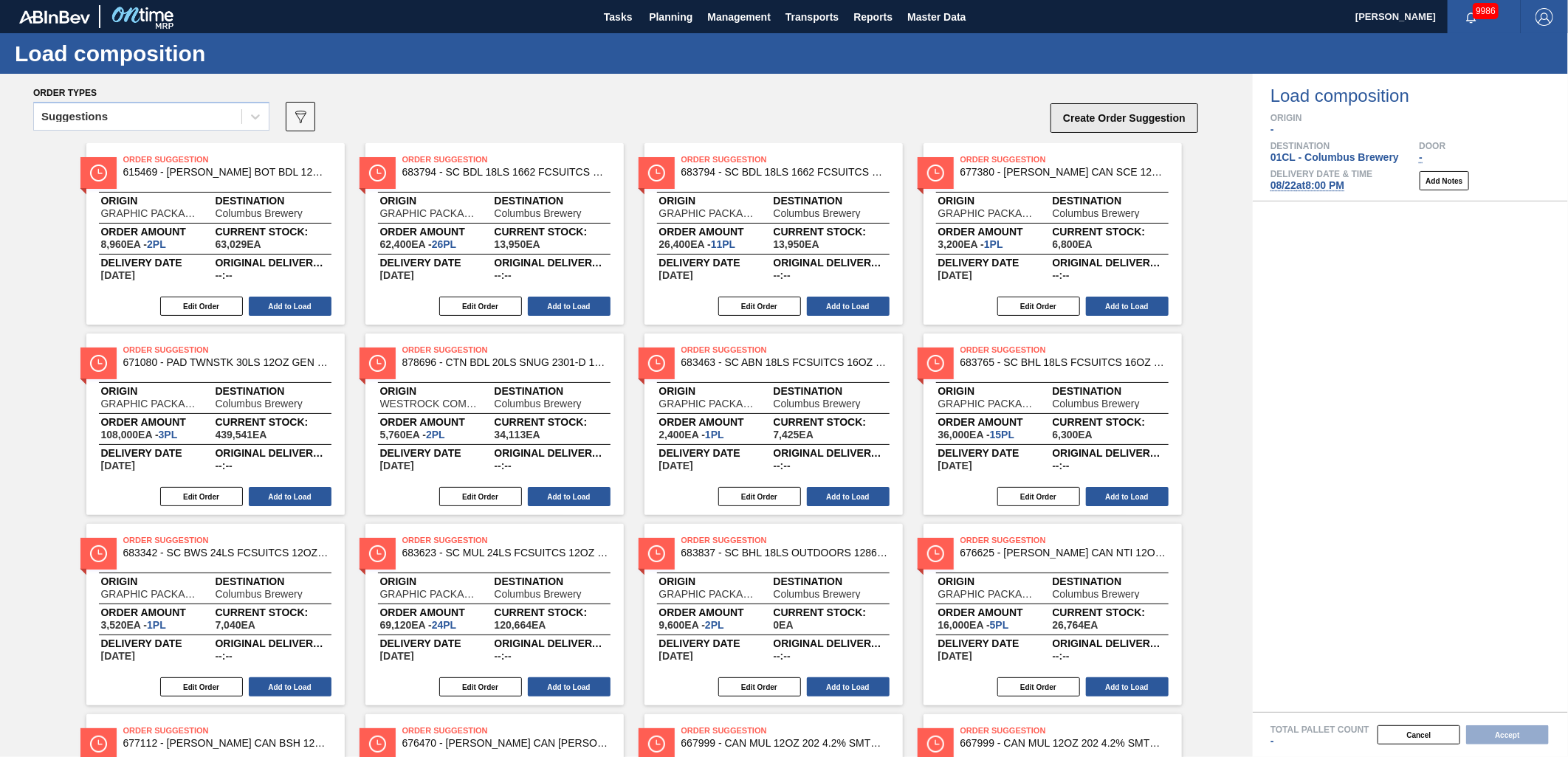
click at [1125, 117] on button "Create Order Suggestion" at bounding box center [1124, 118] width 147 height 29
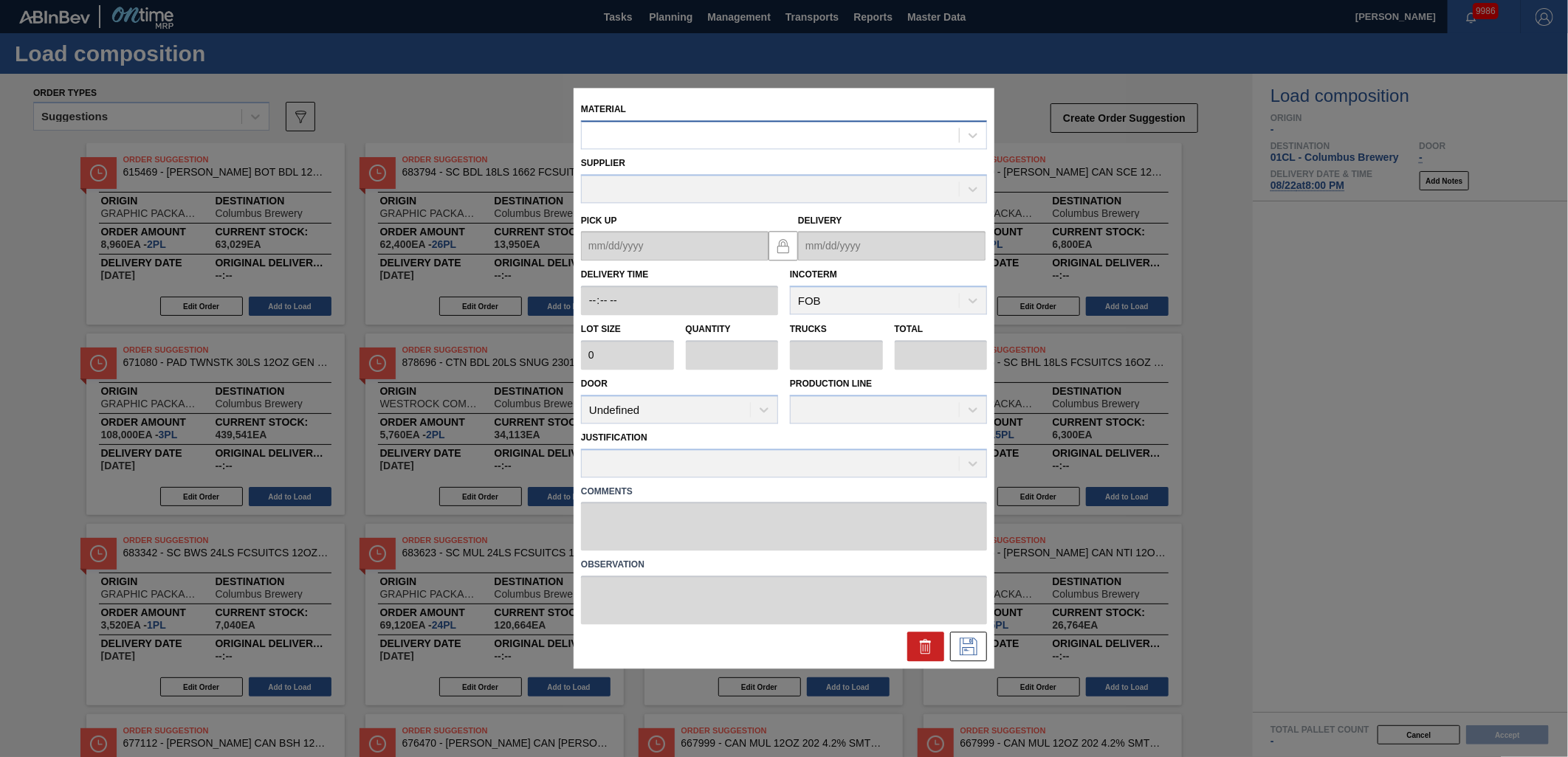
click at [737, 138] on div at bounding box center [771, 134] width 378 height 21
type input "683623"
click at [891, 157] on div "000000000000683623 - SC MUL 24LS FCSUITCS 12OZ SLEEK AQUEOUS" at bounding box center [784, 171] width 406 height 33
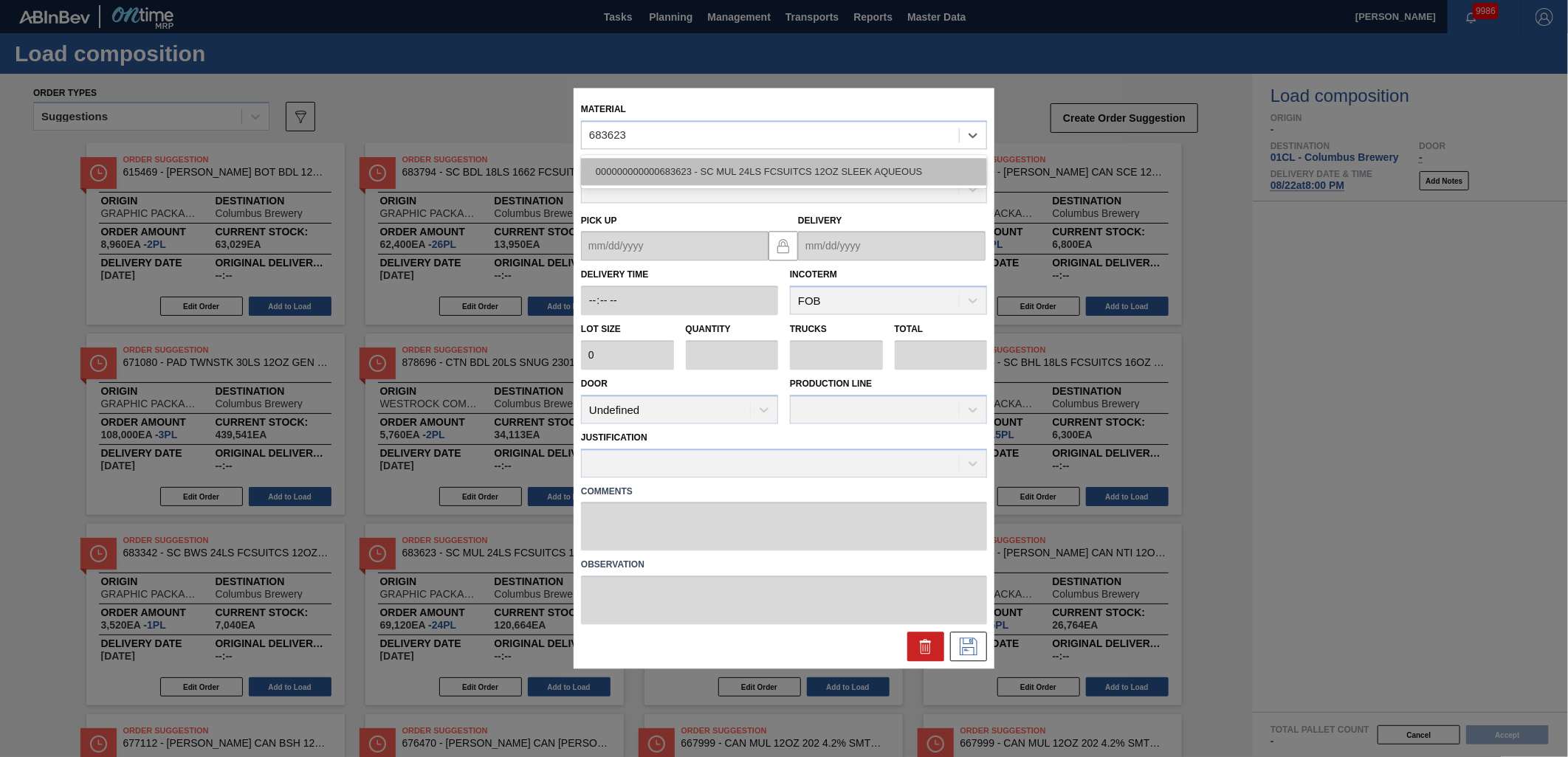
click at [882, 162] on div "000000000000683623 - SC MUL 24LS FCSUITCS 12OZ SLEEK AQUEOUS" at bounding box center [784, 172] width 406 height 28
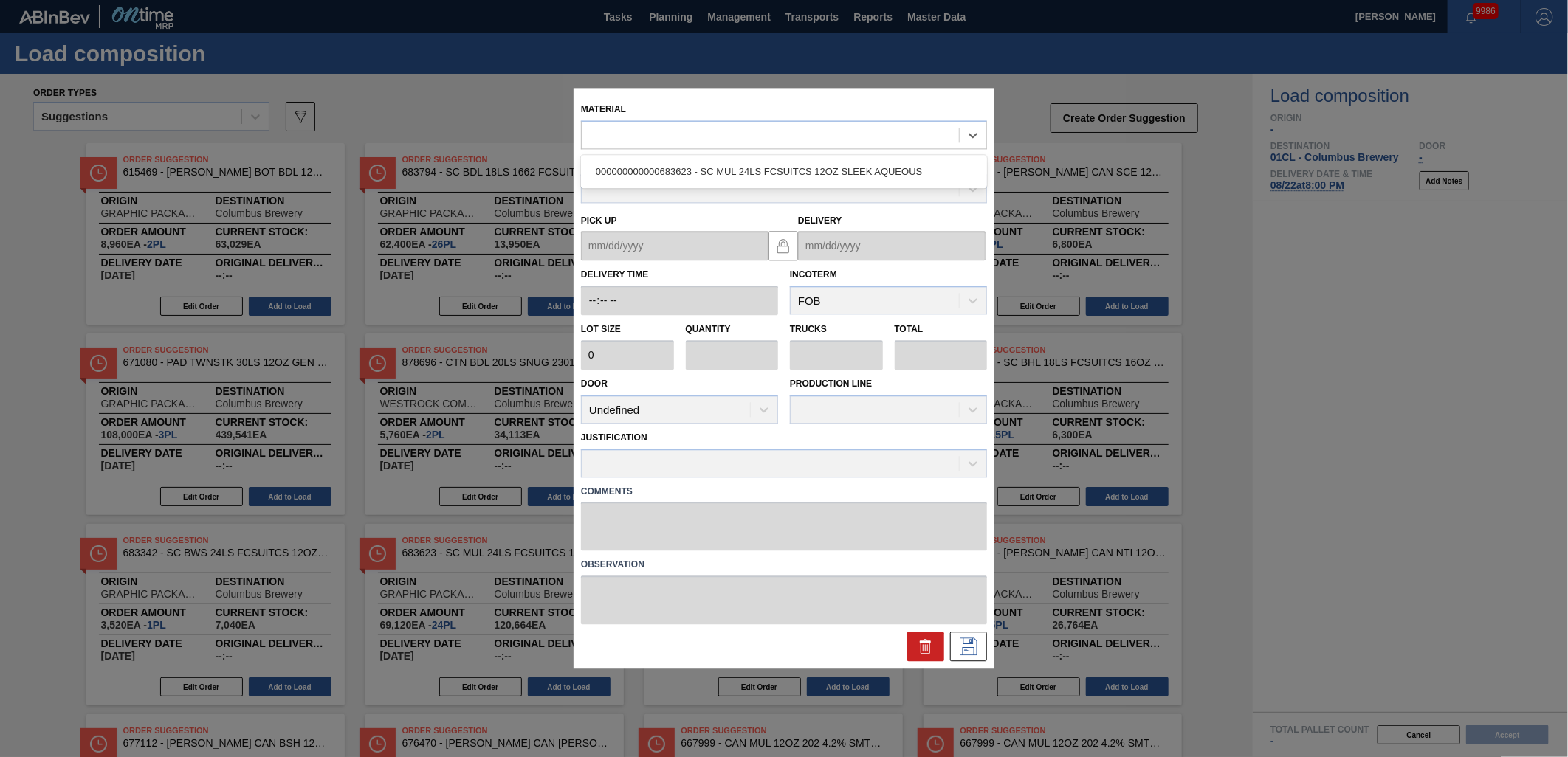
type input "2,880"
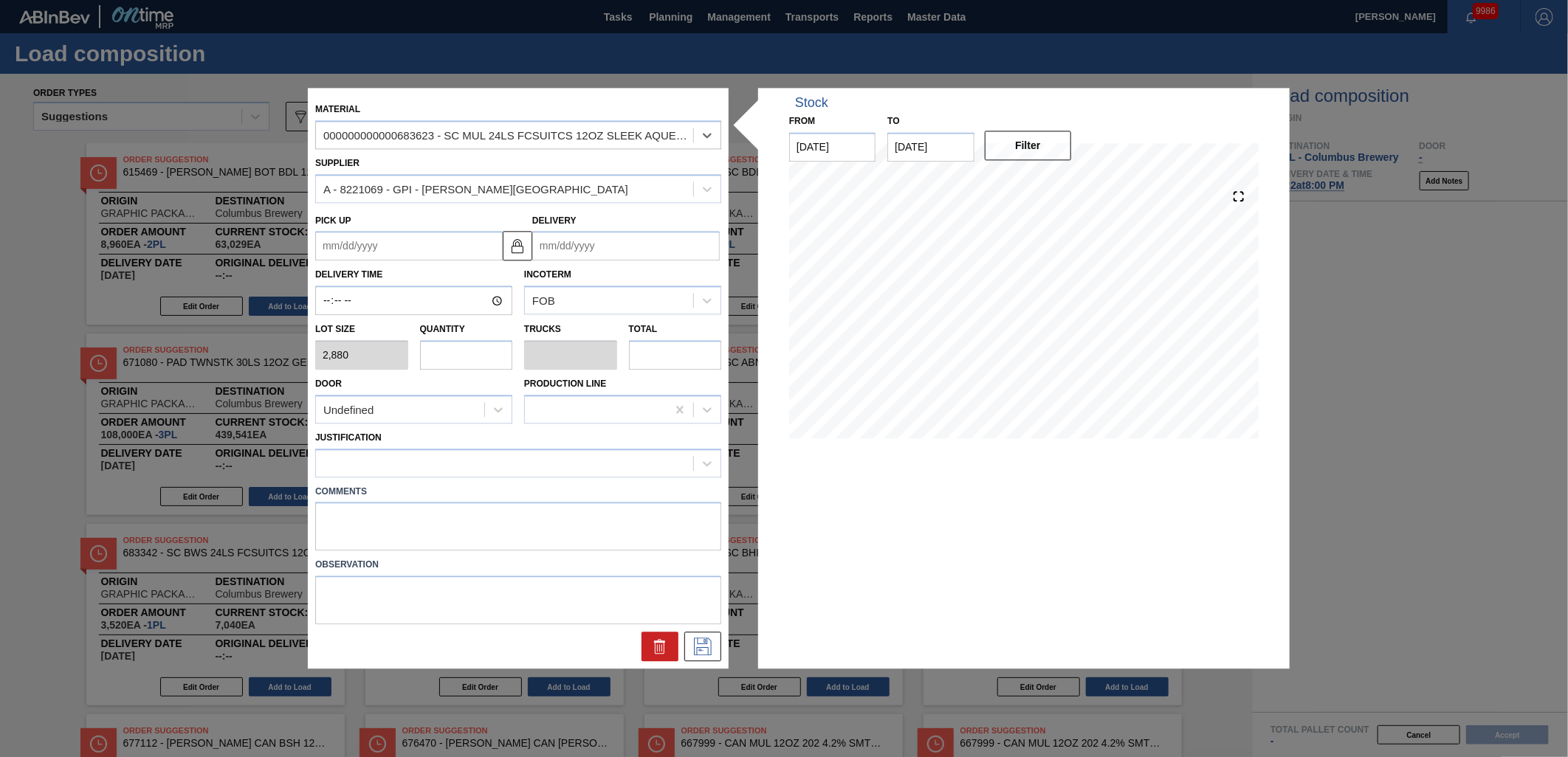
click at [496, 350] on input "text" at bounding box center [466, 355] width 93 height 29
type input "2"
type input "0.077"
type input "5,760"
type input "23"
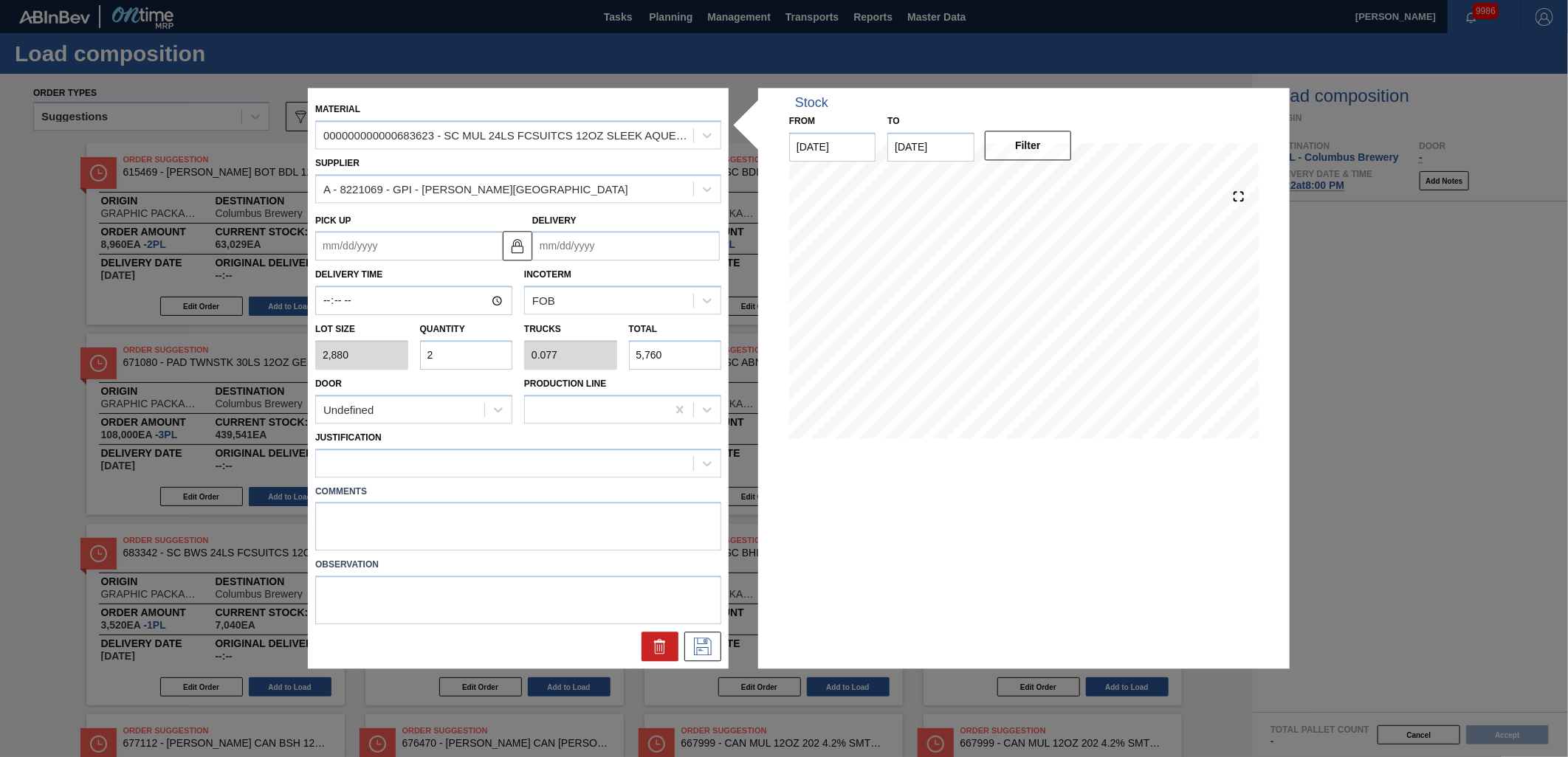
type input "0.885"
type input "66,240"
type input "23"
click at [638, 247] on input "Delivery" at bounding box center [626, 247] width 188 height 29
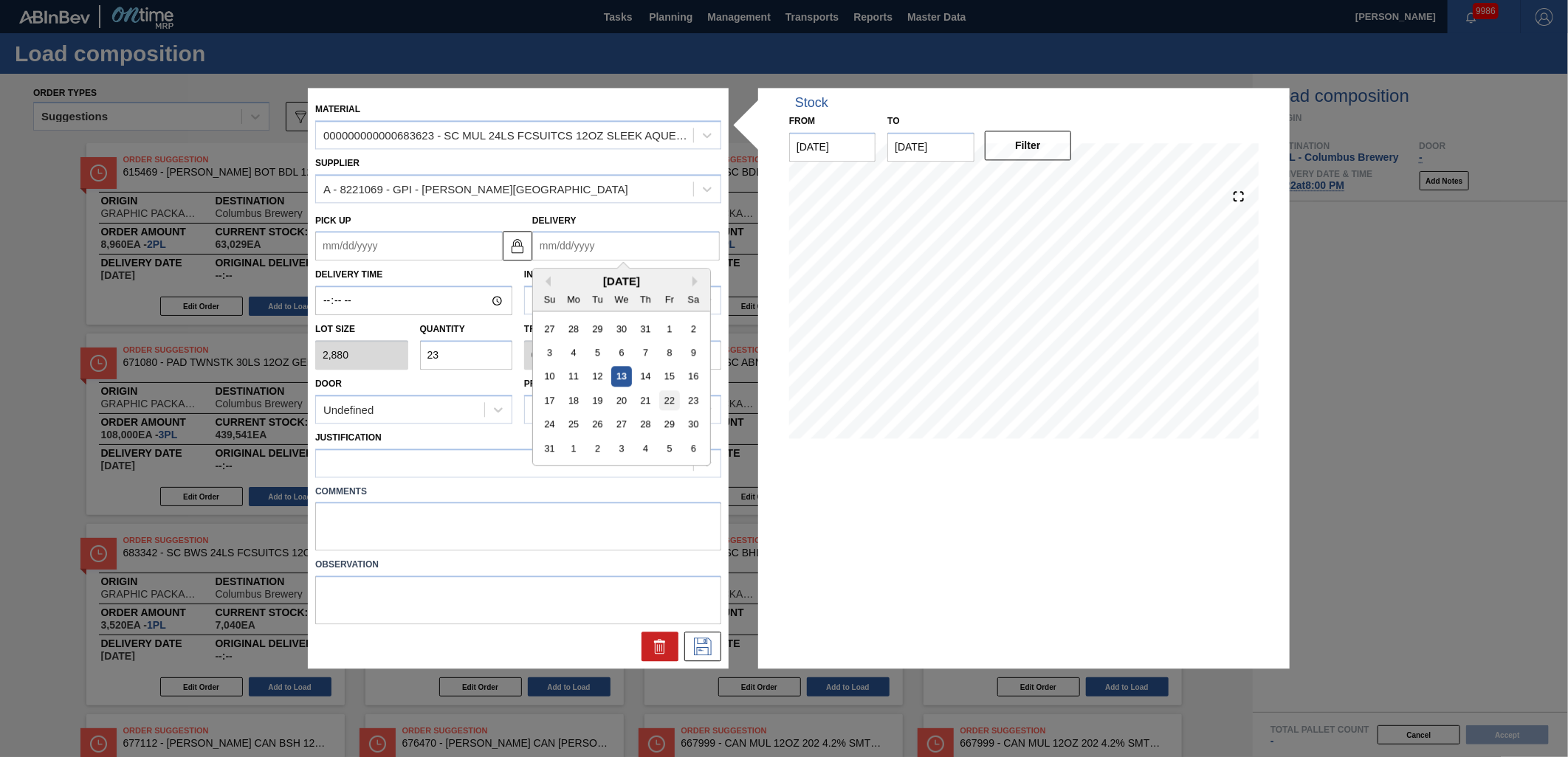
click at [664, 400] on div "22" at bounding box center [670, 402] width 20 height 20
type up "[DATE]"
type input "[DATE]"
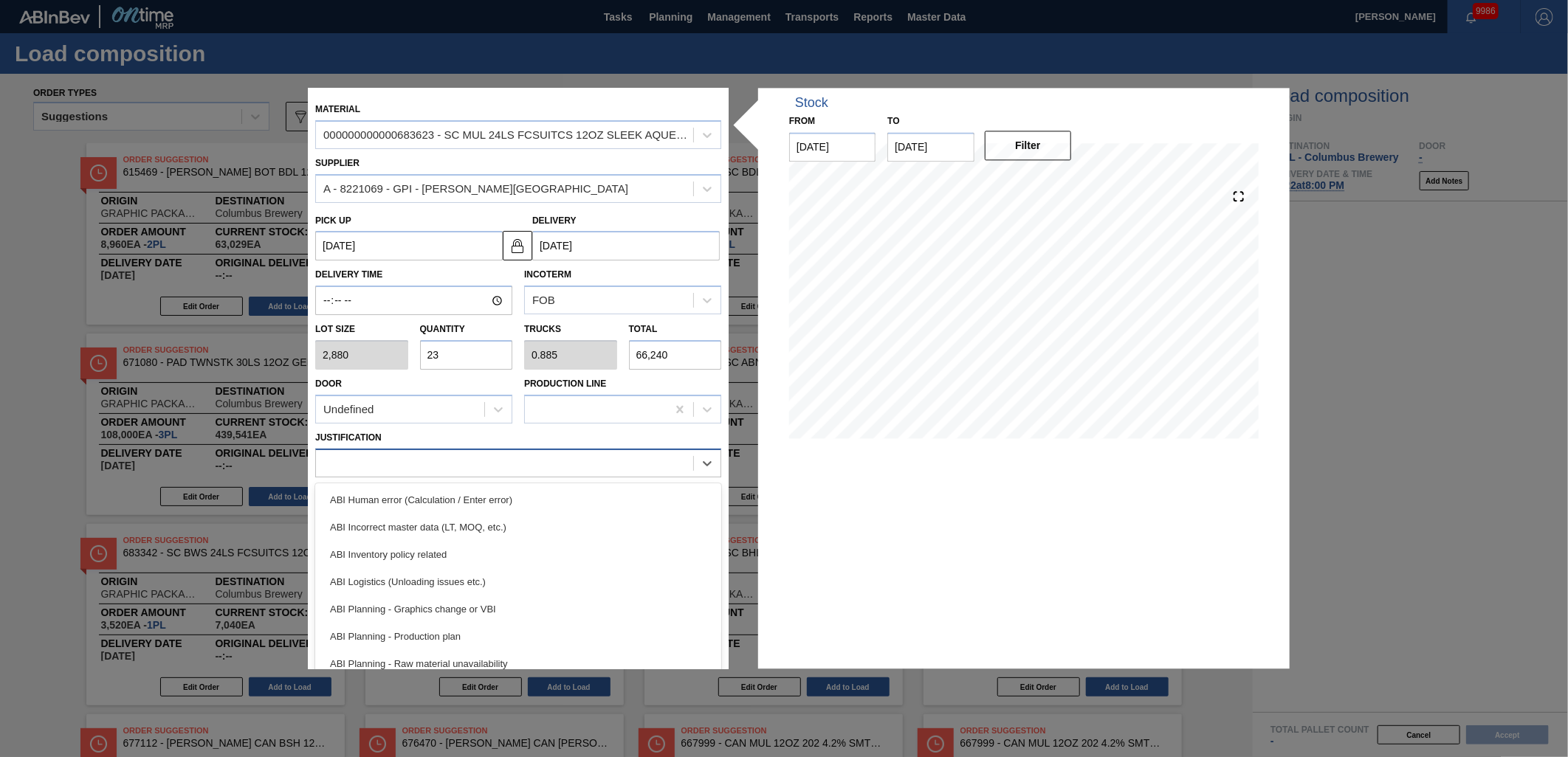
click at [526, 460] on div at bounding box center [505, 462] width 378 height 21
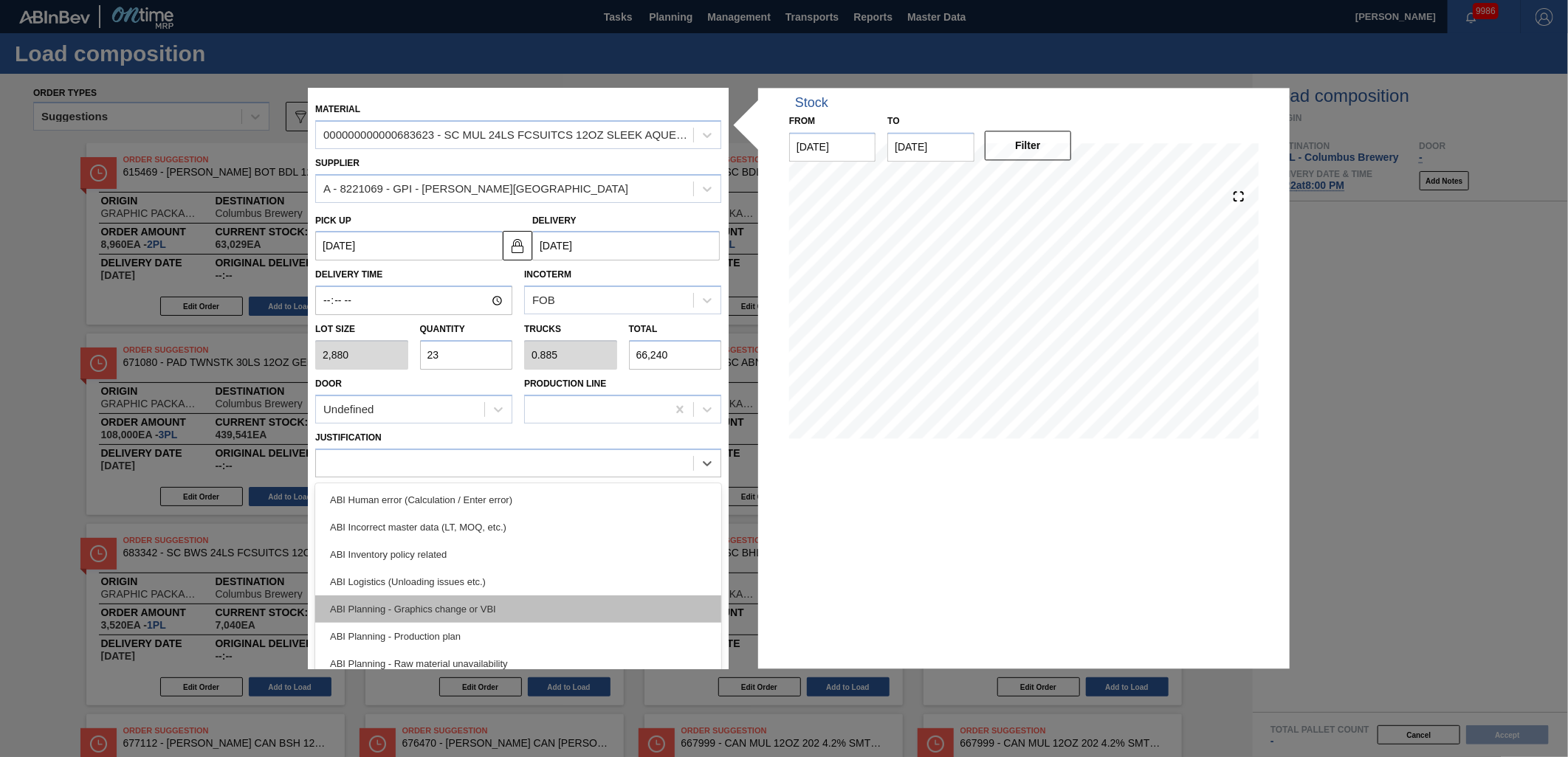
click at [521, 605] on div "ABI Planning - Graphics change or VBI" at bounding box center [518, 610] width 406 height 28
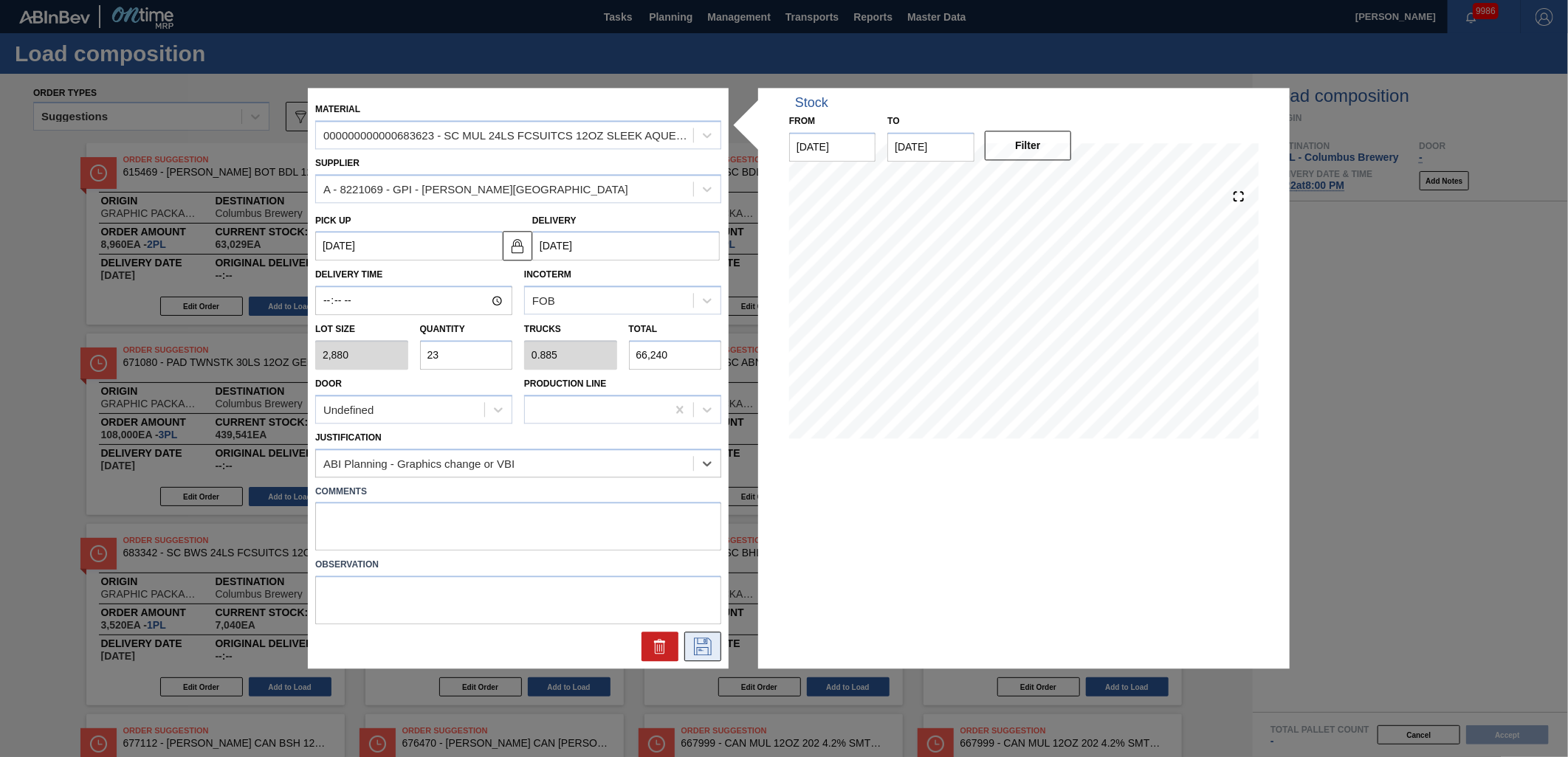
click at [698, 646] on icon at bounding box center [703, 646] width 24 height 17
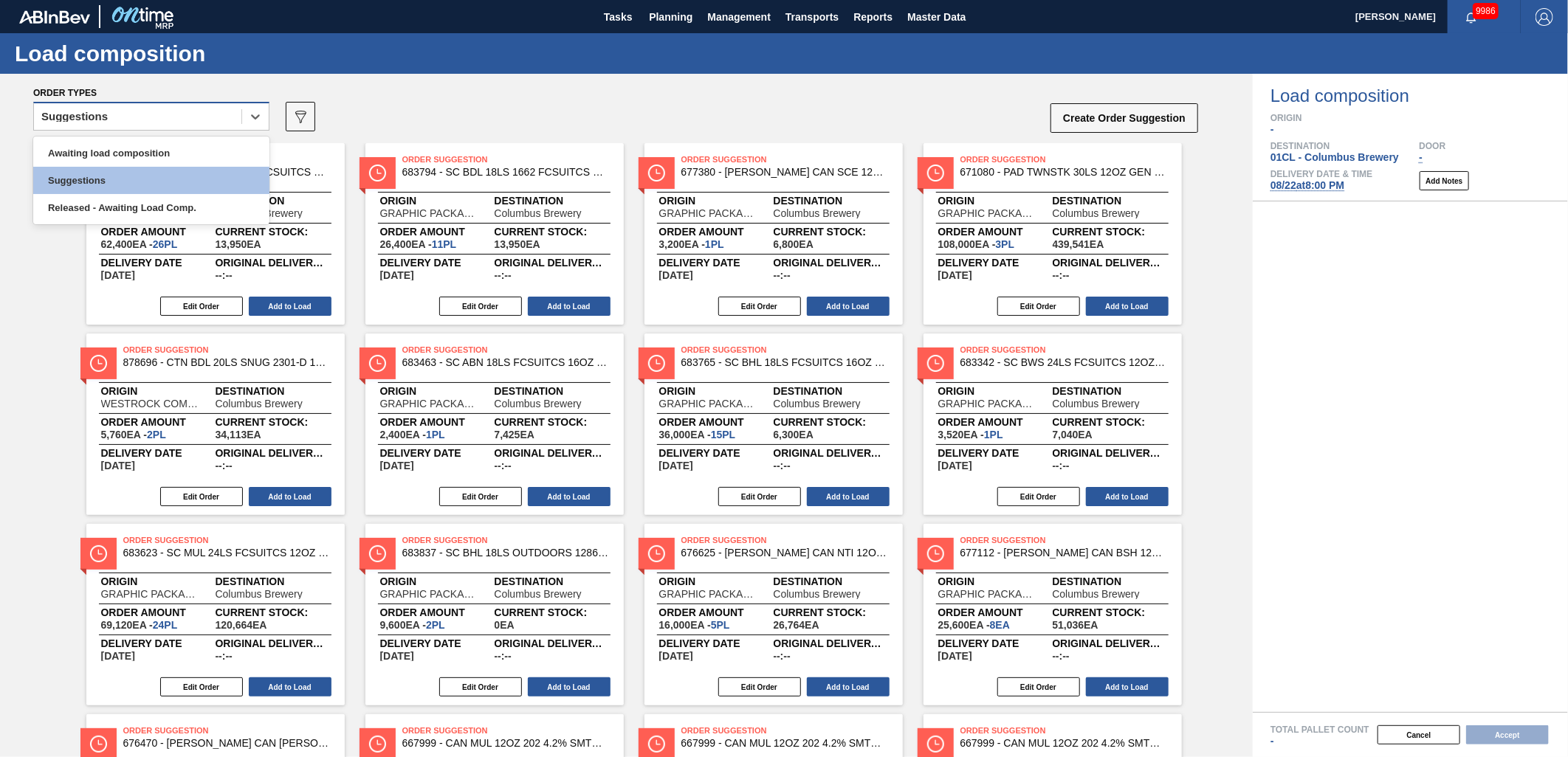
click at [228, 128] on div "Suggestions" at bounding box center [151, 116] width 236 height 29
click at [193, 148] on div "Awaiting load composition" at bounding box center [151, 153] width 236 height 28
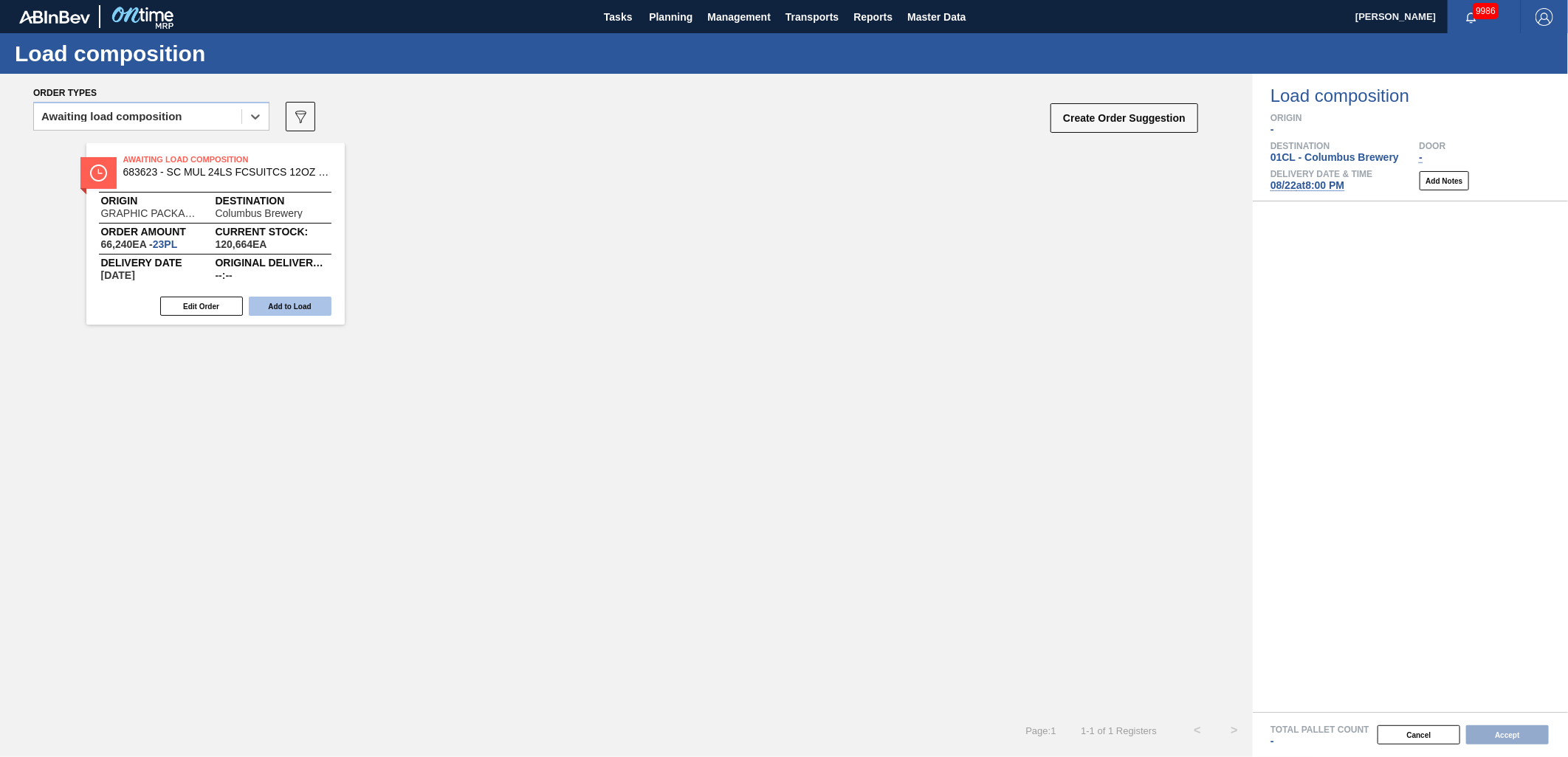
click at [281, 305] on button "Add to Load" at bounding box center [290, 306] width 83 height 19
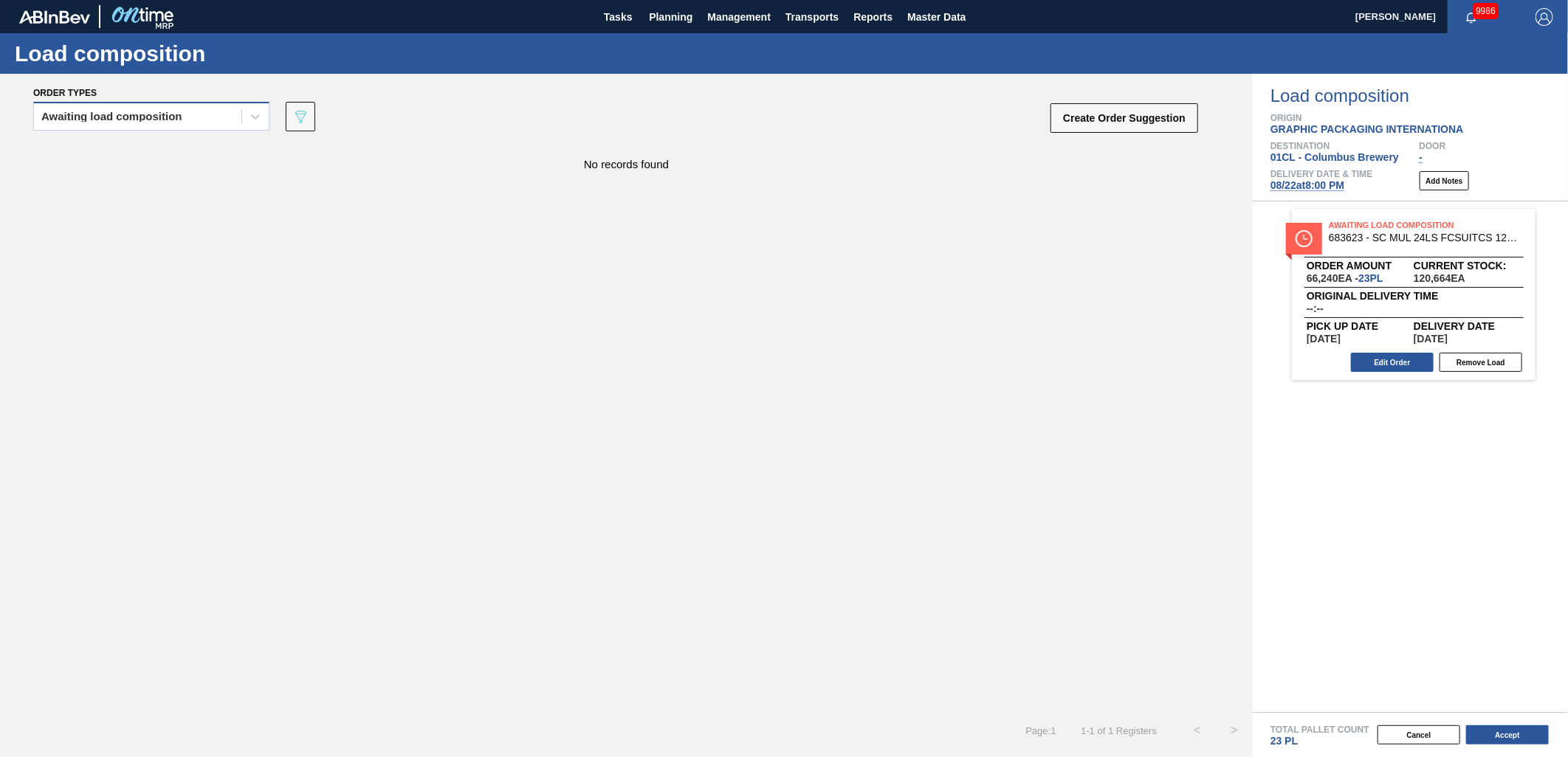
click at [226, 121] on div "Awaiting load composition" at bounding box center [137, 116] width 207 height 21
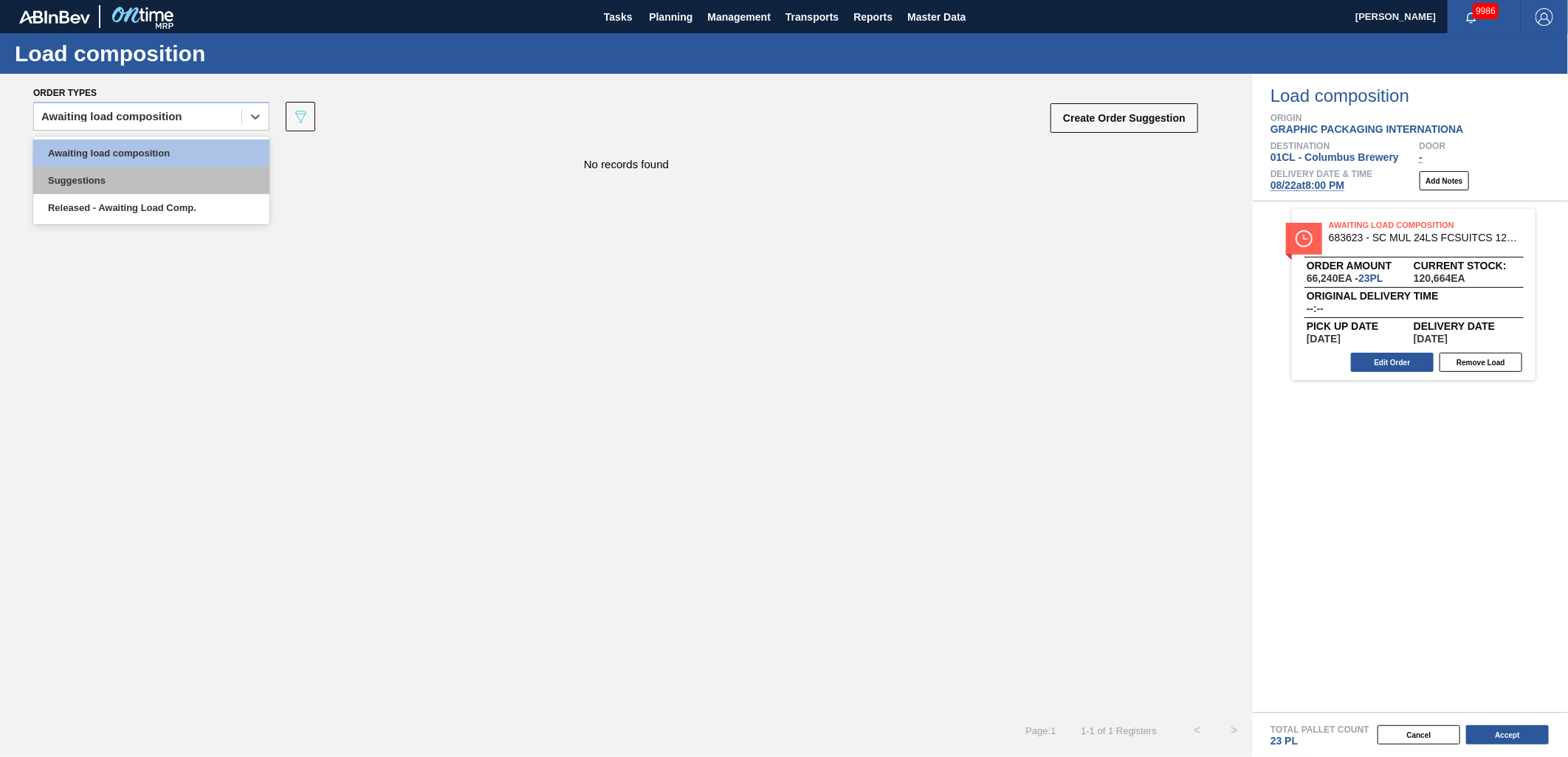
click at [178, 179] on div "Suggestions" at bounding box center [151, 181] width 236 height 28
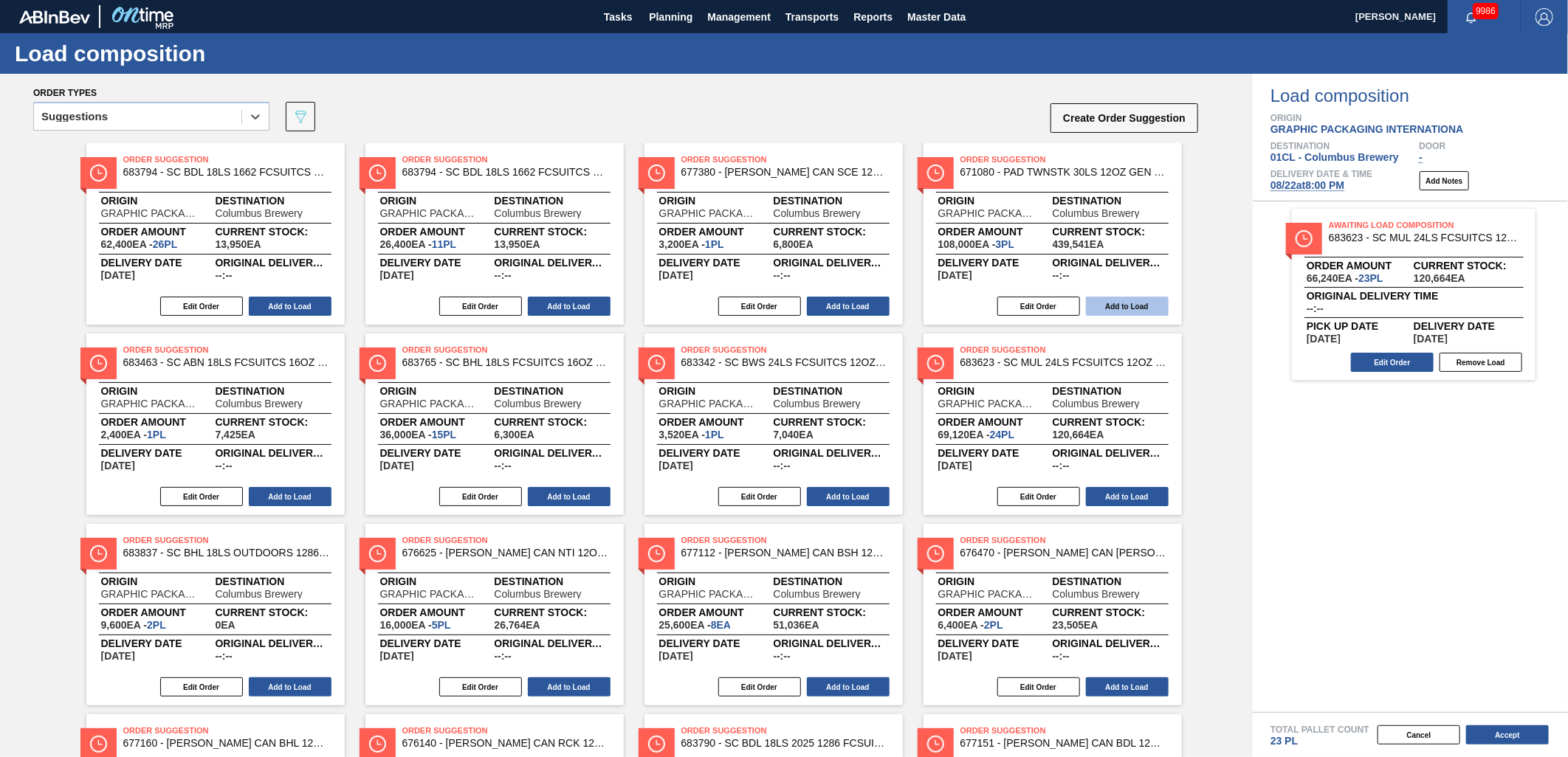
click at [1128, 310] on button "Add to Load" at bounding box center [1128, 306] width 83 height 19
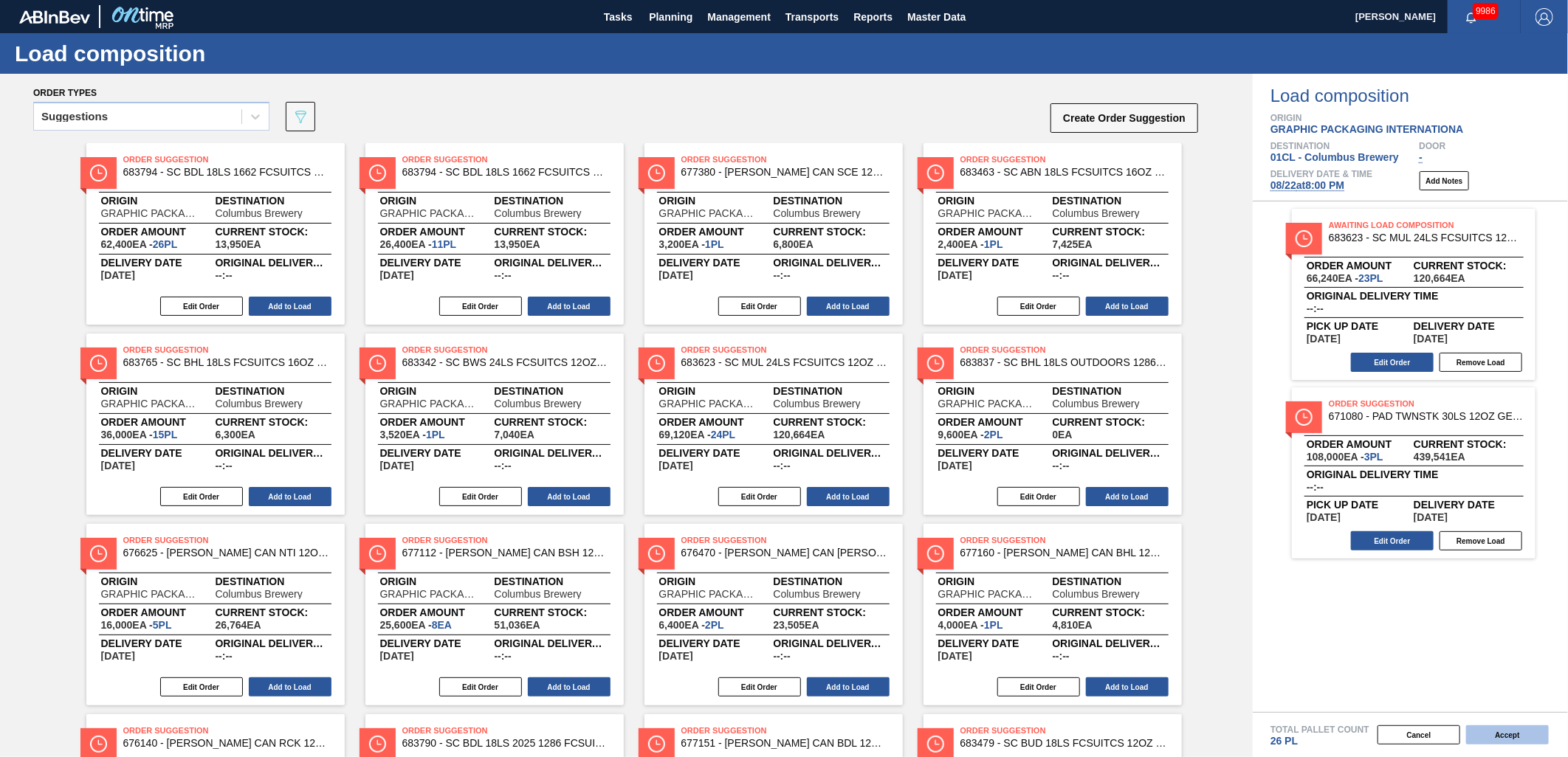
click at [1504, 737] on button "Accept" at bounding box center [1508, 735] width 83 height 19
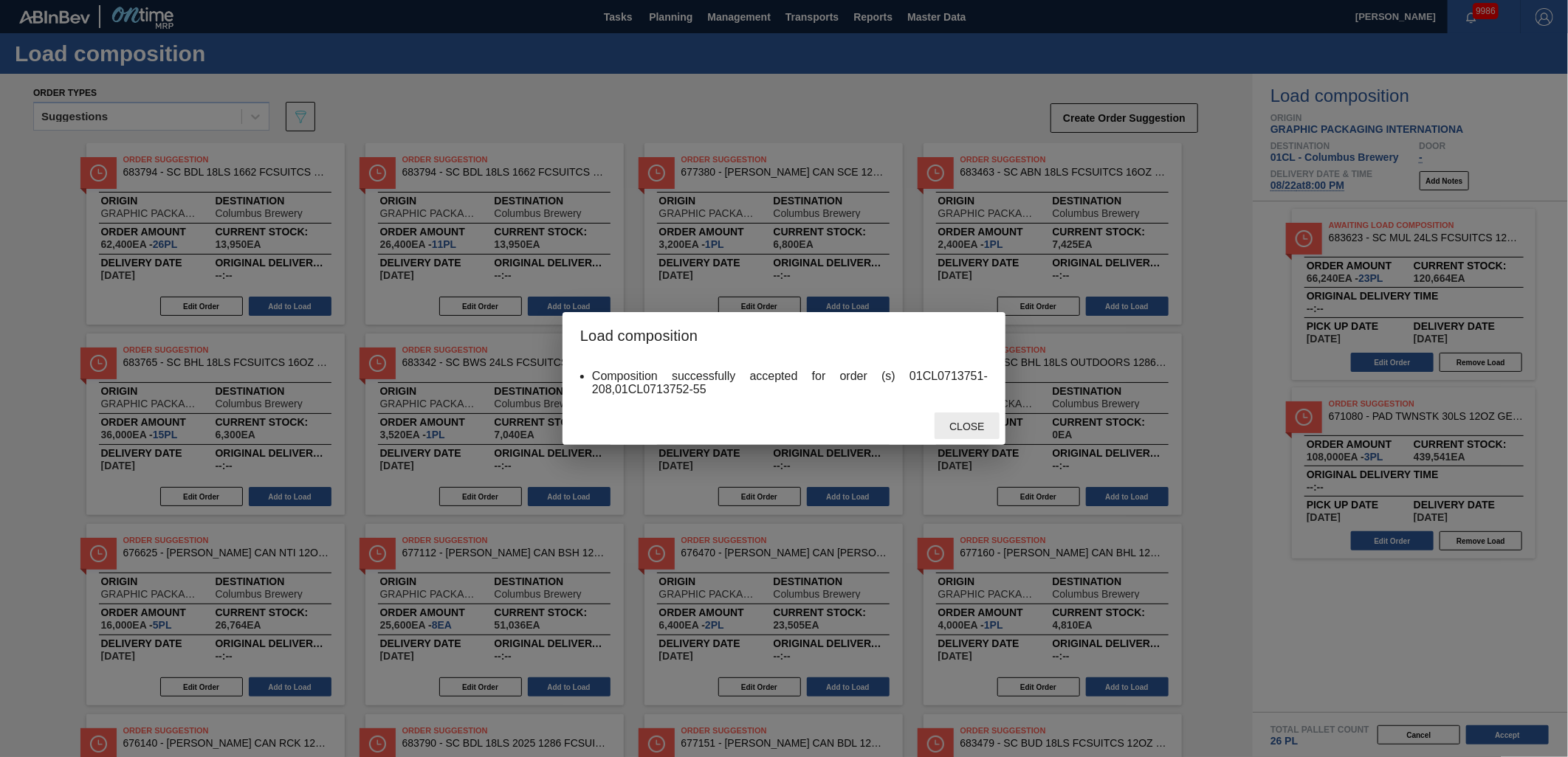
click at [978, 425] on span "Close" at bounding box center [966, 426] width 58 height 12
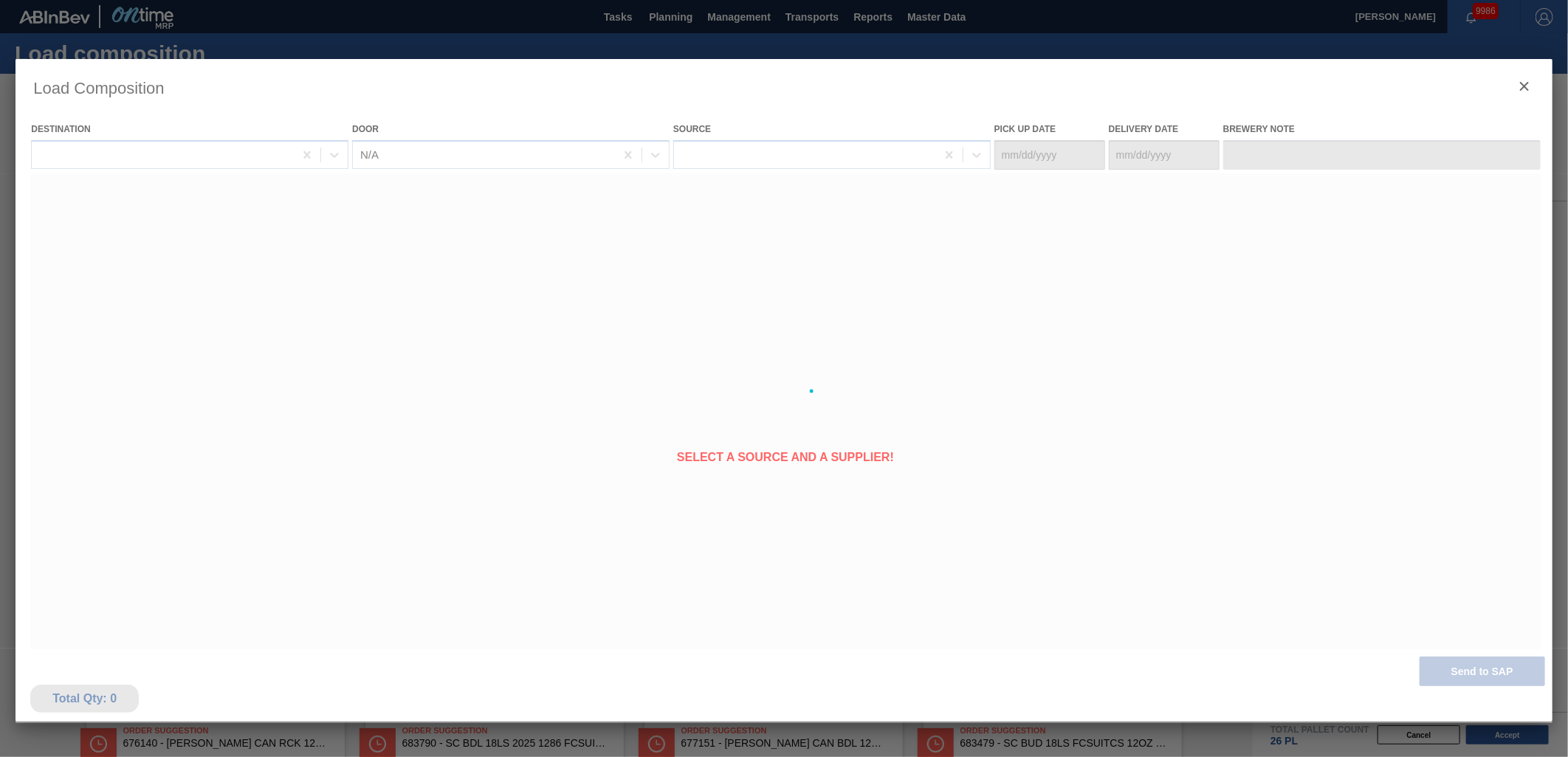
type Date "[DATE]"
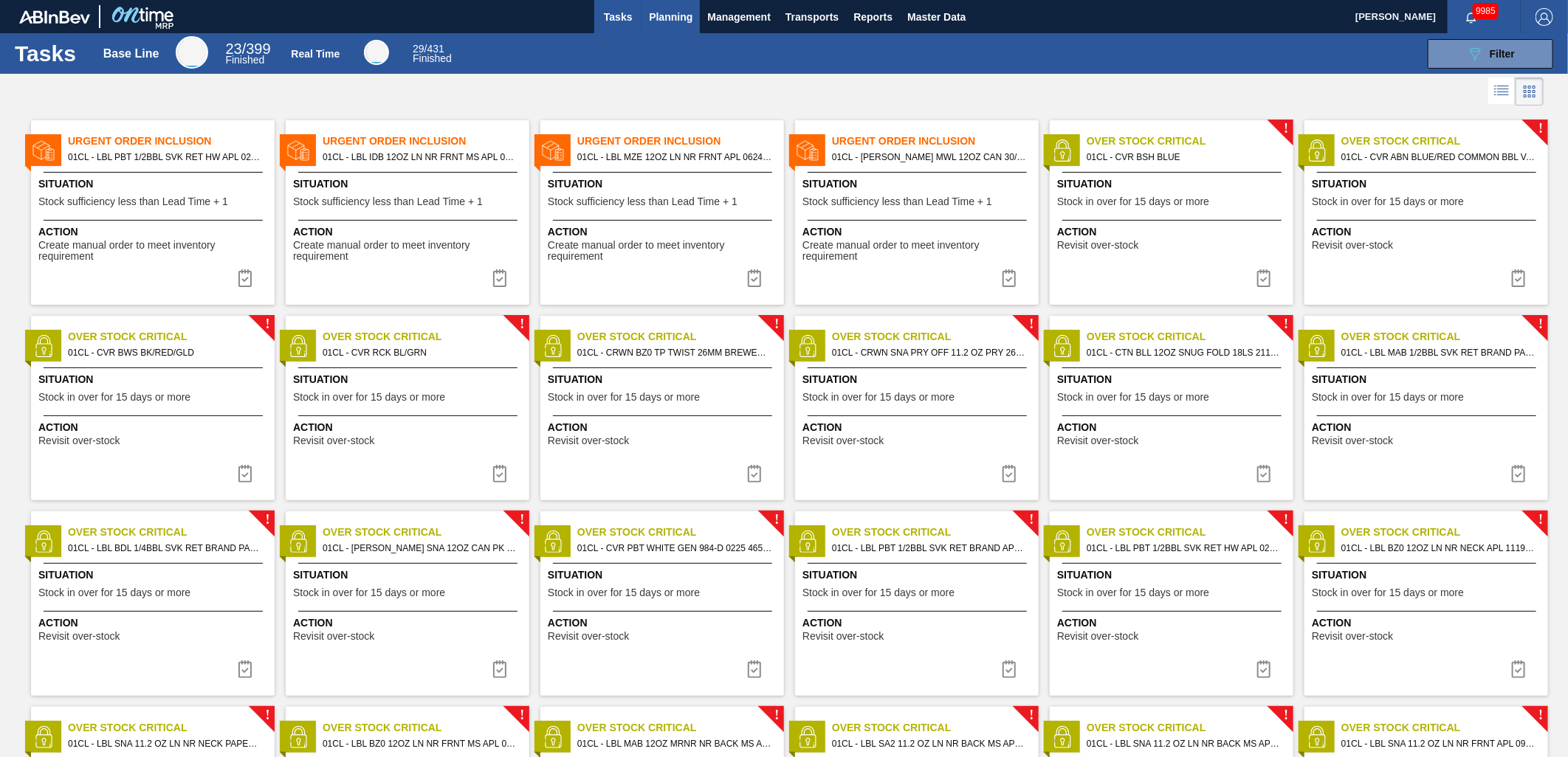
click at [651, 13] on span "Planning" at bounding box center [670, 17] width 43 height 17
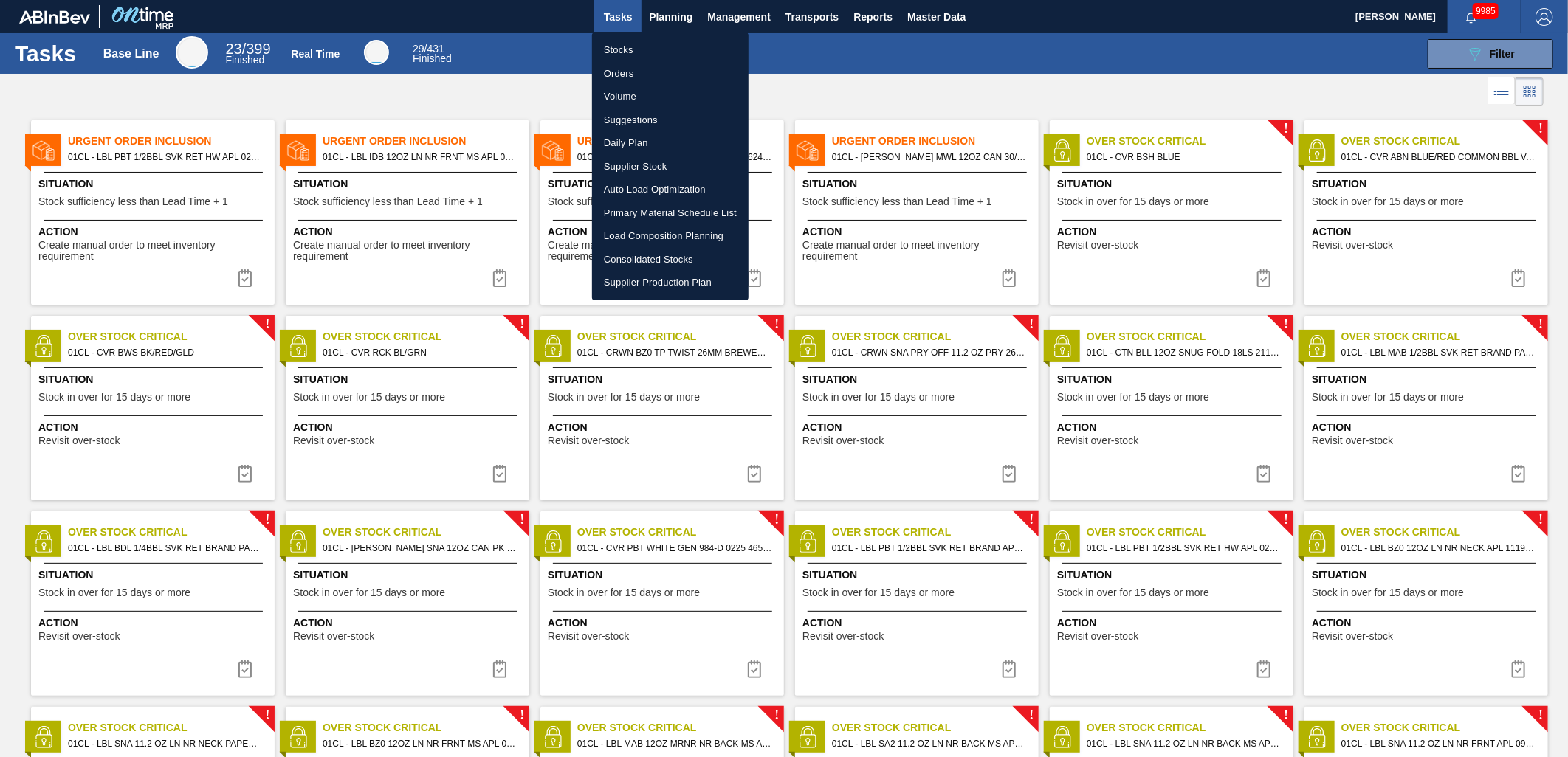
click at [632, 45] on li "Stocks" at bounding box center [671, 51] width 157 height 24
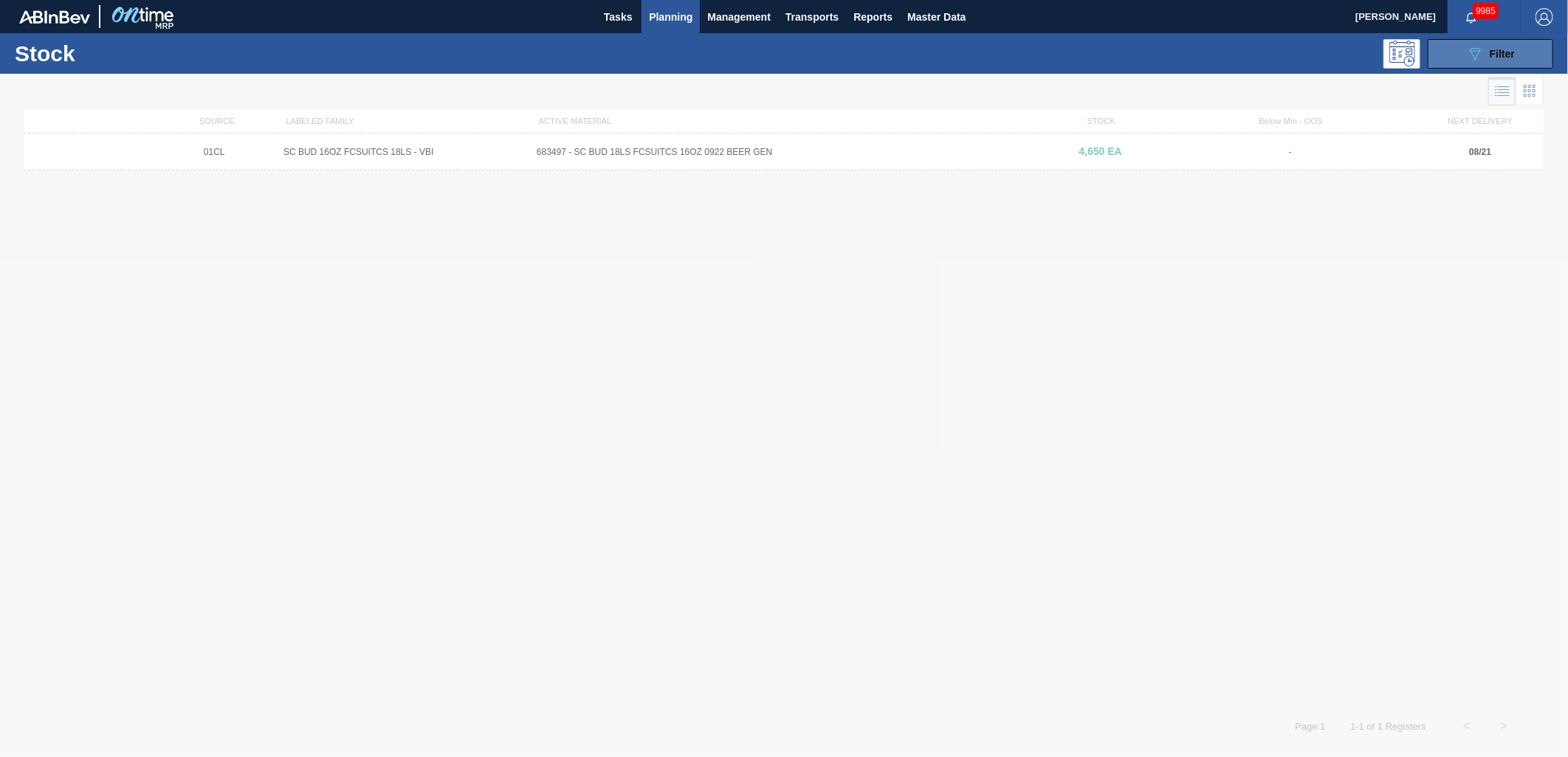
click at [1496, 52] on span "Filter" at bounding box center [1502, 53] width 25 height 12
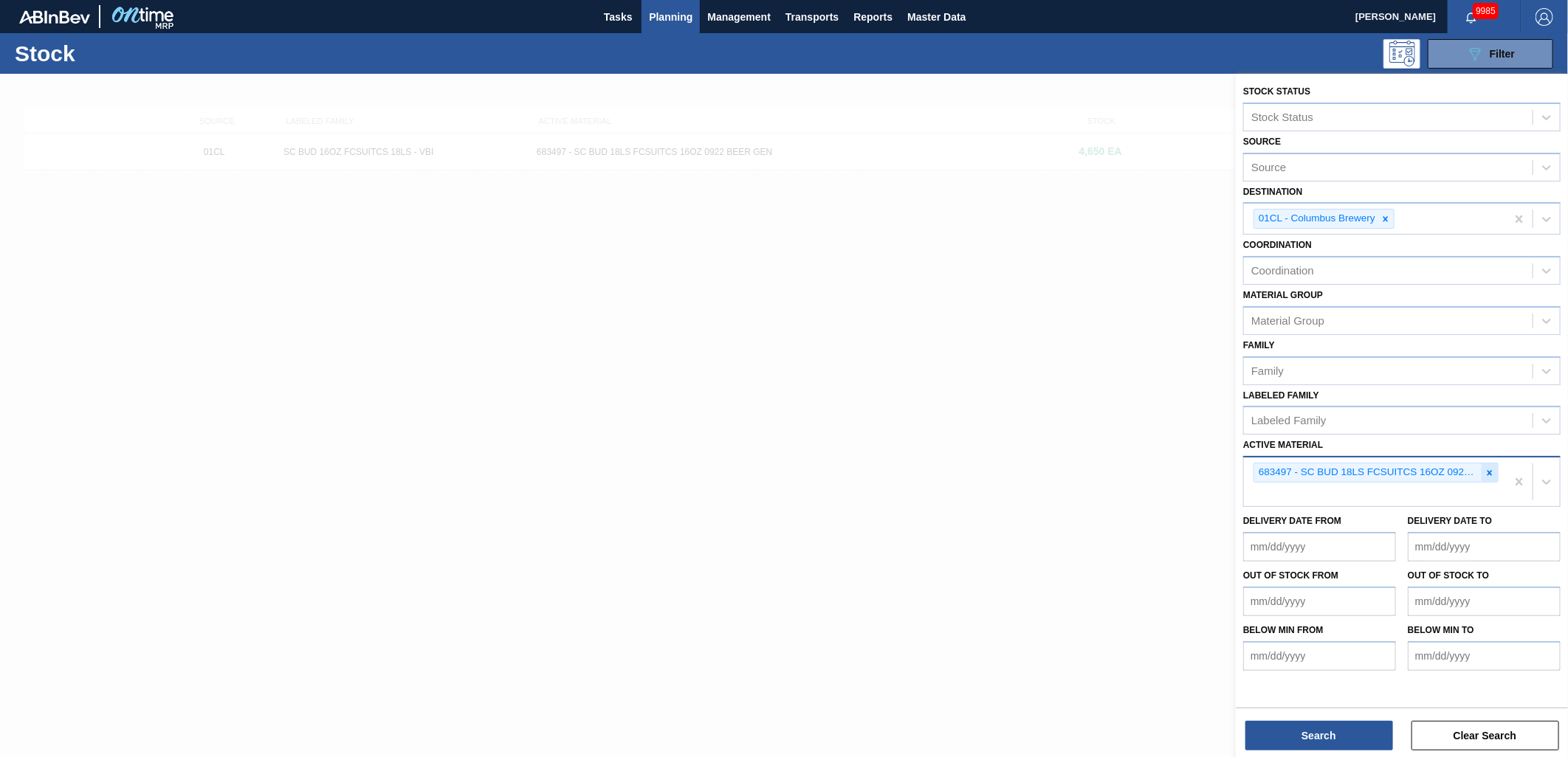
click at [1493, 469] on icon at bounding box center [1490, 472] width 10 height 10
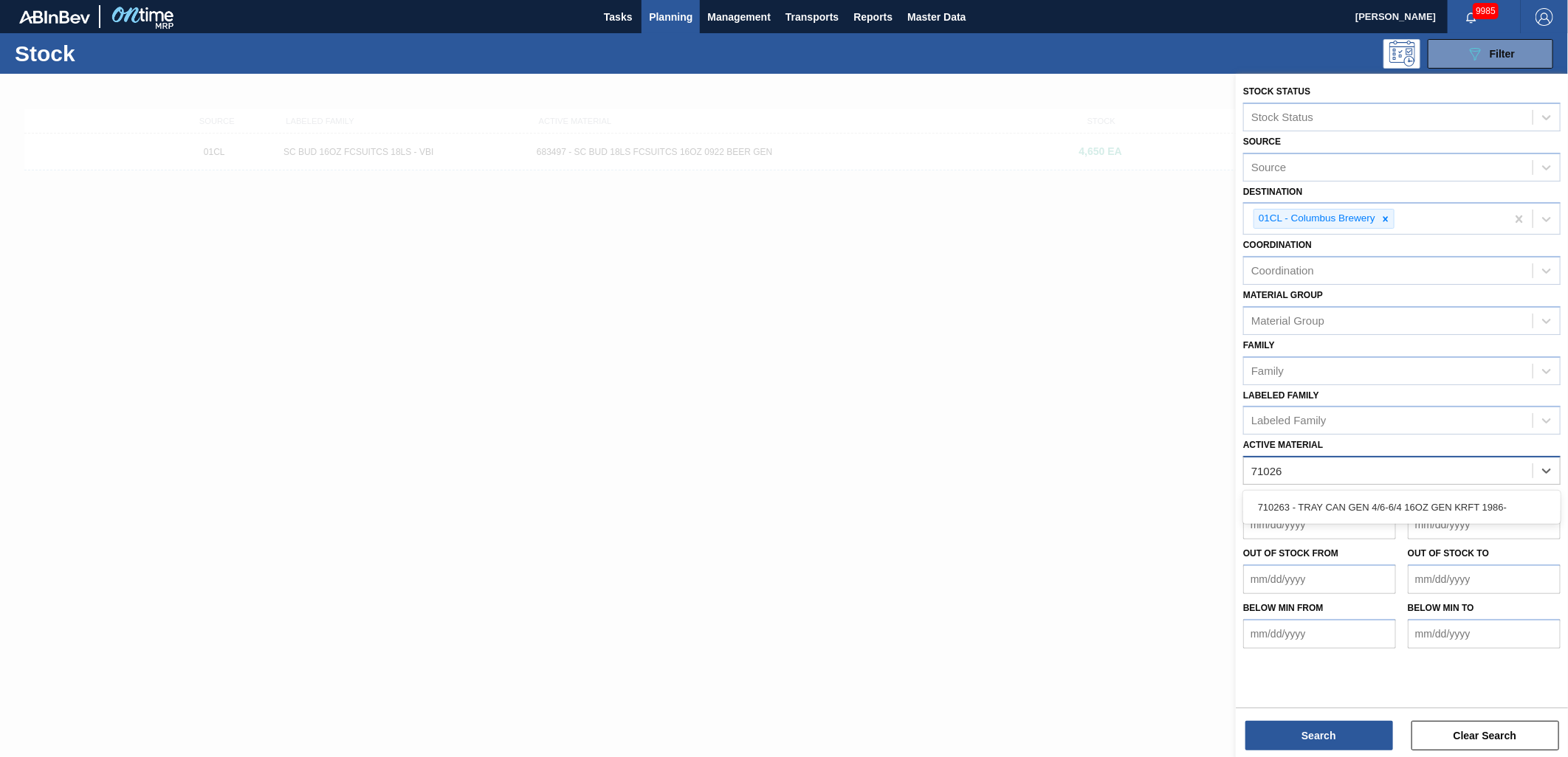
type Material "710263"
click at [1396, 500] on div "710263 - TRAY CAN GEN 4/6-6/4 16OZ GEN KRFT 1986-" at bounding box center [1402, 507] width 318 height 28
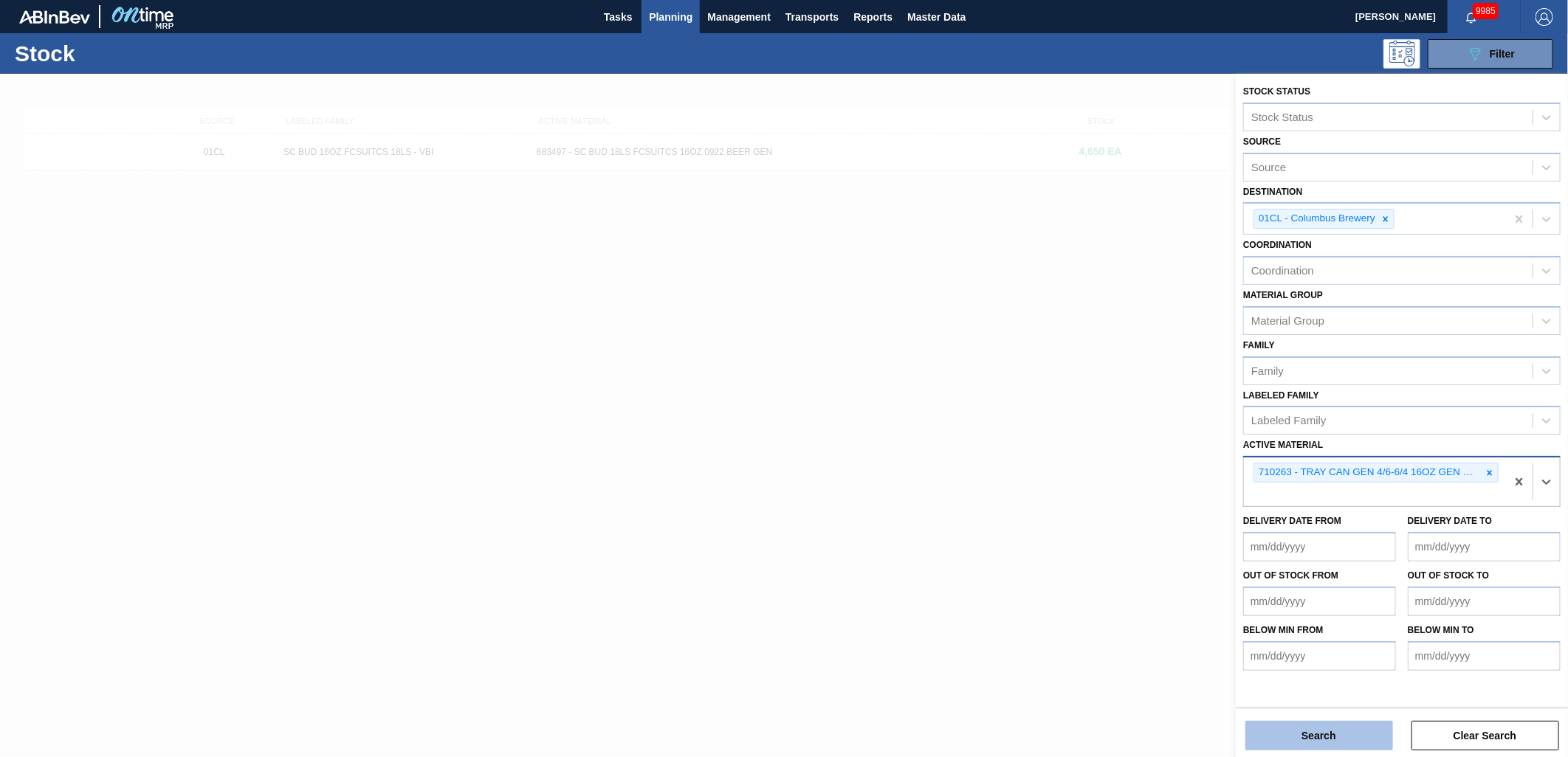
click at [1328, 733] on button "Search" at bounding box center [1319, 736] width 147 height 29
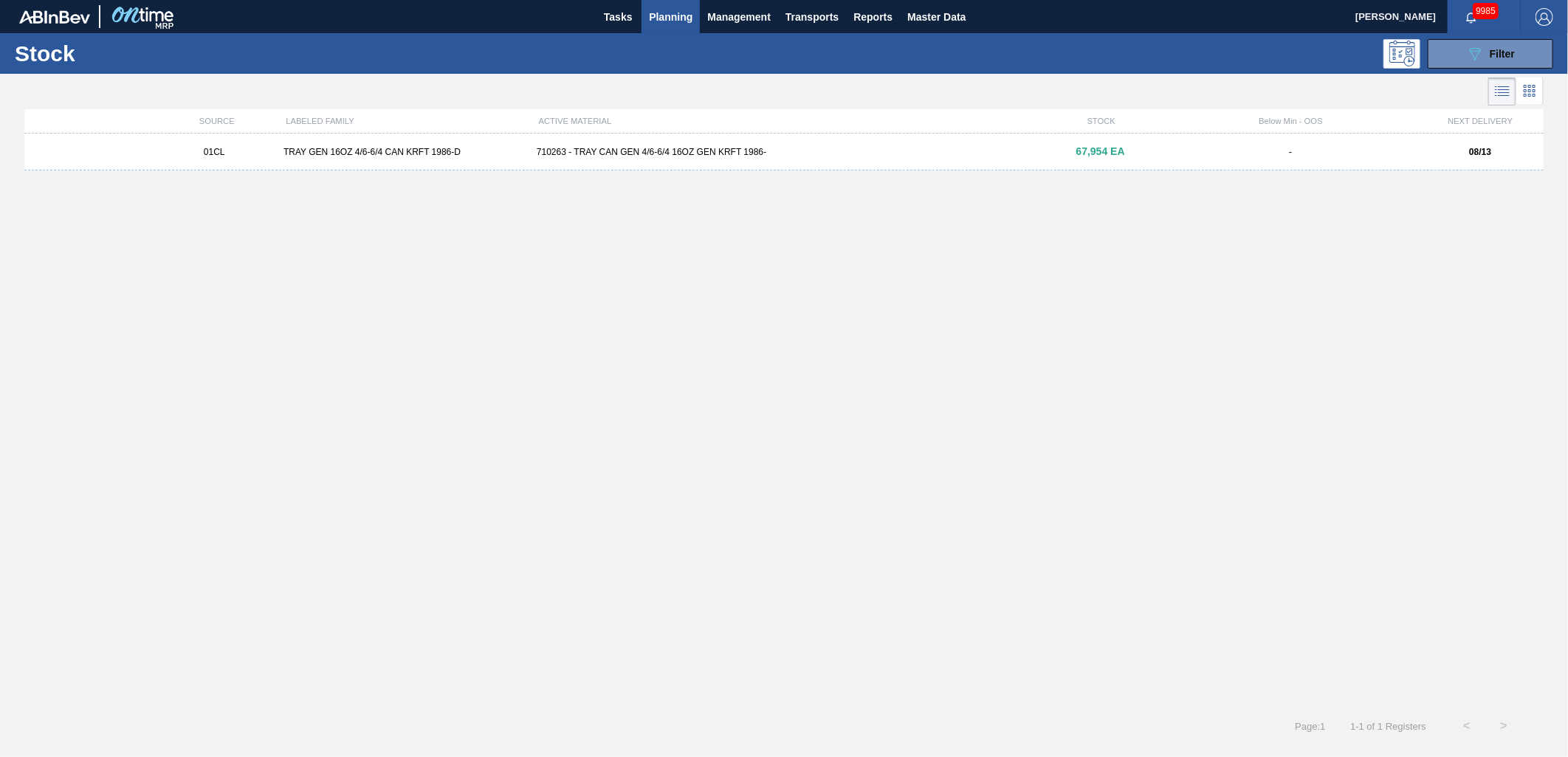
click at [908, 152] on div "710263 - TRAY CAN GEN 4/6-6/4 16OZ GEN KRFT 1986-" at bounding box center [784, 151] width 507 height 10
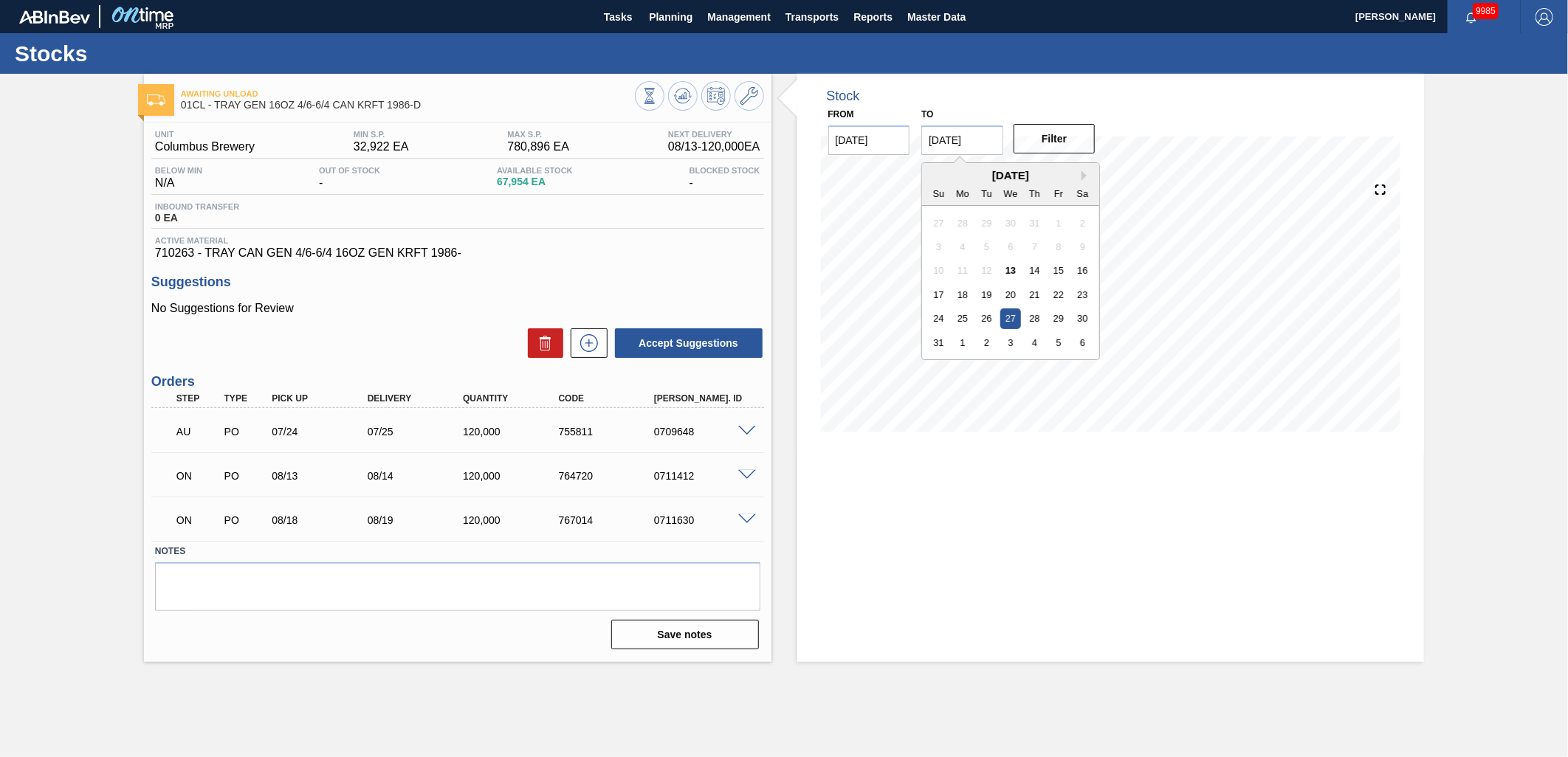
click at [991, 143] on input "[DATE]" at bounding box center [962, 140] width 82 height 29
click at [1084, 174] on button "Next Month" at bounding box center [1086, 175] width 10 height 10
click at [994, 271] on div "16" at bounding box center [987, 271] width 20 height 20
click at [1050, 147] on button "Filter" at bounding box center [1054, 139] width 82 height 29
click at [999, 144] on input "09/16/2025" at bounding box center [962, 140] width 82 height 29
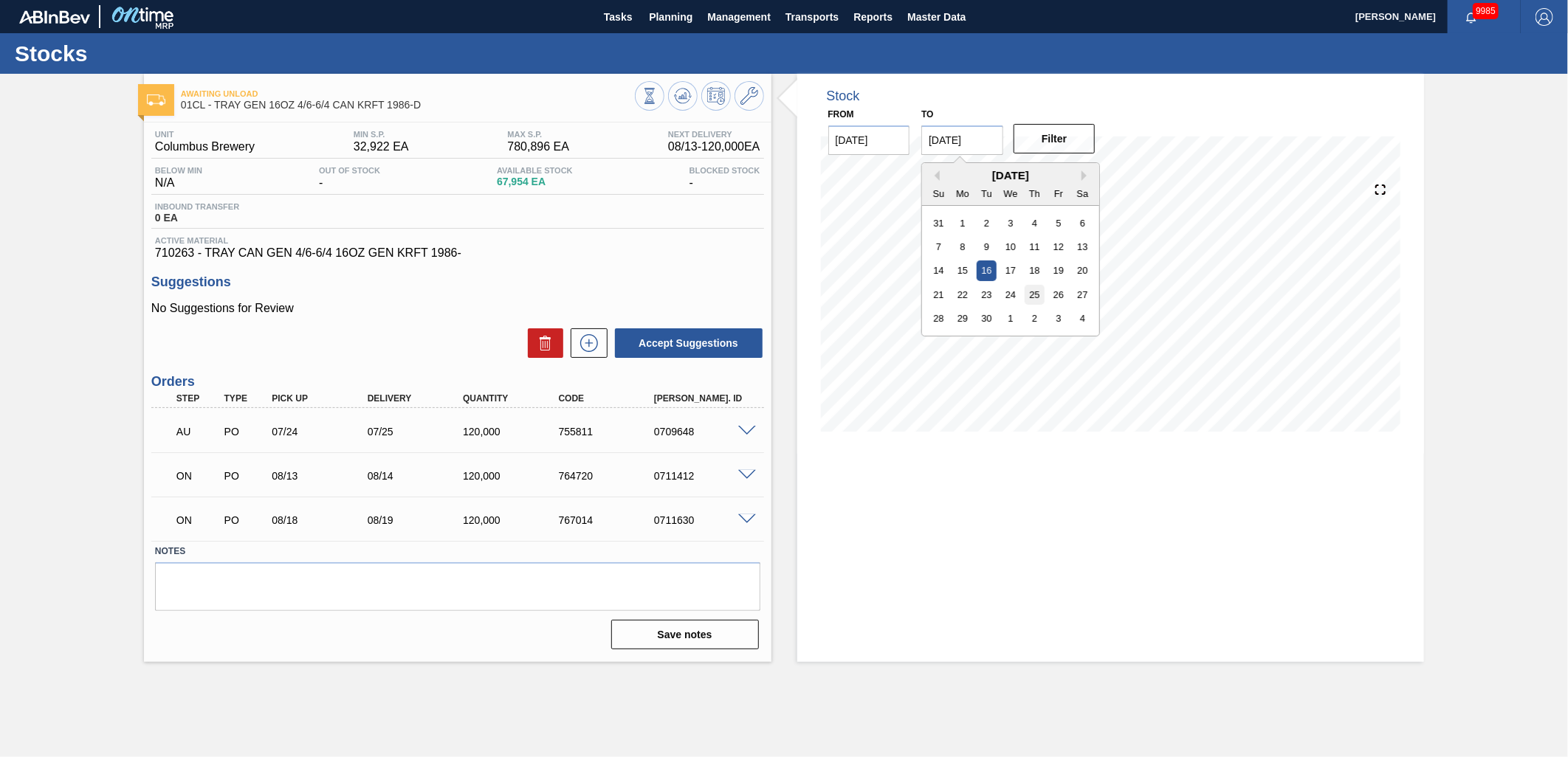
click at [1028, 300] on div "25" at bounding box center [1035, 295] width 20 height 20
type input "09/25/2025"
click at [1059, 152] on button "Filter" at bounding box center [1054, 139] width 82 height 29
click at [594, 347] on icon at bounding box center [590, 343] width 24 height 17
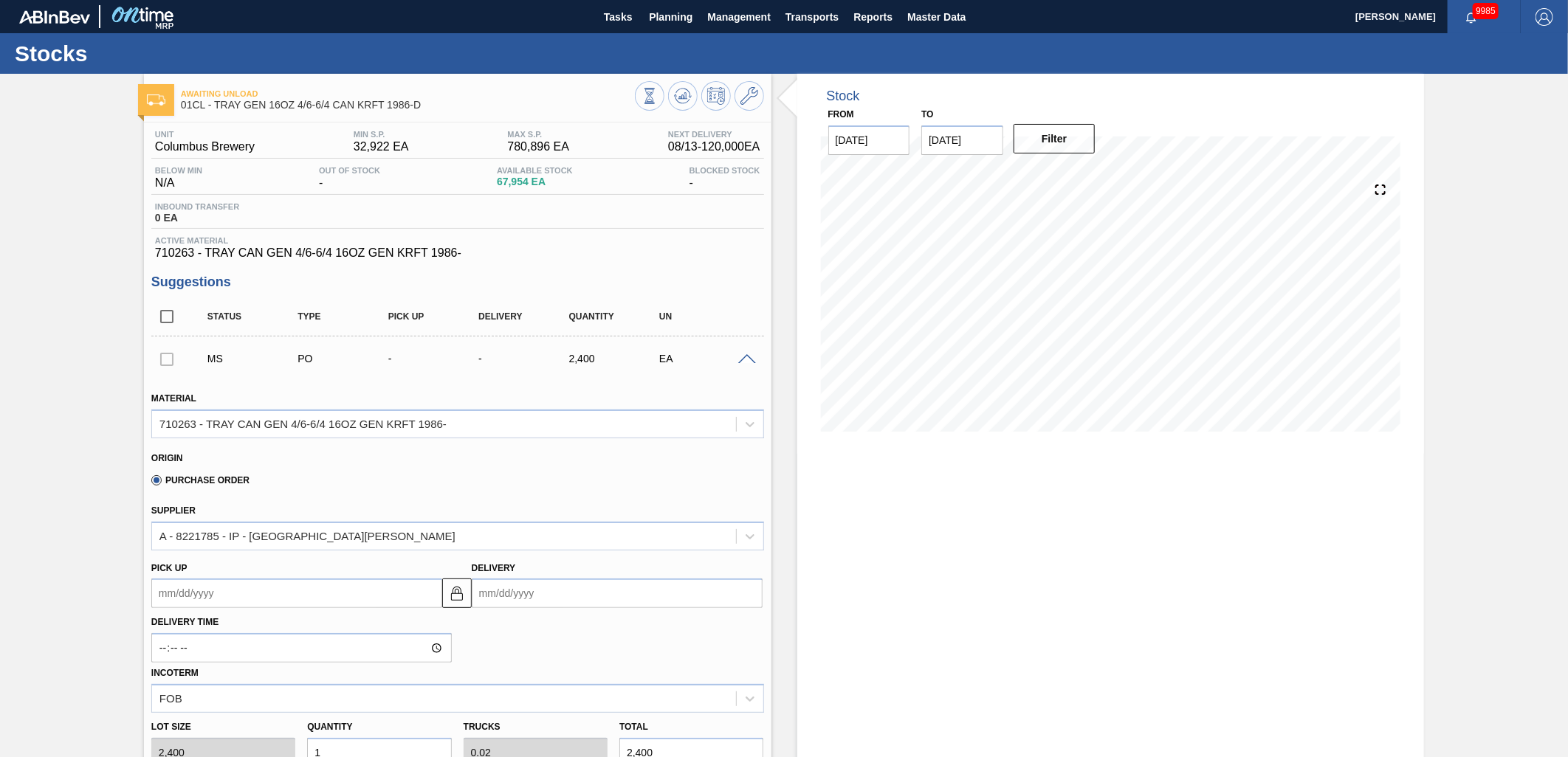
click at [582, 585] on input "Delivery" at bounding box center [617, 593] width 291 height 29
click at [630, 379] on div "[DATE]" at bounding box center [561, 384] width 177 height 13
click at [633, 386] on button "Next Month" at bounding box center [637, 384] width 10 height 10
click at [586, 455] on div "11" at bounding box center [585, 456] width 20 height 20
type up "09/10/2025"
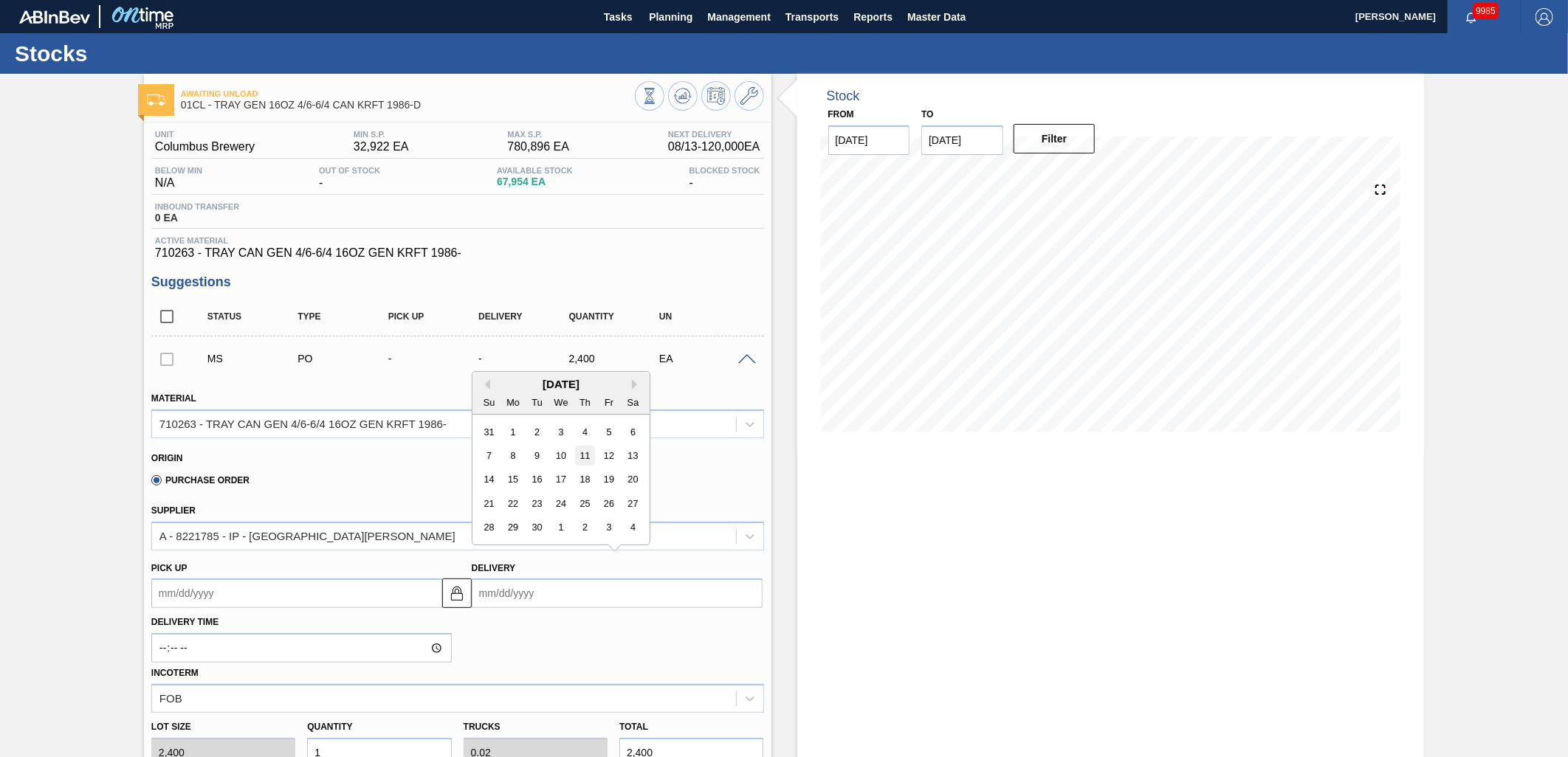
type input "09/11/2025"
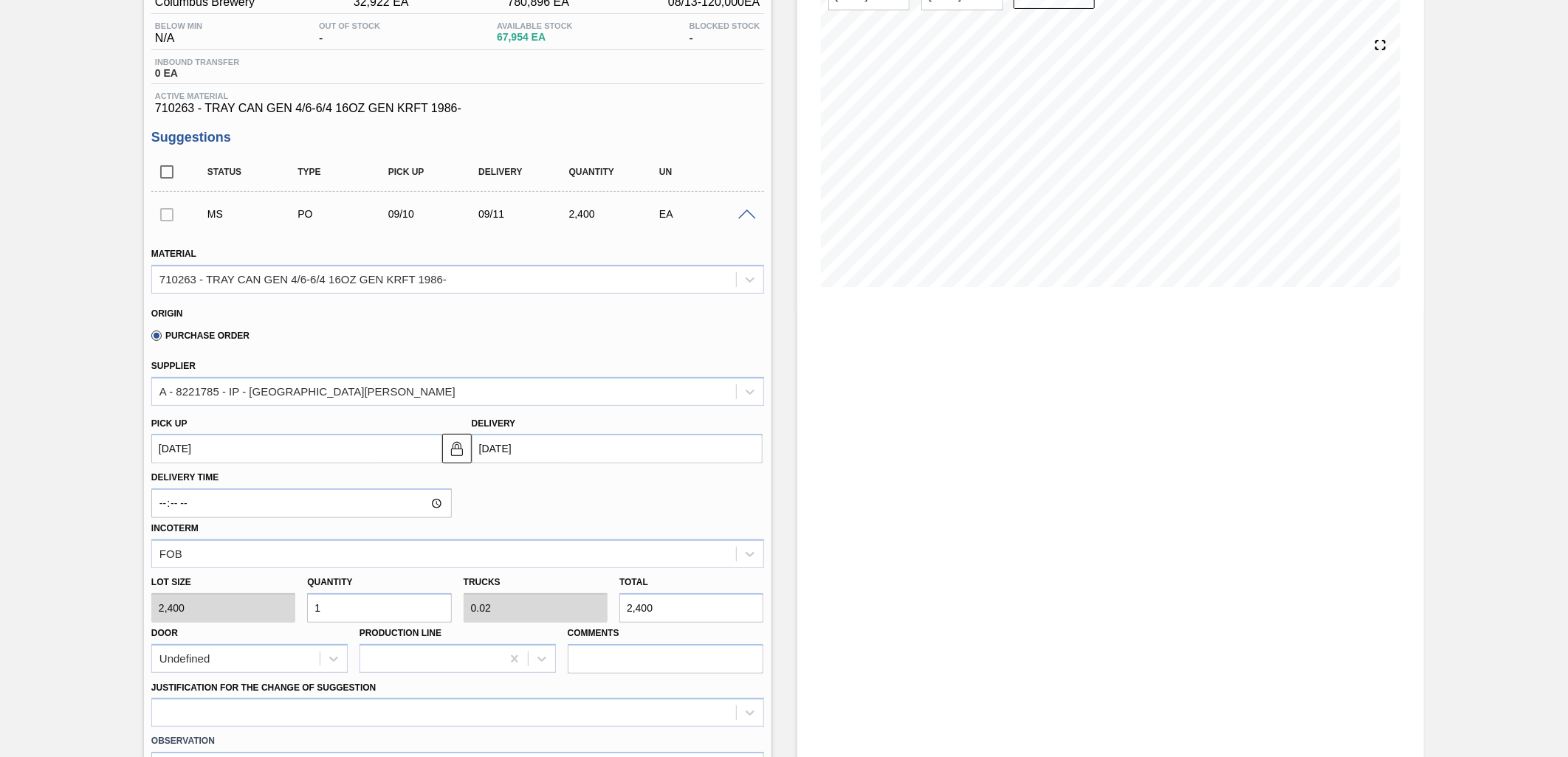
scroll to position [164, 0]
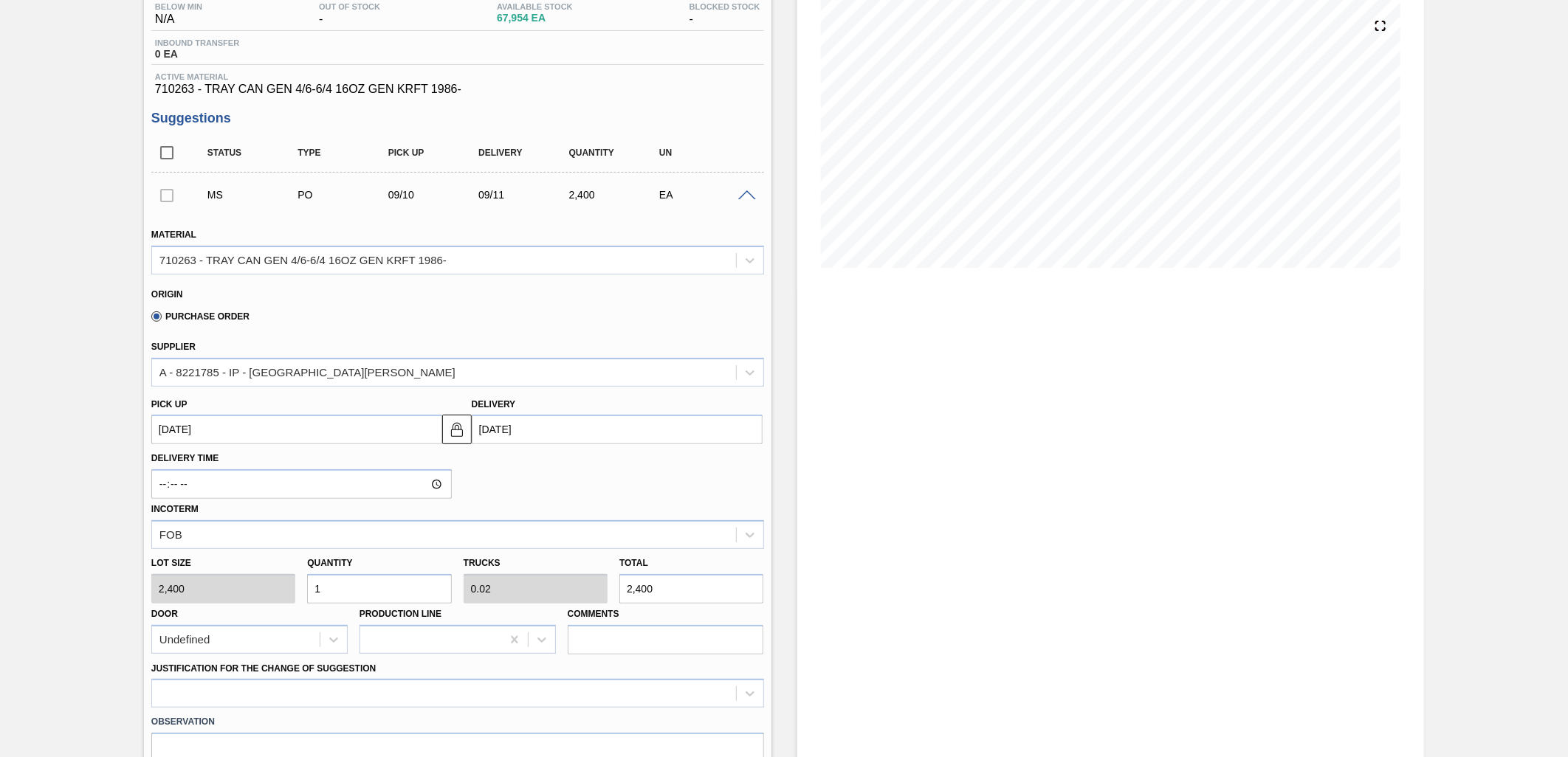
click at [415, 580] on input "1" at bounding box center [379, 589] width 144 height 29
type input "0"
type input "5"
type input "0.1"
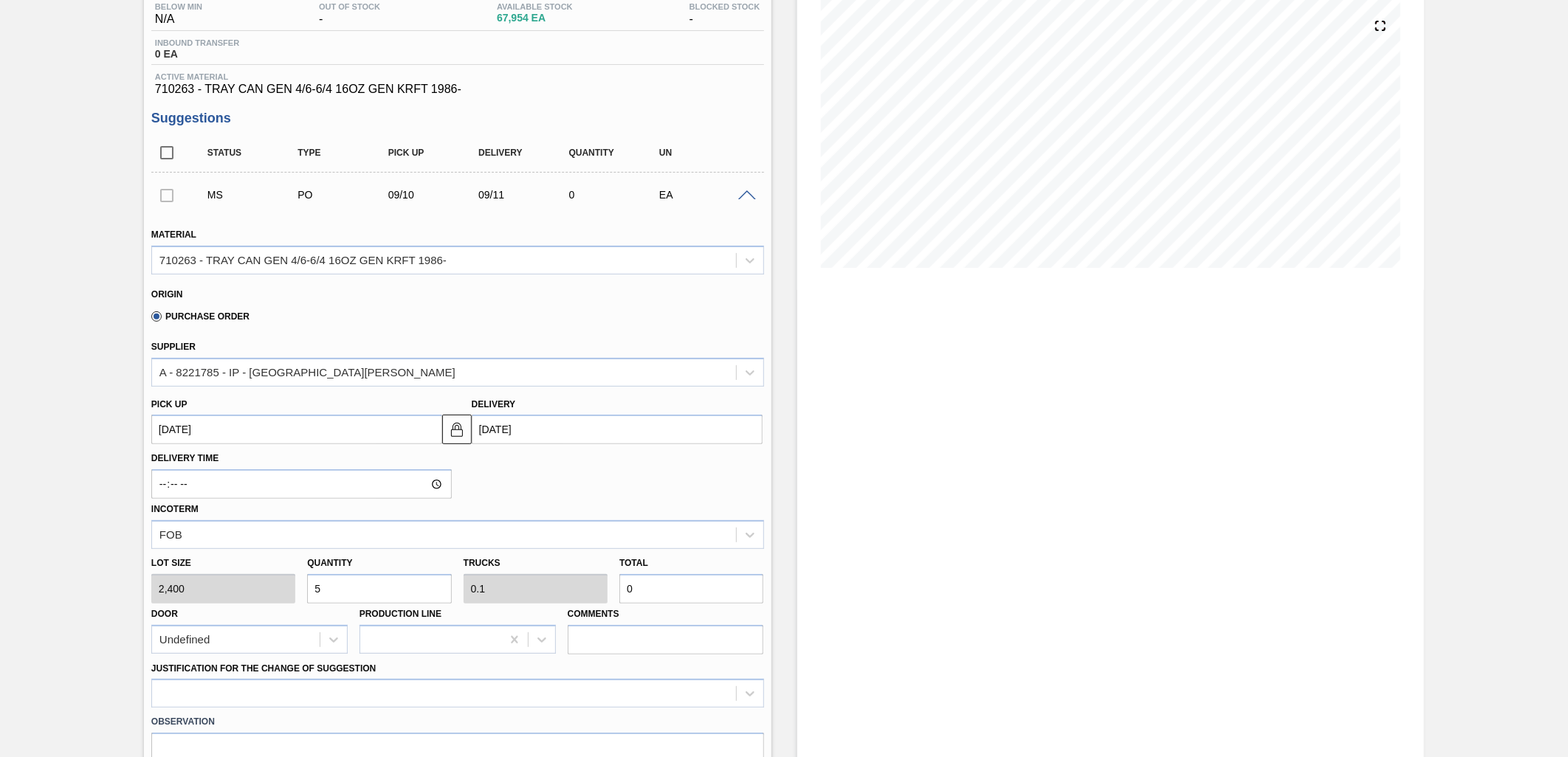
type input "12,000"
type input "50"
type input "1"
type input "120,000"
type input "50"
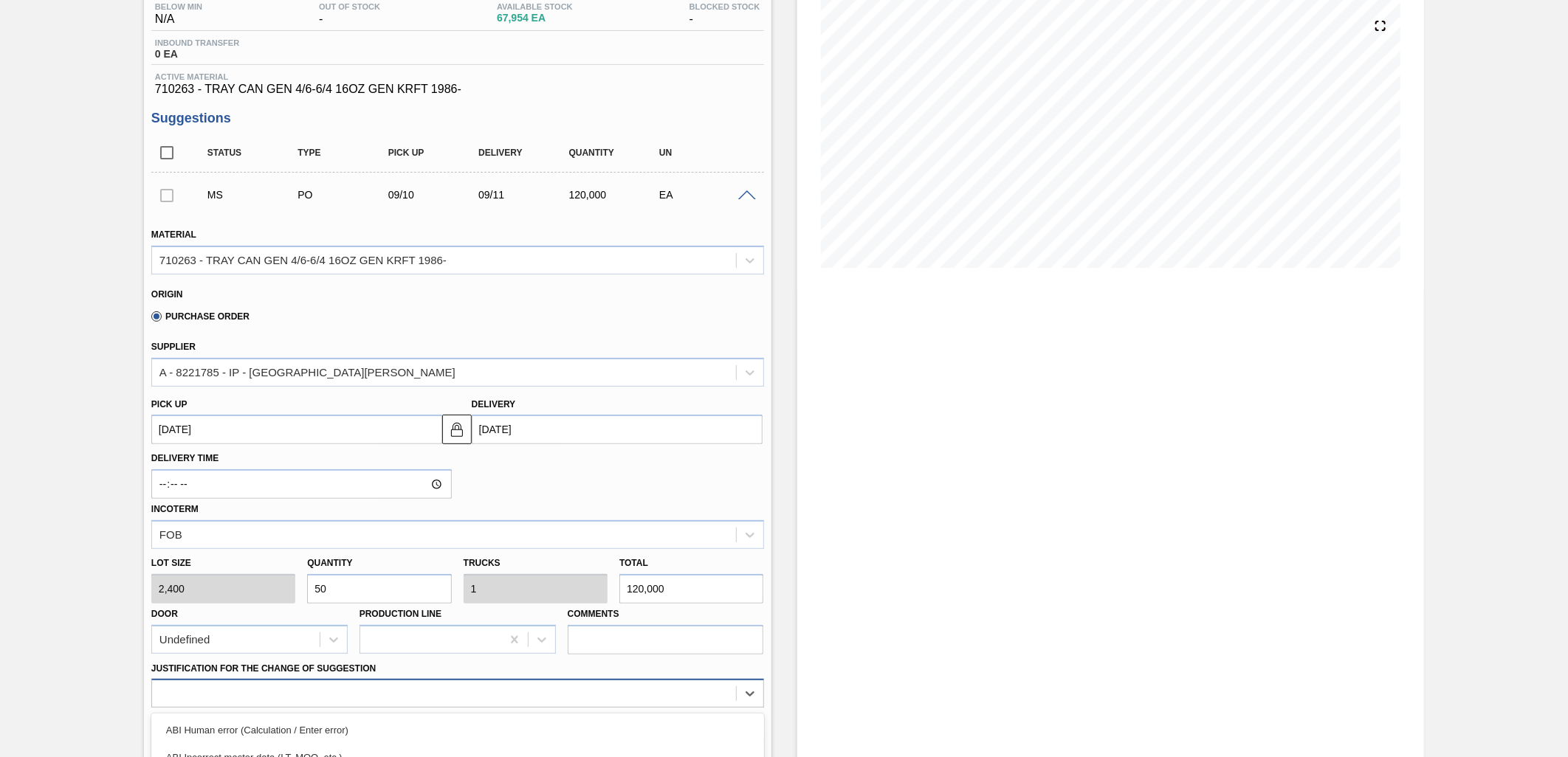
click at [449, 694] on div "option ABI Planning - Production plan focused, 6 of 18. 18 results available. U…" at bounding box center [457, 693] width 613 height 29
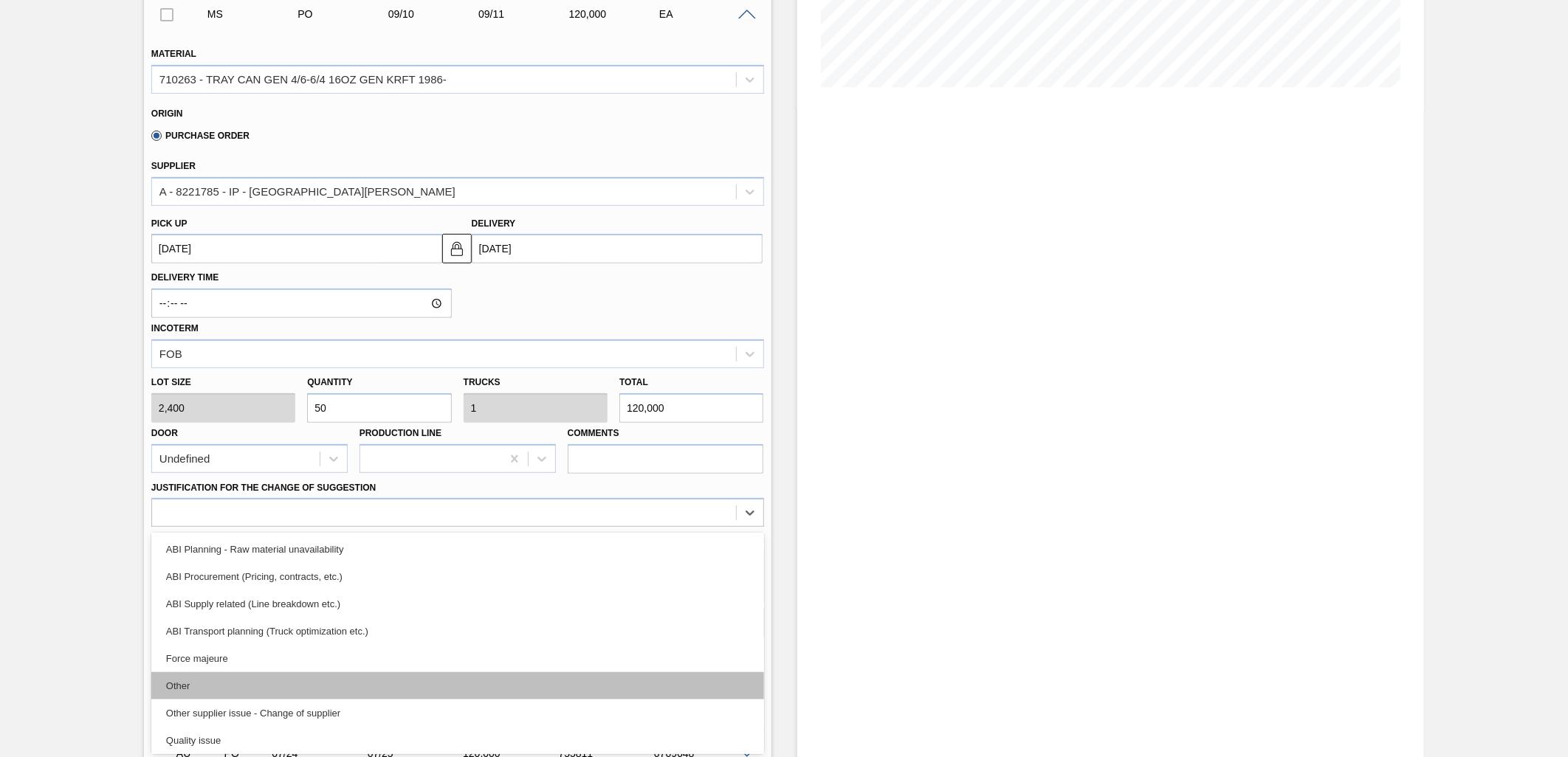
click at [358, 682] on div "Other" at bounding box center [457, 686] width 613 height 28
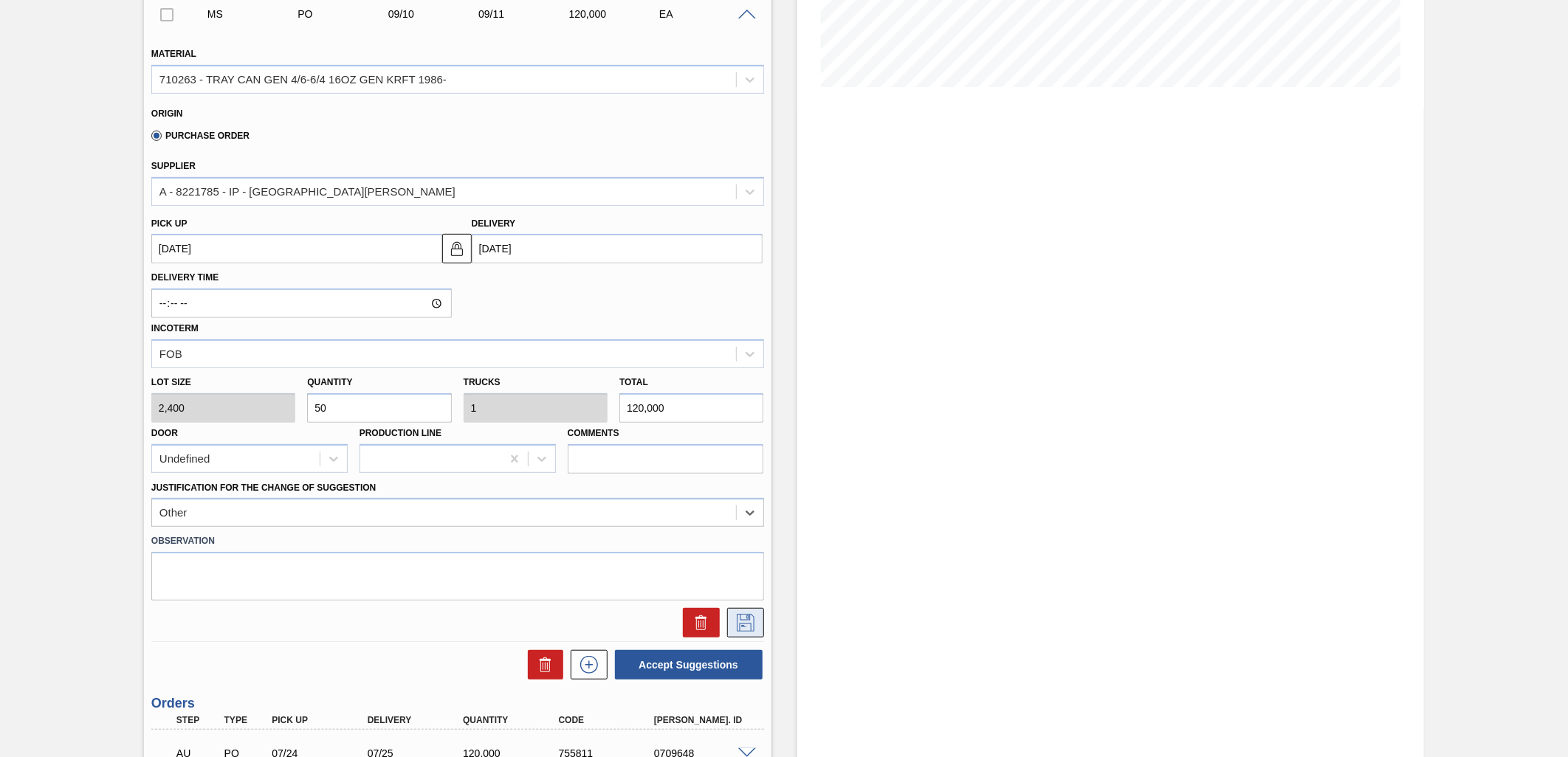
click at [739, 614] on icon at bounding box center [746, 623] width 24 height 17
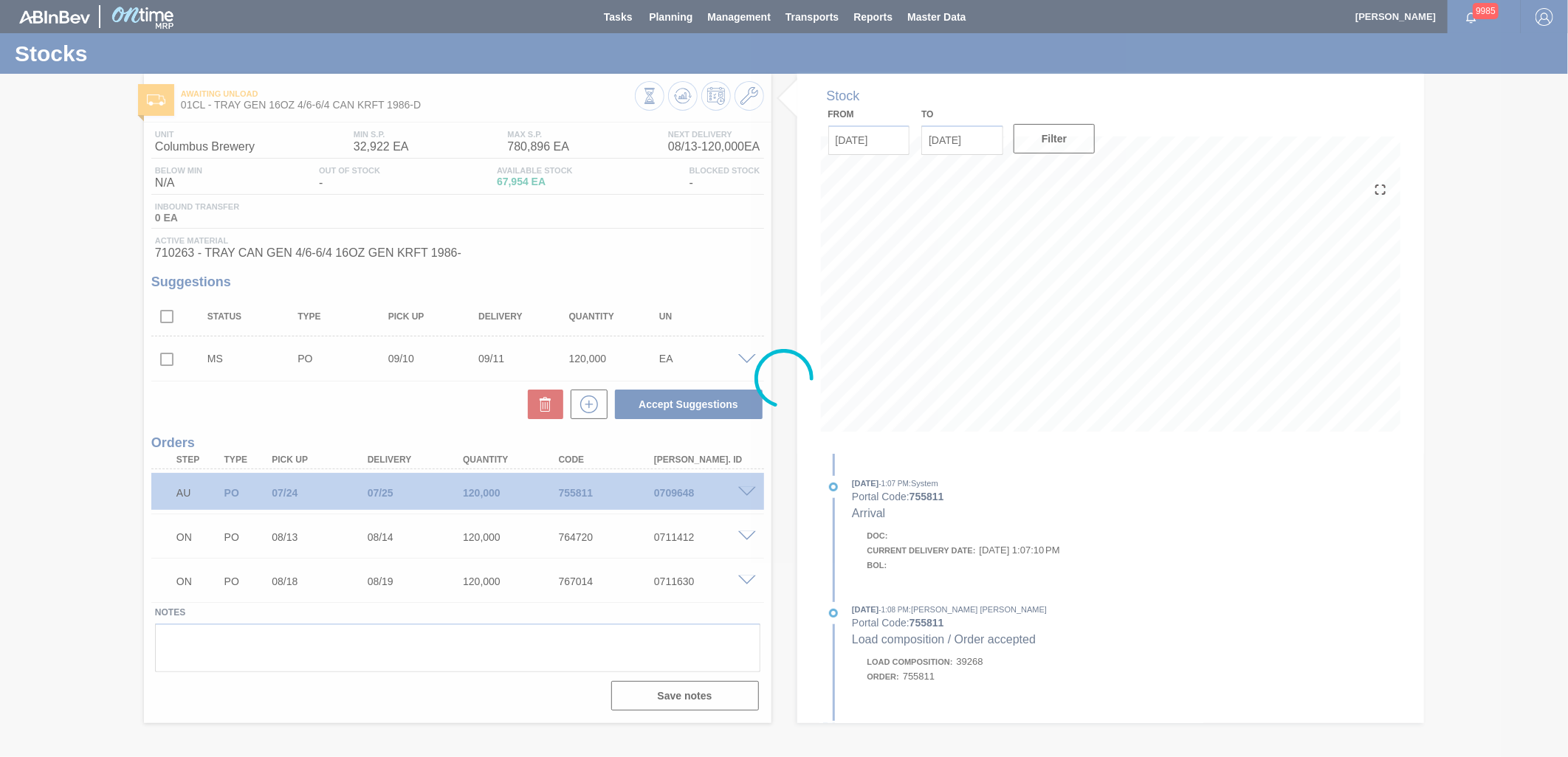
scroll to position [0, 0]
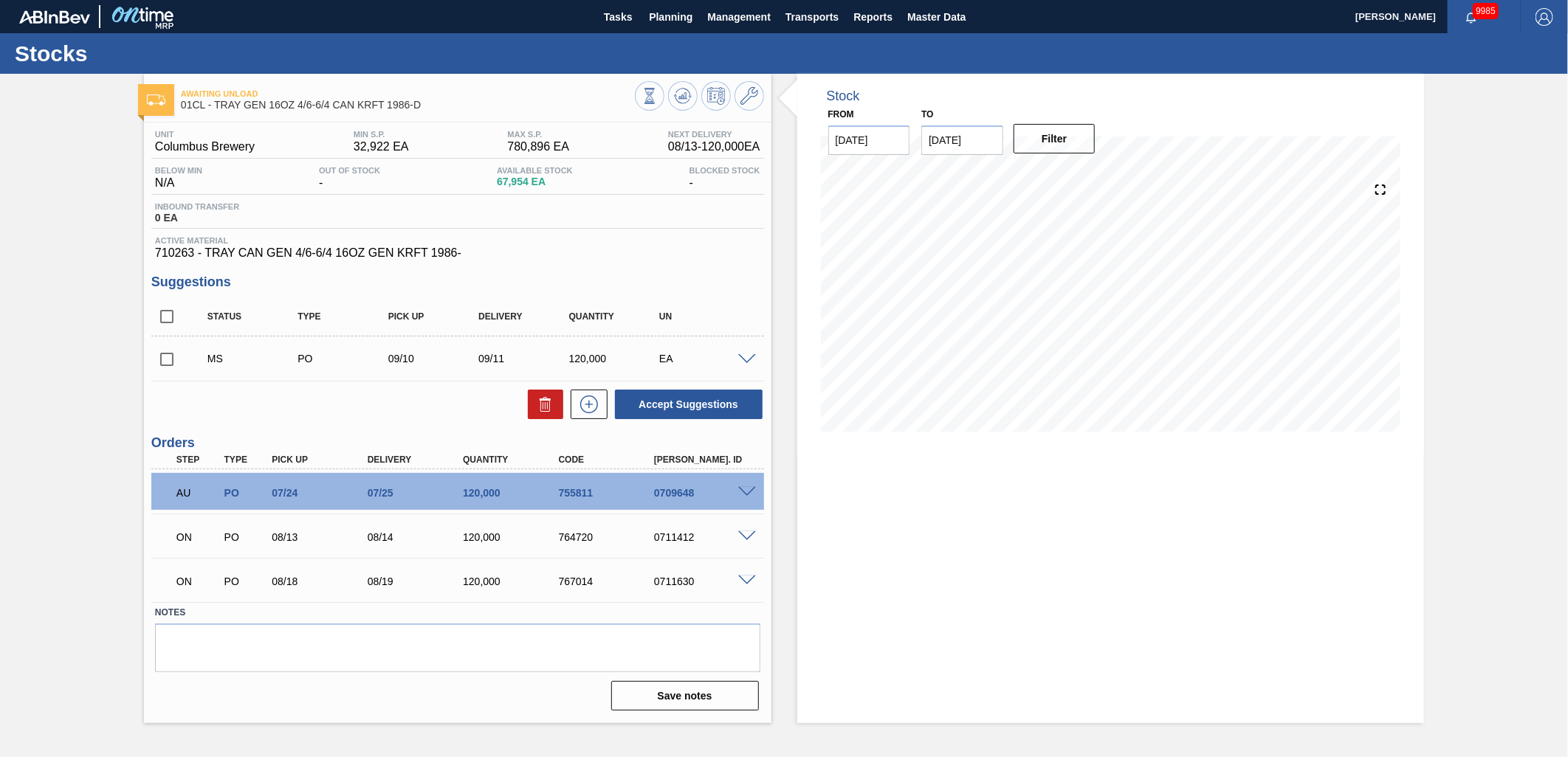
click at [168, 360] on input "checkbox" at bounding box center [167, 359] width 31 height 31
click at [663, 409] on button "Accept Suggestions" at bounding box center [689, 404] width 147 height 29
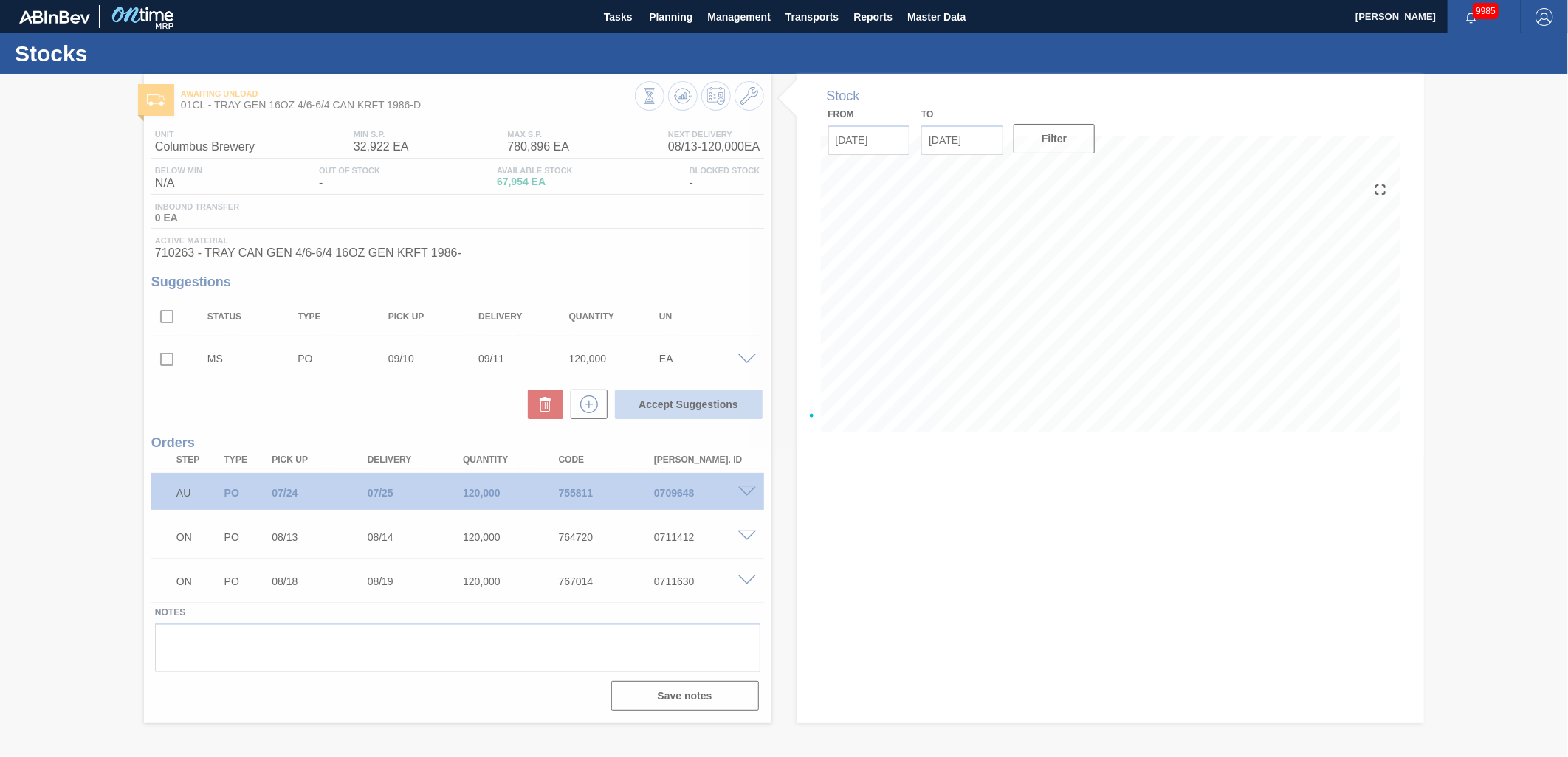
checkbox input "false"
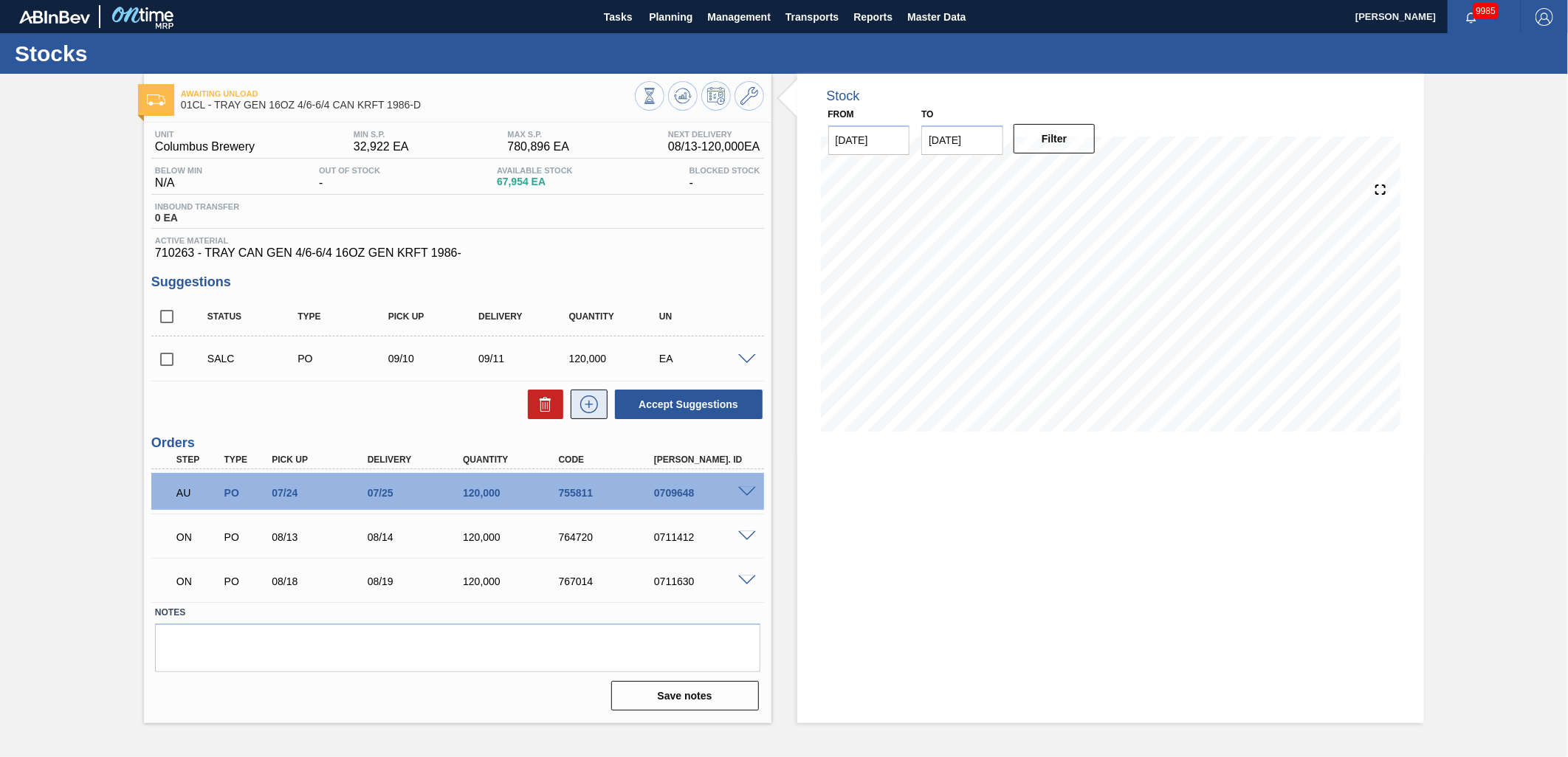
click at [589, 409] on icon at bounding box center [590, 404] width 24 height 17
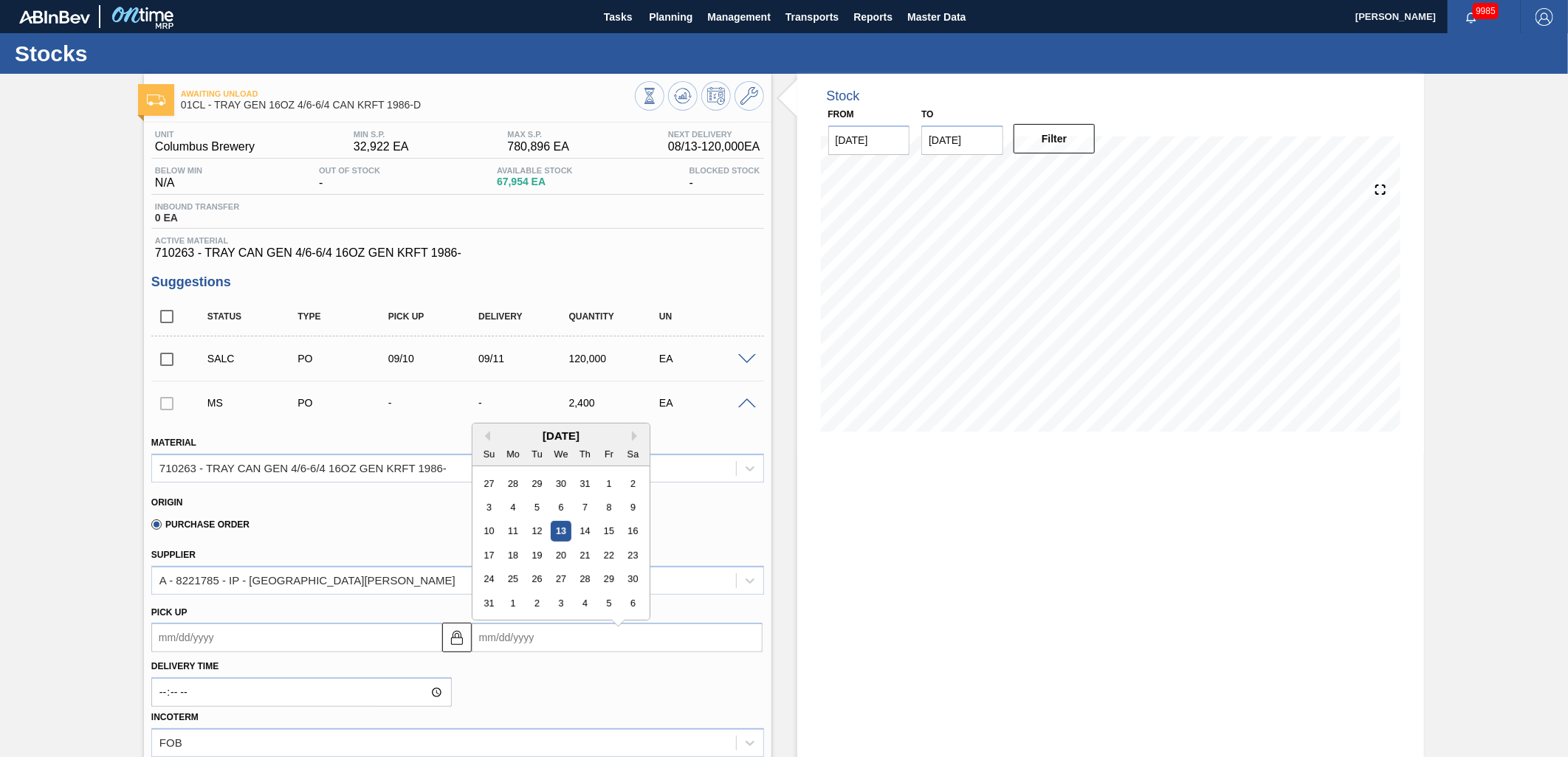
click at [561, 635] on input "Delivery" at bounding box center [617, 637] width 291 height 29
click at [630, 425] on div "[DATE]" at bounding box center [561, 428] width 177 height 13
click at [633, 428] on button "Next Month" at bounding box center [637, 428] width 10 height 10
click at [611, 500] on div "12" at bounding box center [609, 500] width 20 height 20
type up "09/11/2025"
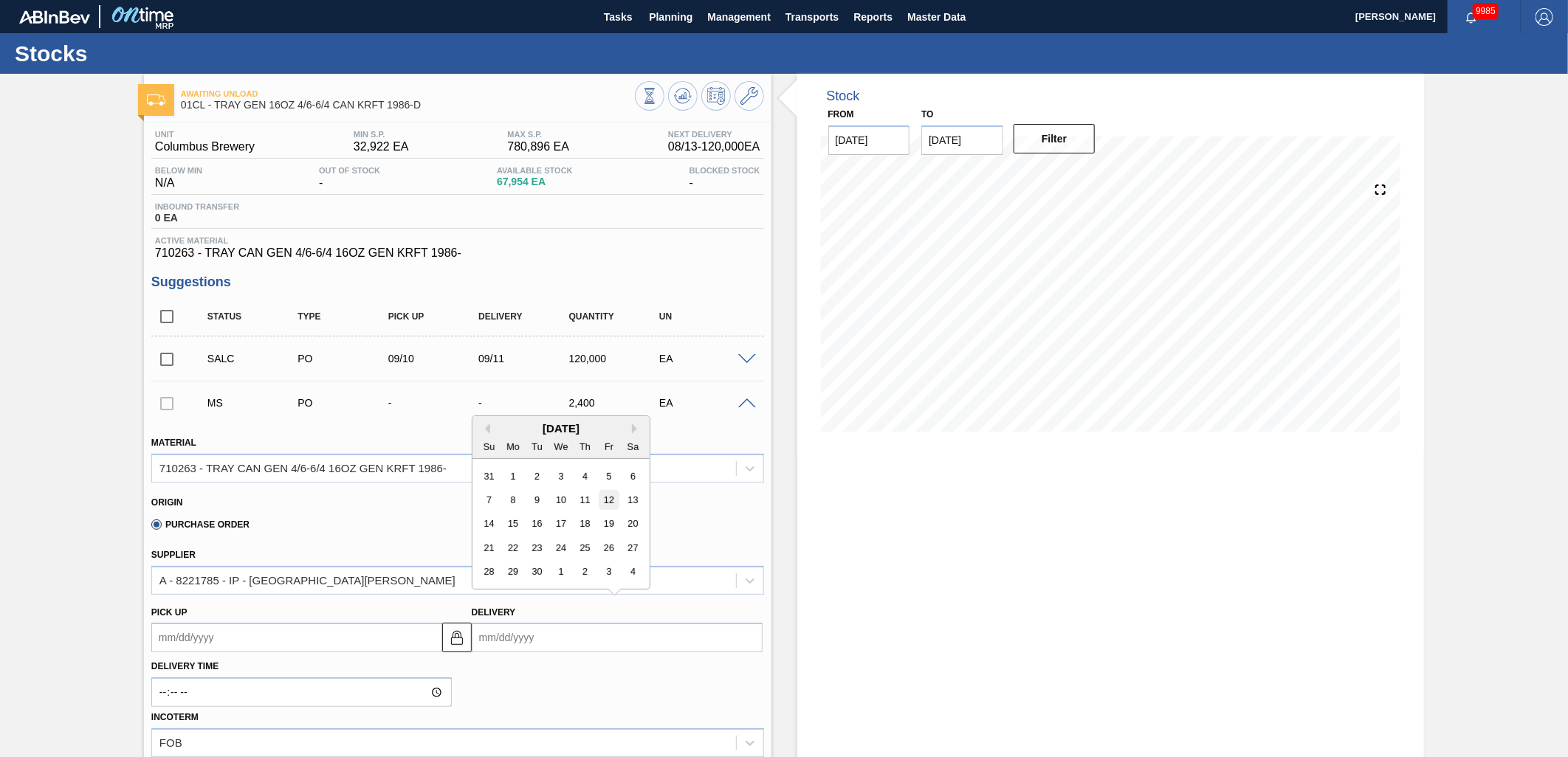
type input "09/12/2025"
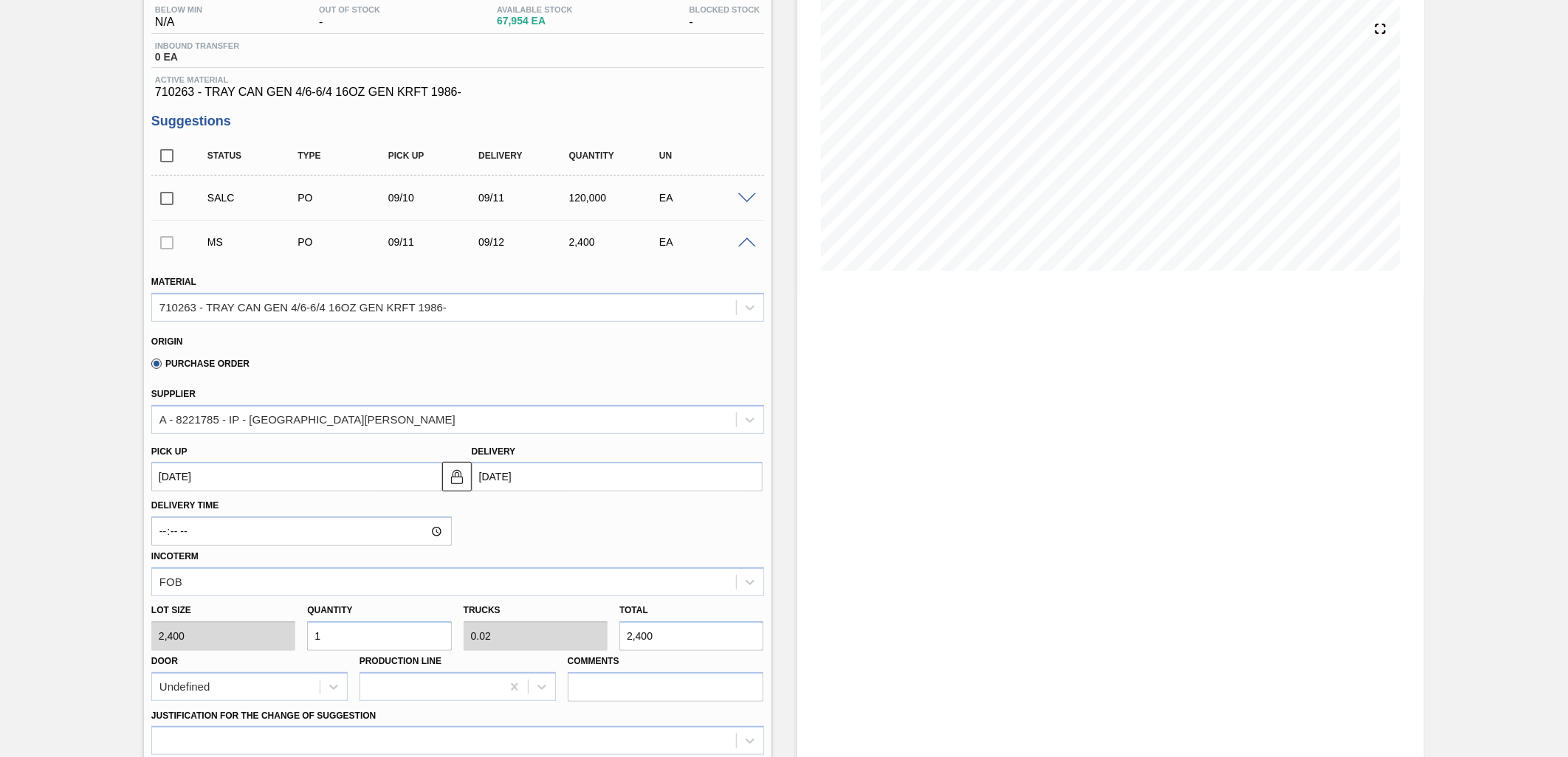
scroll to position [164, 0]
click at [430, 628] on input "1" at bounding box center [379, 634] width 144 height 29
type input "0"
type input "5"
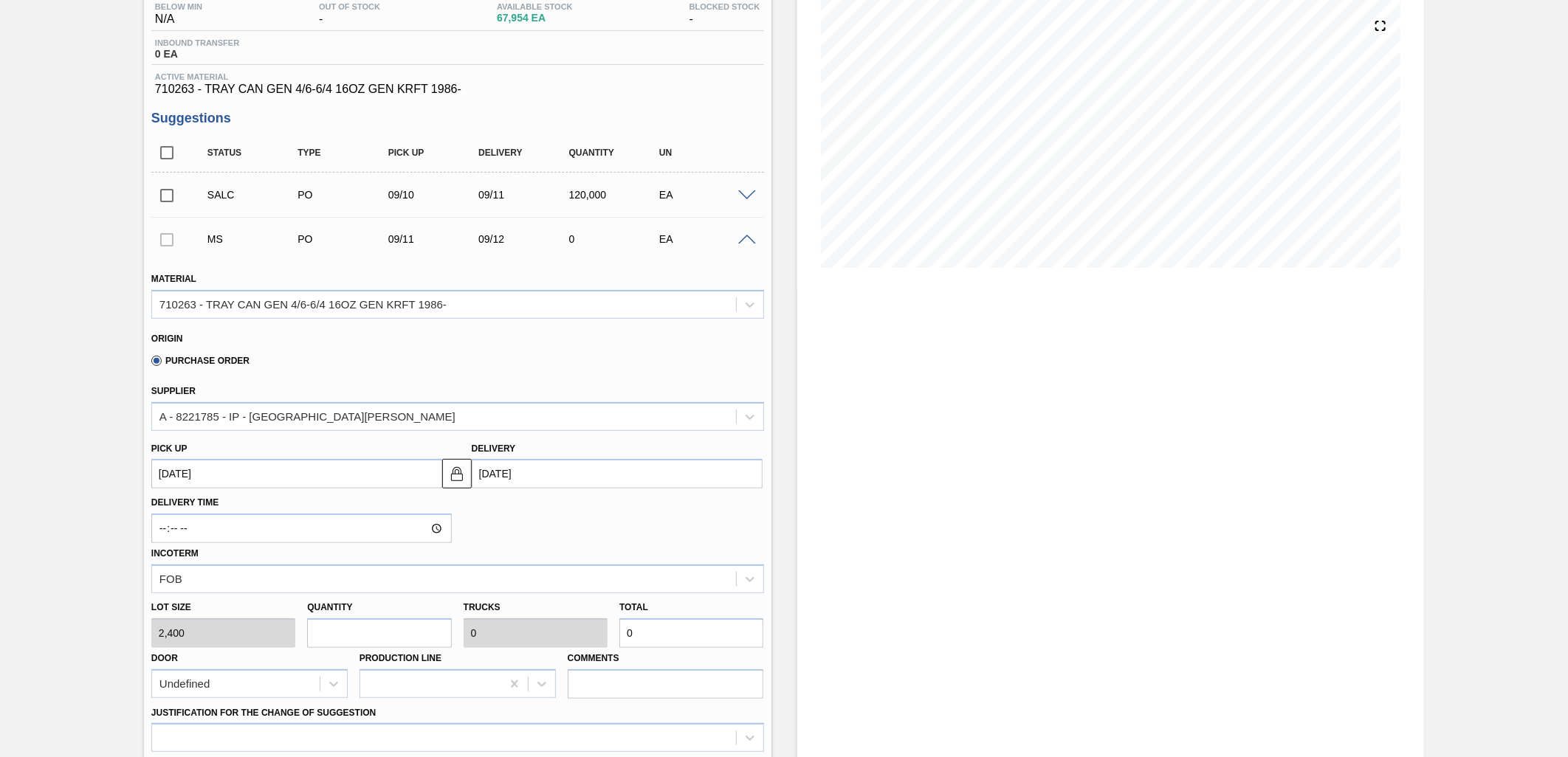
type input "0.1"
type input "12,000"
type input "50"
type input "1"
type input "120,000"
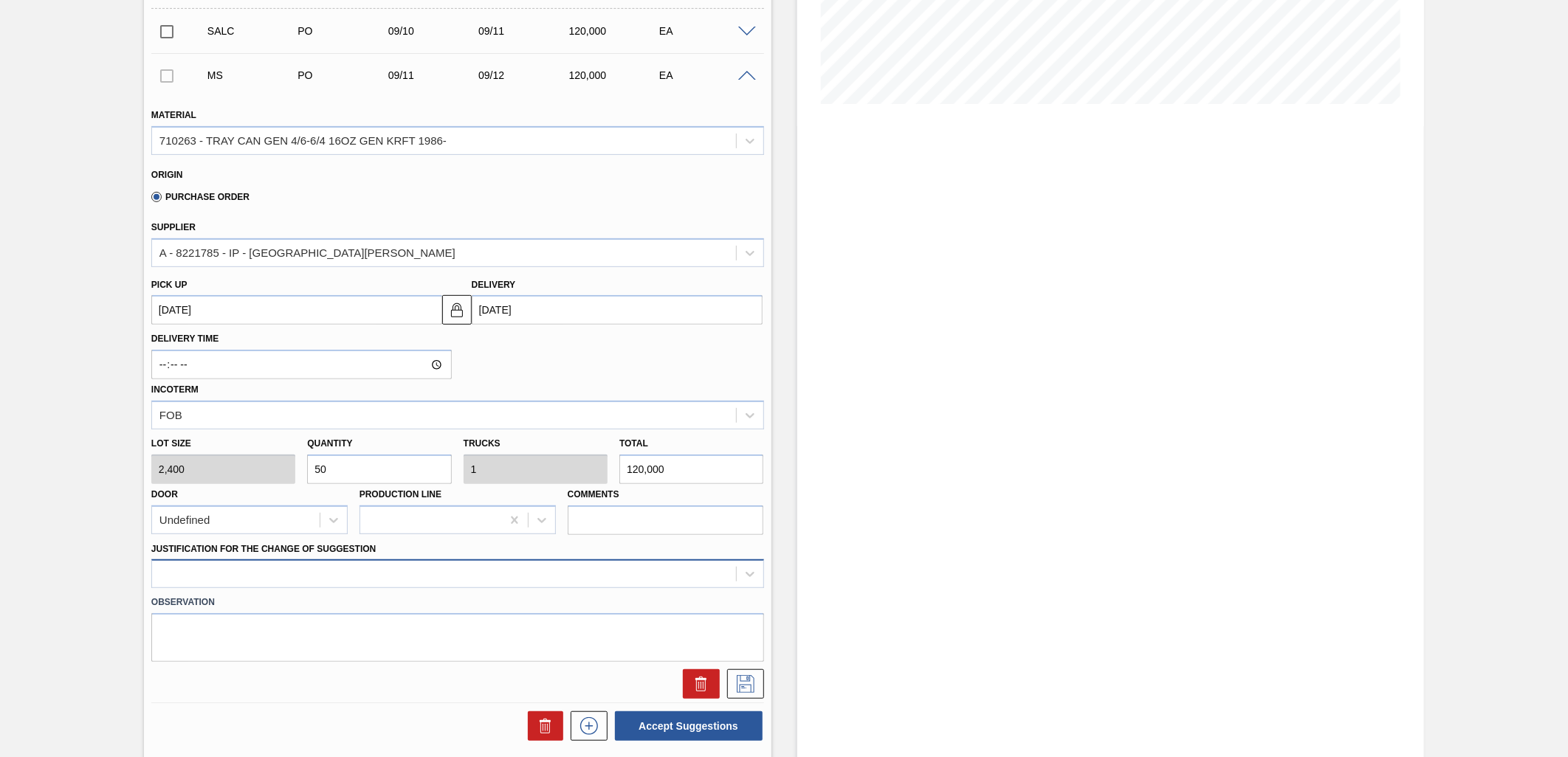
type input "50"
click at [484, 567] on div at bounding box center [457, 574] width 613 height 29
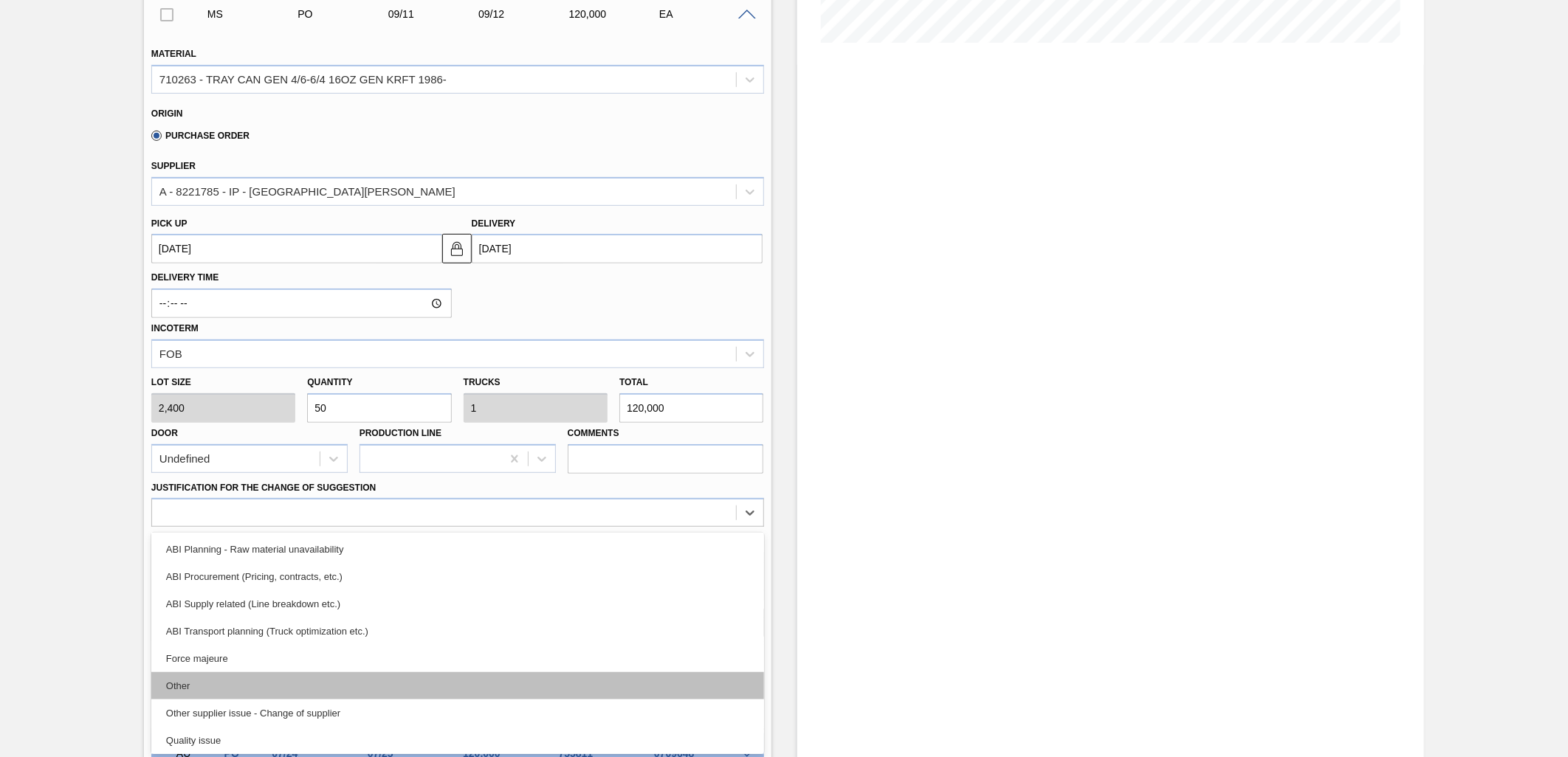
click at [372, 681] on div "Other" at bounding box center [457, 686] width 613 height 28
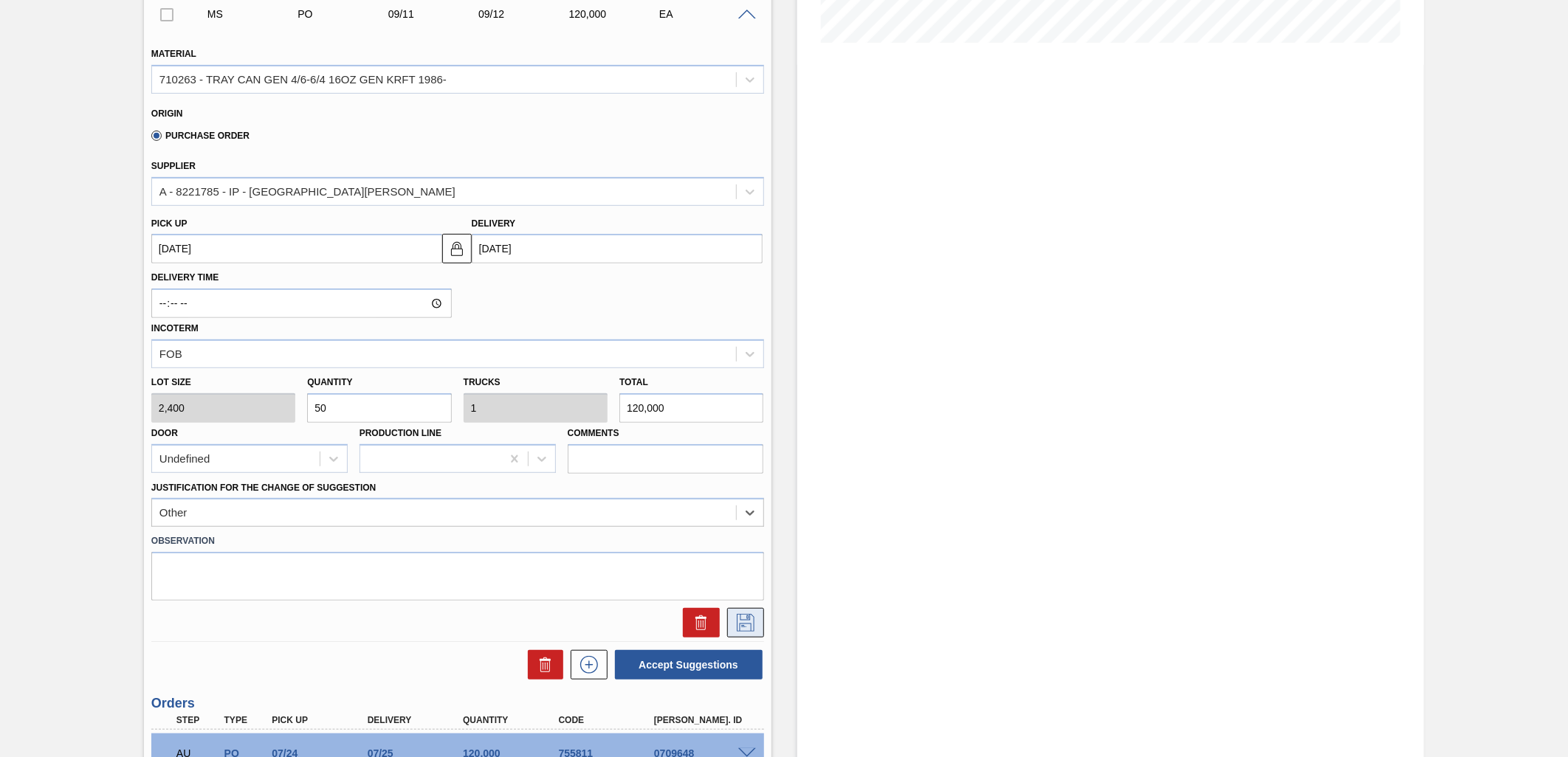
click at [747, 628] on icon at bounding box center [745, 623] width 18 height 17
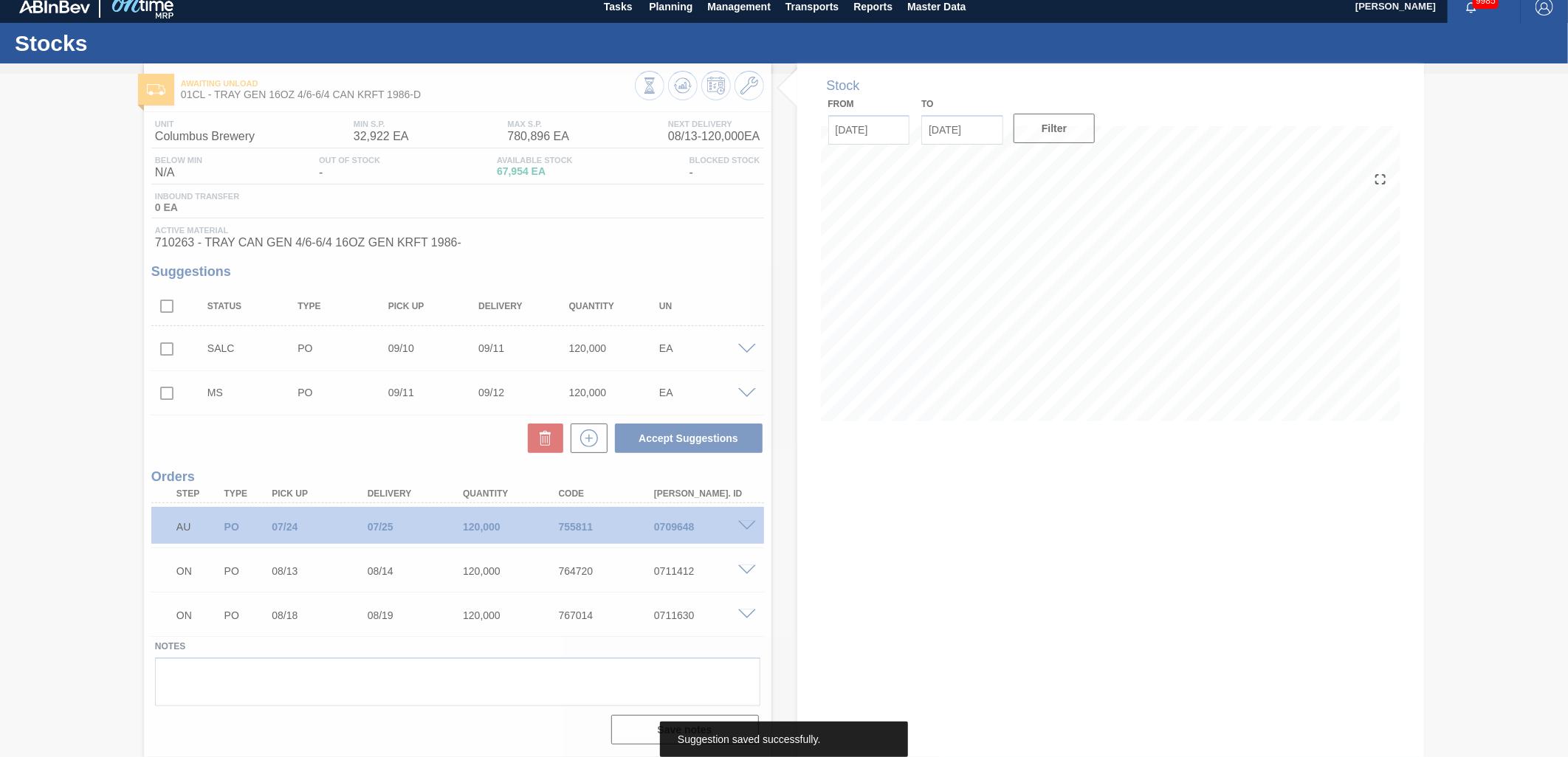
scroll to position [9, 0]
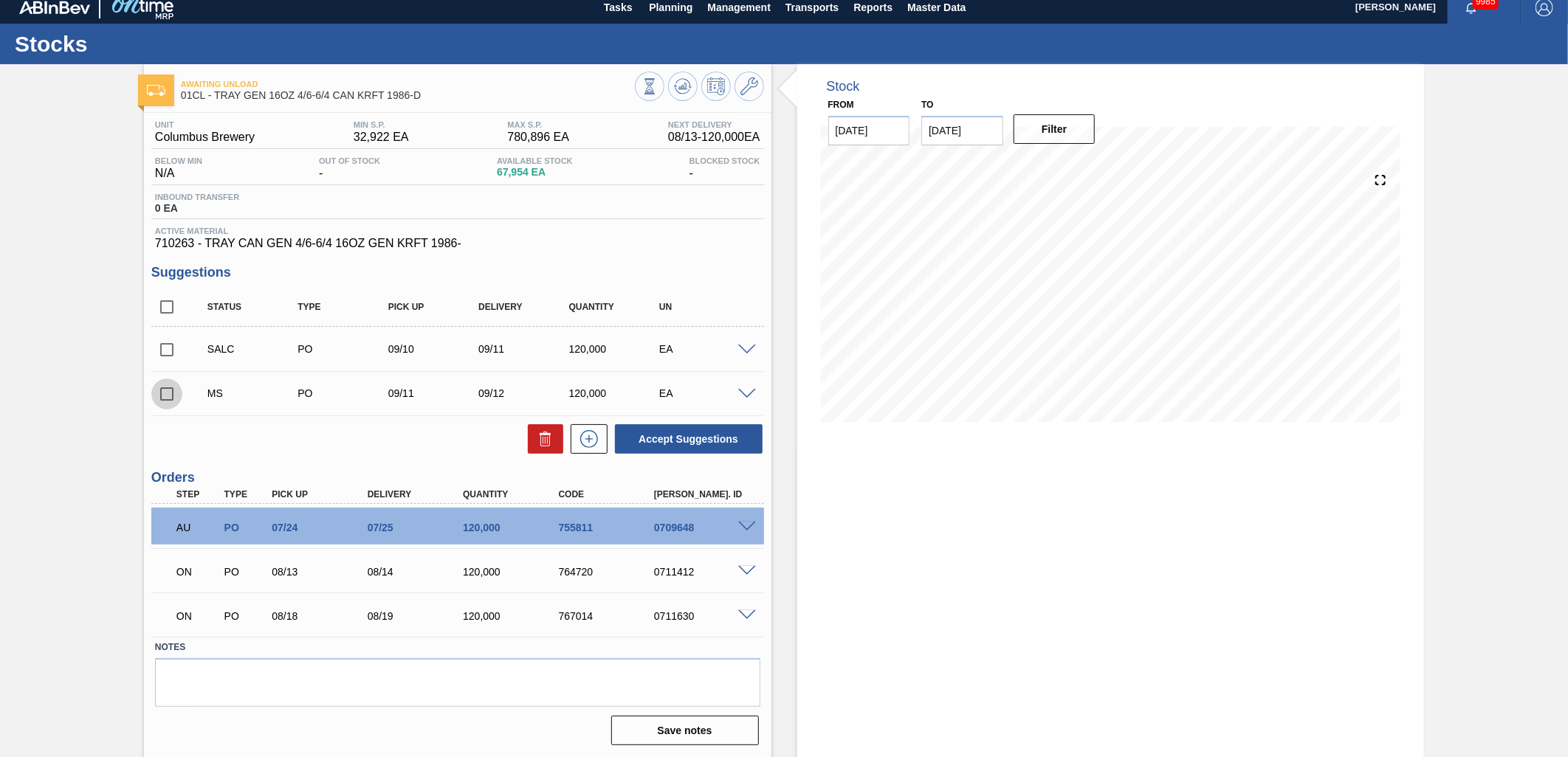
click at [165, 394] on input "checkbox" at bounding box center [167, 394] width 31 height 31
click at [673, 440] on button "Accept Suggestions" at bounding box center [689, 439] width 147 height 29
checkbox input "false"
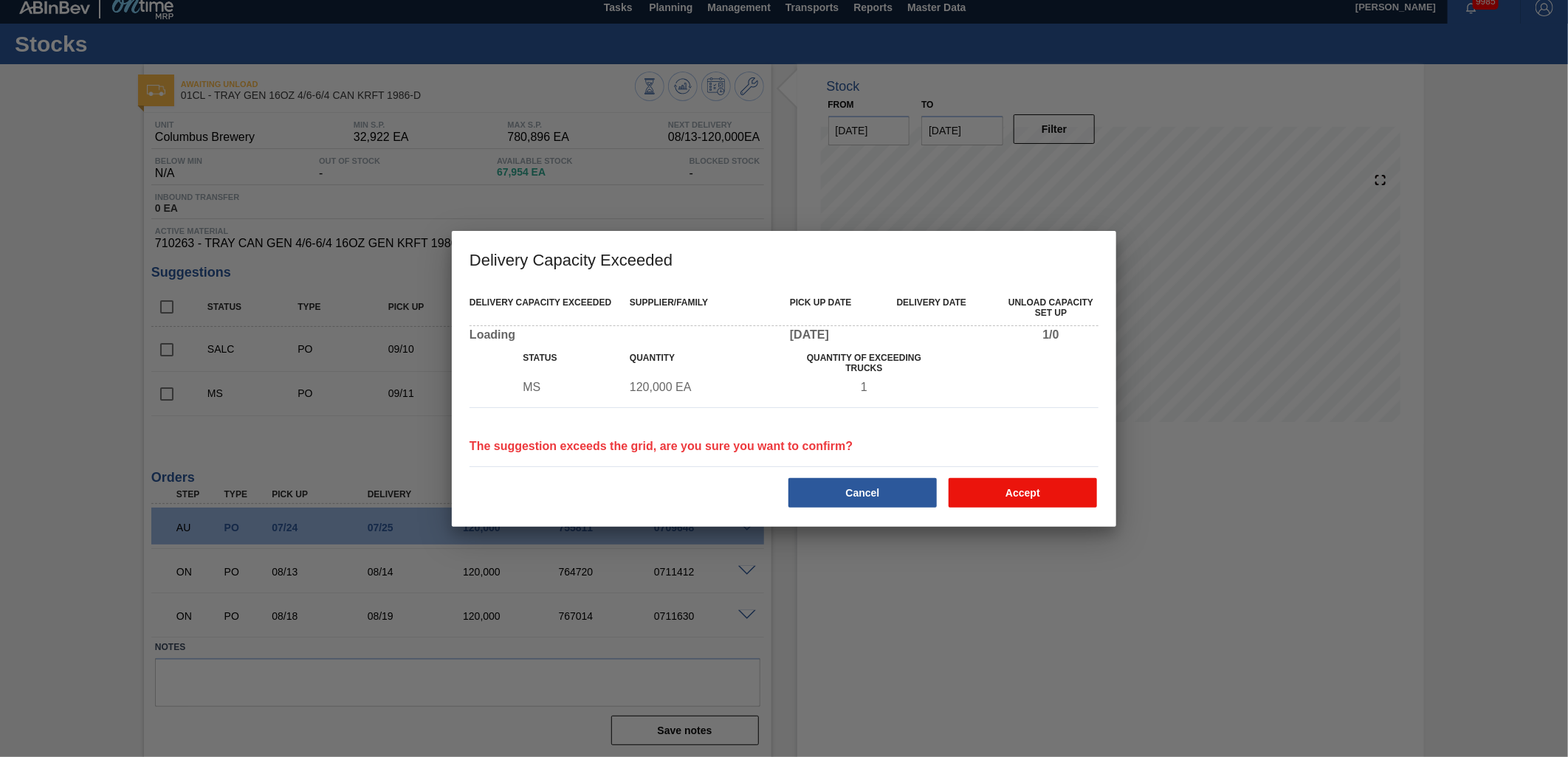
click at [1012, 488] on button "Accept" at bounding box center [1023, 493] width 148 height 29
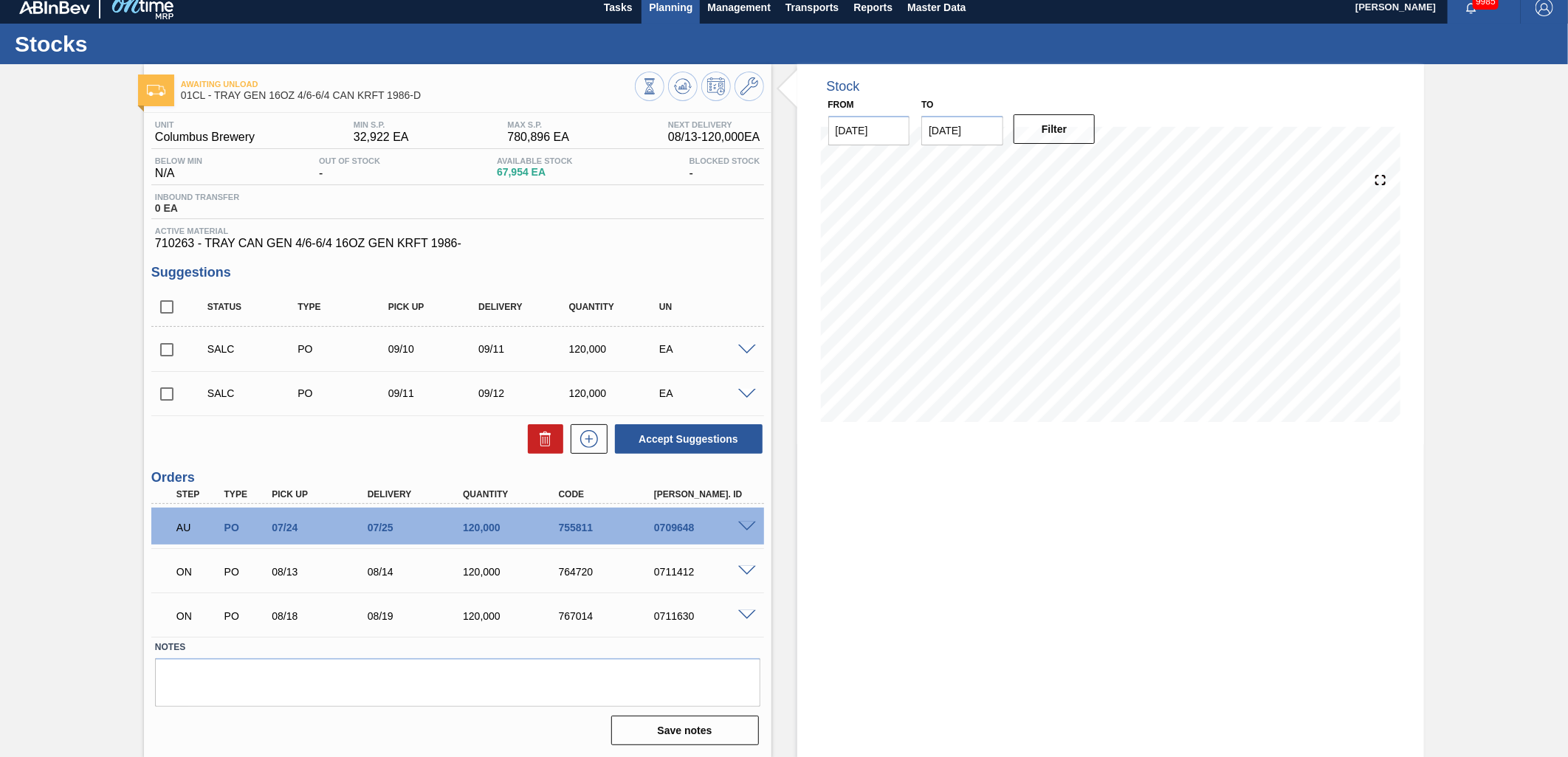
click at [687, 13] on span "Planning" at bounding box center [670, 6] width 43 height 17
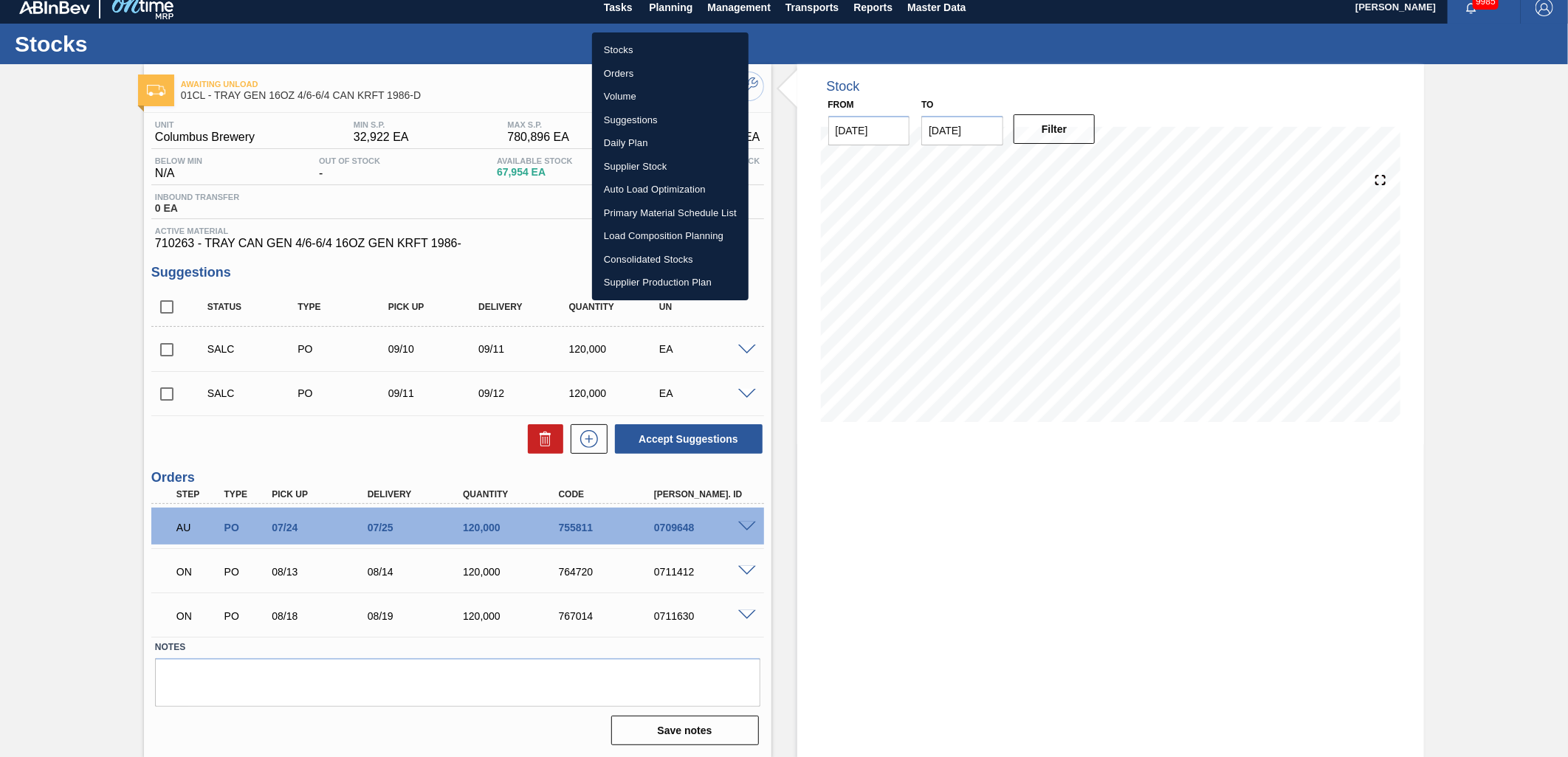
click at [646, 49] on li "Stocks" at bounding box center [671, 51] width 157 height 24
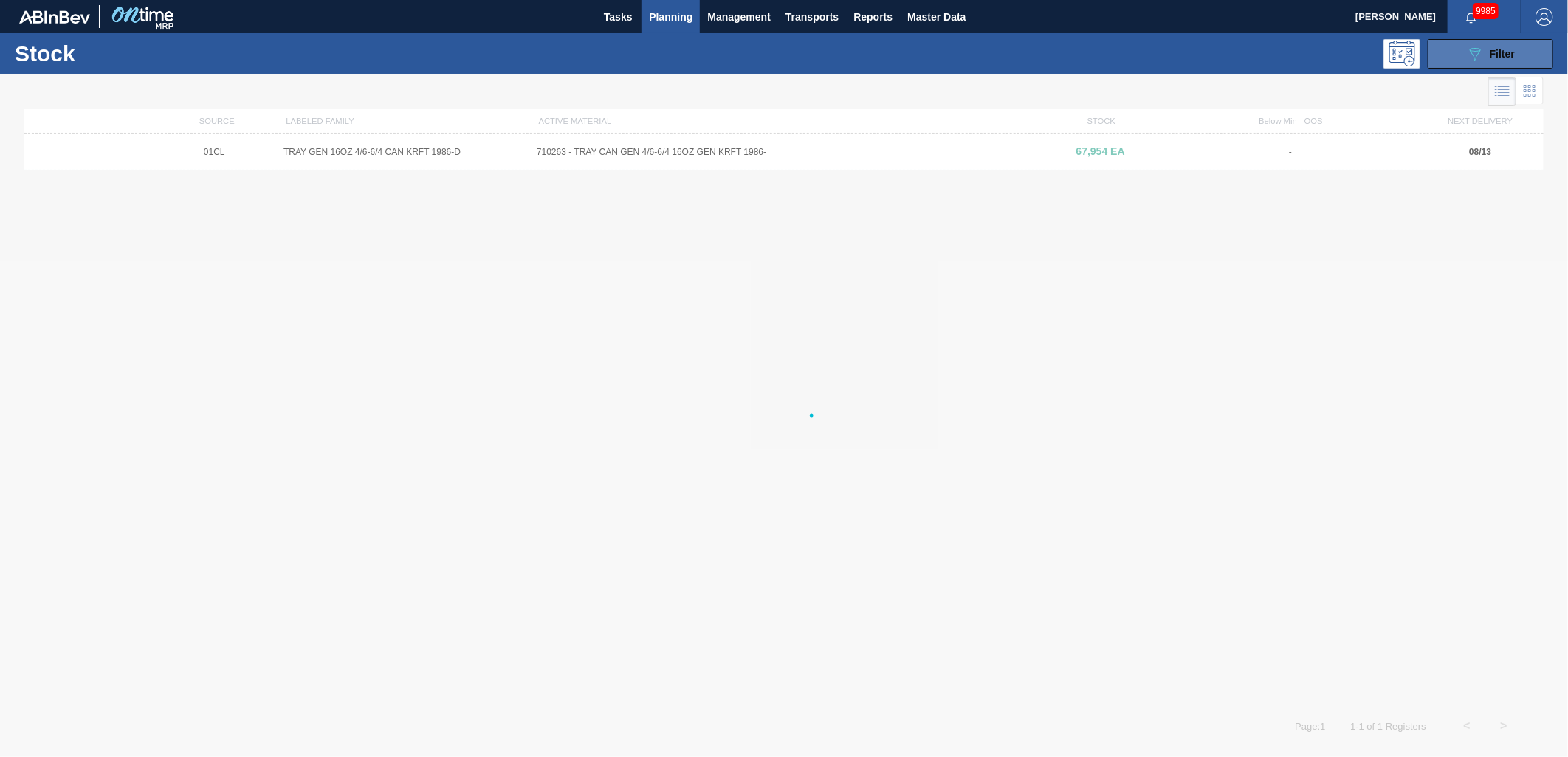
click at [1489, 67] on button "089F7B8B-B2A5-4AFE-B5C0-19BA573D28AC Filter" at bounding box center [1491, 53] width 125 height 29
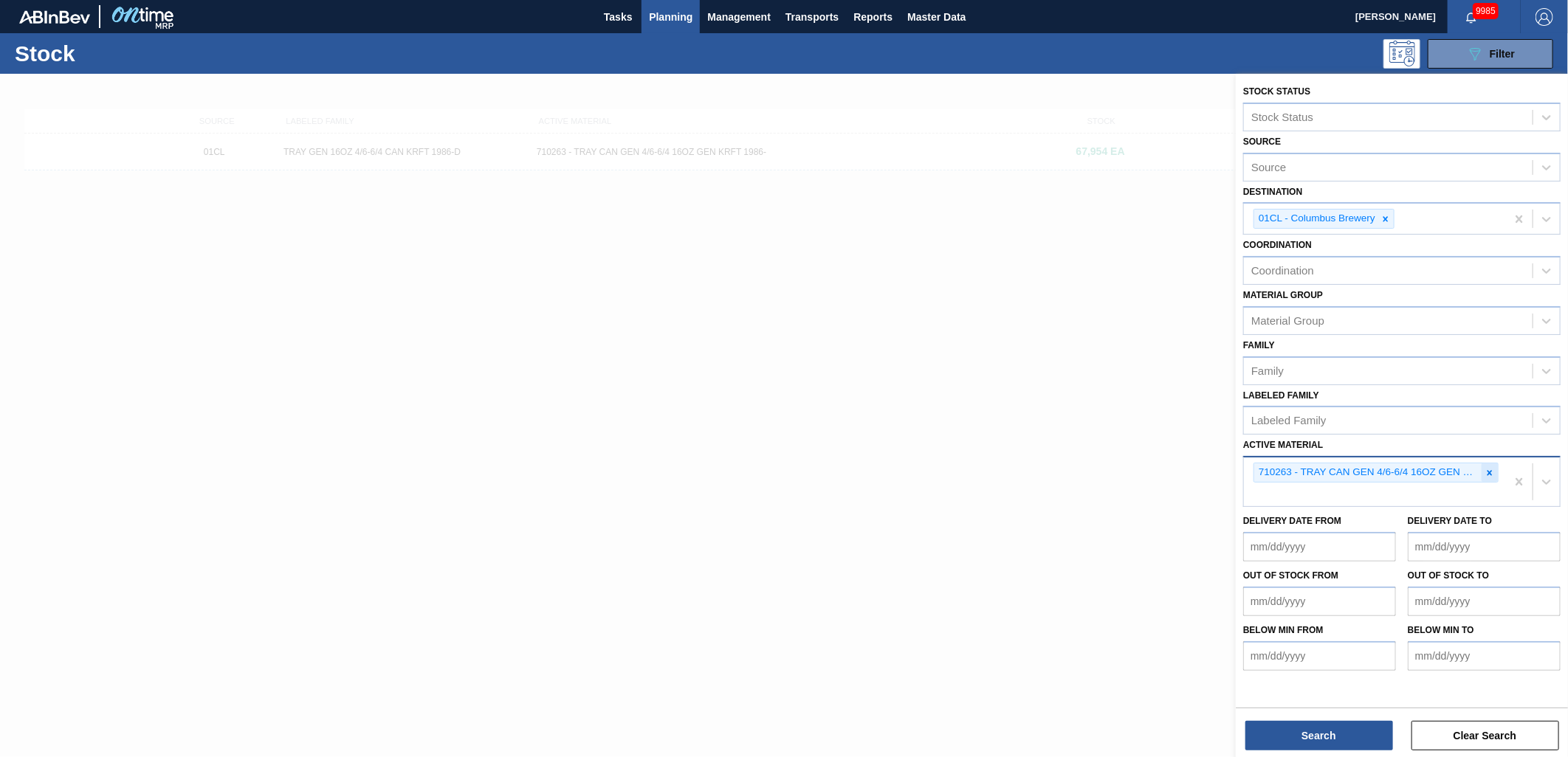
click at [1486, 468] on icon at bounding box center [1490, 472] width 10 height 10
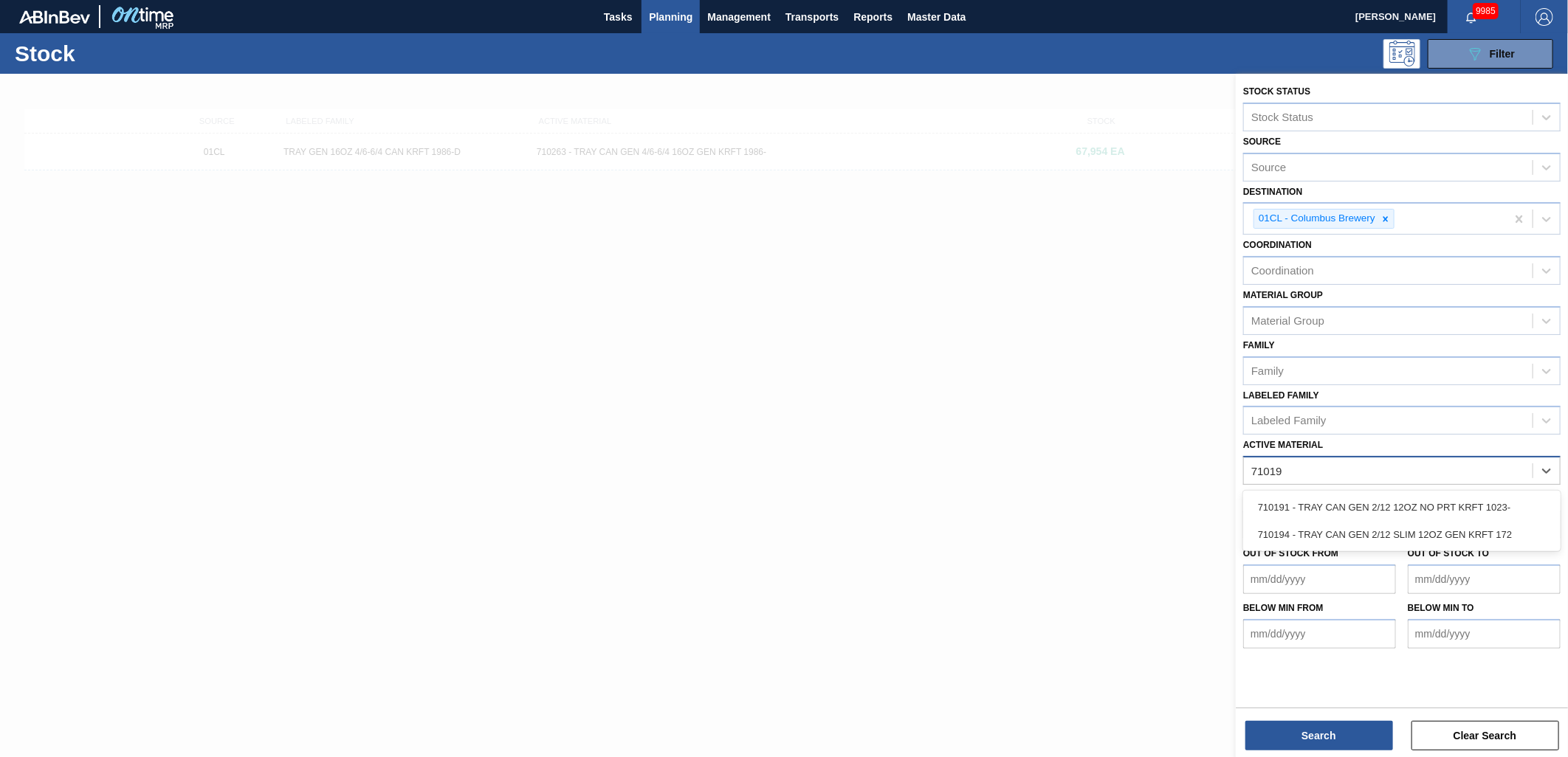
type Material "710194"
click at [1430, 507] on div "710194 - TRAY CAN GEN 2/12 SLIM 12OZ GEN KRFT 172" at bounding box center [1402, 507] width 318 height 28
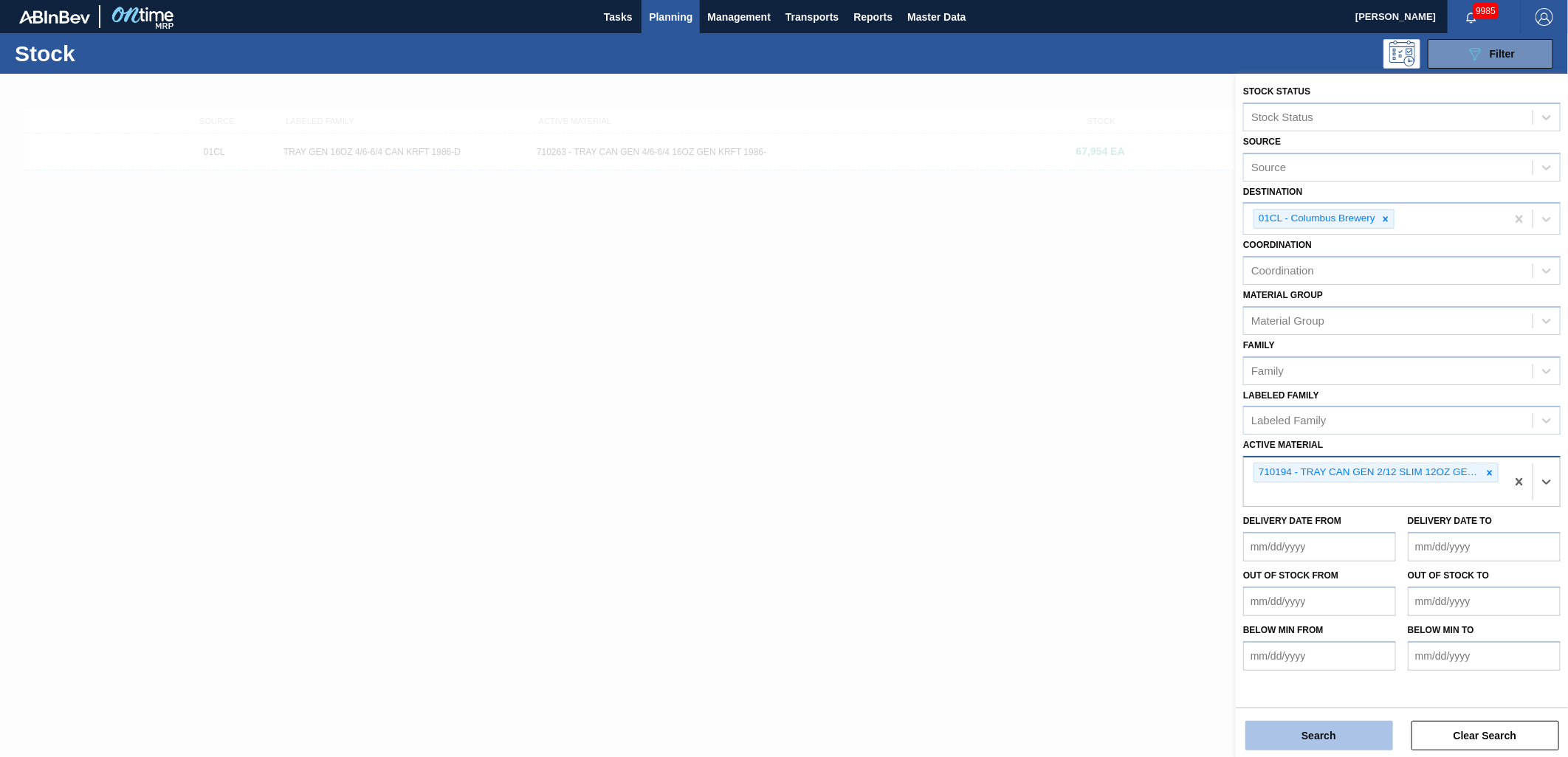
click at [1302, 728] on button "Search" at bounding box center [1319, 736] width 147 height 29
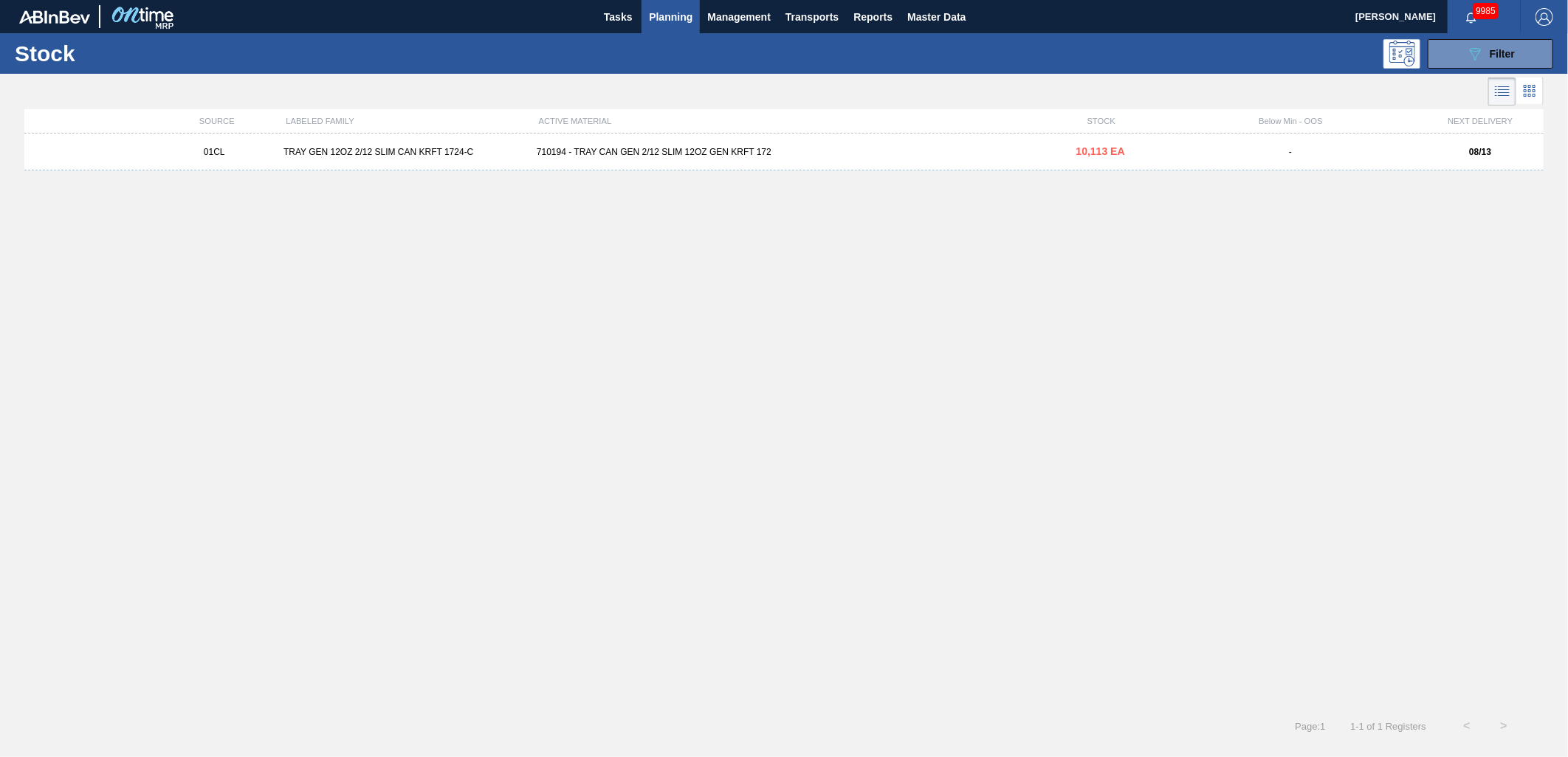
click at [601, 150] on div "710194 - TRAY CAN GEN 2/12 SLIM 12OZ GEN KRFT 172" at bounding box center [784, 151] width 507 height 10
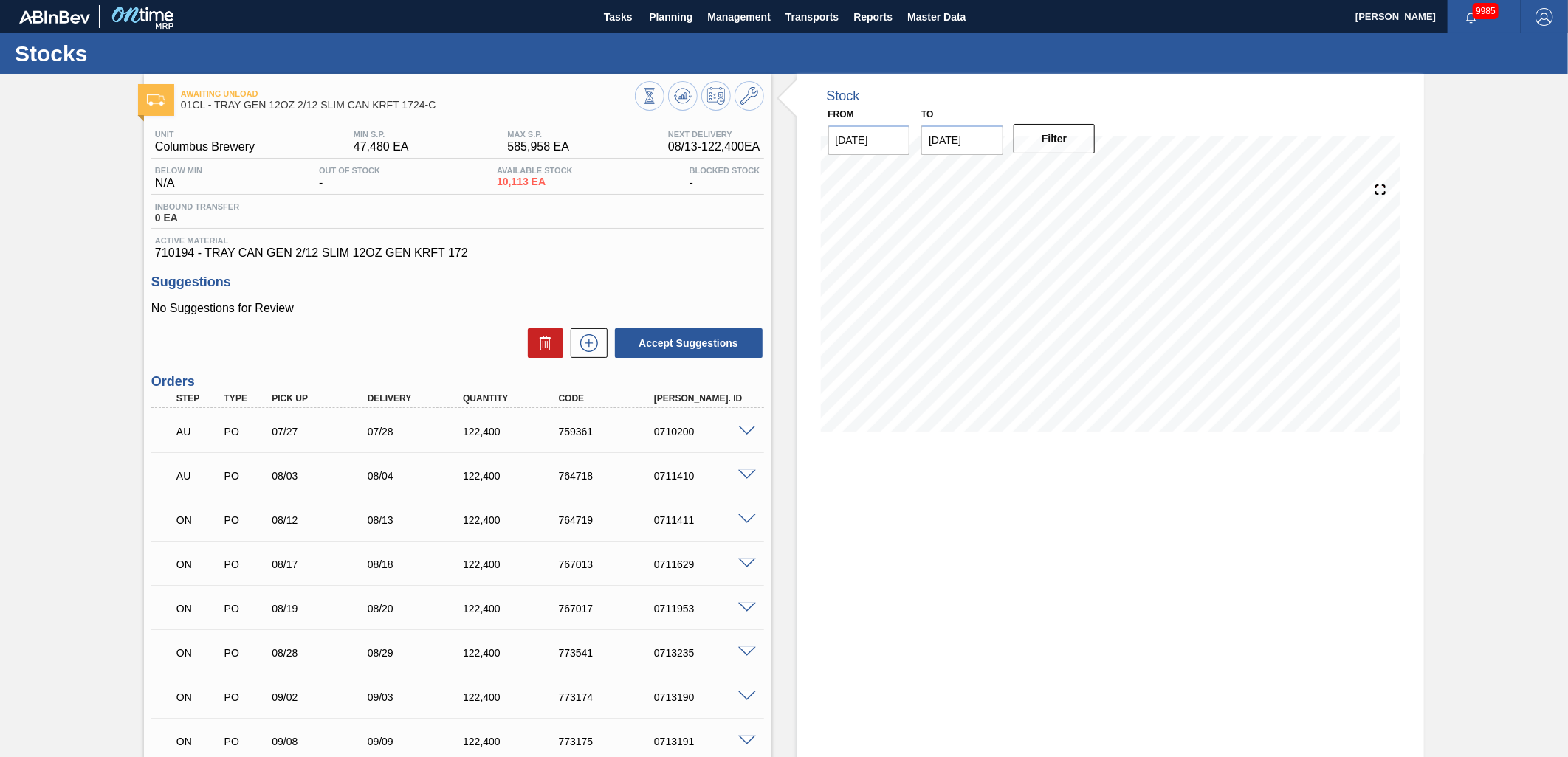
scroll to position [82, 0]
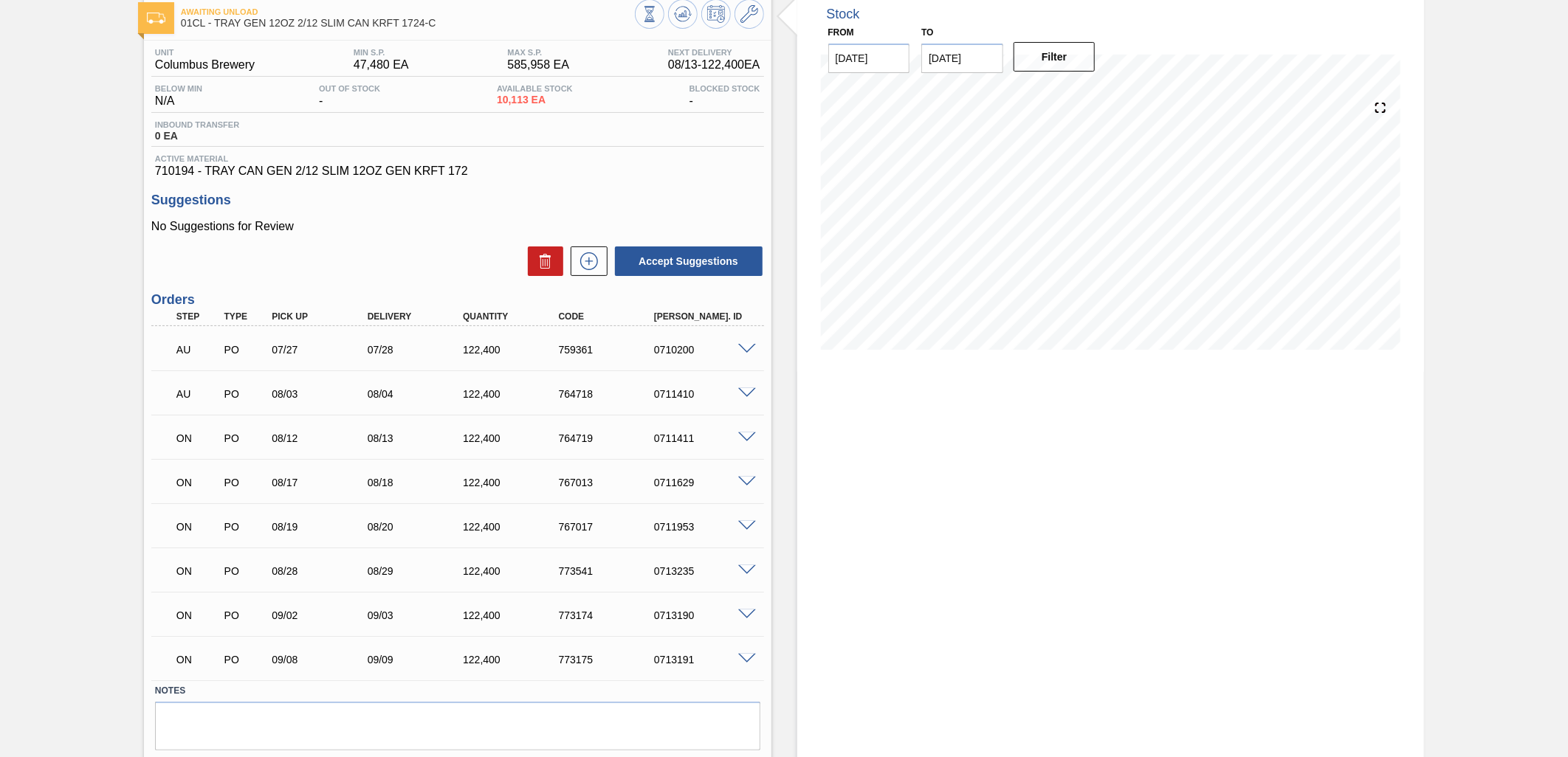
click at [748, 565] on span at bounding box center [746, 571] width 18 height 11
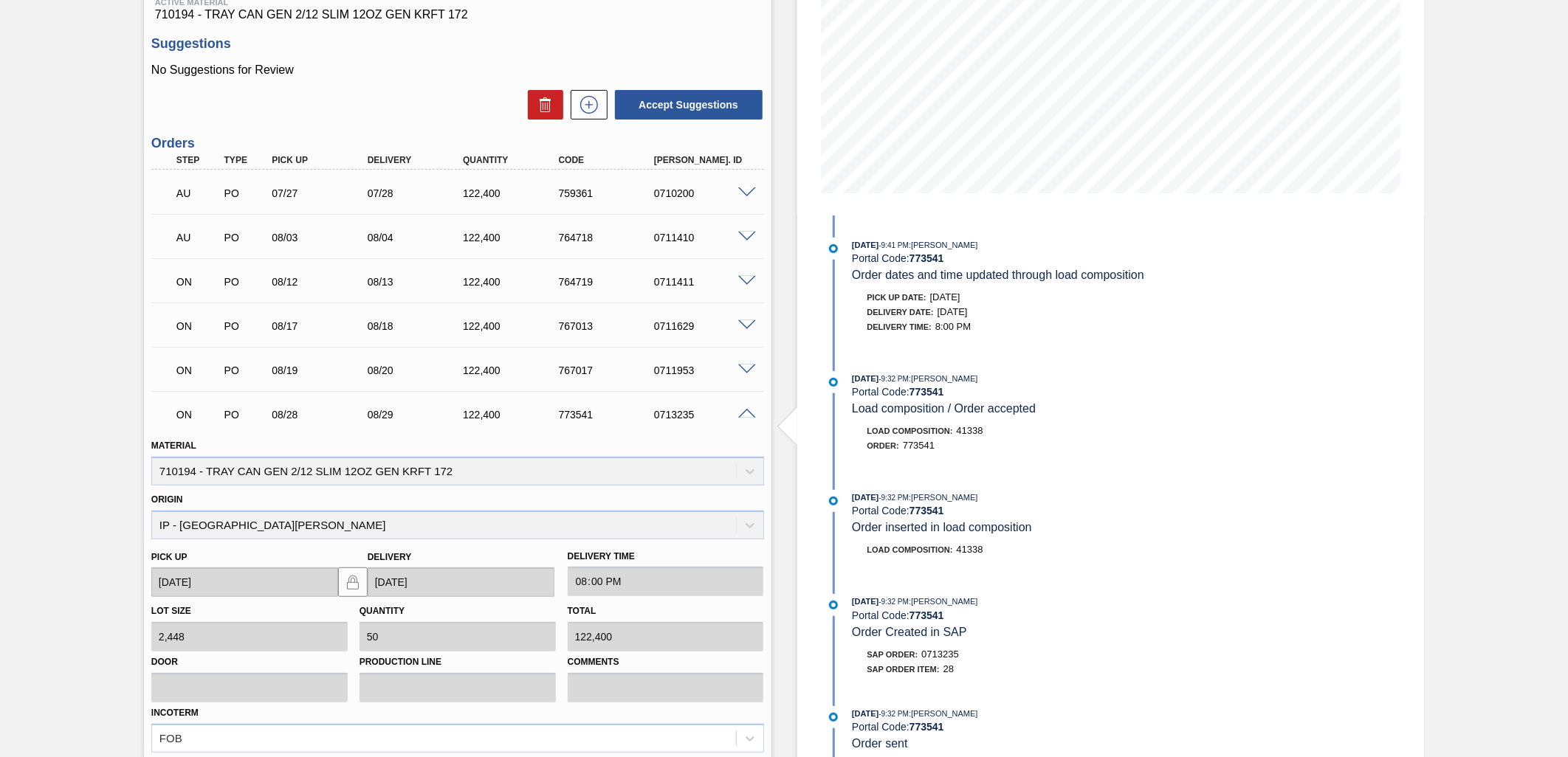
scroll to position [328, 0]
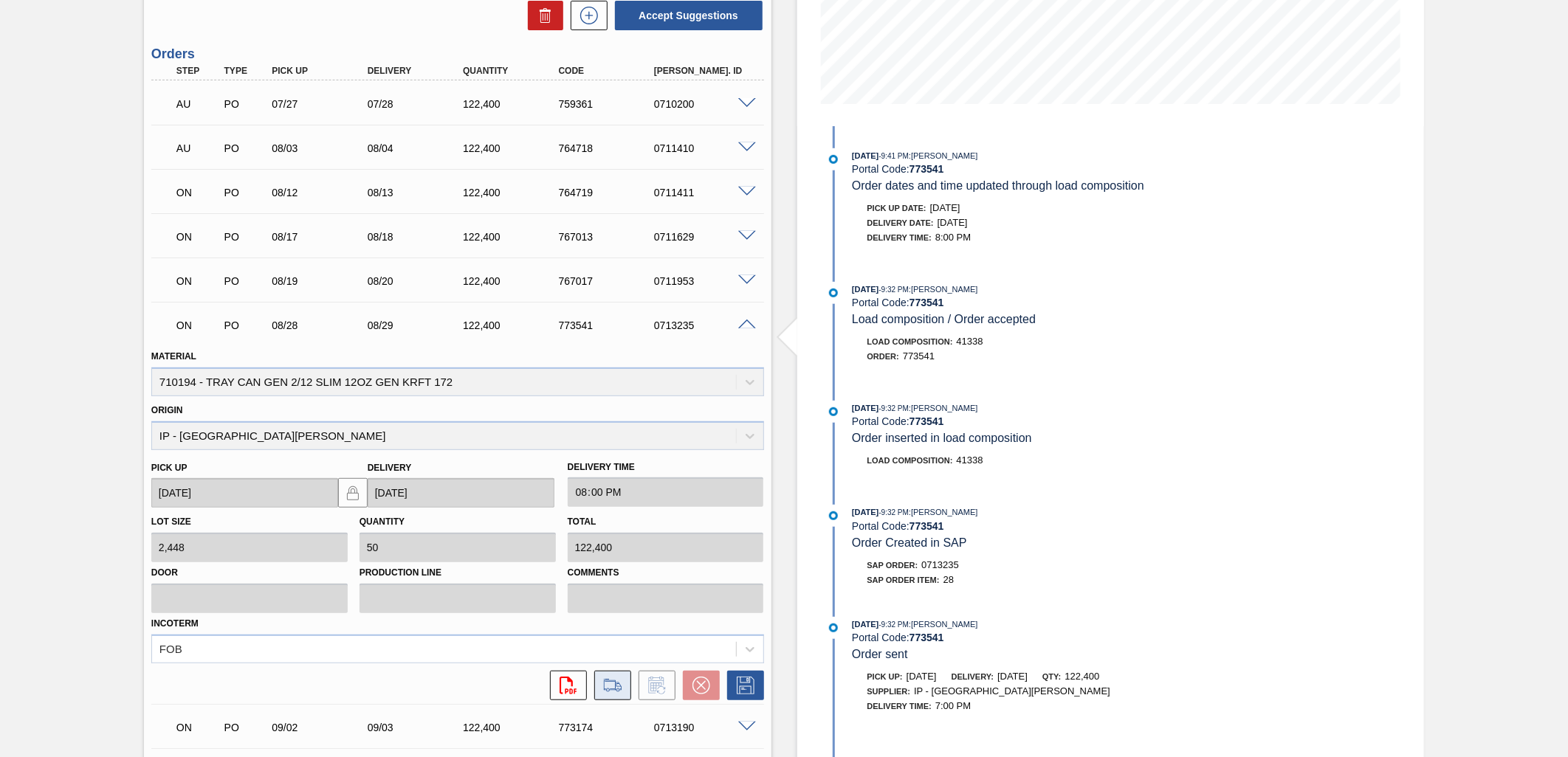
click at [615, 685] on icon at bounding box center [613, 685] width 24 height 17
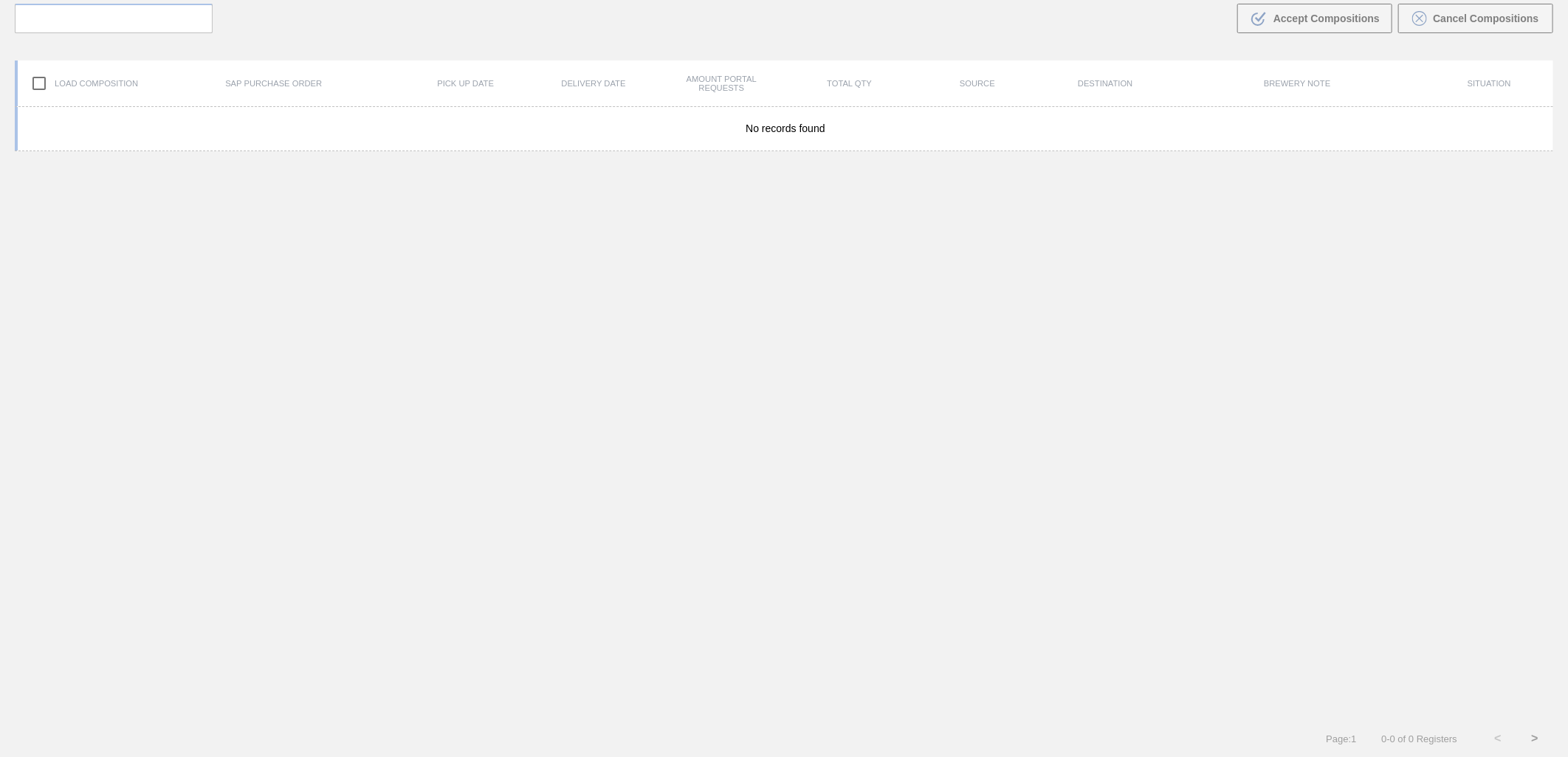
scroll to position [106, 0]
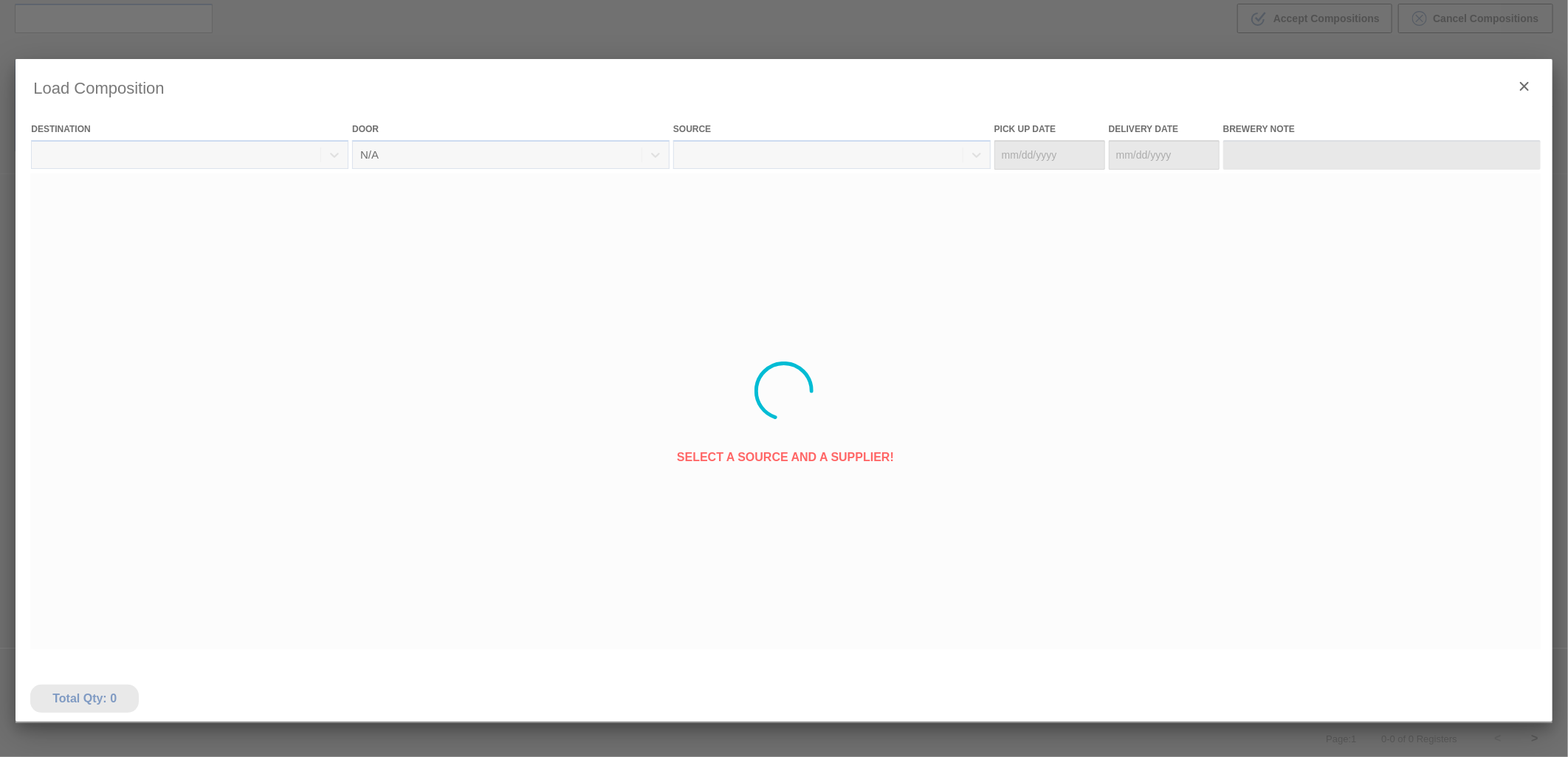
type Date "08/28/2025"
type Date "08/29/2025"
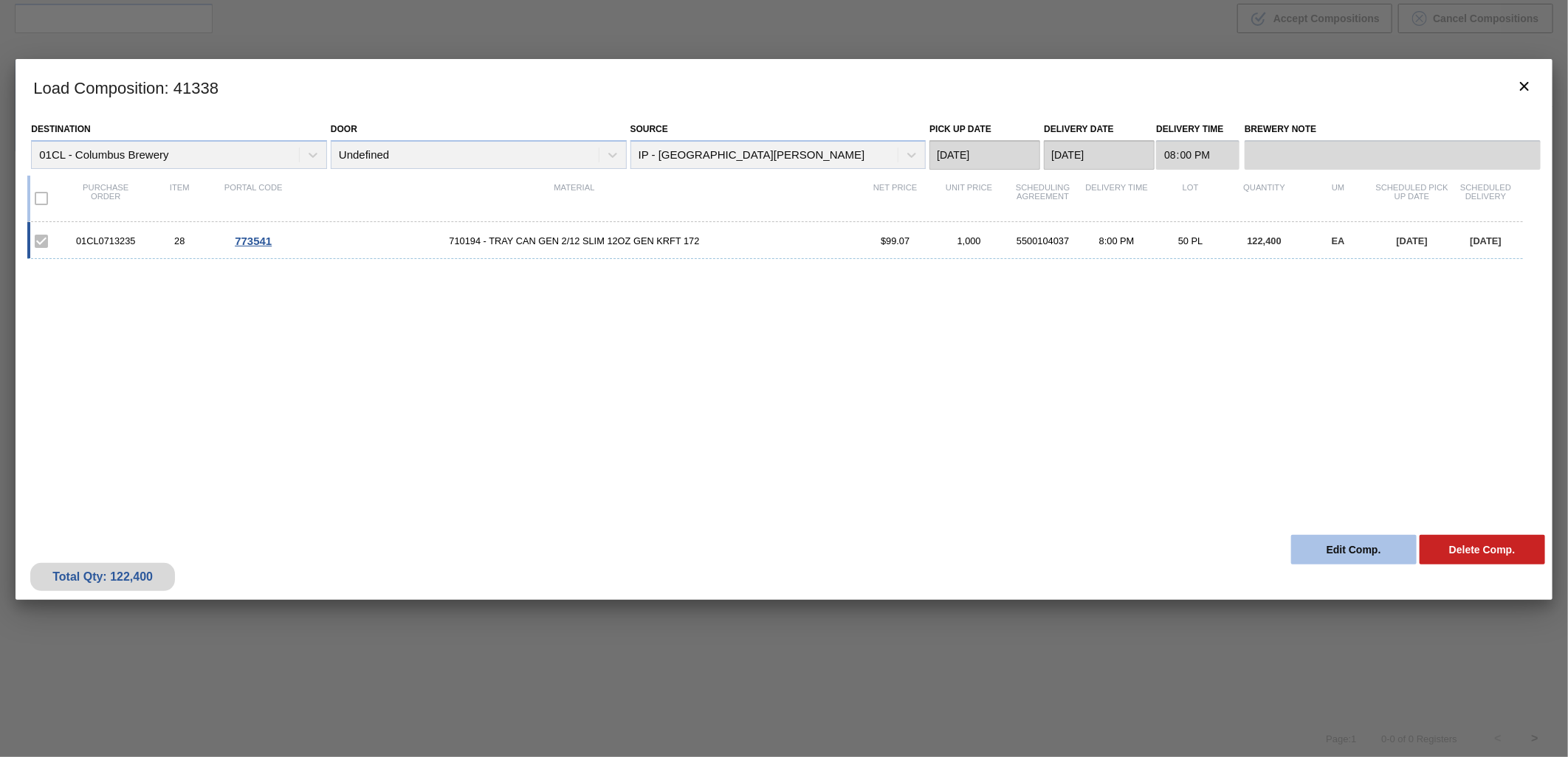
click at [1355, 549] on button "Edit Comp." at bounding box center [1354, 550] width 125 height 29
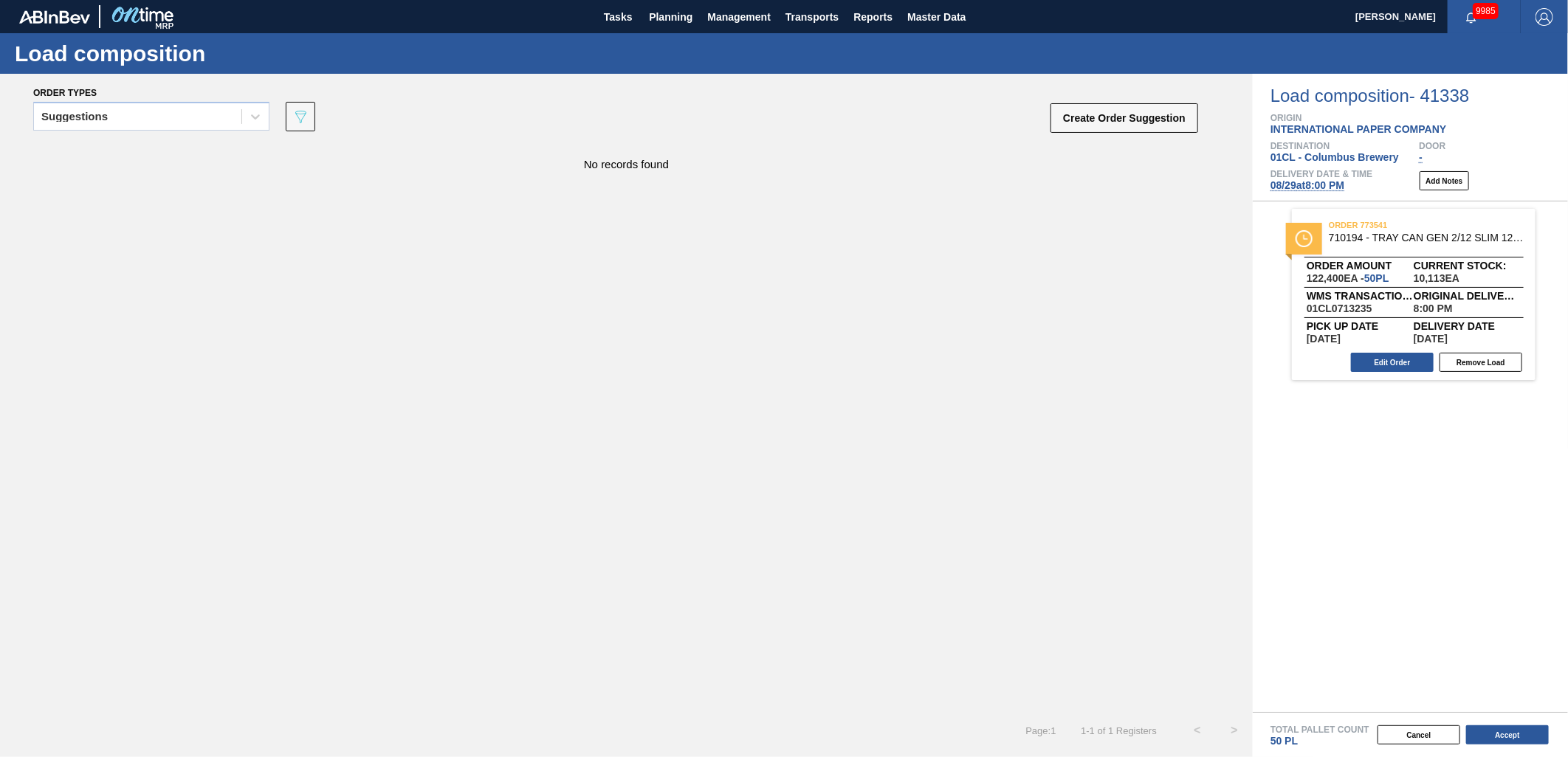
click at [1319, 181] on span "08/29 at 8:00 PM" at bounding box center [1307, 185] width 74 height 12
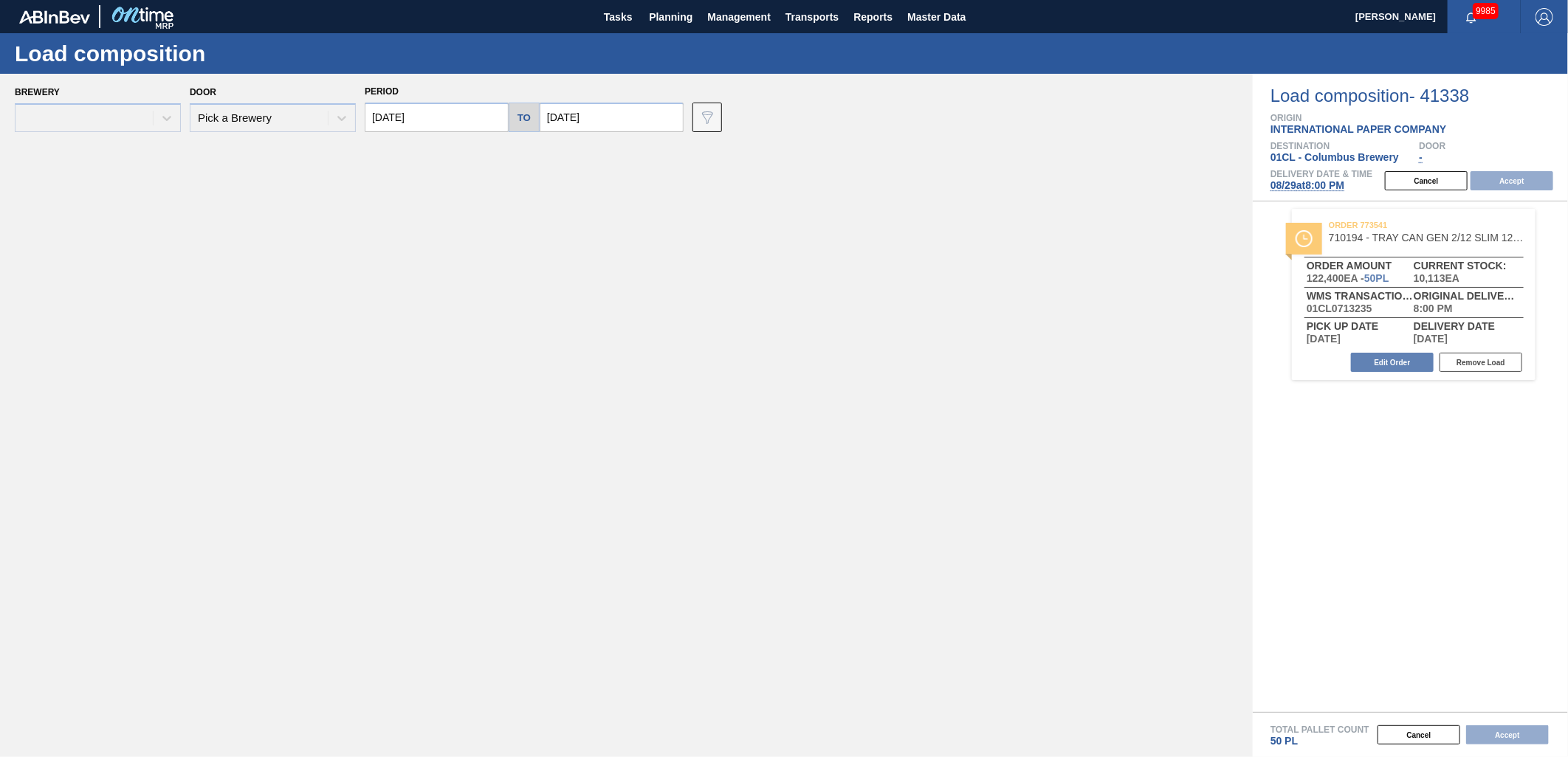
type input "08/29/2025"
type input "09/05/2025"
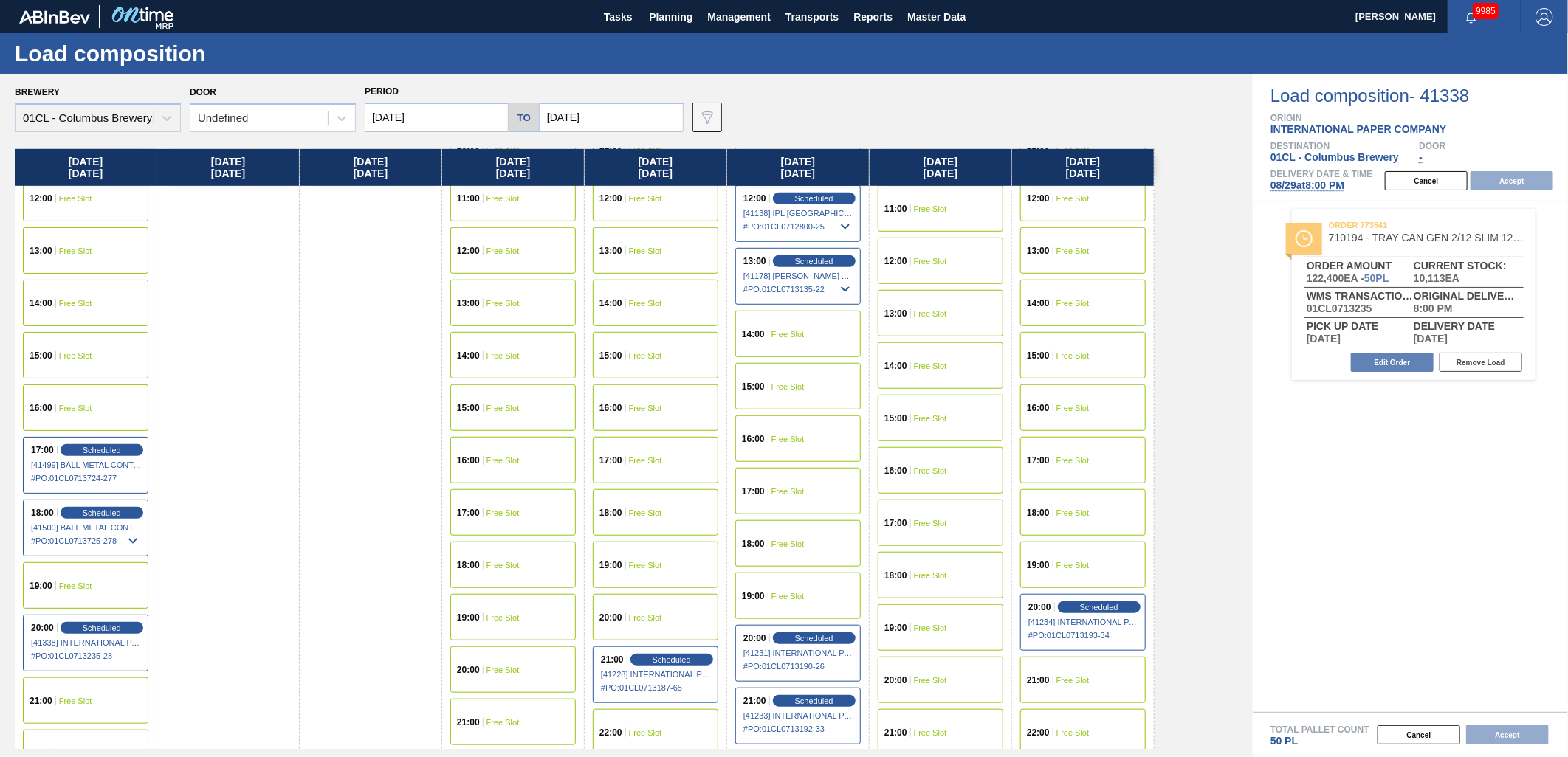
scroll to position [656, 0]
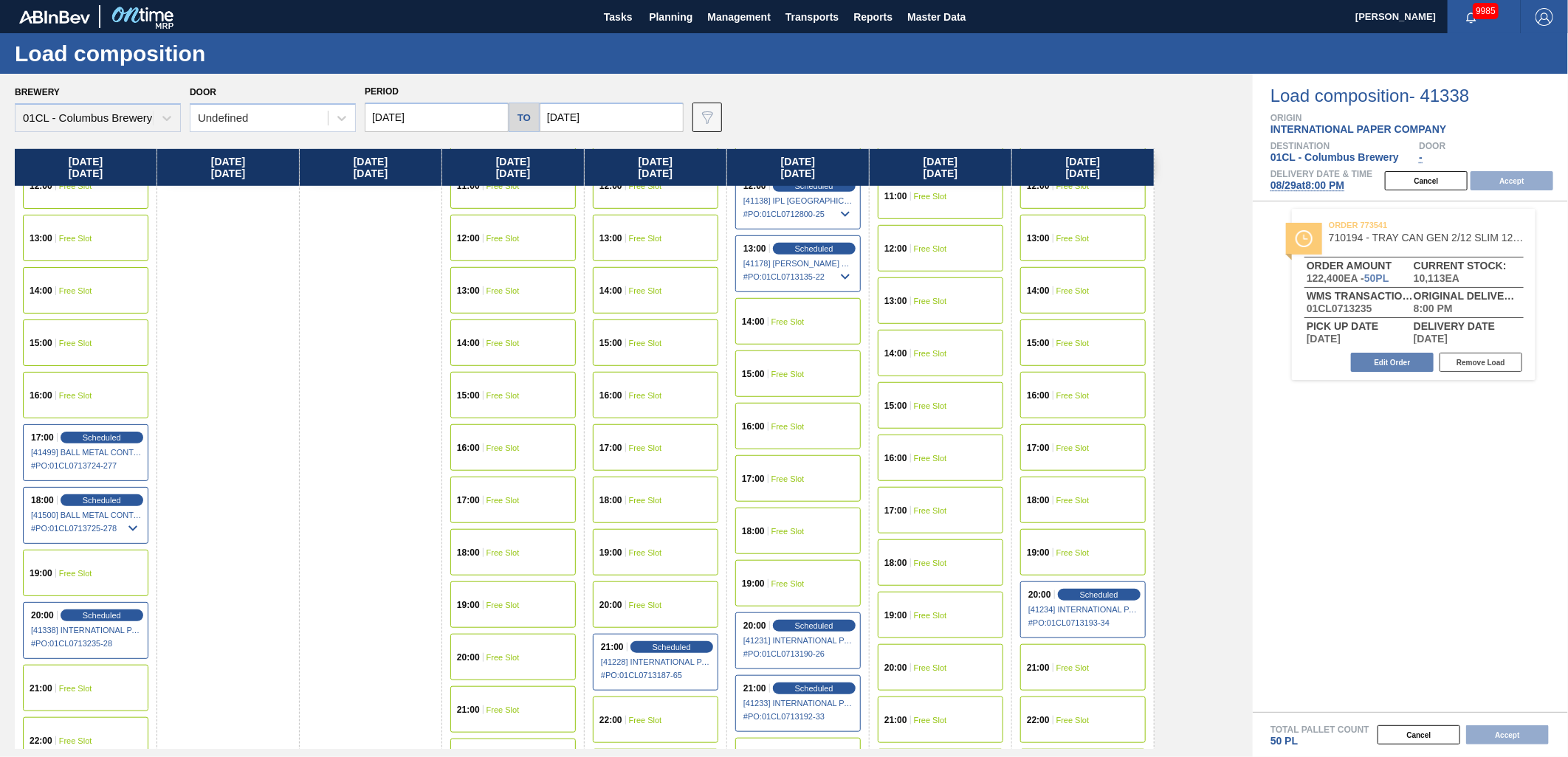
click at [793, 579] on span "Free Slot" at bounding box center [789, 584] width 33 height 9
click at [1504, 178] on button "Accept" at bounding box center [1512, 181] width 83 height 19
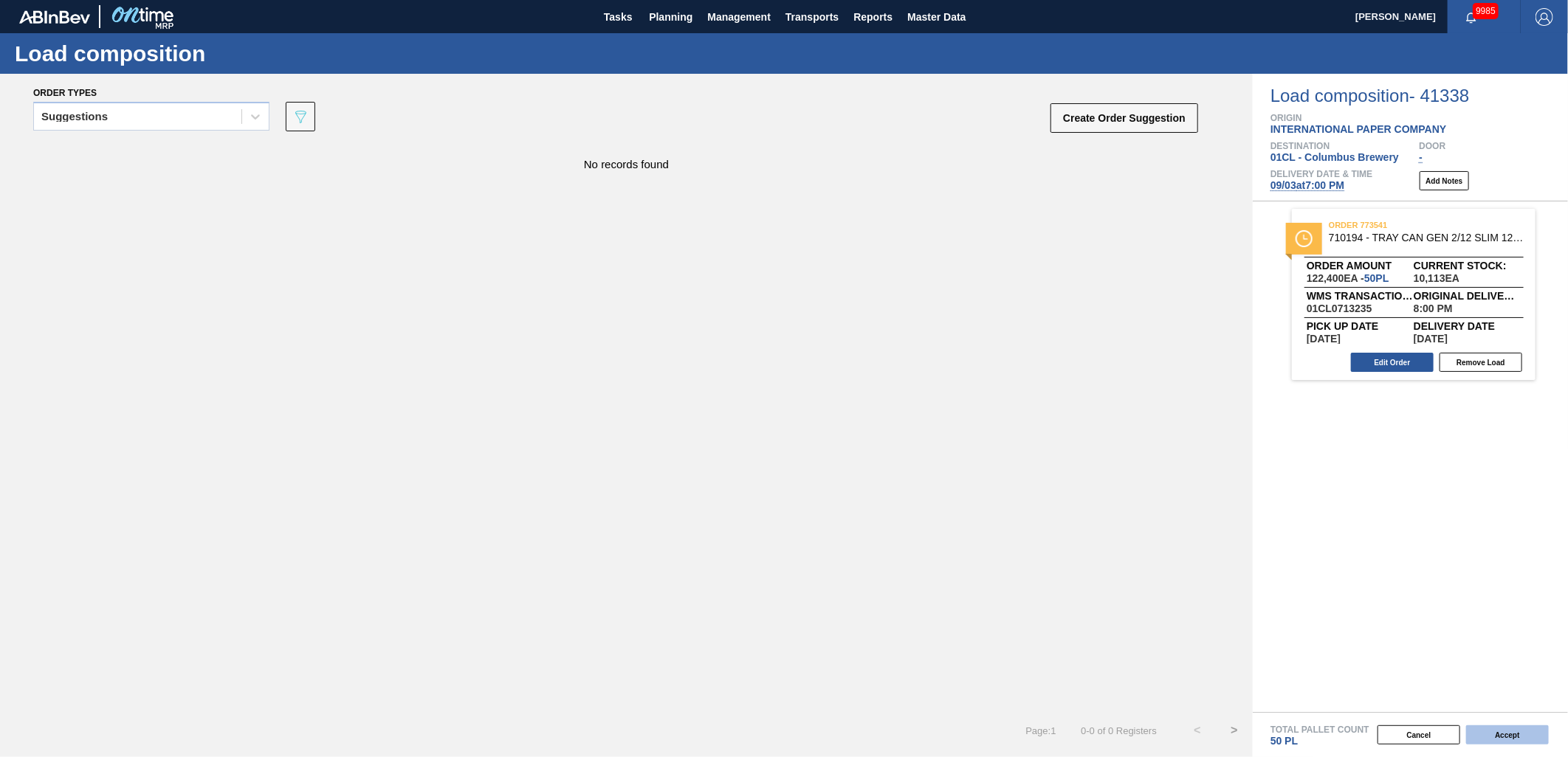
click at [1530, 736] on button "Accept" at bounding box center [1508, 735] width 83 height 19
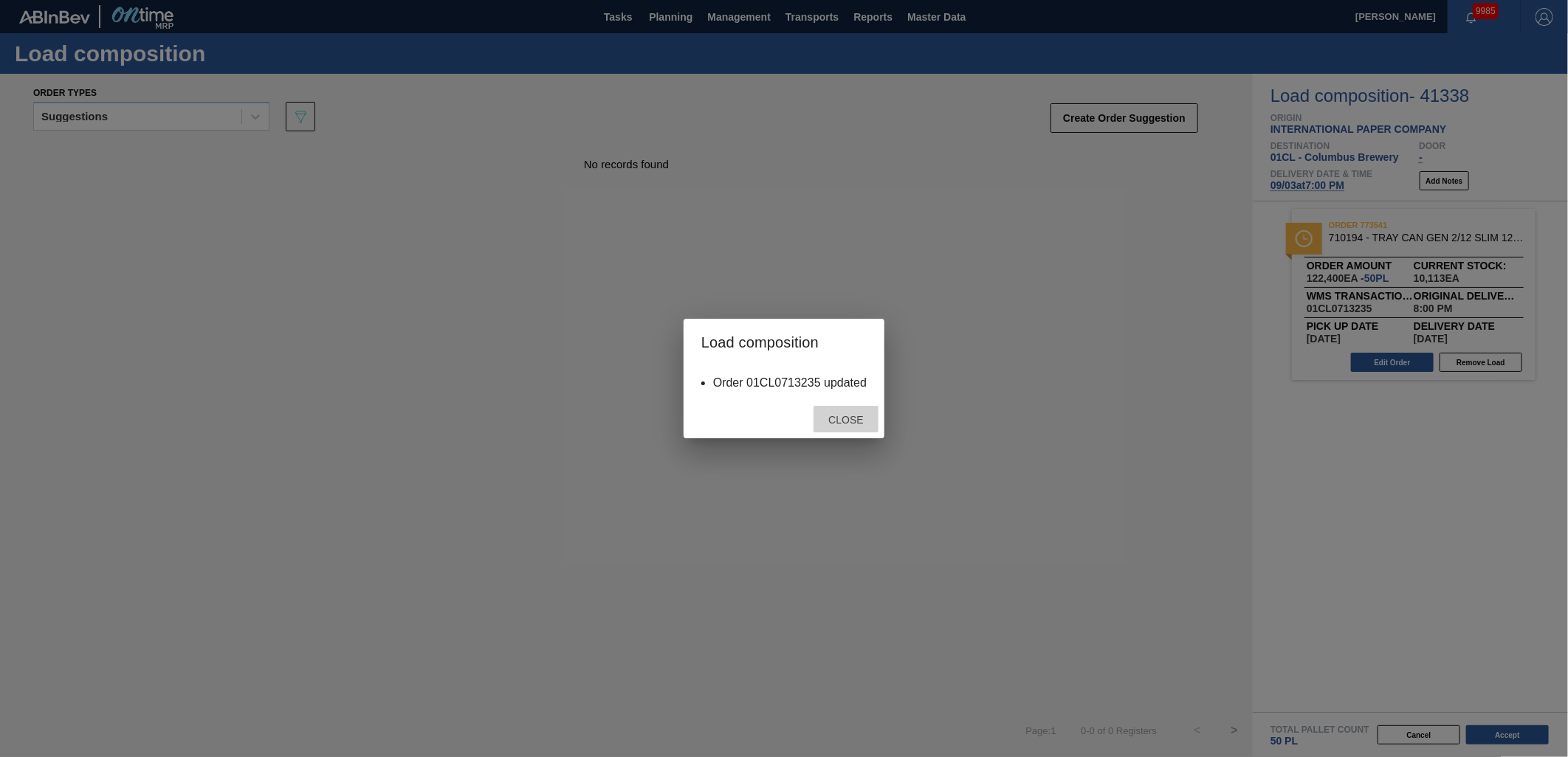
click at [843, 415] on span "Close" at bounding box center [845, 420] width 58 height 12
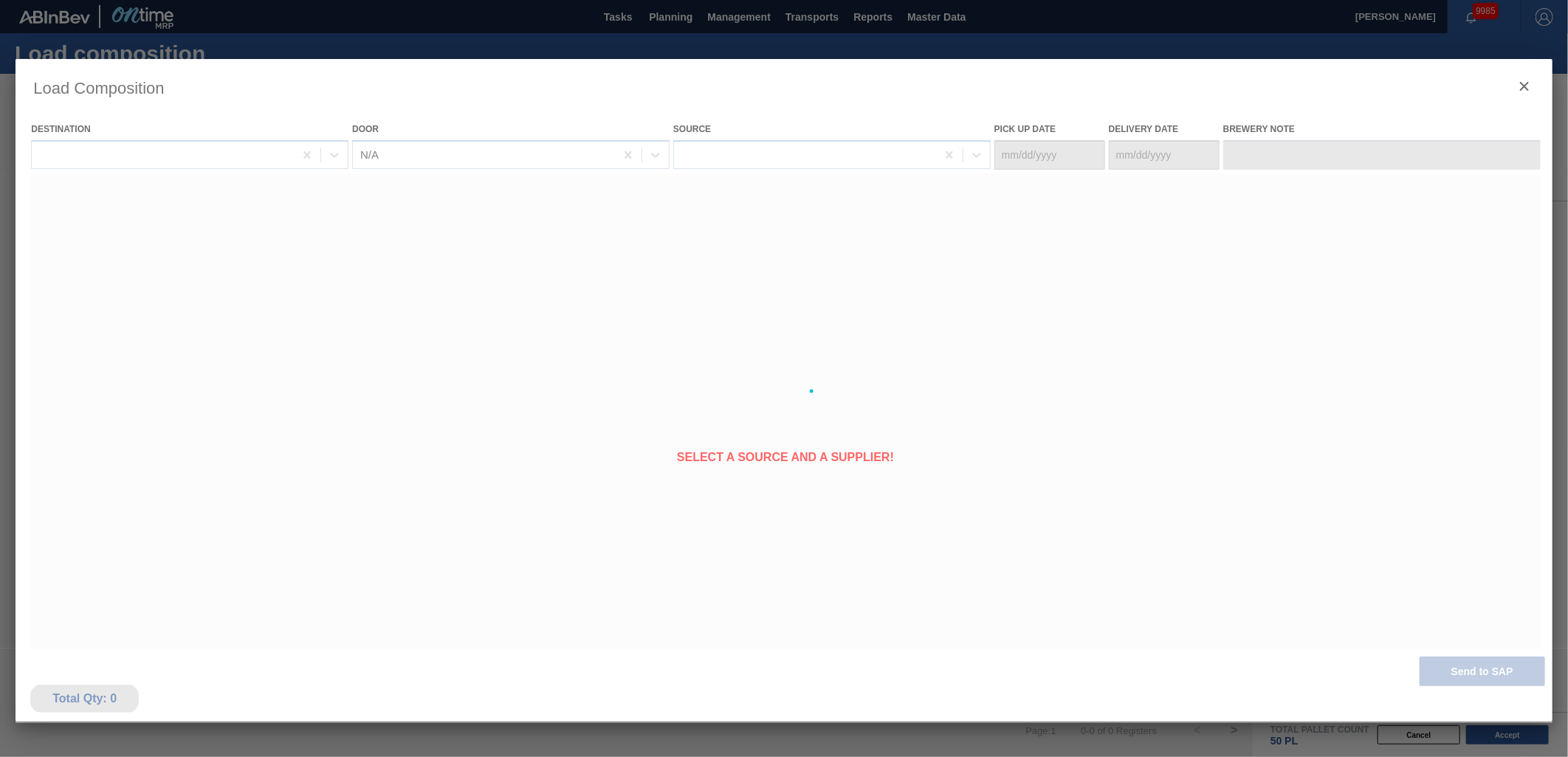
type Date "09/02/2025"
type Date "09/03/2025"
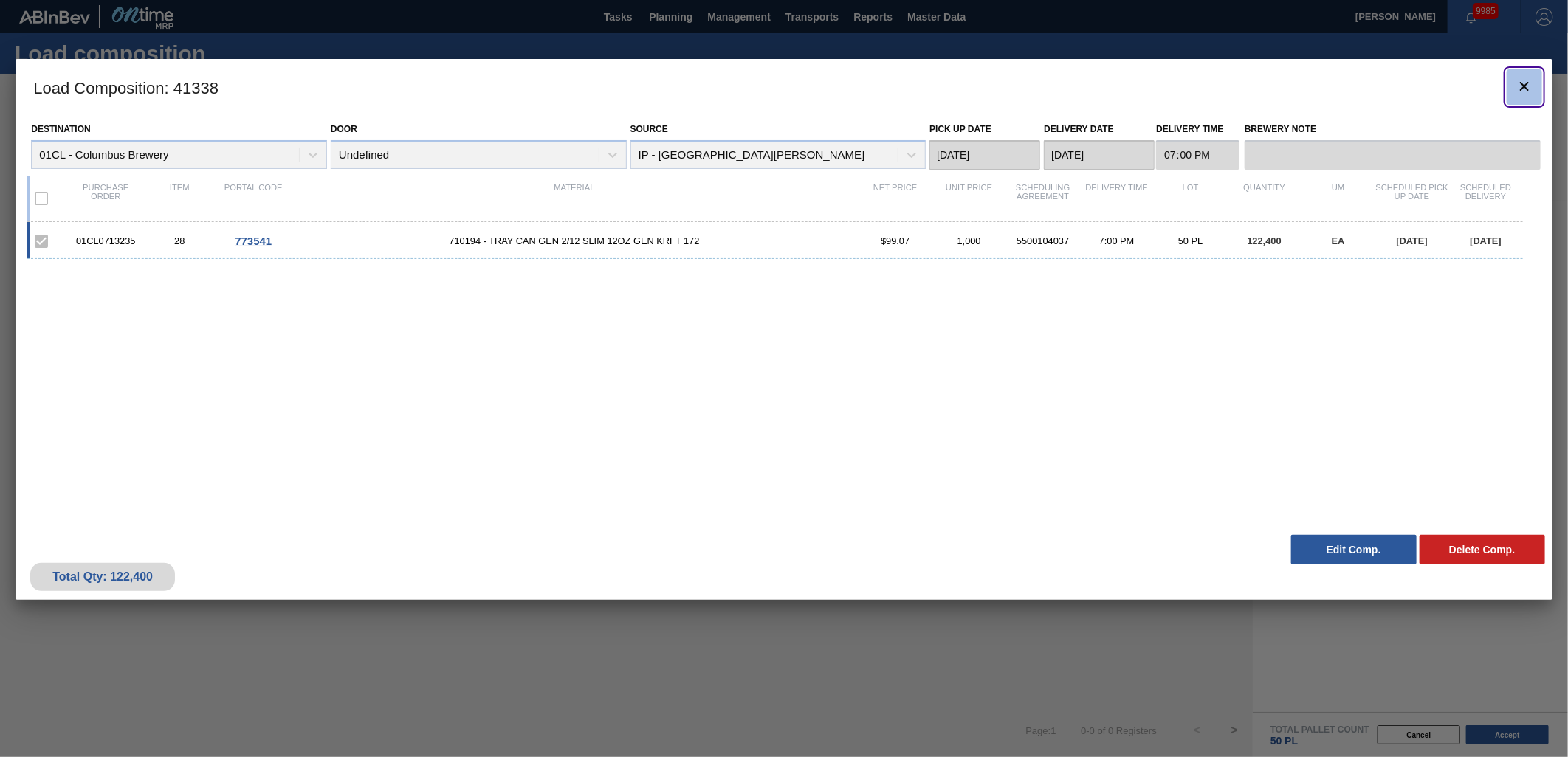
click at [1526, 81] on icon "botão de ícone" at bounding box center [1524, 86] width 18 height 17
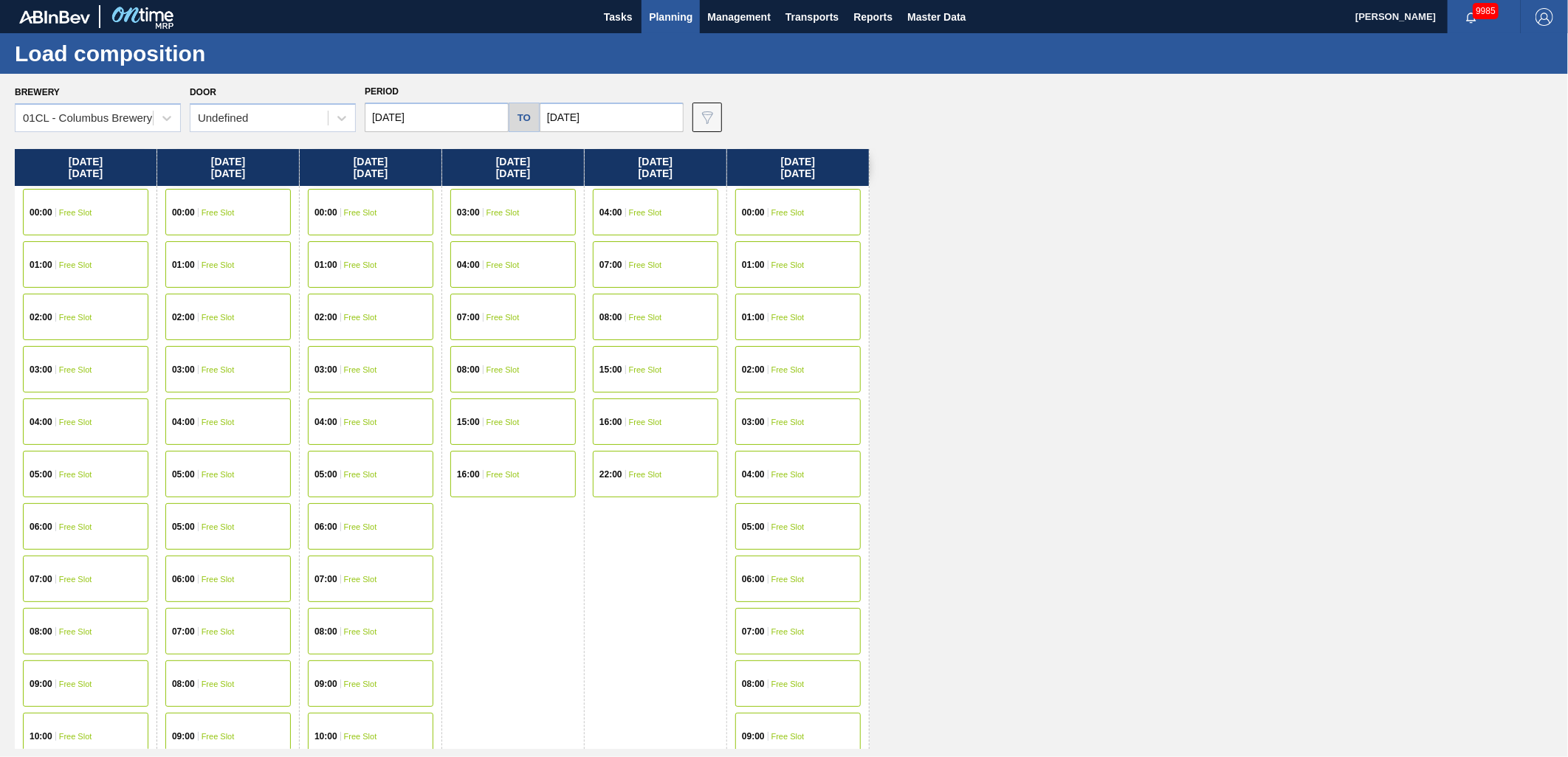
click at [679, 13] on span "Planning" at bounding box center [670, 17] width 43 height 17
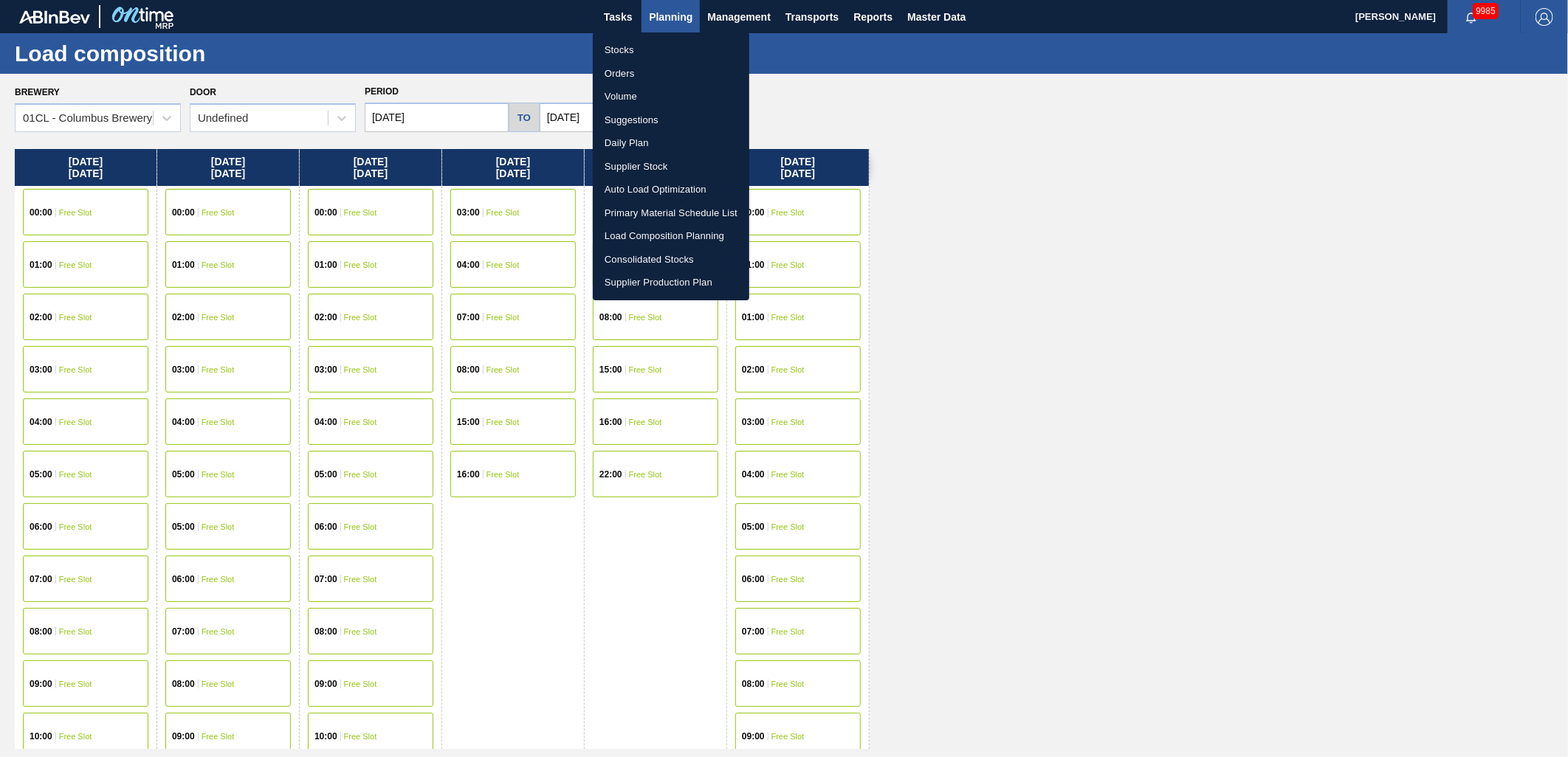
click at [629, 45] on li "Stocks" at bounding box center [672, 51] width 157 height 24
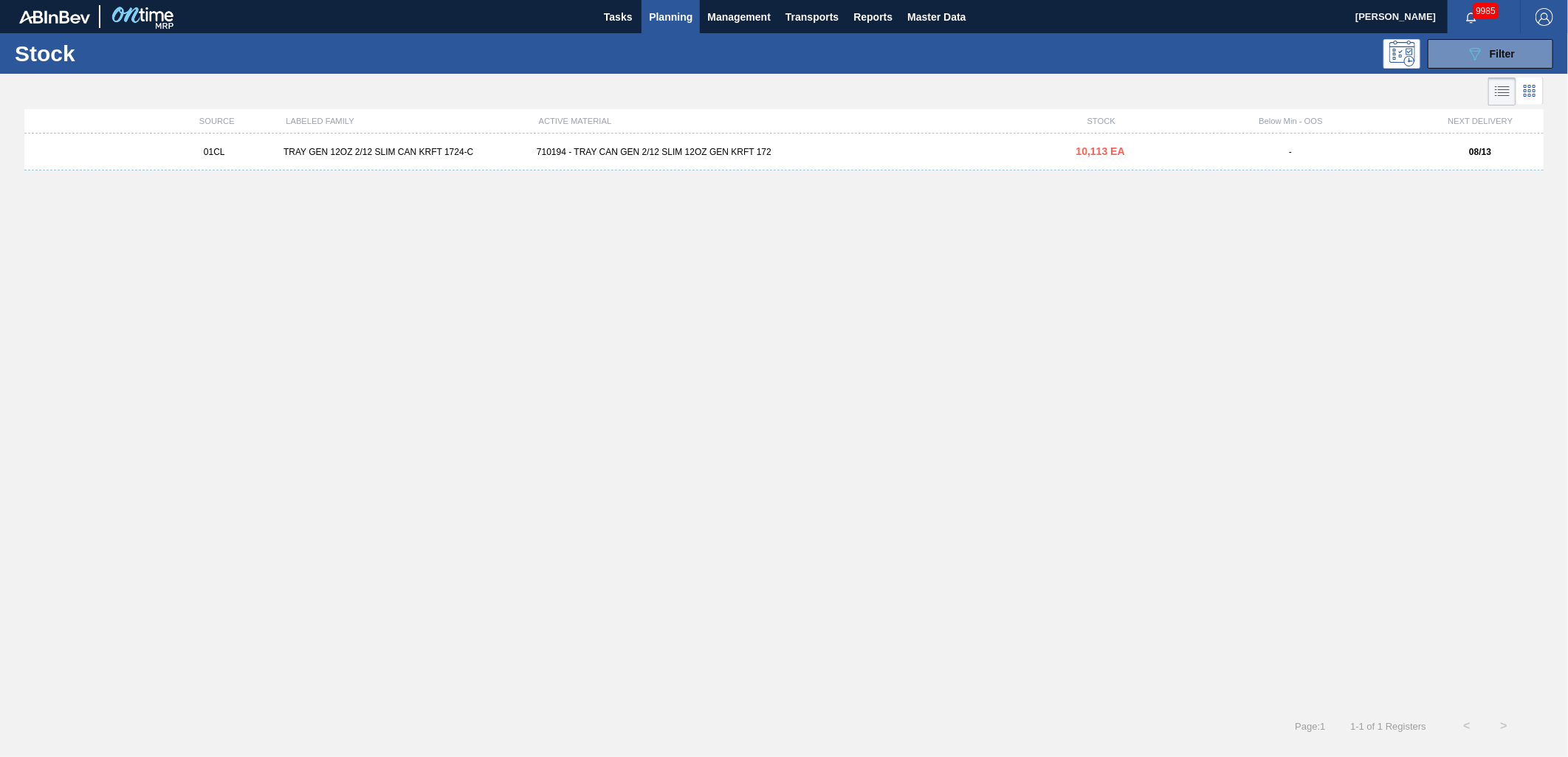
click at [877, 158] on div "01CL TRAY GEN 12OZ 2/12 SLIM CAN KRFT 1724-C 710194 - TRAY CAN GEN 2/12 SLIM 12…" at bounding box center [783, 152] width 1519 height 37
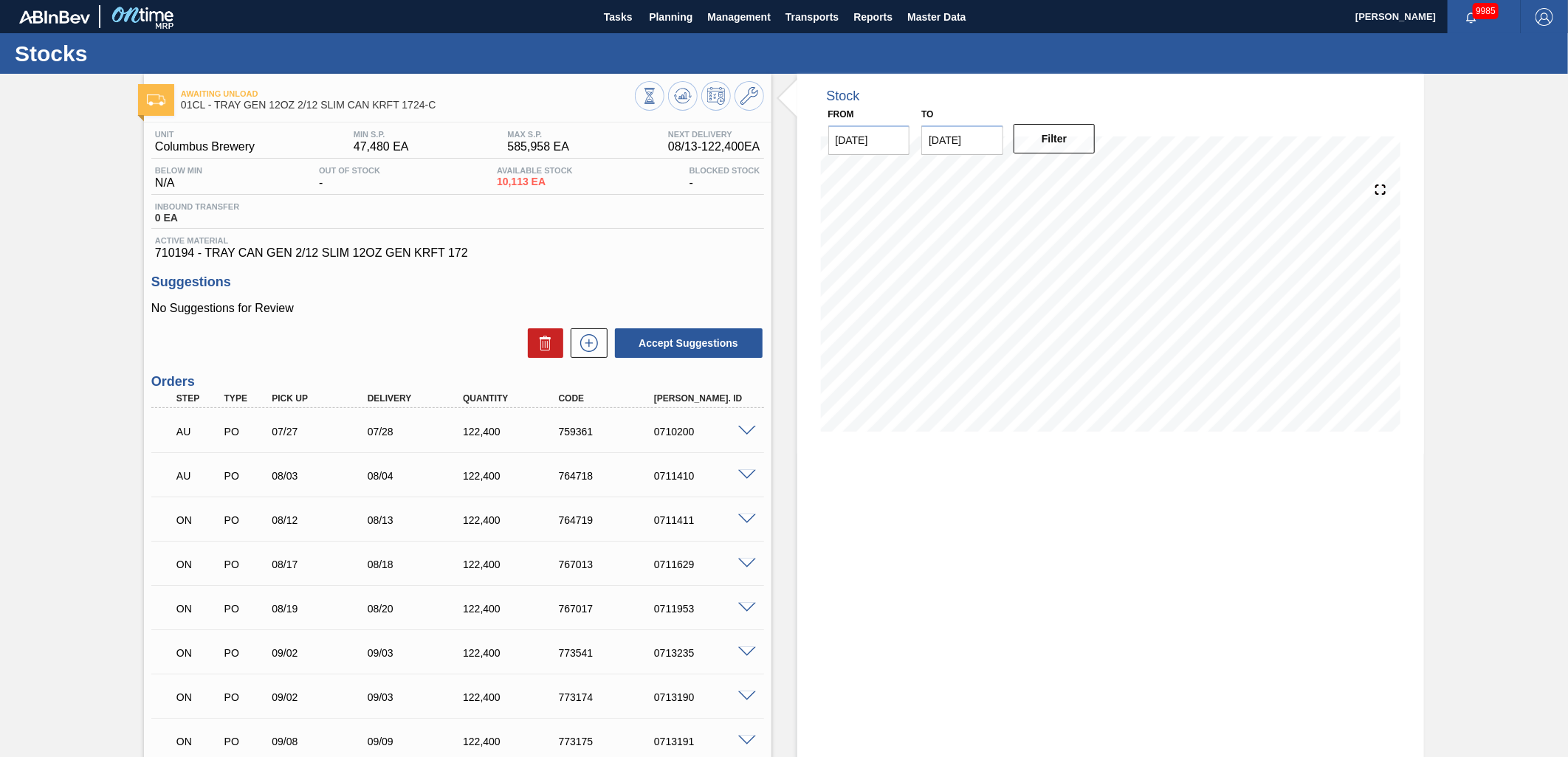
click at [744, 697] on span at bounding box center [746, 697] width 18 height 11
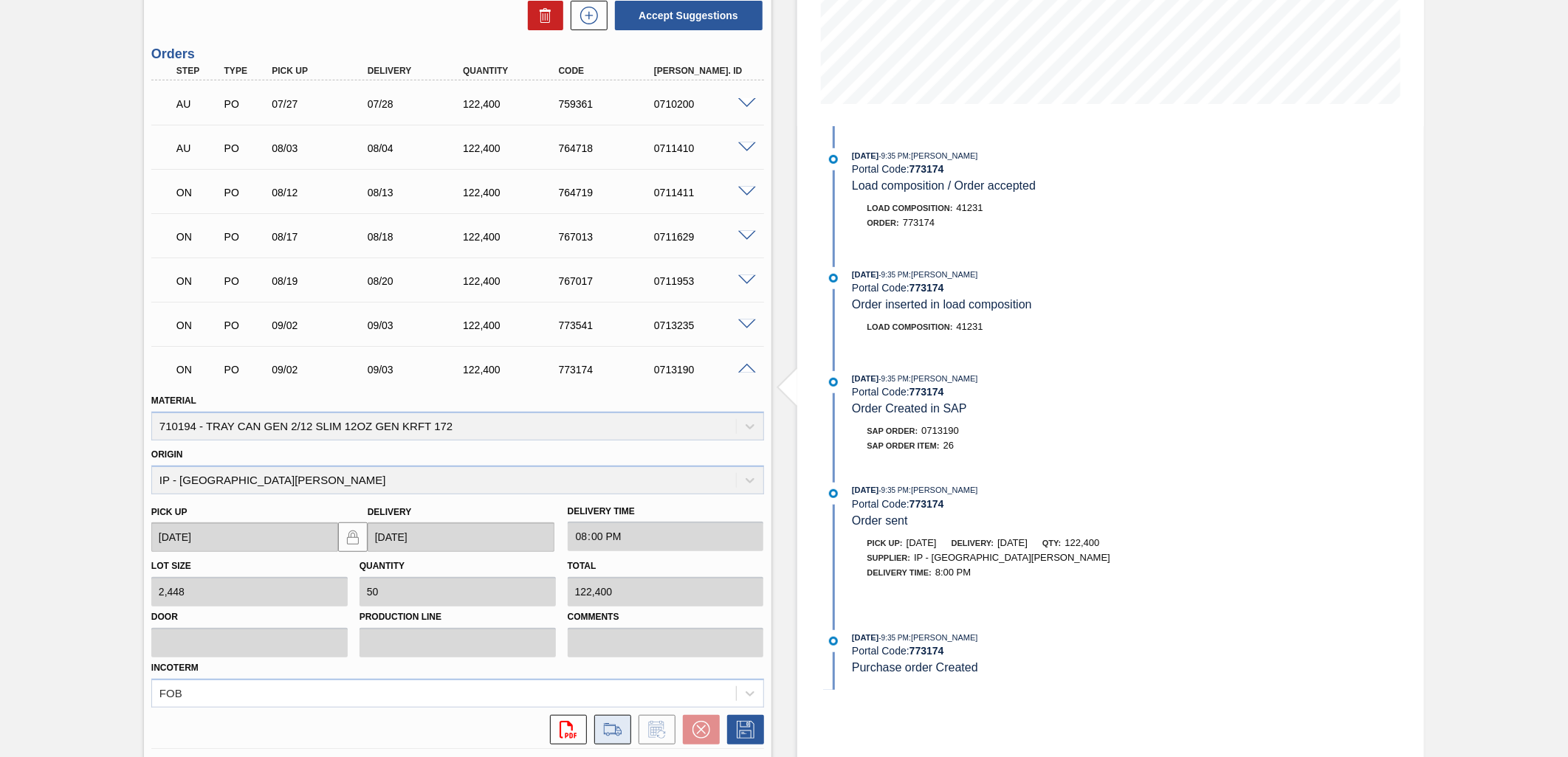
click at [608, 721] on icon at bounding box center [613, 729] width 24 height 17
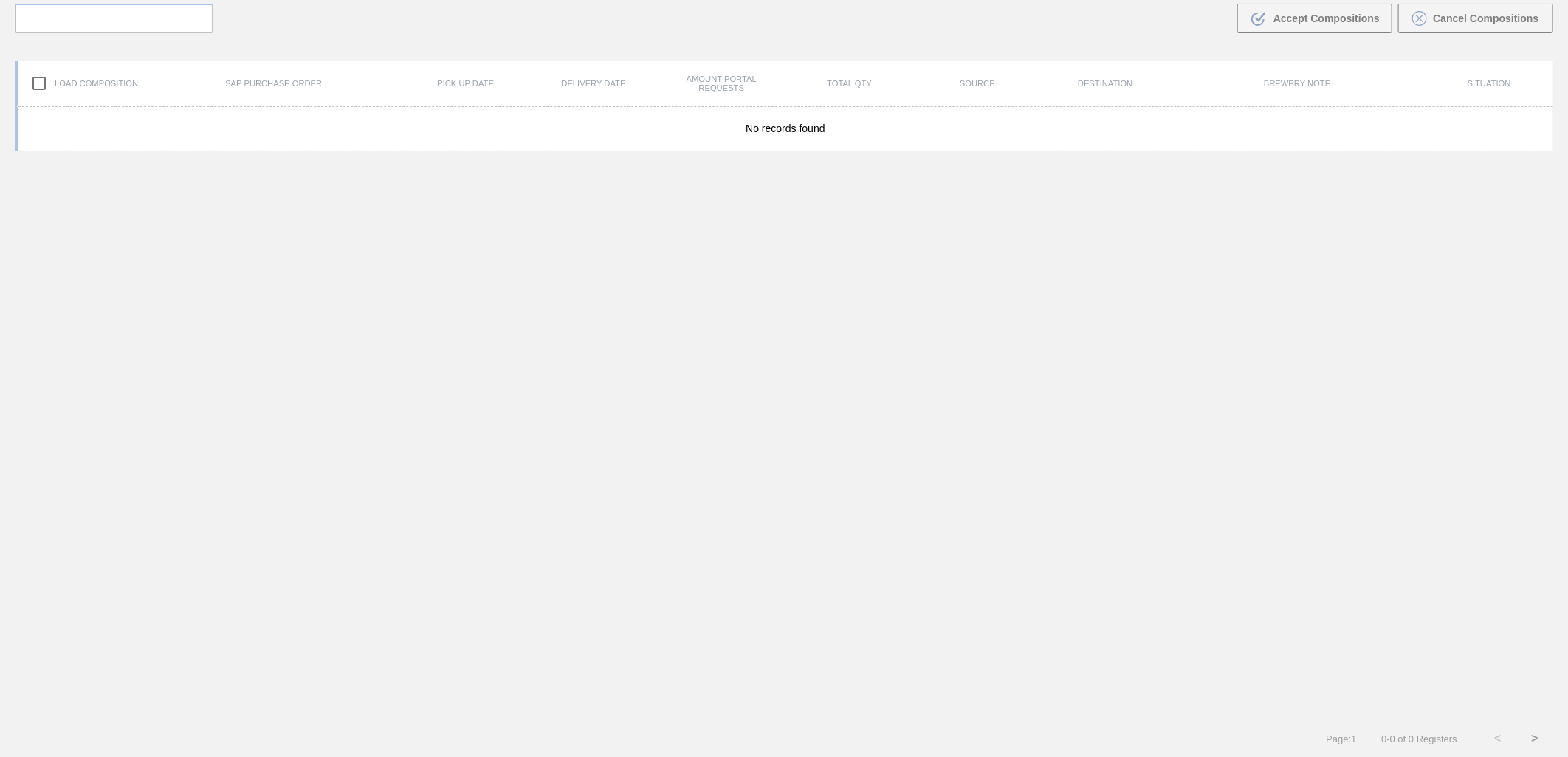
scroll to position [106, 0]
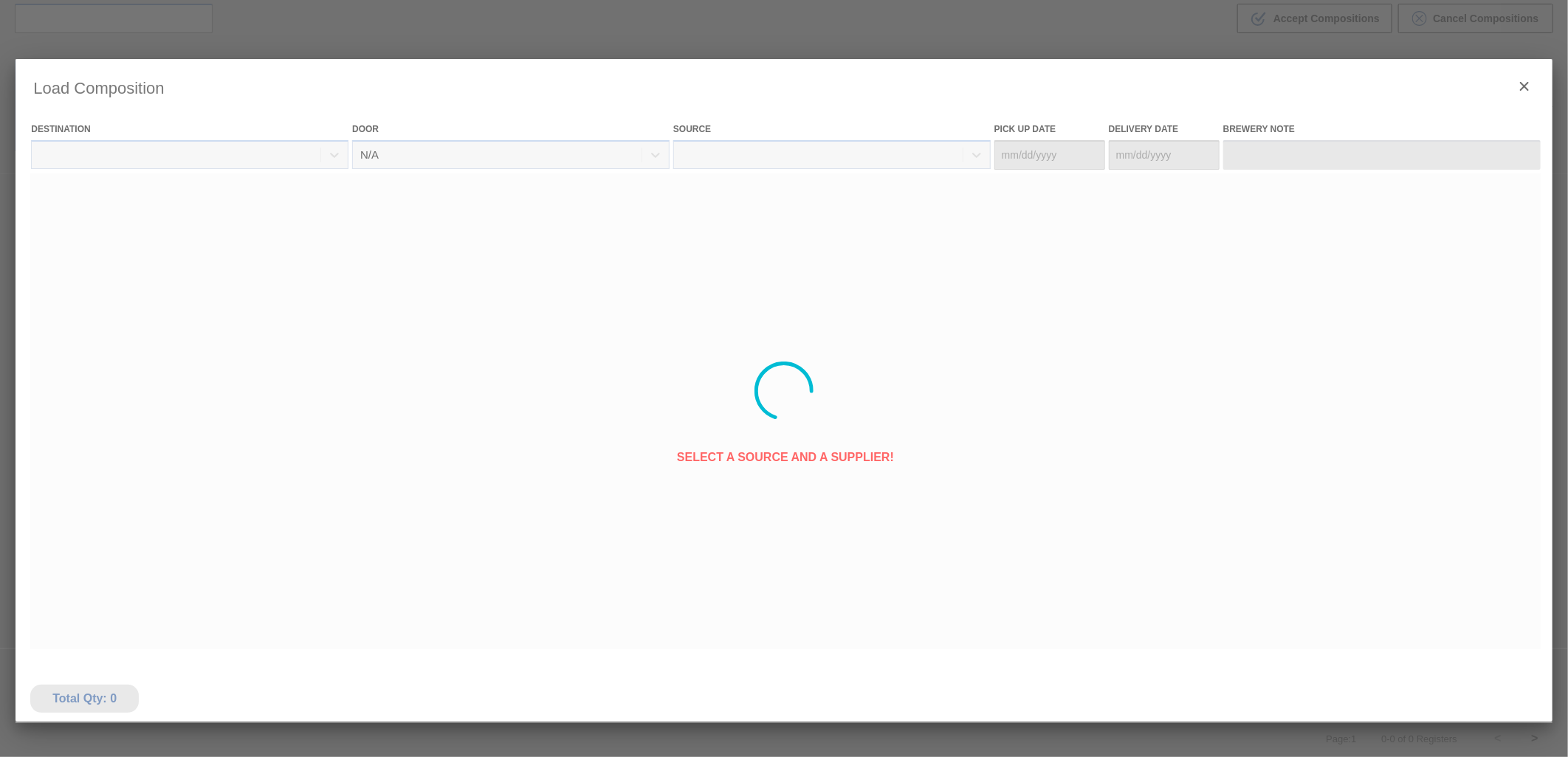
type Date "09/02/2025"
type Date "09/03/2025"
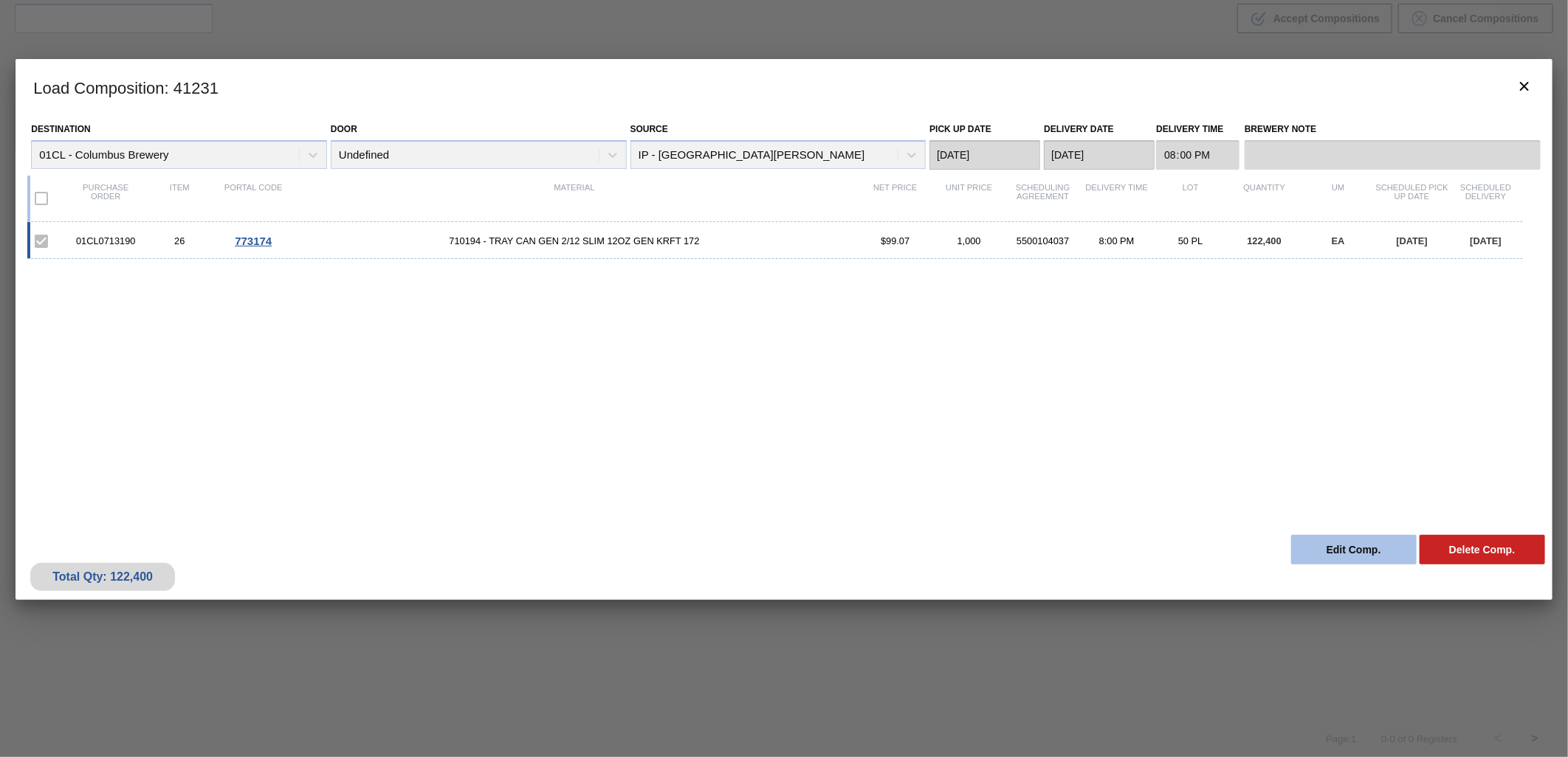
click at [1352, 560] on button "Edit Comp." at bounding box center [1354, 550] width 125 height 29
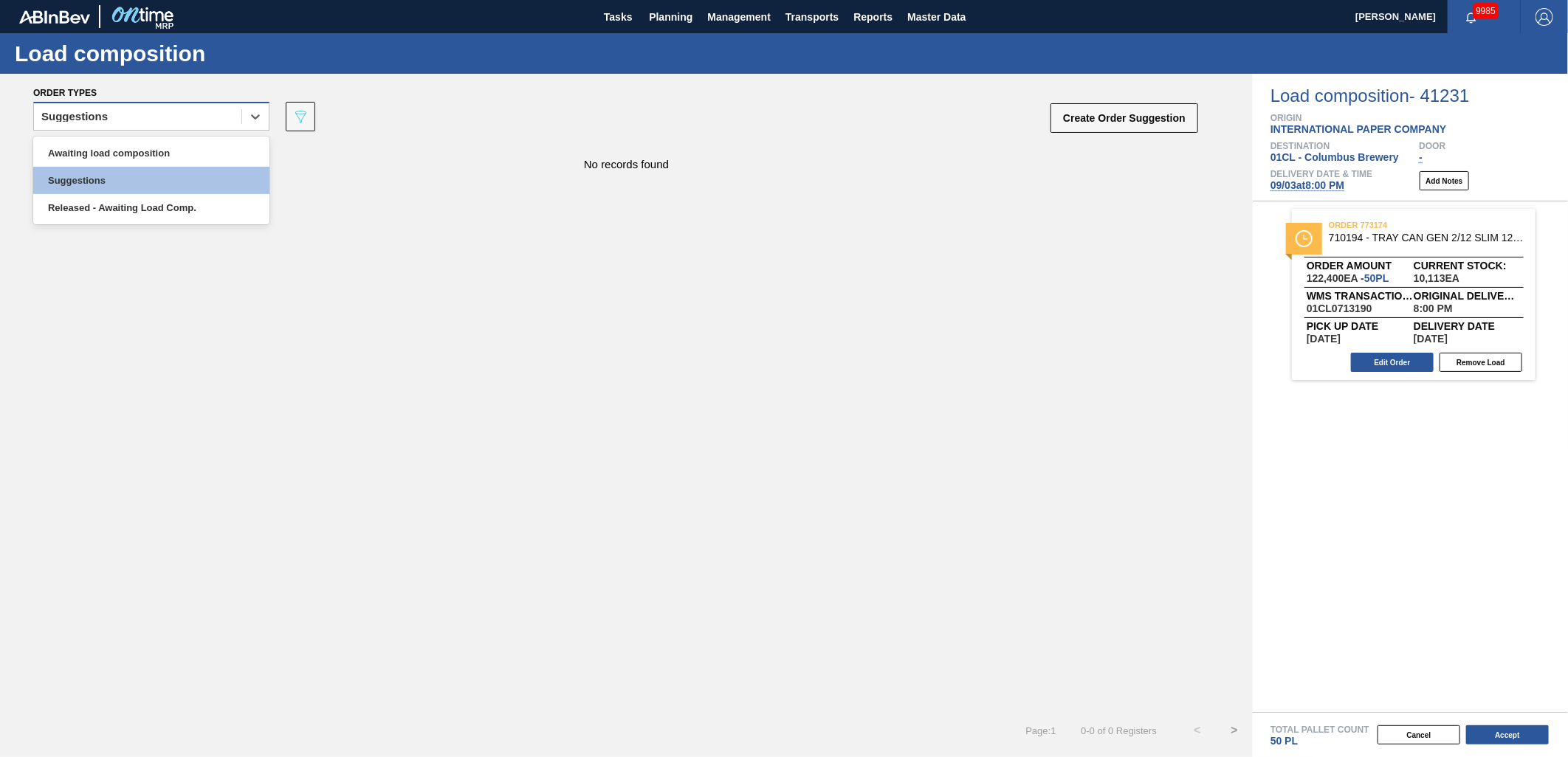
drag, startPoint x: 204, startPoint y: 112, endPoint x: 193, endPoint y: 125, distance: 17.0
click at [204, 113] on div "Suggestions" at bounding box center [137, 116] width 207 height 21
click at [171, 146] on div "Awaiting load composition" at bounding box center [151, 153] width 236 height 28
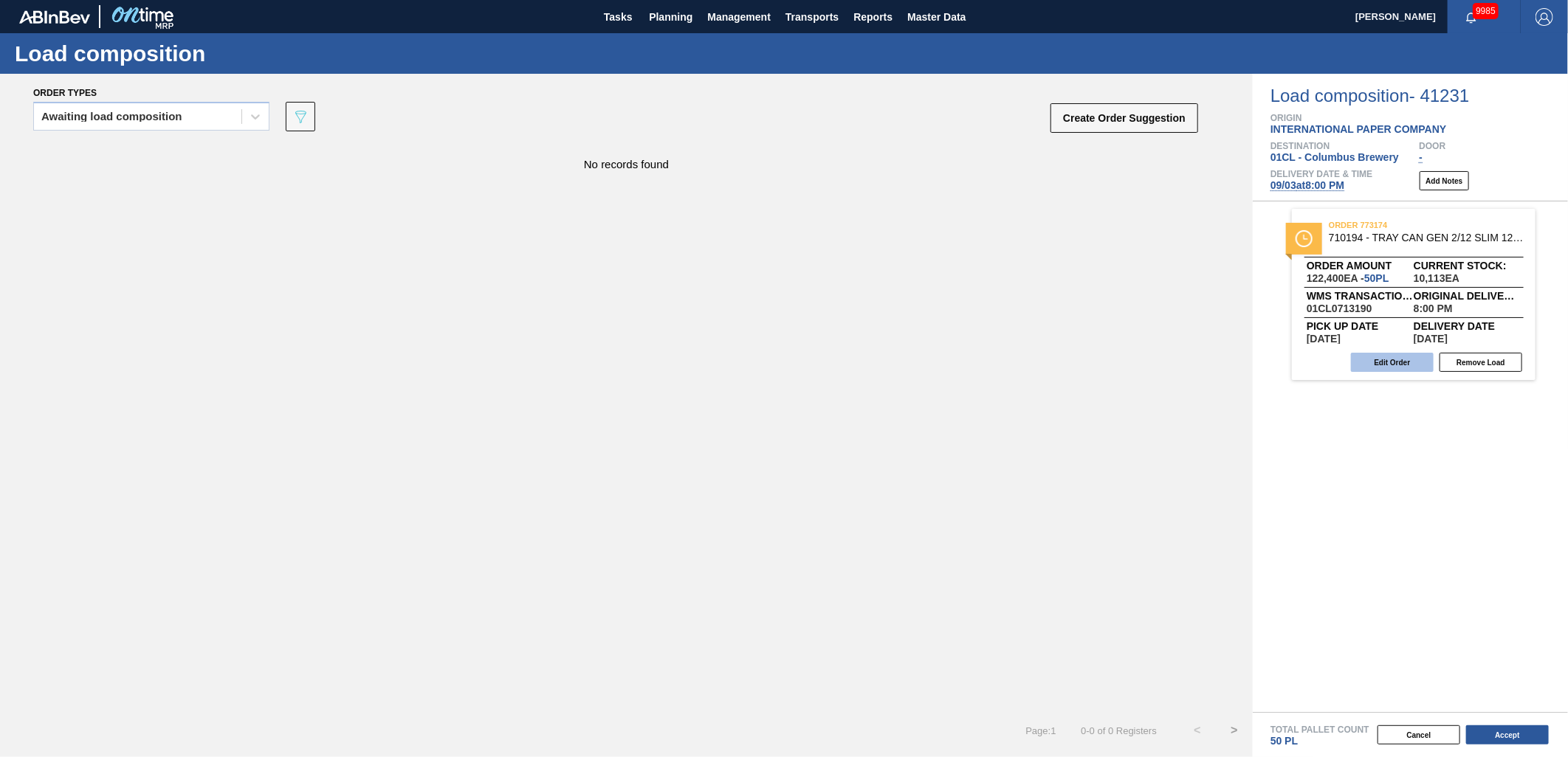
click at [1375, 353] on button "Edit Order" at bounding box center [1393, 362] width 83 height 19
click at [1318, 186] on span "09/03 at 8:00 PM" at bounding box center [1307, 185] width 74 height 12
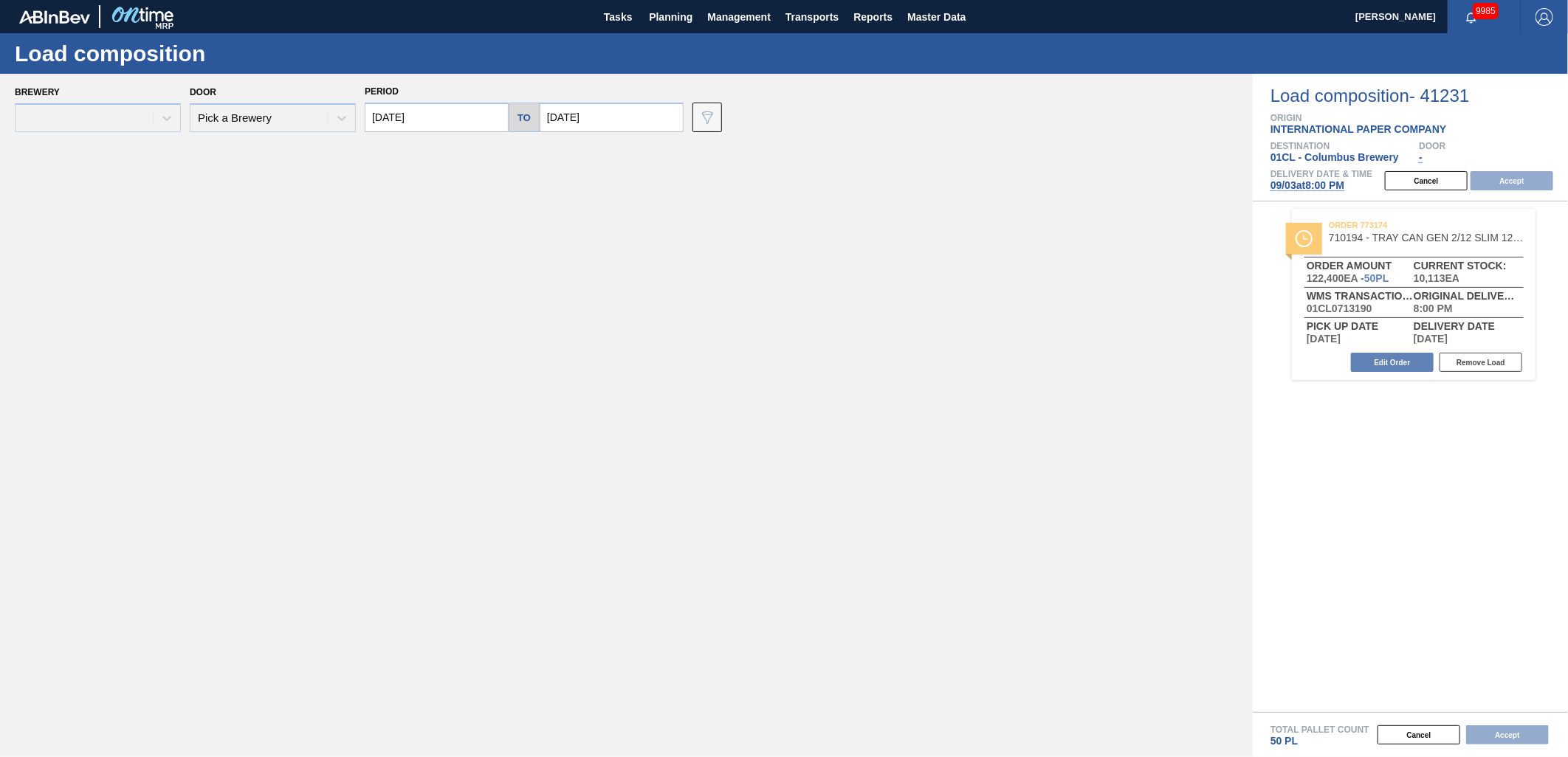
type input "09/03/2025"
type input "09/10/2025"
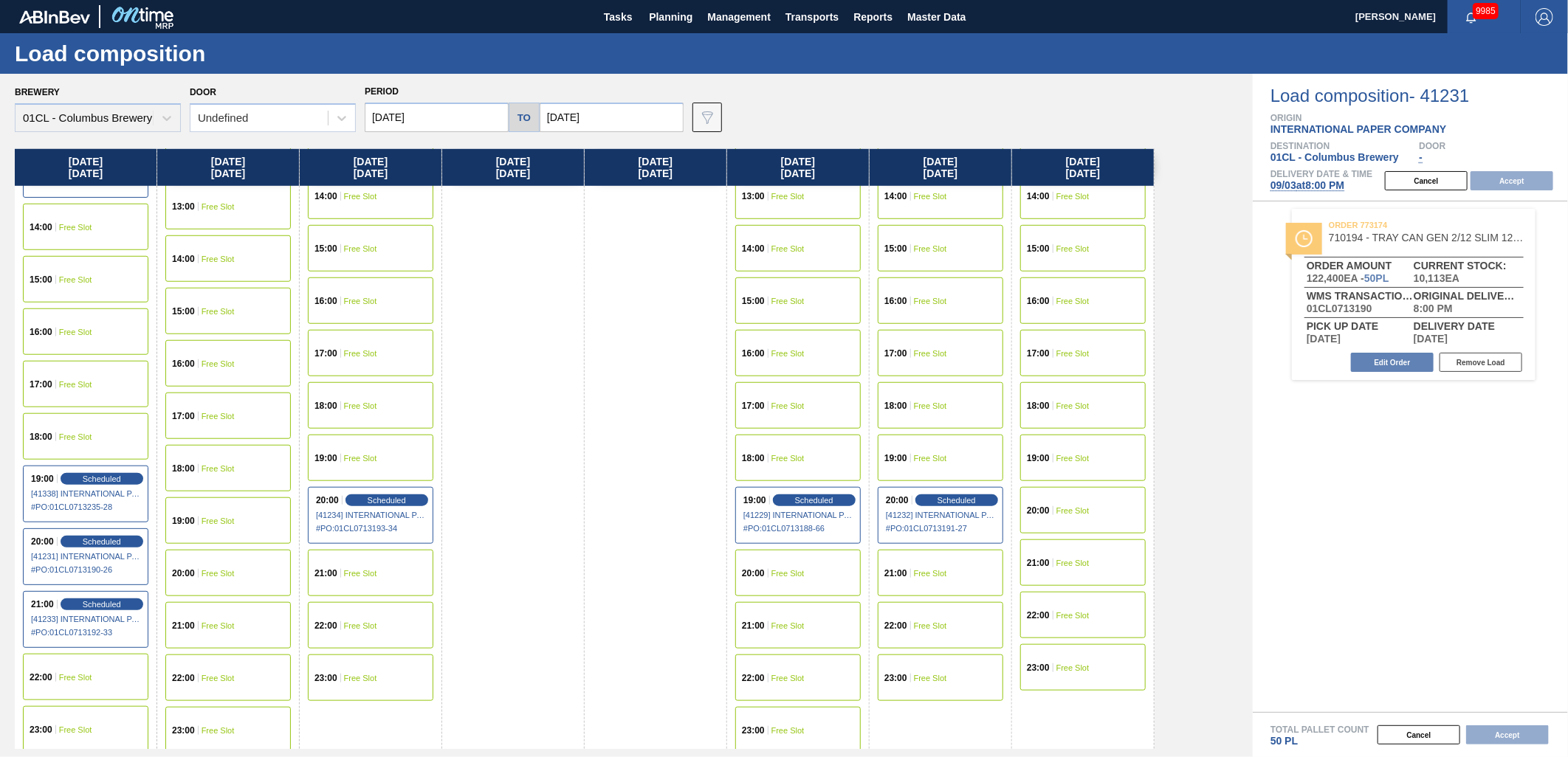
scroll to position [756, 0]
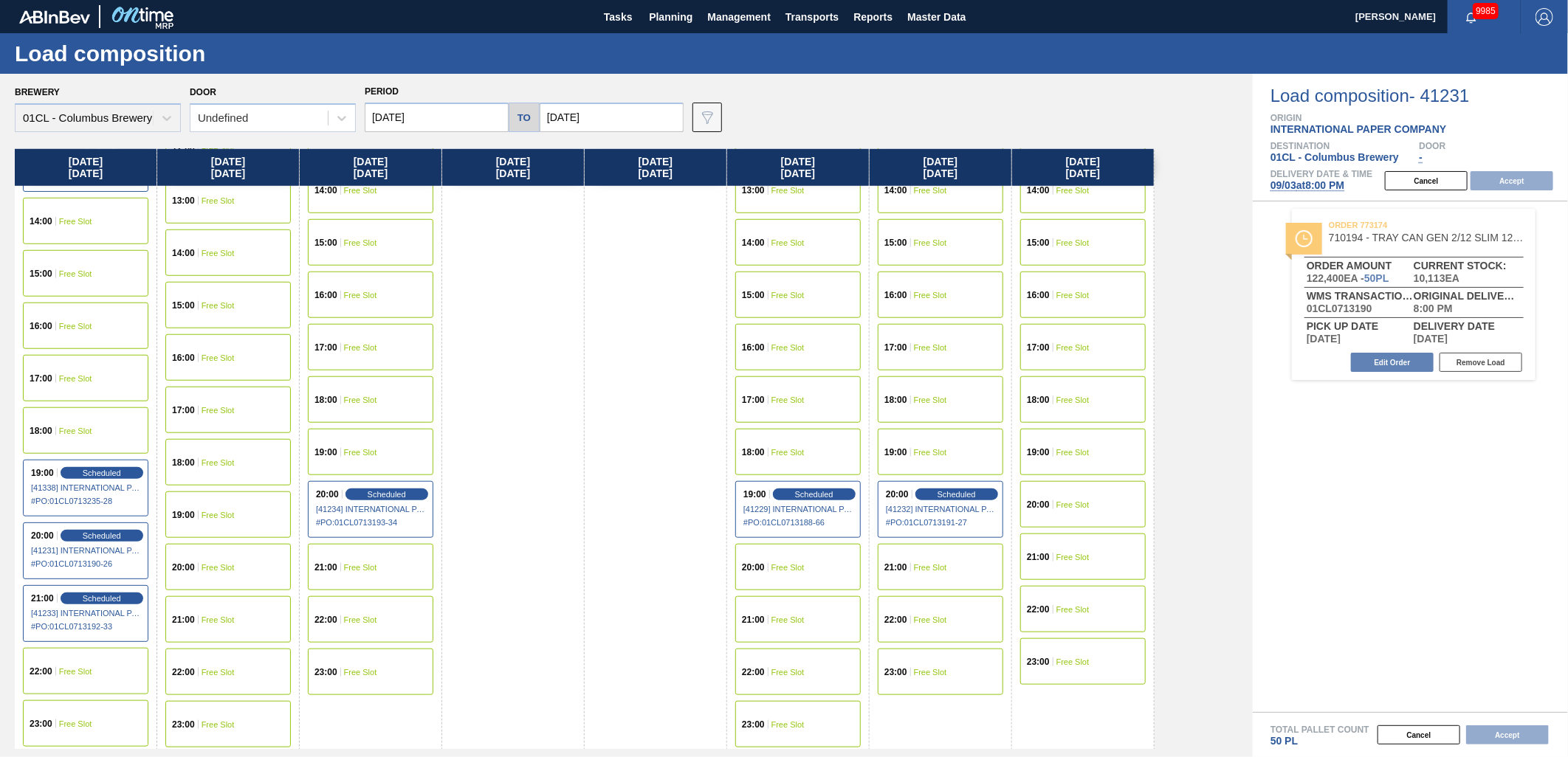
click at [925, 544] on div "21:00 Free Slot" at bounding box center [941, 567] width 125 height 46
click at [1521, 183] on button "Accept" at bounding box center [1512, 181] width 83 height 19
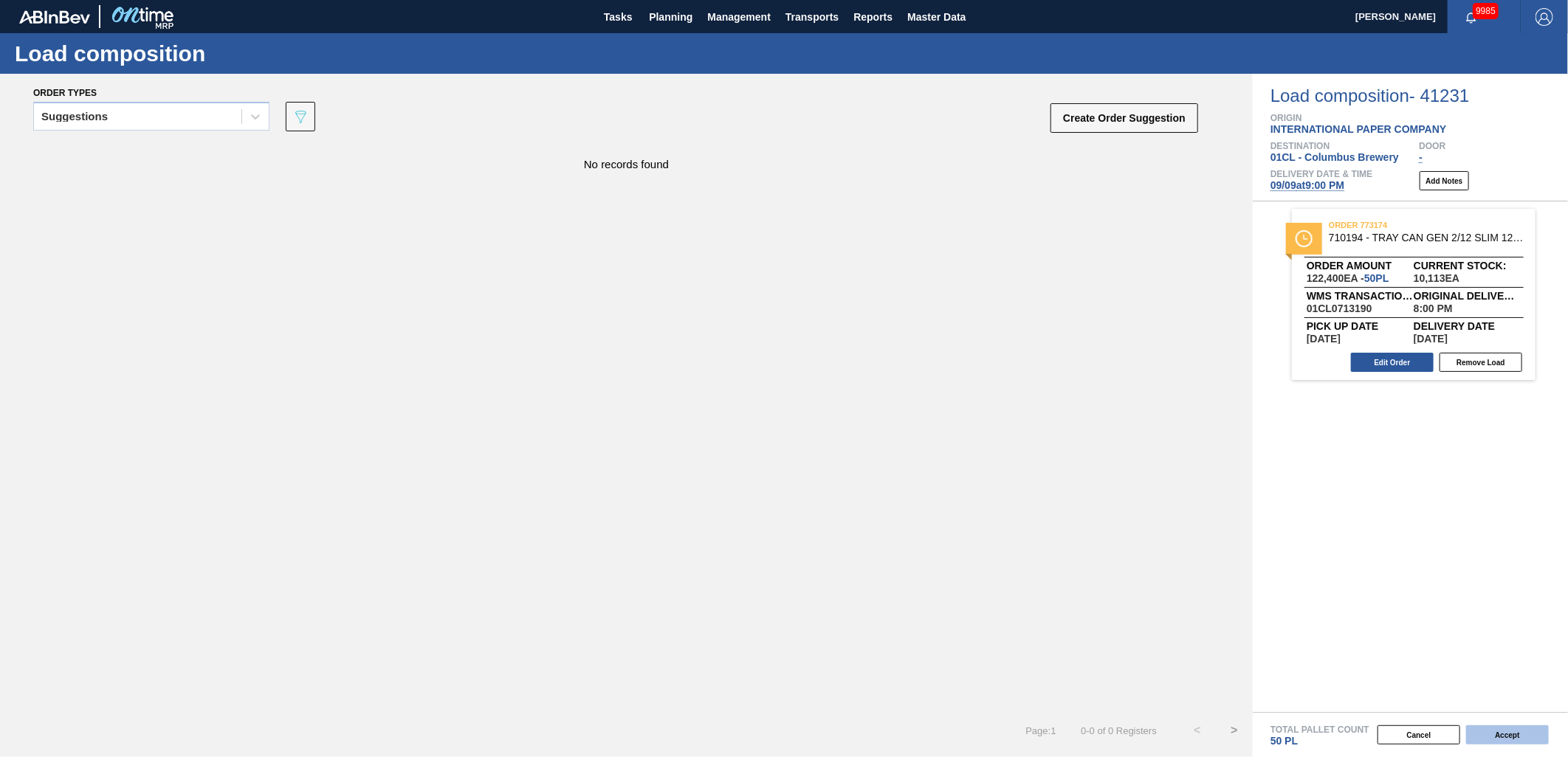
click at [1515, 740] on button "Accept" at bounding box center [1508, 735] width 83 height 19
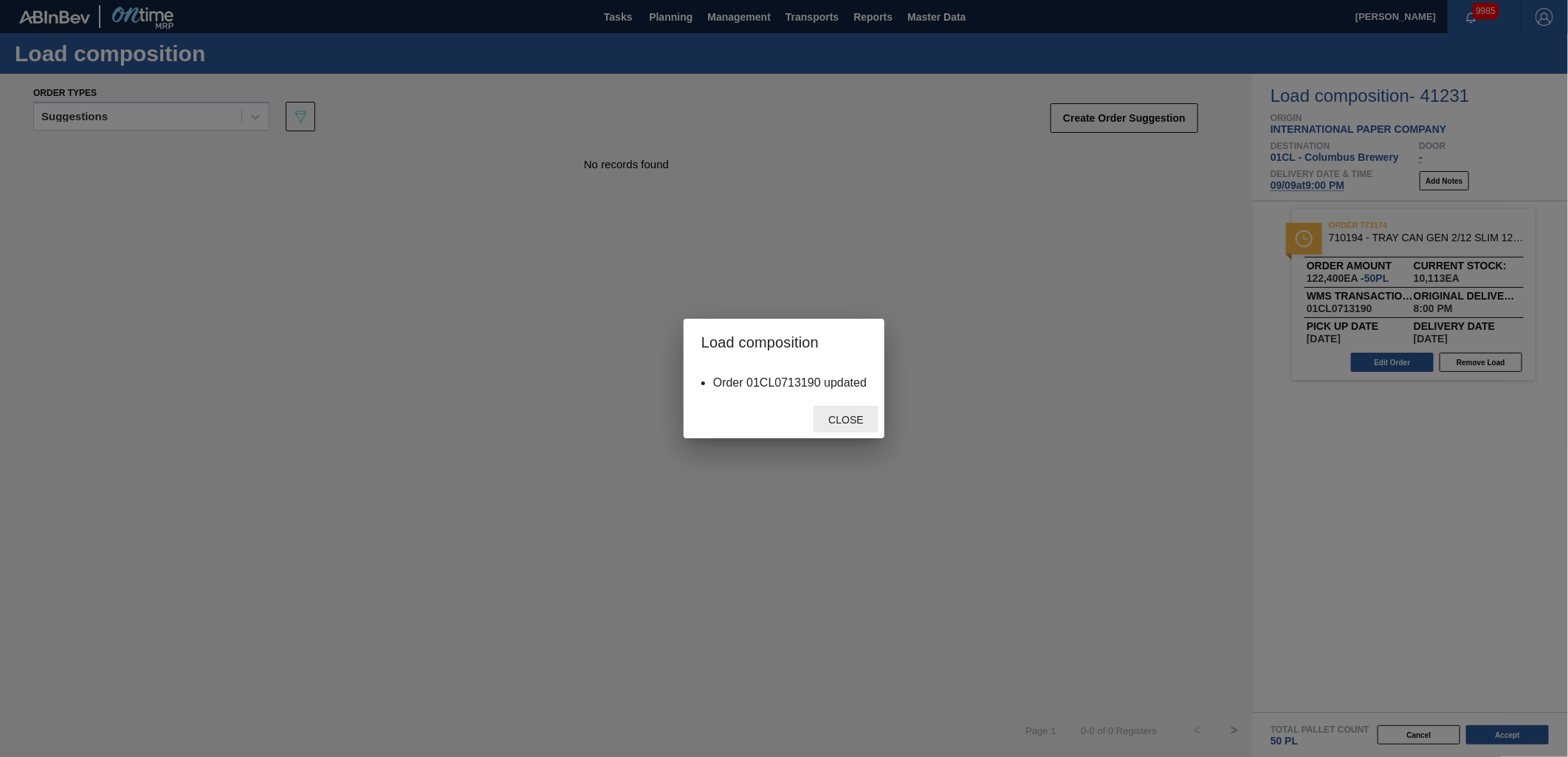
click at [845, 422] on span "Close" at bounding box center [845, 420] width 58 height 12
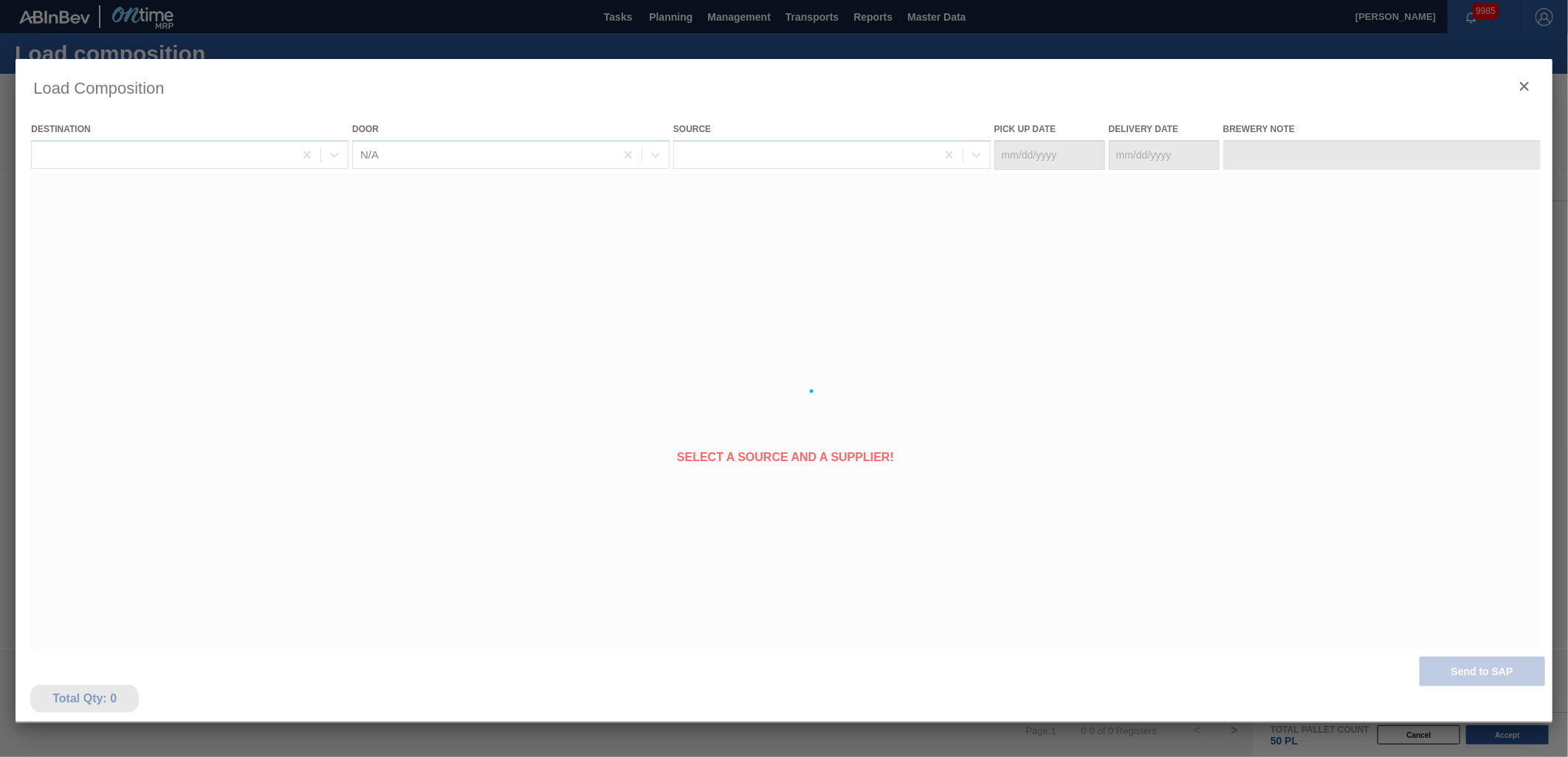
type Date "09/08/2025"
type Date "09/09/2025"
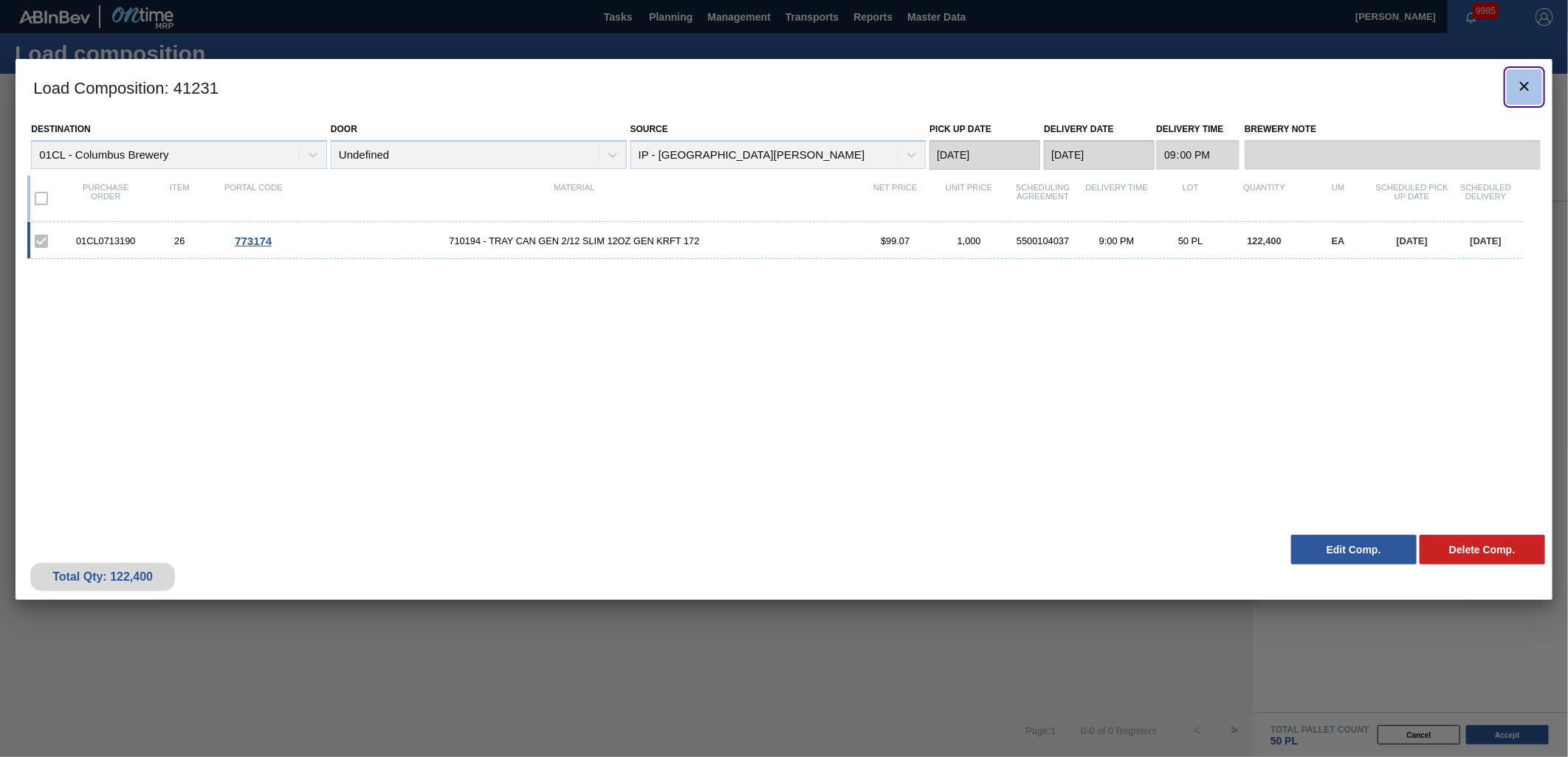
click at [1516, 86] on icon "botão de ícone" at bounding box center [1524, 86] width 18 height 17
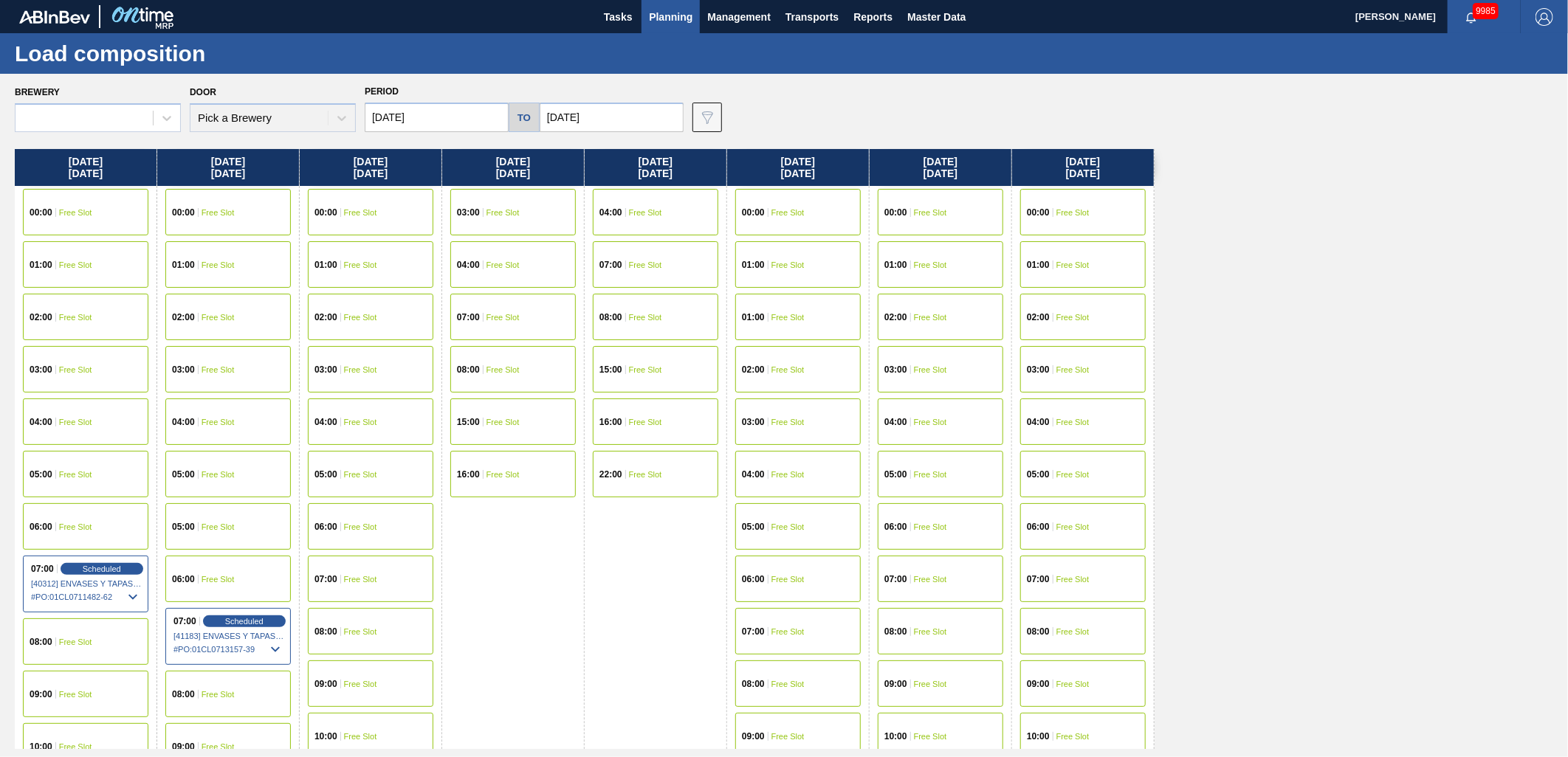
click at [675, 20] on span "Planning" at bounding box center [670, 17] width 43 height 17
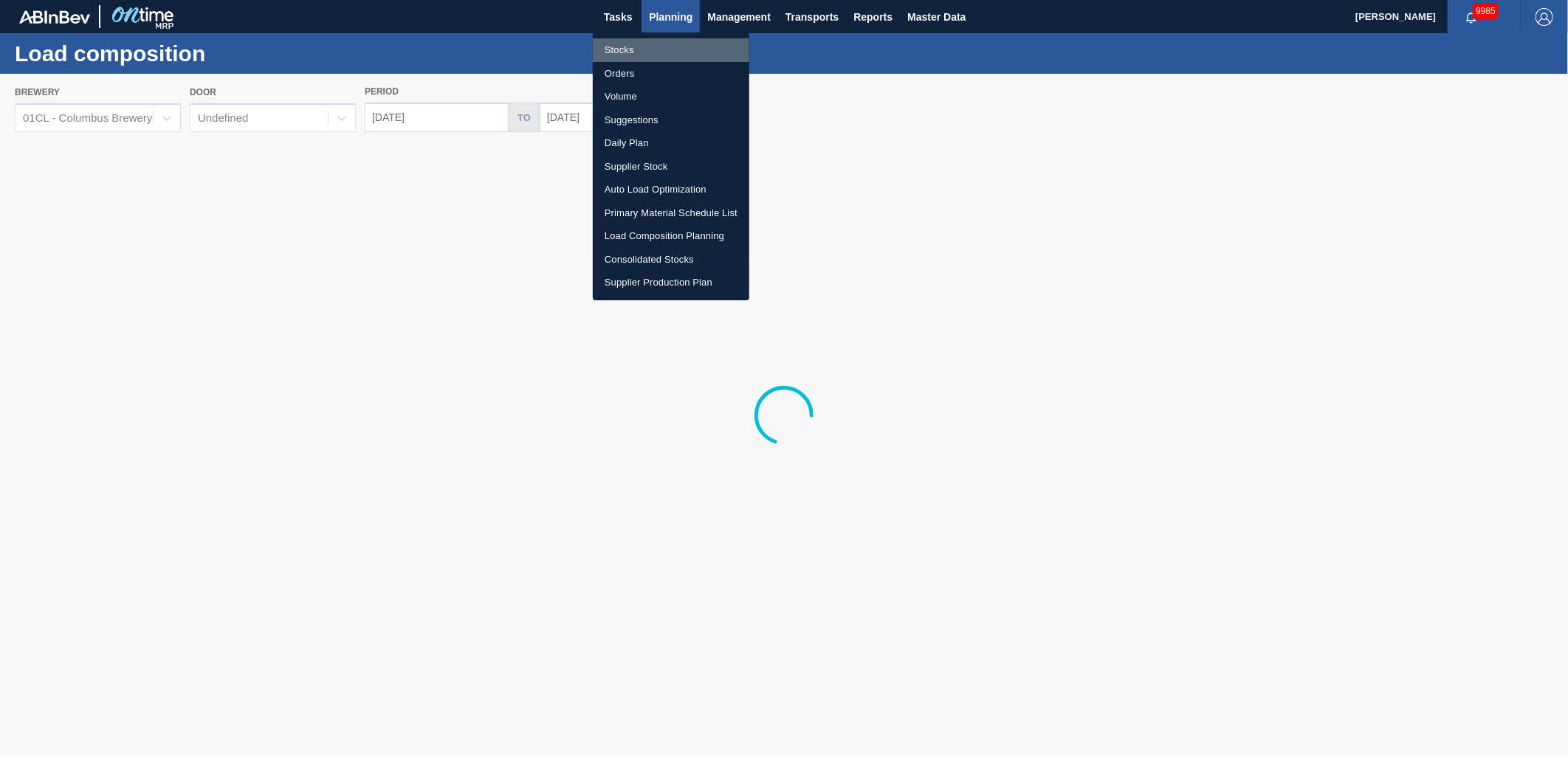
click at [661, 50] on li "Stocks" at bounding box center [672, 51] width 157 height 24
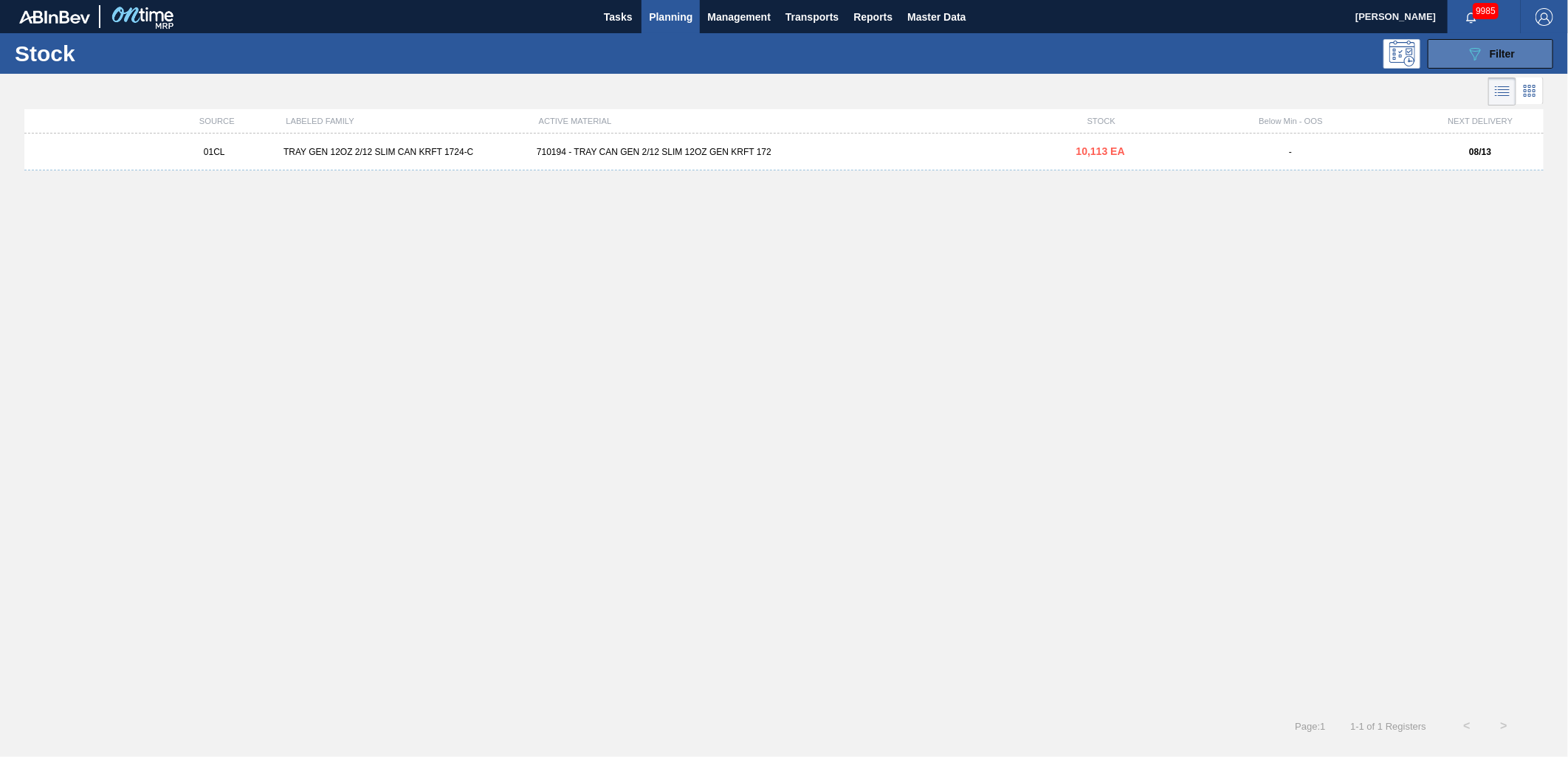
click at [1482, 64] on button "089F7B8B-B2A5-4AFE-B5C0-19BA573D28AC Filter" at bounding box center [1491, 53] width 125 height 29
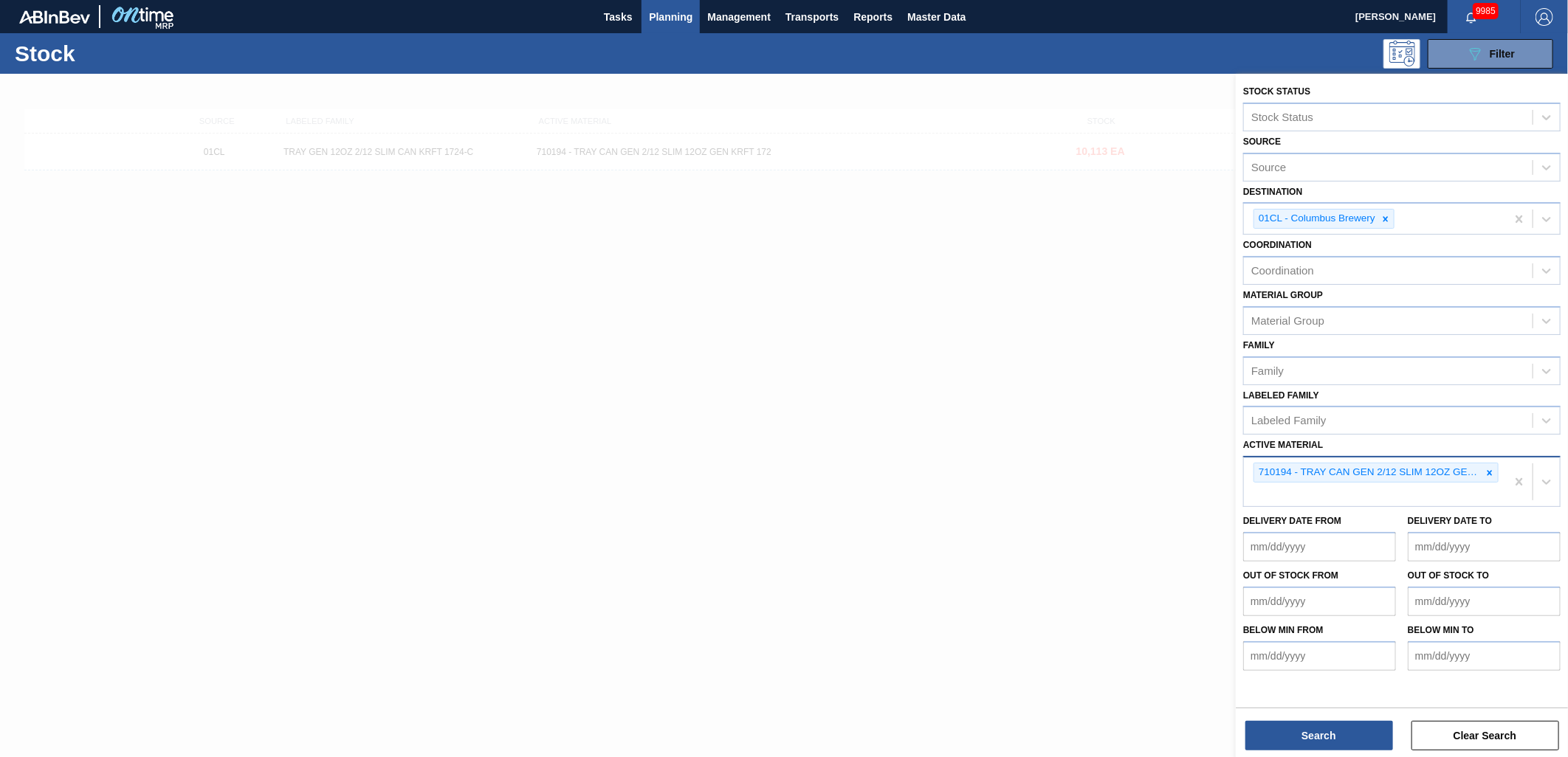
click at [1490, 471] on icon at bounding box center [1491, 473] width 6 height 6
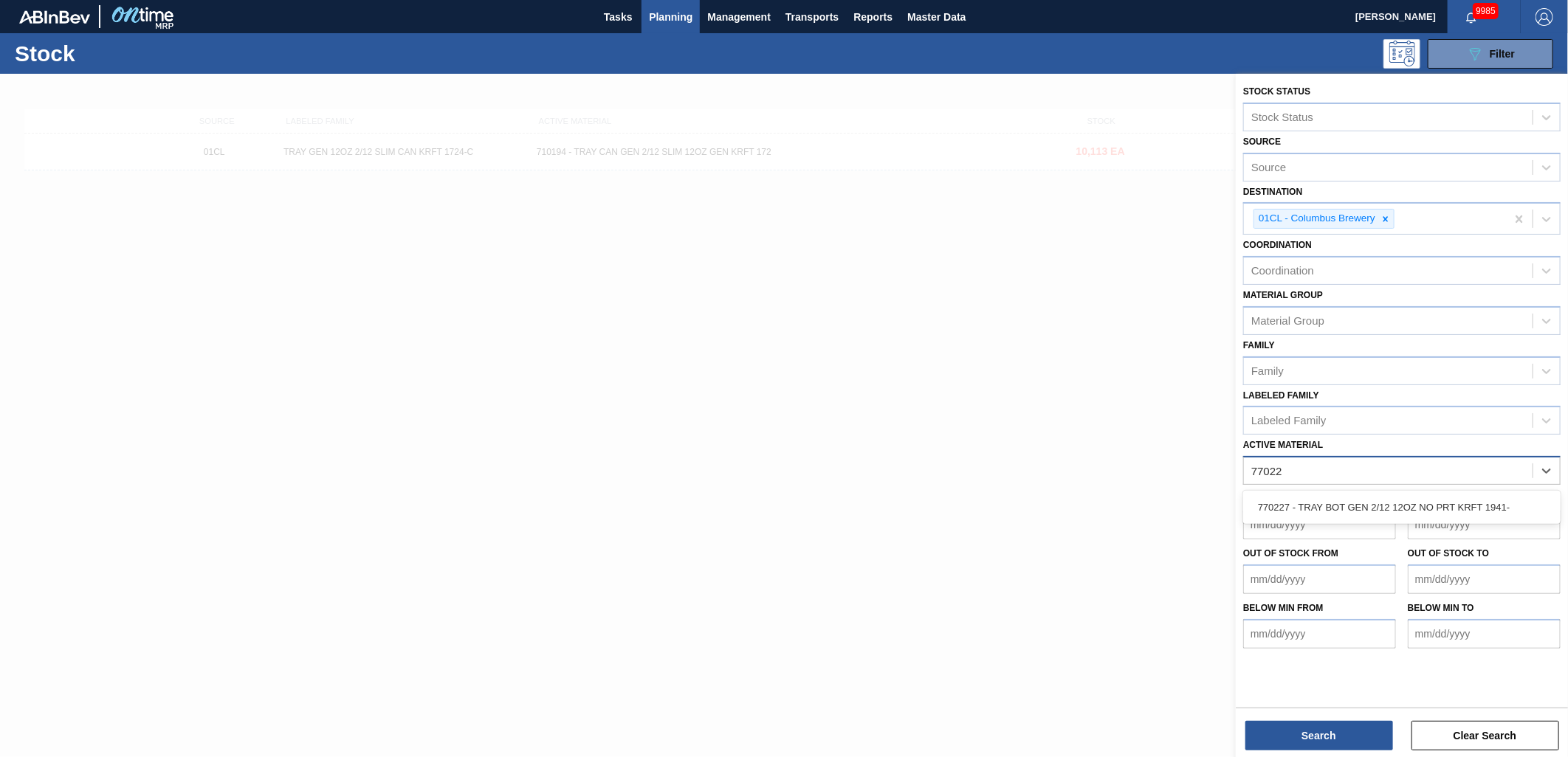
type Material "770227"
click at [1422, 496] on div "770227 - TRAY BOT GEN 2/12 12OZ NO PRT KRFT 1941-" at bounding box center [1402, 507] width 318 height 28
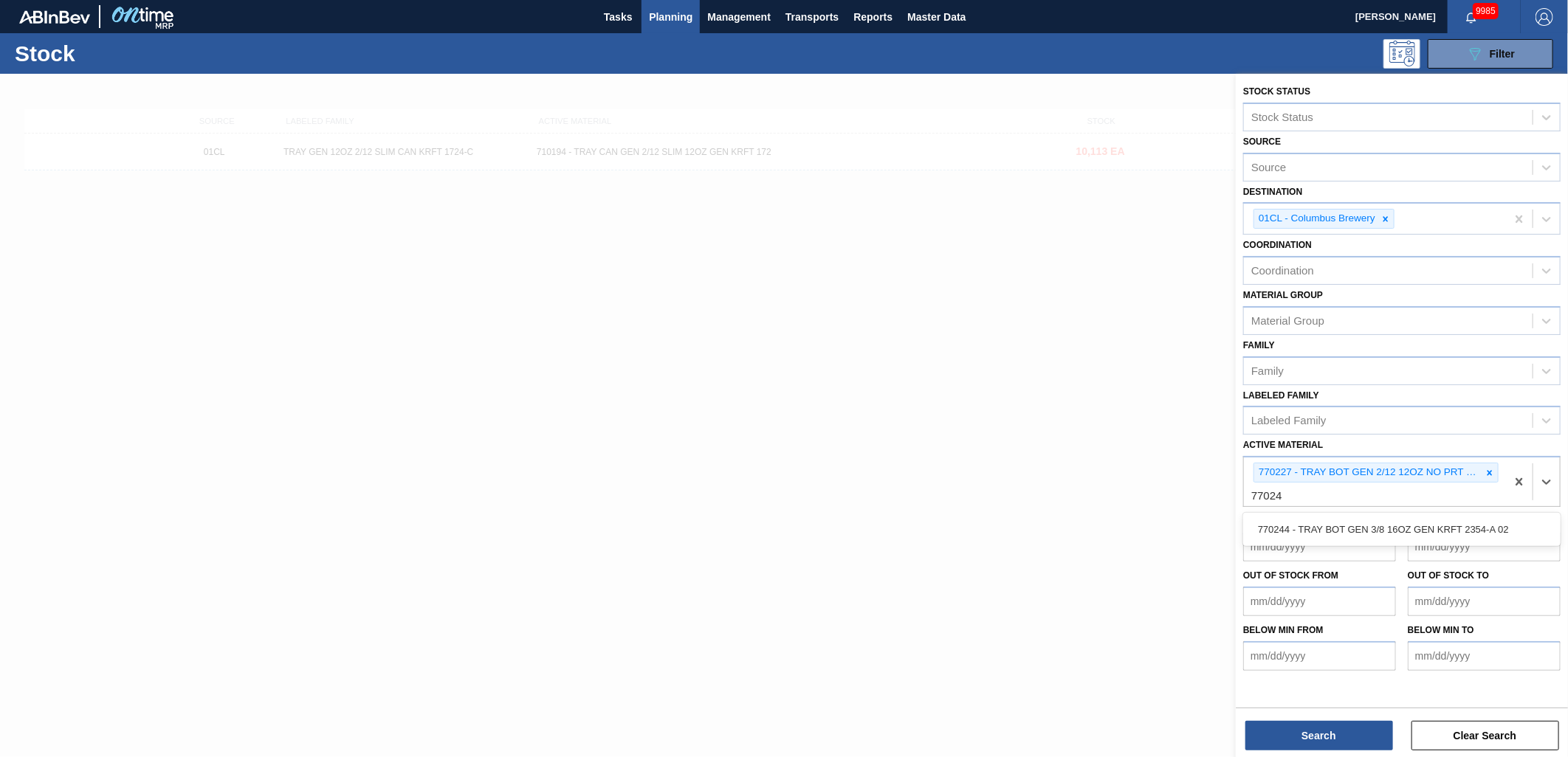
type Material "770244"
click at [1389, 516] on div "770244 - TRAY BOT GEN 3/8 16OZ GEN KRFT 2354-A 02" at bounding box center [1402, 530] width 318 height 28
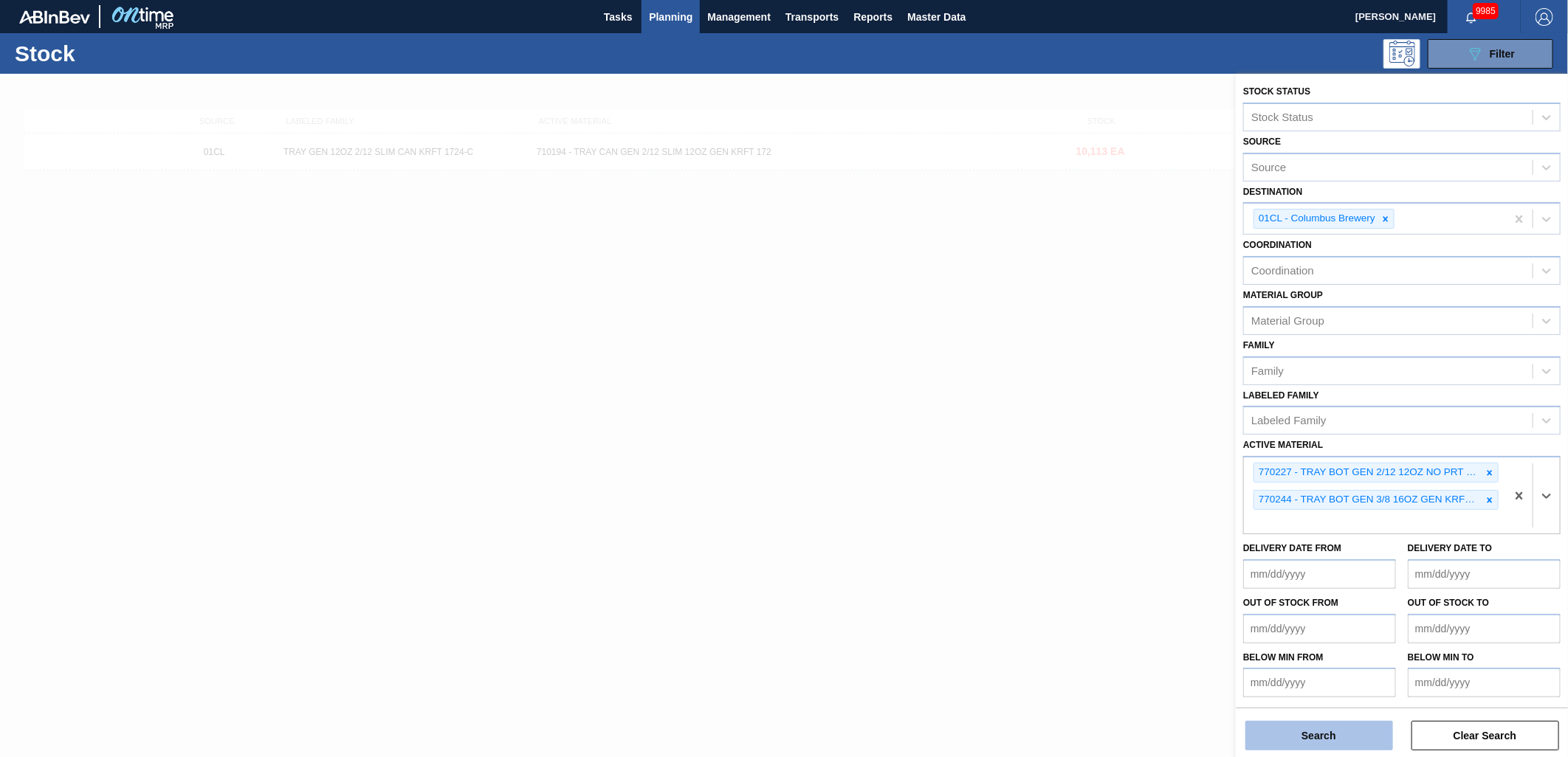
click at [1333, 735] on button "Search" at bounding box center [1319, 736] width 147 height 29
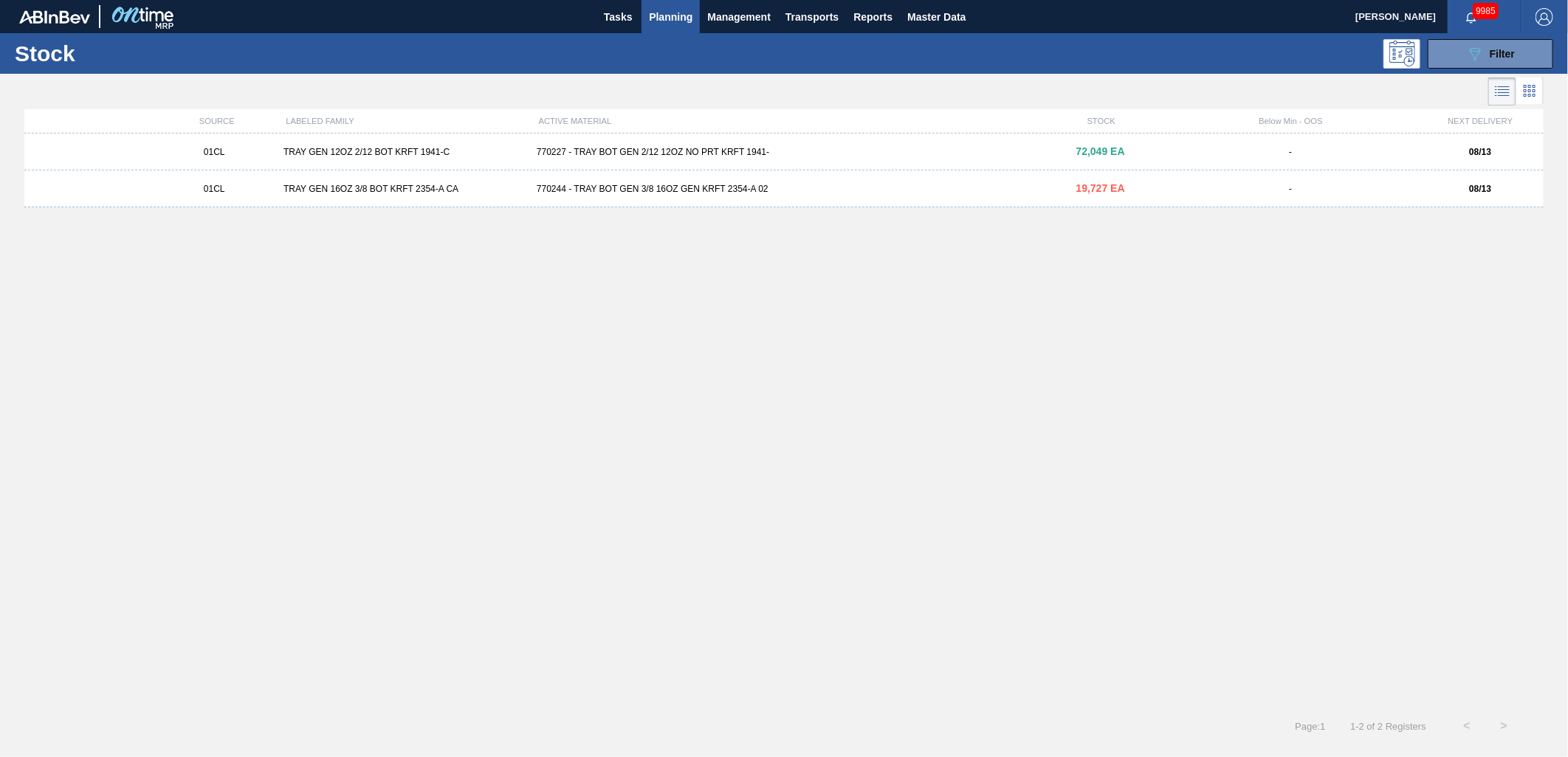
click at [581, 155] on div "770227 - TRAY BOT GEN 2/12 12OZ NO PRT KRFT 1941-" at bounding box center [784, 151] width 507 height 10
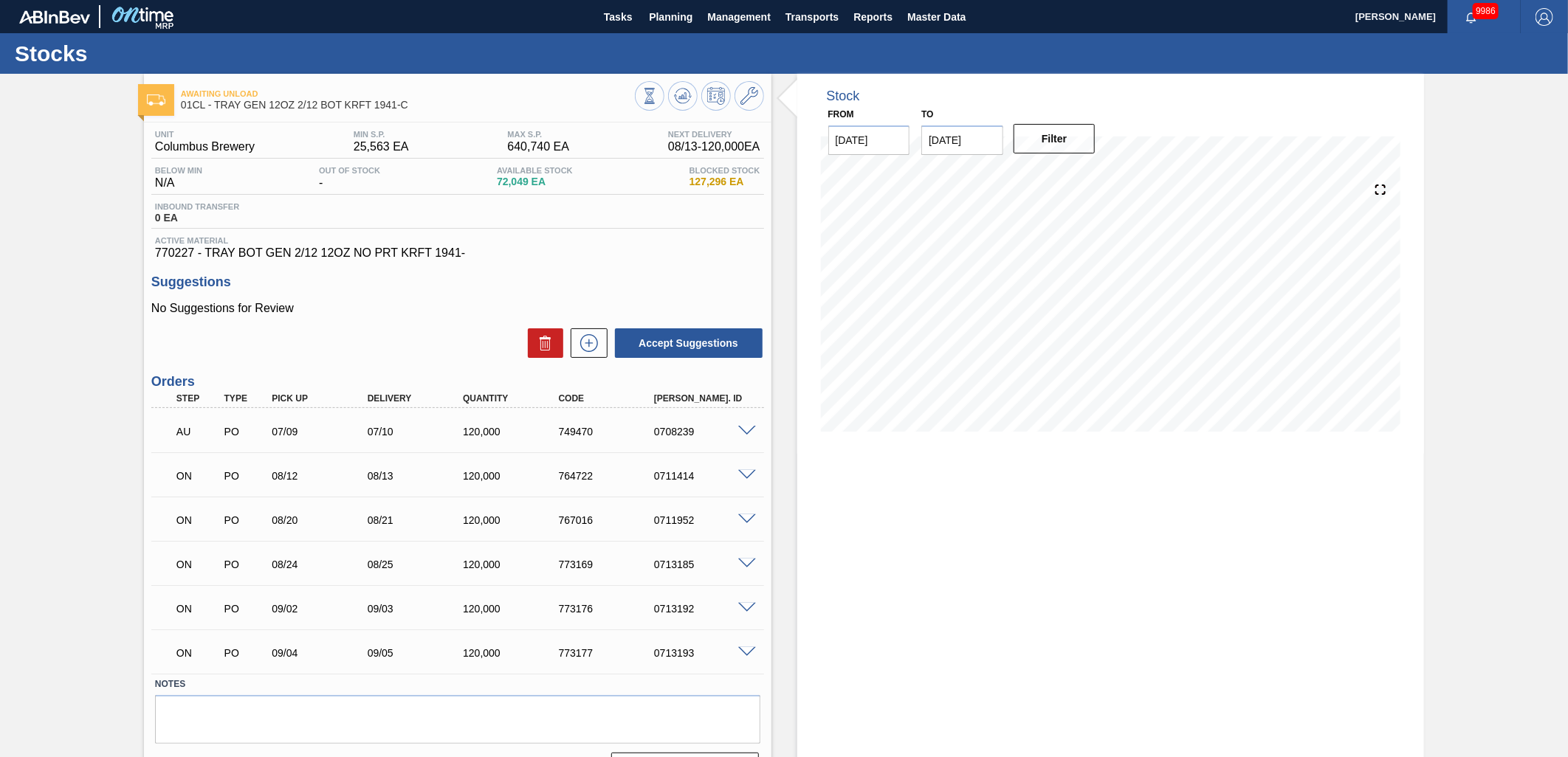
click at [743, 608] on span at bounding box center [746, 609] width 18 height 11
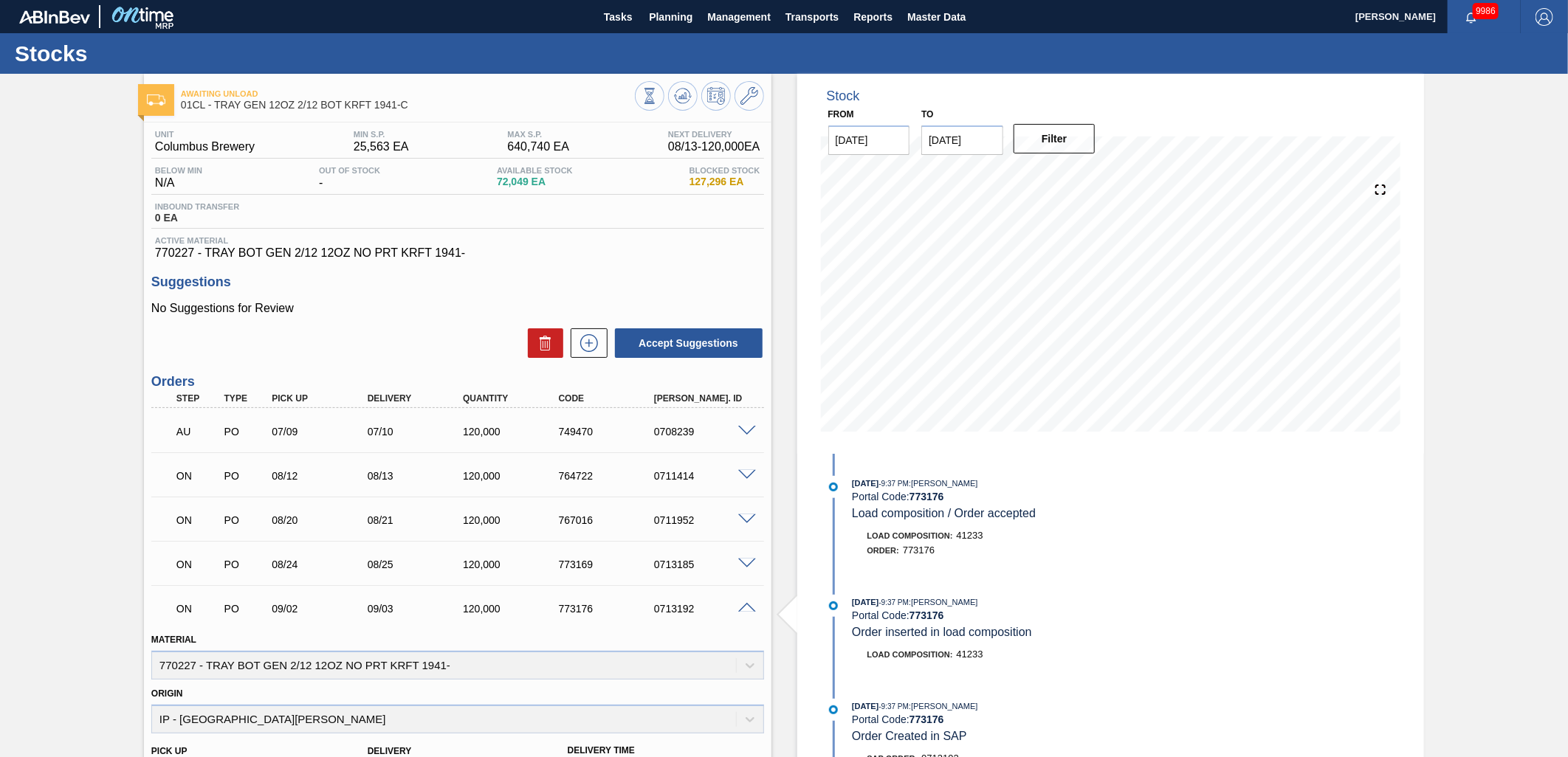
click at [748, 608] on span at bounding box center [746, 609] width 18 height 11
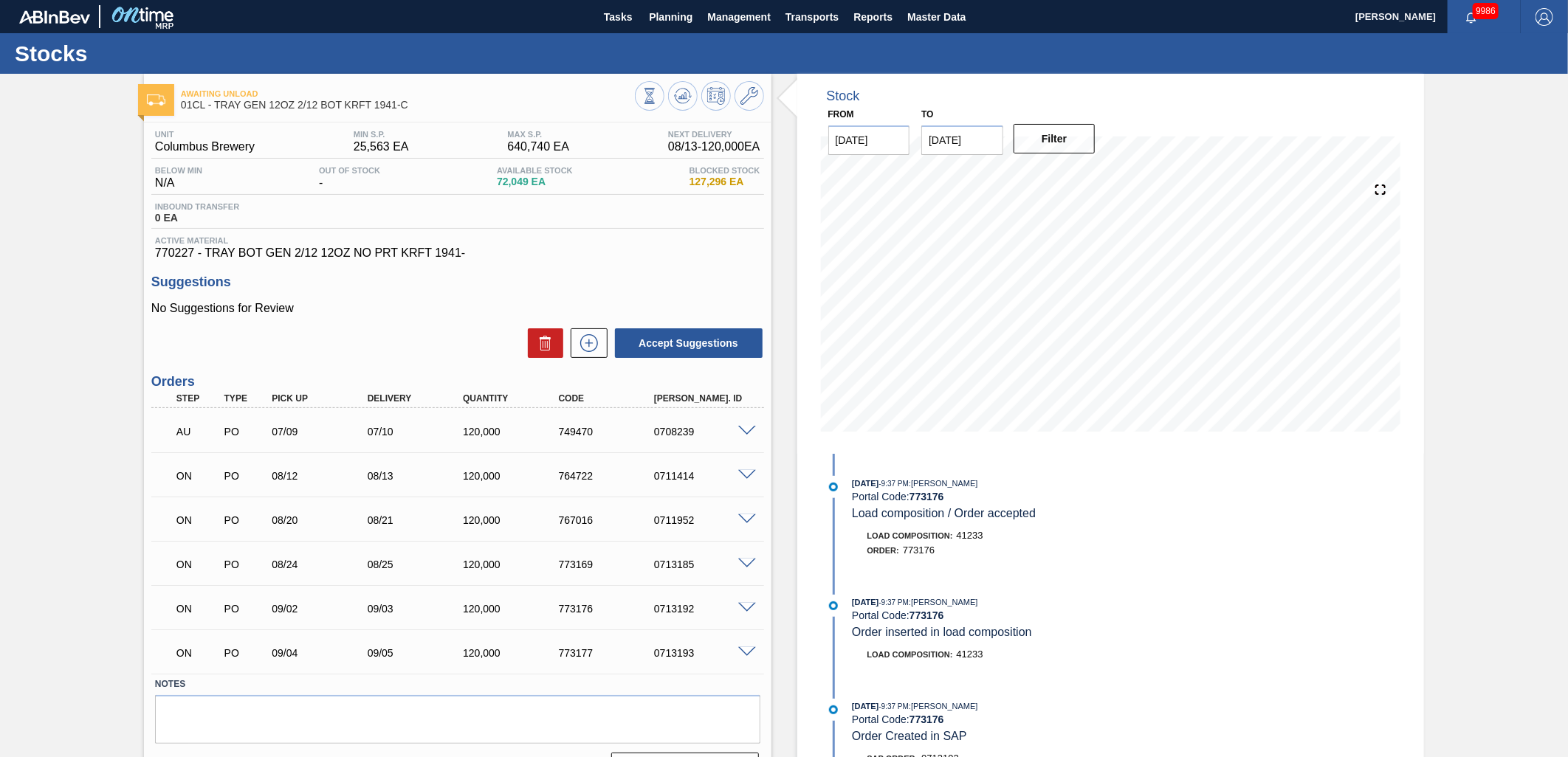
click at [745, 649] on span at bounding box center [746, 653] width 18 height 11
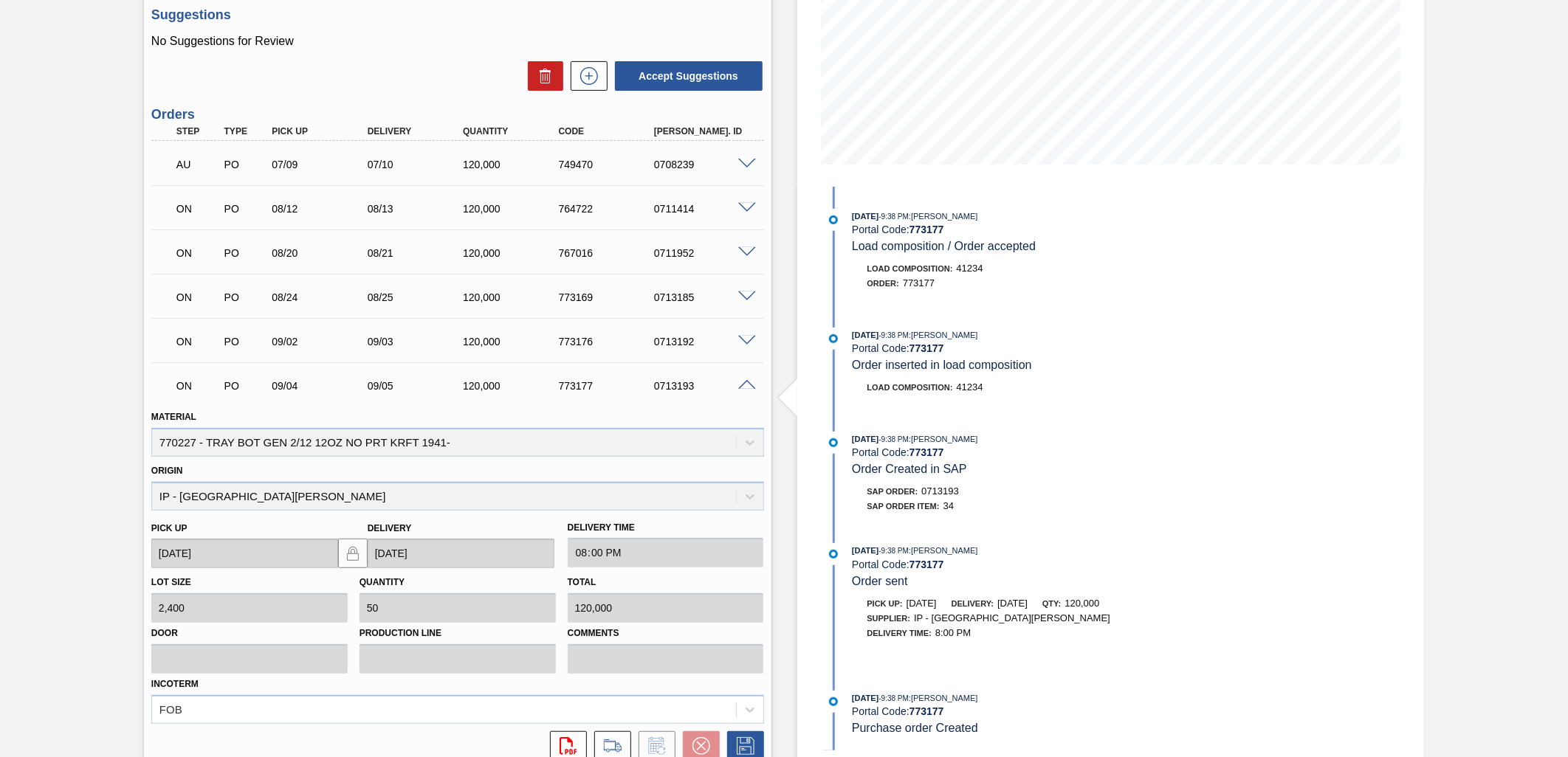
scroll to position [328, 0]
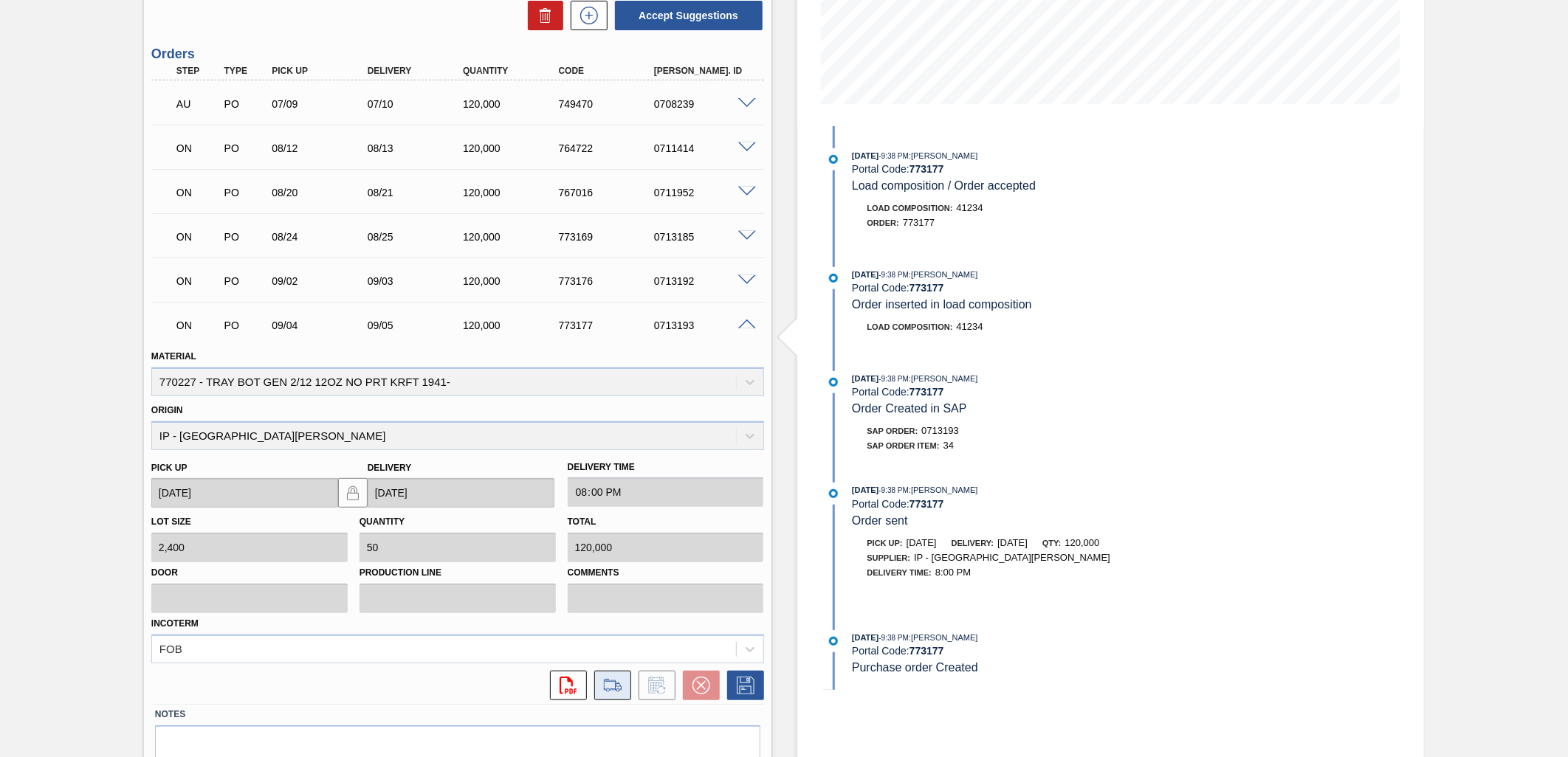
click at [617, 689] on icon at bounding box center [613, 691] width 13 height 4
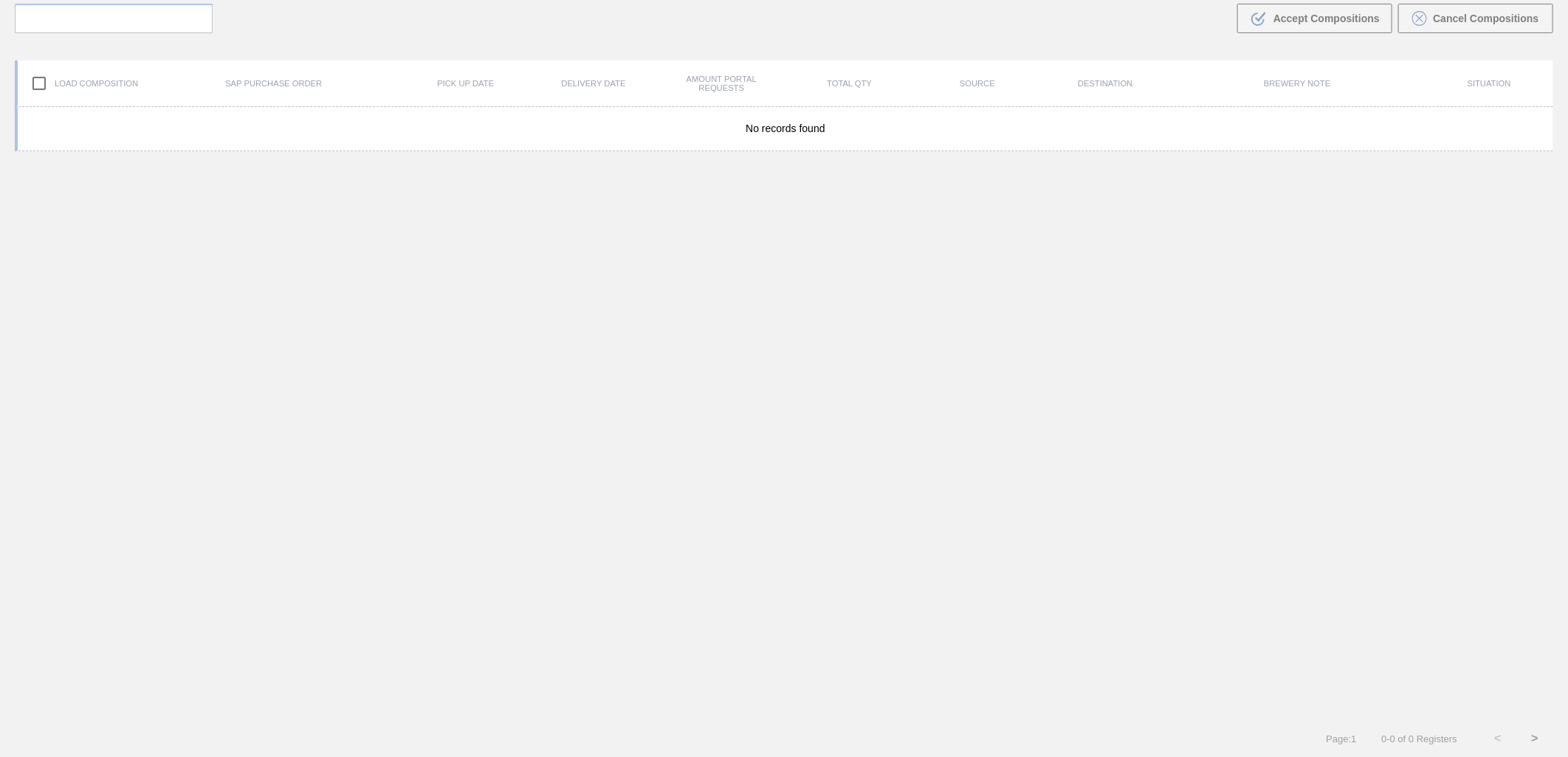
scroll to position [106, 0]
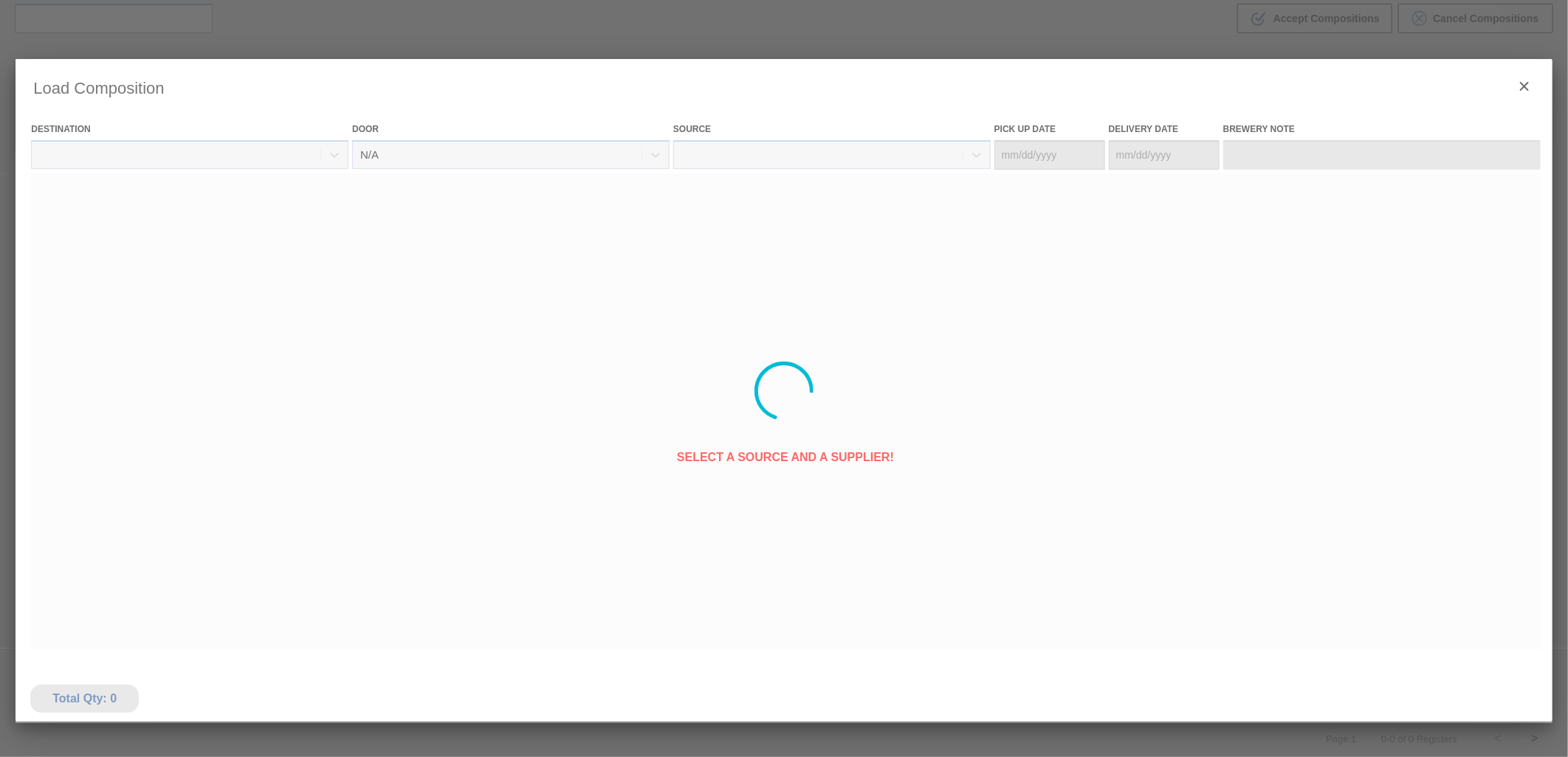
type Date "09/04/2025"
type Date "09/05/2025"
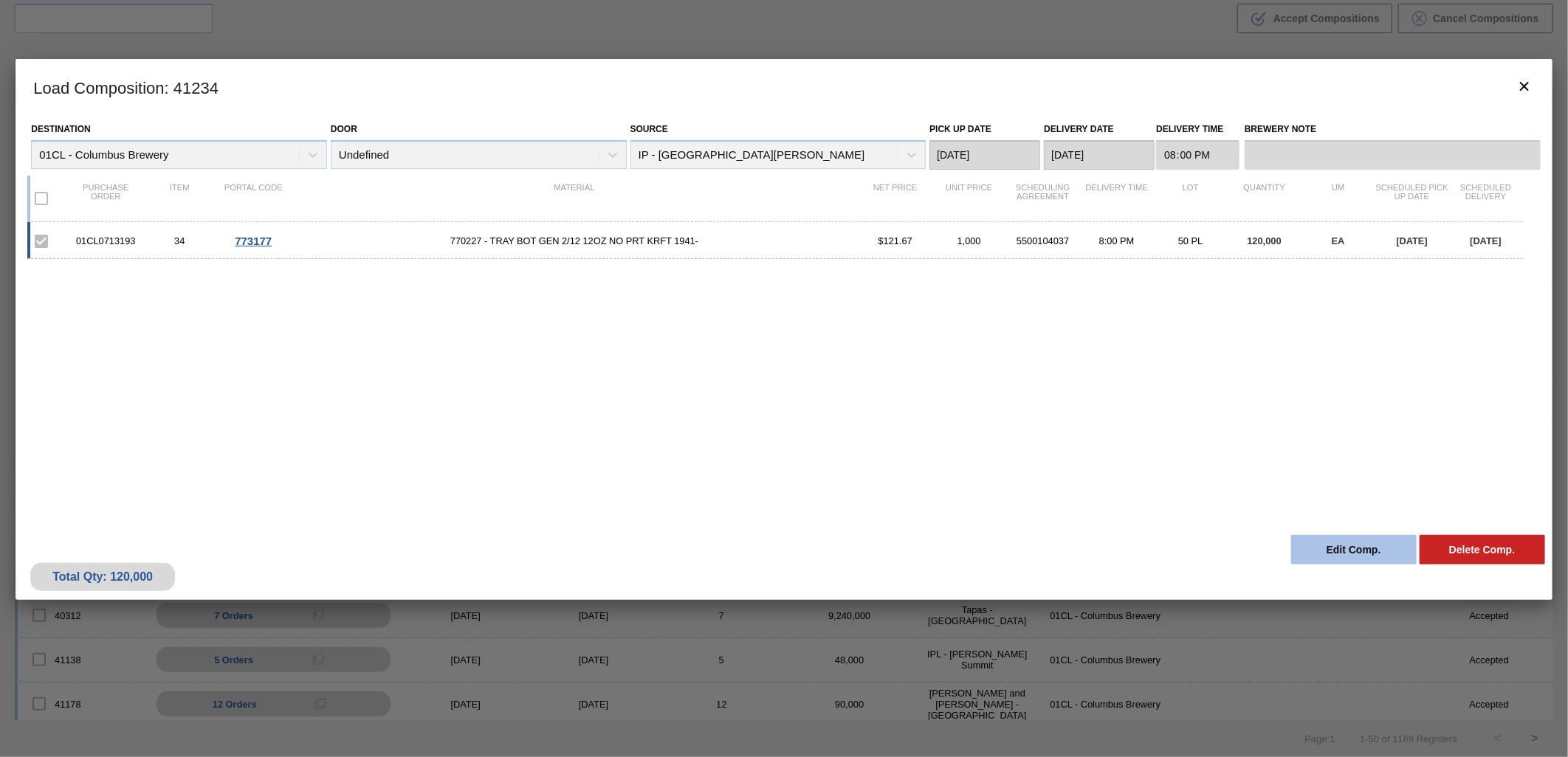
click at [1329, 543] on button "Edit Comp." at bounding box center [1354, 550] width 125 height 29
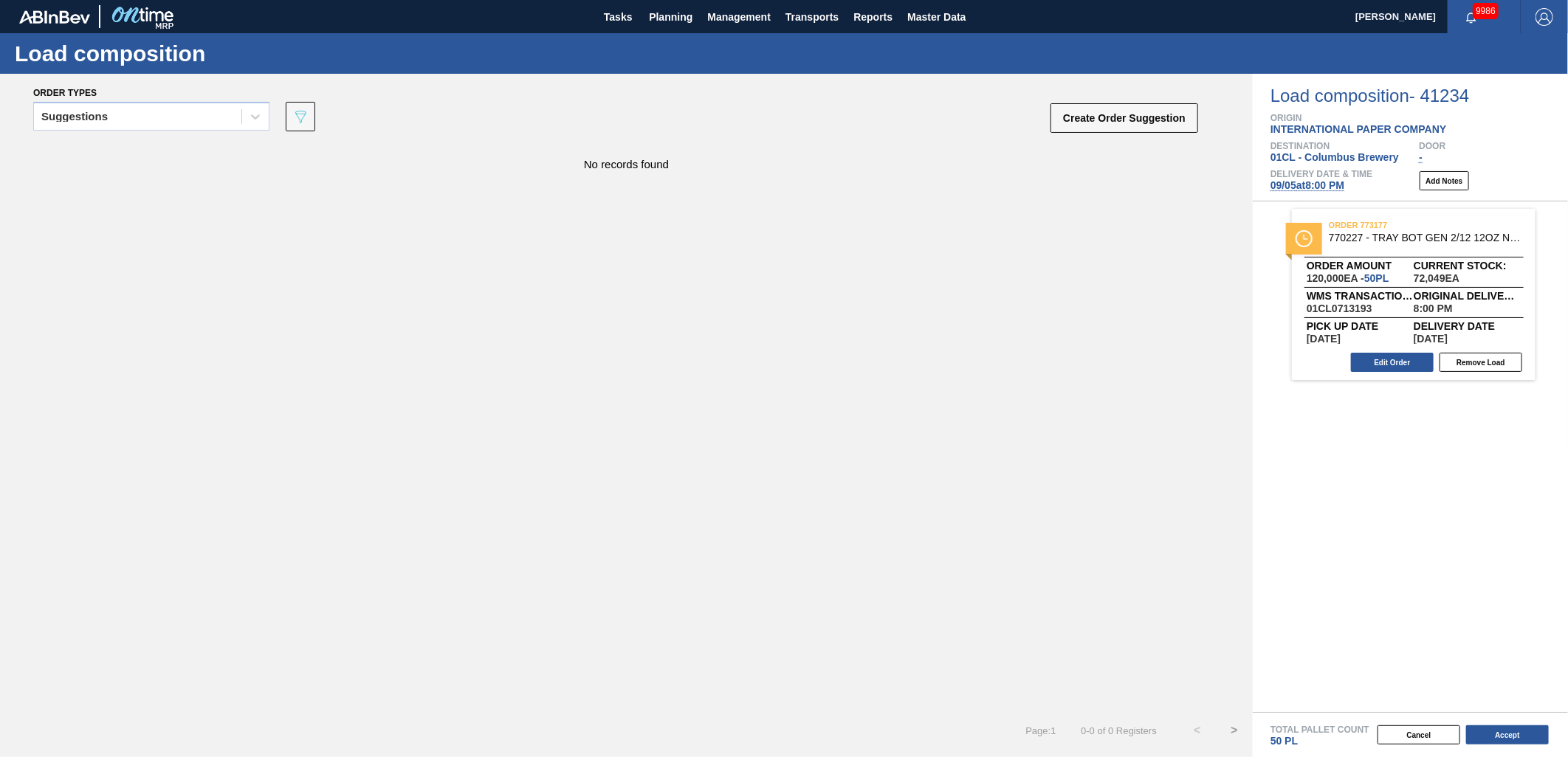
click at [1304, 187] on span "09/05 at 8:00 PM" at bounding box center [1307, 185] width 74 height 12
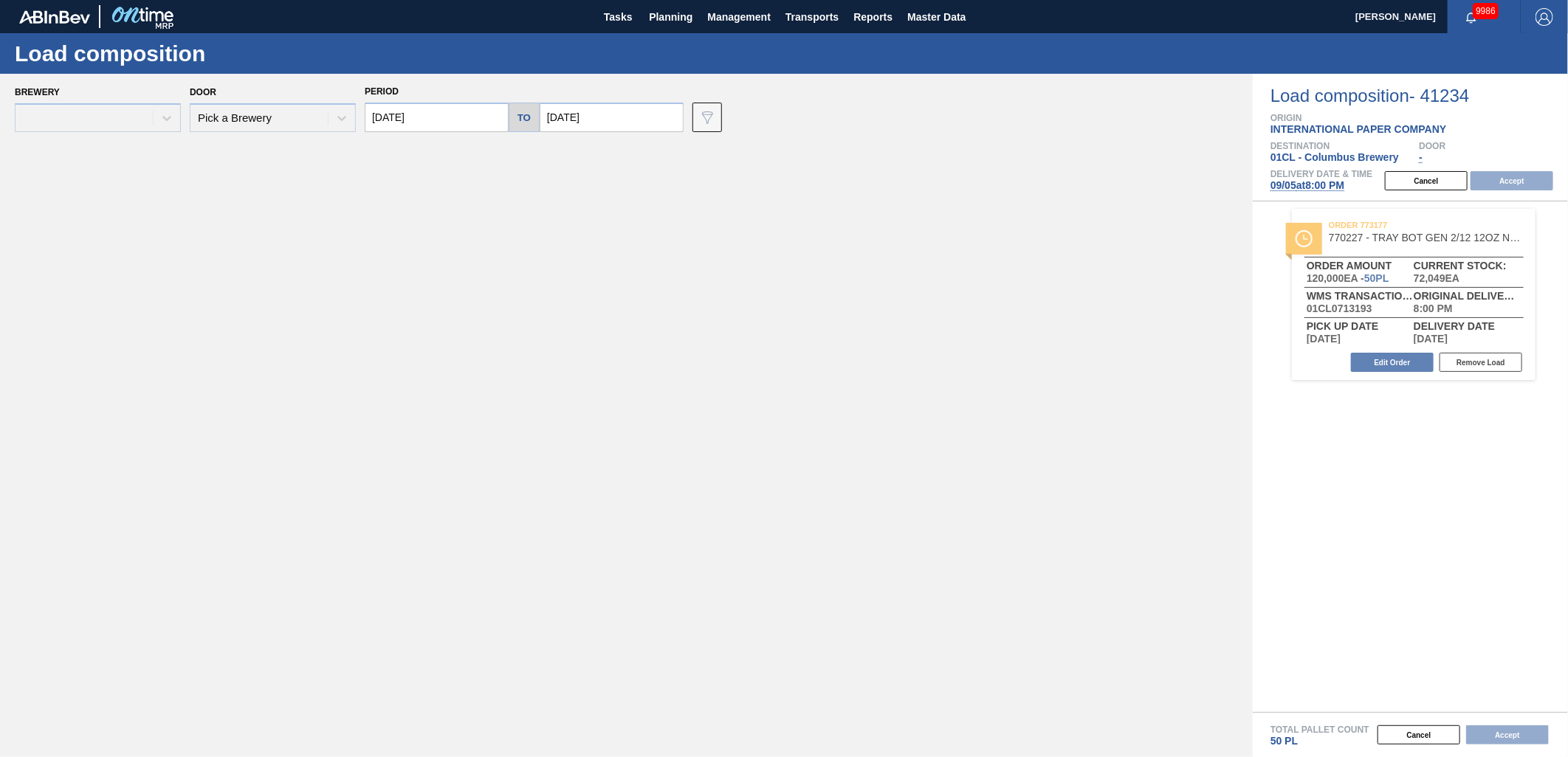
type input "09/05/2025"
type input "09/12/2025"
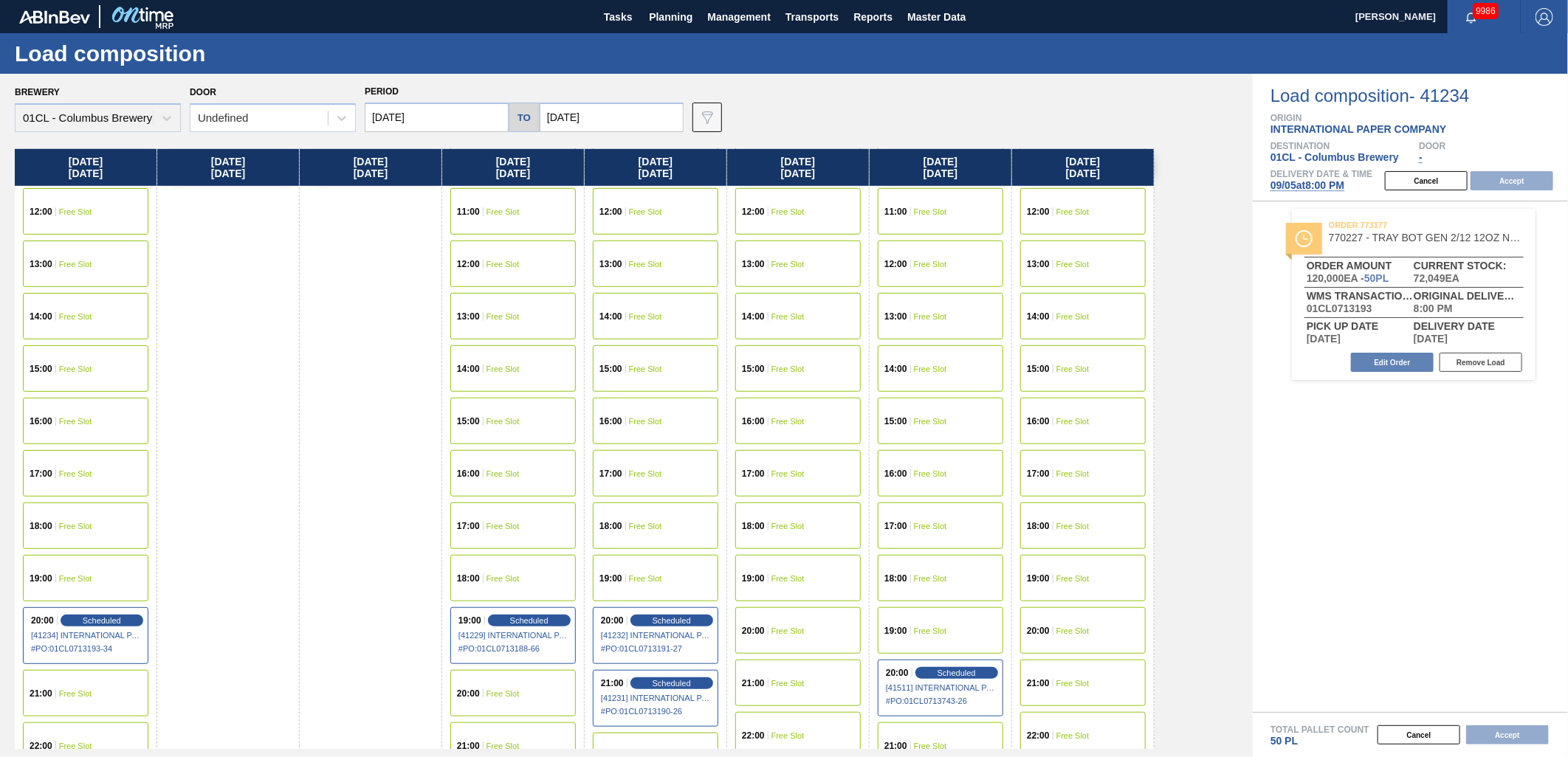
scroll to position [656, 0]
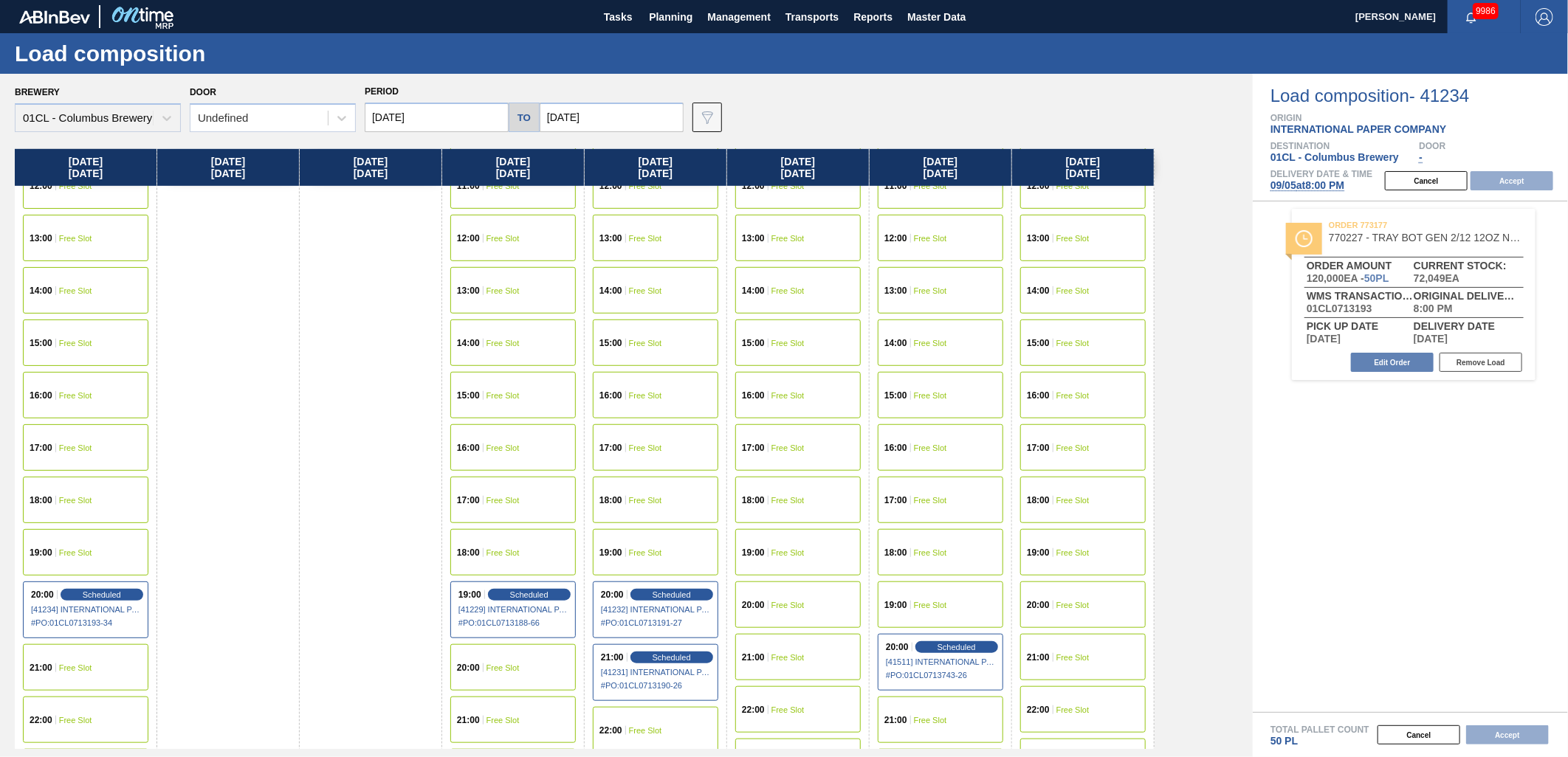
click at [536, 652] on div "20:00 Free Slot" at bounding box center [513, 668] width 125 height 46
click at [1507, 181] on button "Accept" at bounding box center [1512, 181] width 83 height 19
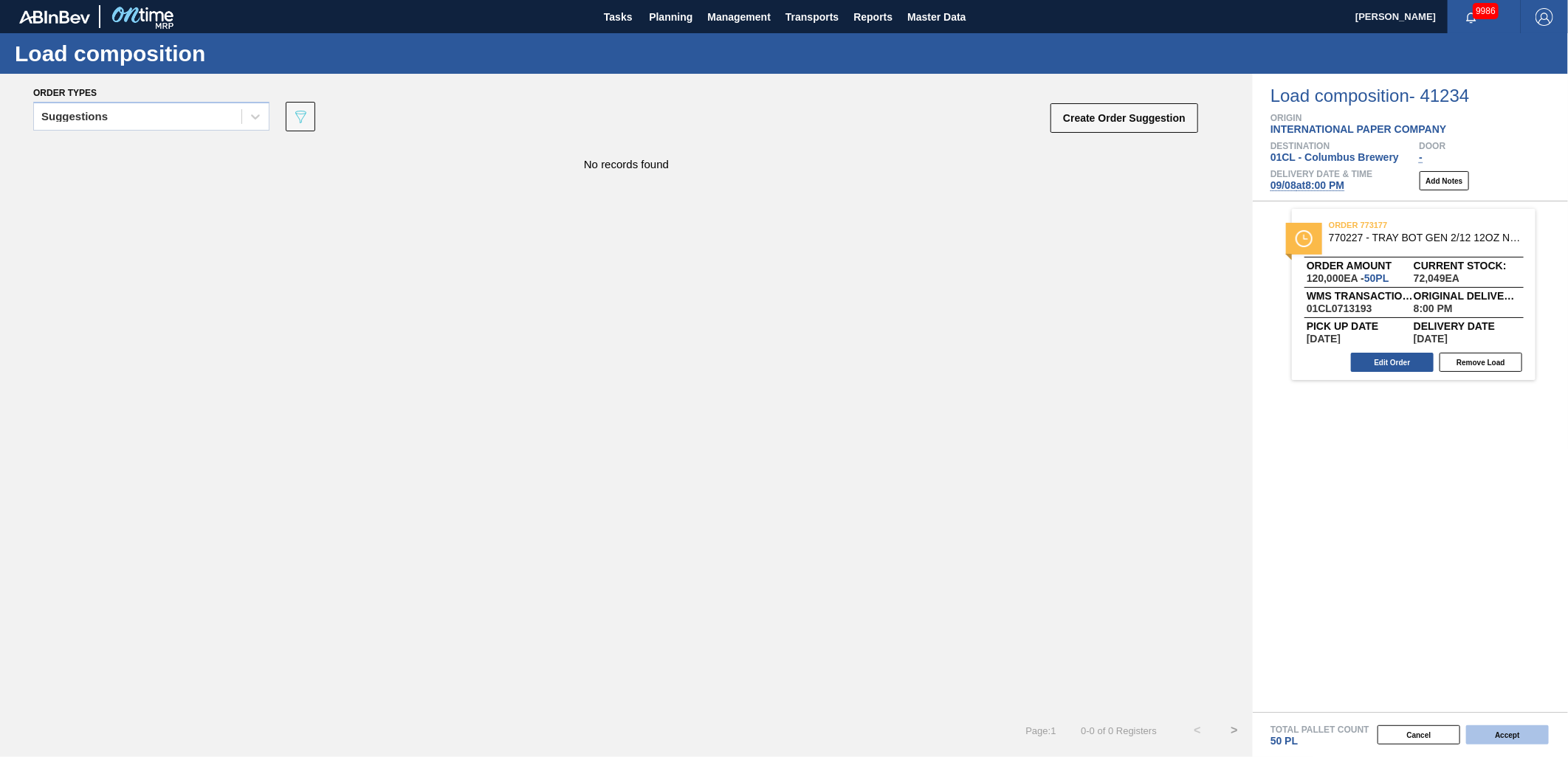
click at [1496, 728] on button "Accept" at bounding box center [1508, 735] width 83 height 19
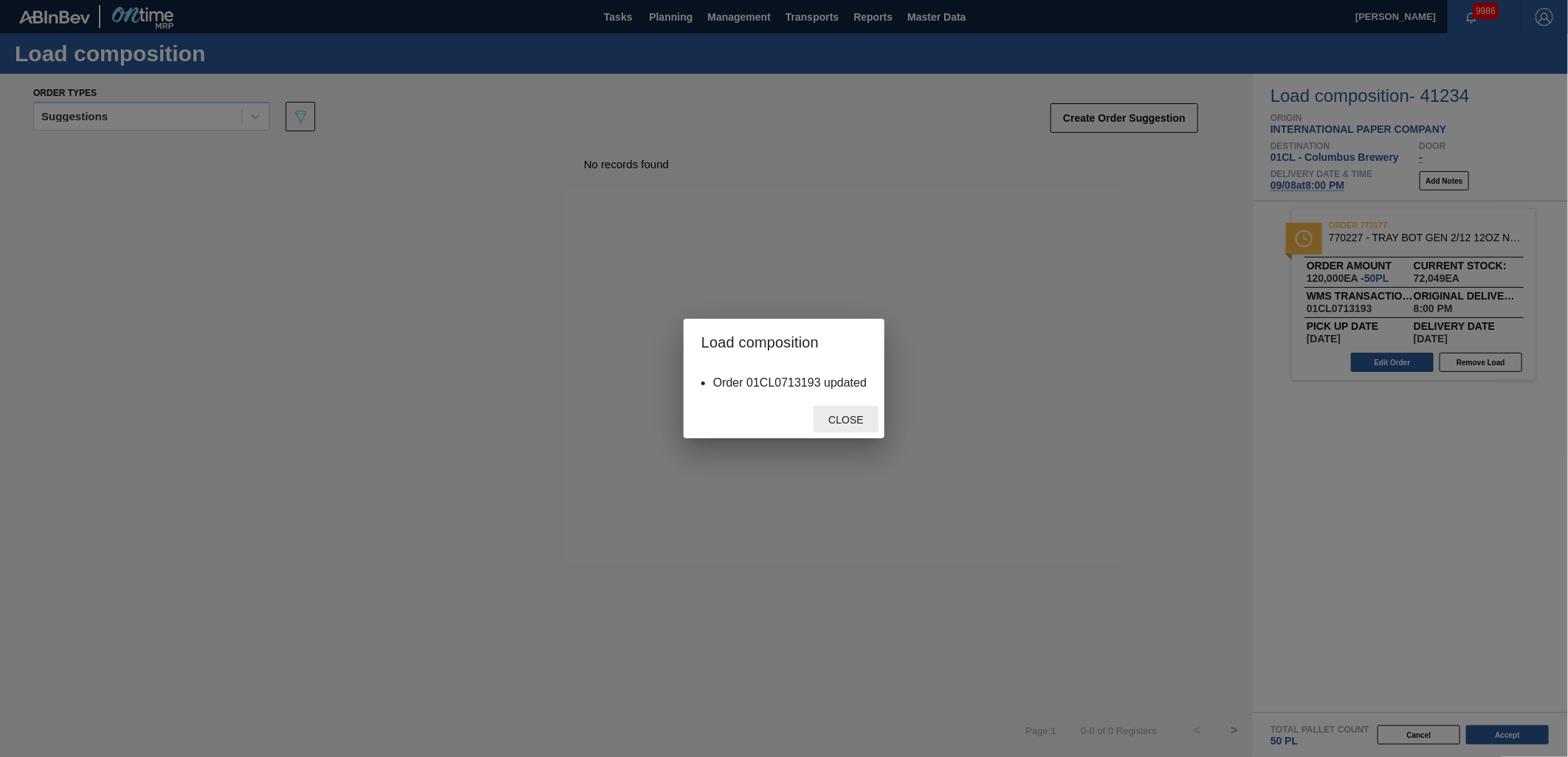
click at [853, 425] on span "Close" at bounding box center [845, 420] width 58 height 12
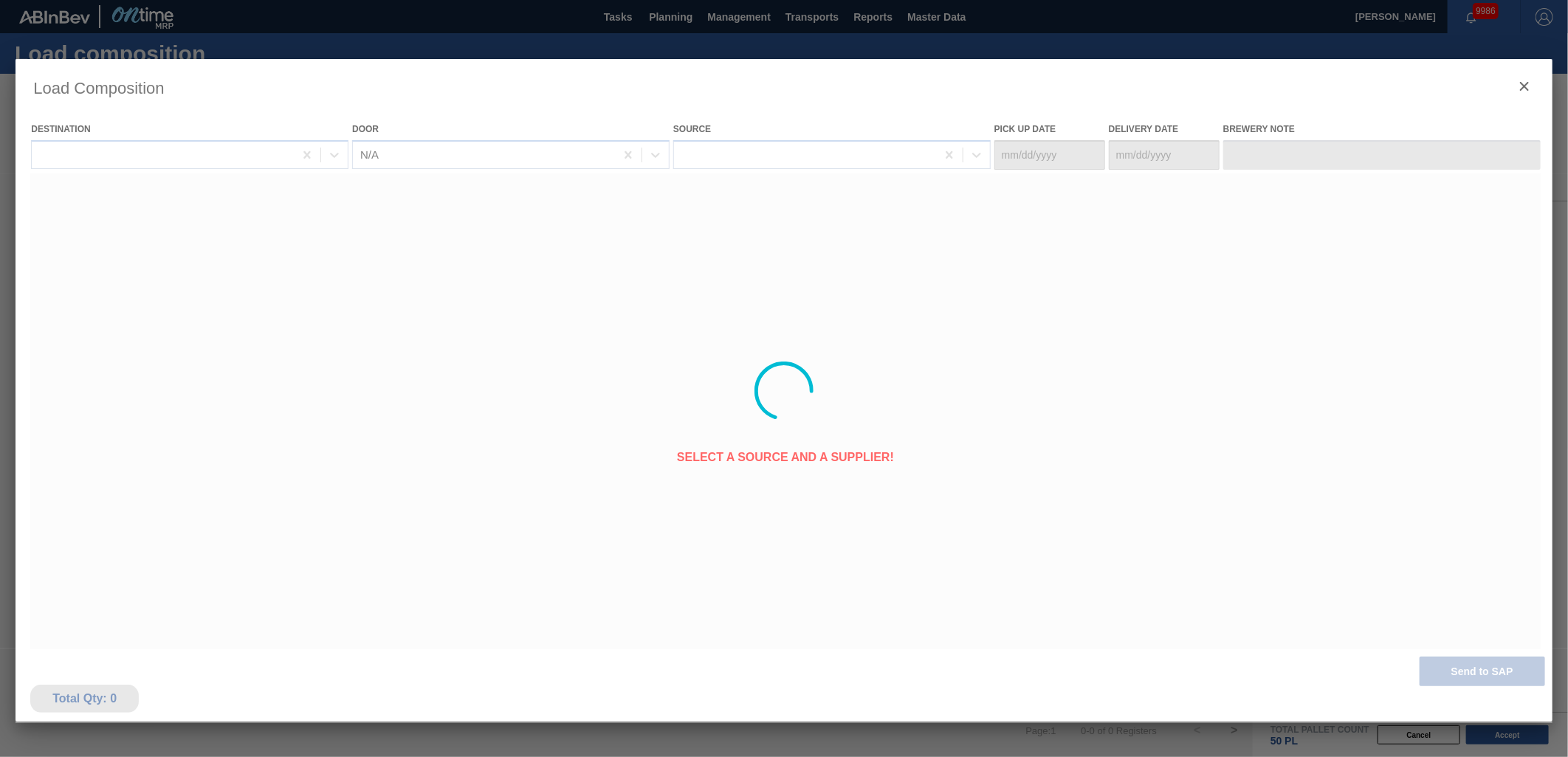
type Date "09/07/2025"
type Date "09/08/2025"
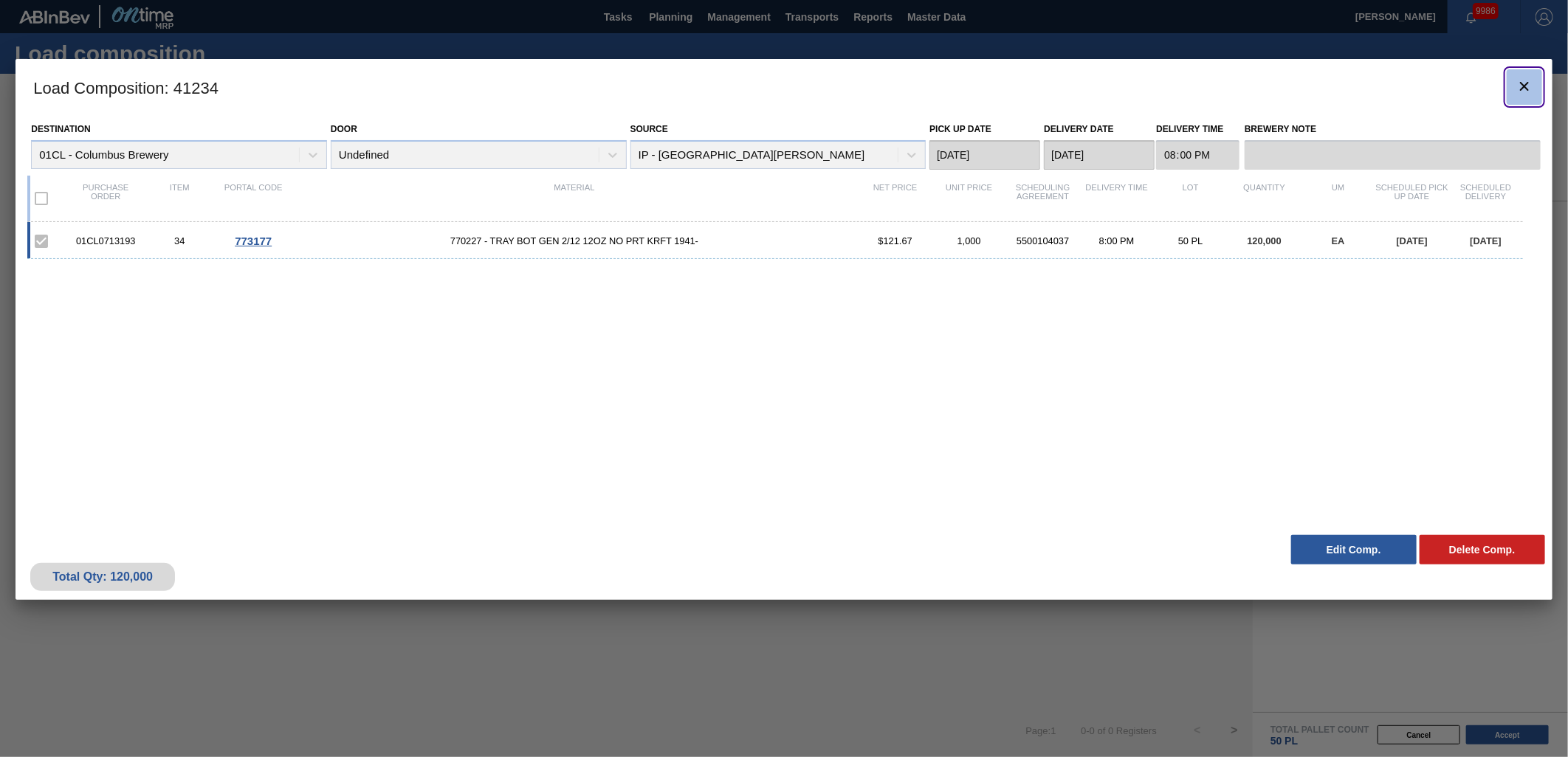
click at [1519, 86] on icon "botão de ícone" at bounding box center [1524, 86] width 18 height 17
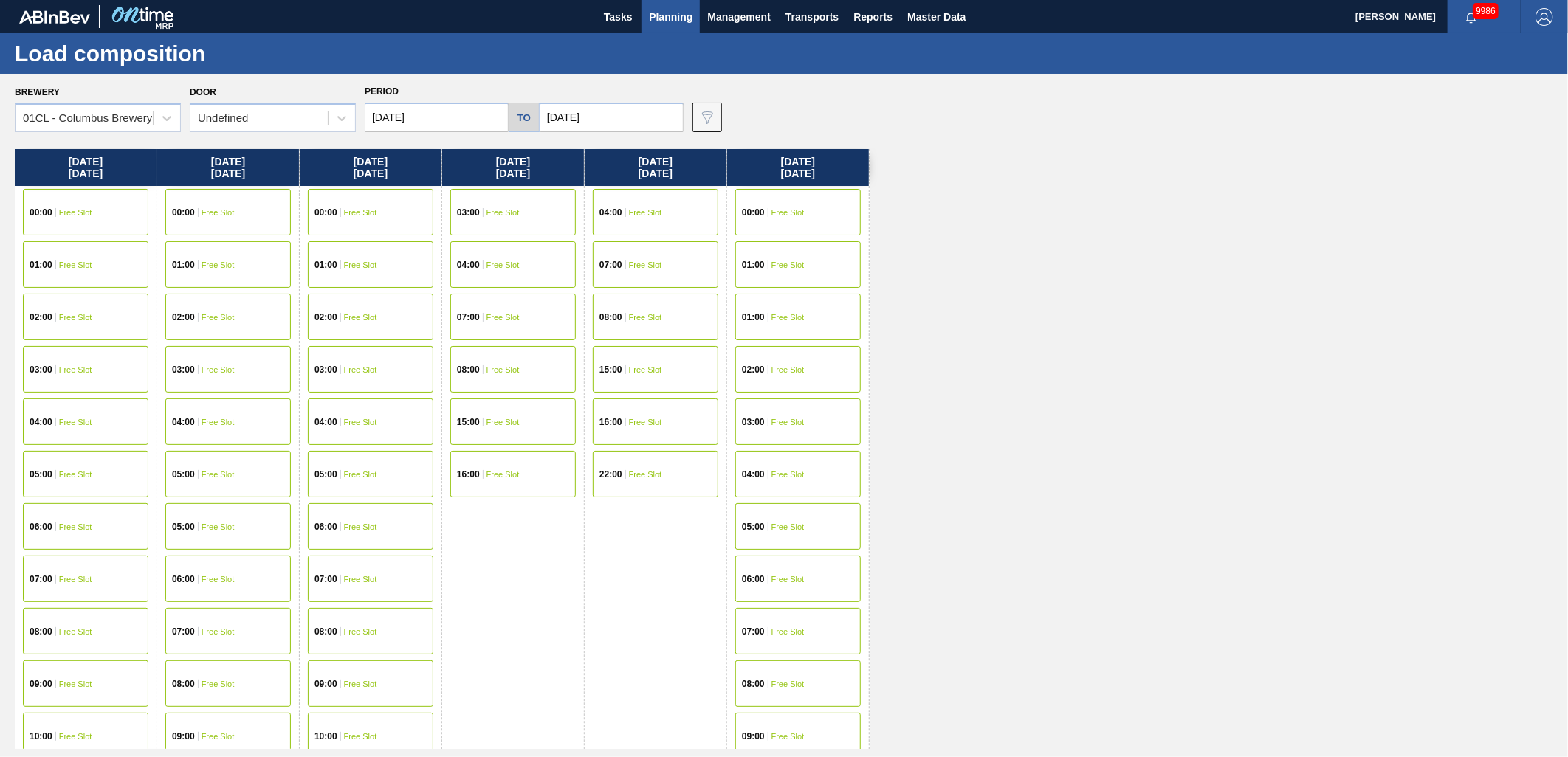
click at [680, 24] on span "Planning" at bounding box center [670, 17] width 43 height 17
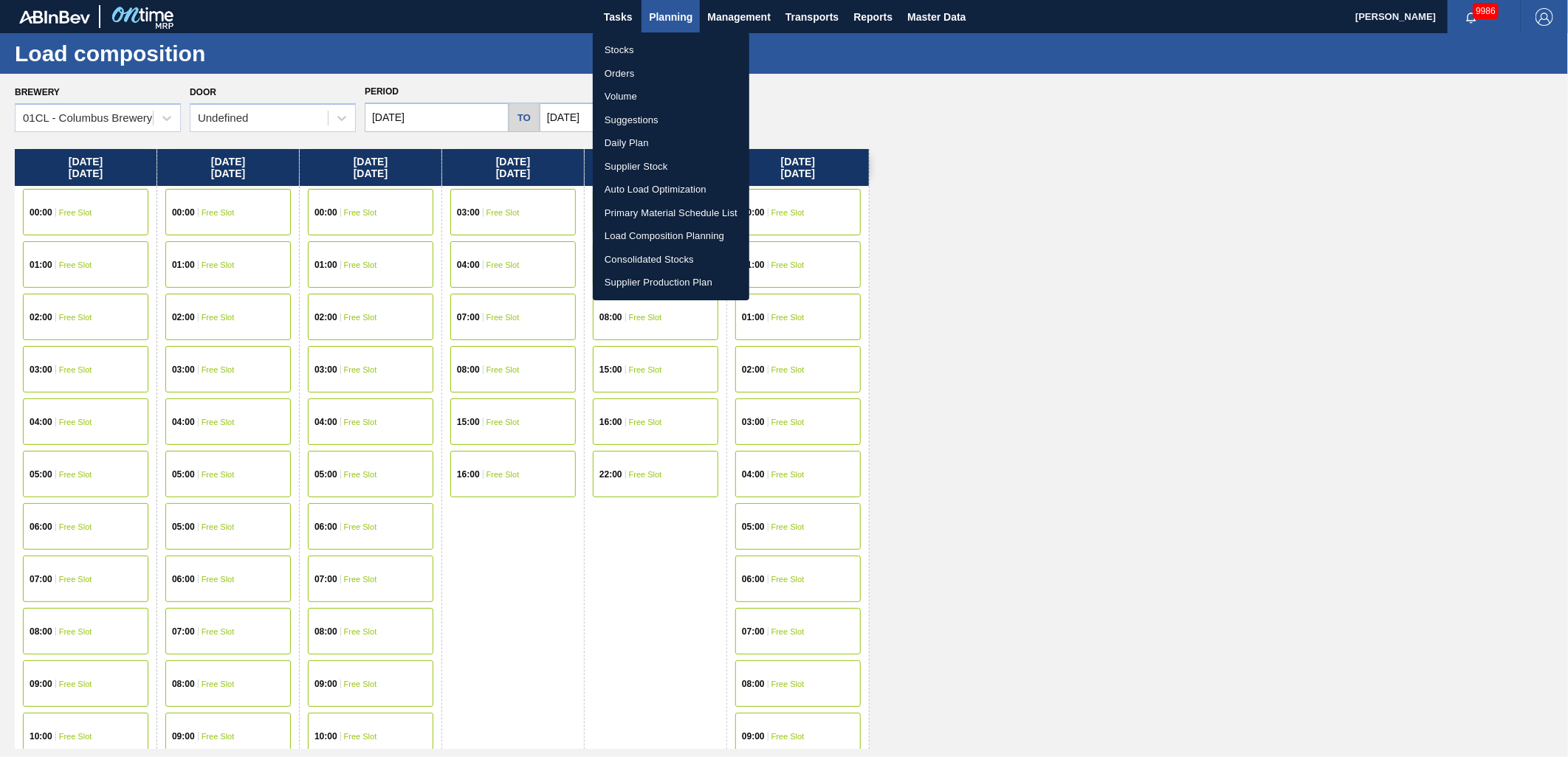
click at [649, 118] on li "Suggestions" at bounding box center [672, 121] width 157 height 24
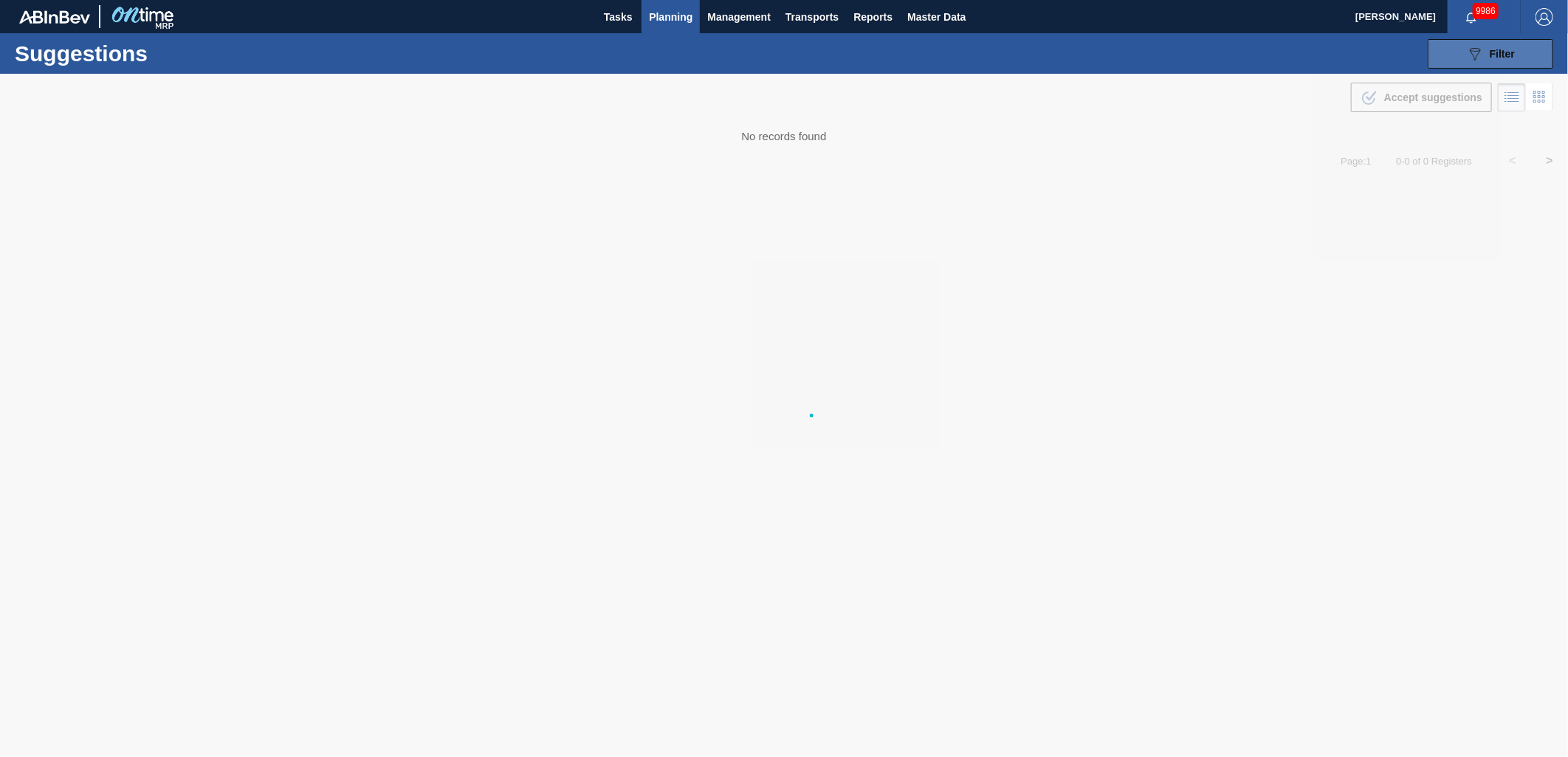
type from "[DATE]"
type to "[DATE]"
click at [1493, 57] on span "Filter" at bounding box center [1502, 53] width 25 height 12
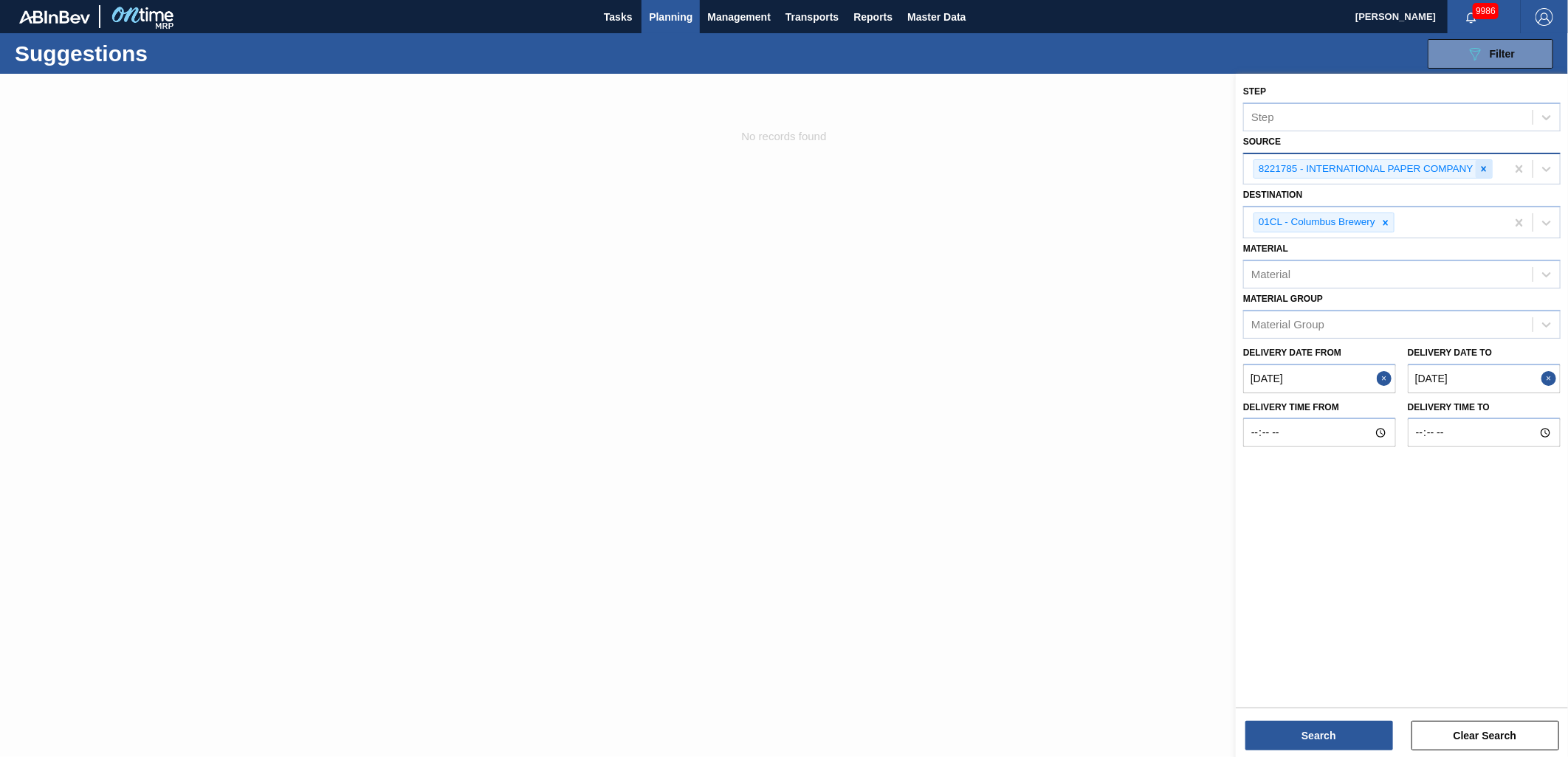
click at [1488, 164] on icon at bounding box center [1483, 169] width 10 height 10
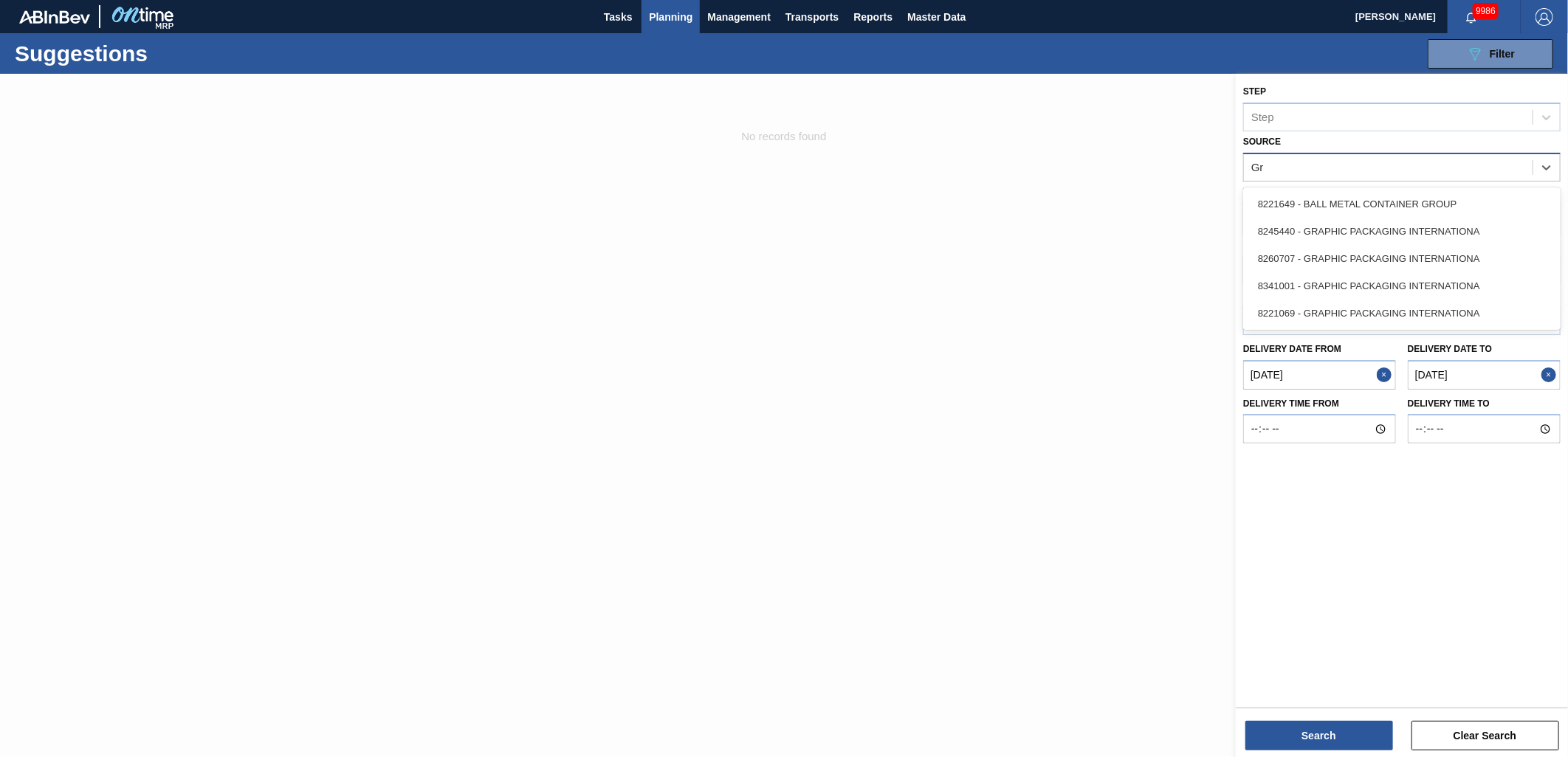
type input "Gra"
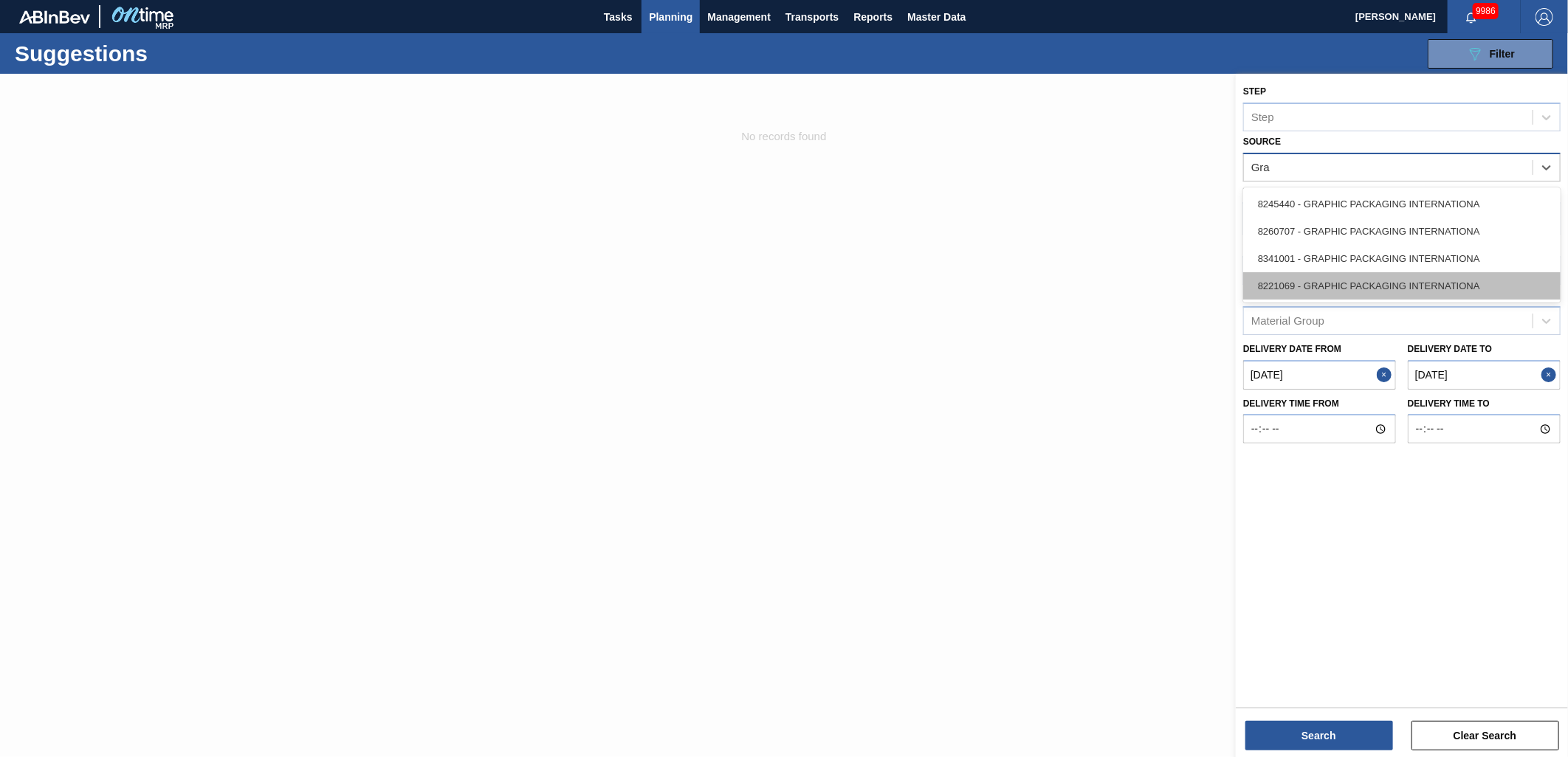
click at [1429, 281] on div "8221069 - GRAPHIC PACKAGING INTERNATIONA" at bounding box center [1402, 286] width 318 height 28
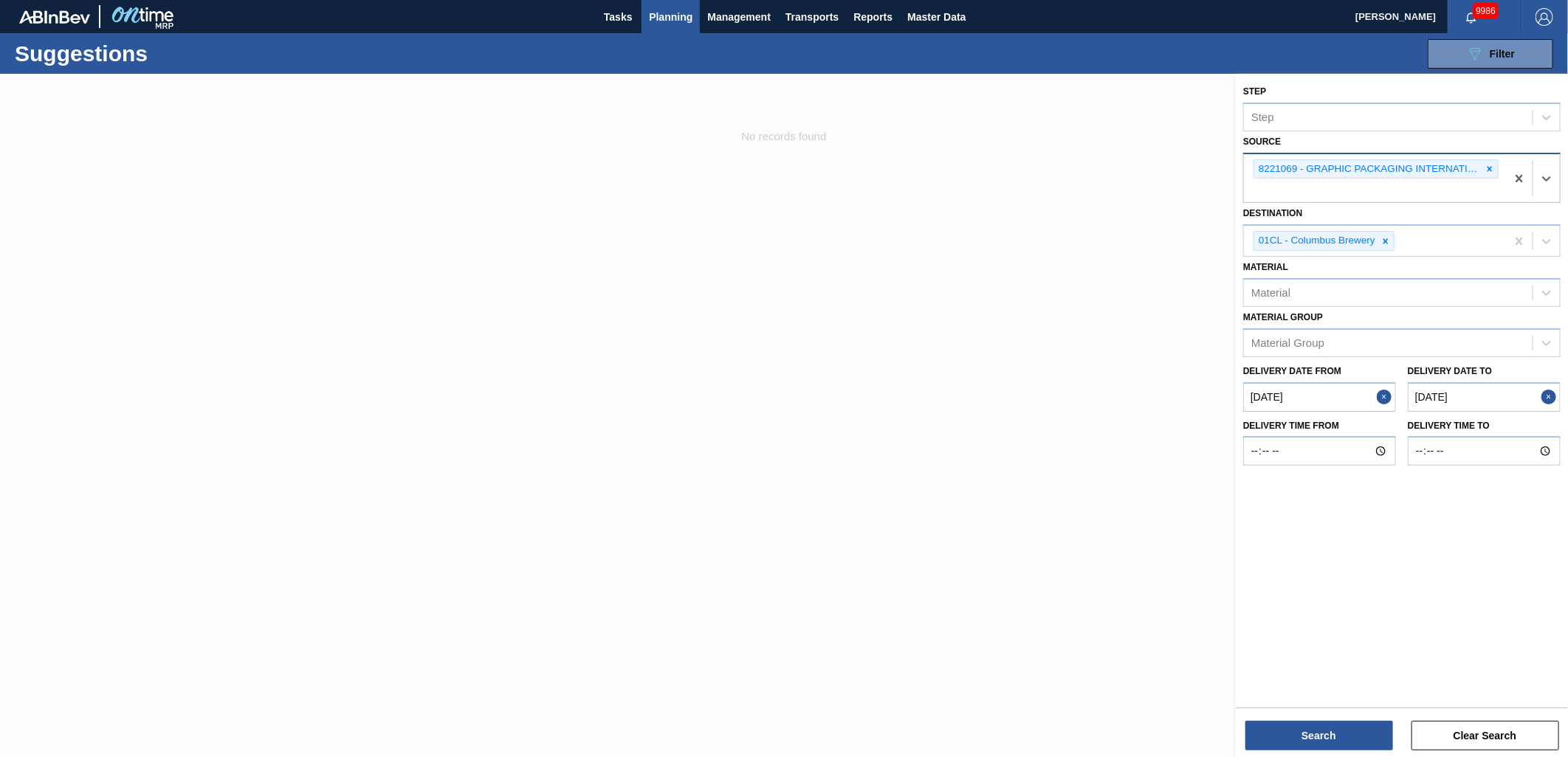
click at [1486, 396] on to "[DATE]" at bounding box center [1484, 397] width 153 height 29
click at [1393, 433] on button "Previous Month" at bounding box center [1391, 432] width 10 height 10
click at [1418, 476] on div "28" at bounding box center [1421, 480] width 20 height 20
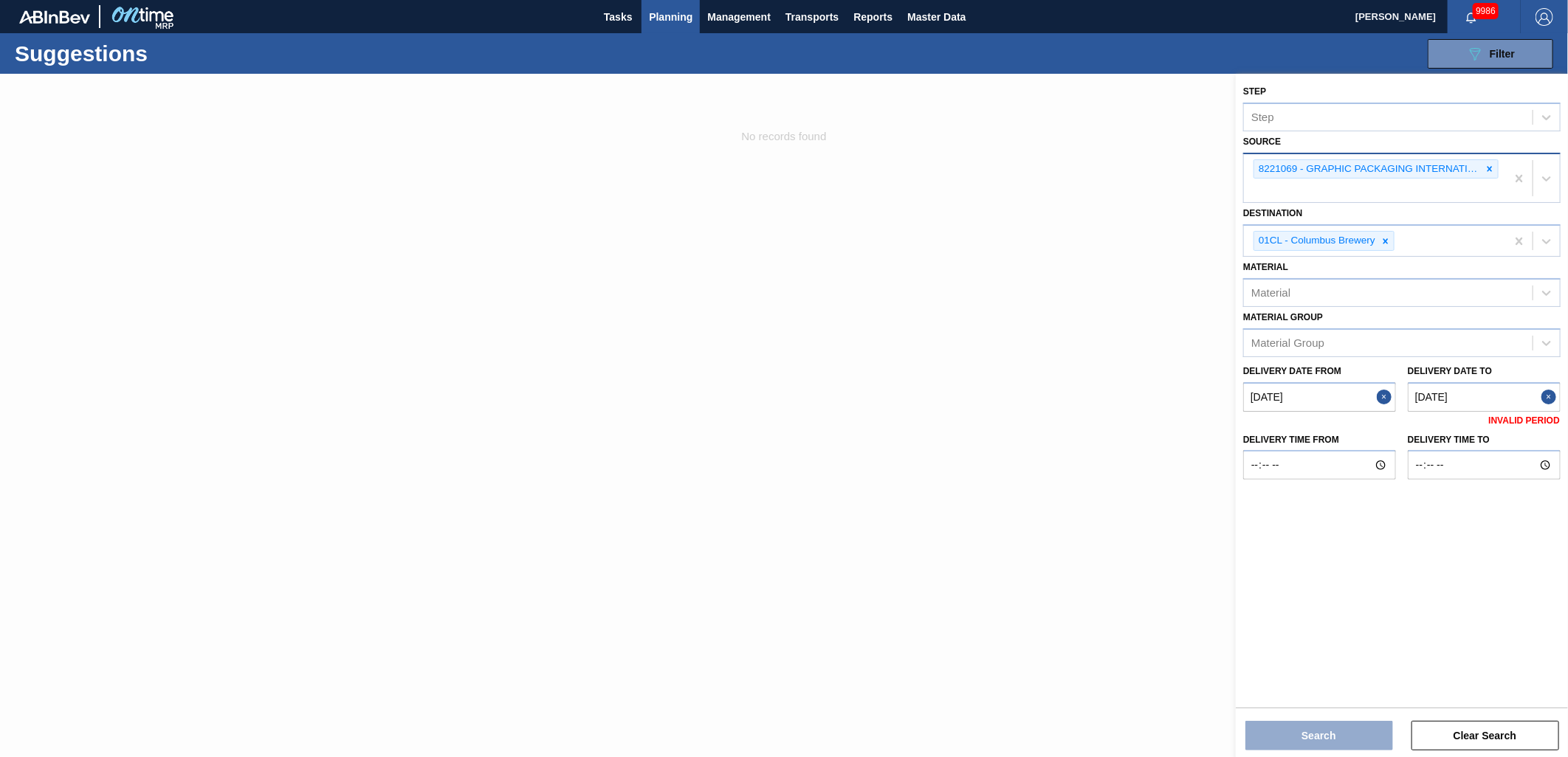
click at [1481, 396] on to "07/28/2025" at bounding box center [1484, 397] width 153 height 29
click at [1541, 429] on button "Next Month" at bounding box center [1543, 432] width 10 height 10
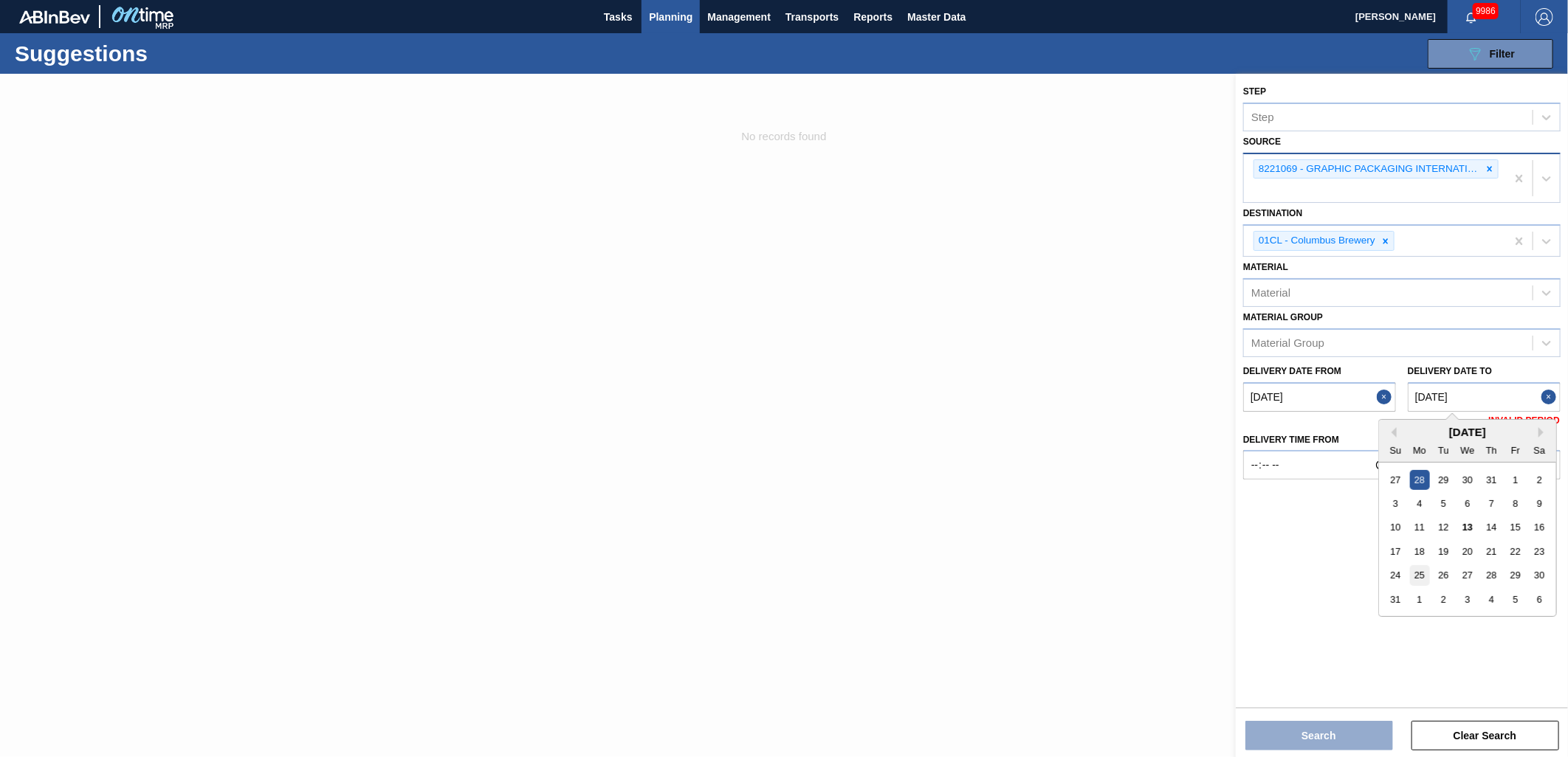
click at [1428, 577] on div "25" at bounding box center [1421, 576] width 20 height 20
type to "[DATE]"
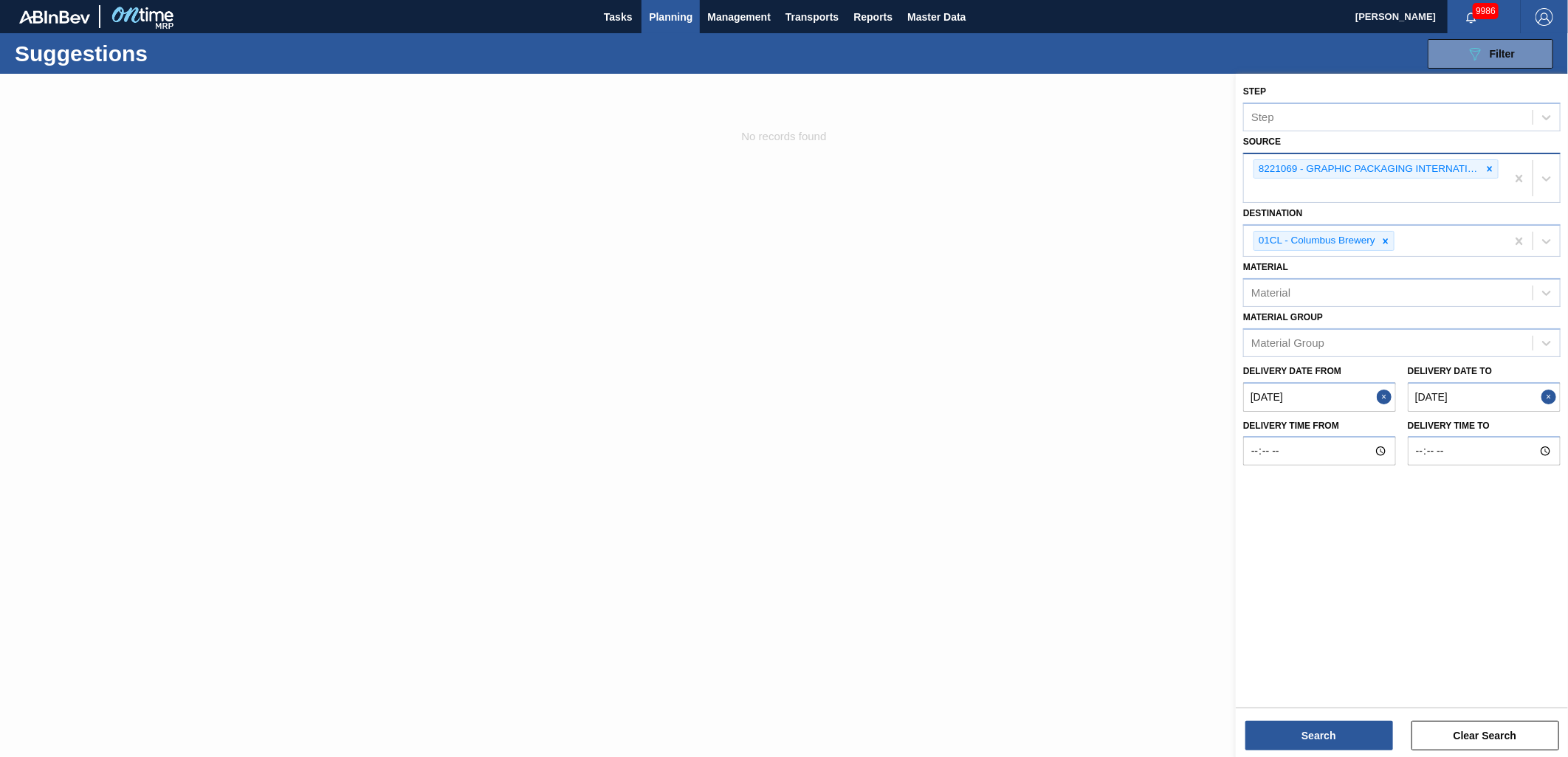
click at [1353, 389] on from "[DATE]" at bounding box center [1320, 397] width 153 height 29
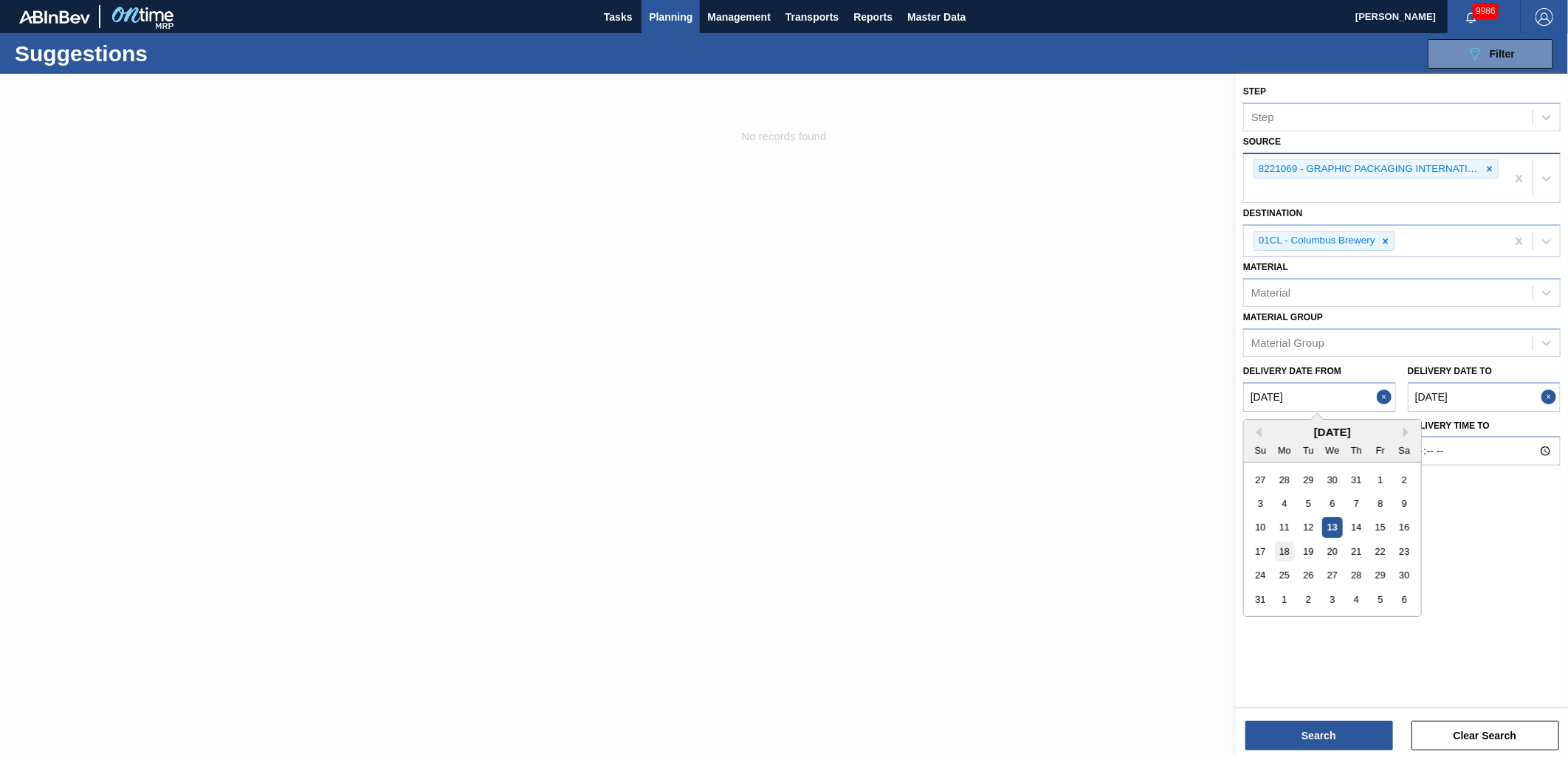
click at [1291, 555] on div "18" at bounding box center [1285, 552] width 20 height 20
type from "[DATE]"
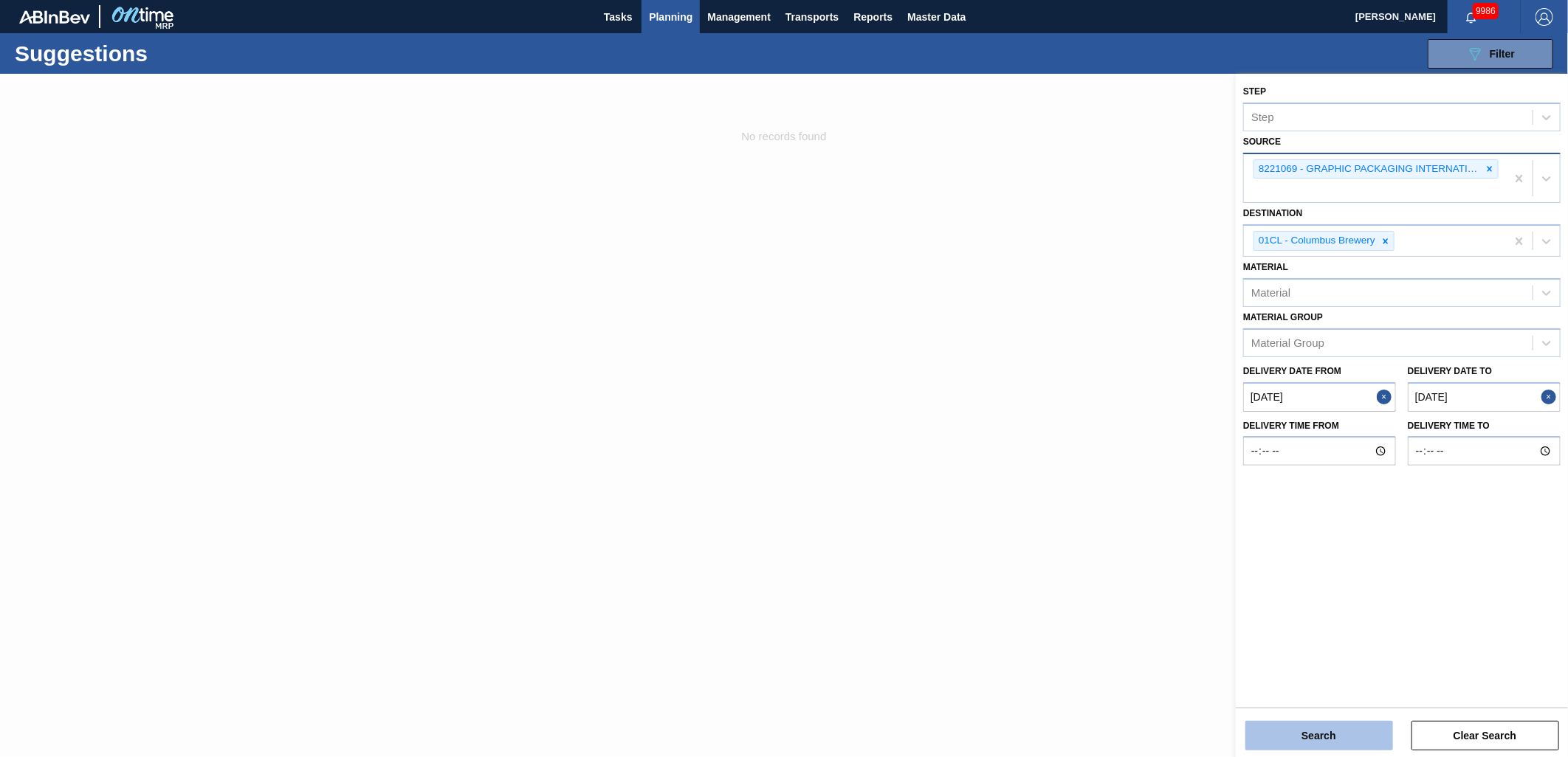
click at [1296, 737] on button "Search" at bounding box center [1319, 736] width 147 height 29
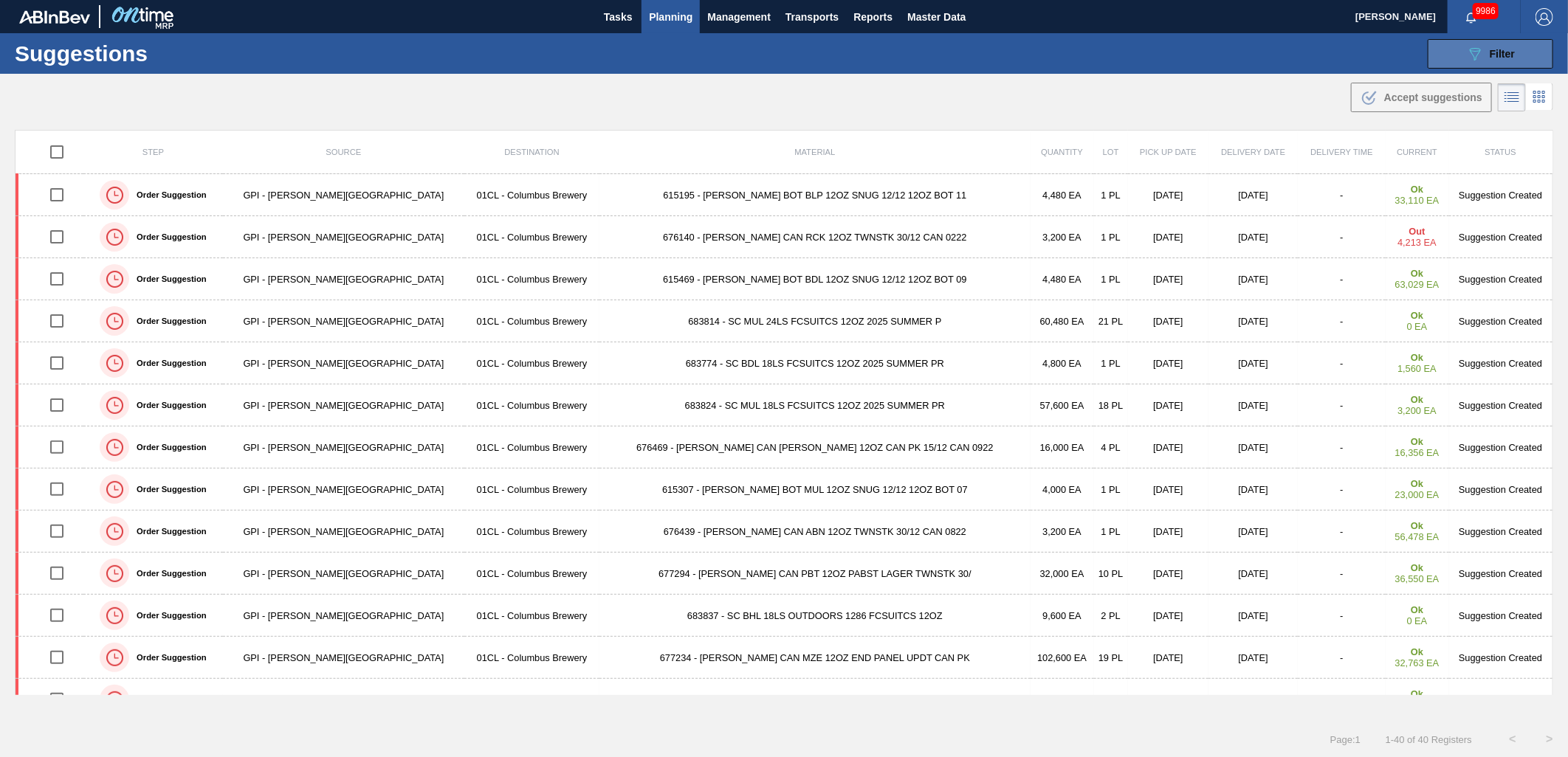
click at [1482, 49] on icon "089F7B8B-B2A5-4AFE-B5C0-19BA573D28AC" at bounding box center [1475, 53] width 18 height 17
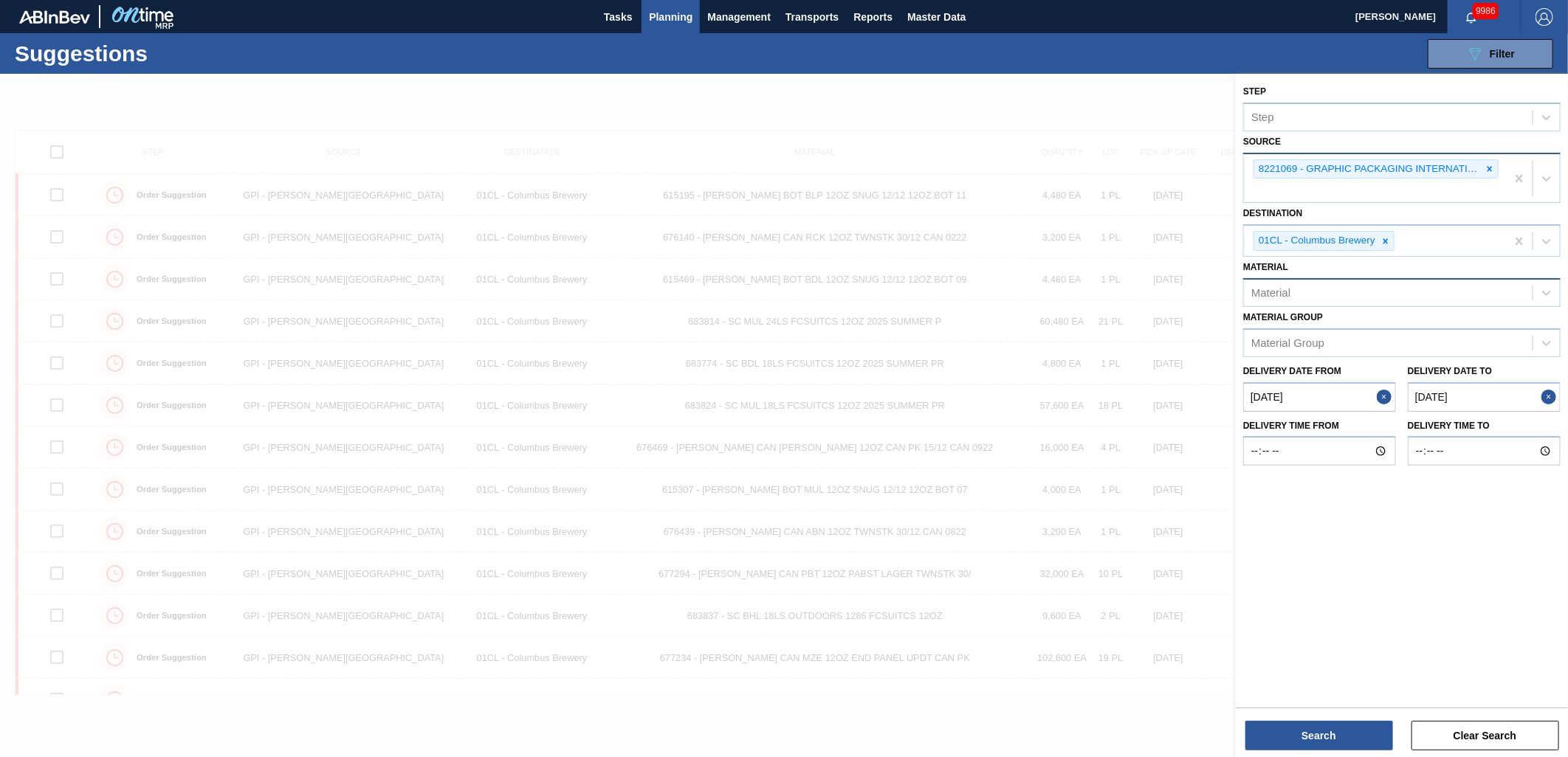
click at [1342, 292] on div "Material" at bounding box center [1387, 292] width 288 height 21
type input "677234"
click at [1344, 321] on div "677234 - CARR CAN MZE 12OZ END PANEL UPDT CAN PK" at bounding box center [1402, 330] width 318 height 28
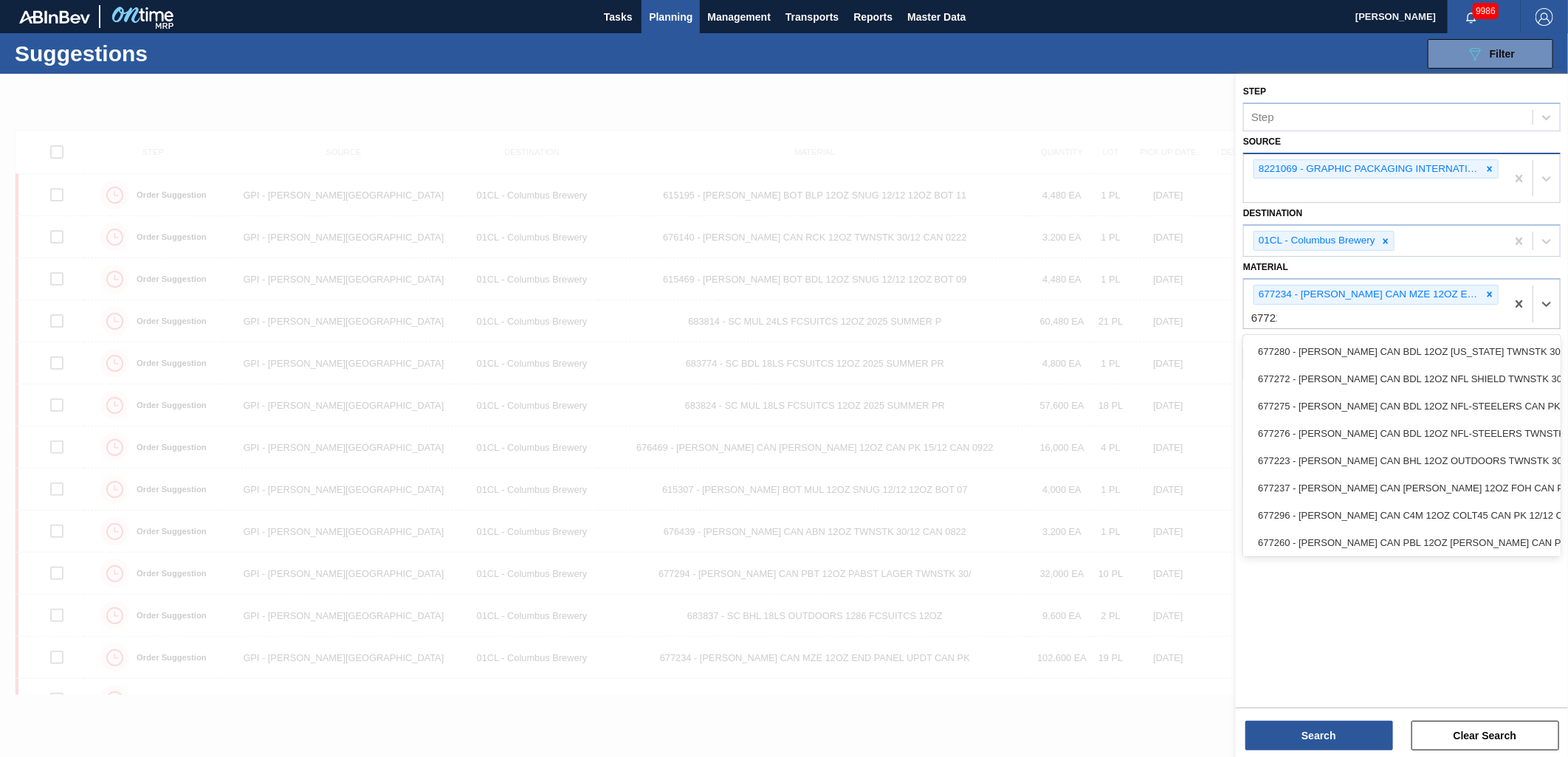
type input "677223"
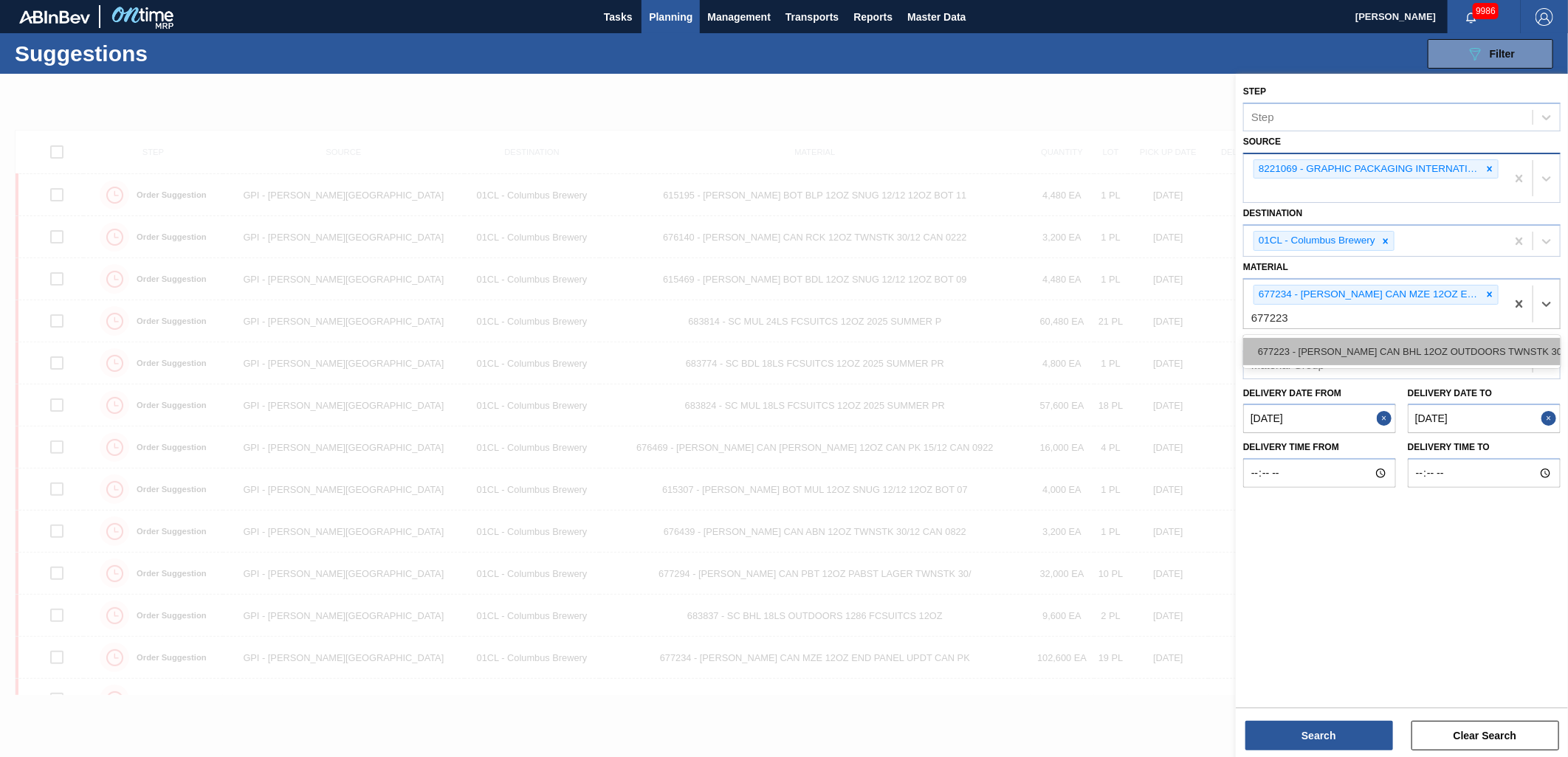
click at [1340, 340] on div "677223 - CARR CAN BHL 12OZ OUTDOORS TWNSTK 30/12" at bounding box center [1402, 352] width 318 height 28
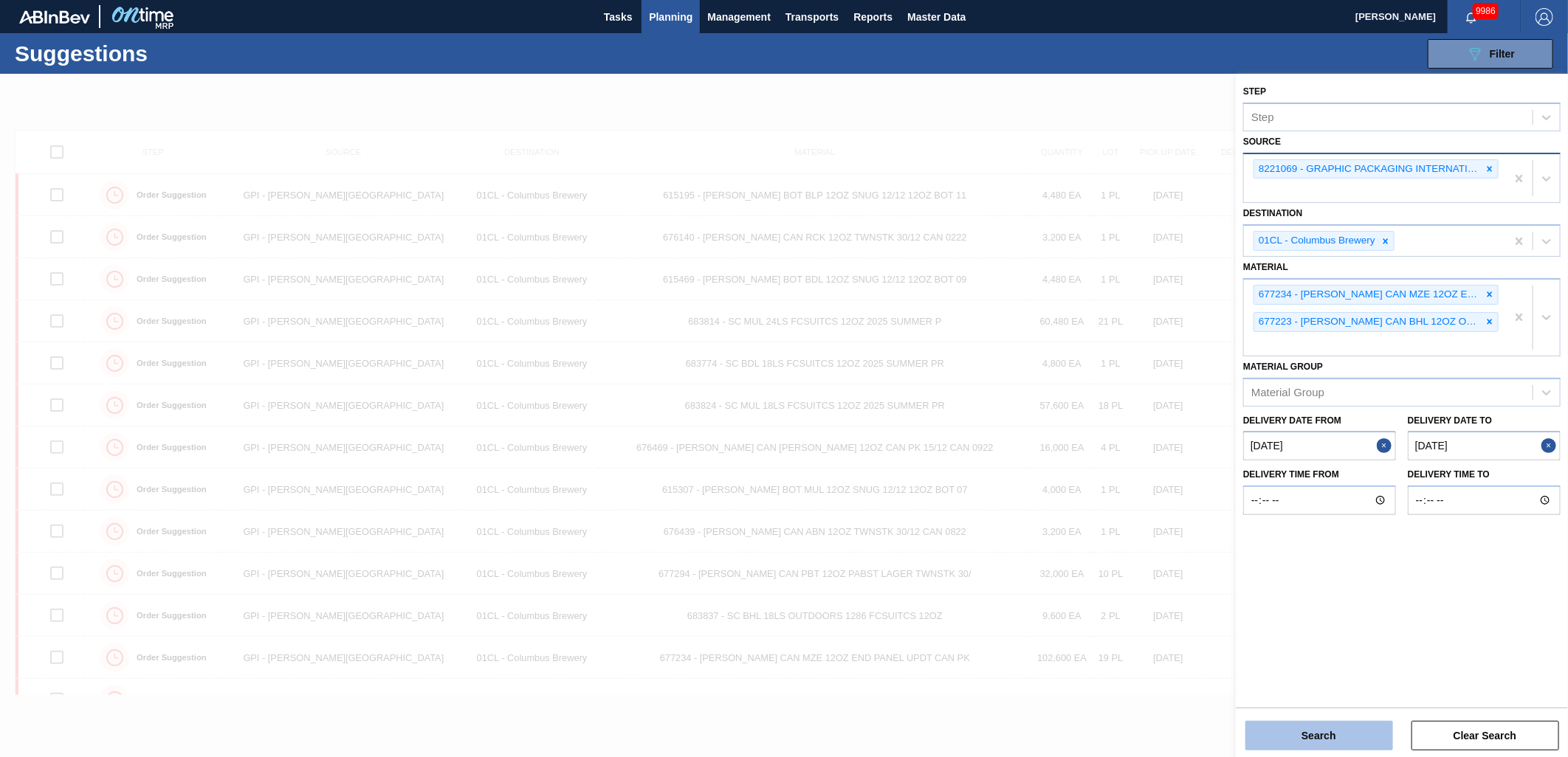
click at [1317, 728] on button "Search" at bounding box center [1319, 736] width 147 height 29
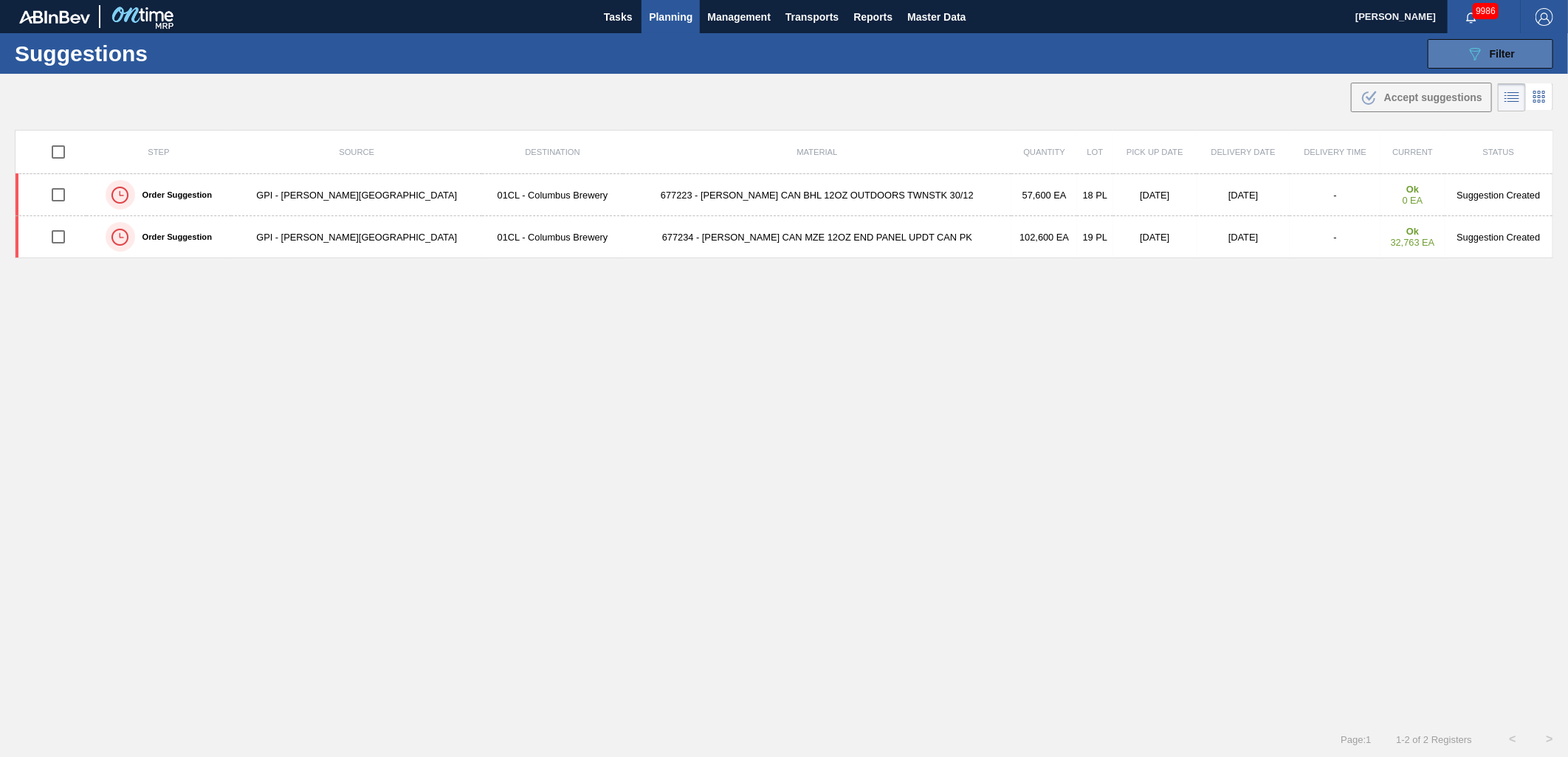
click at [1521, 42] on button "089F7B8B-B2A5-4AFE-B5C0-19BA573D28AC Filter" at bounding box center [1491, 53] width 125 height 29
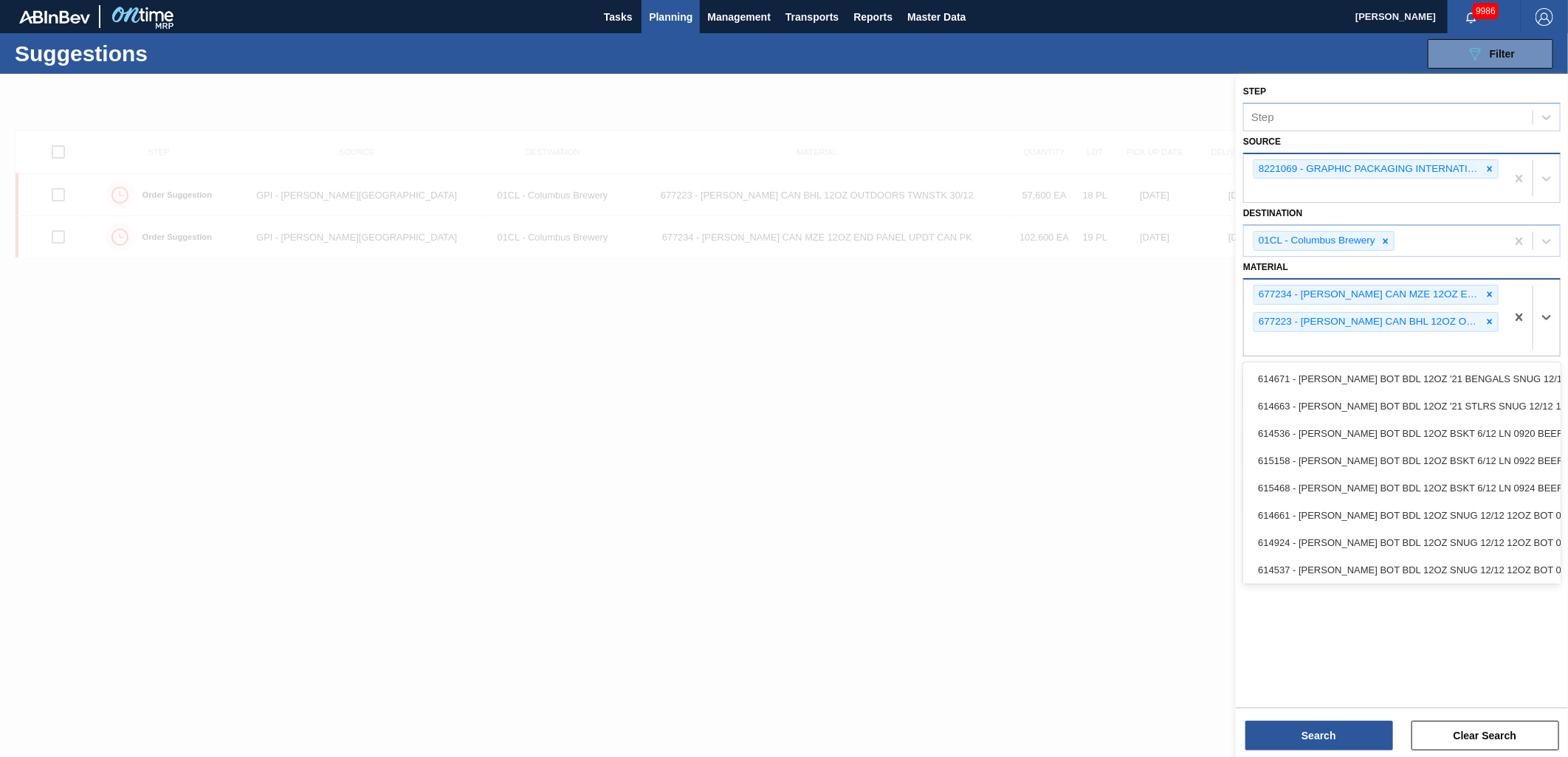
click at [1337, 345] on div "677234 - CARR CAN MZE 12OZ END PANEL UPDT CAN PK 677223 - CARR CAN BHL 12OZ OUT…" at bounding box center [1375, 318] width 263 height 76
type input "677294"
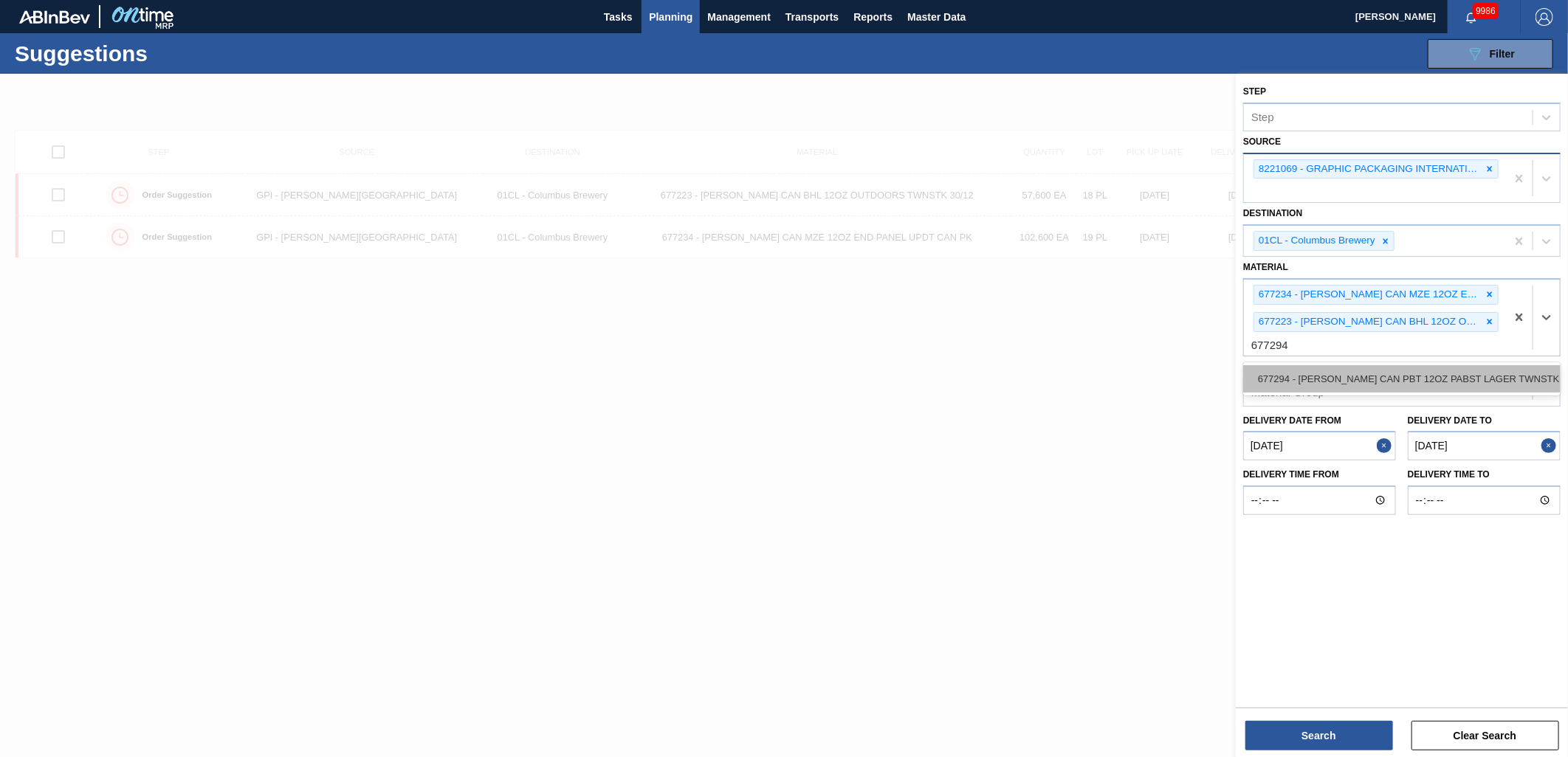
click at [1331, 373] on div "677294 - CARR CAN PBT 12OZ PABST LAGER TWNSTK 30/" at bounding box center [1402, 379] width 318 height 28
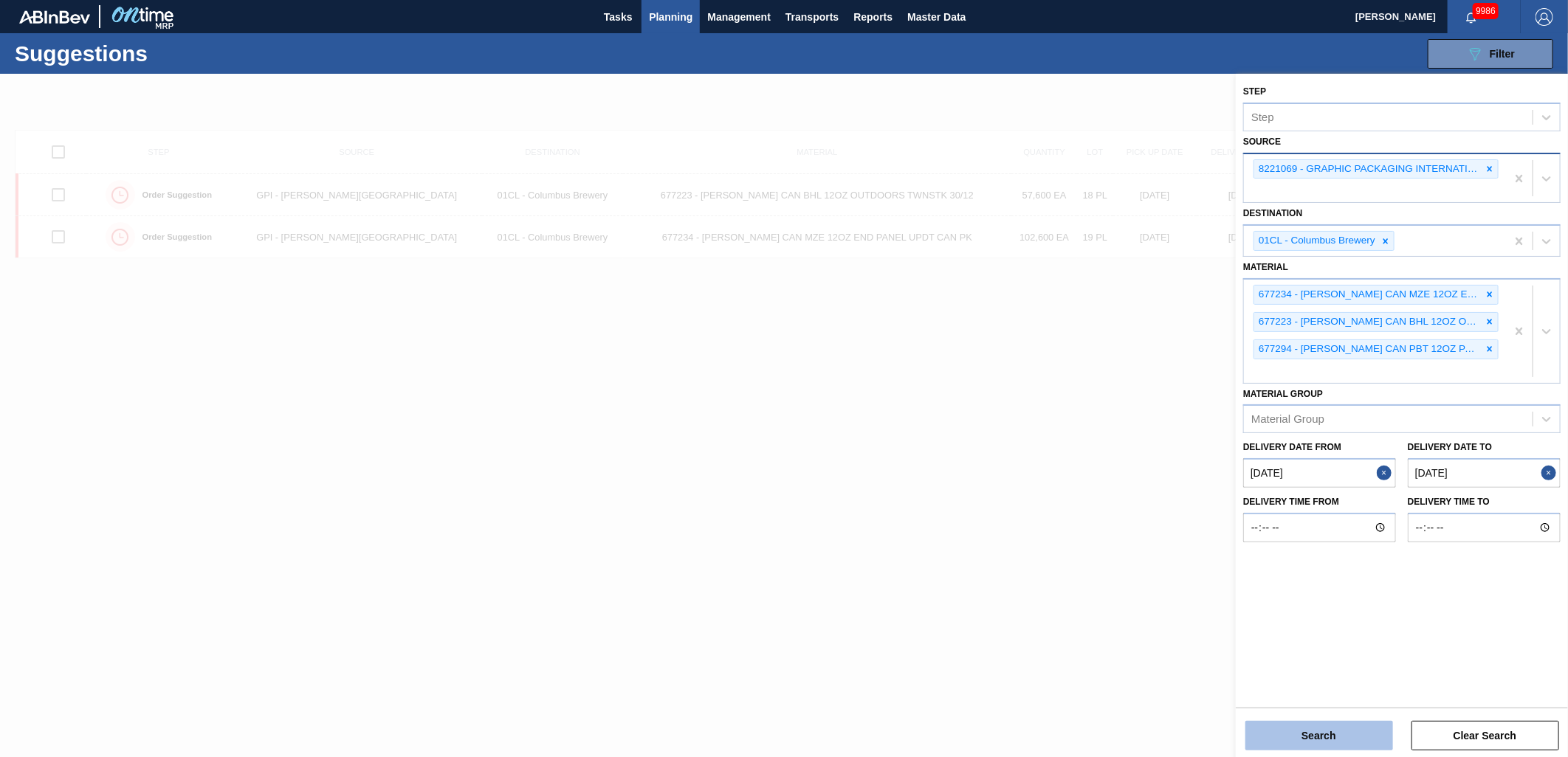
click at [1329, 739] on button "Search" at bounding box center [1319, 736] width 147 height 29
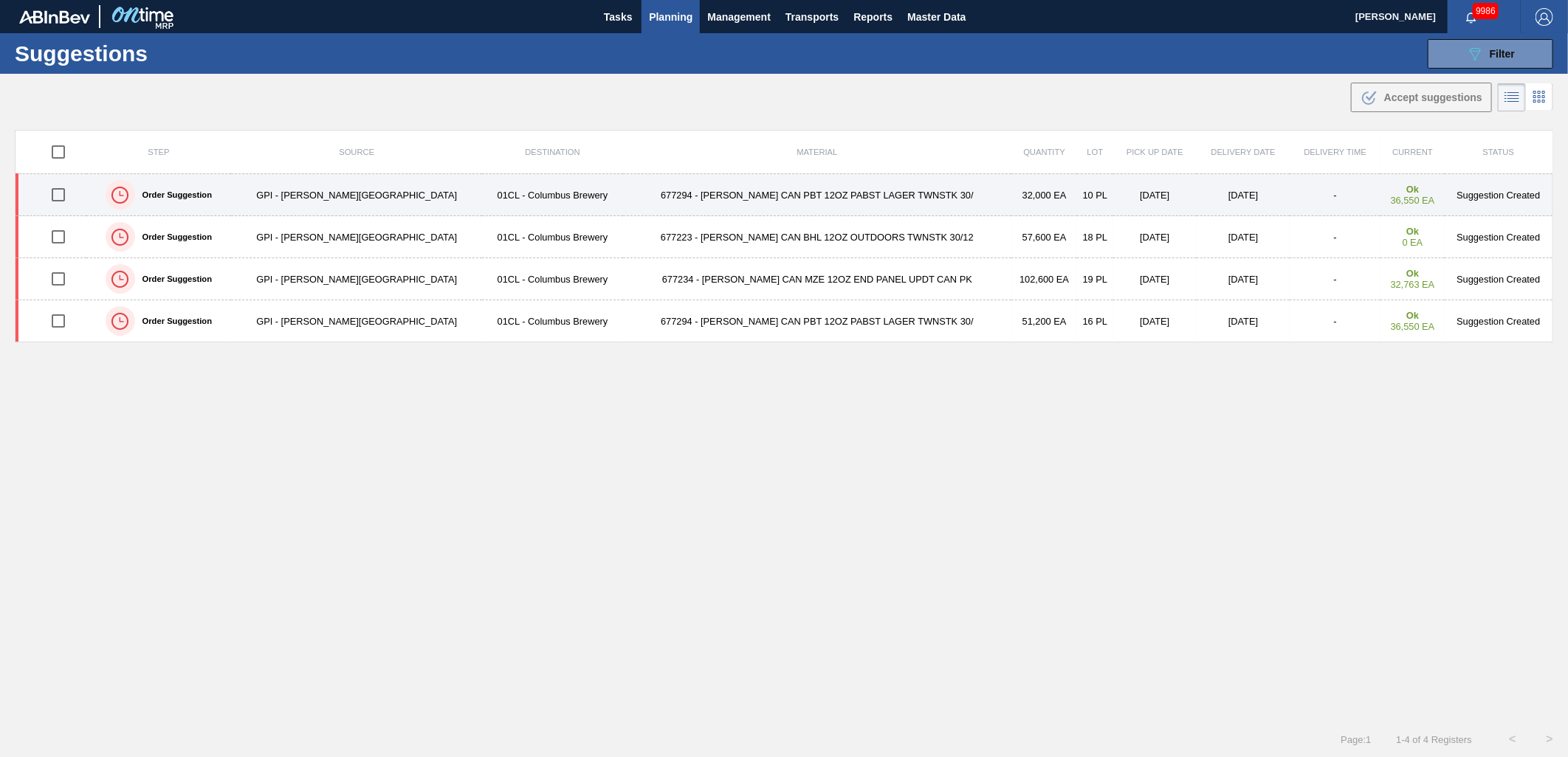
click at [62, 196] on input "checkbox" at bounding box center [58, 195] width 31 height 31
checkbox input "true"
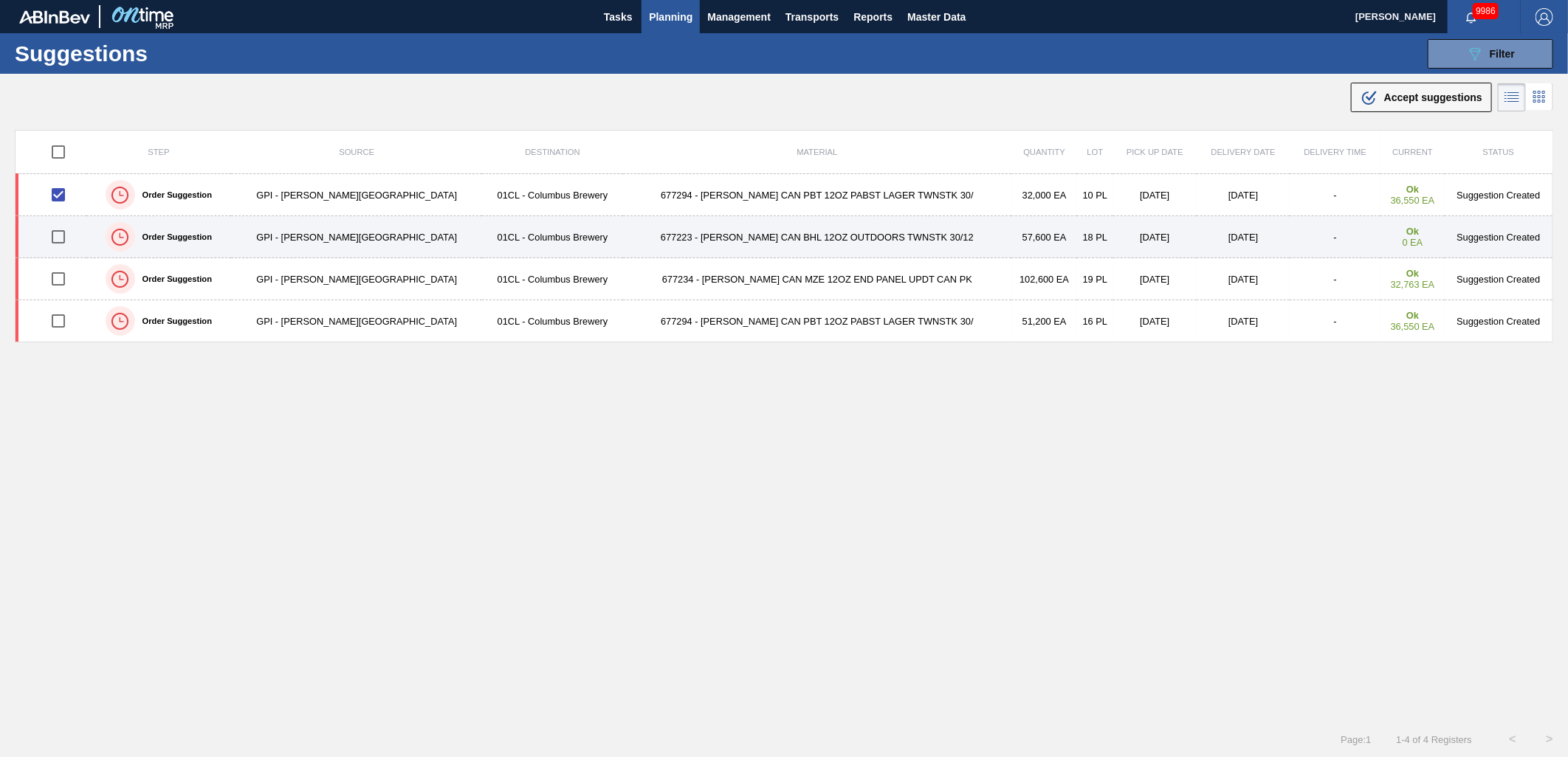
click at [72, 235] on input "checkbox" at bounding box center [58, 237] width 31 height 31
checkbox input "true"
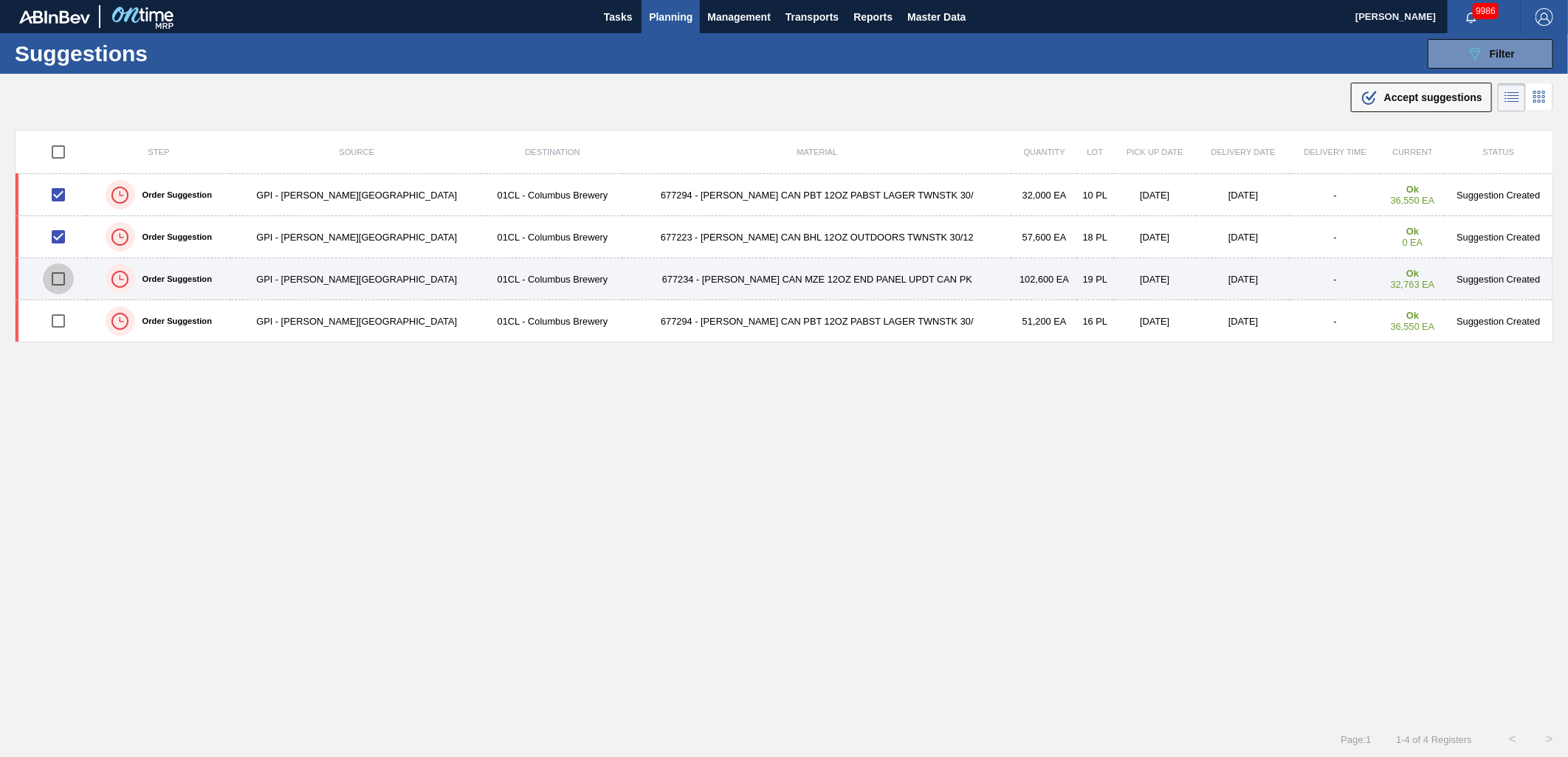
click at [69, 274] on input "checkbox" at bounding box center [58, 279] width 31 height 31
checkbox input "true"
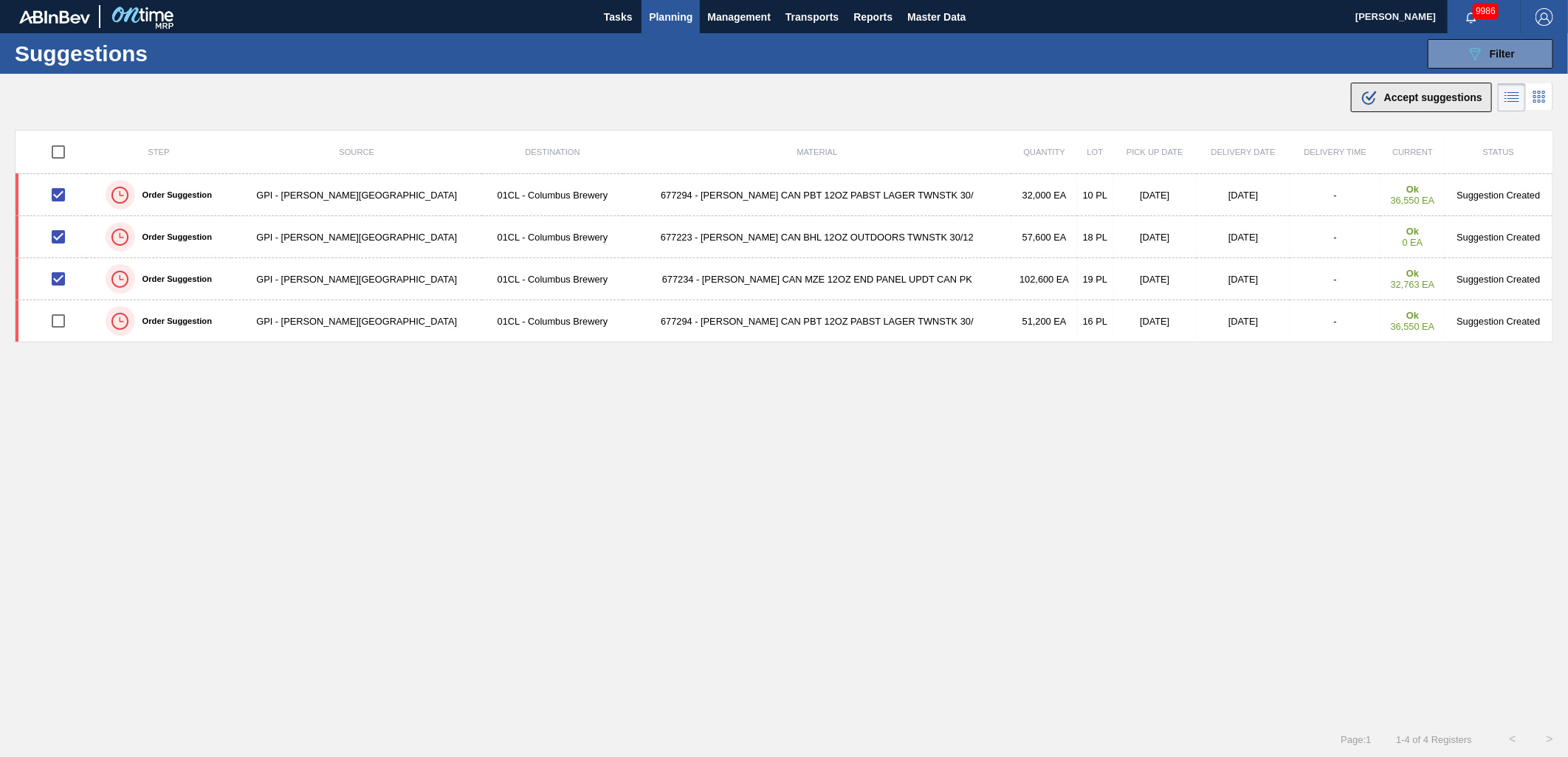
click at [1389, 103] on div ".b{fill:var(--color-action-default)} Accept suggestions" at bounding box center [1422, 97] width 122 height 17
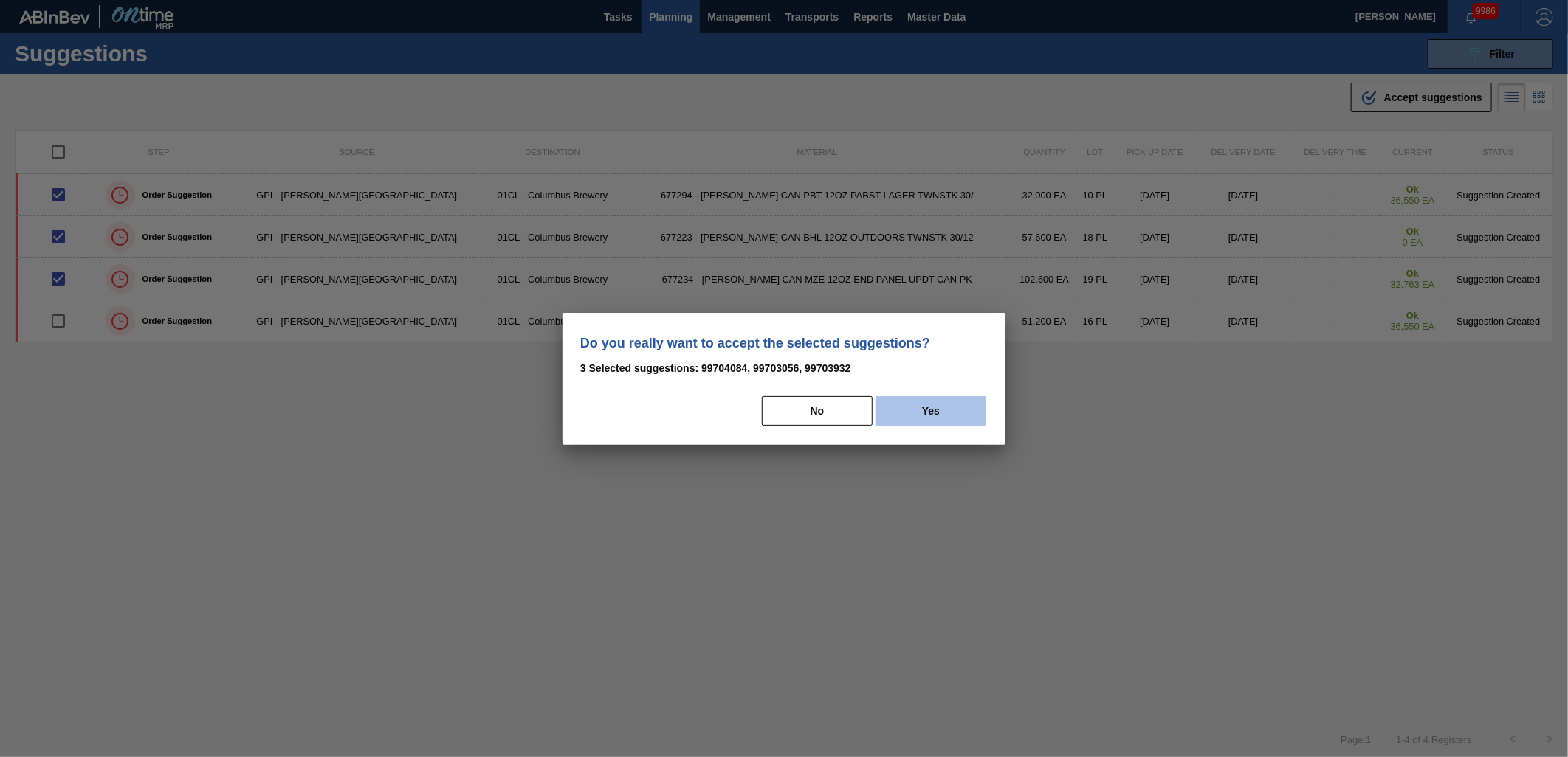
click at [933, 412] on button "Yes" at bounding box center [931, 411] width 111 height 29
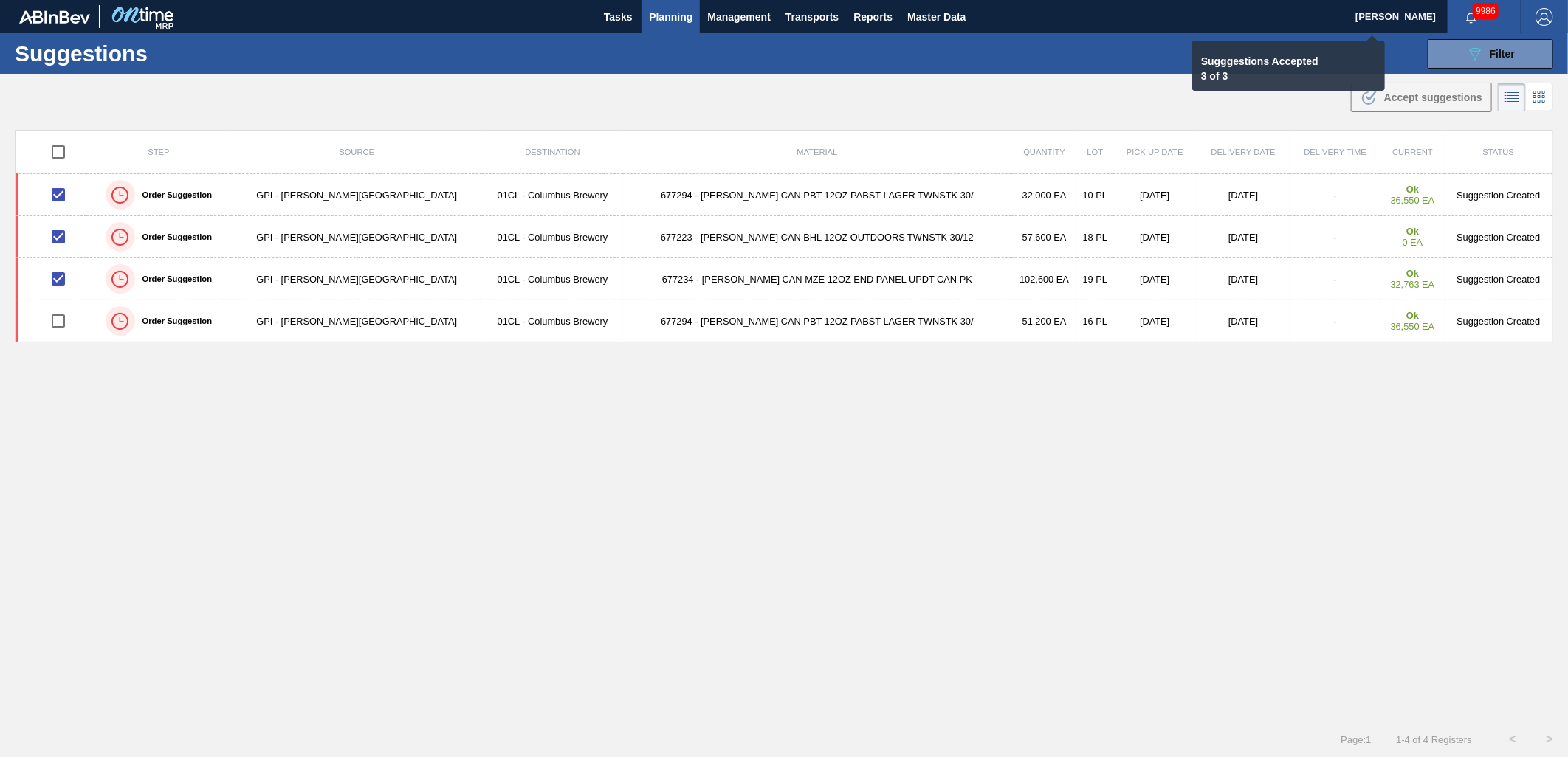
checkbox input "false"
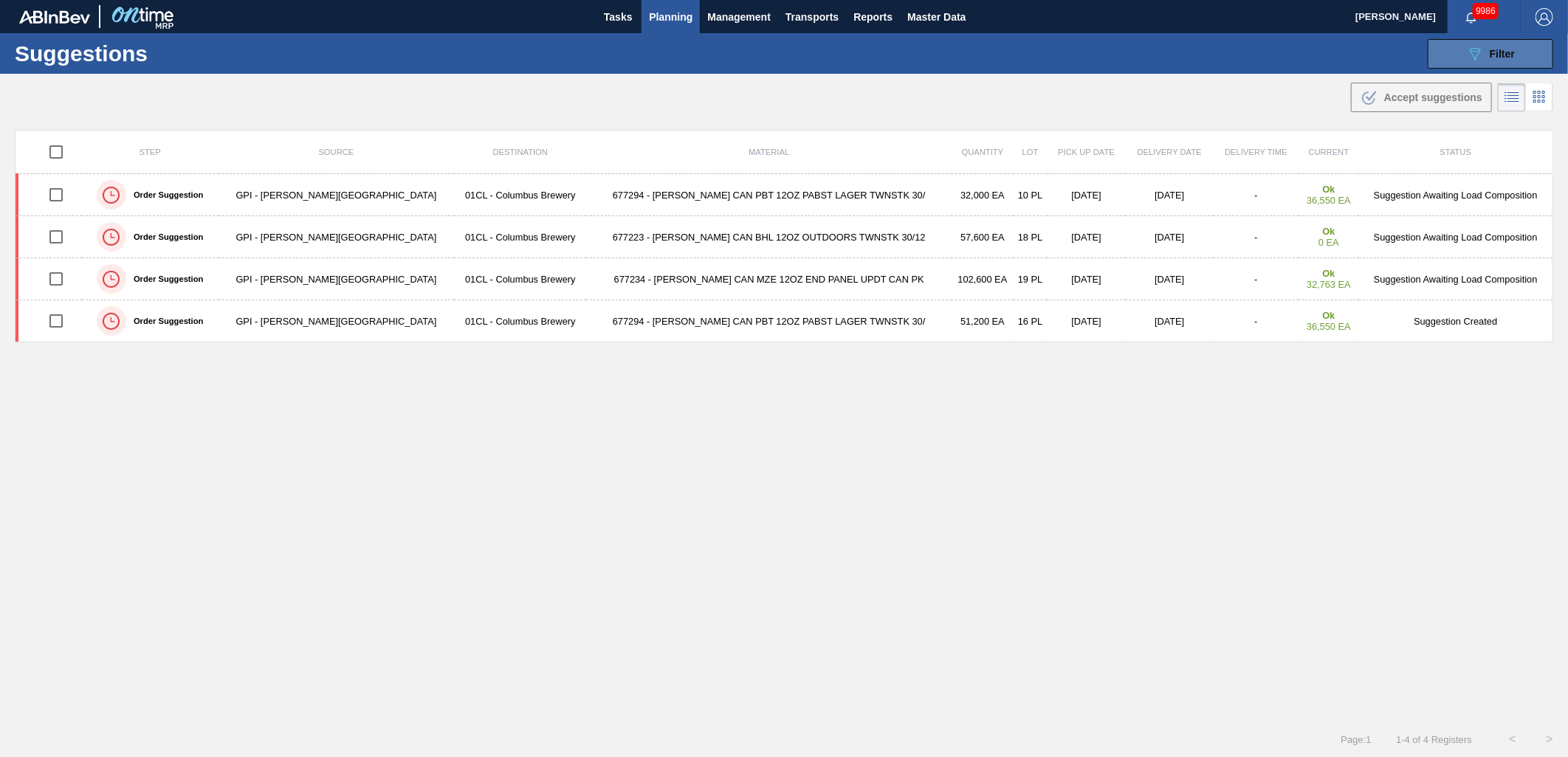
click at [1478, 54] on icon "089F7B8B-B2A5-4AFE-B5C0-19BA573D28AC" at bounding box center [1475, 53] width 18 height 17
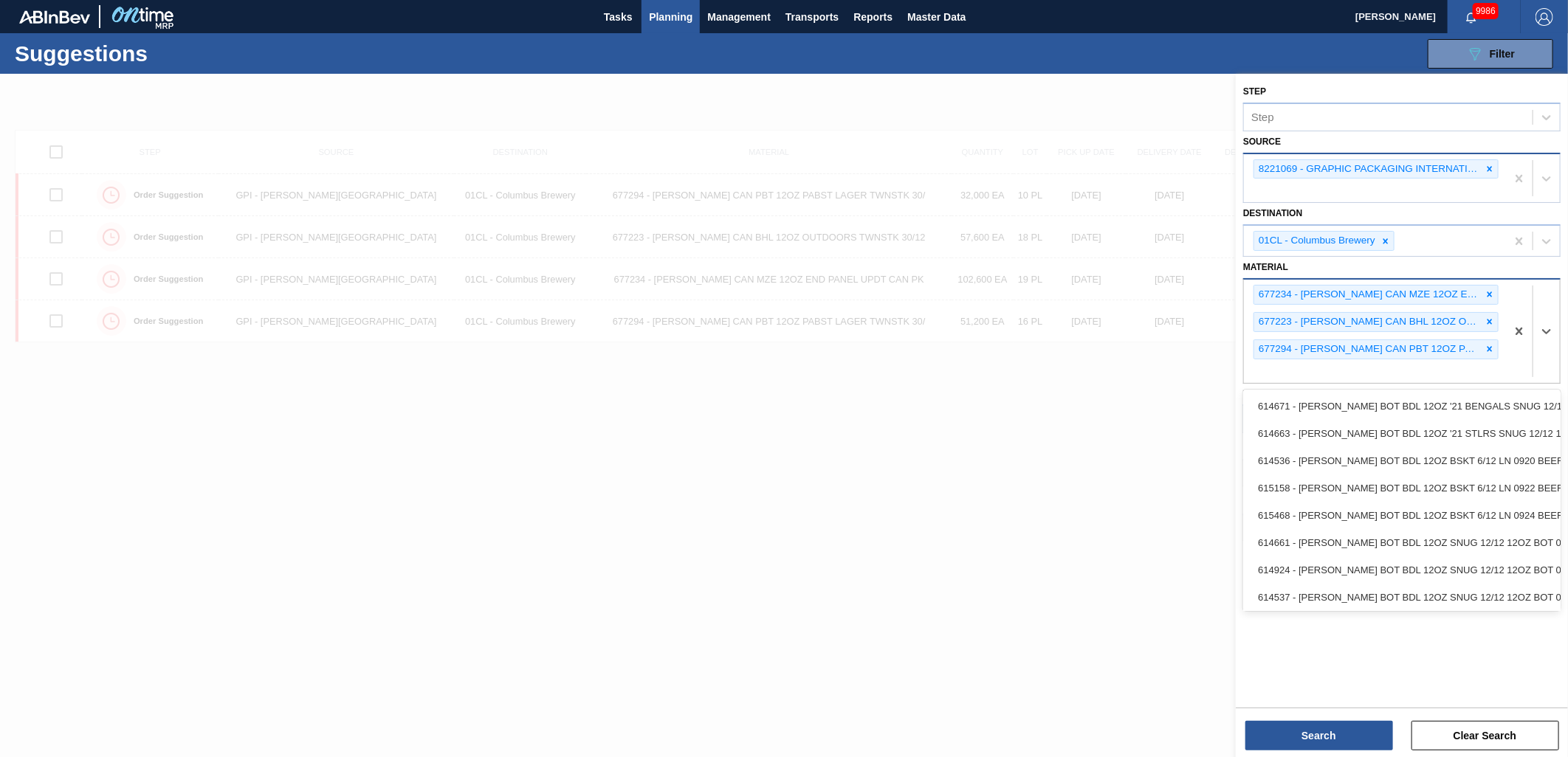
click at [1335, 374] on div "677234 - CARR CAN MZE 12OZ END PANEL UPDT CAN PK 677223 - CARR CAN BHL 12OZ OUT…" at bounding box center [1375, 332] width 263 height 103
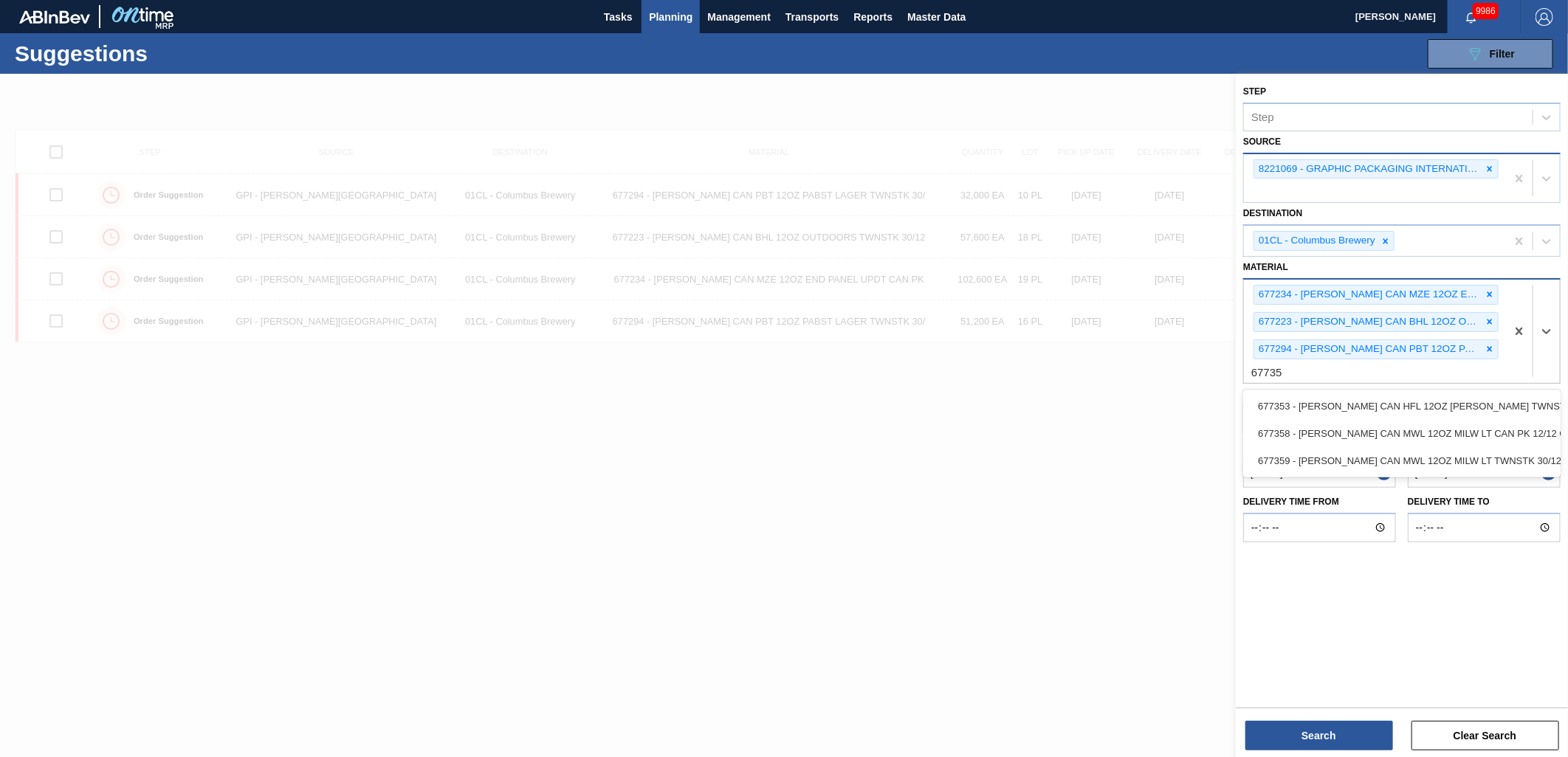
type input "677353"
click at [1316, 414] on div "677353 - CARR CAN HFL 12OZ SCHAEFER TWNSTK 30/12" at bounding box center [1402, 406] width 318 height 28
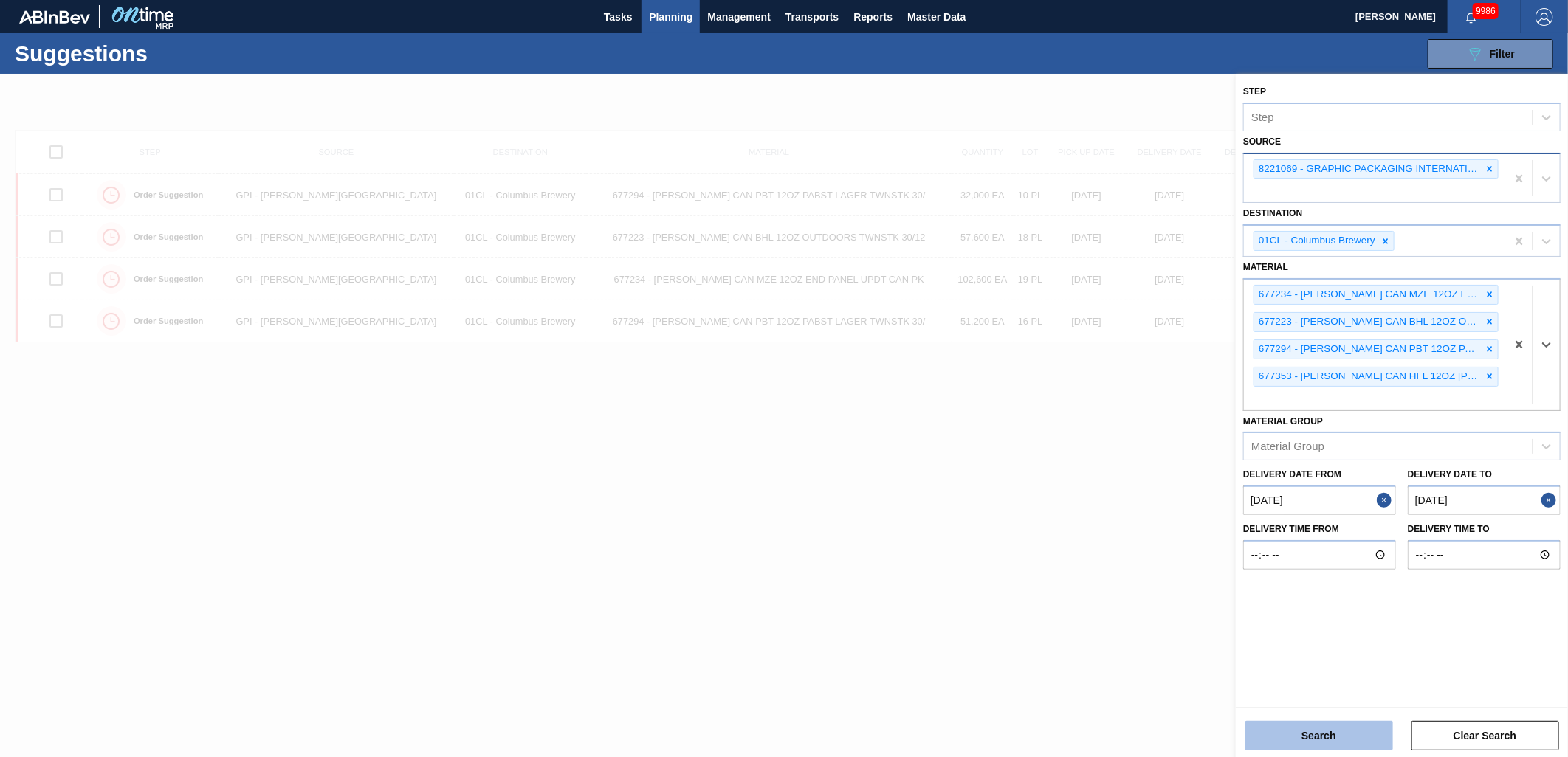
click at [1329, 729] on button "Search" at bounding box center [1319, 736] width 147 height 29
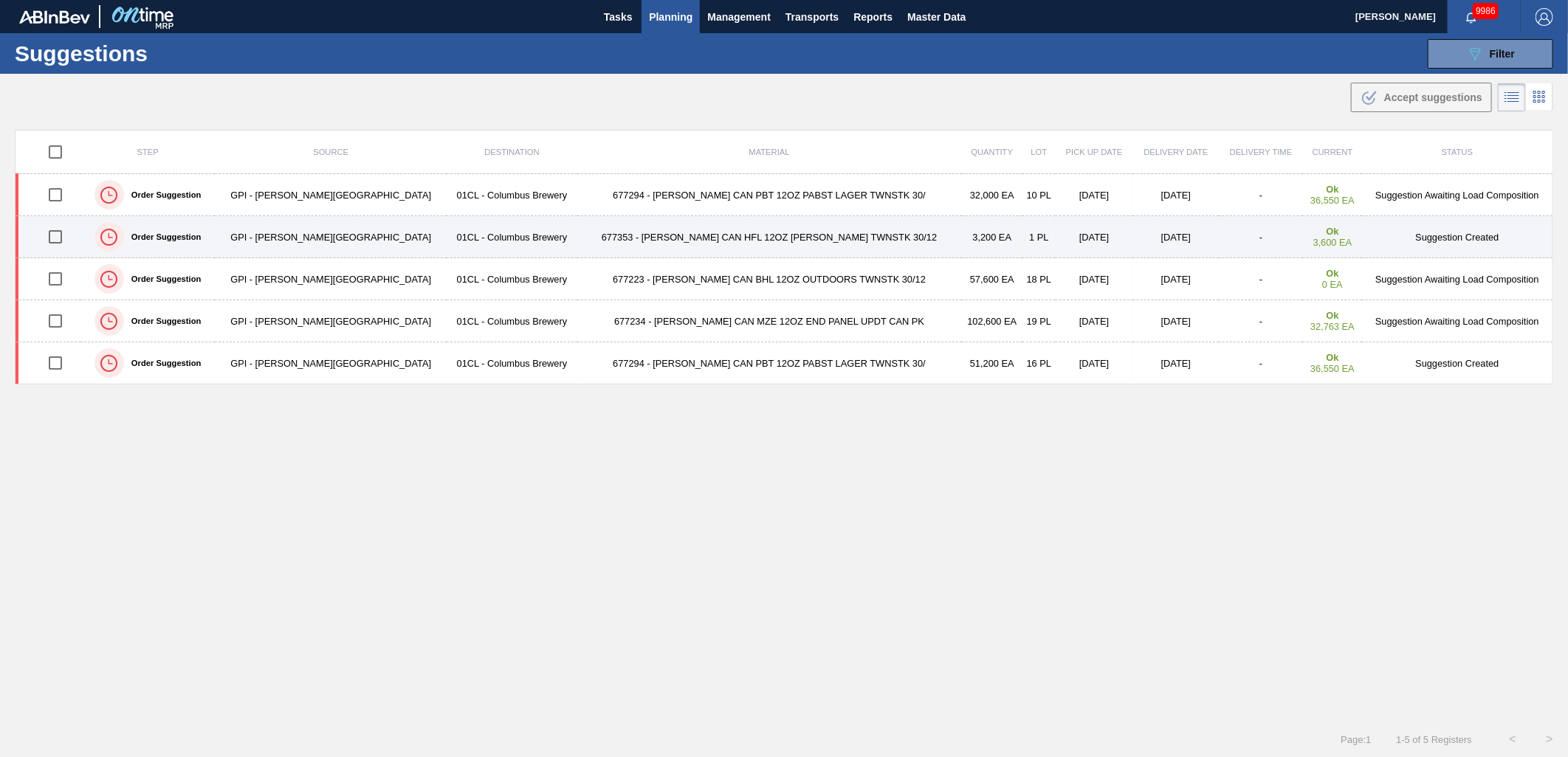
click at [71, 242] on input "checkbox" at bounding box center [55, 237] width 31 height 31
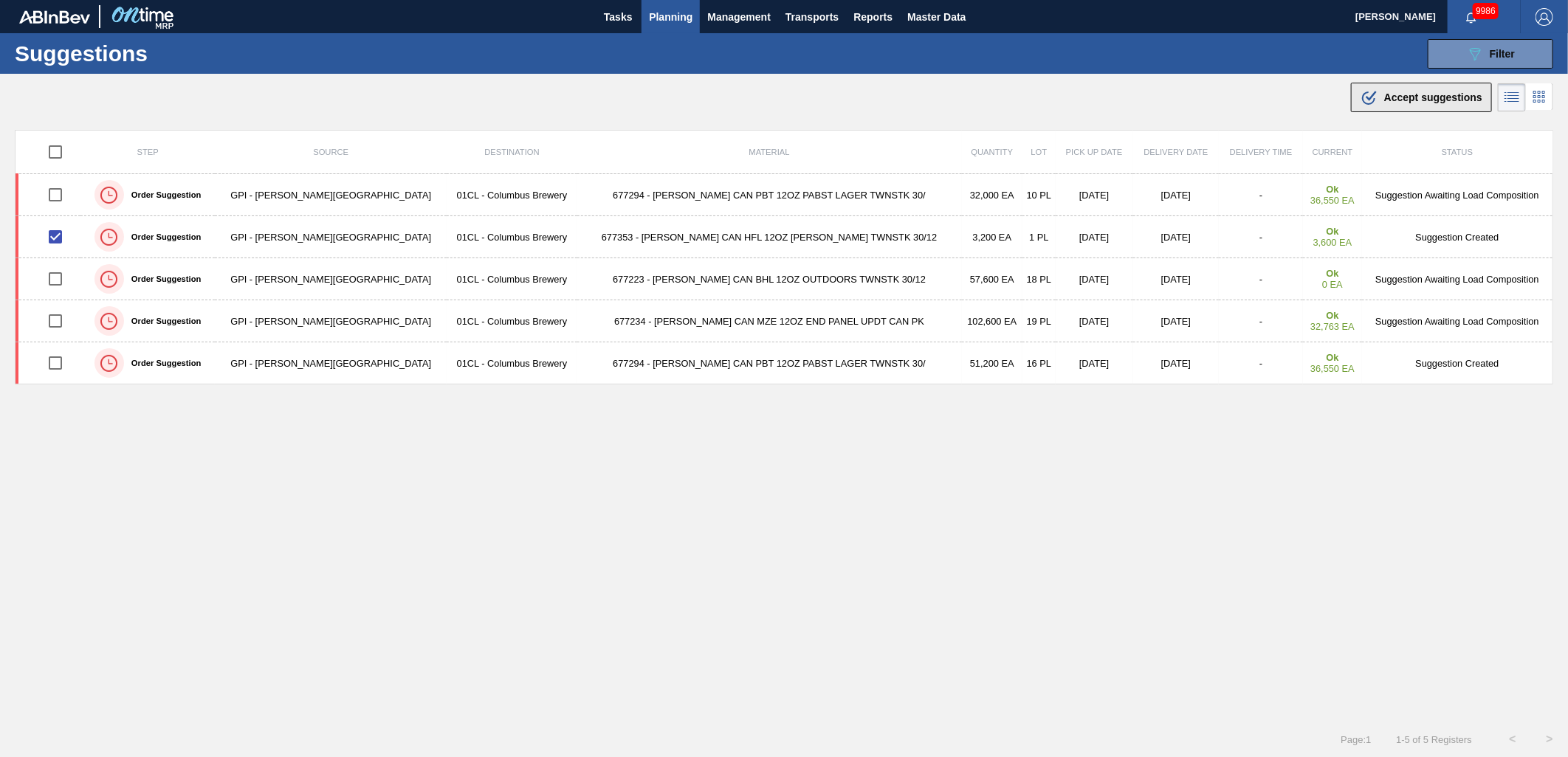
click at [1406, 100] on span "Accept suggestions" at bounding box center [1433, 97] width 99 height 12
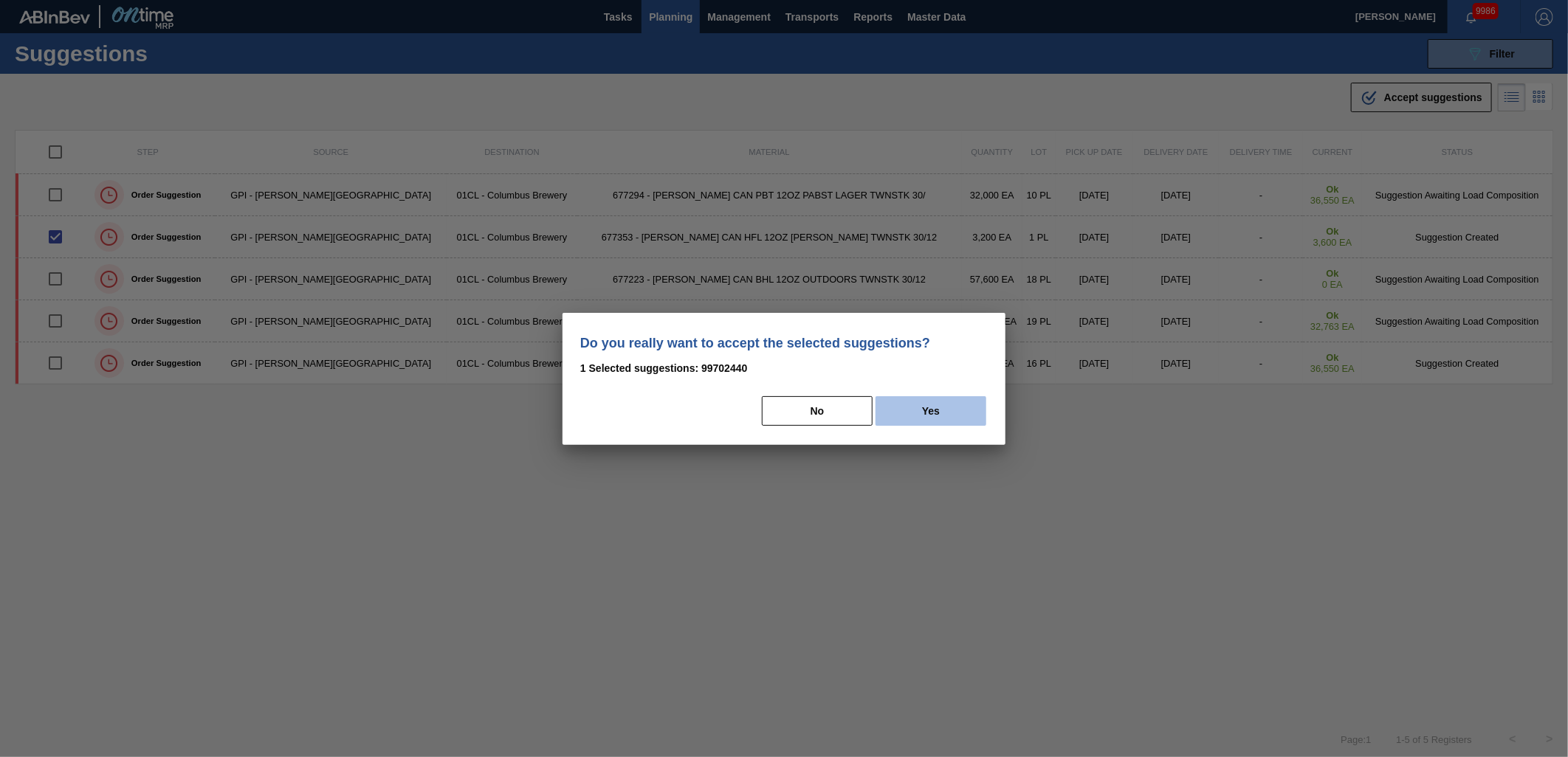
click at [902, 413] on button "Yes" at bounding box center [931, 411] width 111 height 29
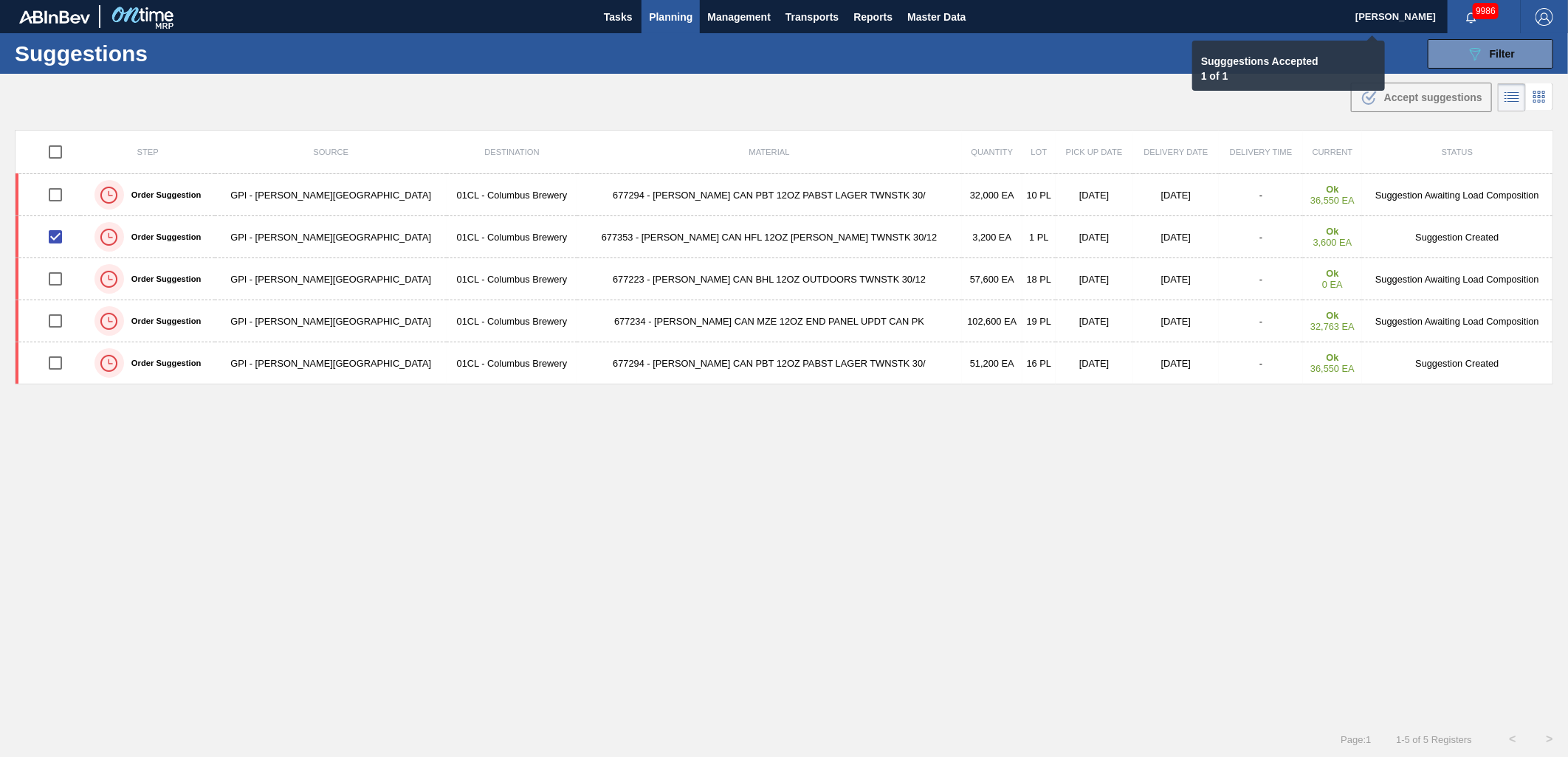
checkbox input "false"
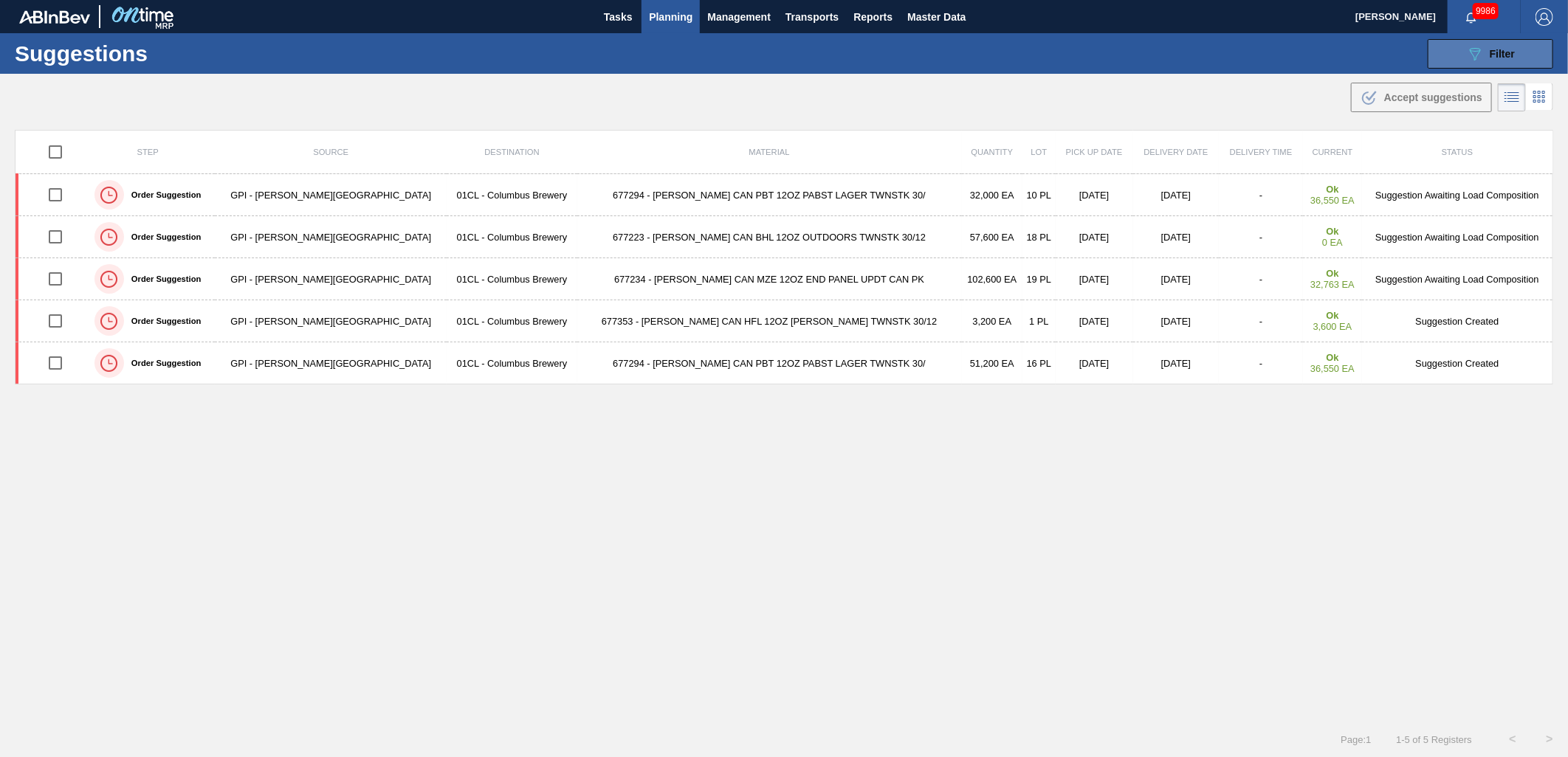
click at [1469, 54] on icon "089F7B8B-B2A5-4AFE-B5C0-19BA573D28AC" at bounding box center [1475, 53] width 18 height 17
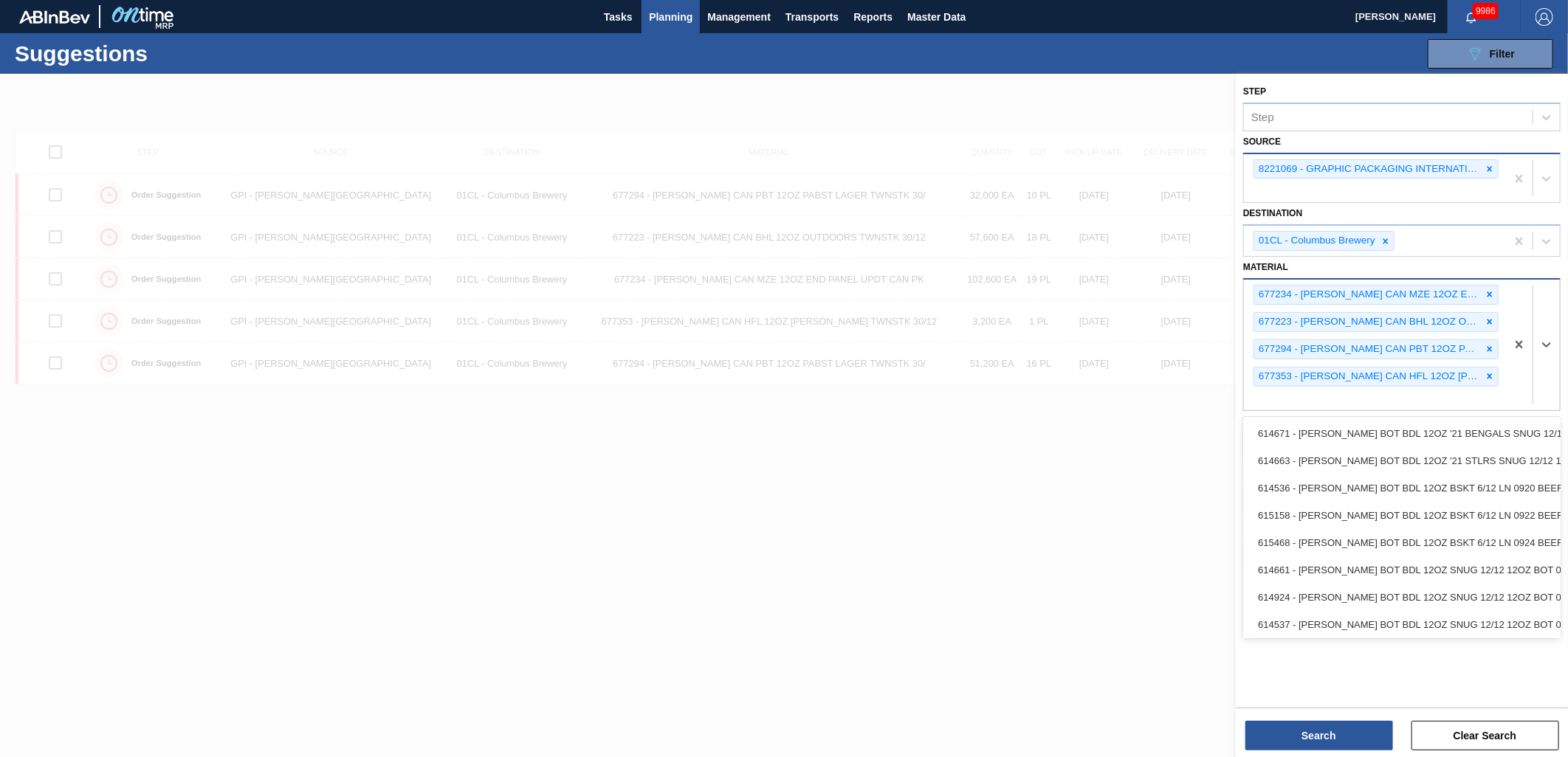
click at [1308, 395] on div "677234 - CARR CAN MZE 12OZ END PANEL UPDT CAN PK 677223 - CARR CAN BHL 12OZ OUT…" at bounding box center [1375, 345] width 263 height 131
type input "677359"
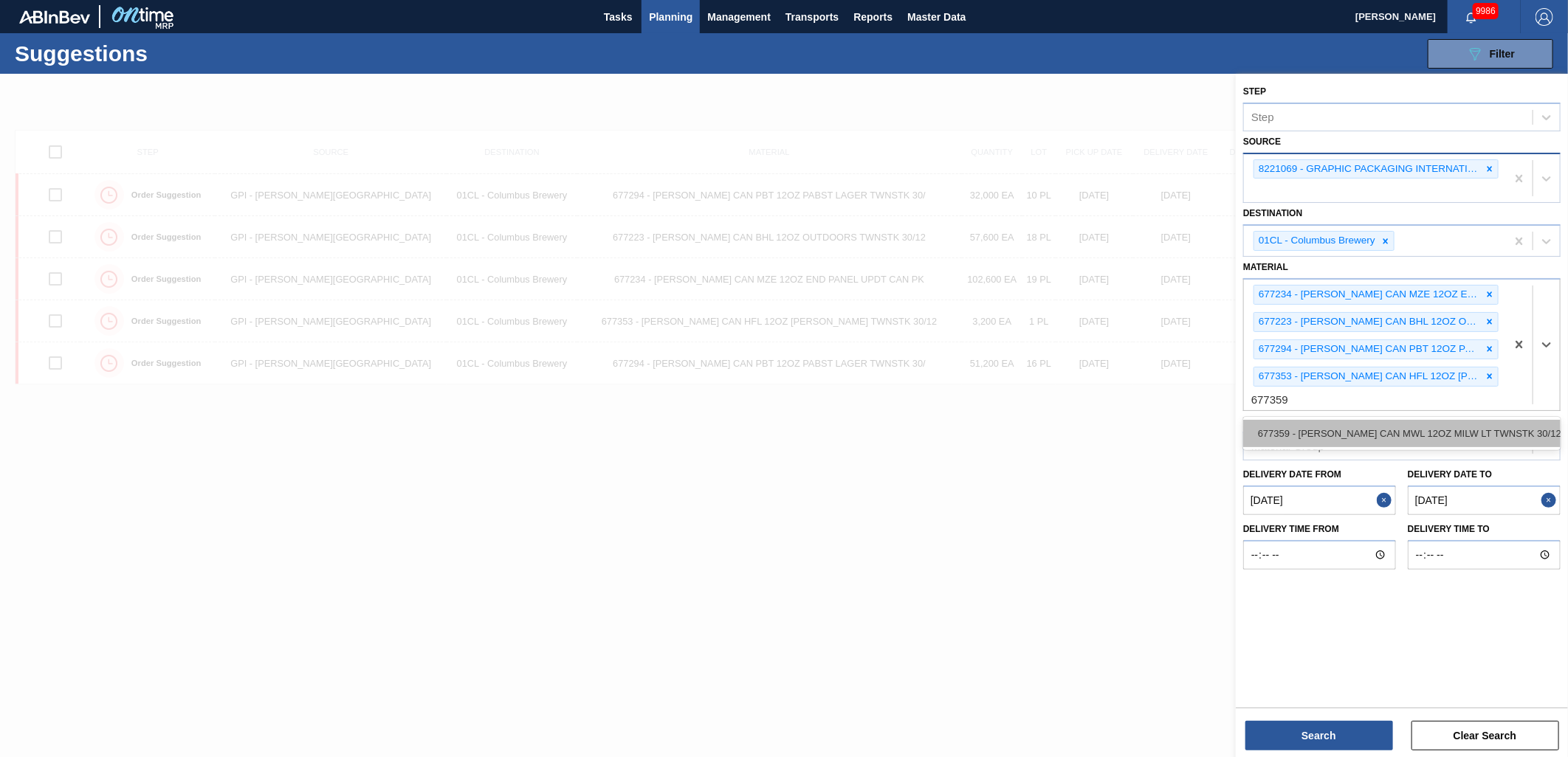
click at [1326, 425] on div "677359 - CARR CAN MWL 12OZ MILW LT TWNSTK 30/12 C" at bounding box center [1402, 434] width 318 height 28
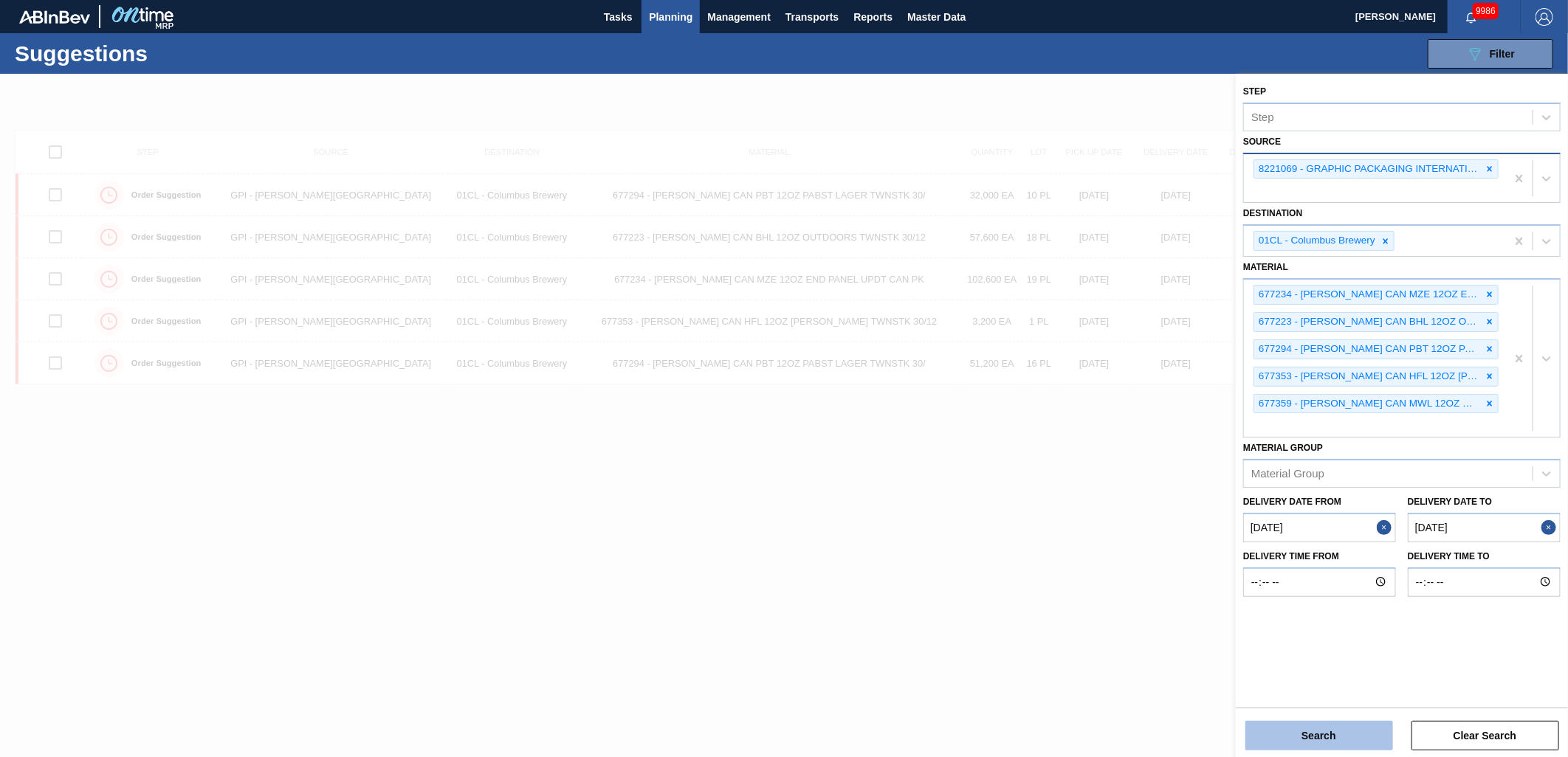
click at [1307, 728] on button "Search" at bounding box center [1319, 736] width 147 height 29
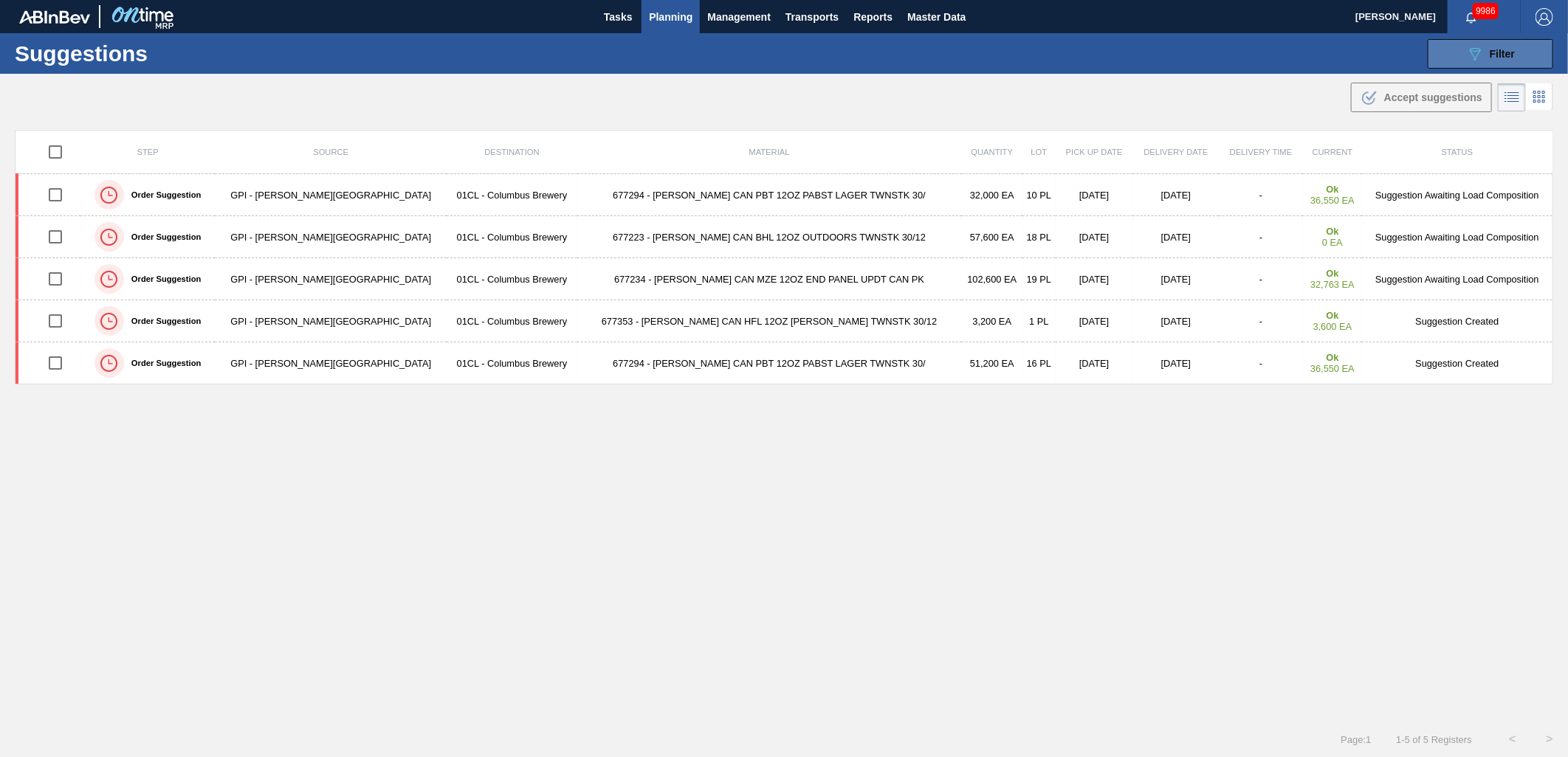
click at [1488, 60] on div "089F7B8B-B2A5-4AFE-B5C0-19BA573D28AC Filter" at bounding box center [1491, 53] width 49 height 17
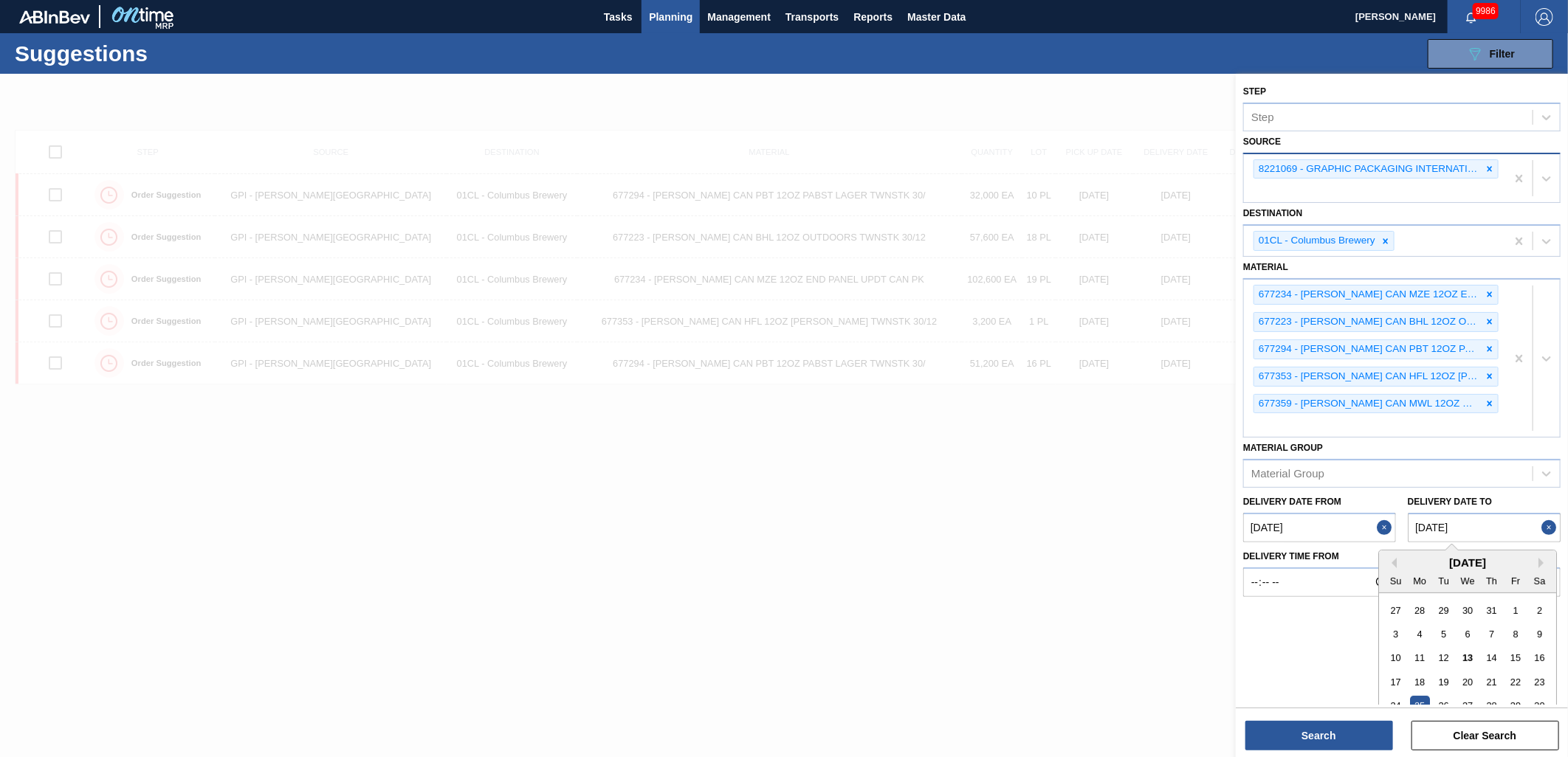
click at [1492, 526] on to "[DATE]" at bounding box center [1484, 528] width 153 height 29
click at [1479, 703] on div "24 25 26 27 28 29 30" at bounding box center [1468, 706] width 168 height 24
click at [1474, 703] on div "27" at bounding box center [1468, 706] width 20 height 20
type to "[DATE]"
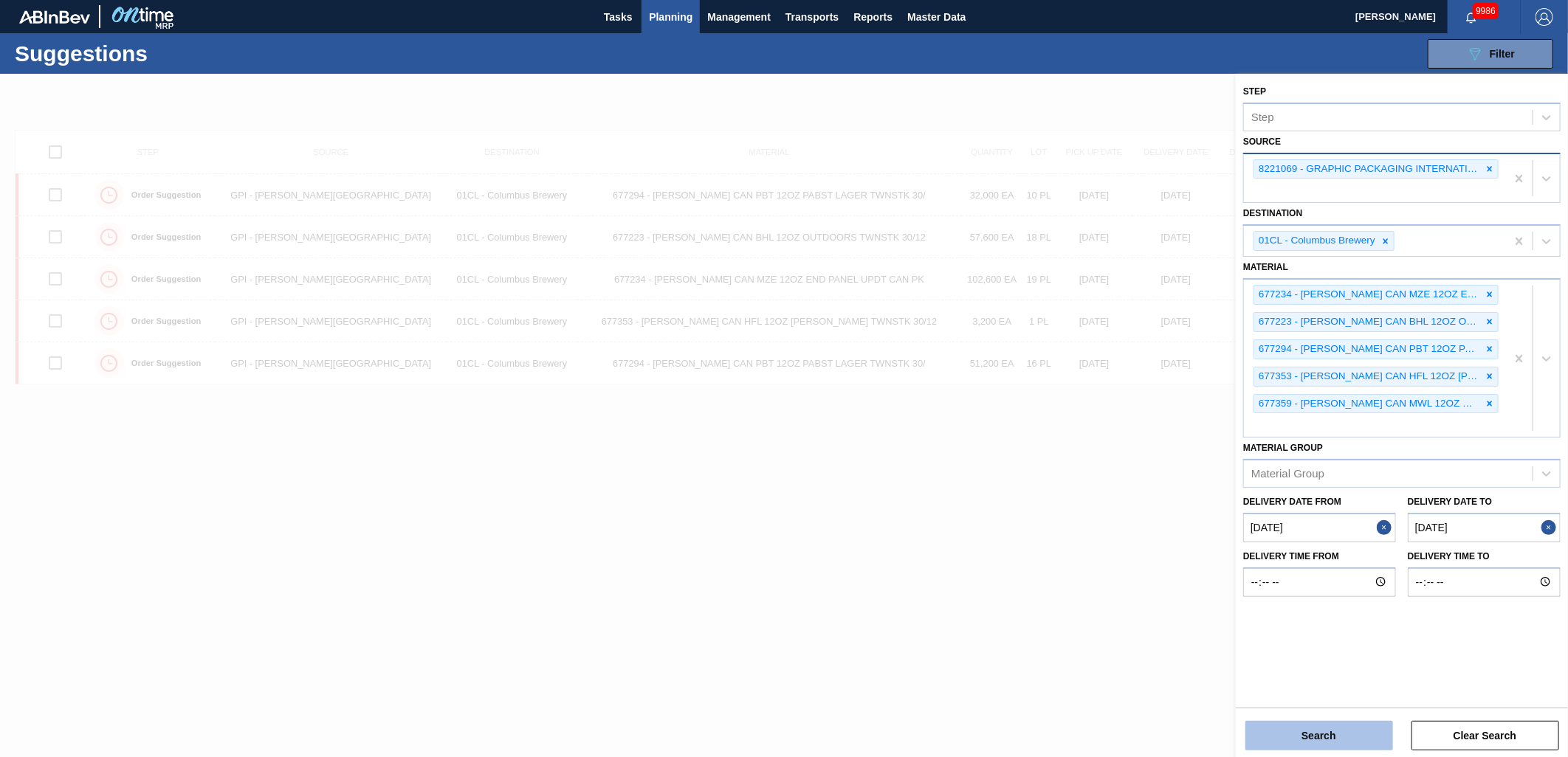
click at [1322, 740] on button "Search" at bounding box center [1319, 736] width 147 height 29
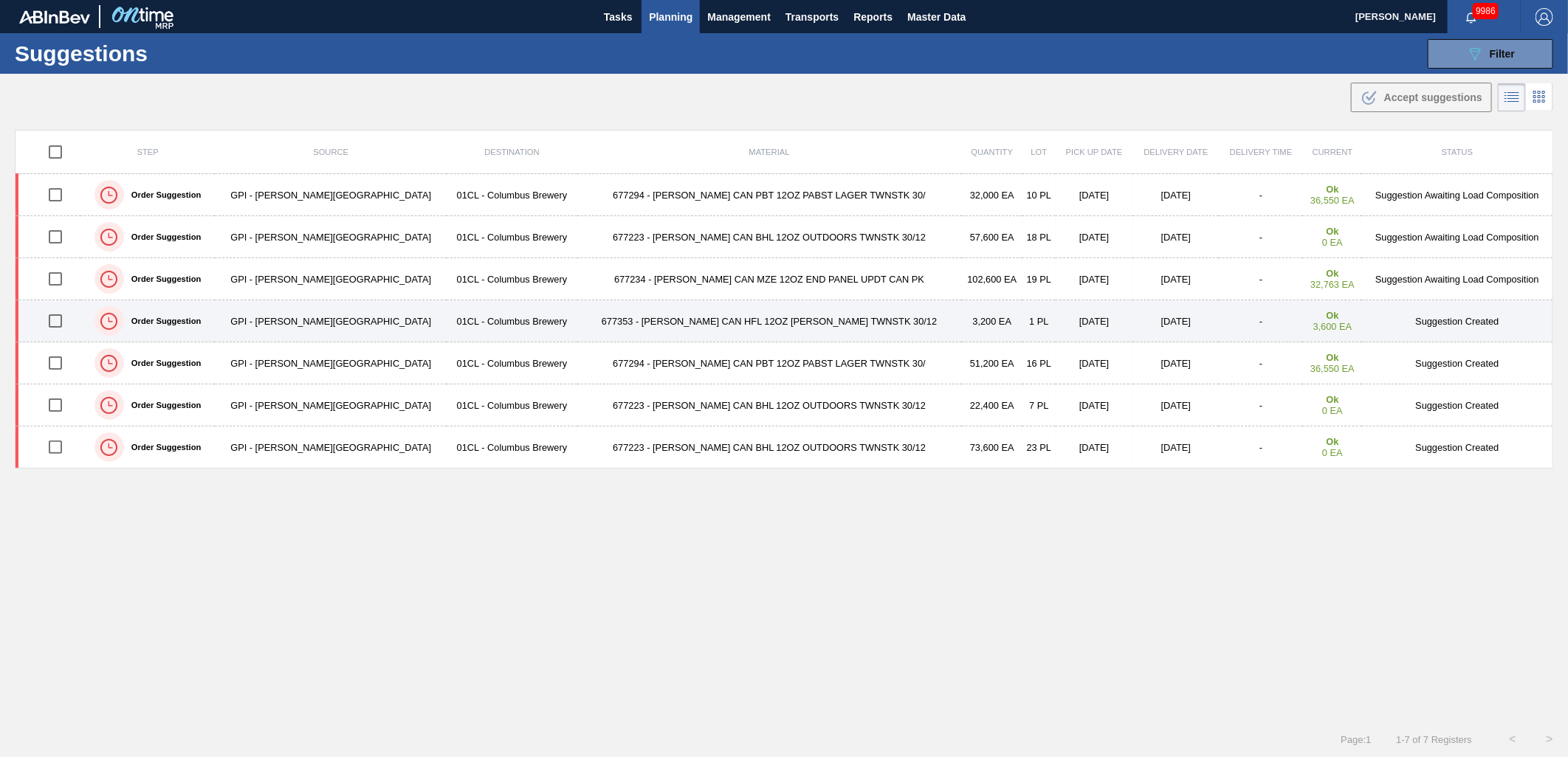
click at [63, 320] on input "checkbox" at bounding box center [55, 321] width 31 height 31
checkbox input "true"
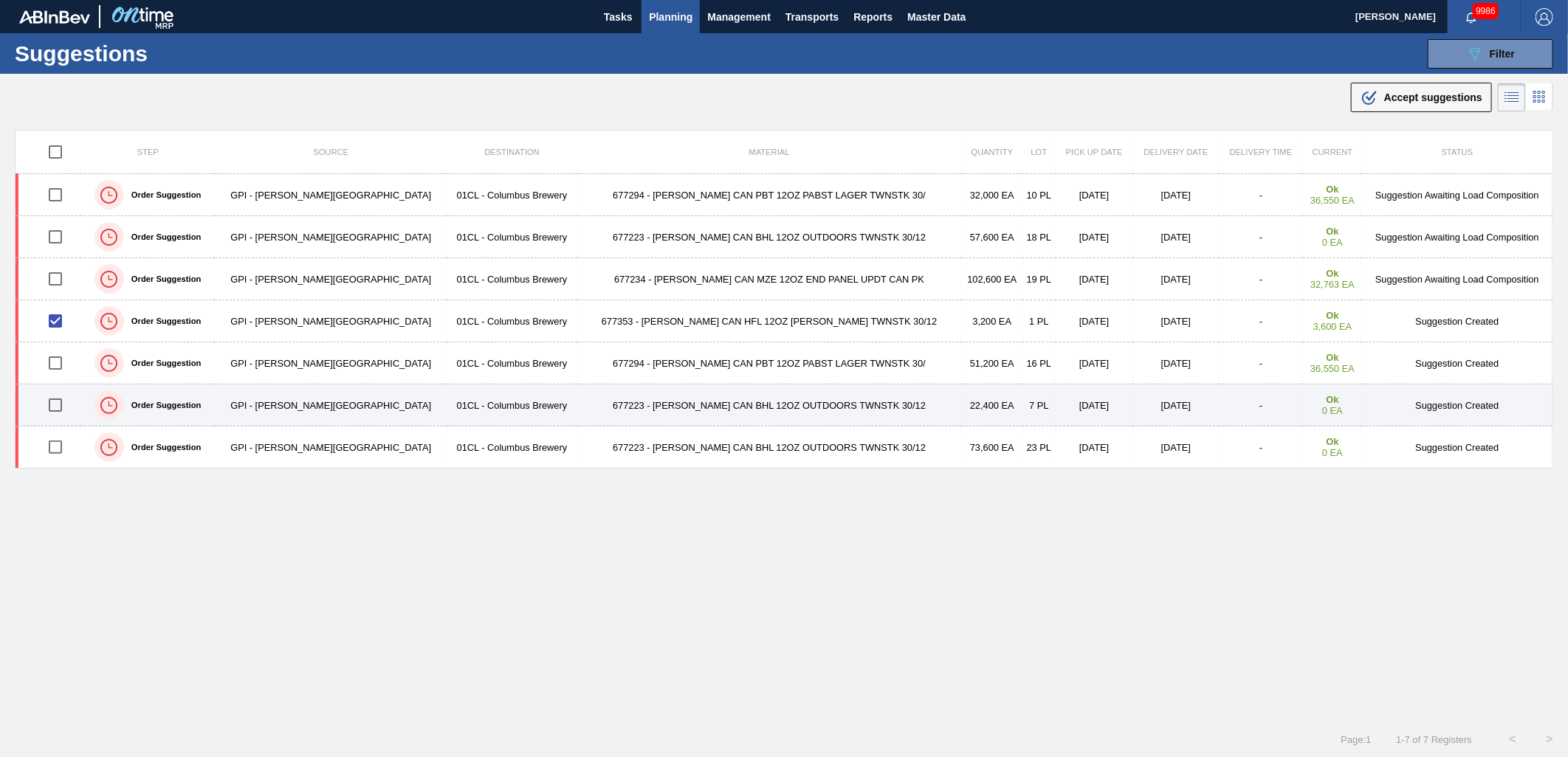
click at [63, 410] on input "checkbox" at bounding box center [55, 405] width 31 height 31
checkbox input "true"
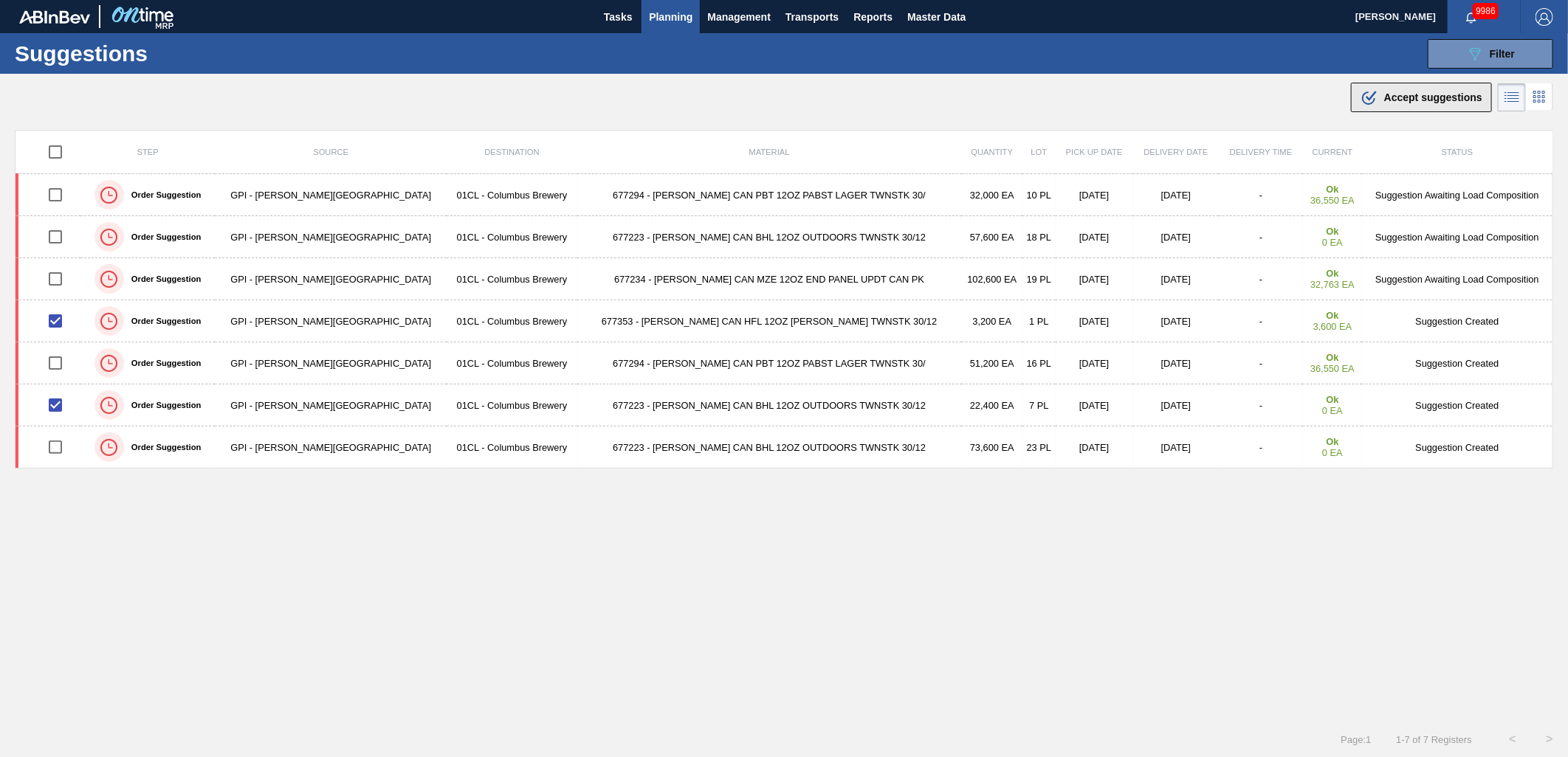
click at [1418, 101] on span "Accept suggestions" at bounding box center [1433, 97] width 99 height 12
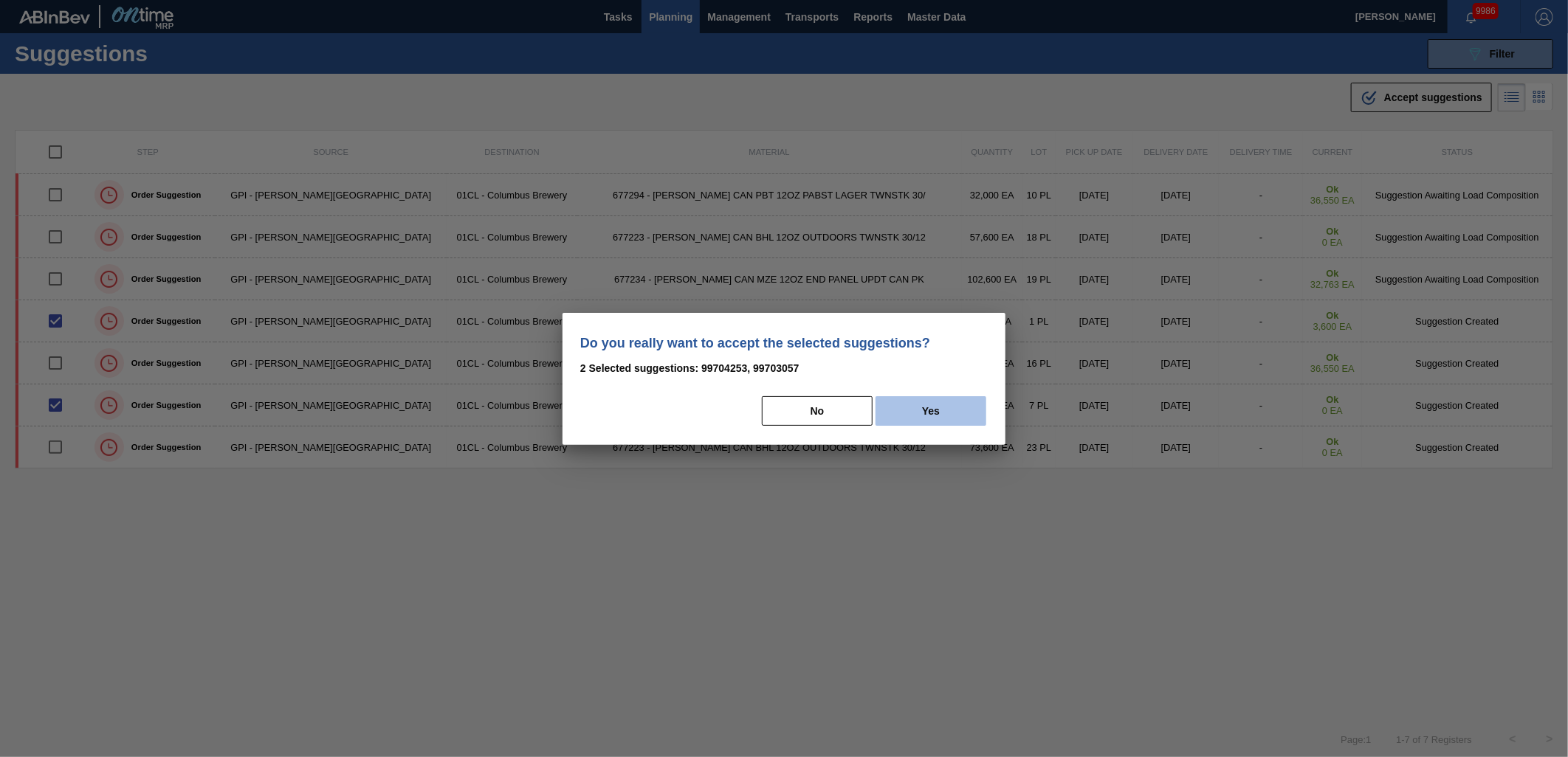
click at [924, 402] on button "Yes" at bounding box center [931, 411] width 111 height 29
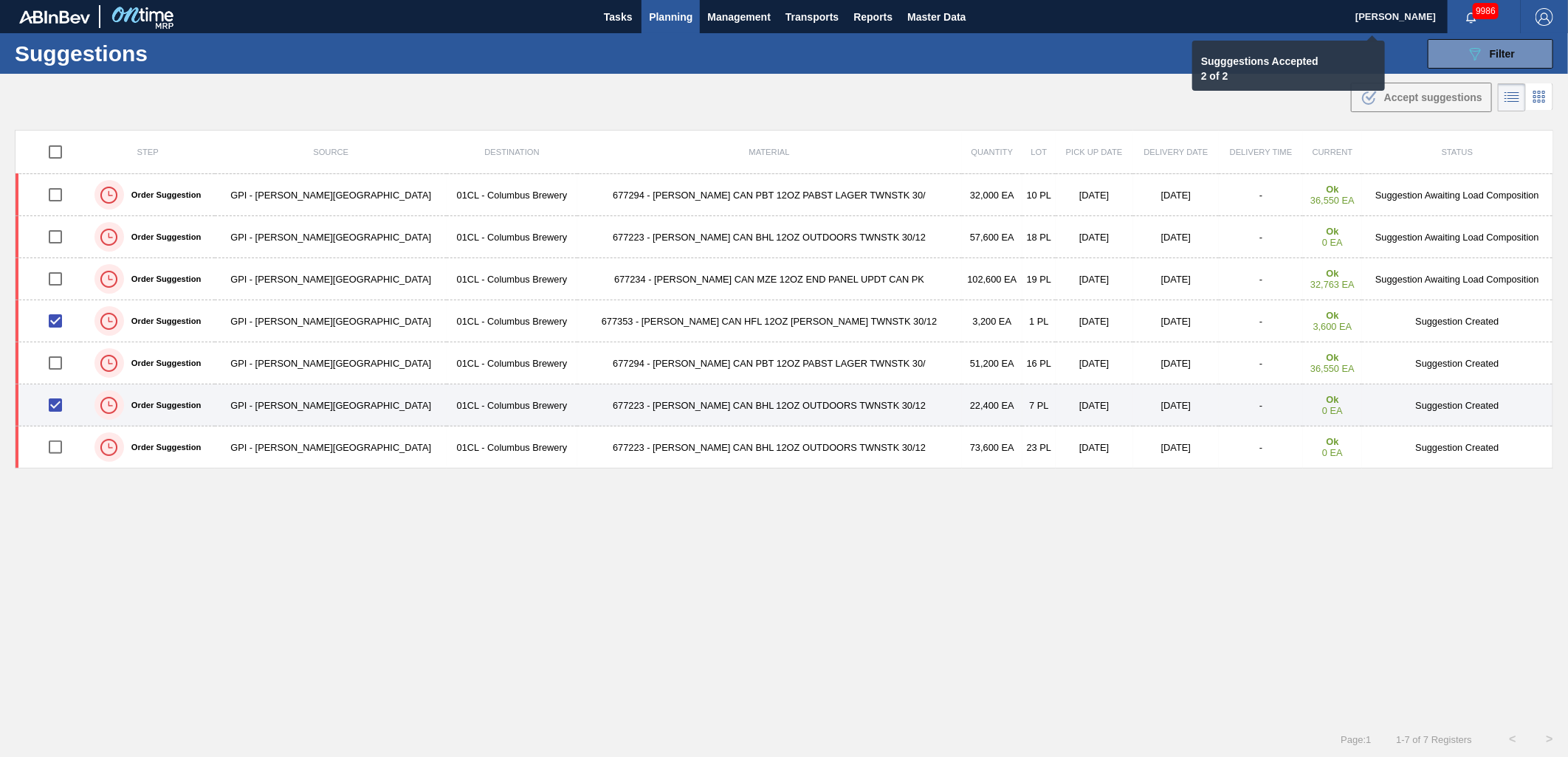
checkbox input "false"
